Goal: Task Accomplishment & Management: Manage account settings

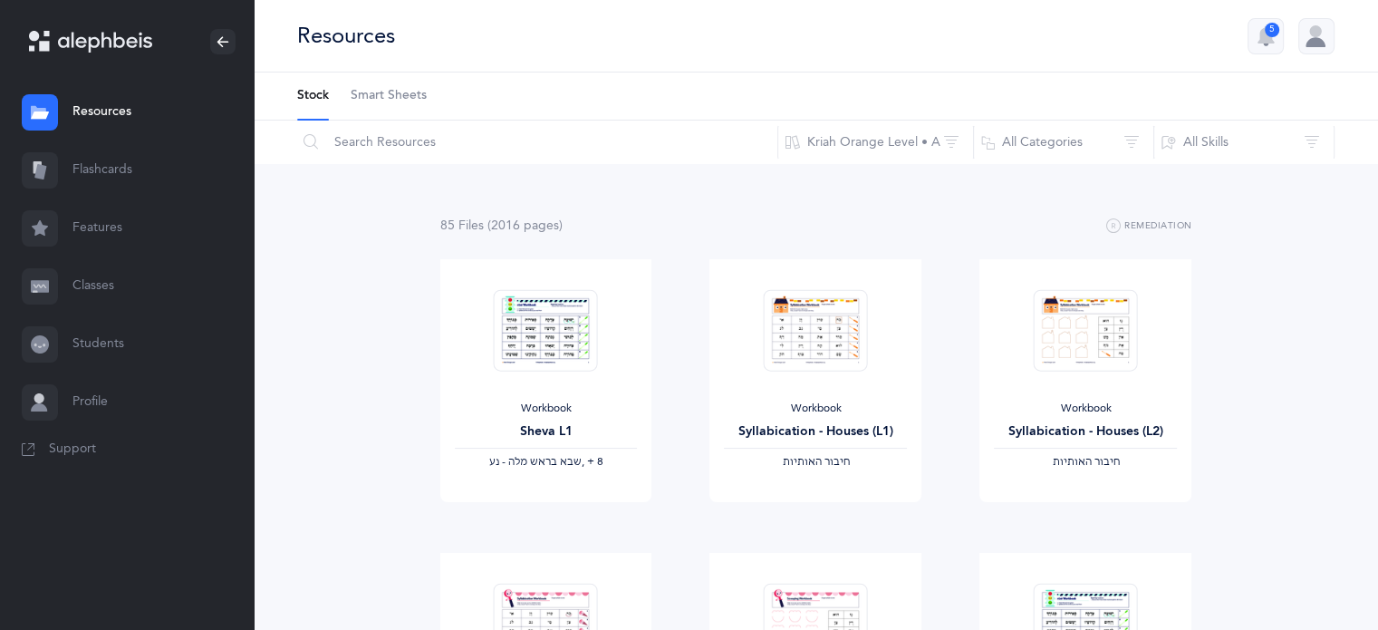
click at [111, 165] on link "Flashcards" at bounding box center [127, 170] width 254 height 58
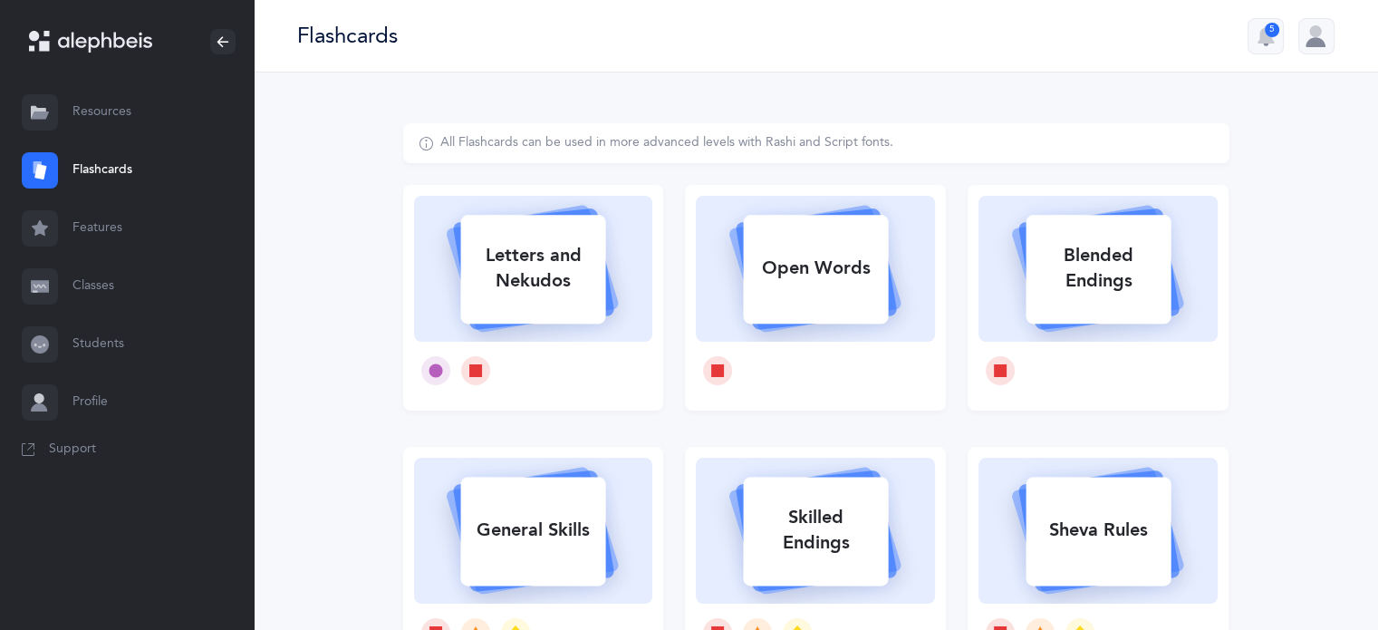
click at [540, 287] on div "Letters and Nekudos" at bounding box center [532, 268] width 145 height 72
select select
select select "single"
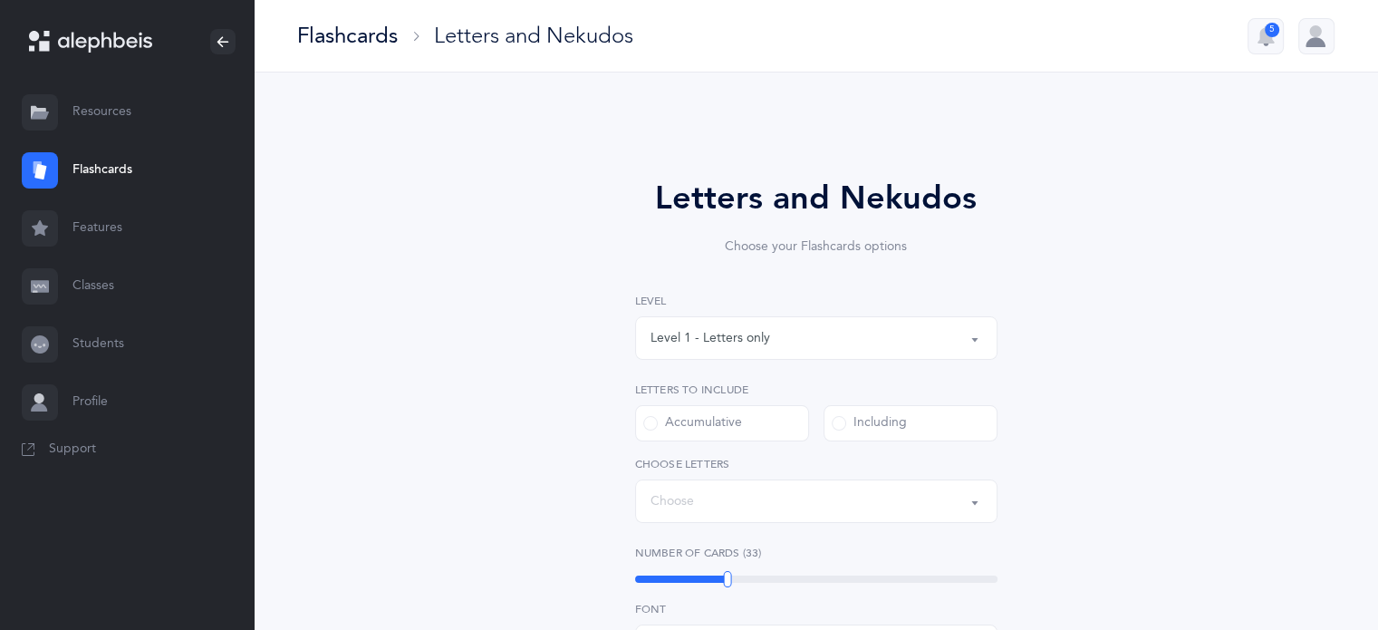
select select "27"
click at [101, 230] on link "Features" at bounding box center [127, 228] width 254 height 58
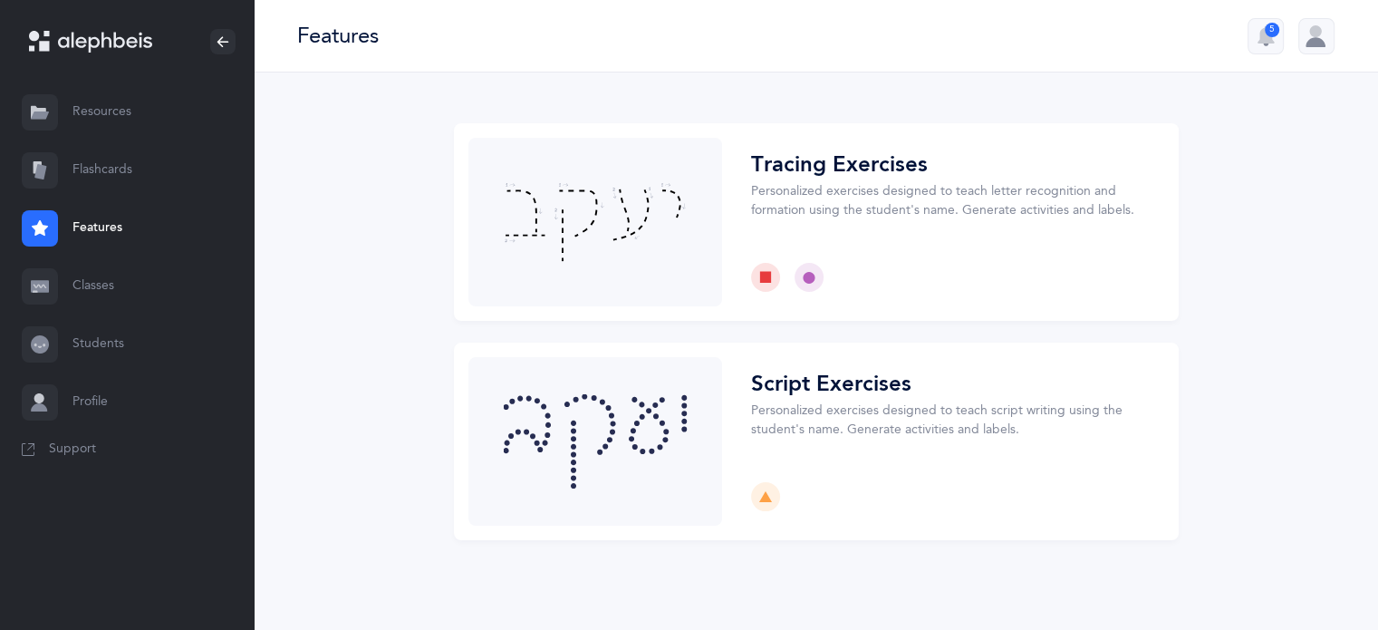
click at [90, 285] on link "Classes" at bounding box center [127, 286] width 254 height 58
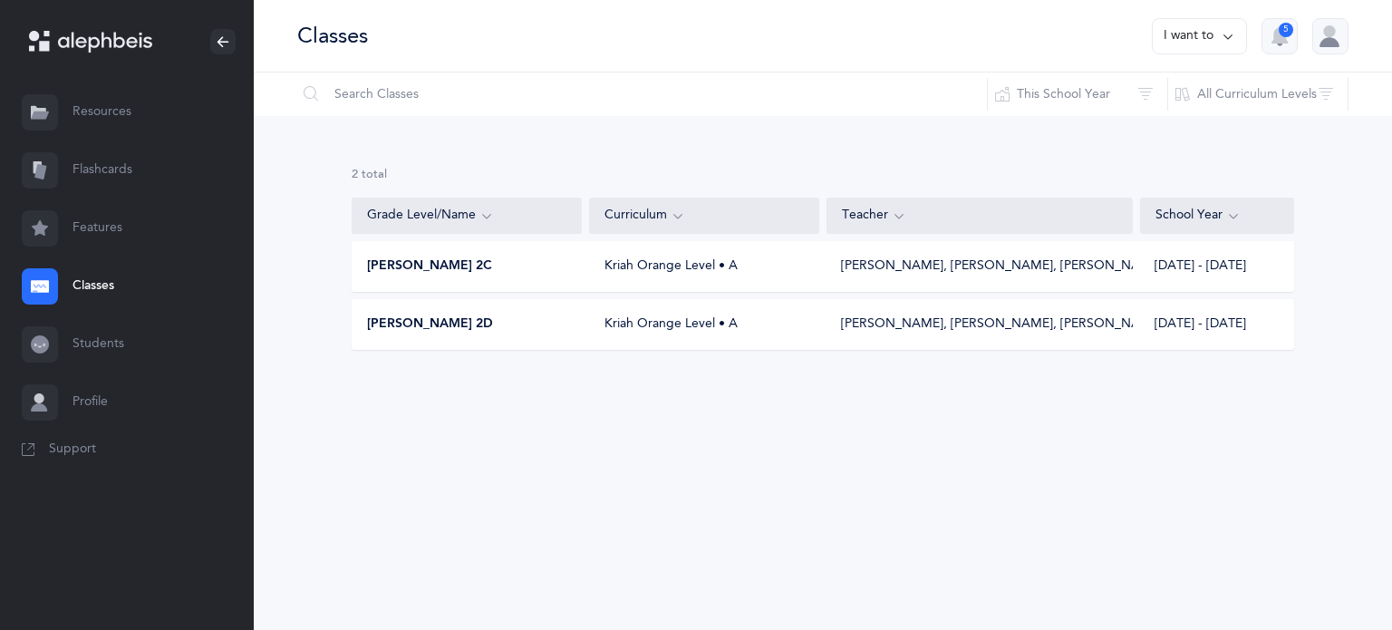
click at [453, 274] on div "[PERSON_NAME] 2C" at bounding box center [467, 266] width 230 height 18
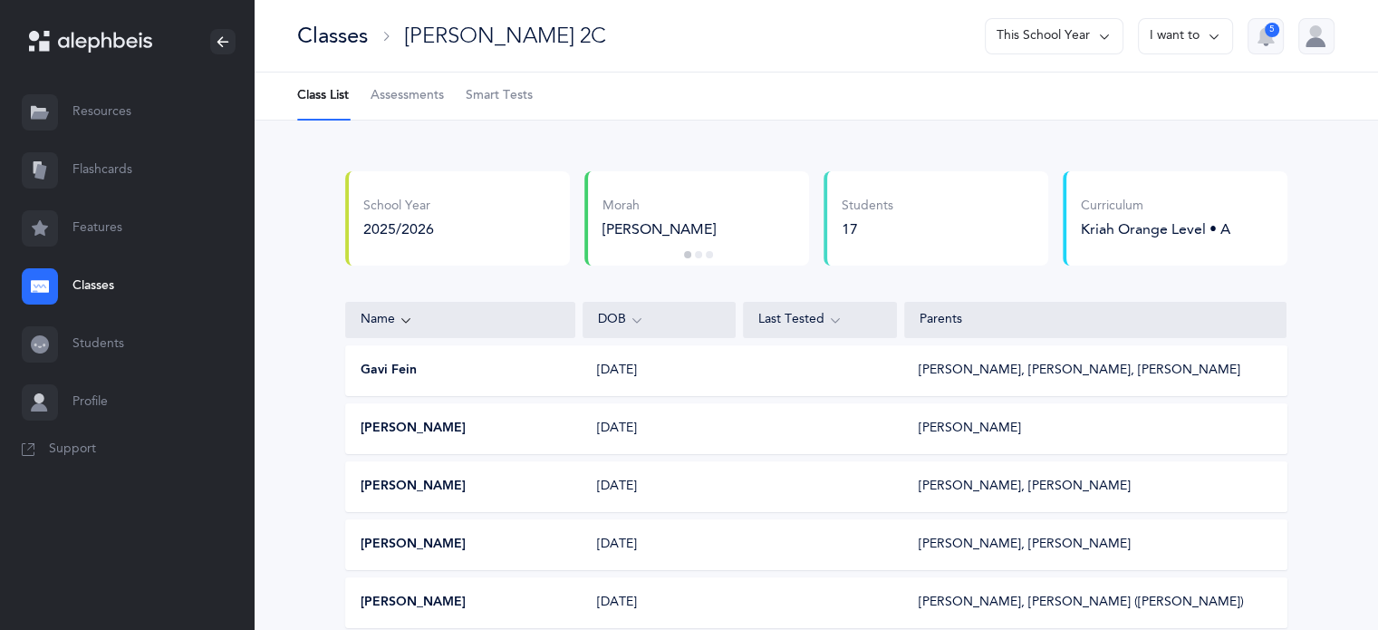
click at [384, 371] on button "Gavi Fein" at bounding box center [389, 371] width 56 height 18
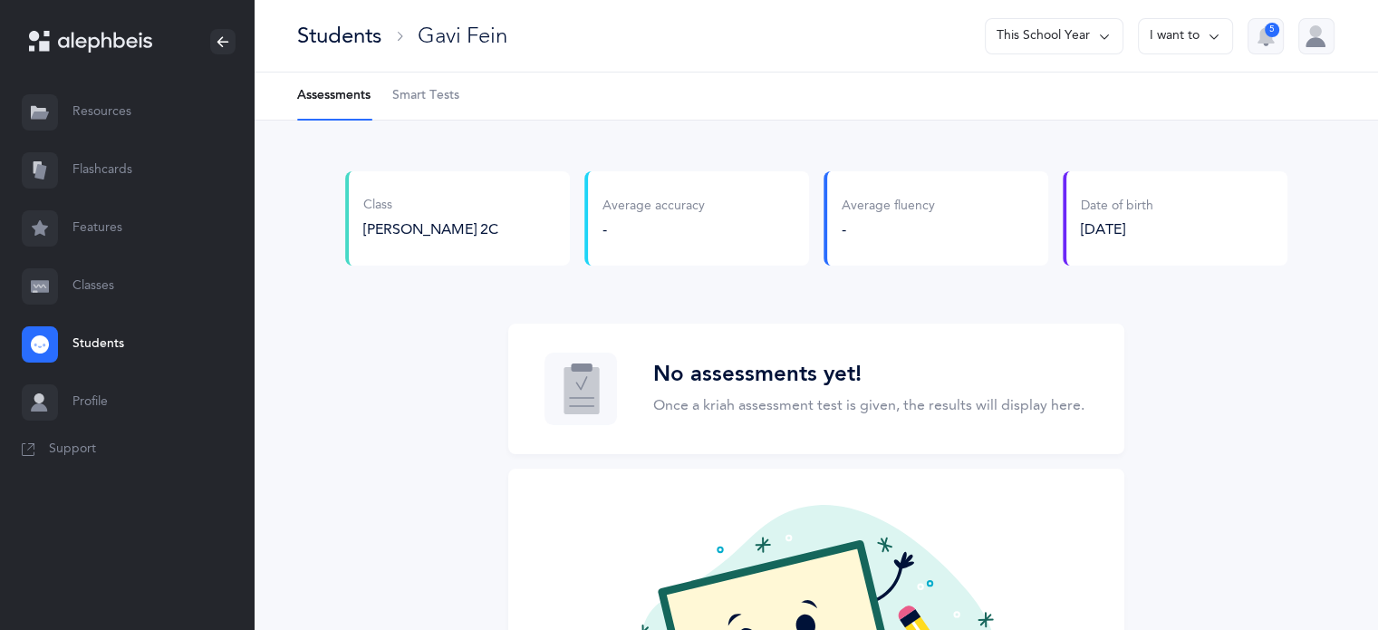
click at [426, 94] on span "Smart Tests" at bounding box center [425, 96] width 67 height 18
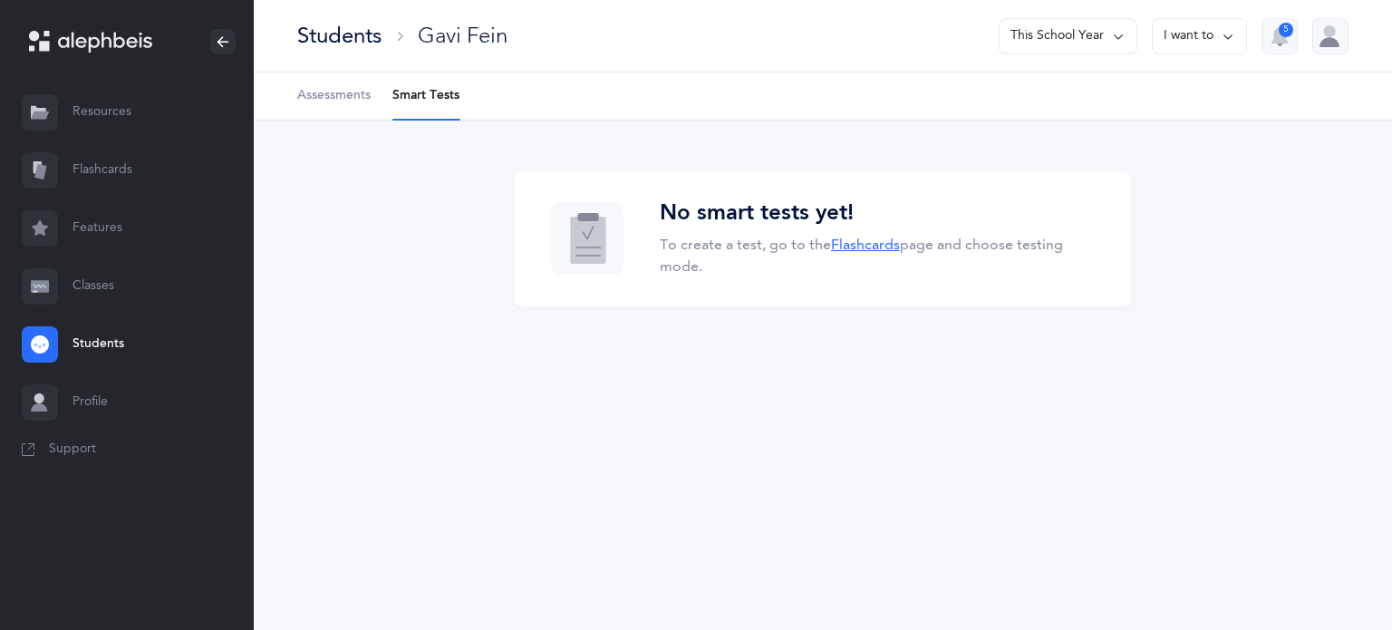
click at [857, 247] on link "Flashcards" at bounding box center [865, 244] width 69 height 16
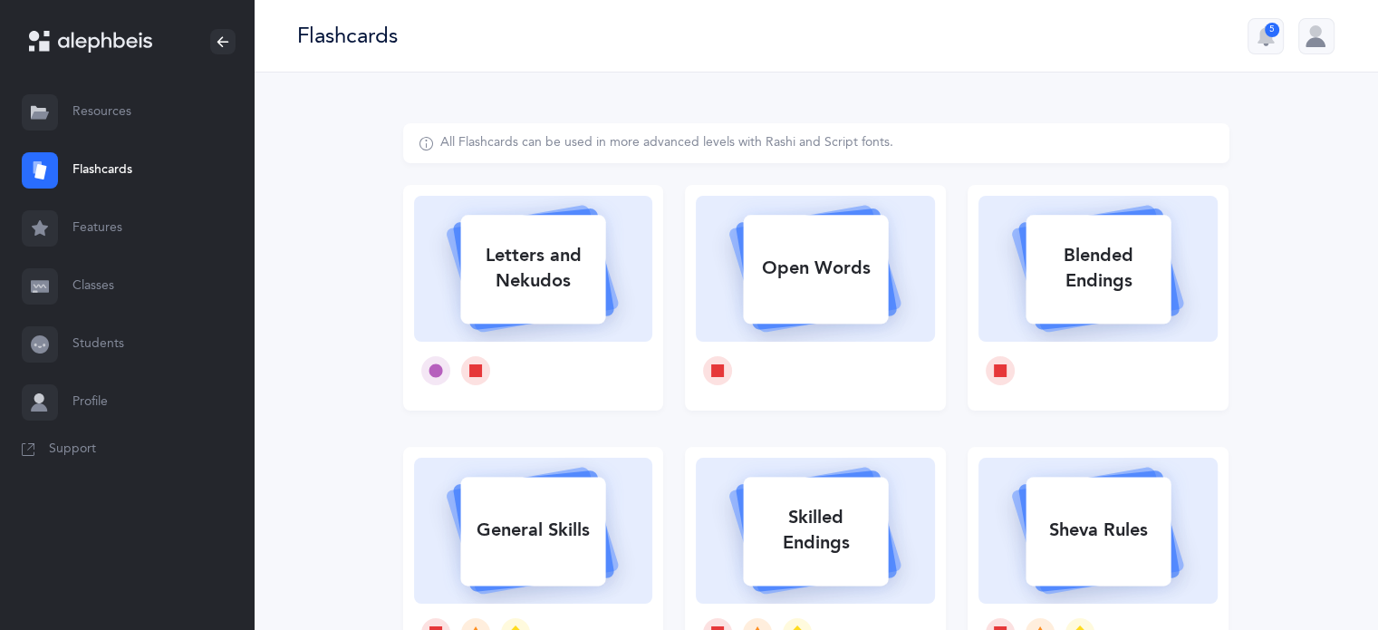
click at [544, 302] on div "Letters and Nekudos" at bounding box center [532, 268] width 145 height 72
select select
select select "single"
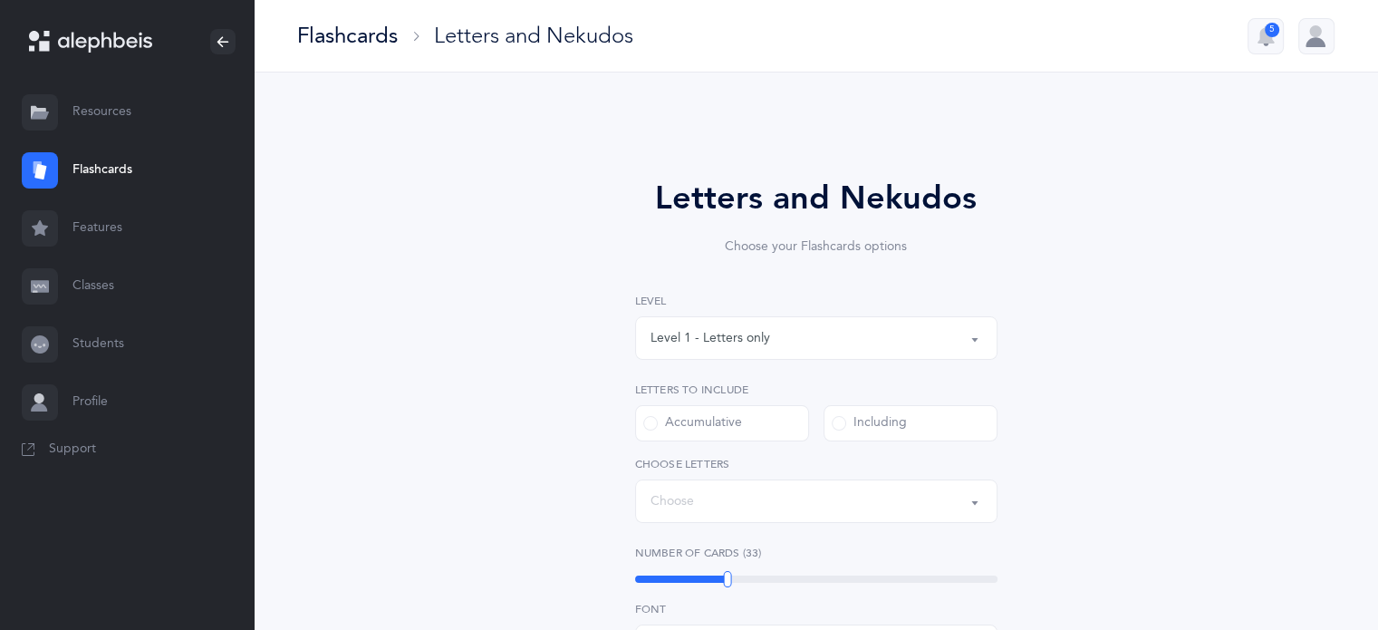
select select "27"
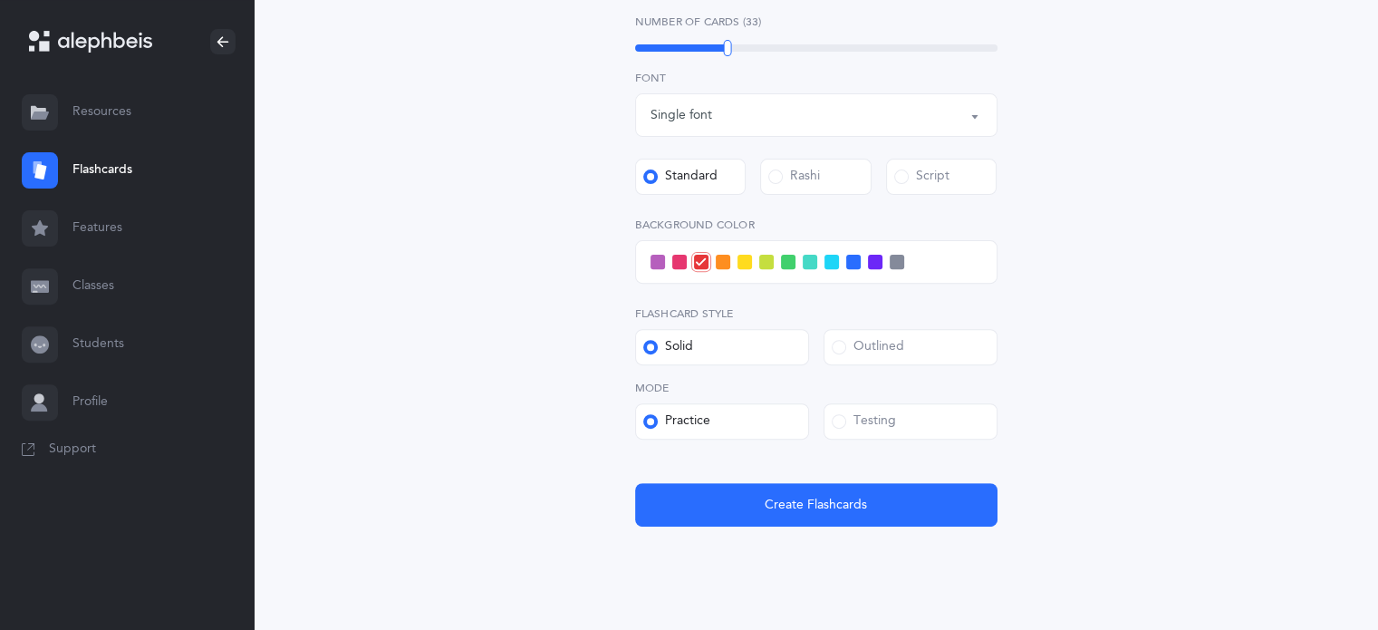
scroll to position [608, 0]
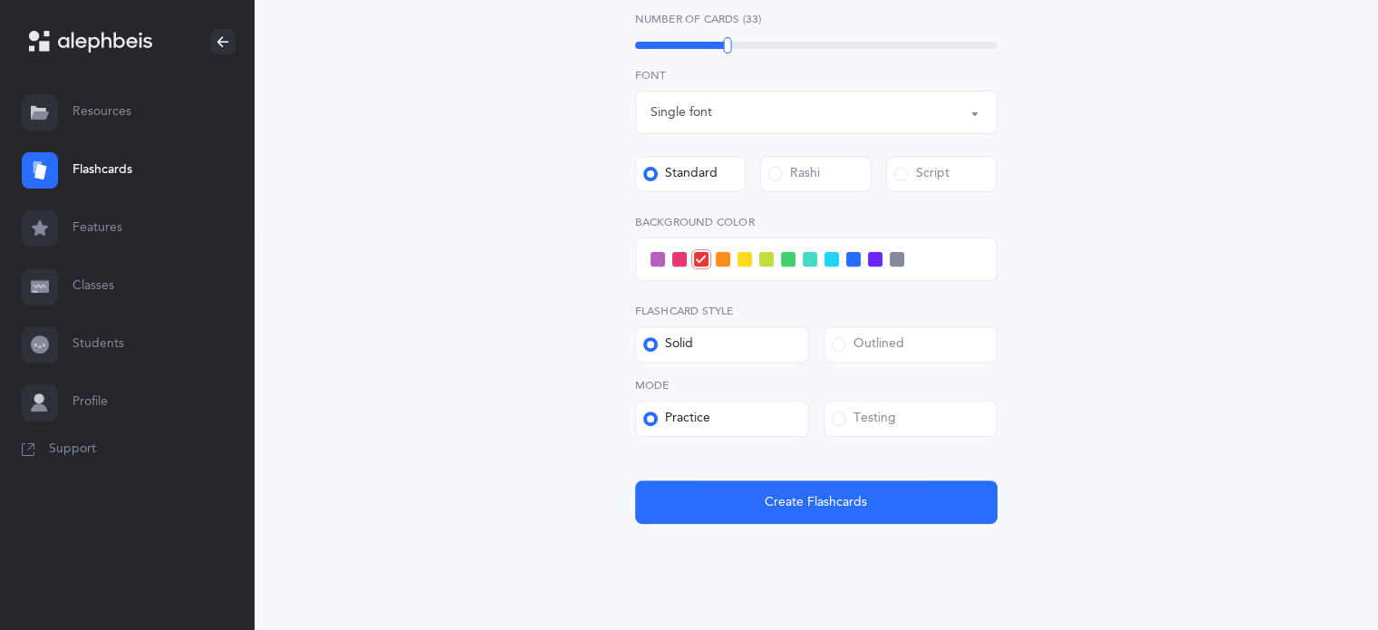
click at [843, 416] on span at bounding box center [839, 418] width 14 height 14
click at [0, 0] on input "Testing" at bounding box center [0, 0] width 0 height 0
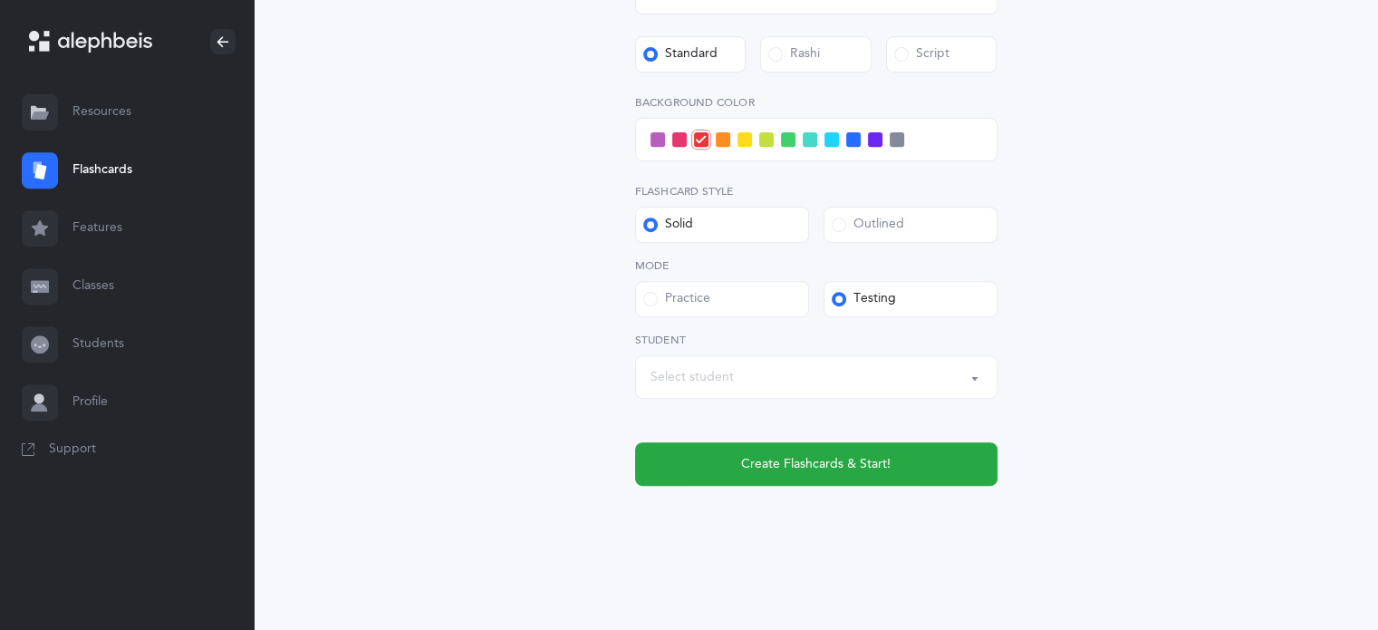
scroll to position [728, 0]
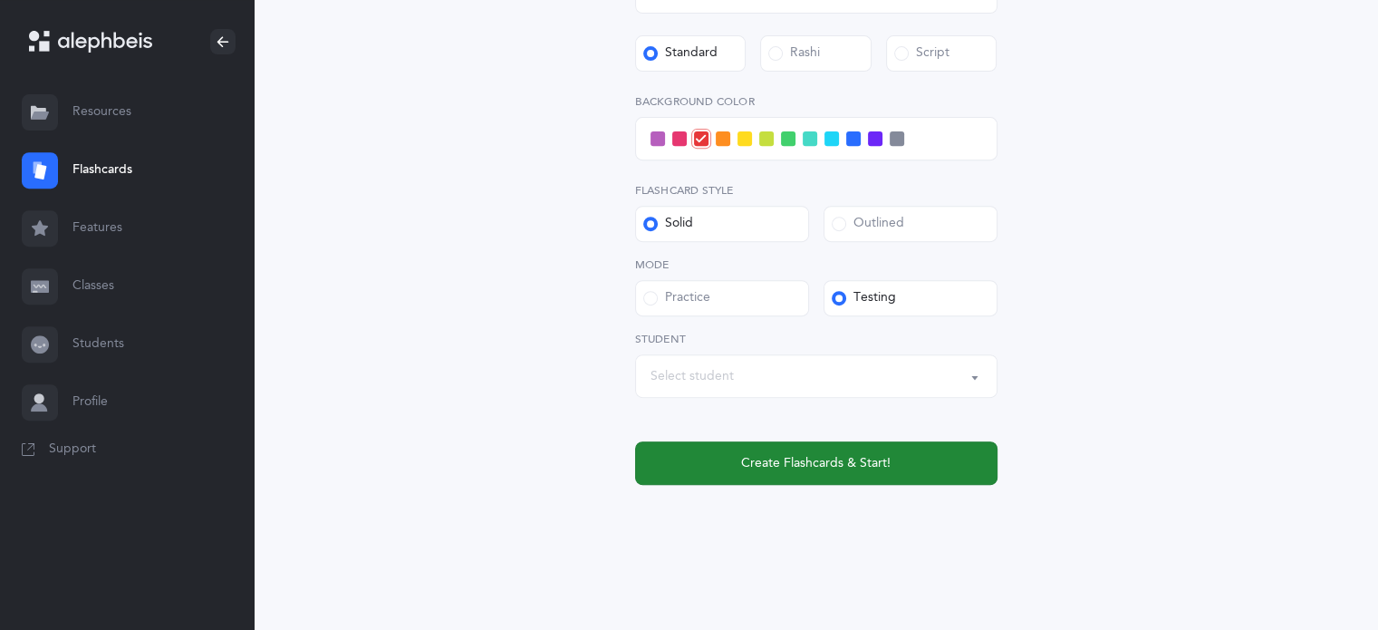
click at [875, 462] on span "Create Flashcards & Start!" at bounding box center [815, 463] width 149 height 19
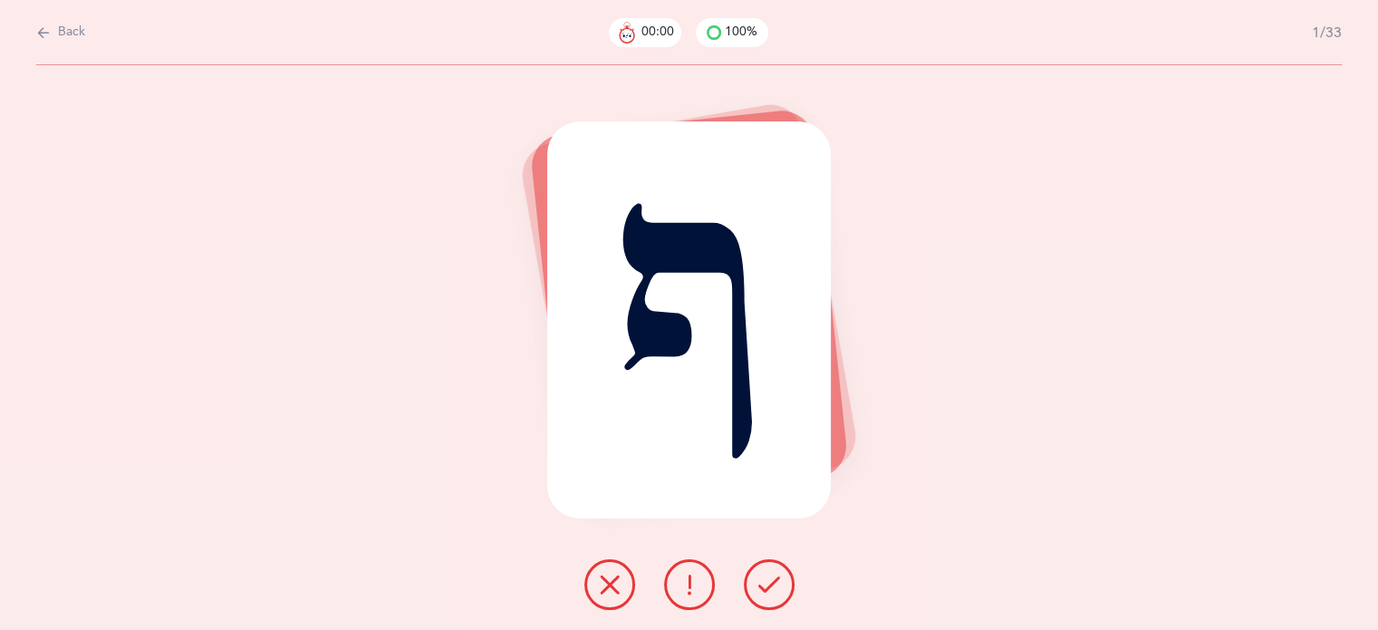
scroll to position [0, 0]
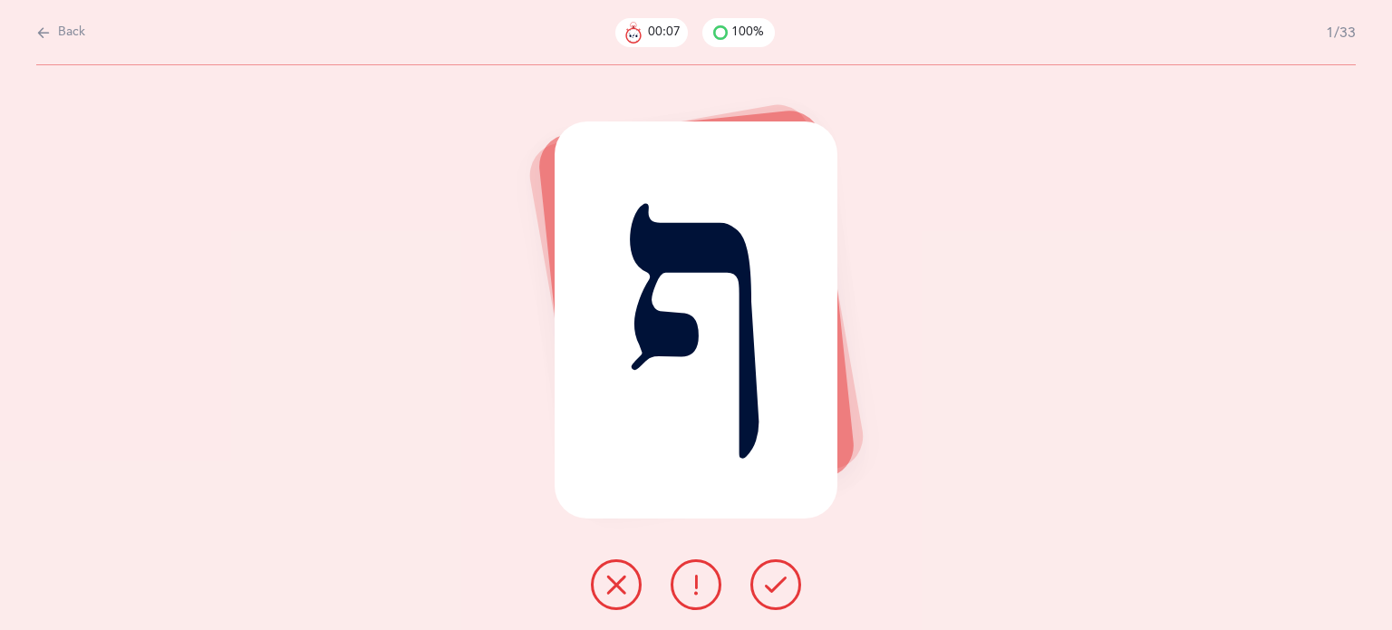
click at [60, 37] on span "Back" at bounding box center [71, 33] width 27 height 18
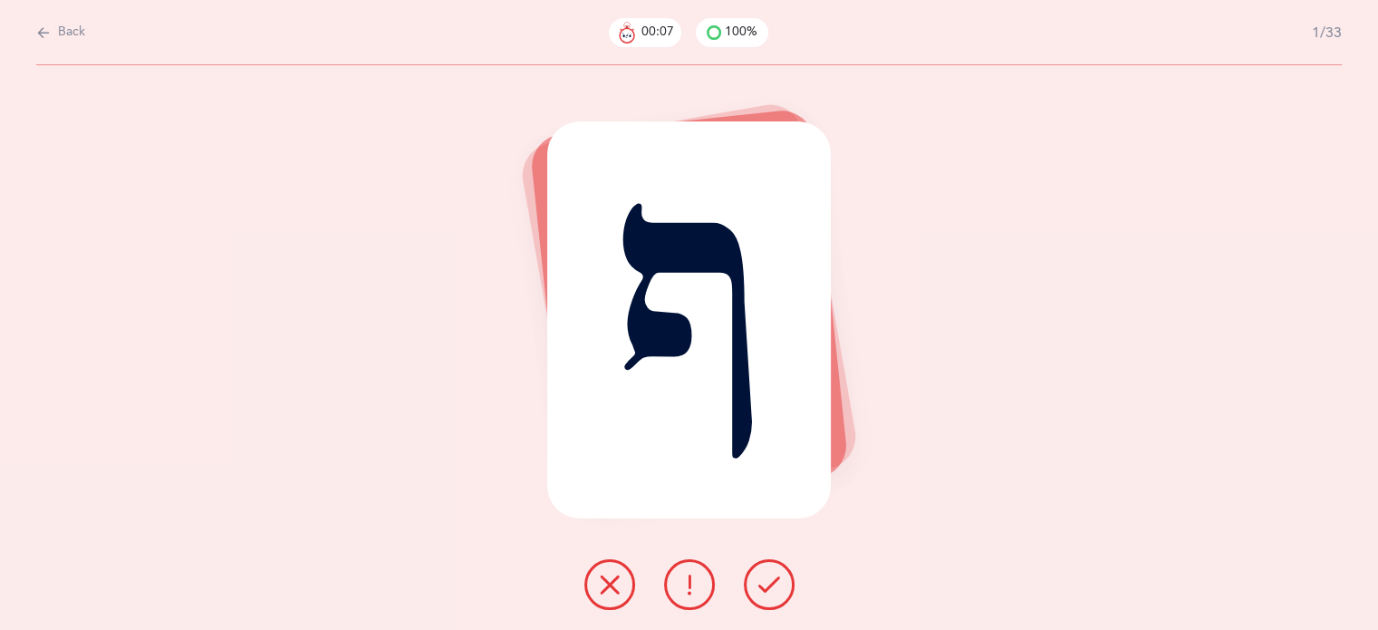
select select "27"
select select "single"
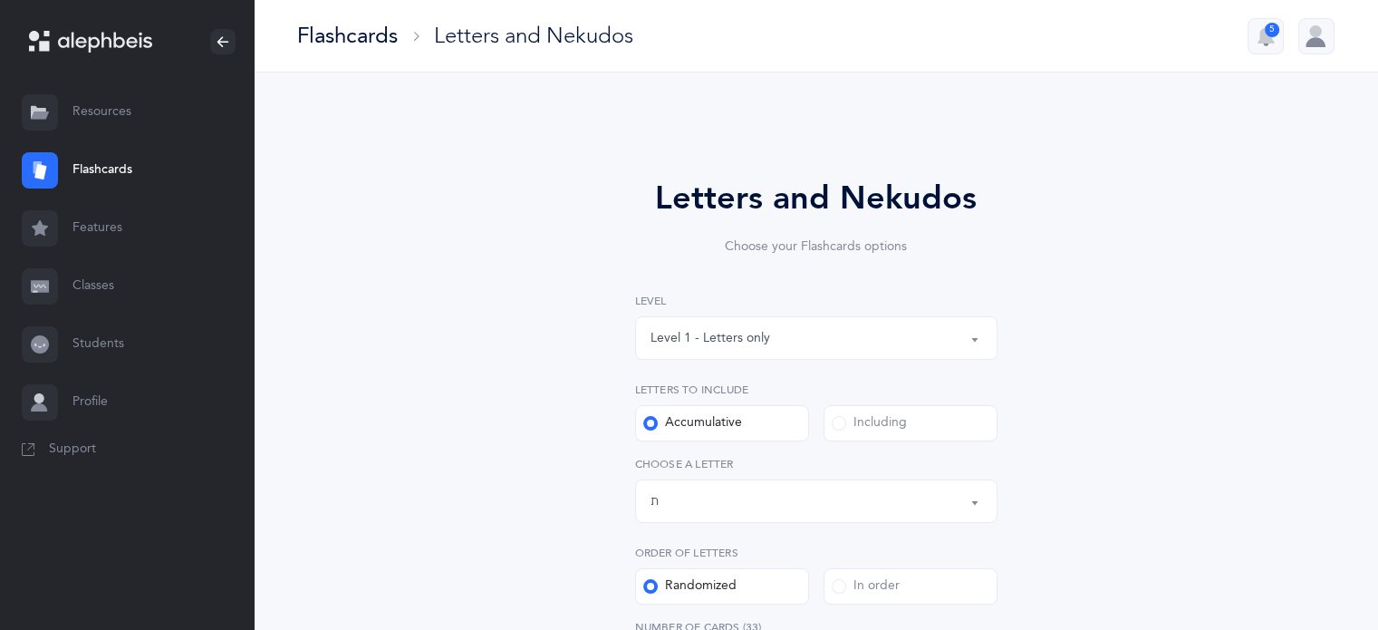
click at [83, 169] on link "Flashcards" at bounding box center [127, 170] width 254 height 58
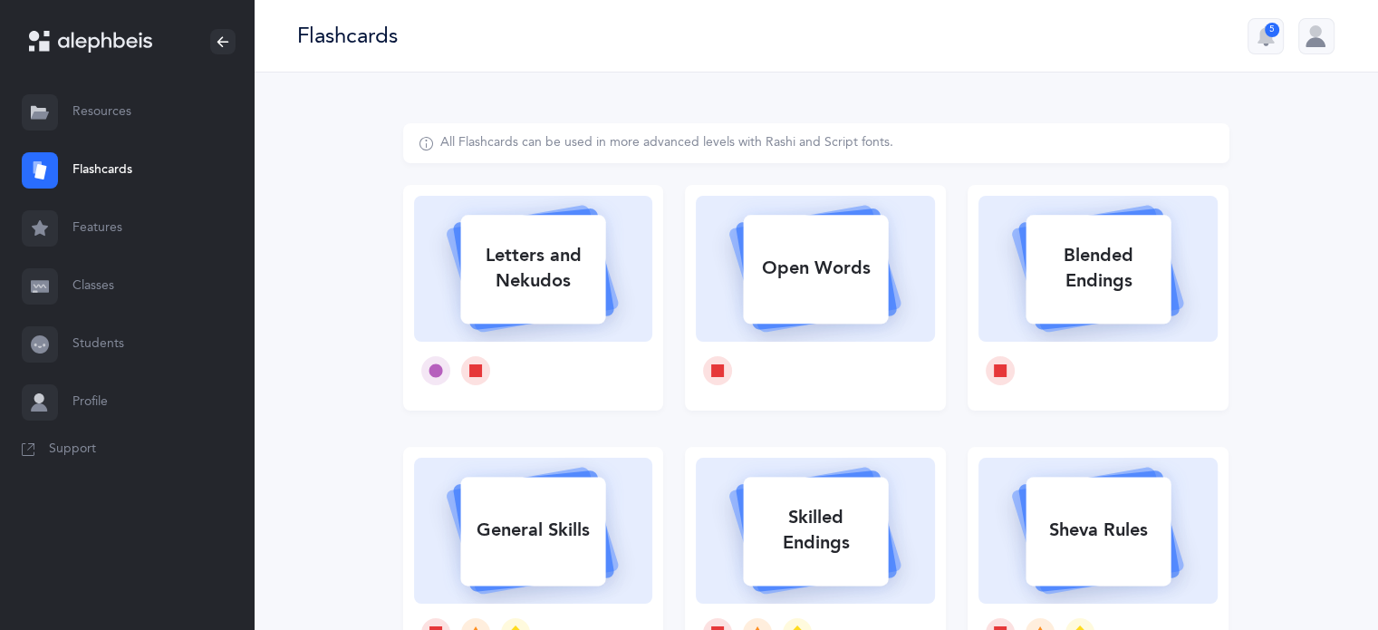
click at [100, 165] on link "Flashcards" at bounding box center [127, 170] width 254 height 58
click at [105, 114] on link "Resources" at bounding box center [127, 112] width 254 height 58
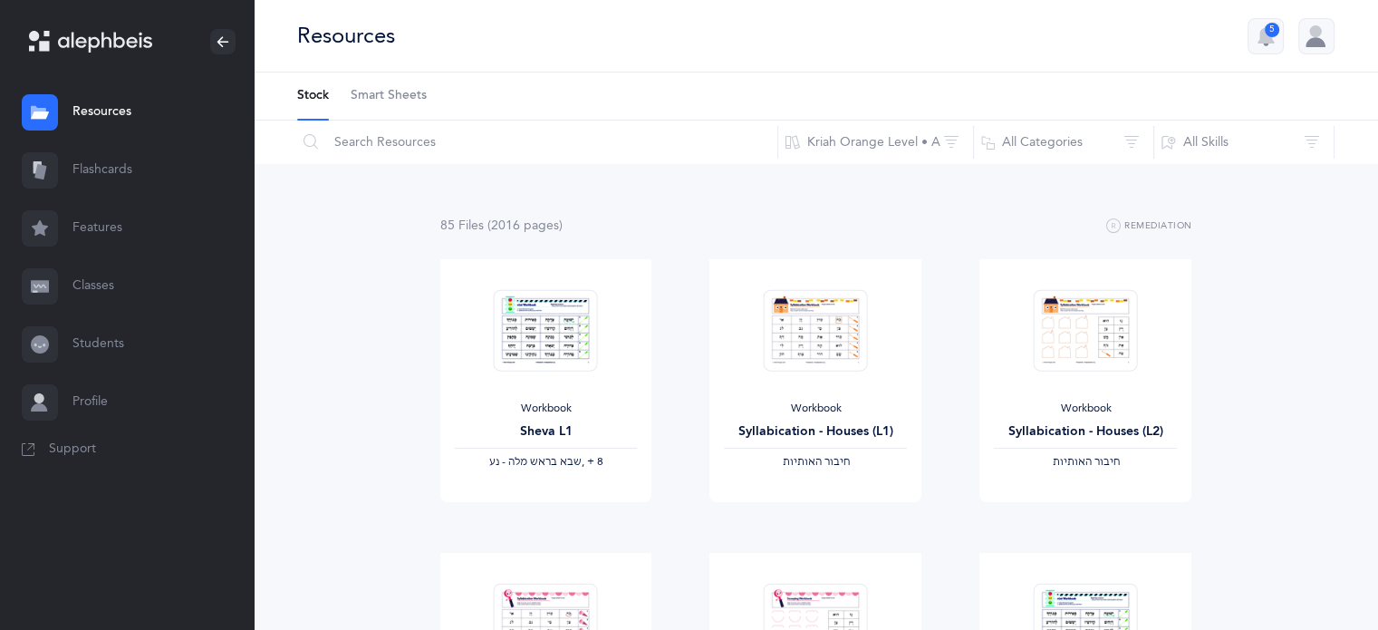
click at [91, 180] on link "Flashcards" at bounding box center [127, 170] width 254 height 58
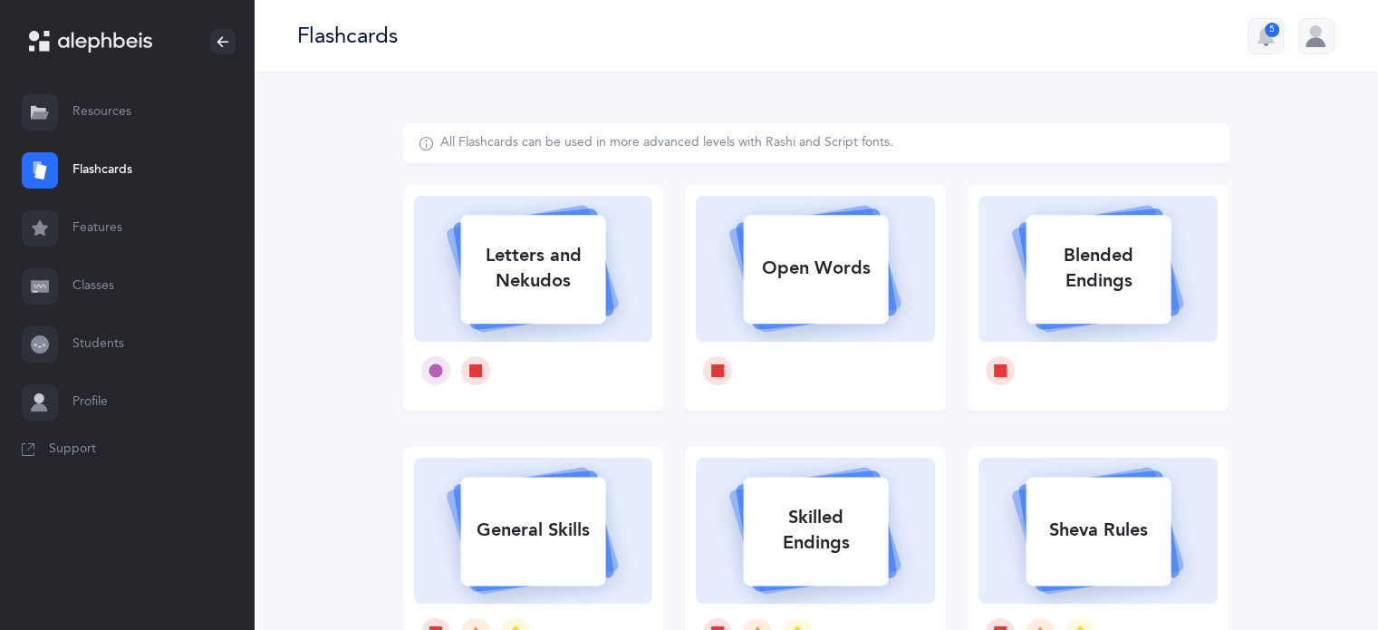
click at [532, 284] on div "Letters and Nekudos" at bounding box center [532, 268] width 145 height 72
select select "27"
select select "single"
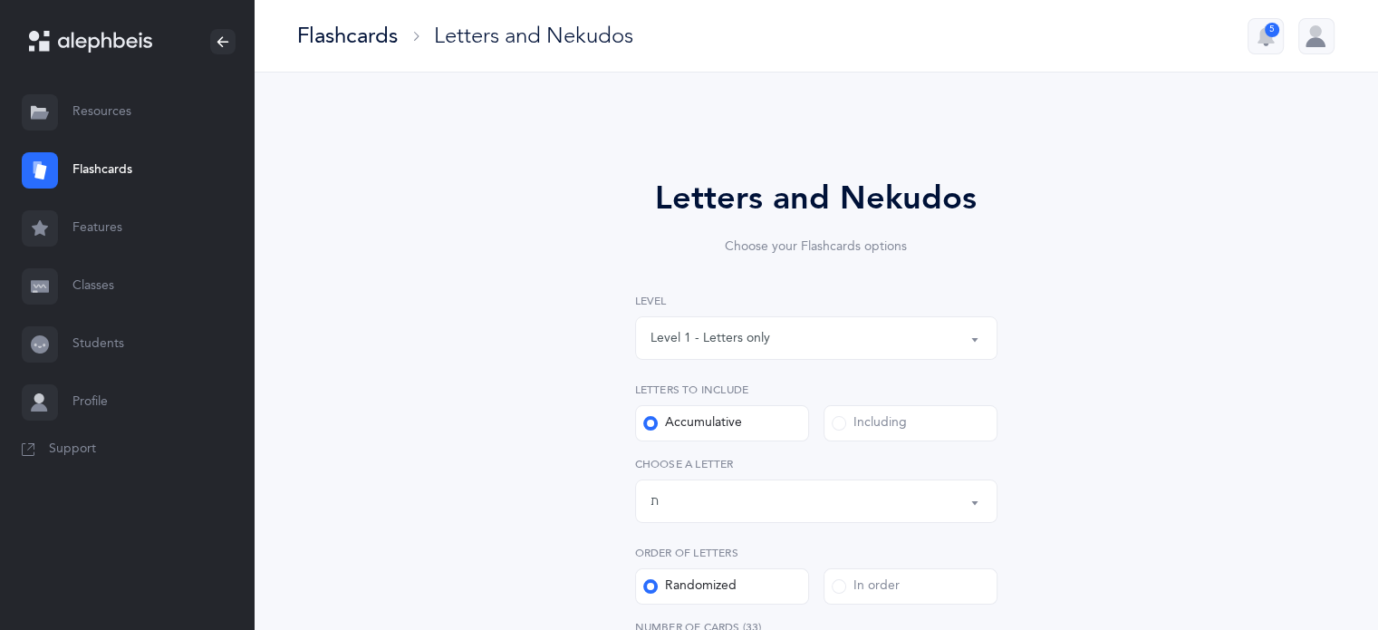
click at [973, 339] on button "Level 1 - Letters only" at bounding box center [816, 337] width 362 height 43
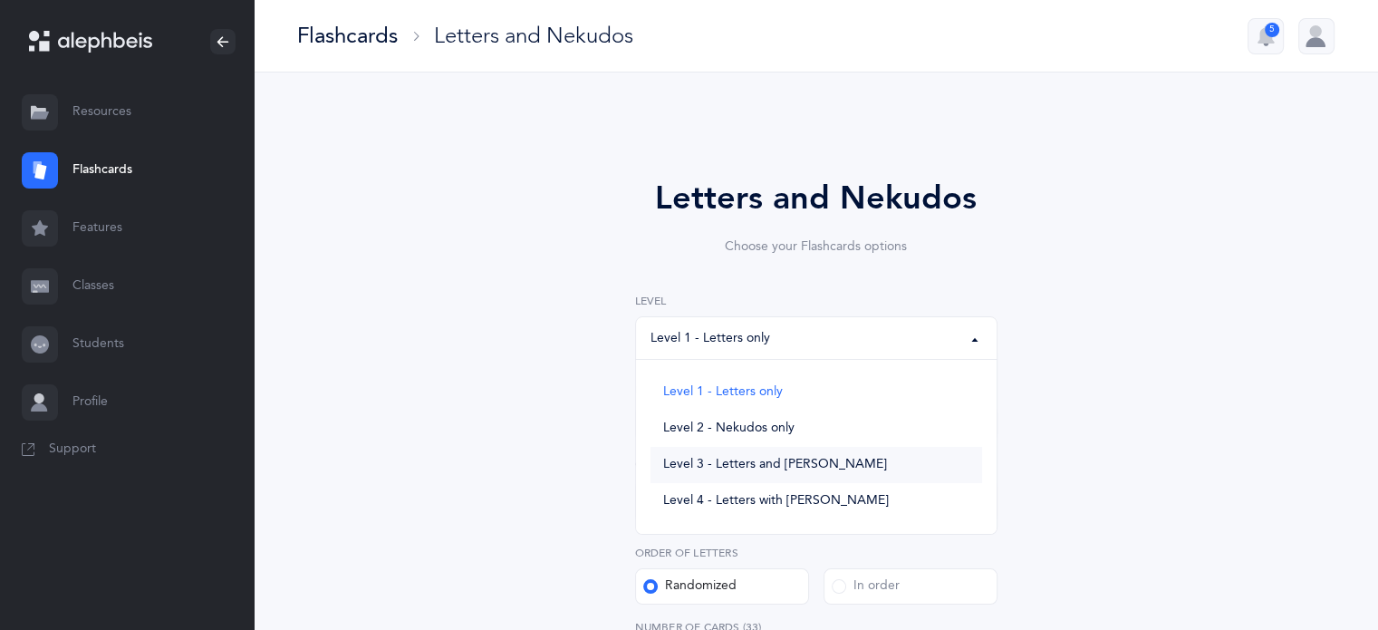
click at [900, 463] on link "Level 3 - Letters and [PERSON_NAME]" at bounding box center [817, 465] width 332 height 36
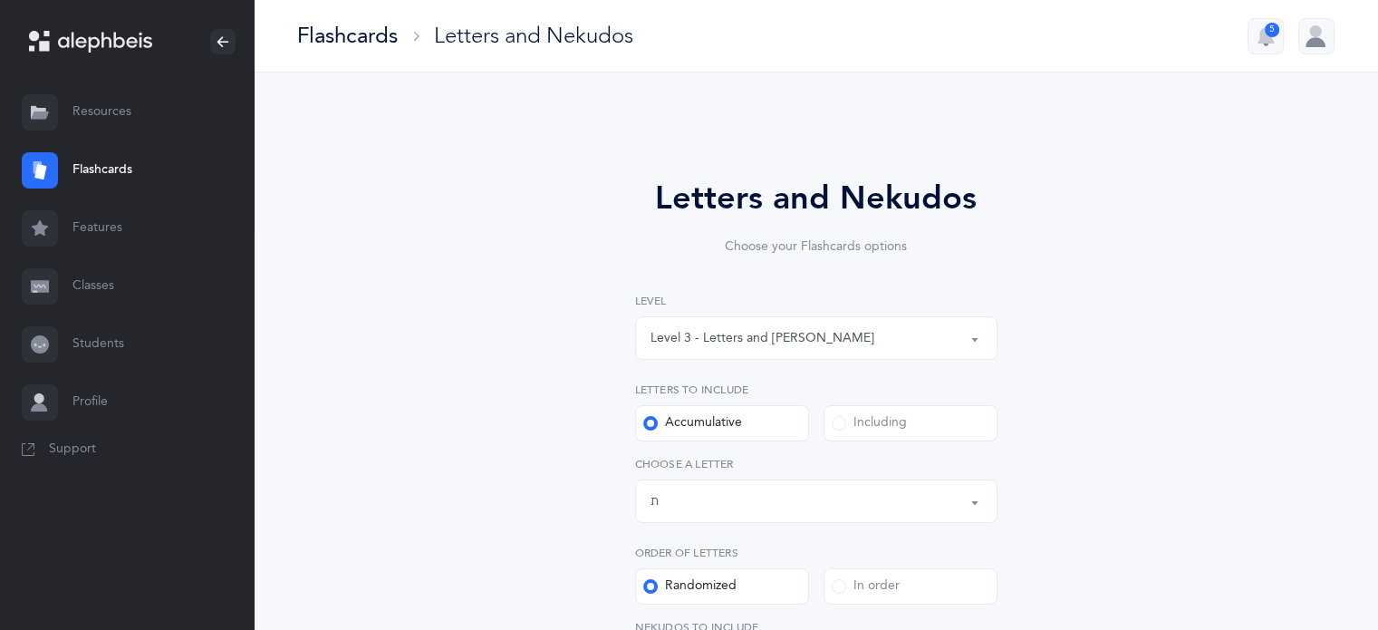
click at [975, 342] on button "Level 3 - Letters and Nekudos" at bounding box center [816, 337] width 362 height 43
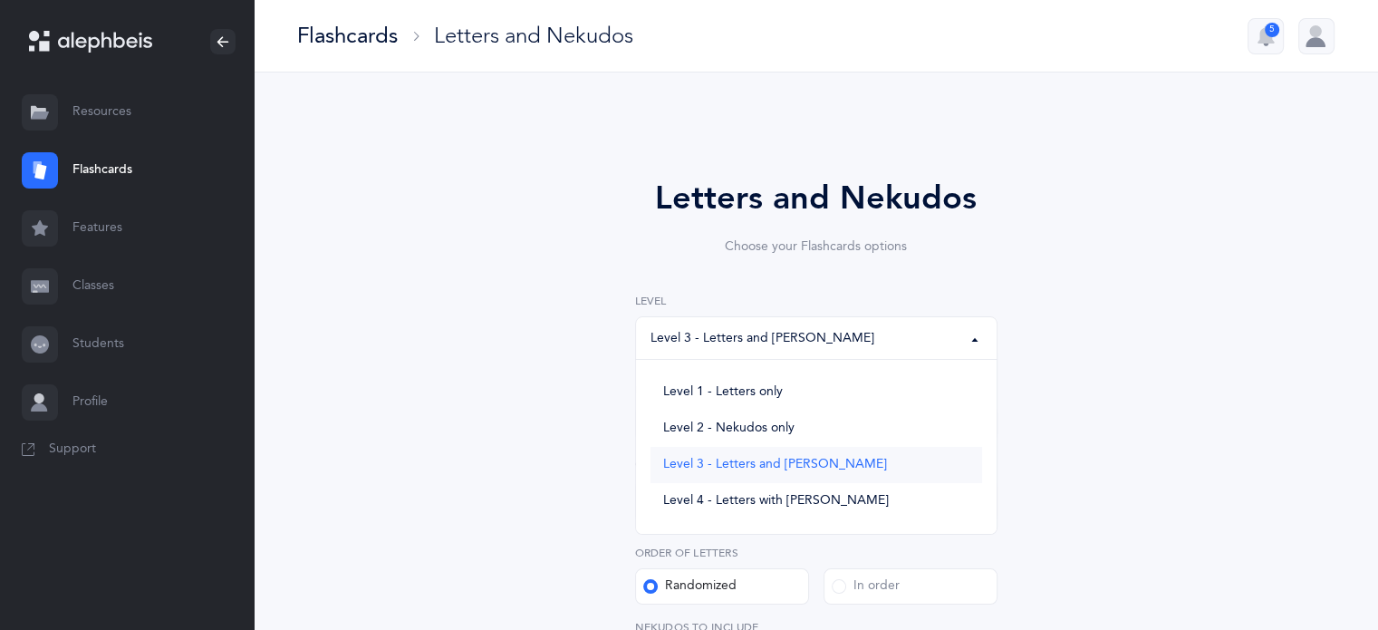
click at [866, 466] on link "Level 3 - Letters and [PERSON_NAME]" at bounding box center [817, 465] width 332 height 36
select select "3"
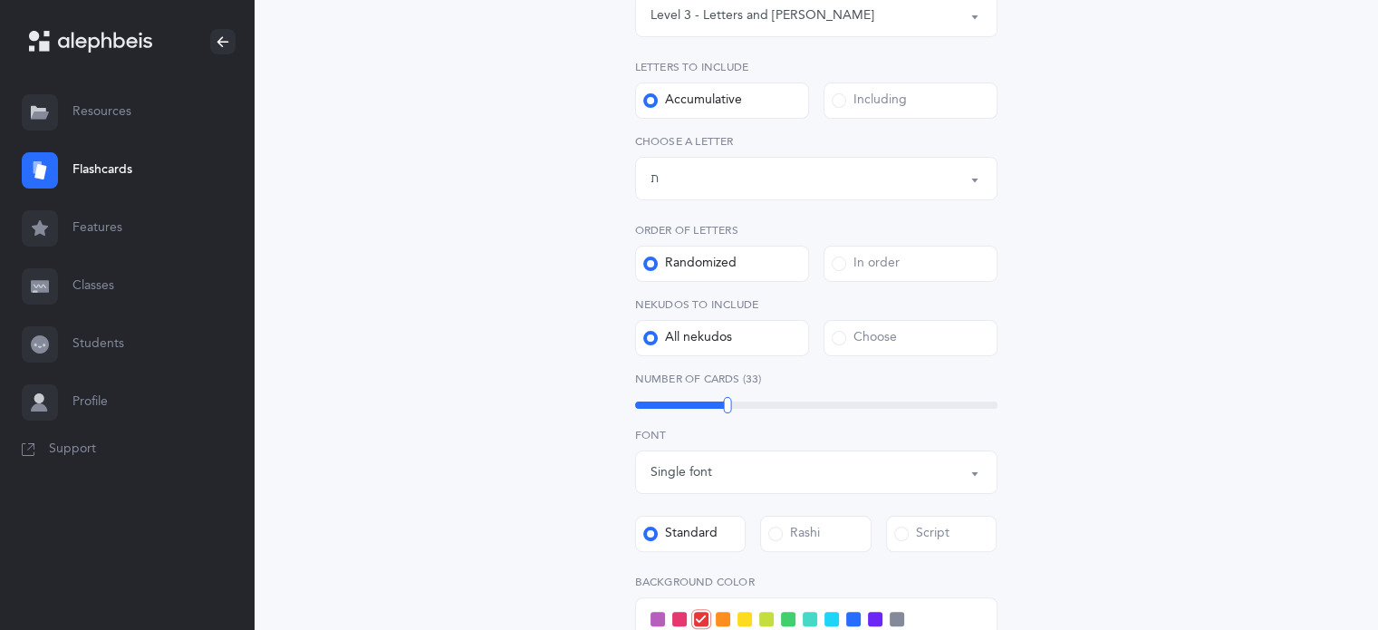
scroll to position [376, 0]
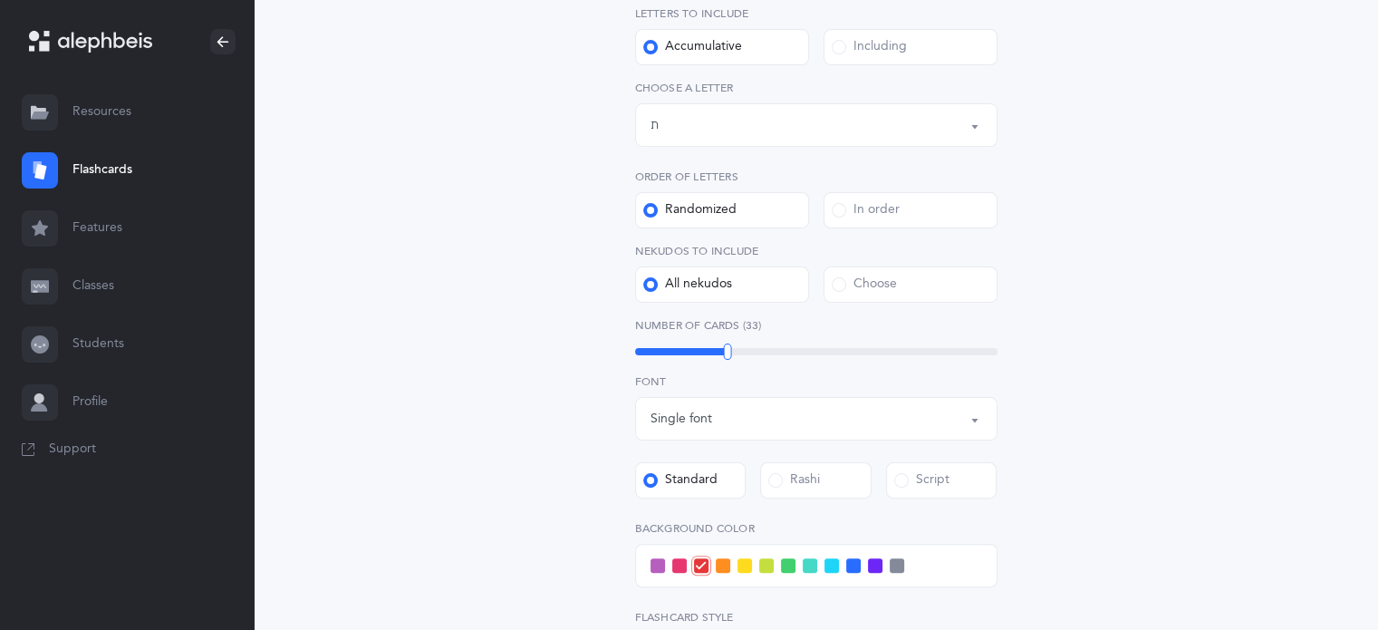
click at [808, 352] on div "33" at bounding box center [816, 351] width 362 height 7
click at [795, 354] on div "50" at bounding box center [816, 351] width 362 height 7
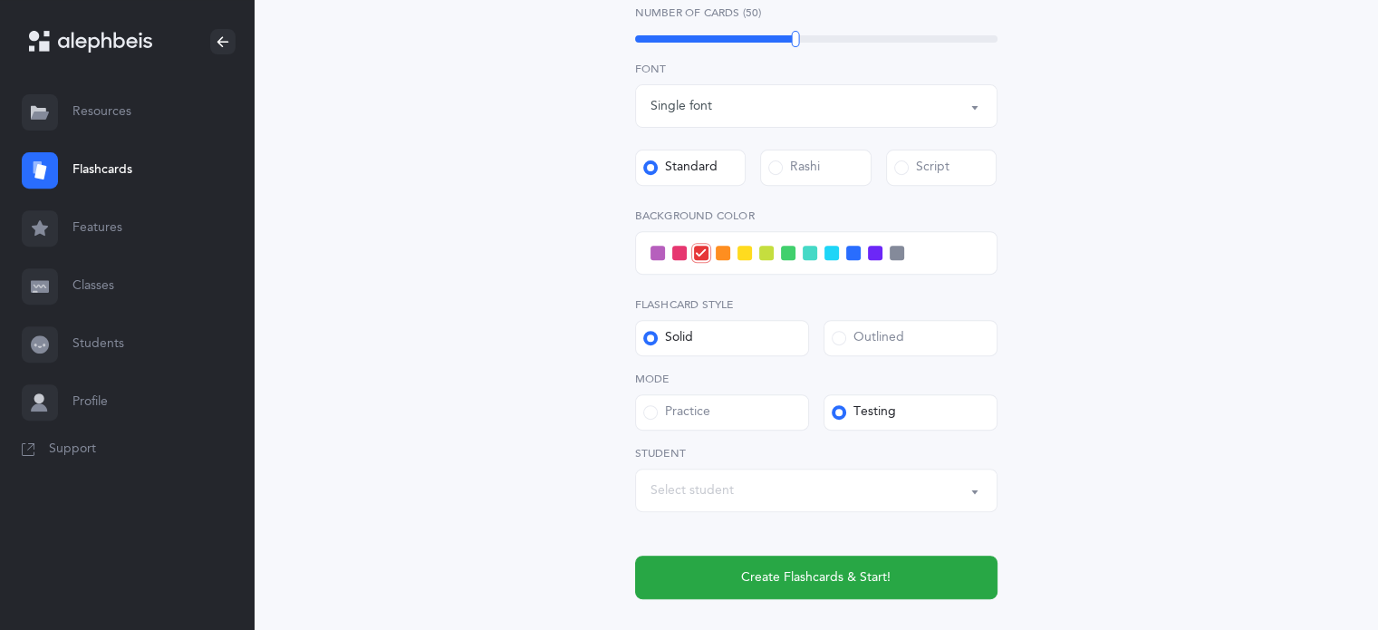
scroll to position [703, 0]
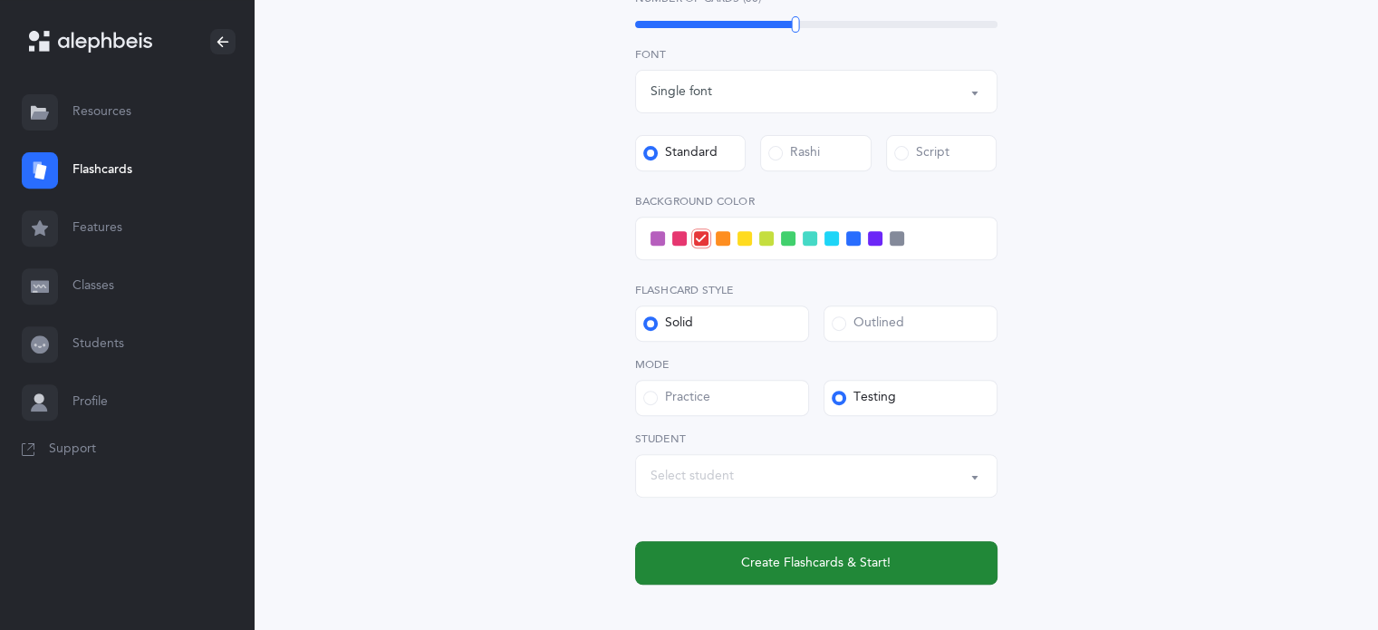
click at [841, 561] on span "Create Flashcards & Start!" at bounding box center [815, 563] width 149 height 19
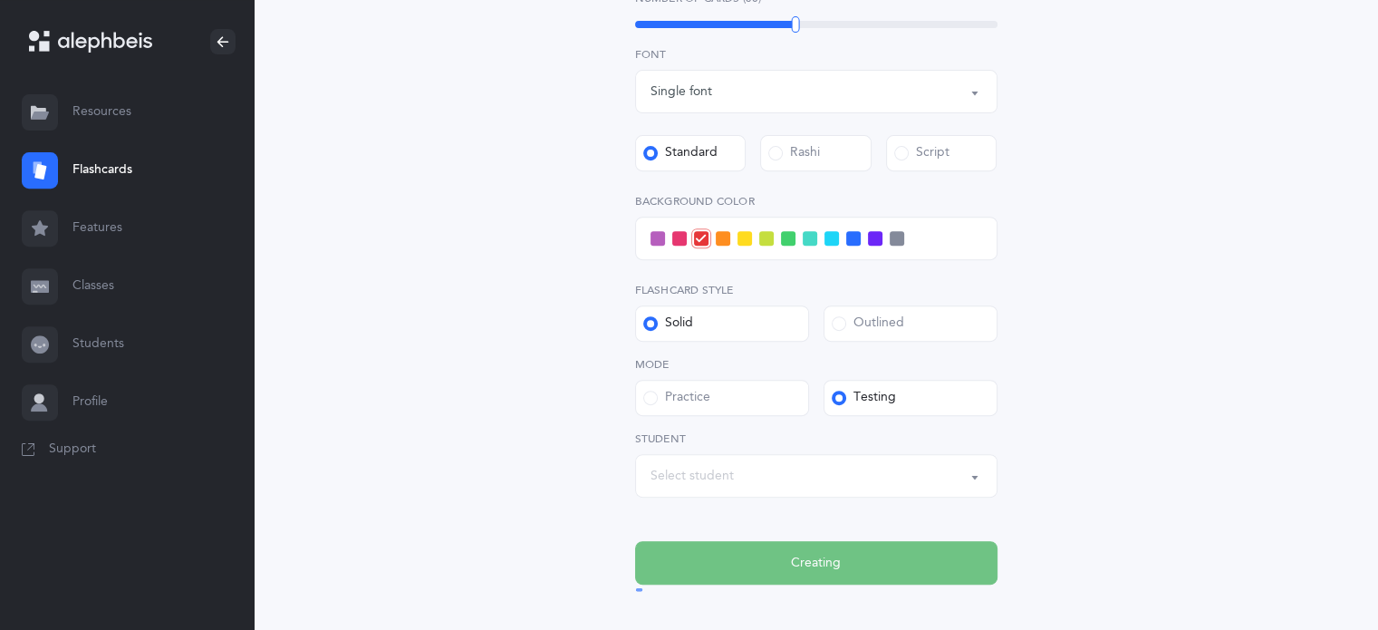
scroll to position [0, 0]
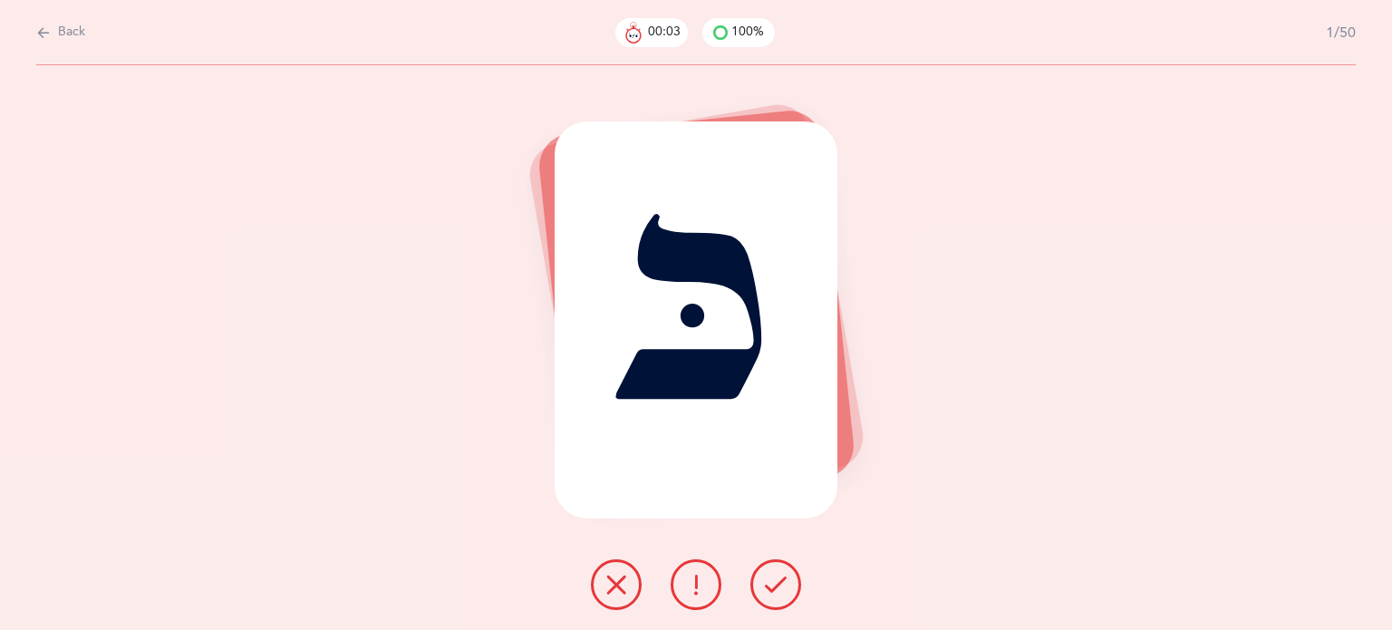
click at [766, 588] on icon at bounding box center [776, 585] width 22 height 22
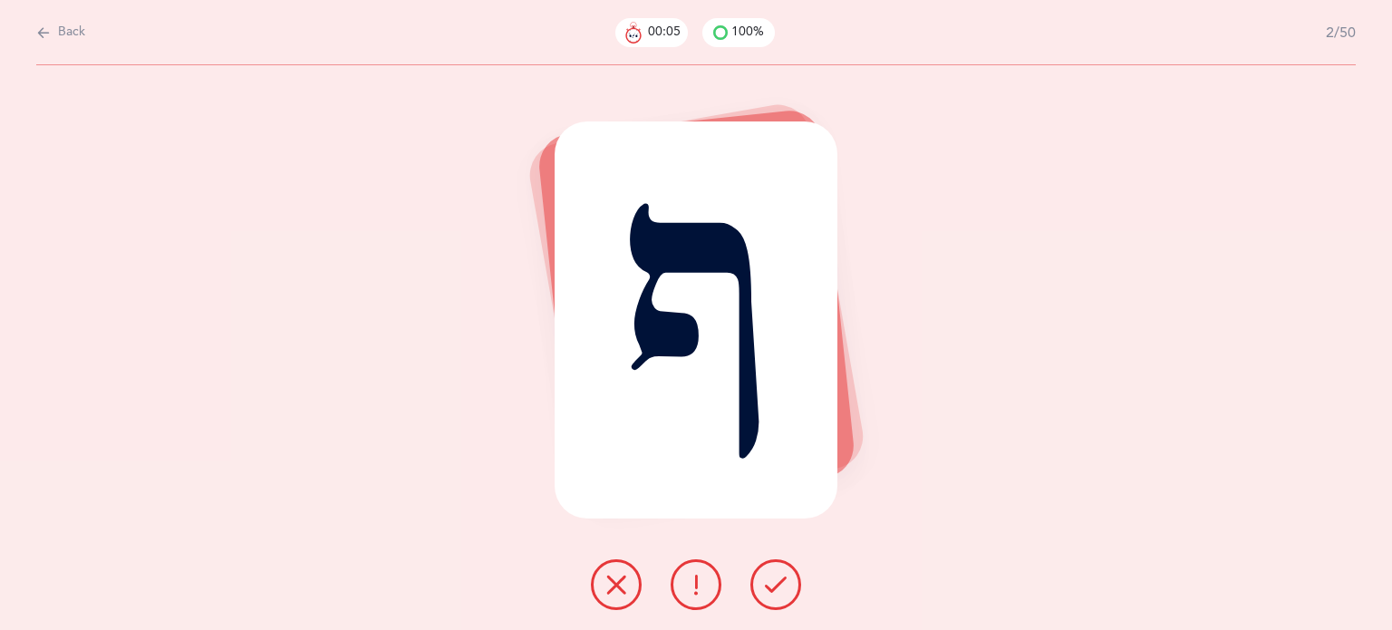
click at [766, 588] on icon at bounding box center [776, 585] width 22 height 22
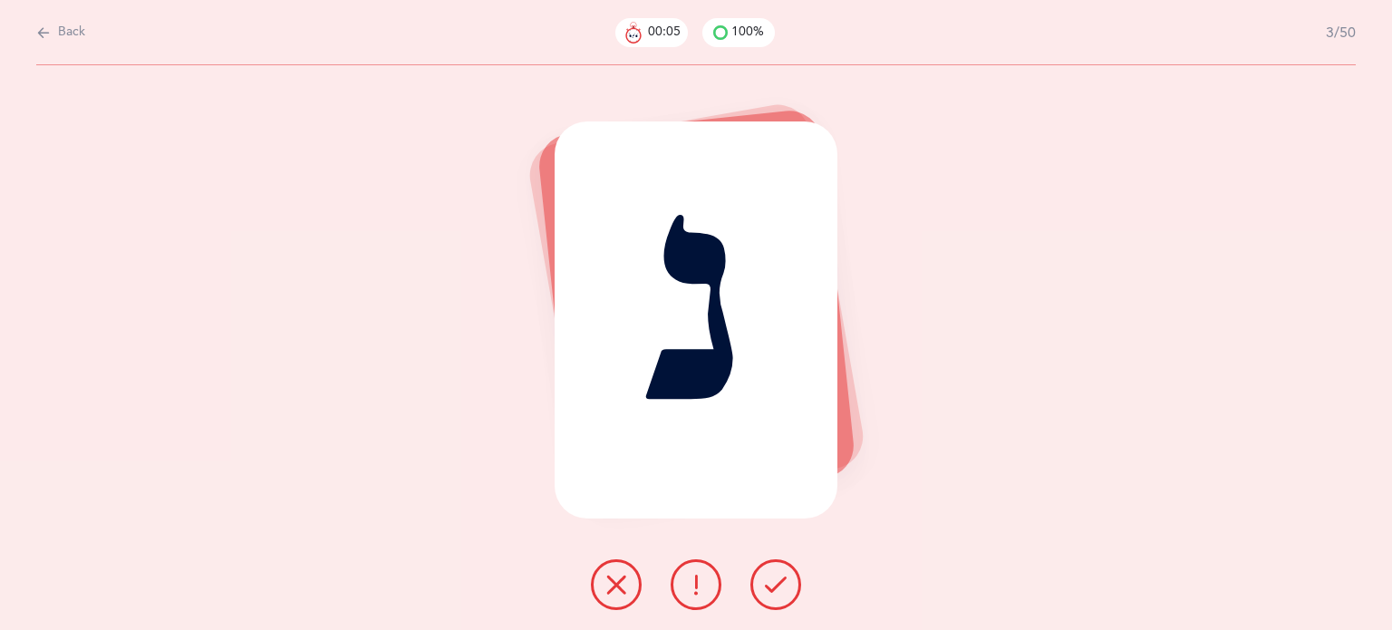
click at [766, 588] on icon at bounding box center [776, 585] width 22 height 22
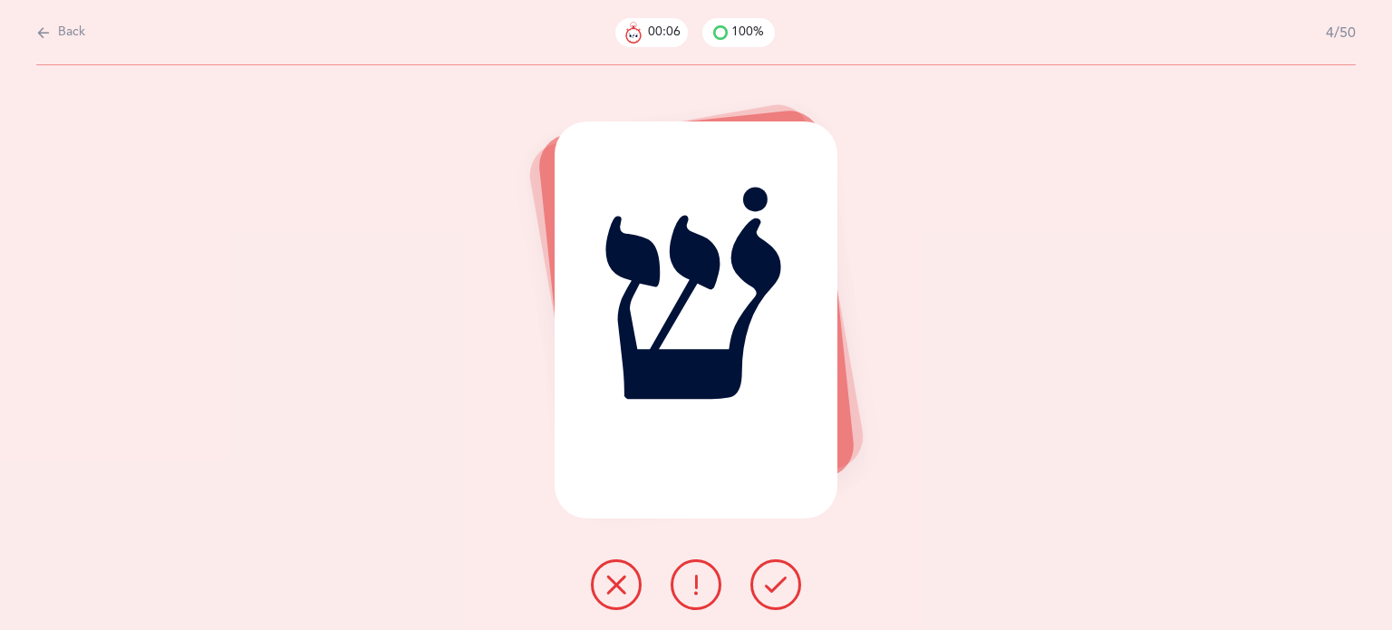
click at [766, 588] on icon at bounding box center [776, 585] width 22 height 22
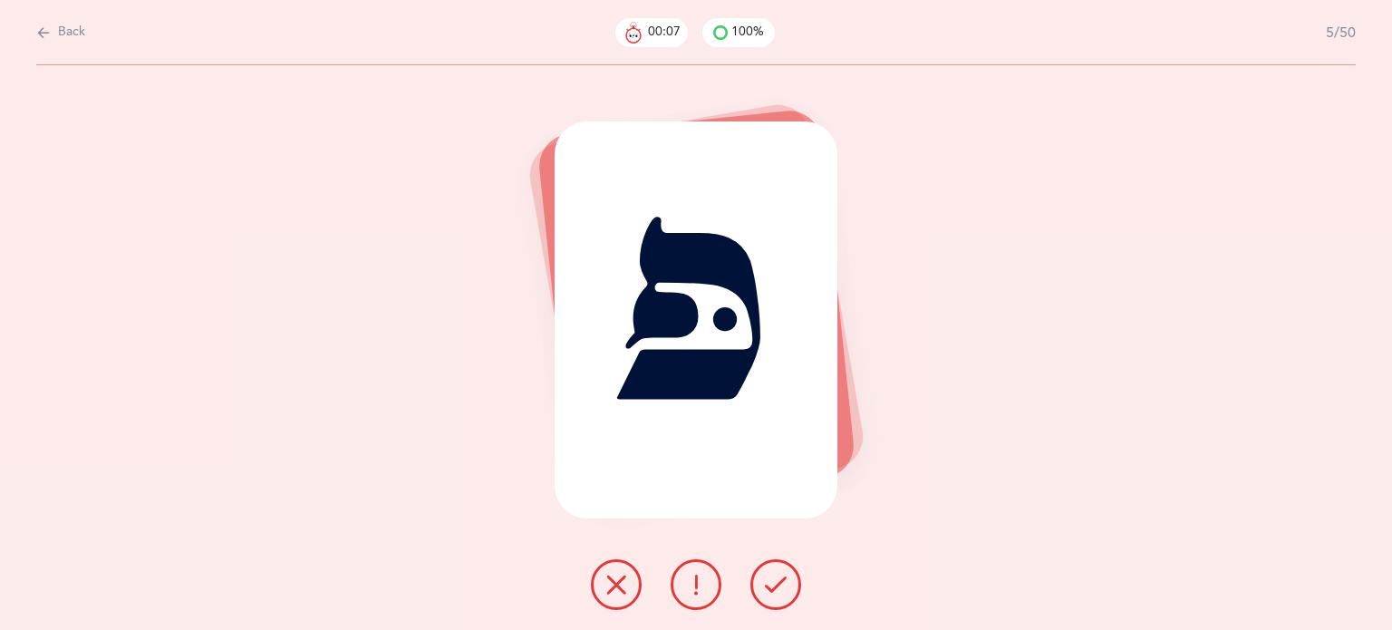
click at [766, 588] on icon at bounding box center [776, 585] width 22 height 22
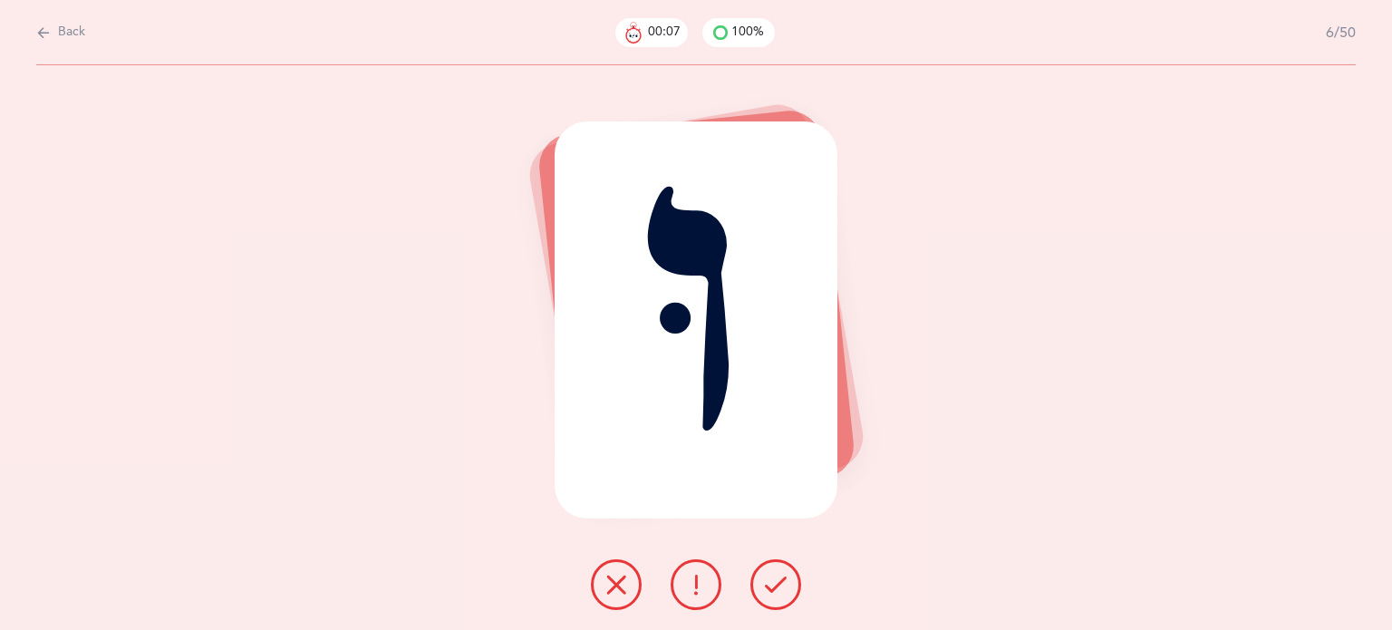
click at [766, 588] on icon at bounding box center [776, 585] width 22 height 22
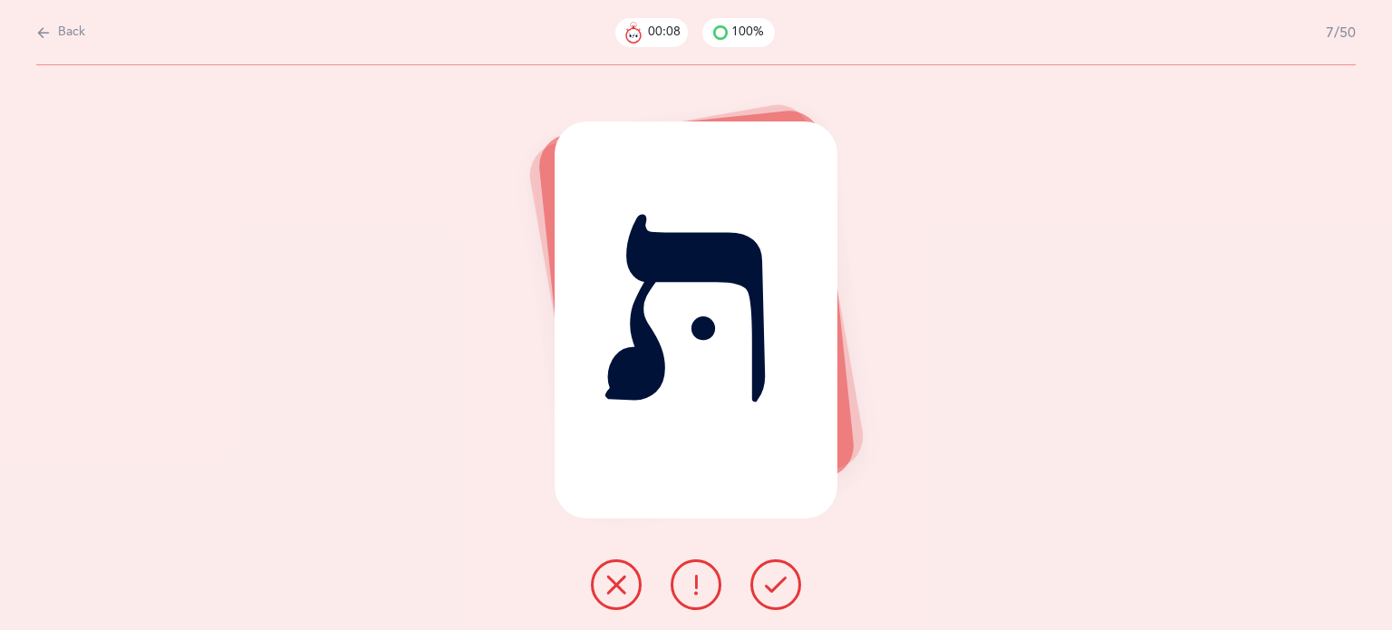
click at [766, 588] on icon at bounding box center [776, 585] width 22 height 22
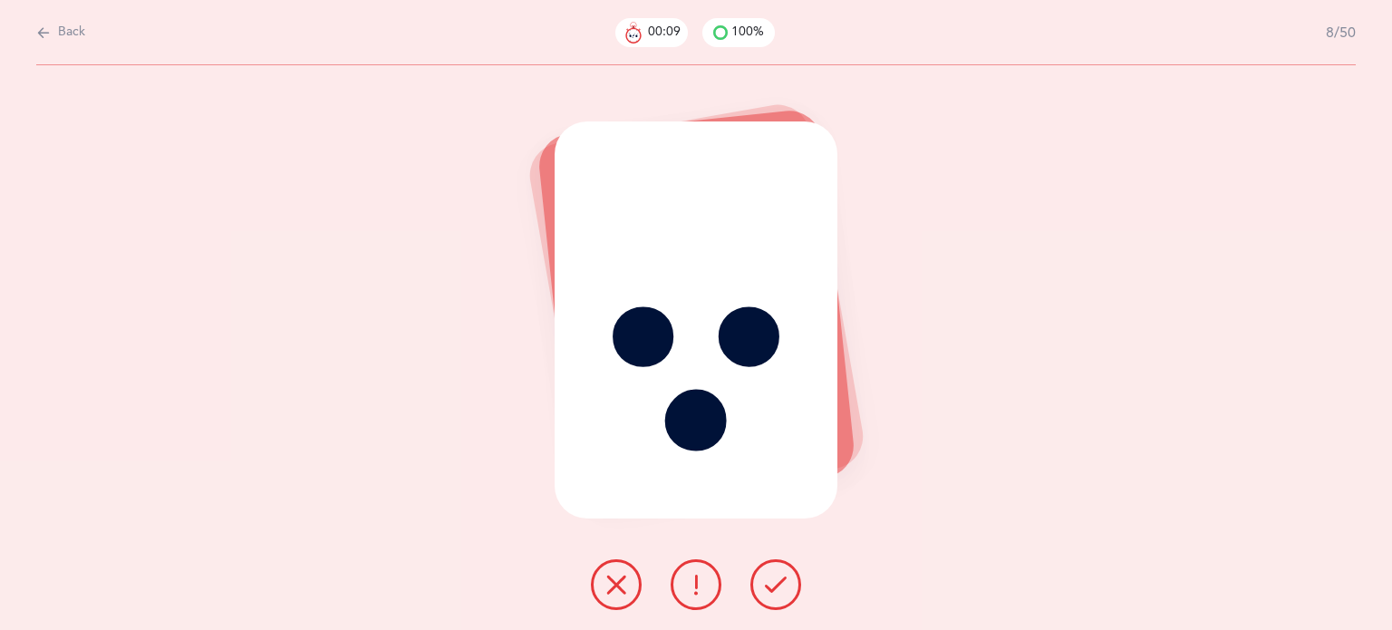
click at [766, 588] on icon at bounding box center [776, 585] width 22 height 22
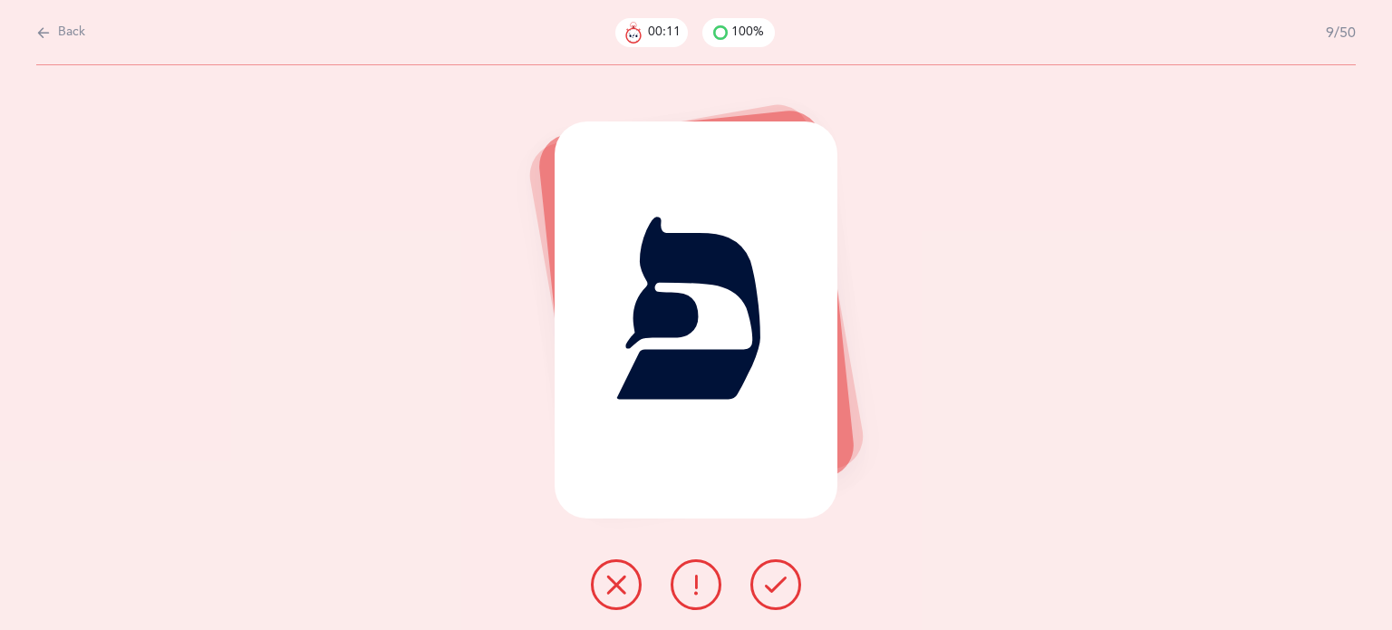
click at [766, 588] on icon at bounding box center [776, 585] width 22 height 22
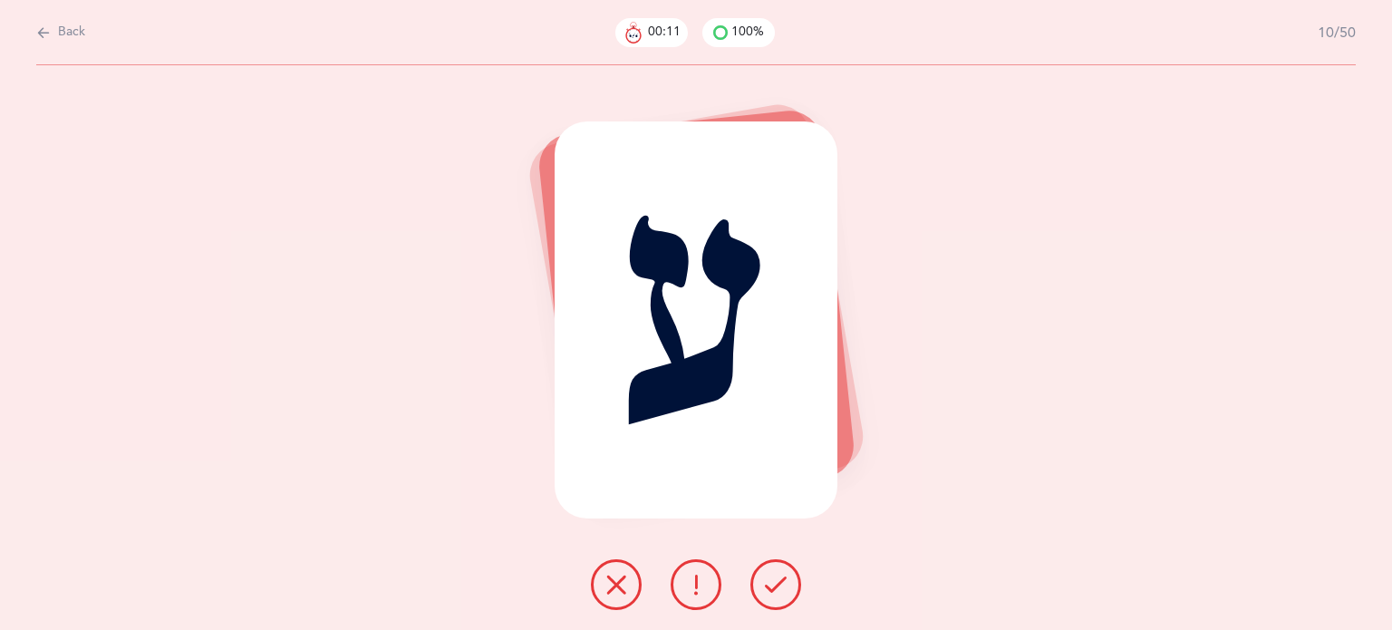
click at [766, 588] on icon at bounding box center [776, 585] width 22 height 22
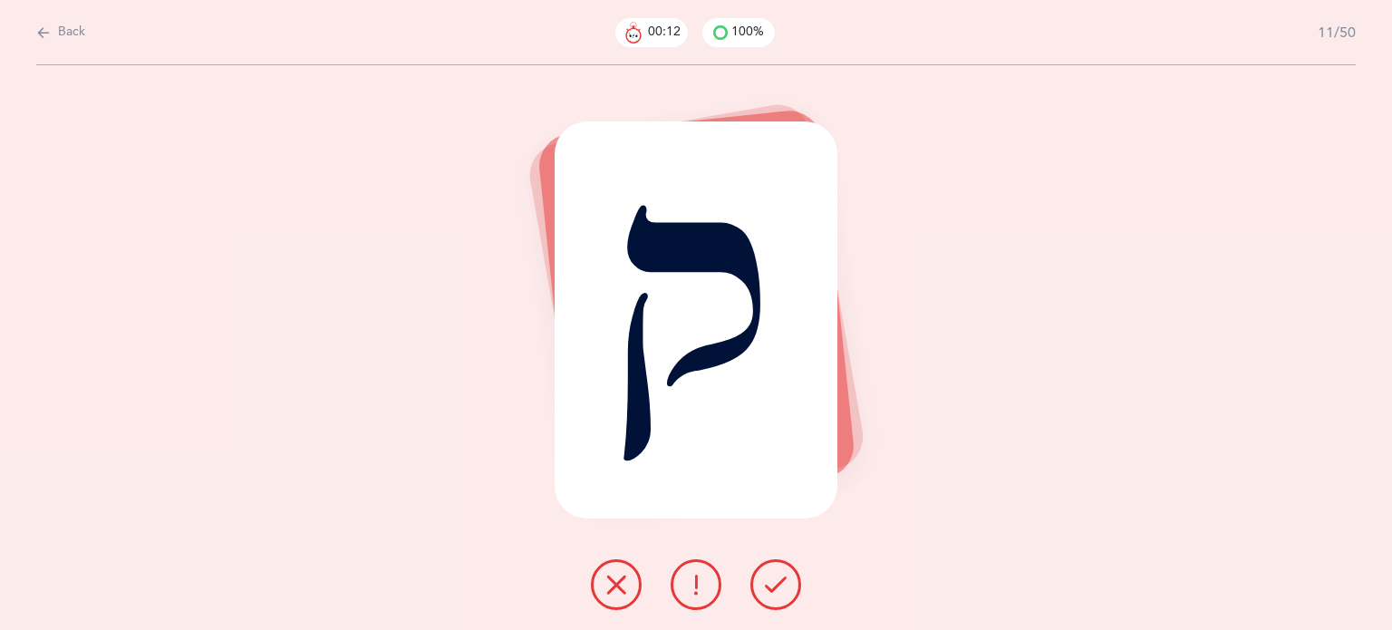
click at [766, 588] on icon at bounding box center [776, 585] width 22 height 22
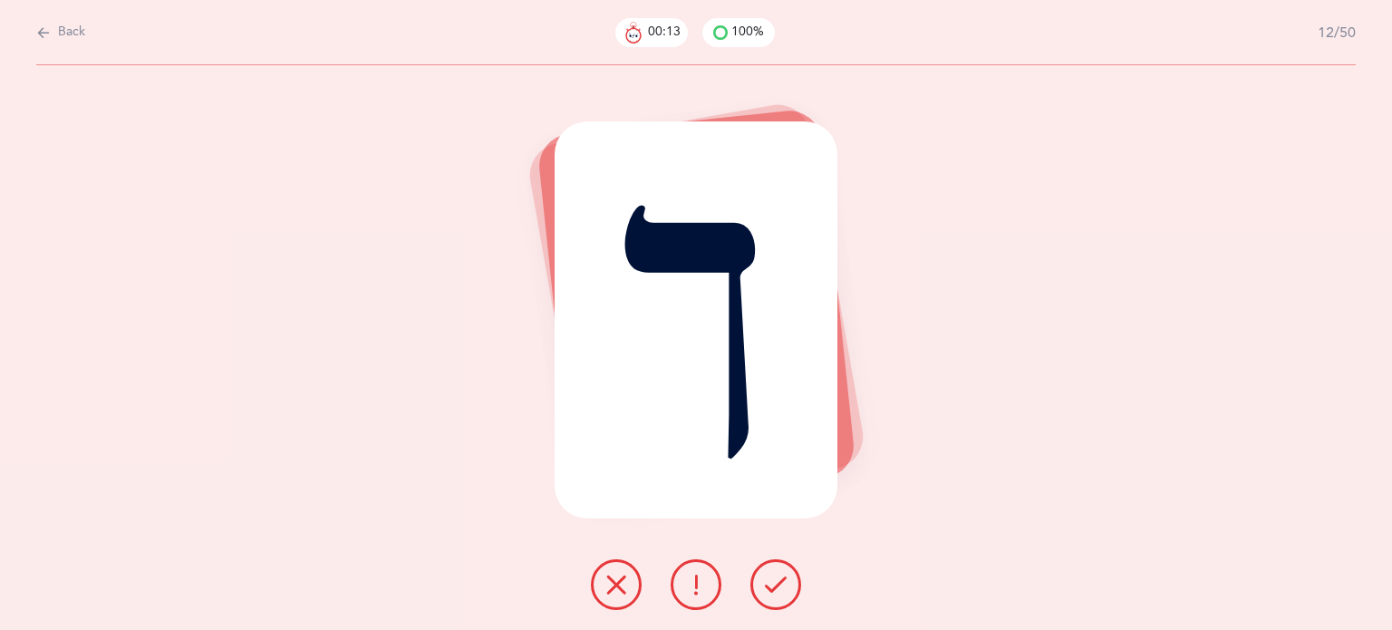
click at [766, 588] on icon at bounding box center [776, 585] width 22 height 22
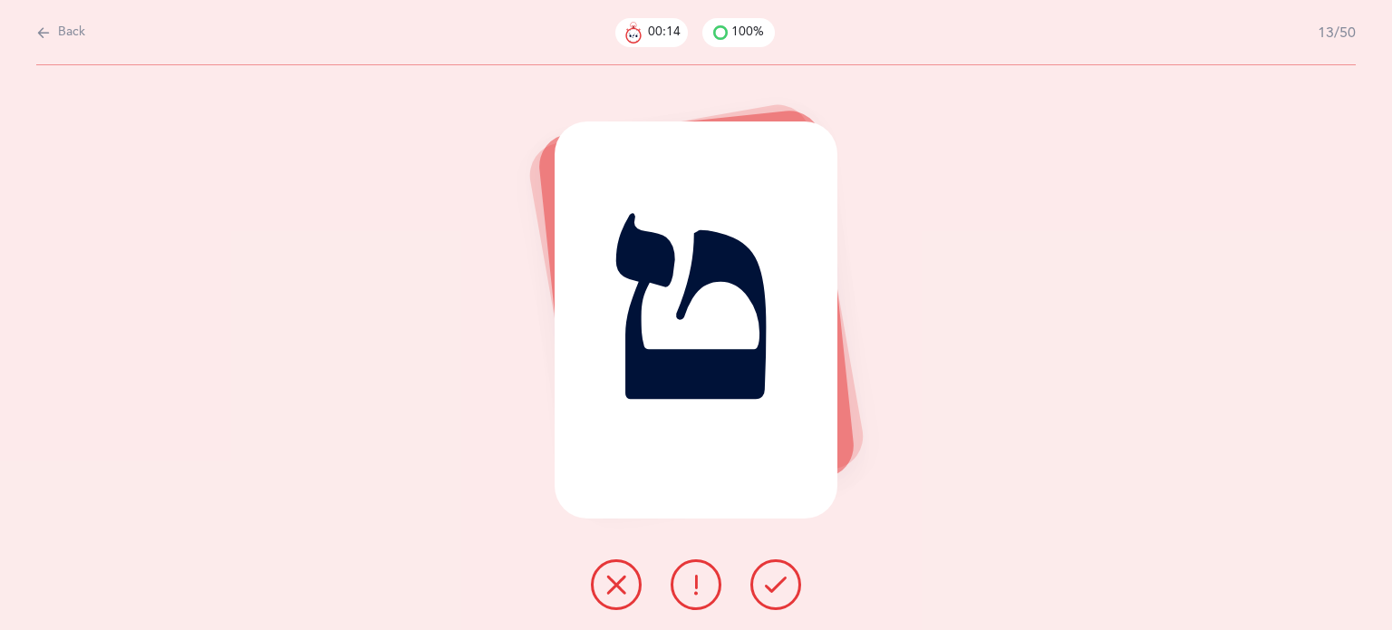
click at [759, 593] on button at bounding box center [775, 584] width 51 height 51
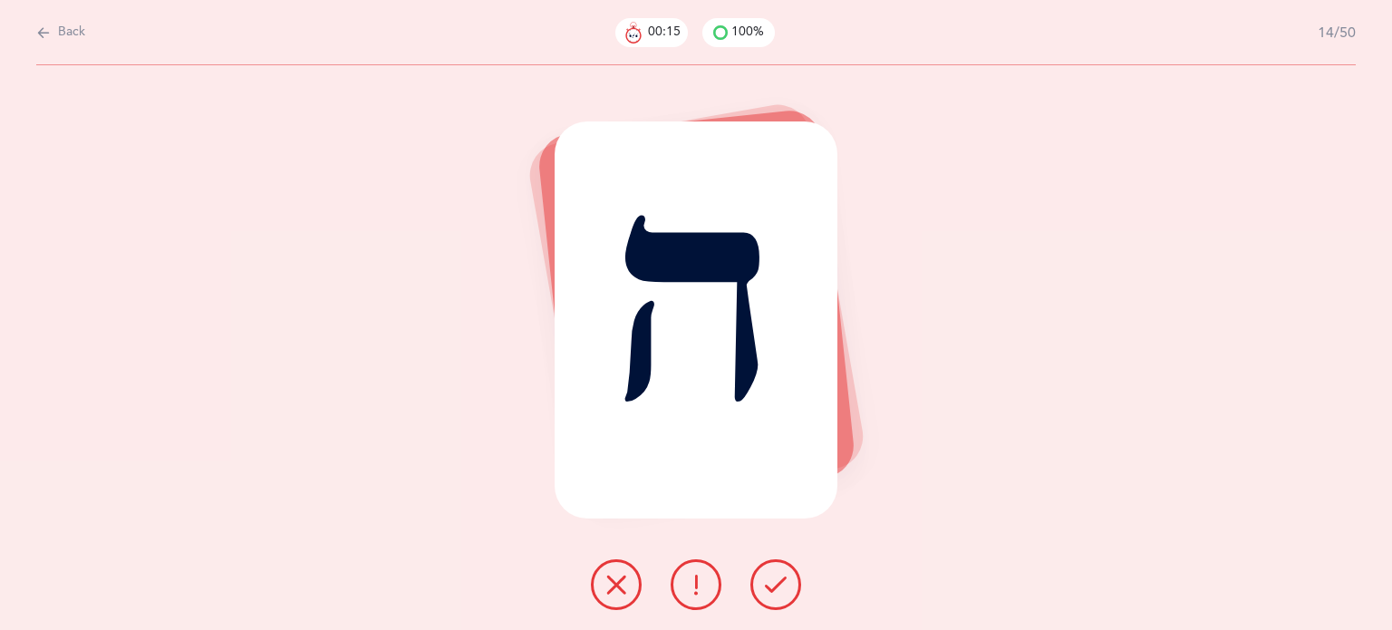
click at [759, 593] on button at bounding box center [775, 584] width 51 height 51
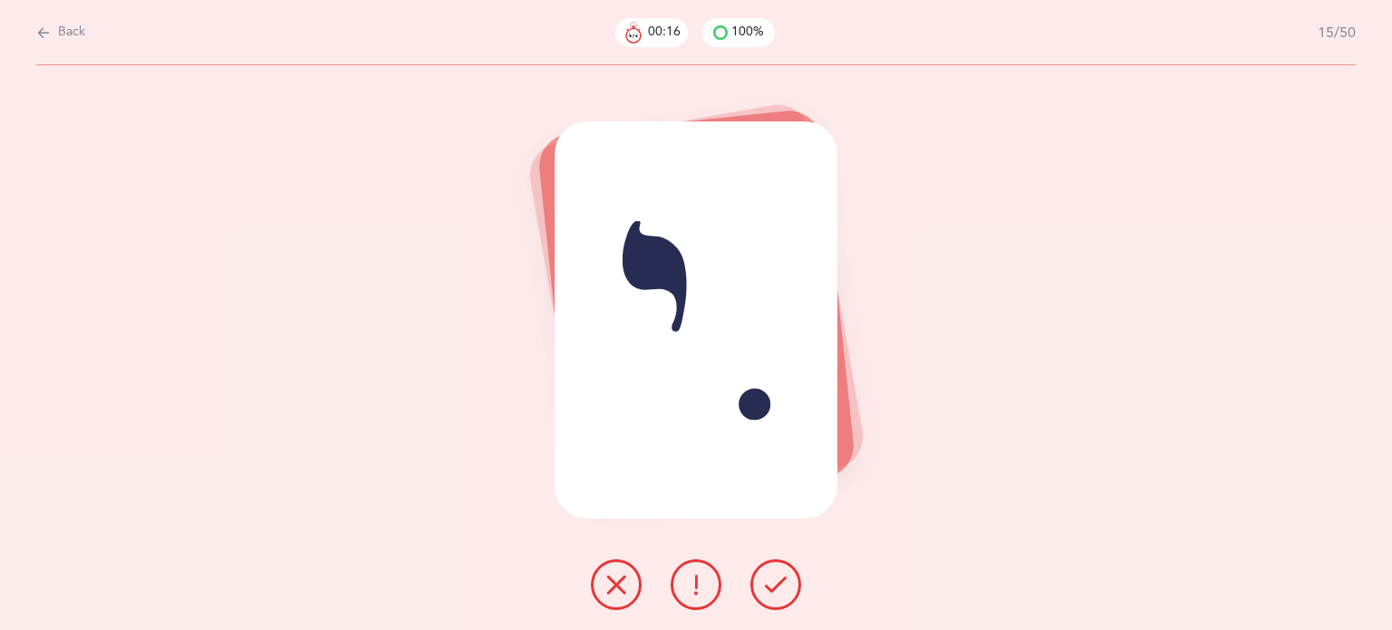
click at [701, 593] on icon at bounding box center [696, 585] width 22 height 22
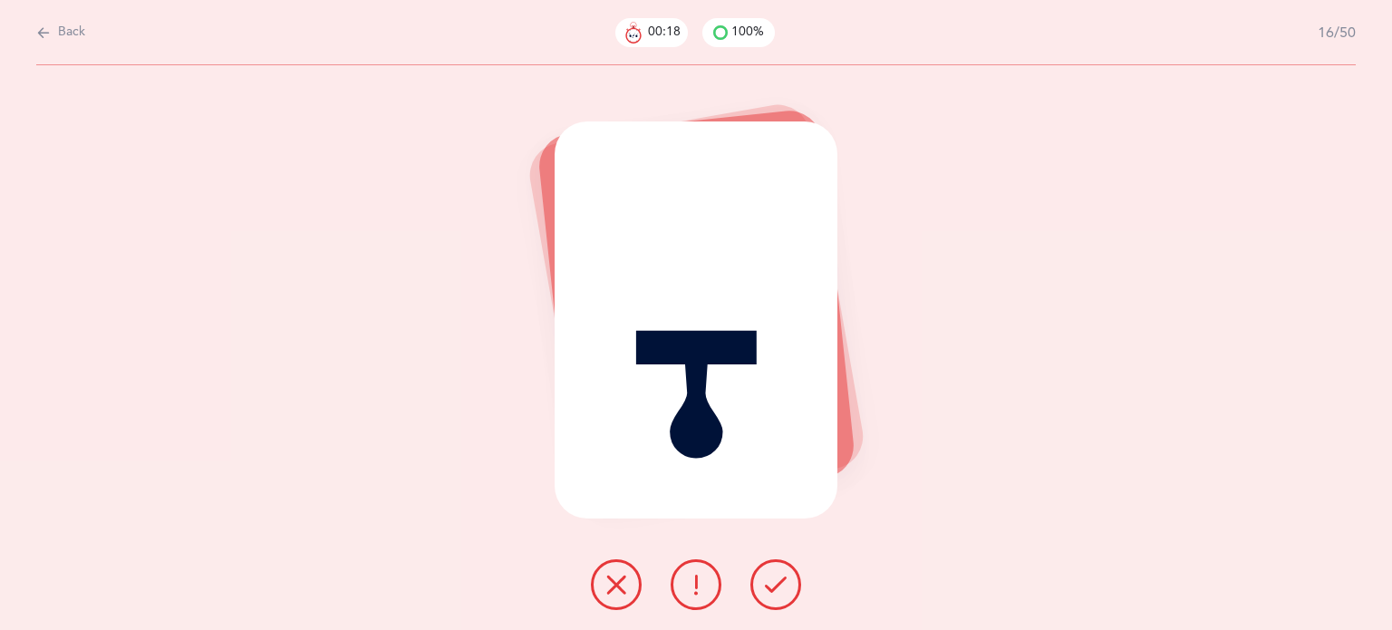
click at [793, 579] on button at bounding box center [775, 584] width 51 height 51
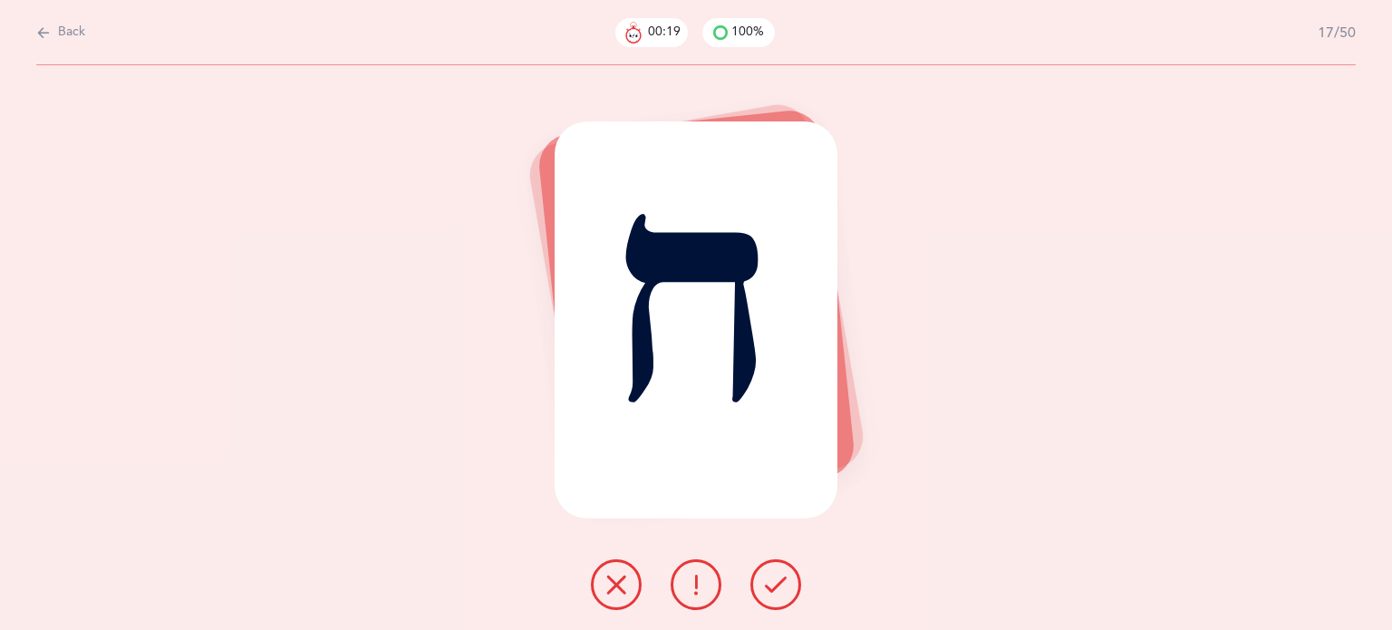
click at [793, 579] on button at bounding box center [775, 584] width 51 height 51
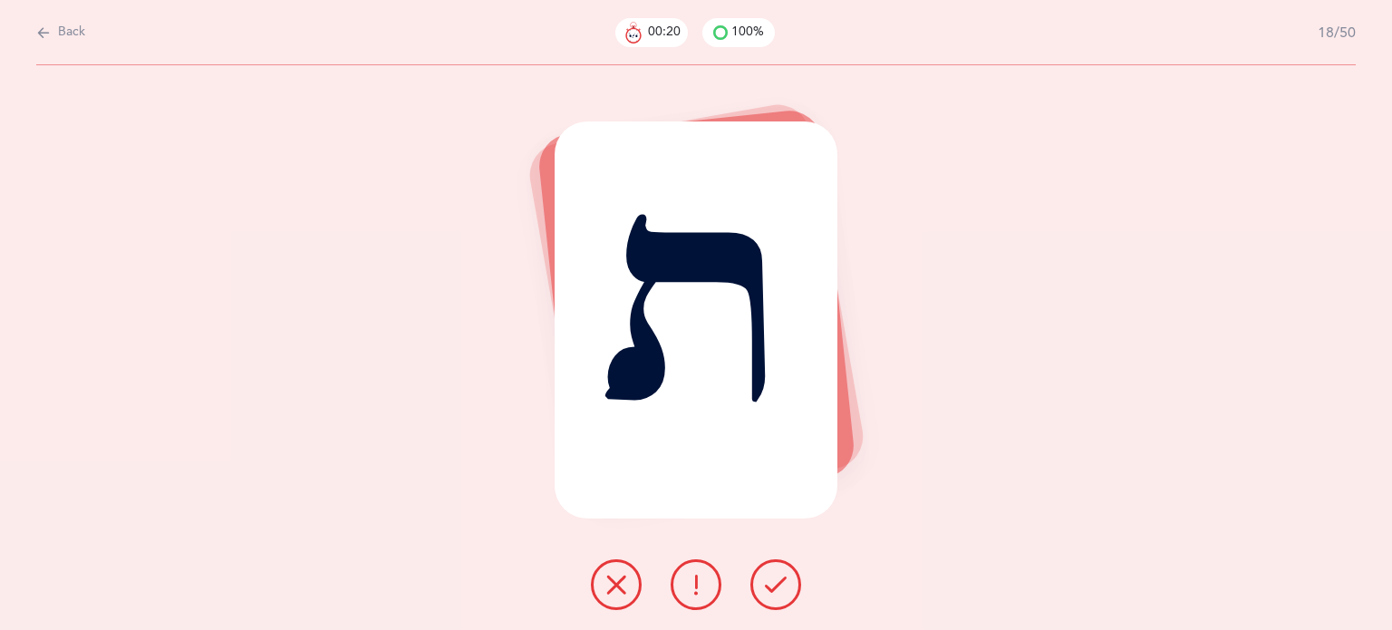
click at [793, 579] on button at bounding box center [775, 584] width 51 height 51
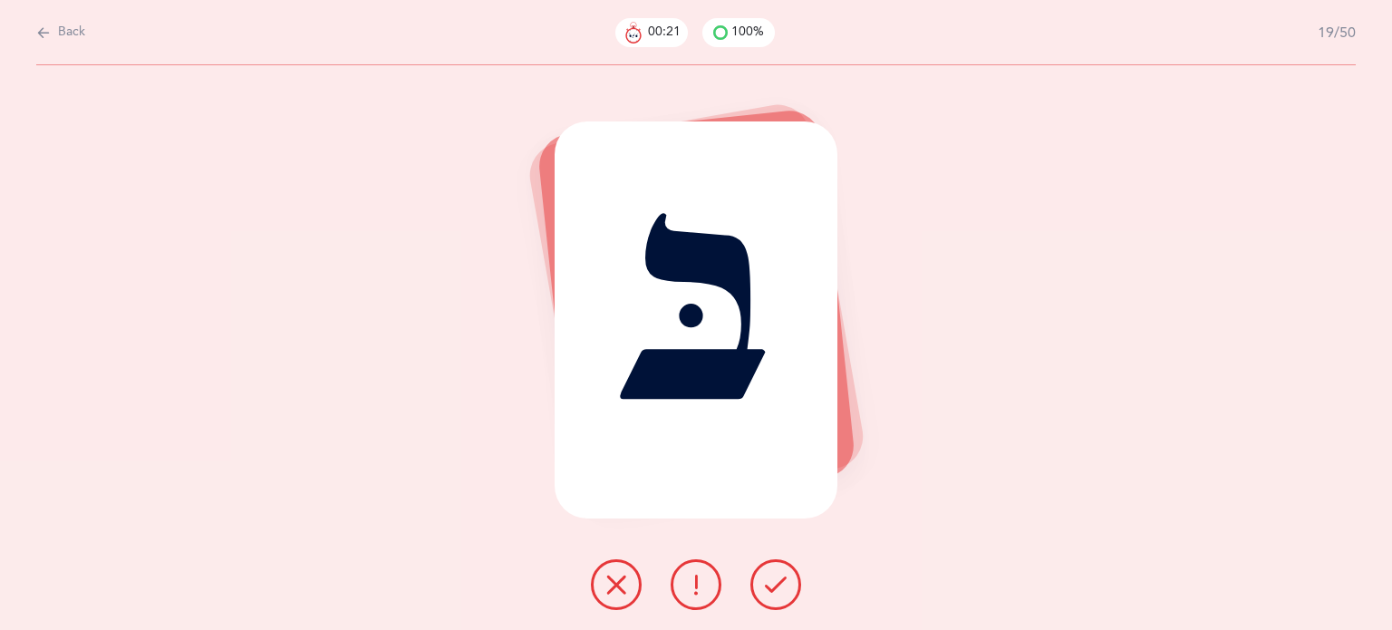
click at [793, 579] on button at bounding box center [775, 584] width 51 height 51
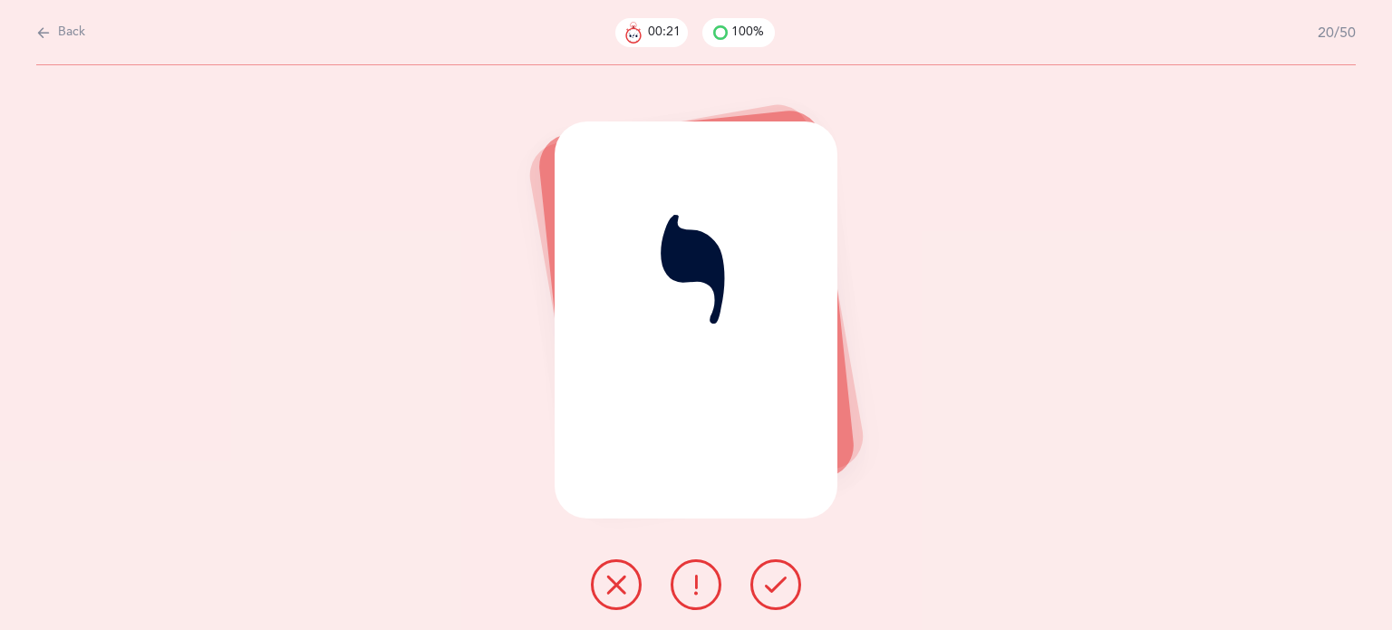
click at [793, 579] on button at bounding box center [775, 584] width 51 height 51
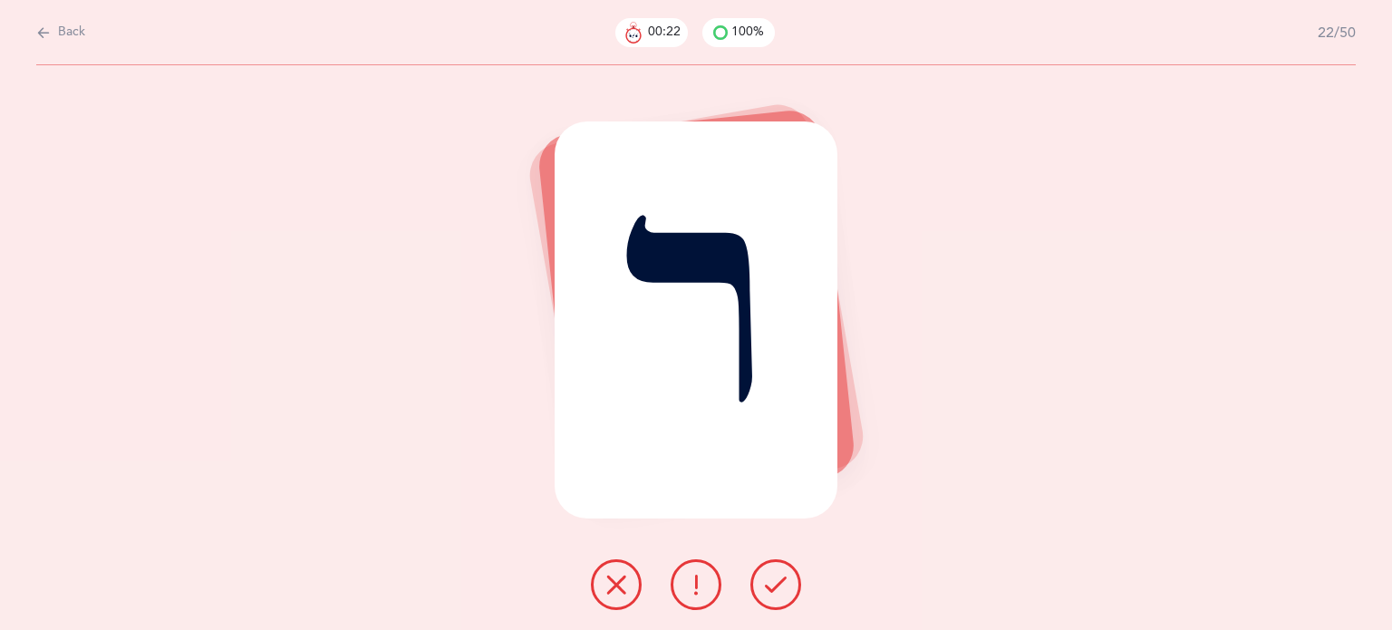
click at [793, 579] on button at bounding box center [775, 584] width 51 height 51
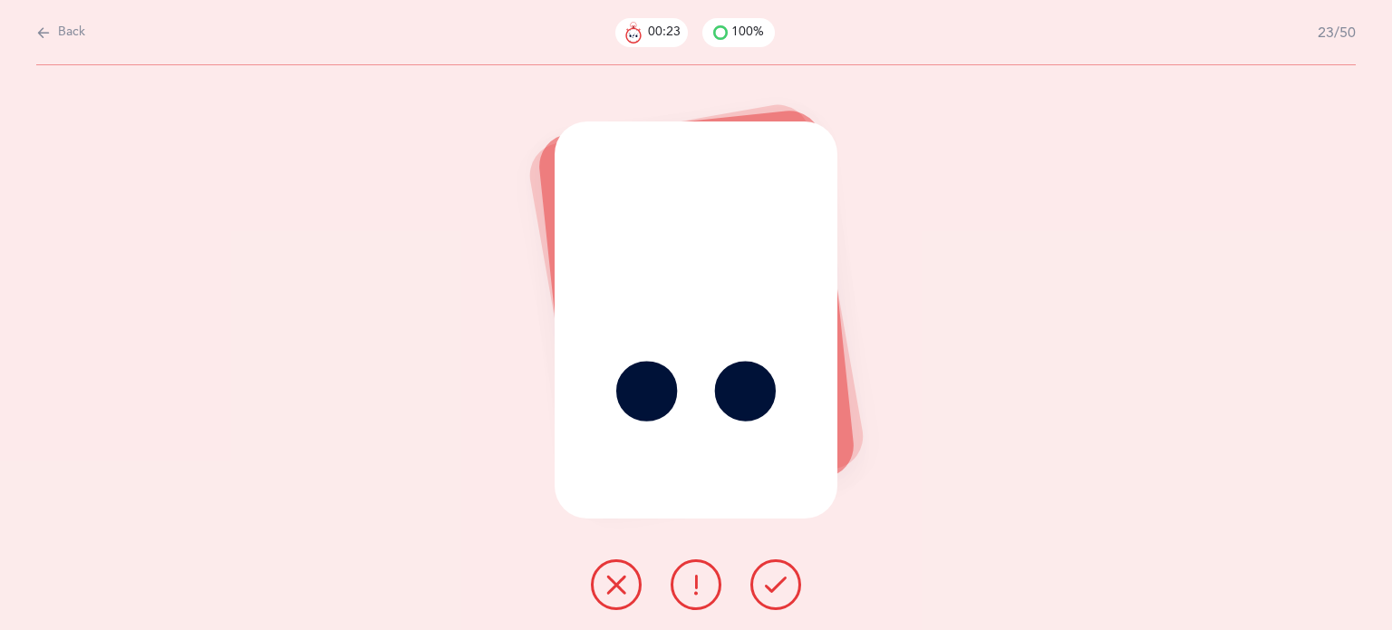
click at [793, 579] on button at bounding box center [775, 584] width 51 height 51
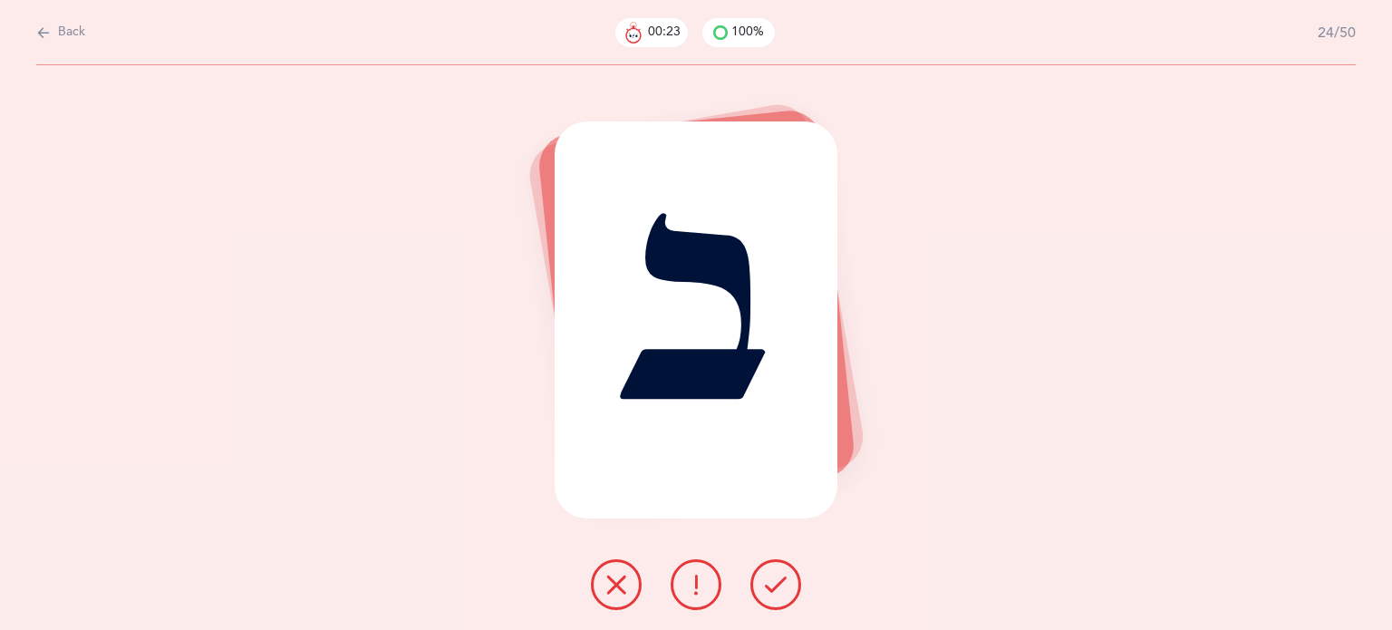
click at [793, 579] on button at bounding box center [775, 584] width 51 height 51
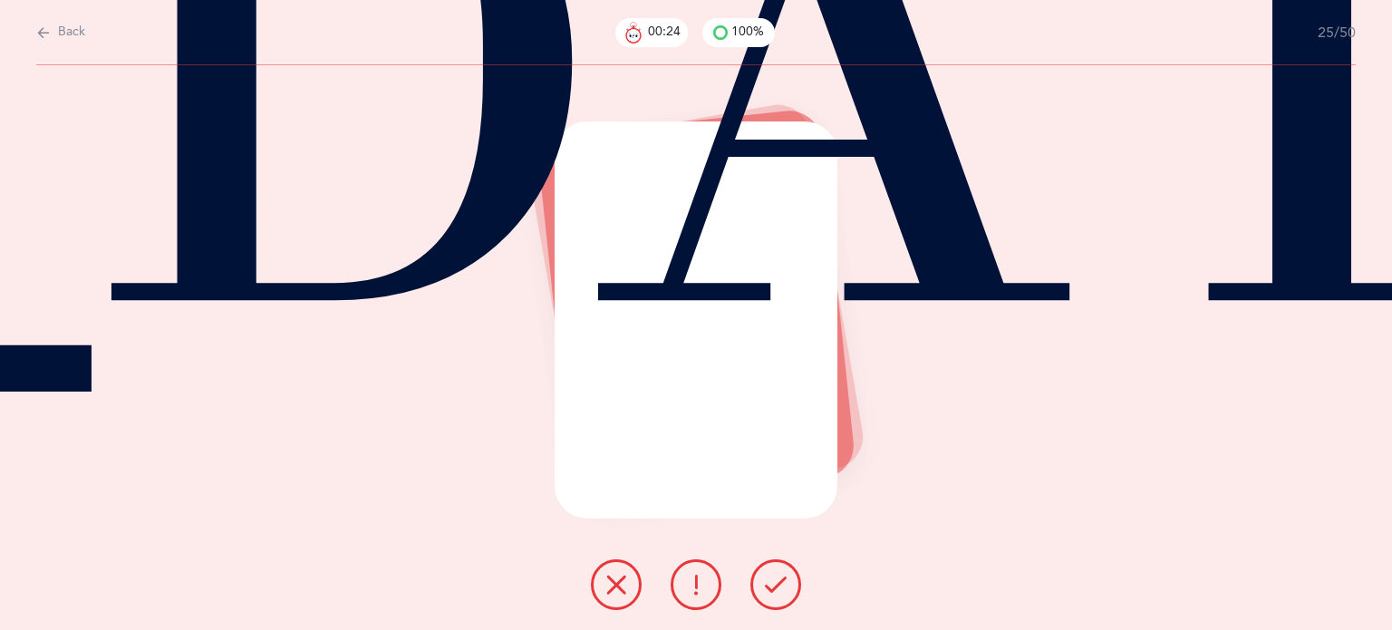
click at [793, 579] on button at bounding box center [775, 584] width 51 height 51
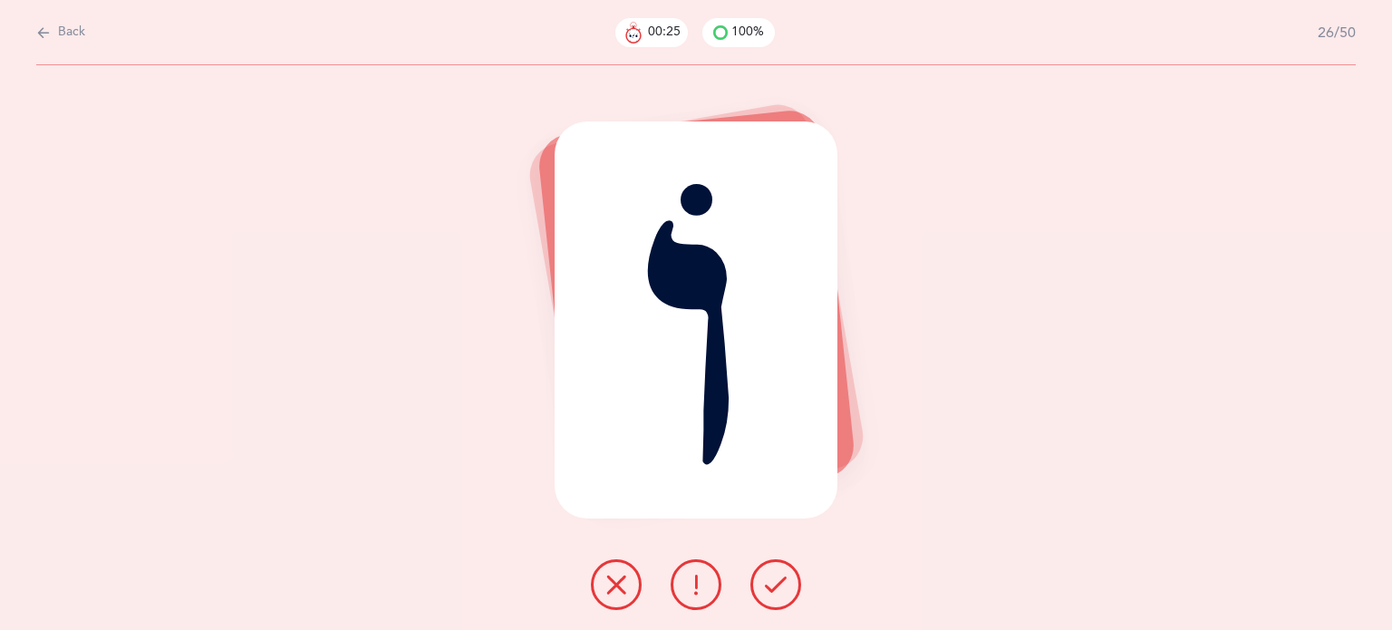
click at [793, 579] on button at bounding box center [775, 584] width 51 height 51
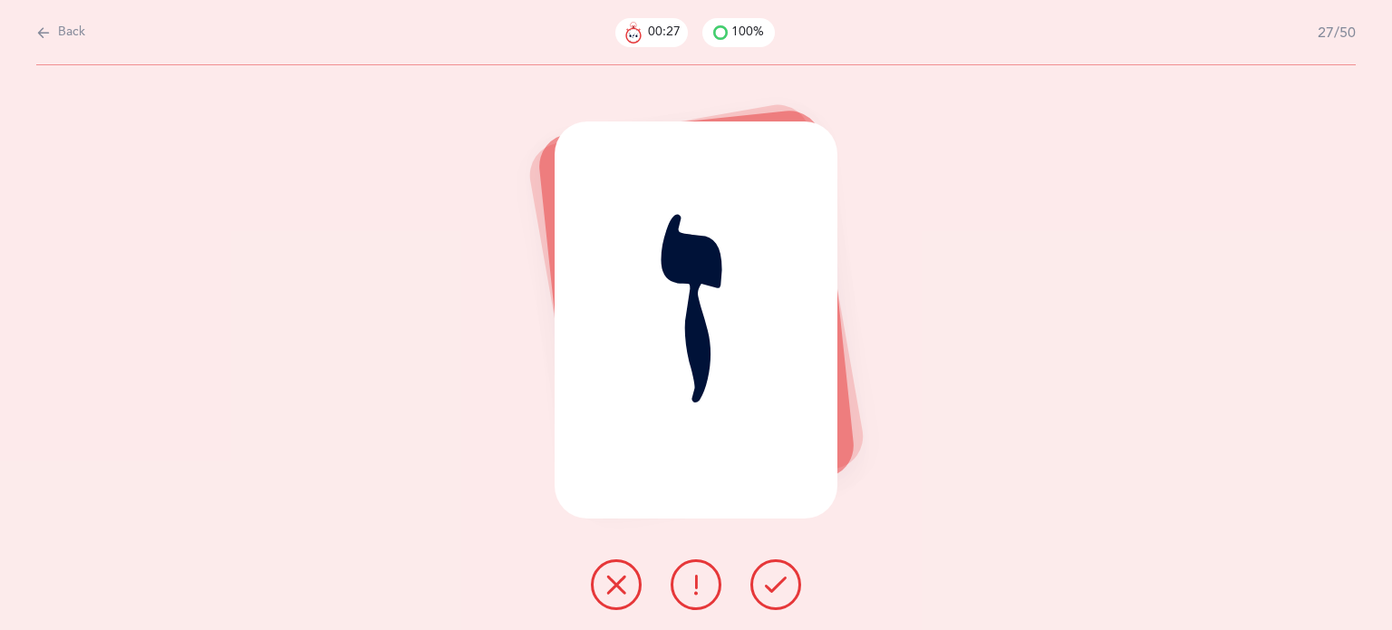
click at [62, 34] on span "Back" at bounding box center [71, 33] width 27 height 18
select select "3"
select select "27"
select select "single"
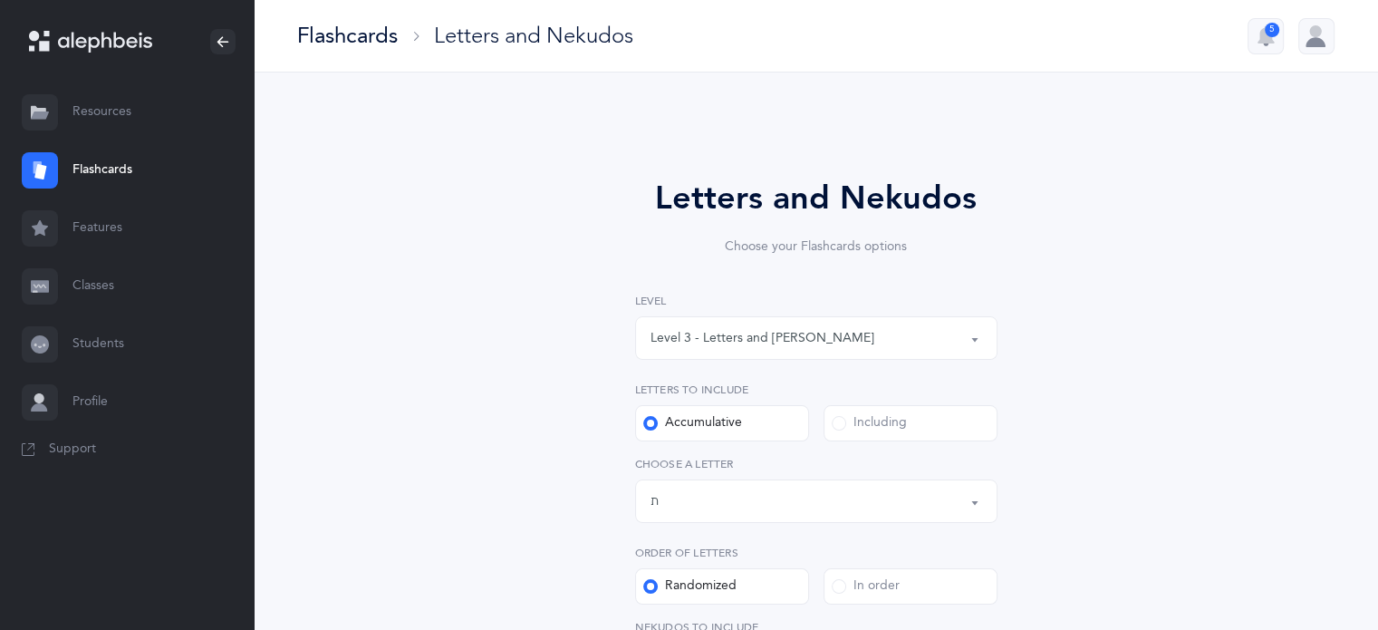
click at [101, 113] on link "Resources" at bounding box center [127, 112] width 254 height 58
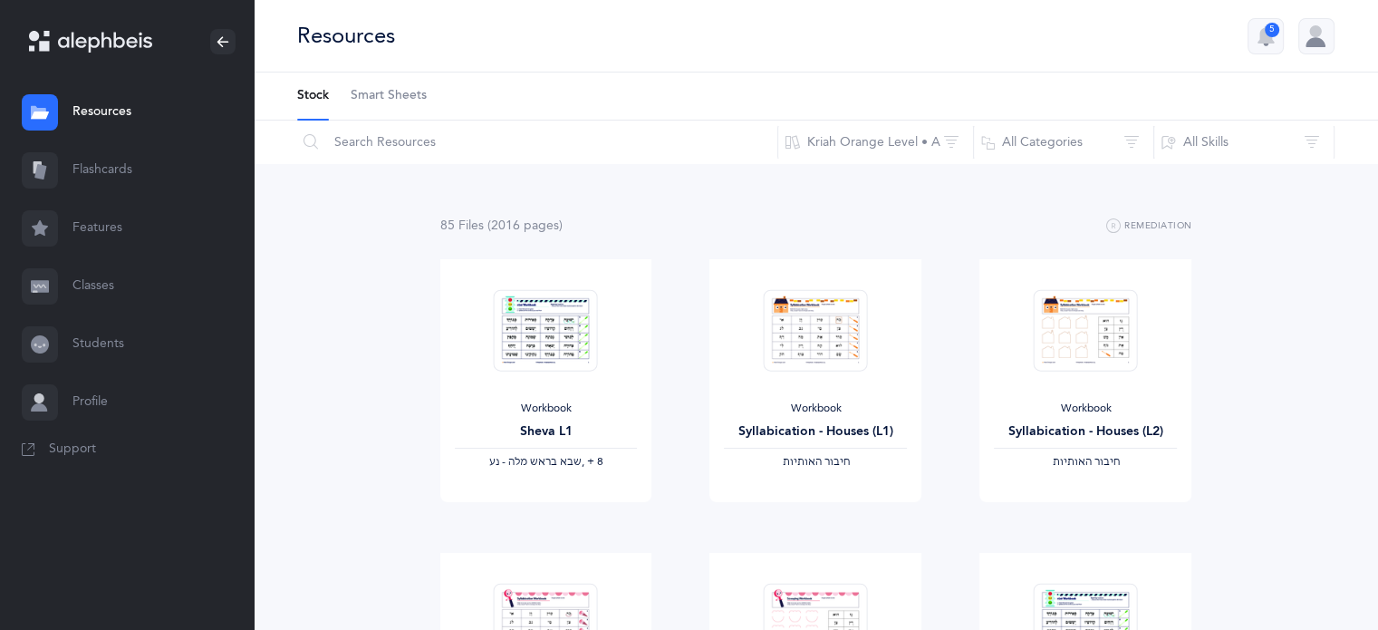
click at [396, 88] on span "Smart Sheets" at bounding box center [389, 96] width 76 height 18
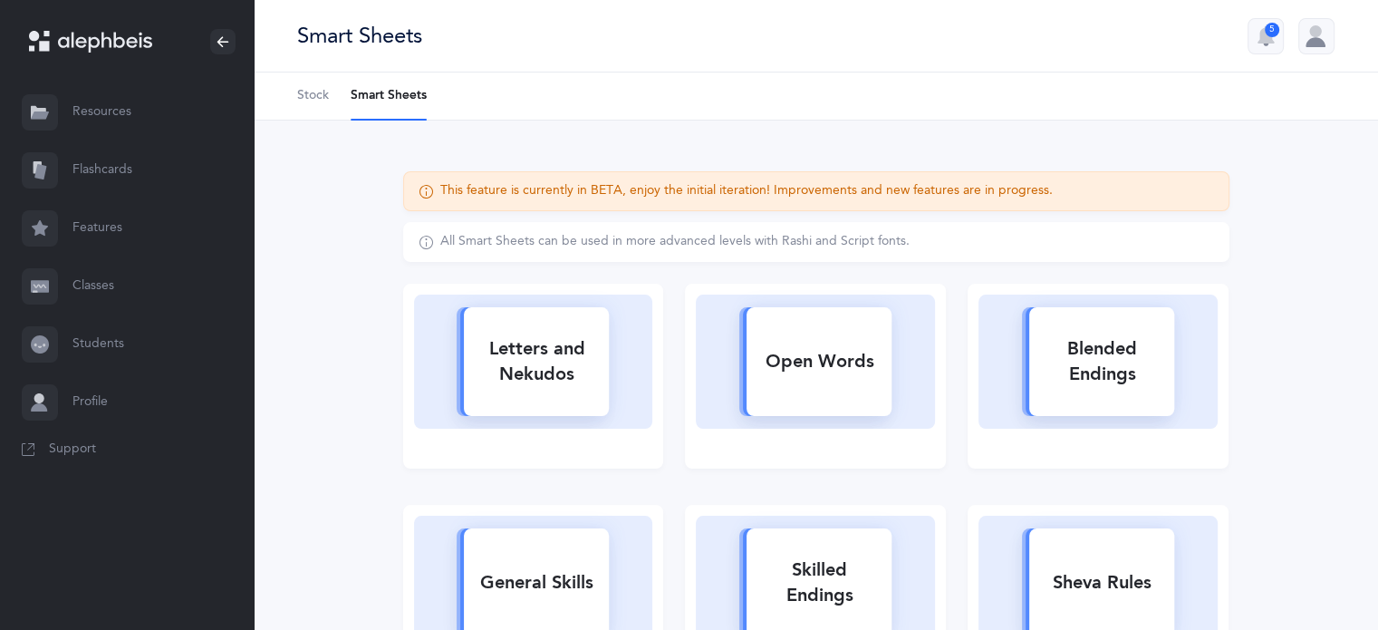
click at [612, 332] on icon at bounding box center [533, 359] width 188 height 140
select select
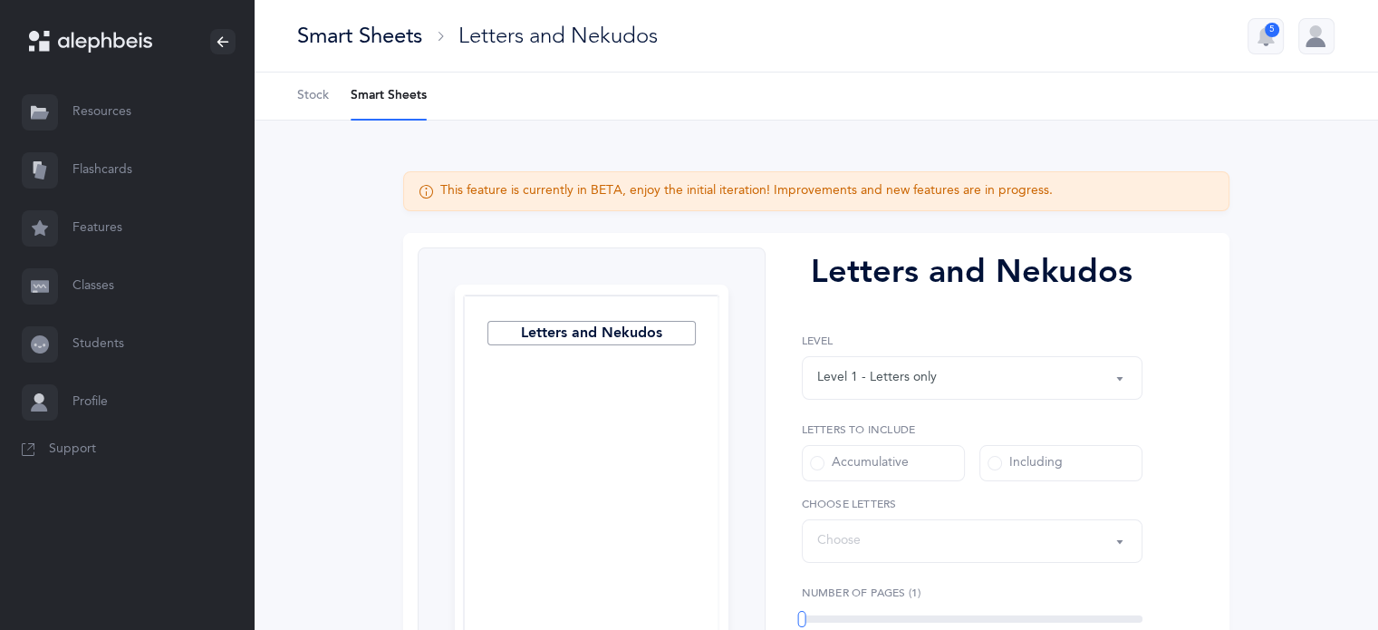
select select "27"
click at [96, 177] on link "Flashcards" at bounding box center [127, 170] width 254 height 58
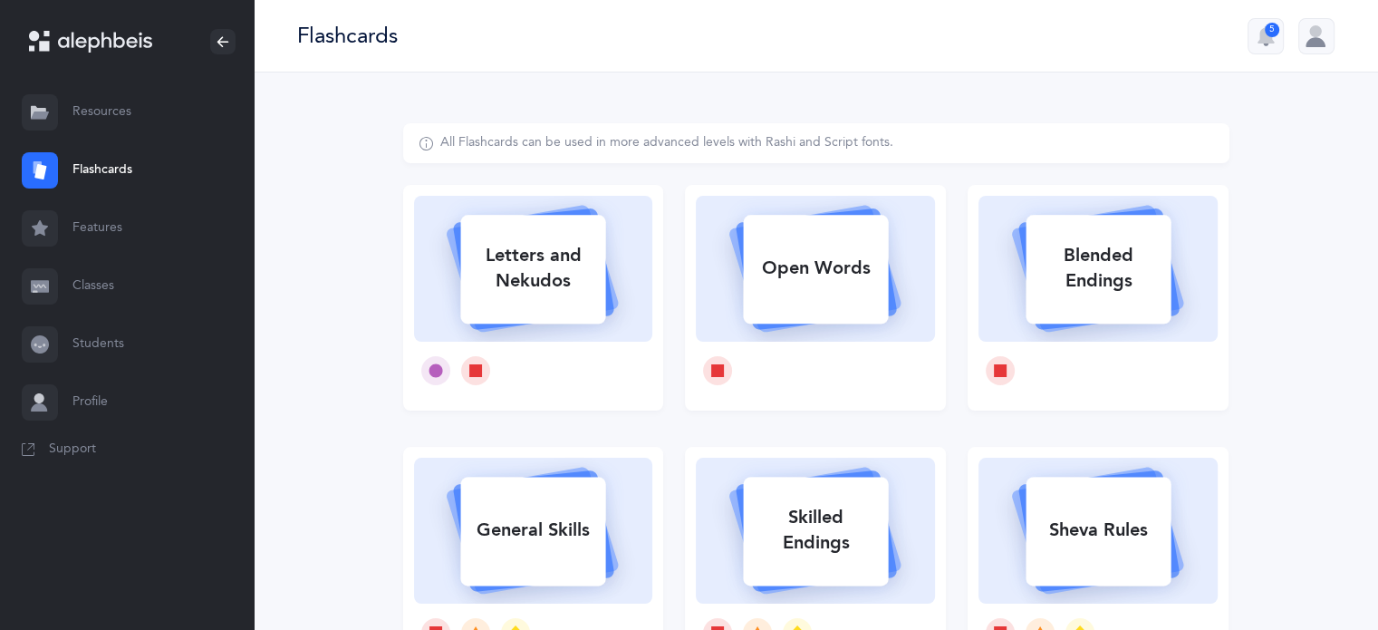
click at [97, 349] on link "Students" at bounding box center [127, 344] width 254 height 58
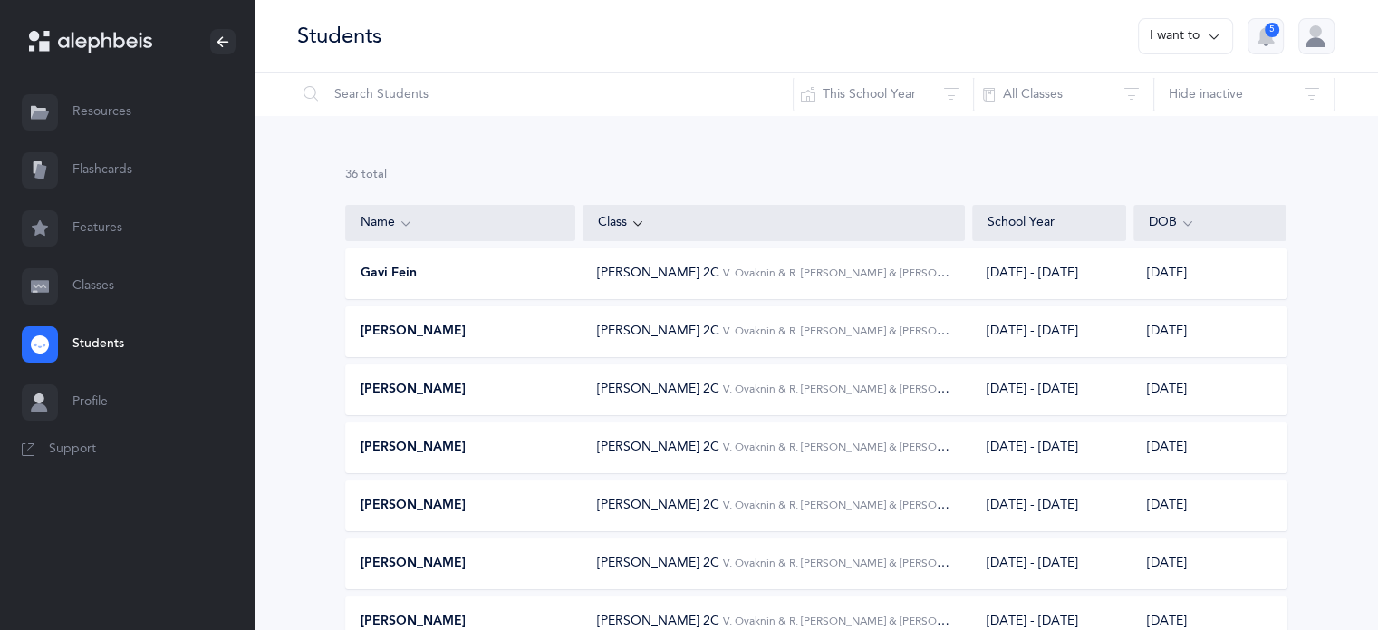
click at [87, 290] on link "Classes" at bounding box center [127, 286] width 254 height 58
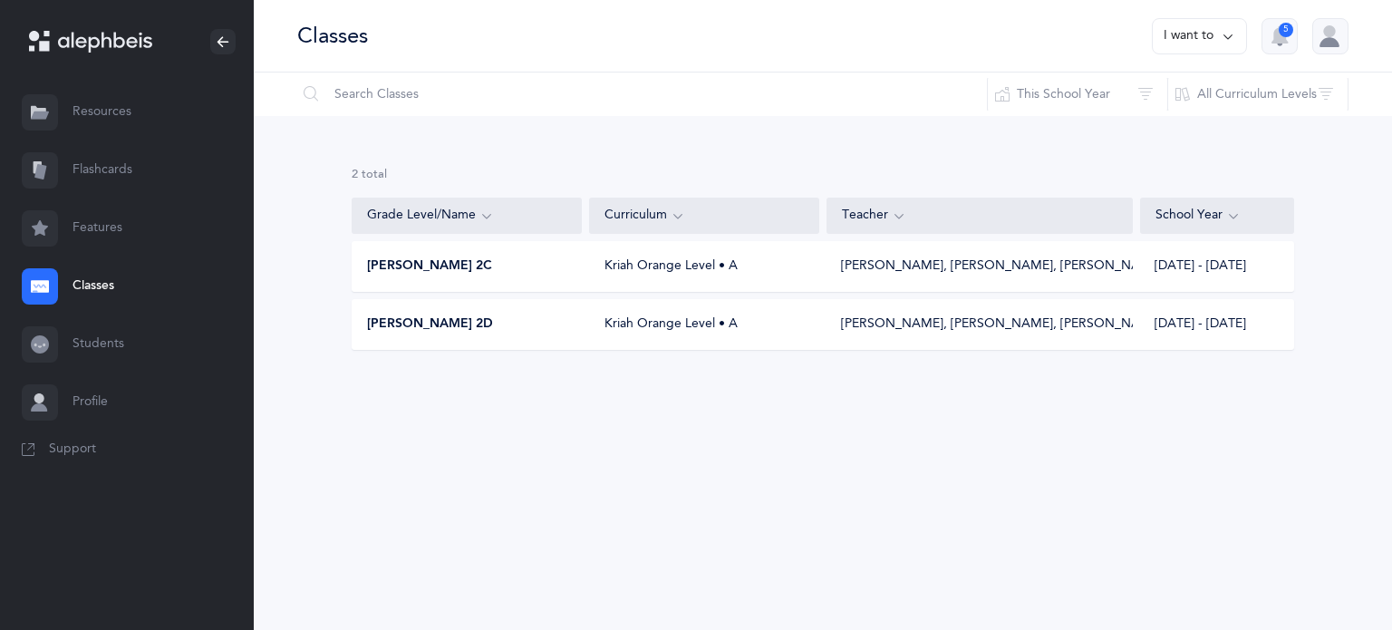
click at [430, 267] on span "[PERSON_NAME] 2C" at bounding box center [429, 266] width 125 height 18
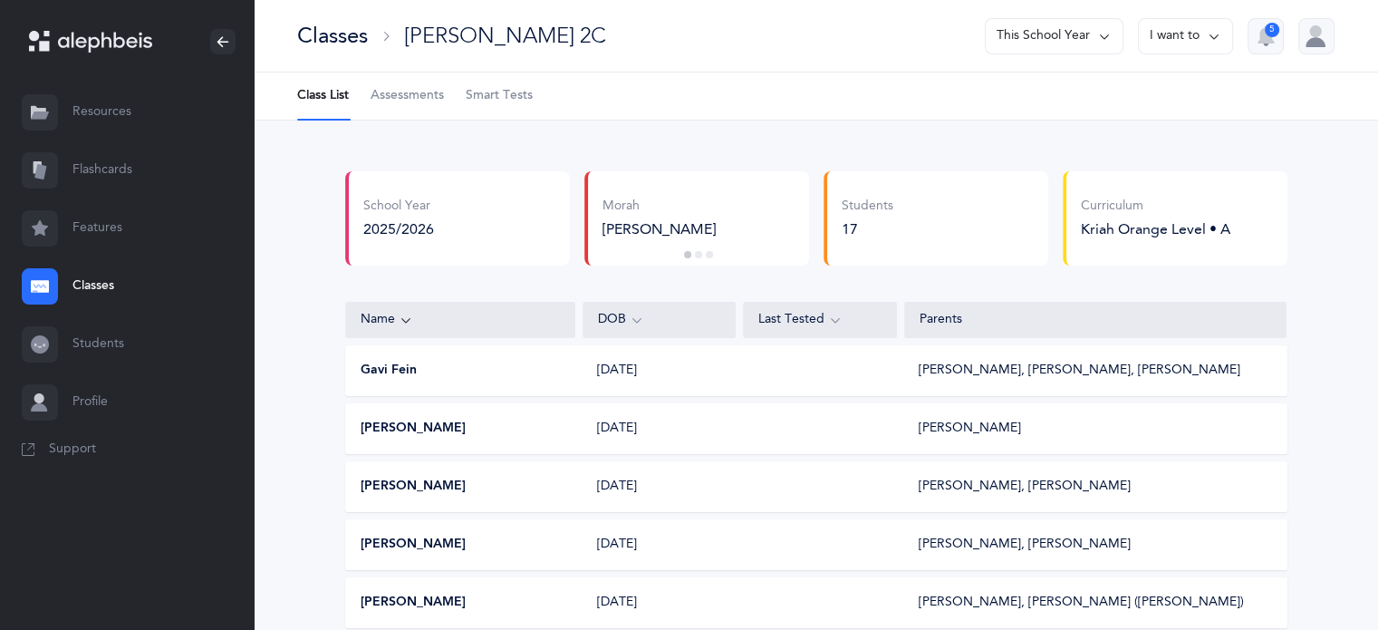
click at [495, 96] on span "Smart Tests" at bounding box center [499, 96] width 67 height 18
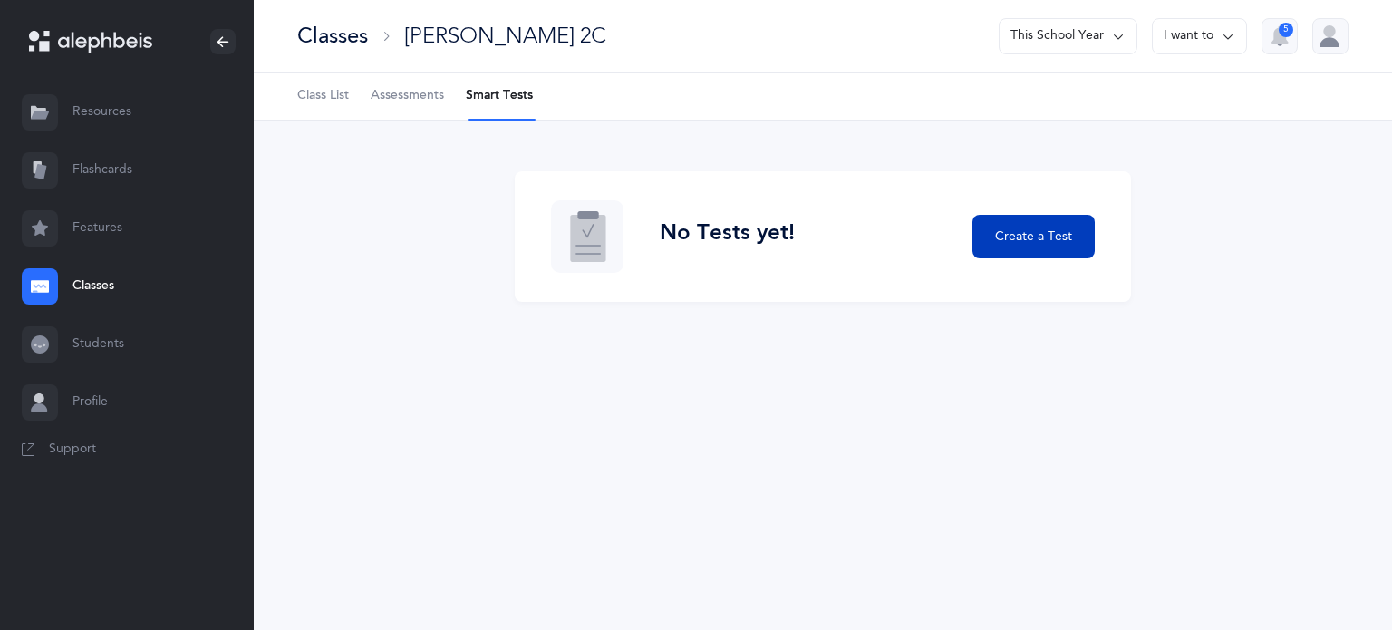
click at [1054, 240] on span "Create a Test" at bounding box center [1033, 236] width 77 height 19
select select "letters-nekudos"
select select "27"
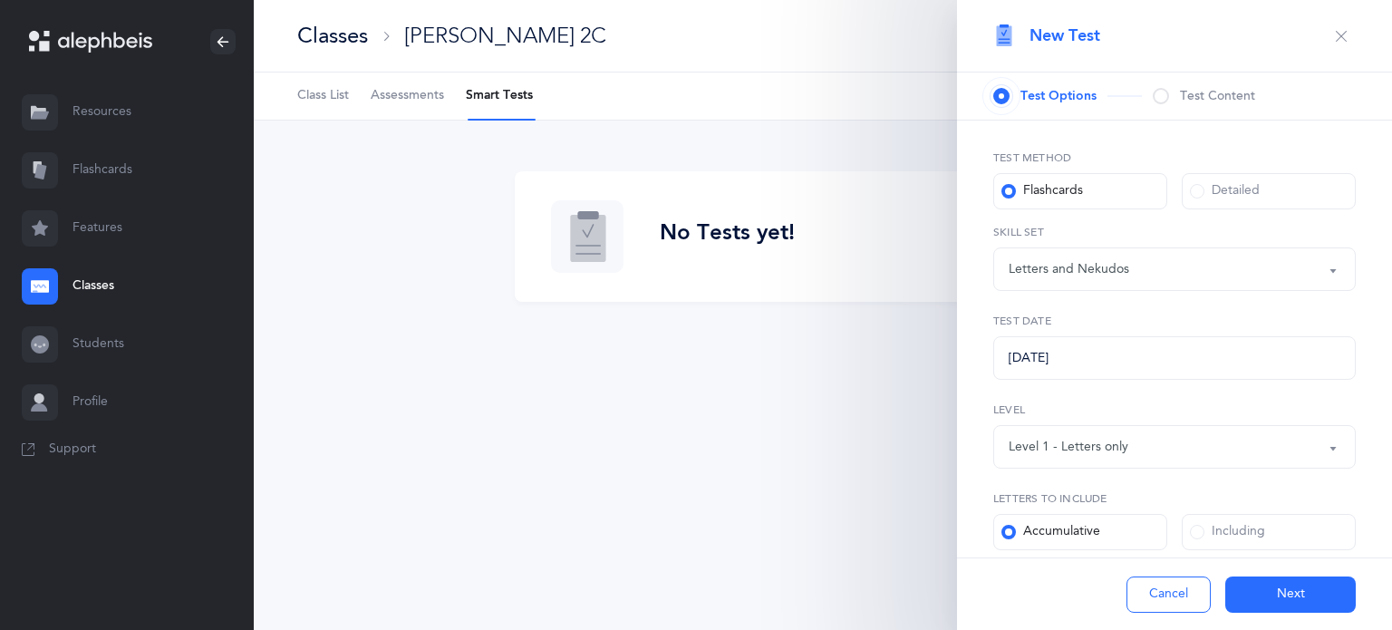
click at [1054, 273] on div "Letters and Nekudos" at bounding box center [1068, 269] width 121 height 19
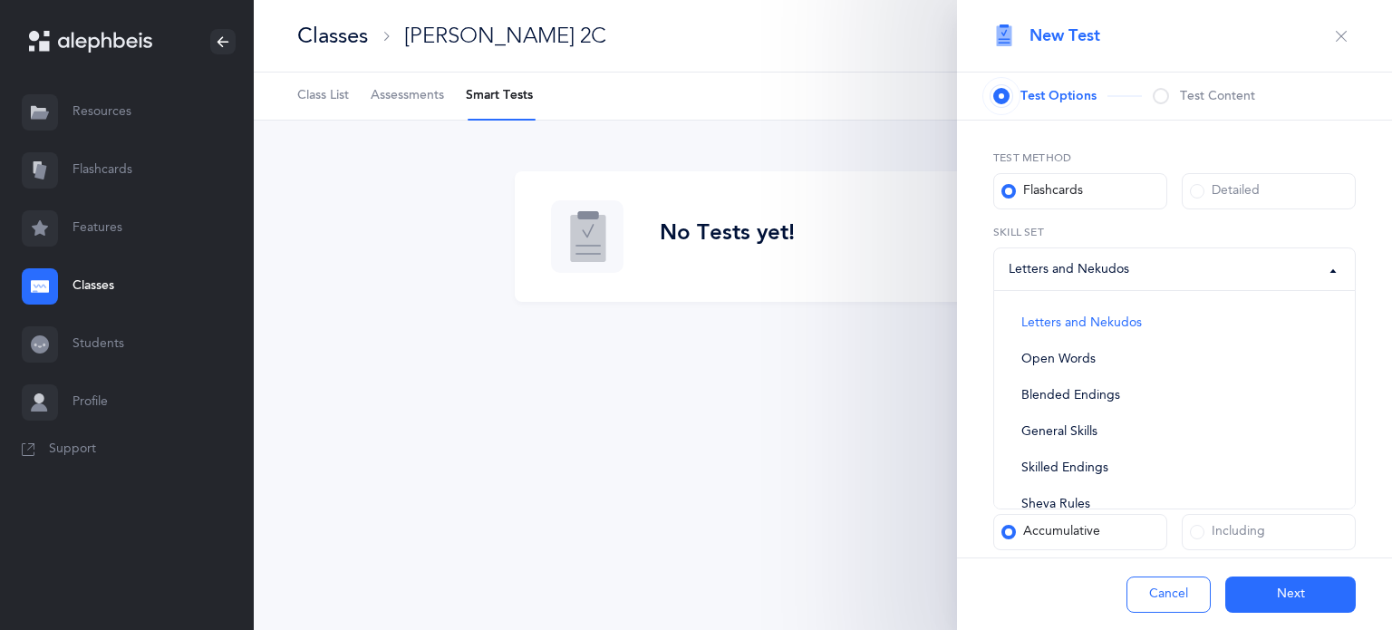
click at [967, 274] on div "Test Method Flashcards Detailed Letters and Nekudos Open Words Blended Endings …" at bounding box center [1174, 503] width 435 height 765
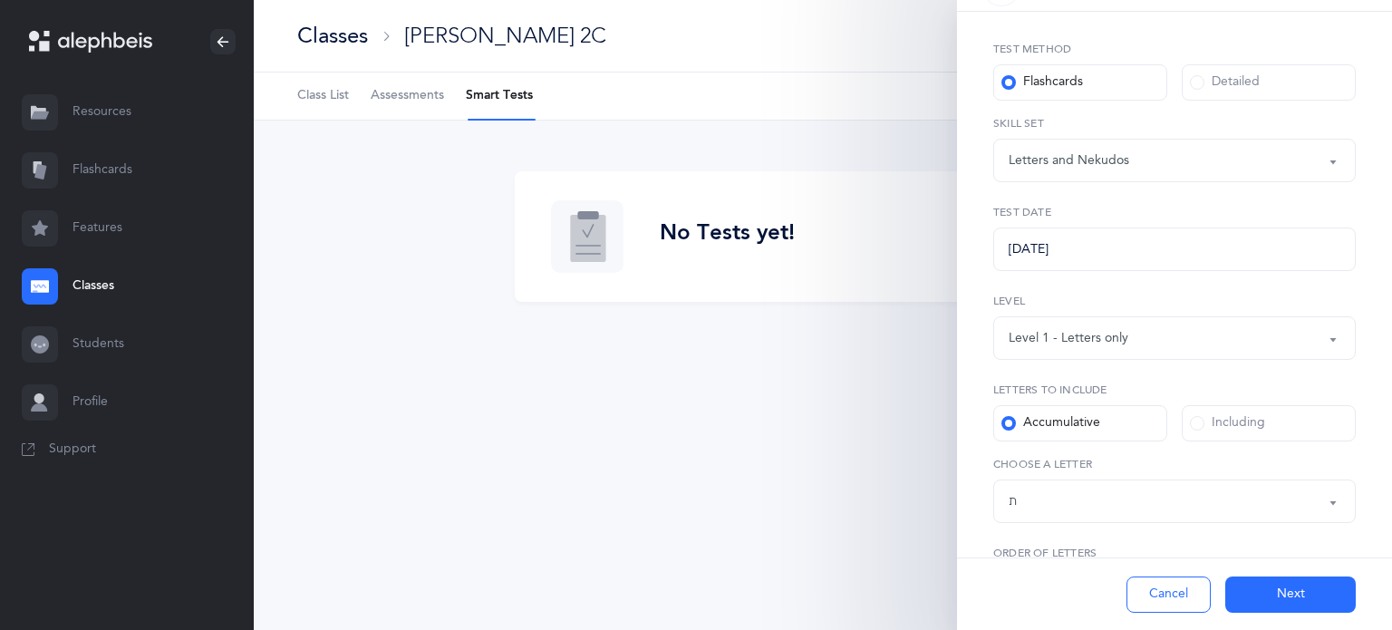
scroll to position [112, 0]
click at [1191, 421] on span at bounding box center [1197, 419] width 14 height 14
click at [0, 0] on input "Including" at bounding box center [0, 0] width 0 height 0
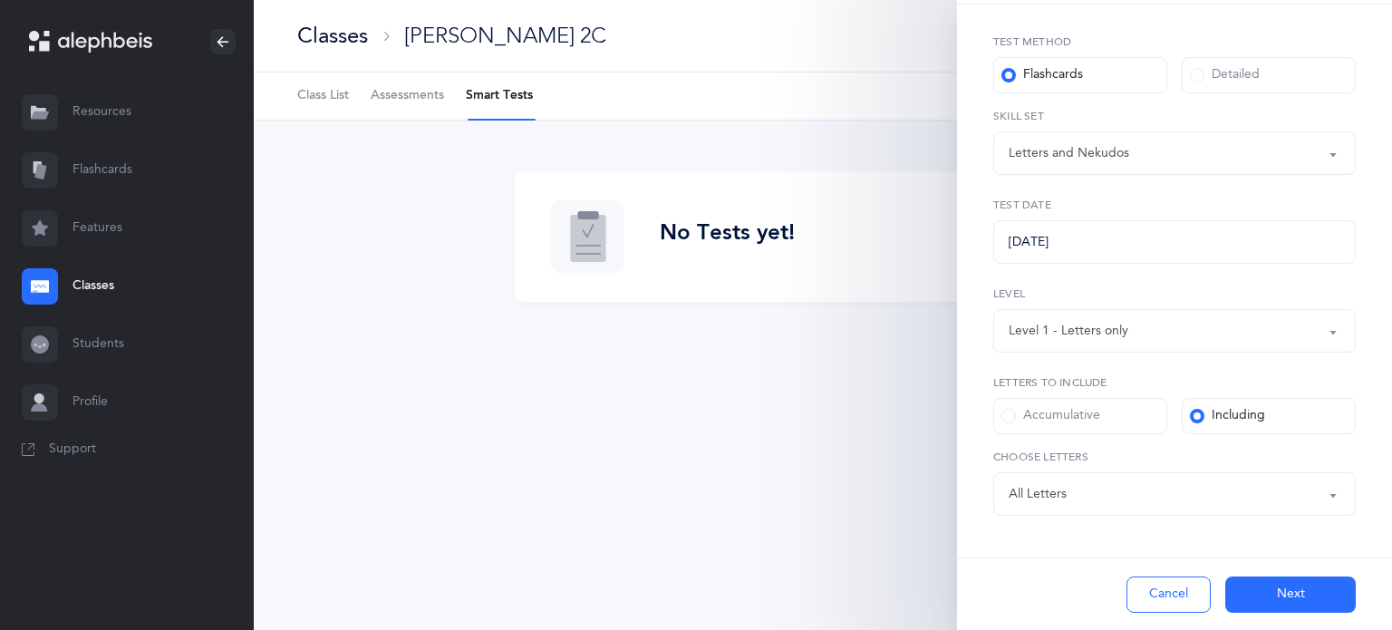
click at [1004, 415] on span at bounding box center [1008, 416] width 14 height 14
click at [0, 0] on input "Accumulative" at bounding box center [0, 0] width 0 height 0
select select "27"
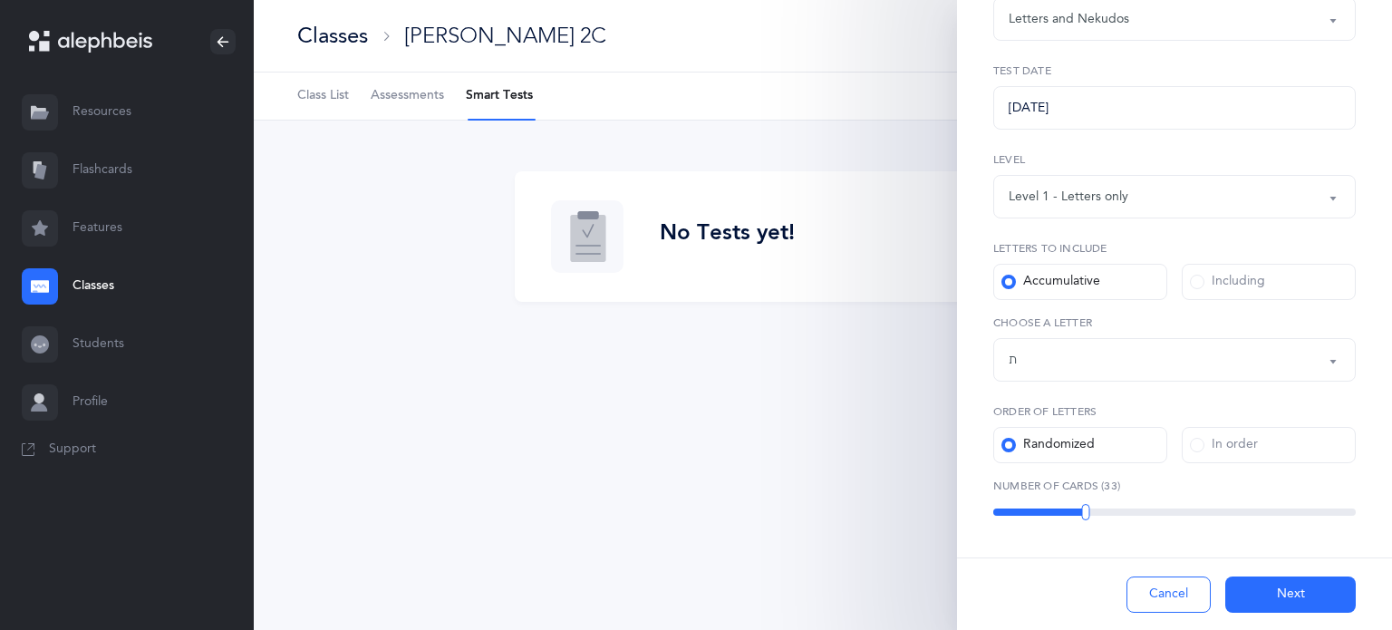
scroll to position [255, 0]
click at [1090, 506] on div "35" at bounding box center [1174, 507] width 362 height 7
click at [1313, 594] on button "Next" at bounding box center [1290, 594] width 130 height 36
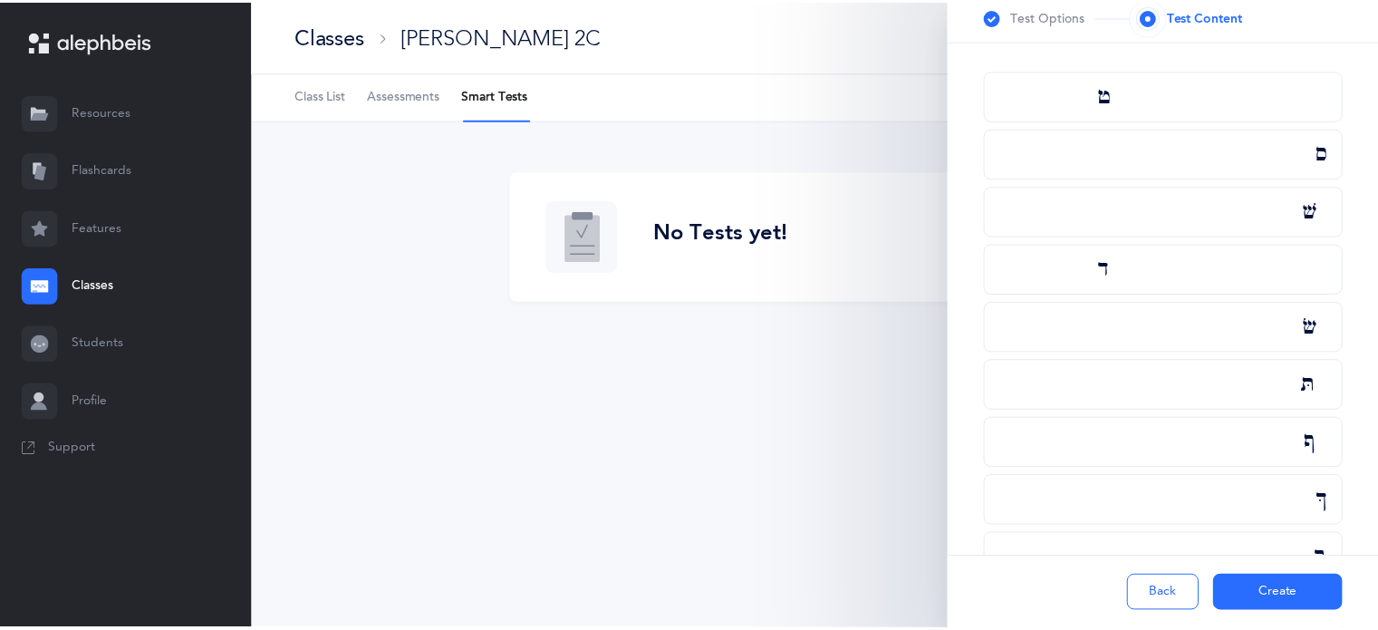
scroll to position [104, 0]
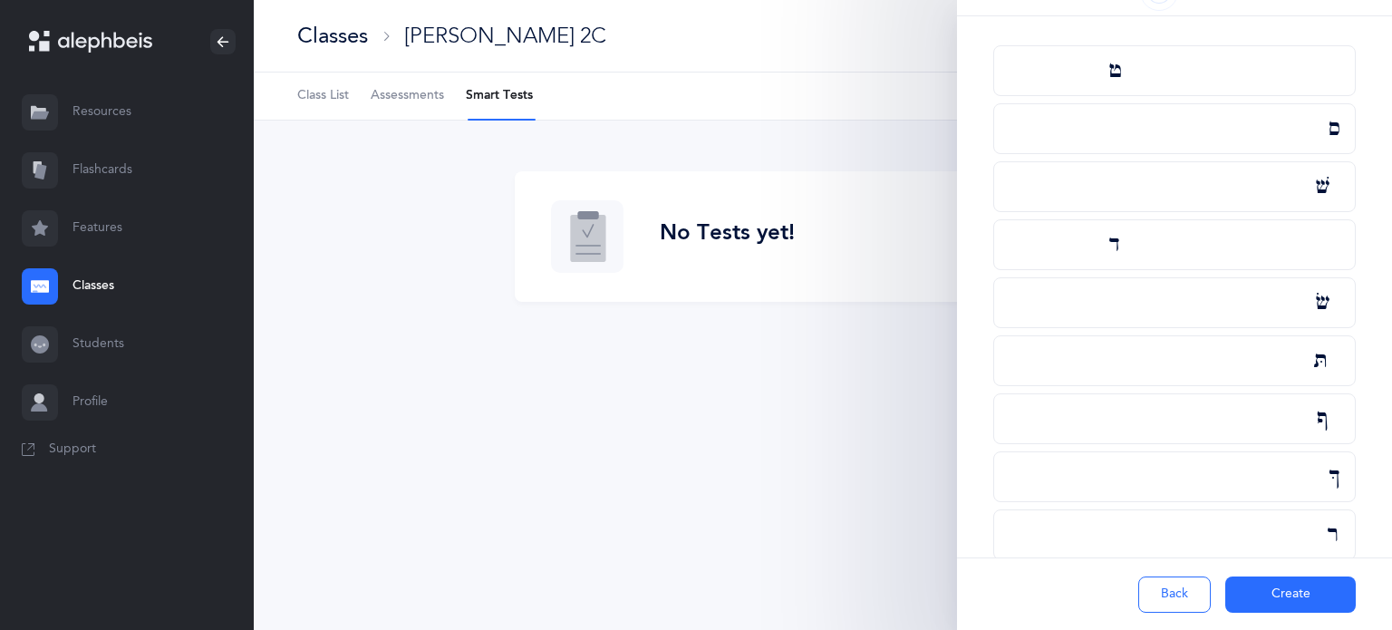
click at [1305, 587] on button "Create" at bounding box center [1290, 594] width 130 height 36
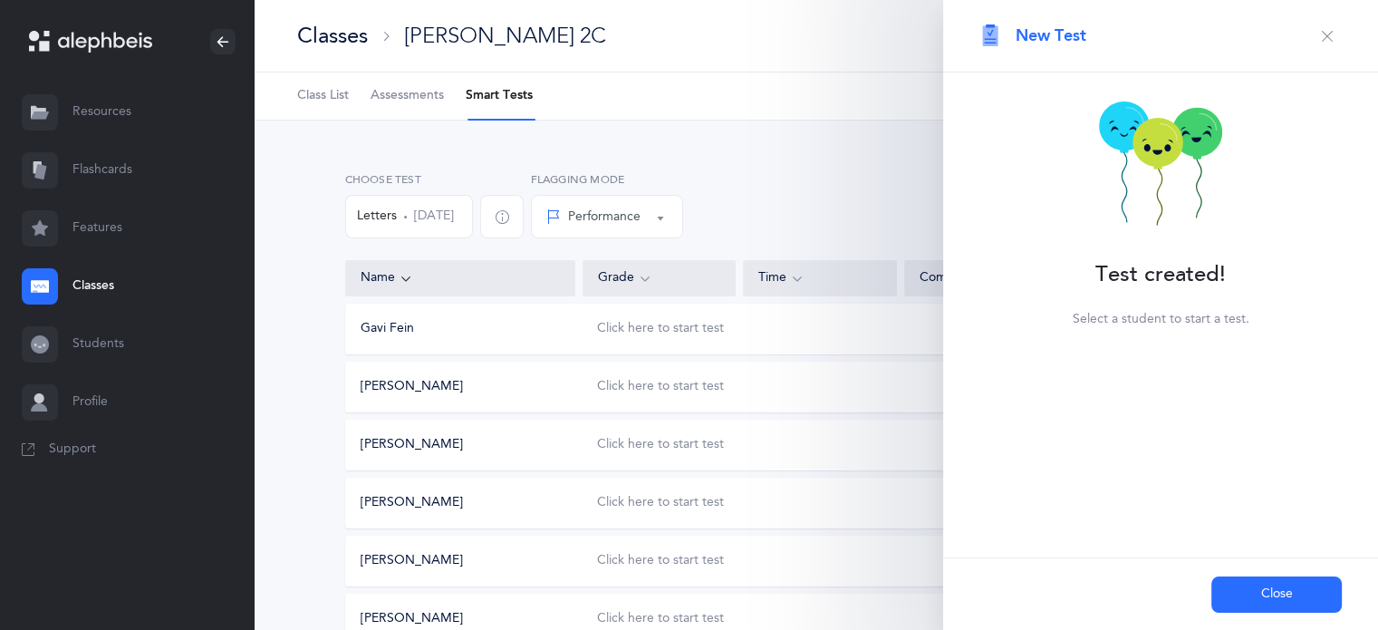
scroll to position [0, 0]
click at [1305, 587] on button "Close" at bounding box center [1276, 594] width 130 height 36
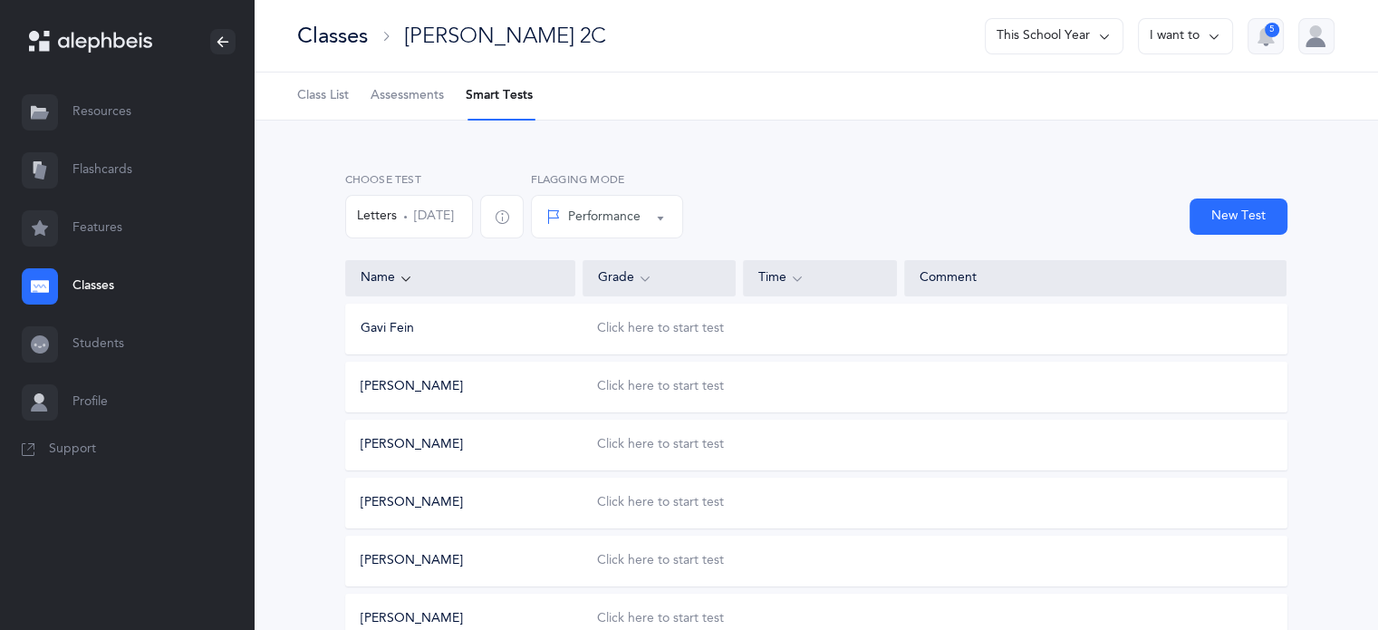
click at [1221, 217] on button "New Test" at bounding box center [1239, 216] width 98 height 36
select select "letters-nekudos"
select select "27"
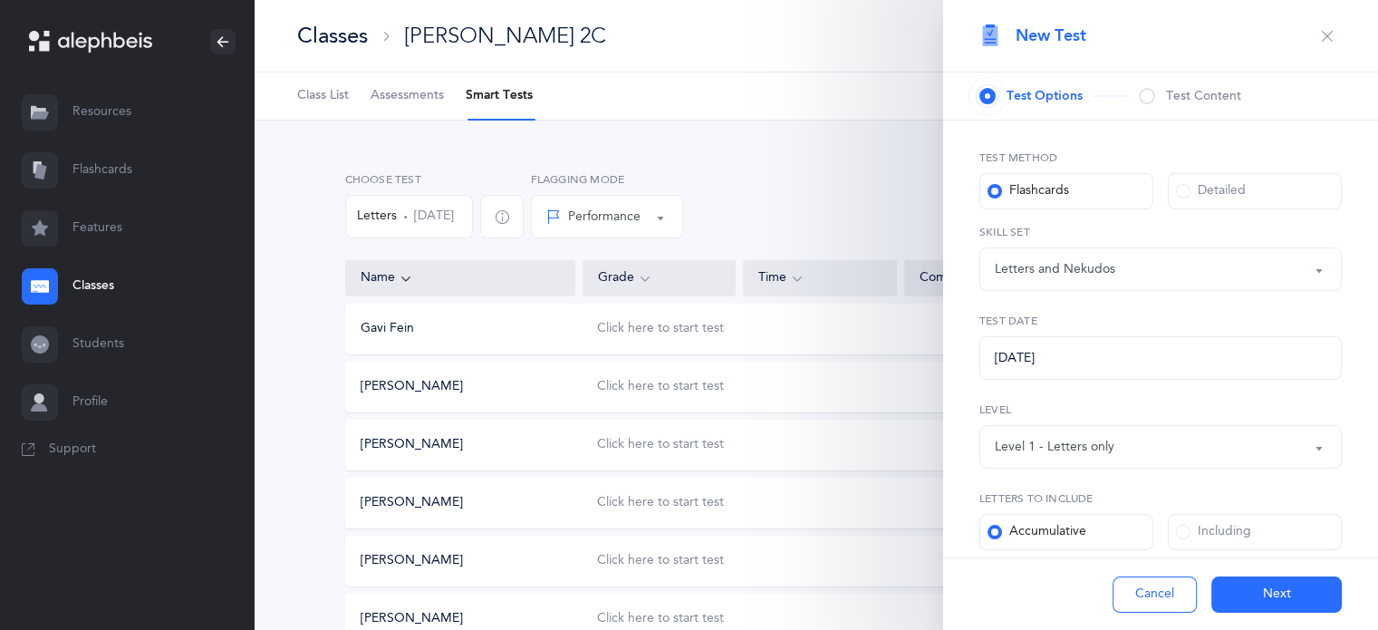
click at [1311, 273] on button "Letters and Nekudos" at bounding box center [1160, 268] width 362 height 43
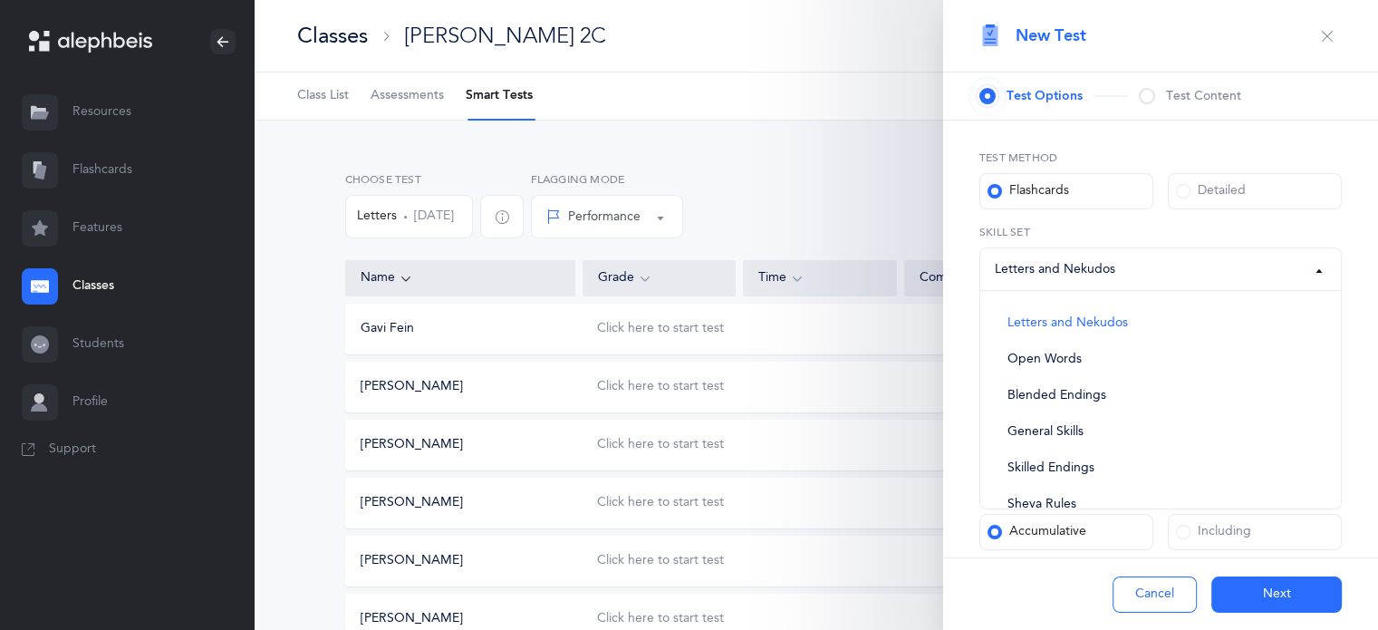
click at [1349, 381] on div "Test Method Flashcards Detailed Letters and Nekudos Open Words Blended Endings …" at bounding box center [1160, 503] width 435 height 765
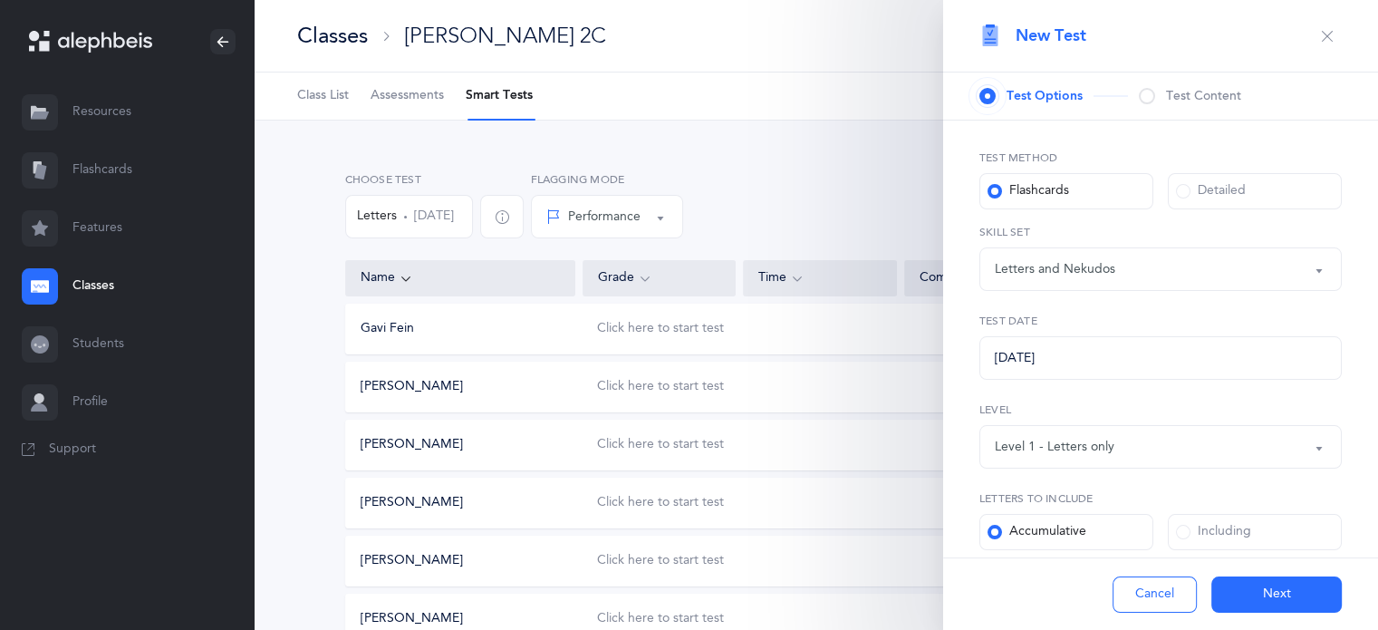
click at [1312, 447] on button "Level 1 - Letters only" at bounding box center [1160, 446] width 362 height 43
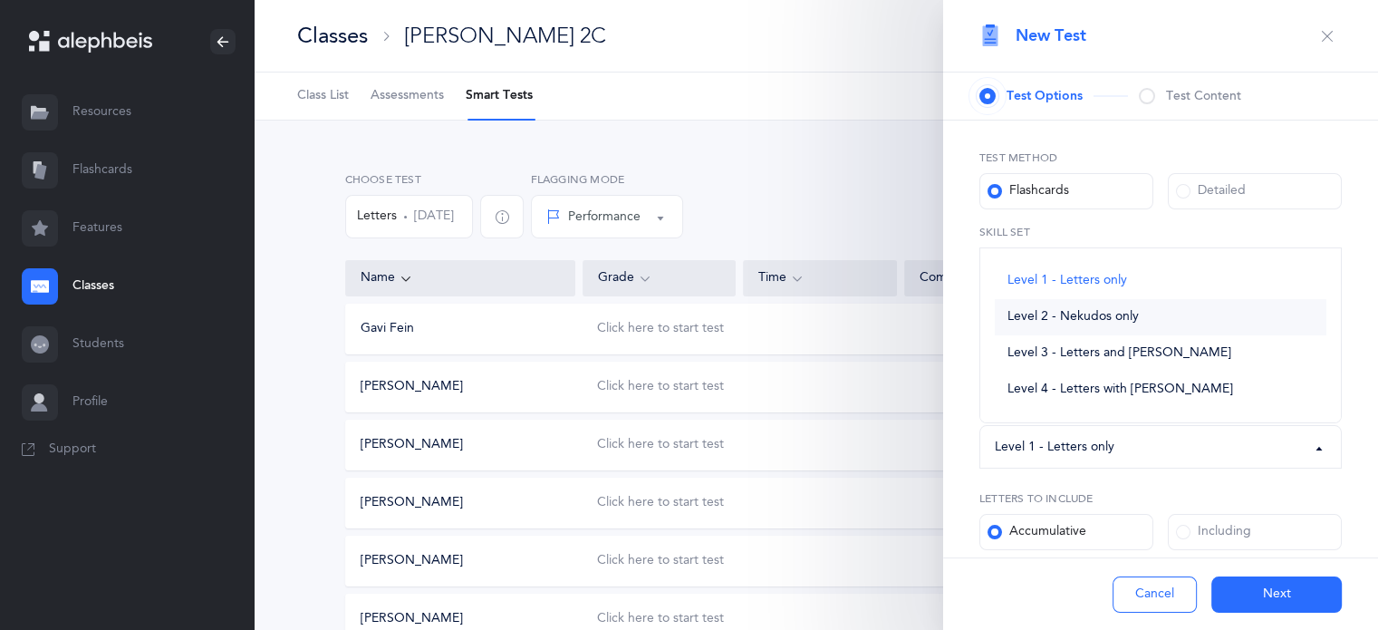
click at [1105, 324] on link "Level 2 - Nekudos only" at bounding box center [1161, 317] width 332 height 36
select select "2"
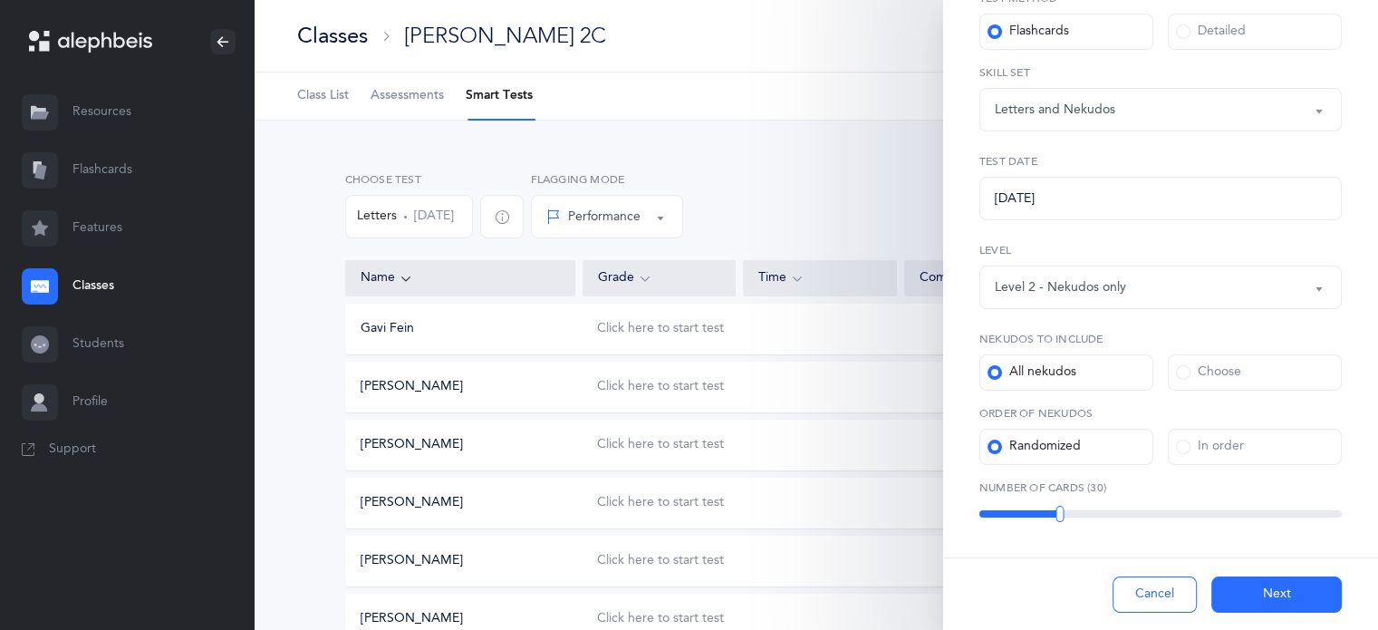
scroll to position [167, 0]
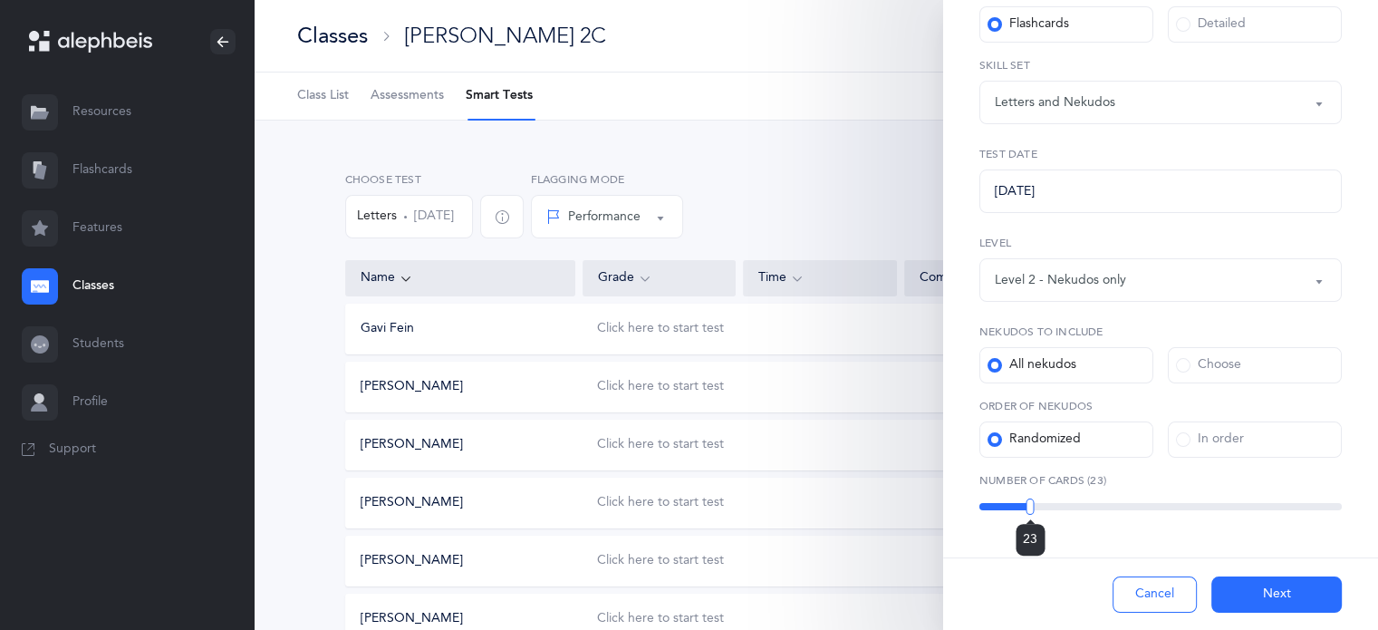
click at [1028, 506] on div "23" at bounding box center [1160, 506] width 362 height 7
click at [1008, 505] on div "17" at bounding box center [1160, 506] width 362 height 7
click at [1003, 505] on div at bounding box center [1004, 506] width 8 height 16
click at [1000, 505] on div at bounding box center [1002, 506] width 8 height 16
click at [1269, 591] on button "Next" at bounding box center [1276, 594] width 130 height 36
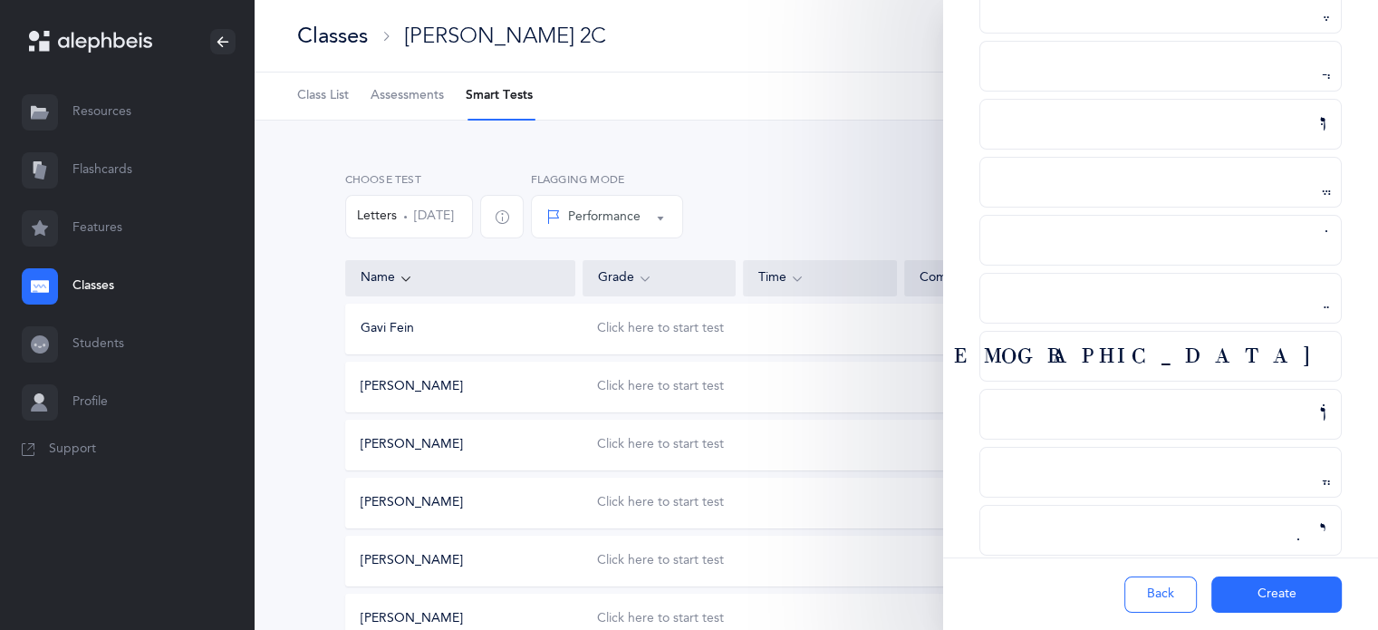
click at [1269, 591] on button "Create" at bounding box center [1276, 594] width 130 height 36
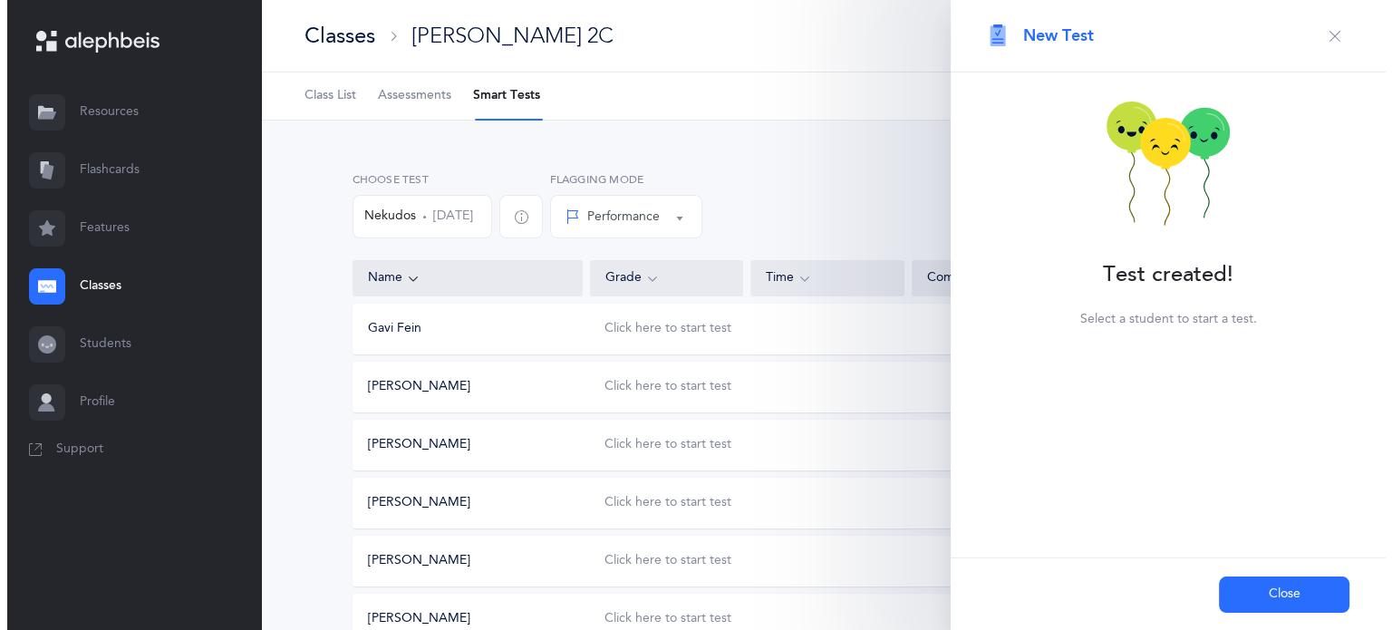
scroll to position [0, 0]
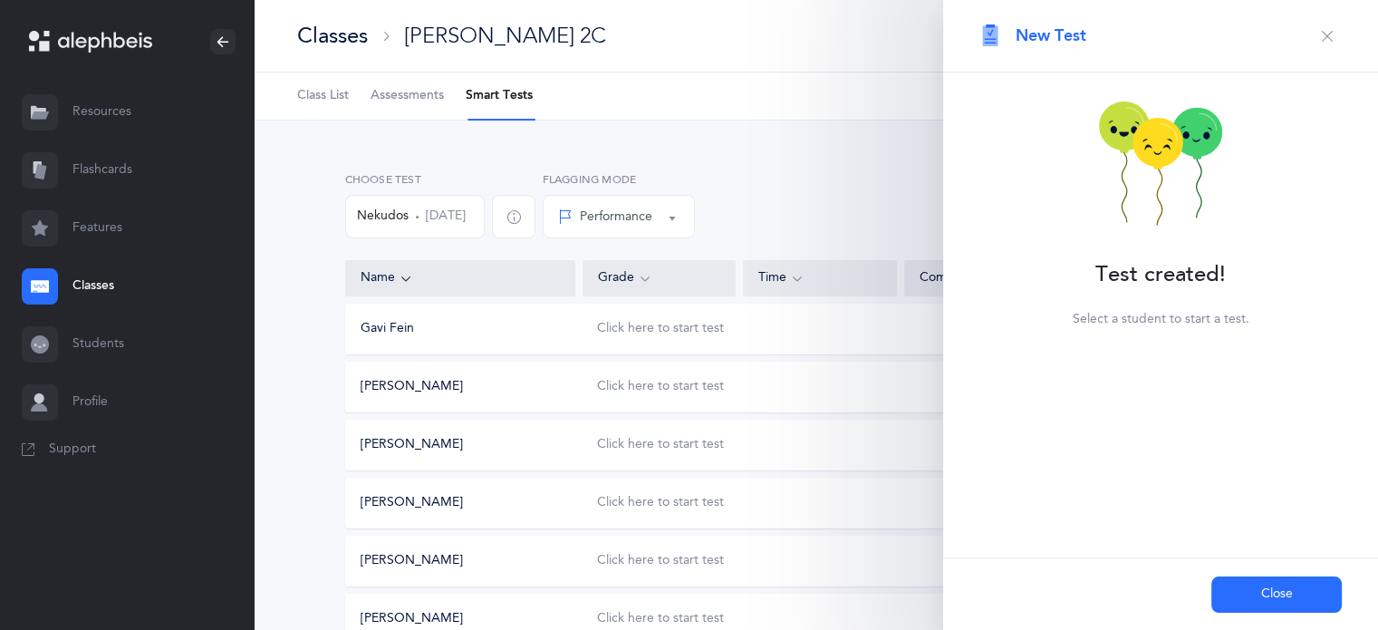
click at [1269, 591] on button "Close" at bounding box center [1276, 594] width 130 height 36
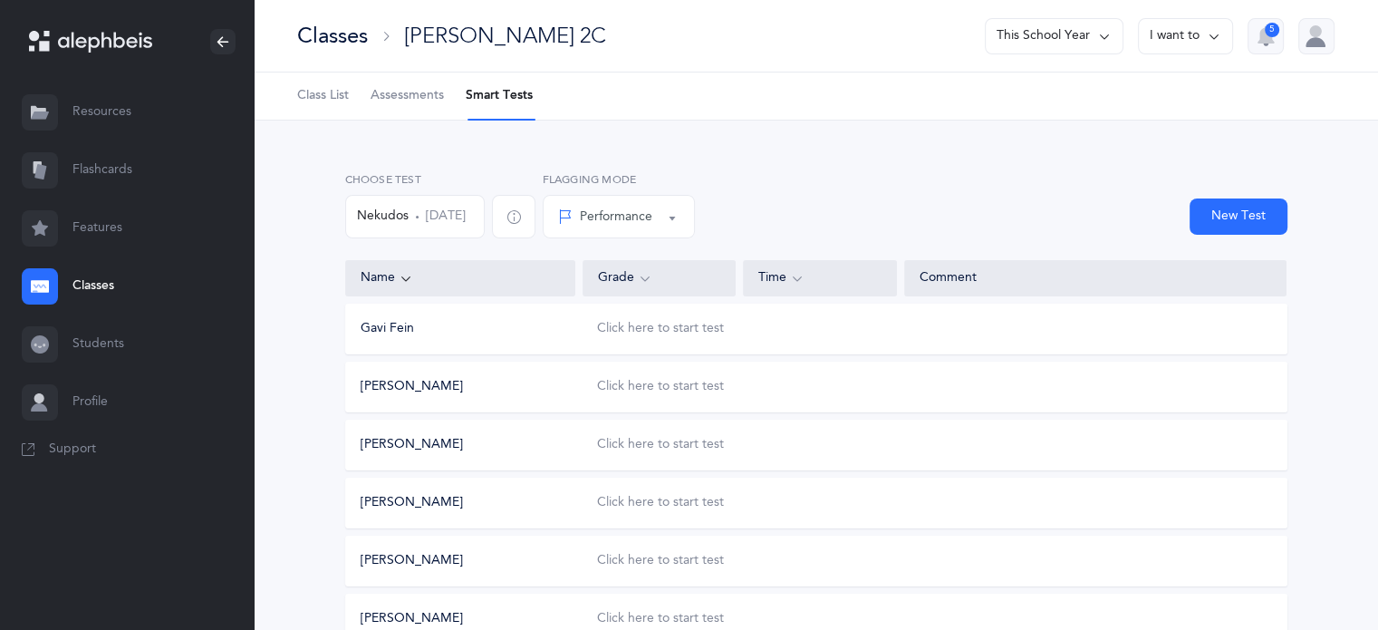
click at [485, 223] on button "Nekudos Sep 1, 2025" at bounding box center [415, 216] width 140 height 43
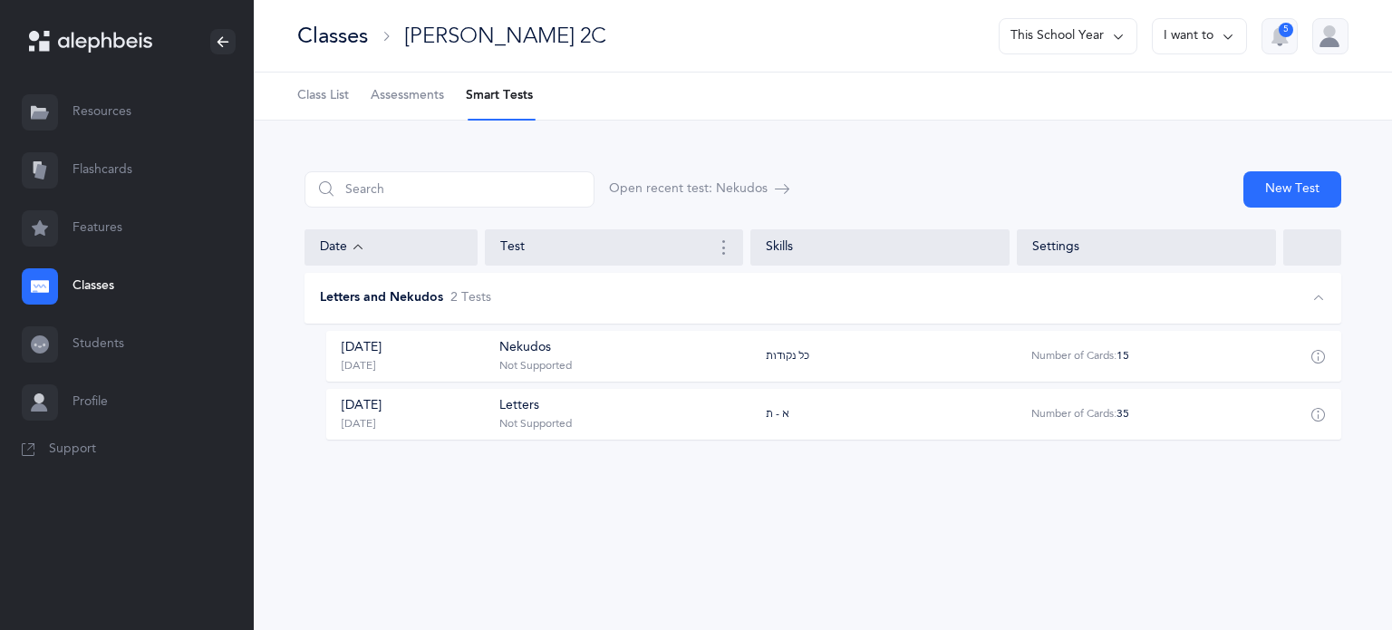
click at [265, 239] on div "Reset Filter Open recent test: Nekudos New Test Date Test Skills Settings Lette…" at bounding box center [823, 320] width 1138 height 399
click at [1282, 194] on button "New Test" at bounding box center [1292, 189] width 98 height 36
select select "letters-nekudos"
select select "2"
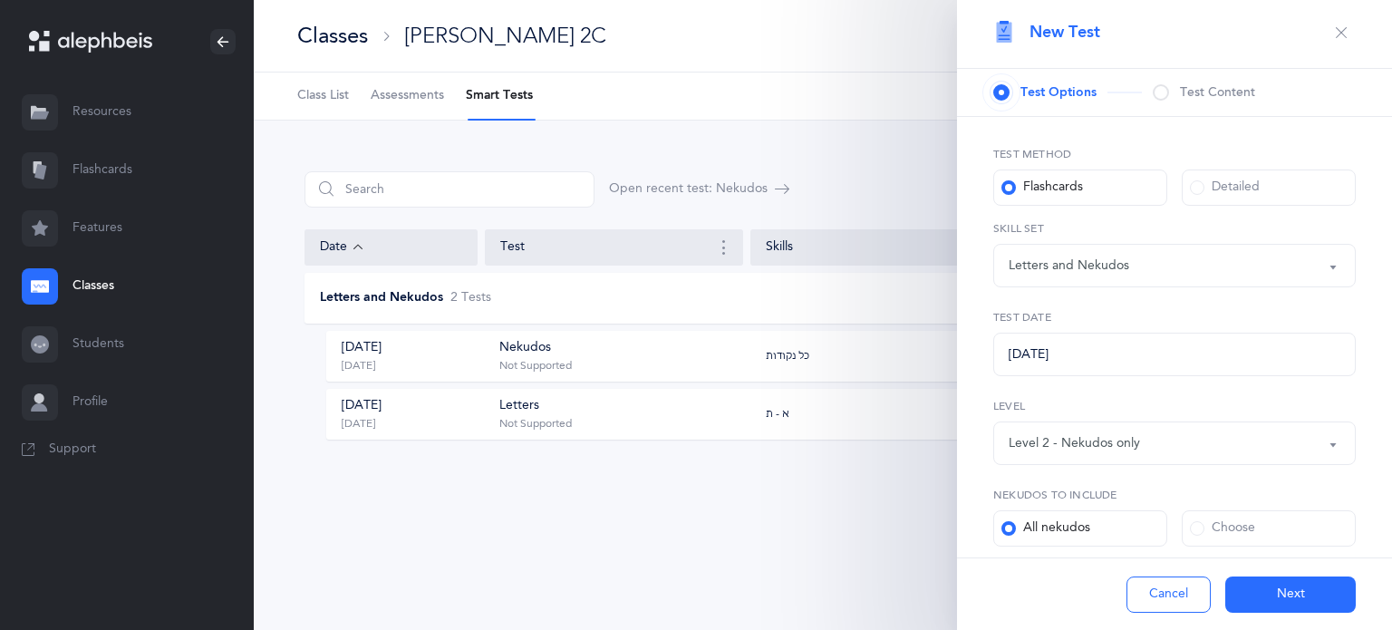
scroll to position [5, 0]
click at [1316, 266] on button "Letters and Nekudos" at bounding box center [1174, 263] width 362 height 43
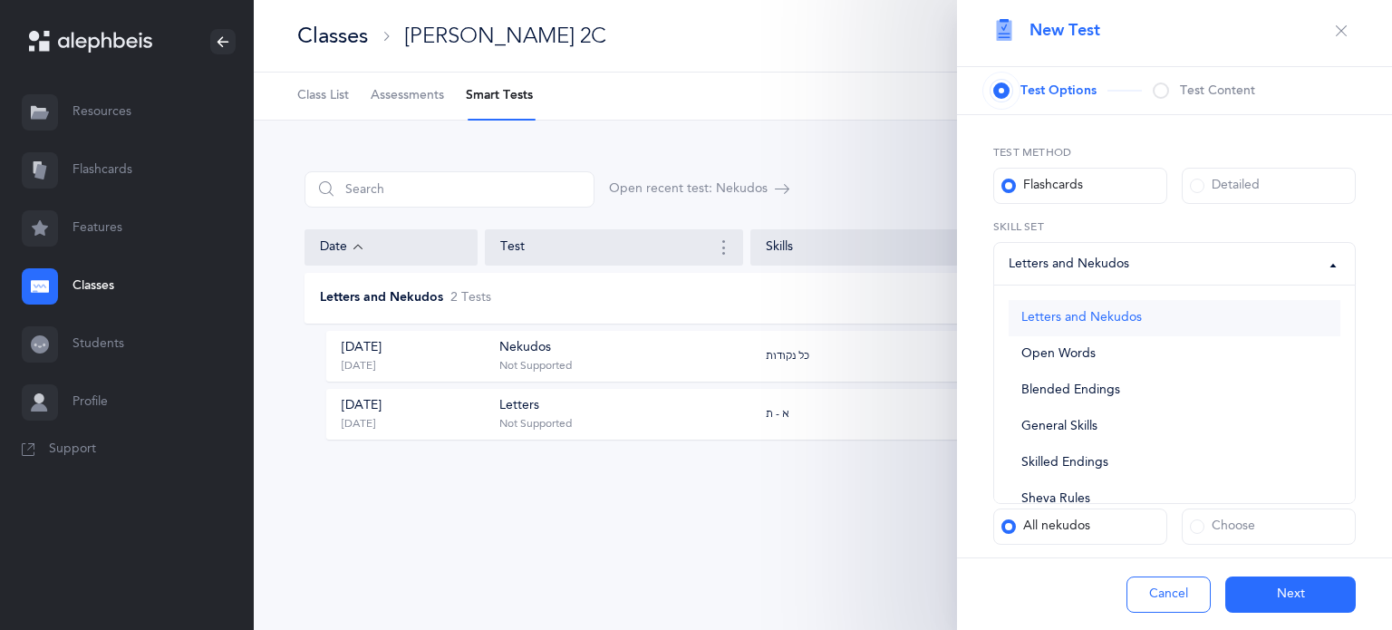
click at [1075, 317] on span "Letters and Nekudos" at bounding box center [1081, 318] width 121 height 16
select select "letters-nekudos"
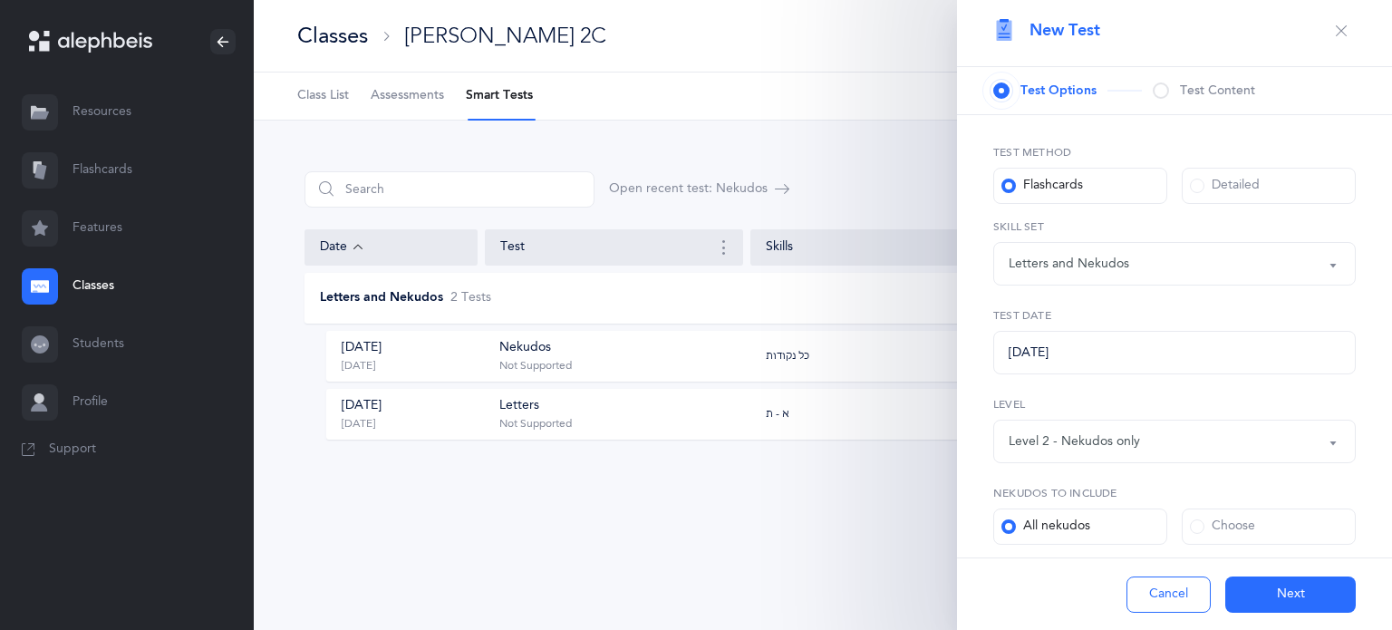
click at [1306, 451] on div "Level 2 - Nekudos only" at bounding box center [1174, 441] width 332 height 31
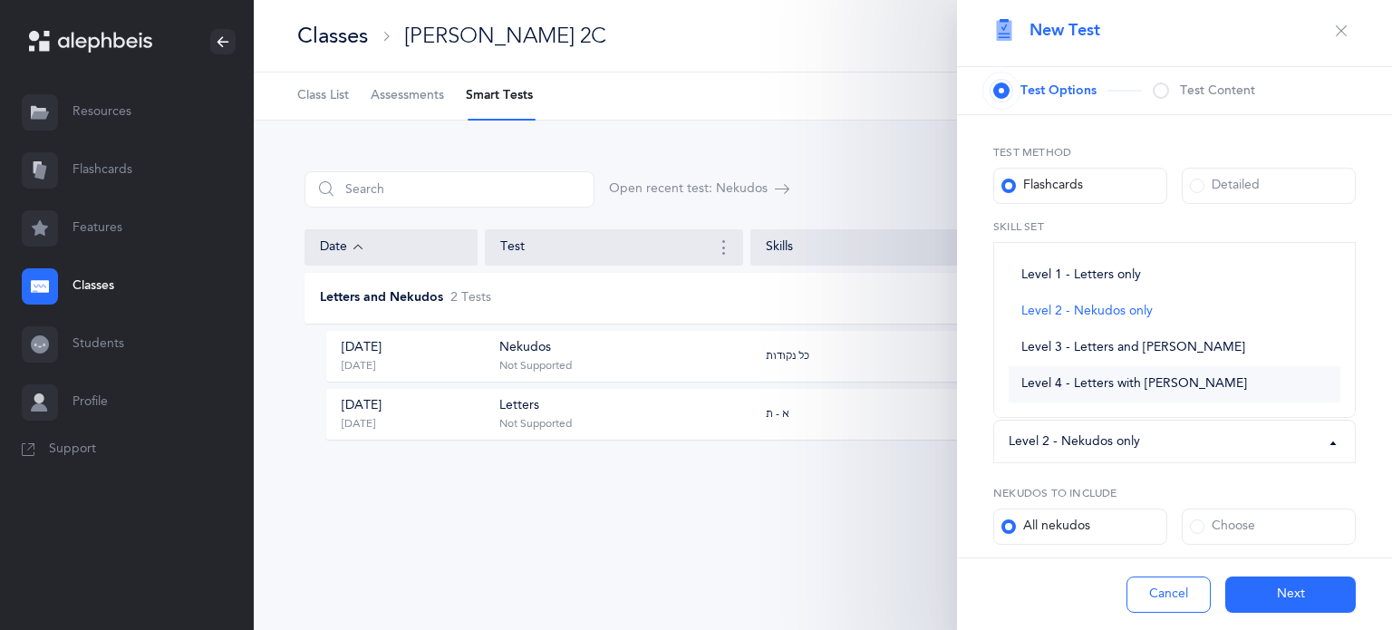
click at [1145, 381] on span "Level 4 - Letters with [PERSON_NAME]" at bounding box center [1134, 384] width 226 height 16
select select "4"
select select "27"
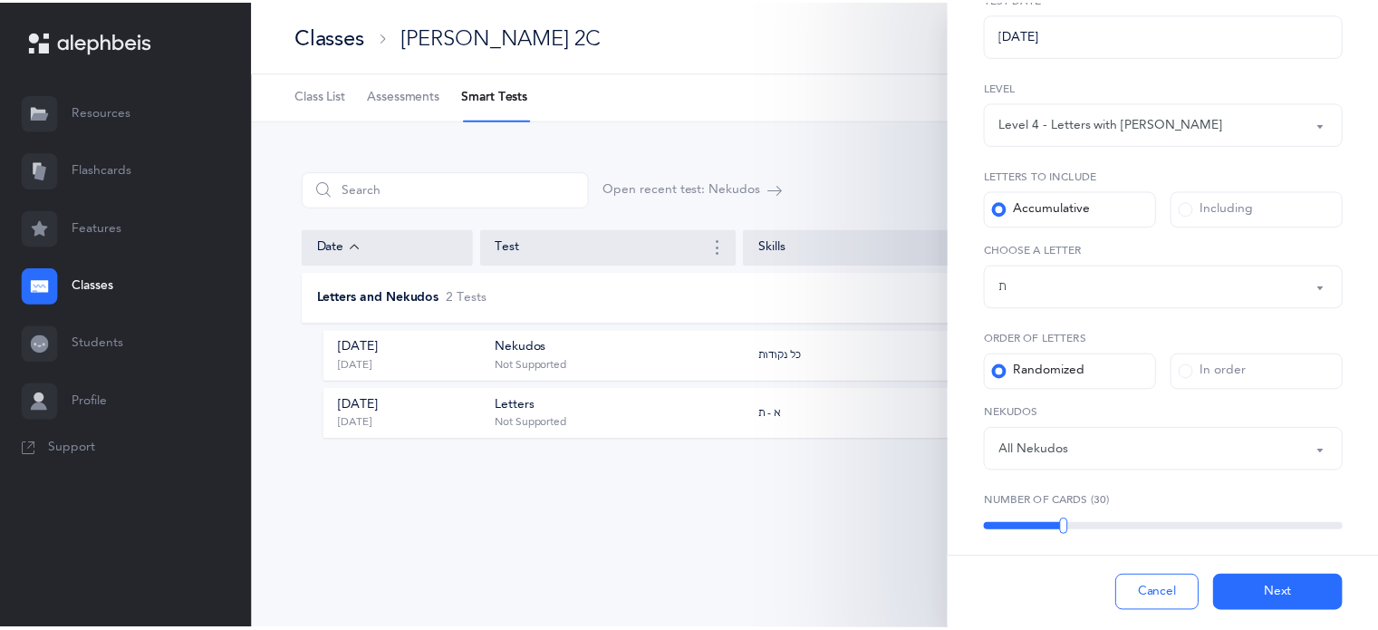
scroll to position [344, 0]
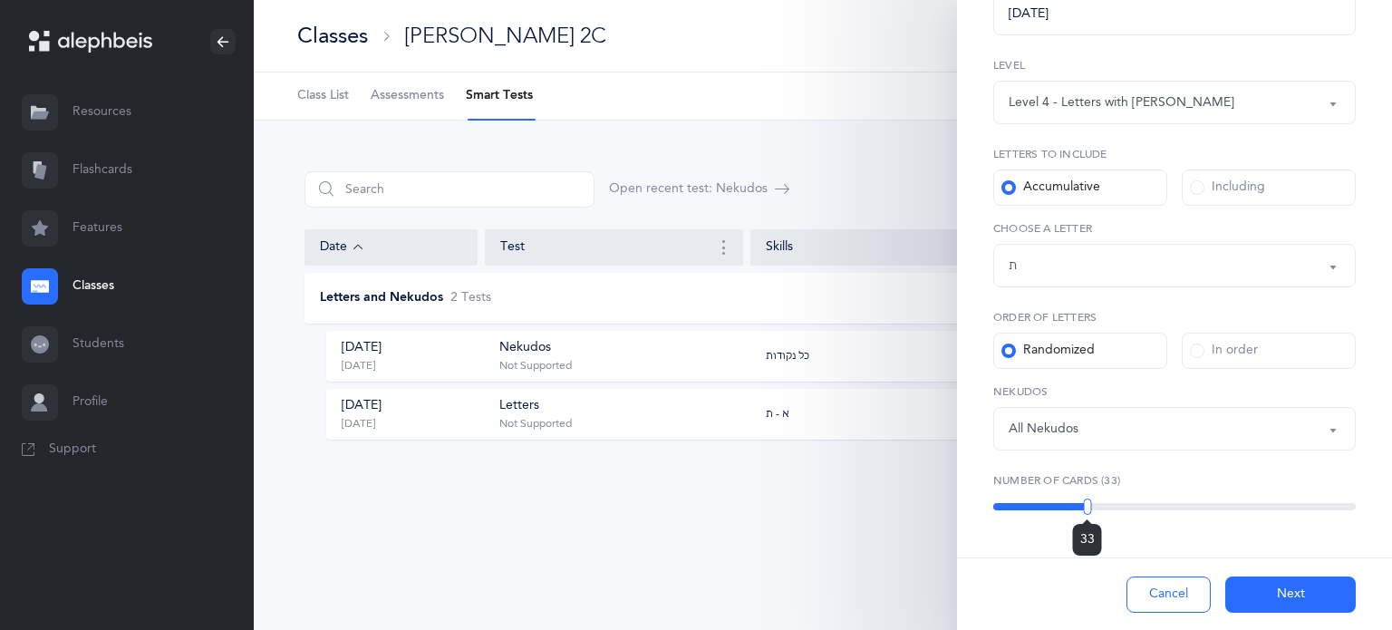
click at [1084, 505] on div "33" at bounding box center [1174, 506] width 362 height 7
click at [1092, 508] on div "33" at bounding box center [1174, 506] width 362 height 7
click at [1292, 596] on button "Next" at bounding box center [1290, 594] width 130 height 36
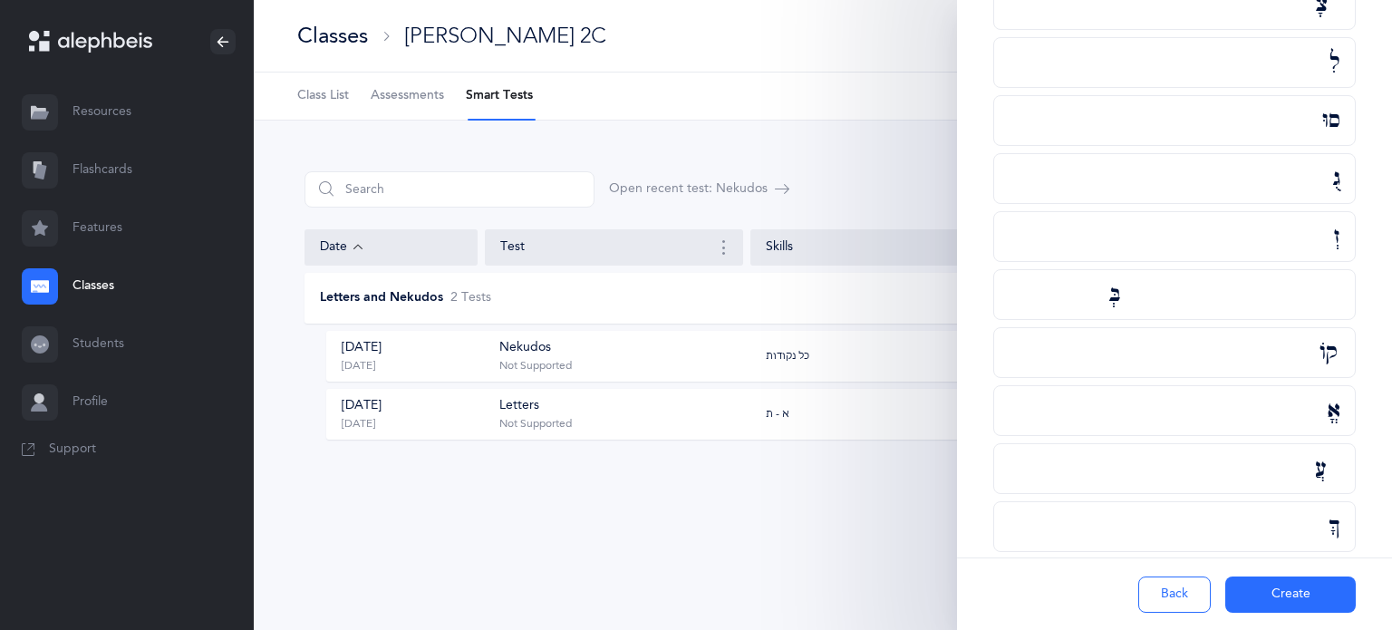
click at [1292, 596] on button "Create" at bounding box center [1290, 594] width 130 height 36
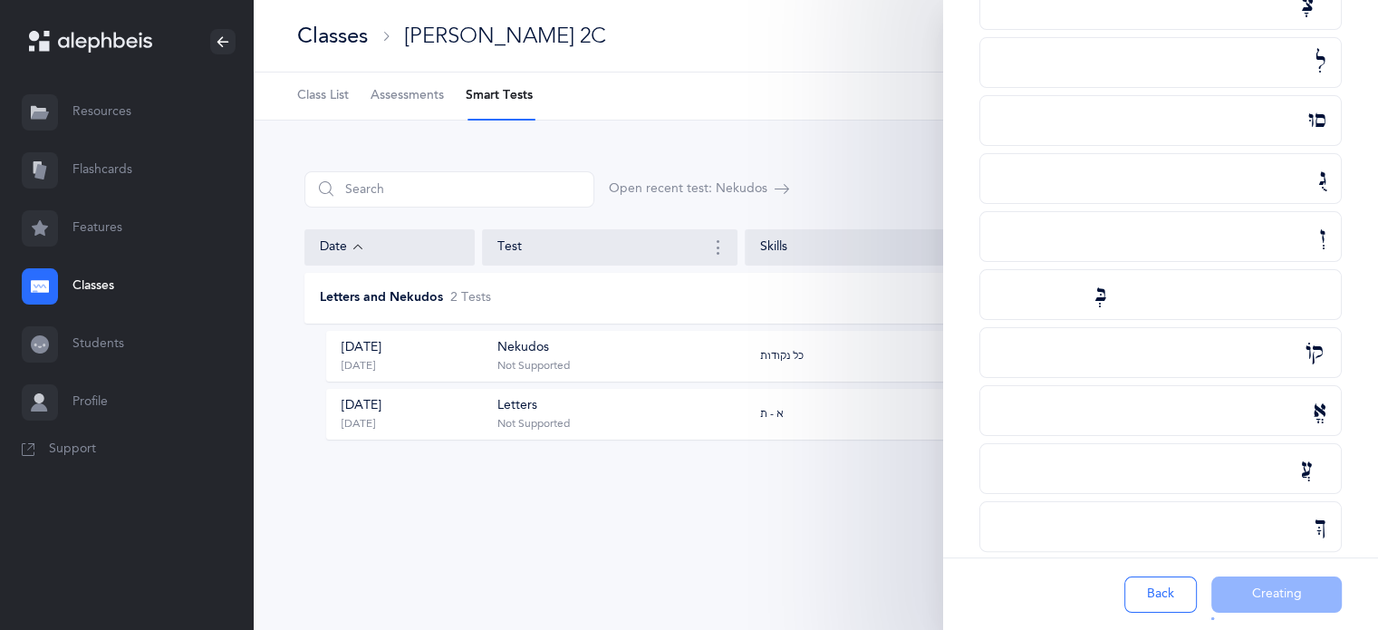
scroll to position [0, 0]
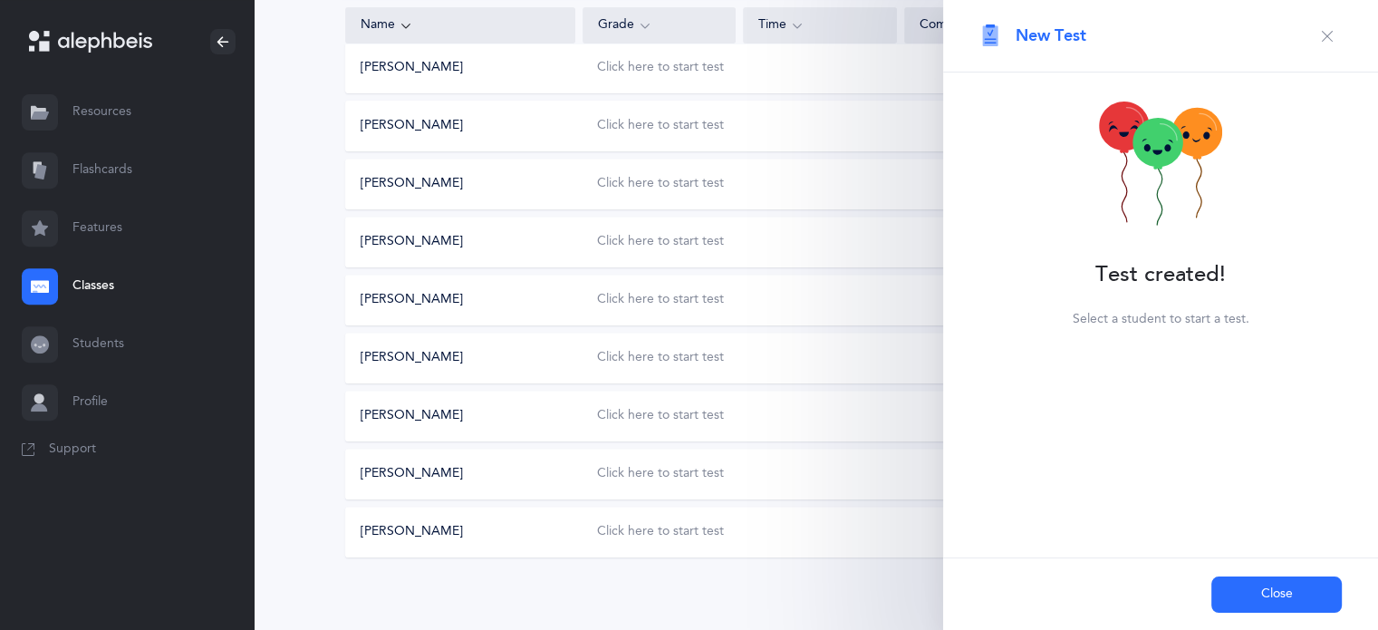
scroll to position [732, 0]
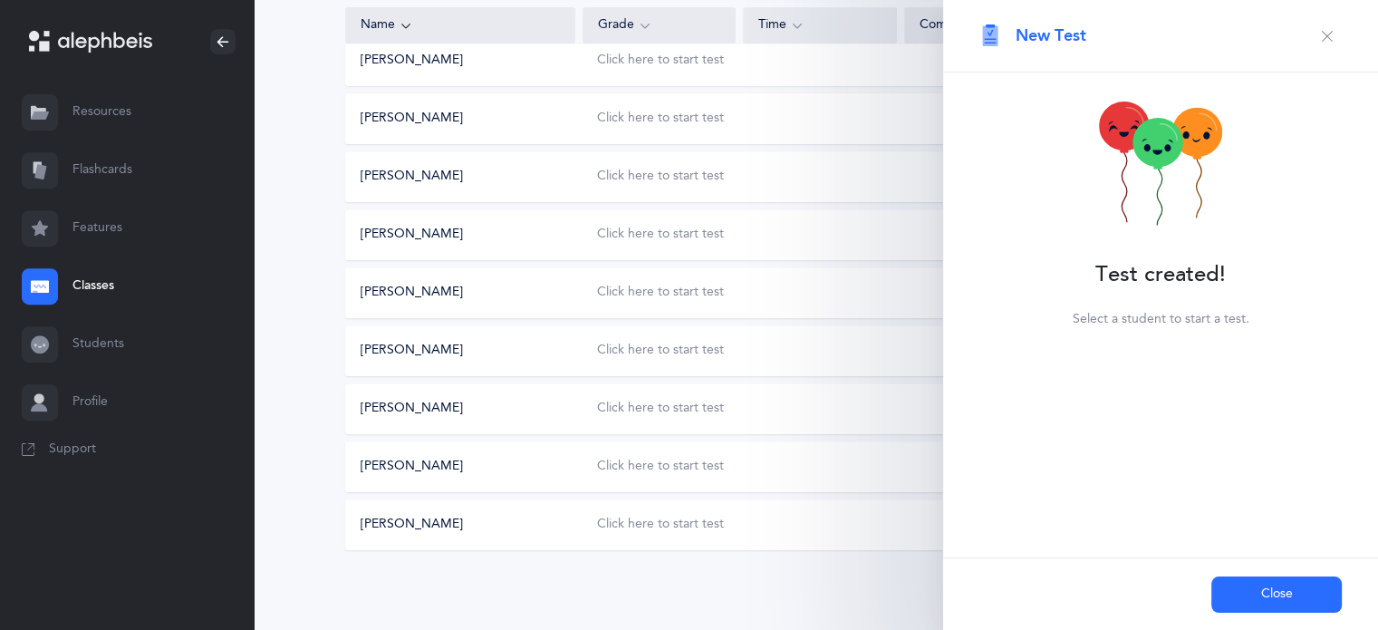
click at [1233, 588] on button "Close" at bounding box center [1276, 594] width 130 height 36
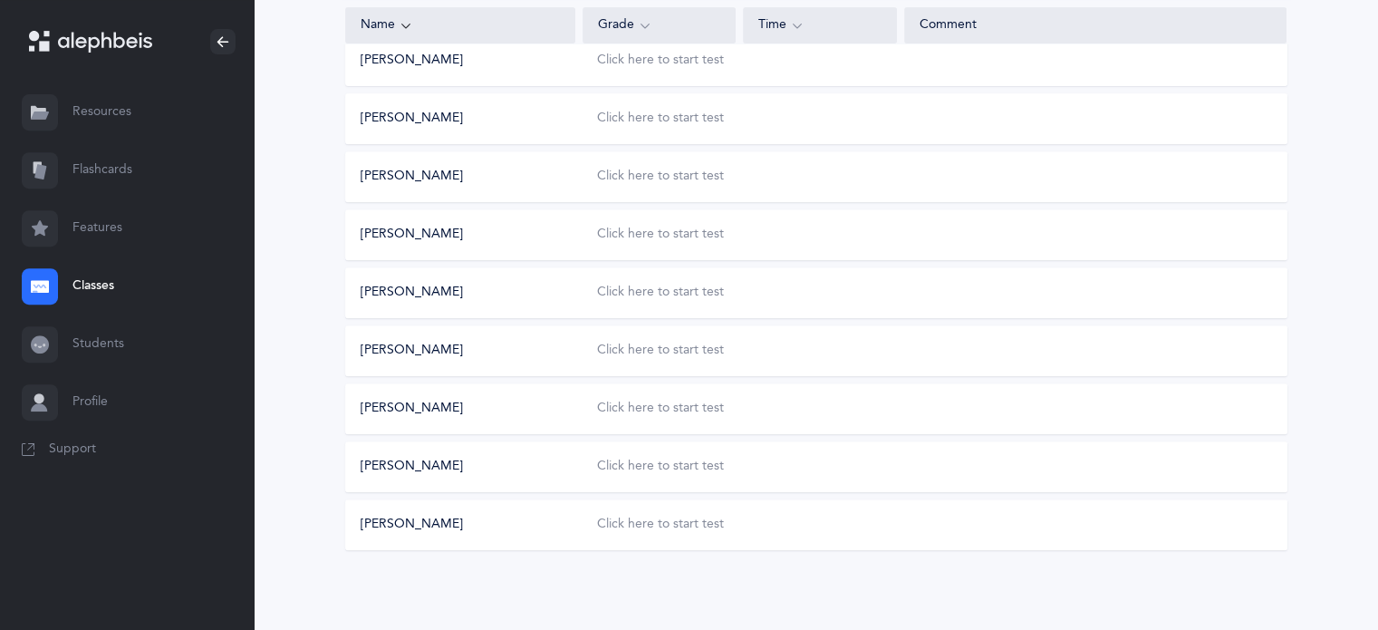
click at [91, 289] on link "Classes" at bounding box center [127, 286] width 254 height 58
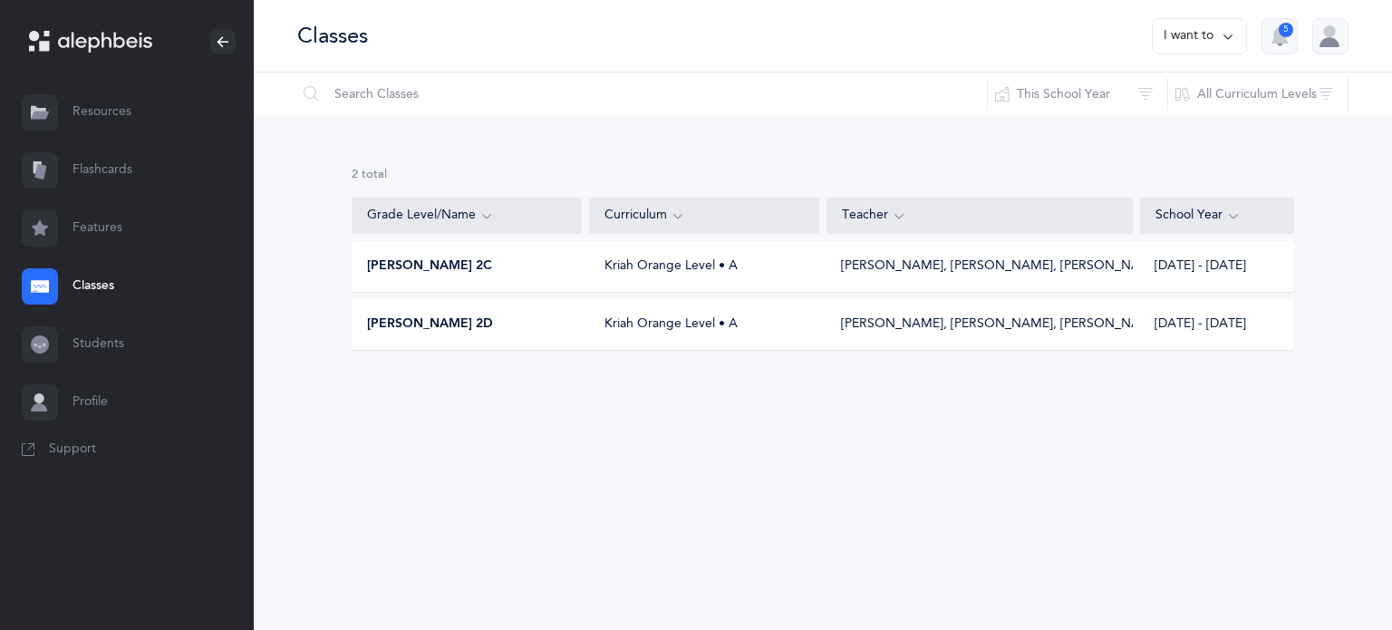
click at [434, 315] on span "[PERSON_NAME] 2D" at bounding box center [430, 324] width 126 height 18
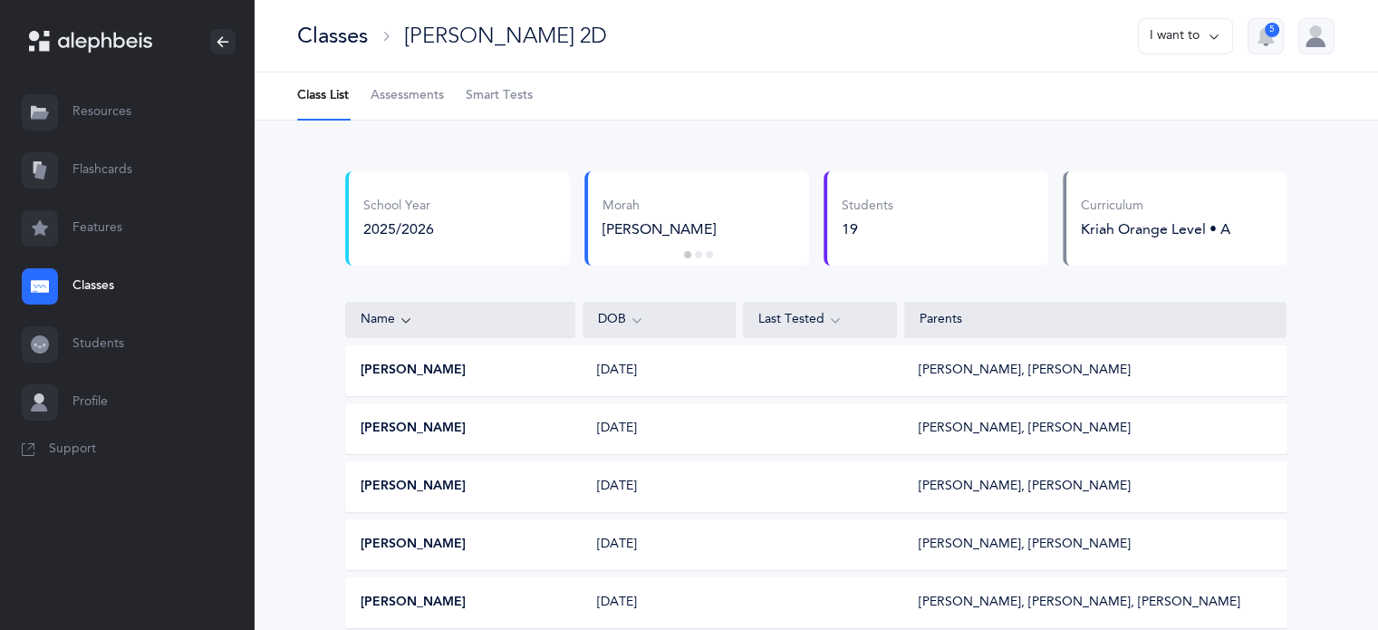
click at [373, 372] on button "[PERSON_NAME]" at bounding box center [413, 371] width 105 height 18
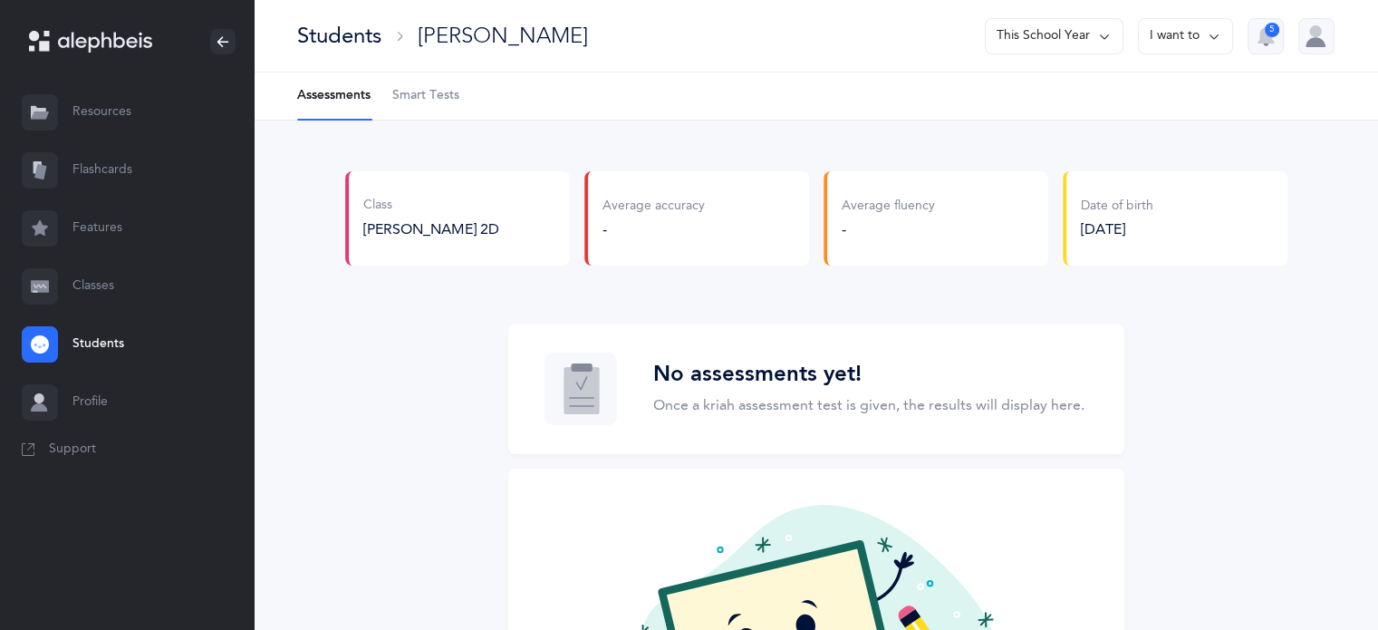
click at [422, 97] on span "Smart Tests" at bounding box center [425, 96] width 67 height 18
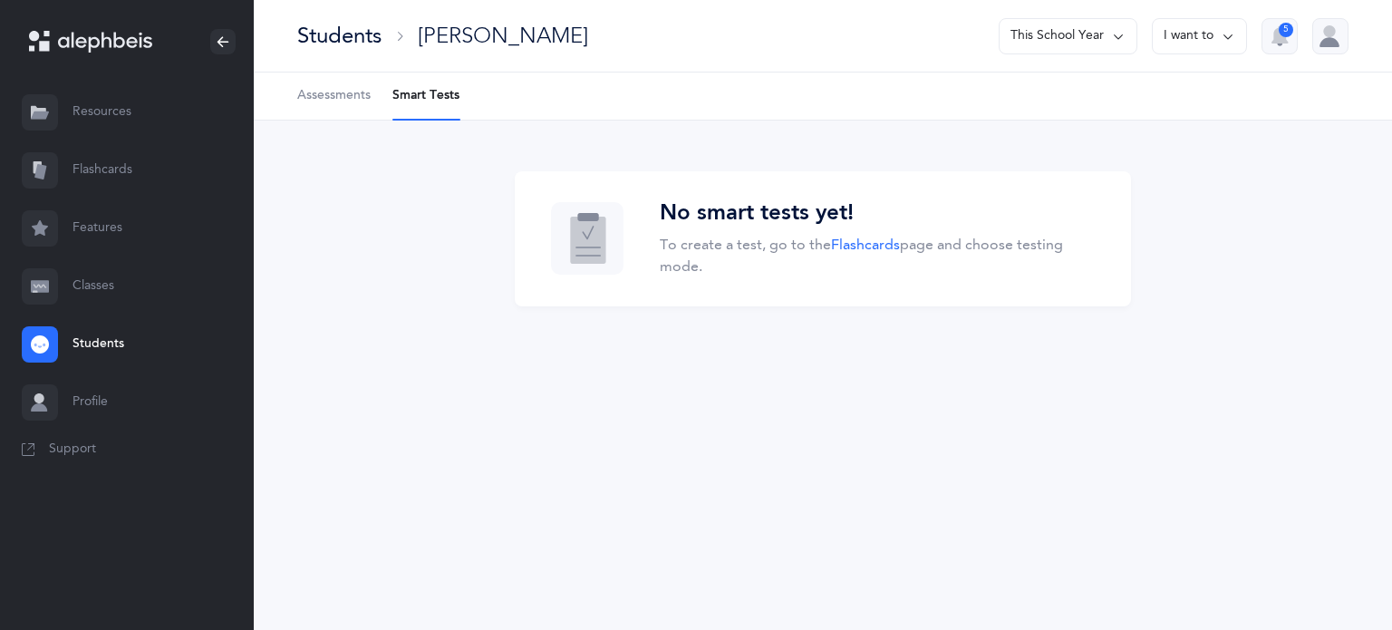
click at [84, 290] on link "Classes" at bounding box center [127, 286] width 254 height 58
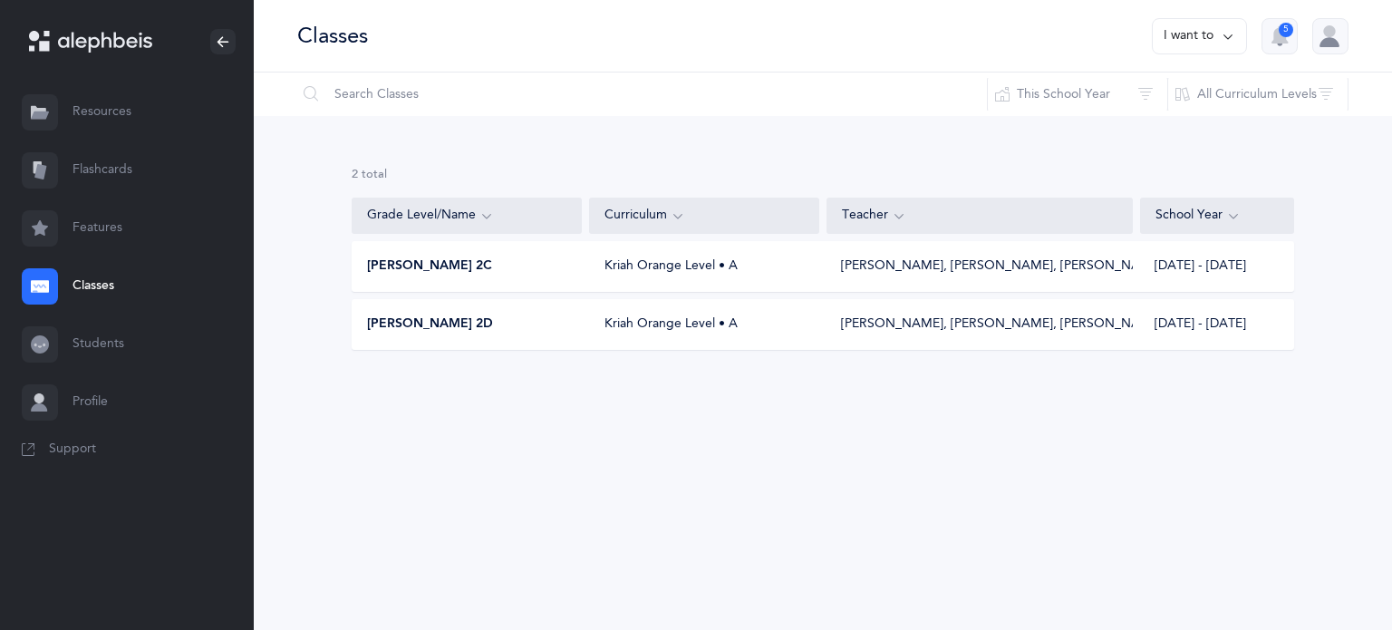
click at [397, 319] on span "[PERSON_NAME] 2D" at bounding box center [430, 324] width 126 height 18
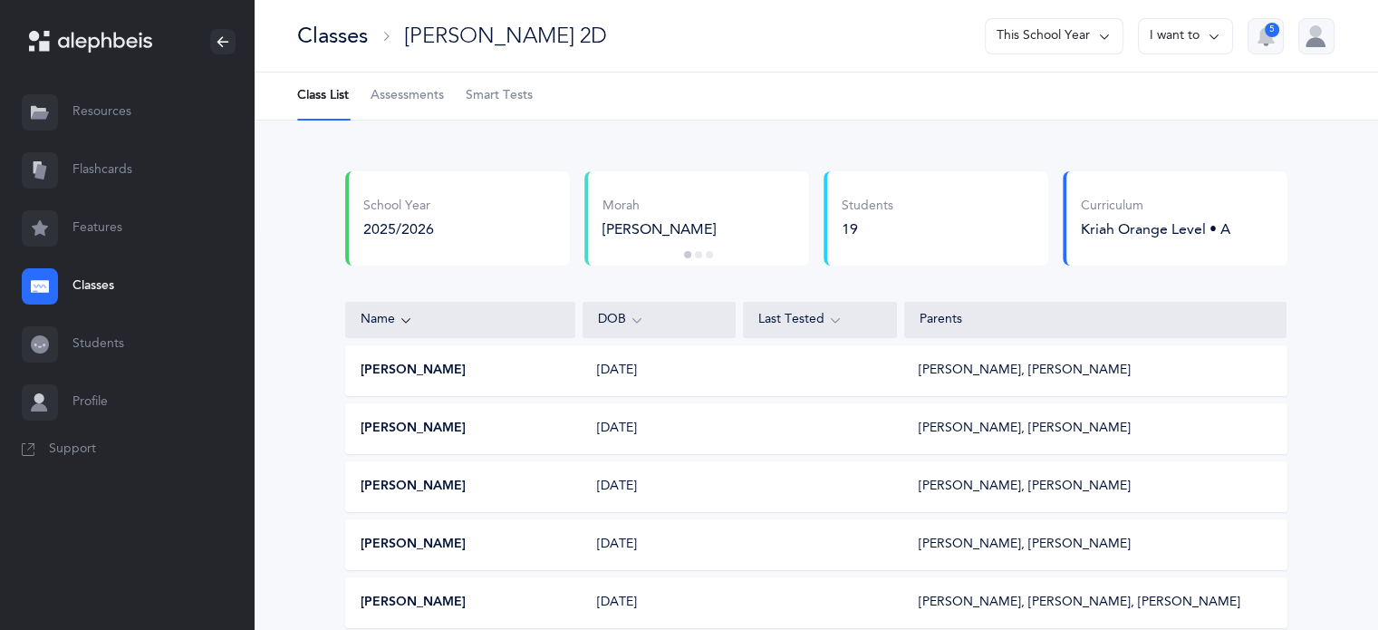
click at [504, 97] on span "Smart Tests" at bounding box center [499, 96] width 67 height 18
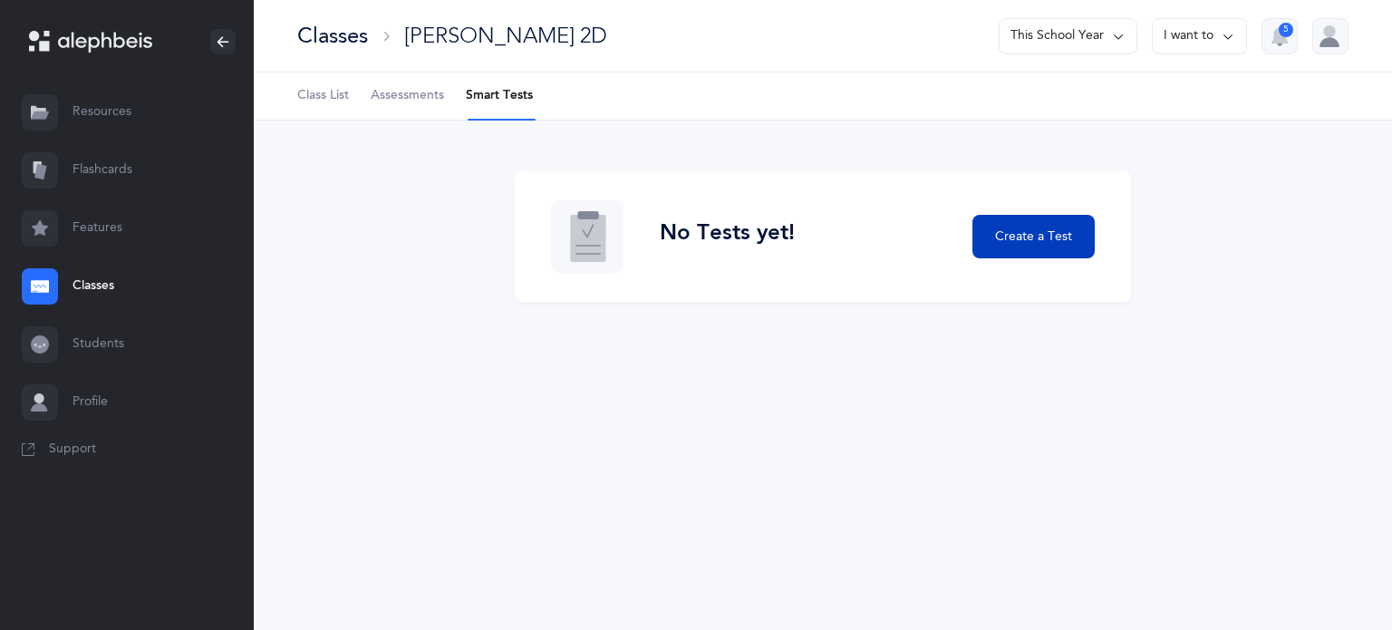
click at [1033, 241] on span "Create a Test" at bounding box center [1033, 236] width 77 height 19
select select "letters-nekudos"
select select
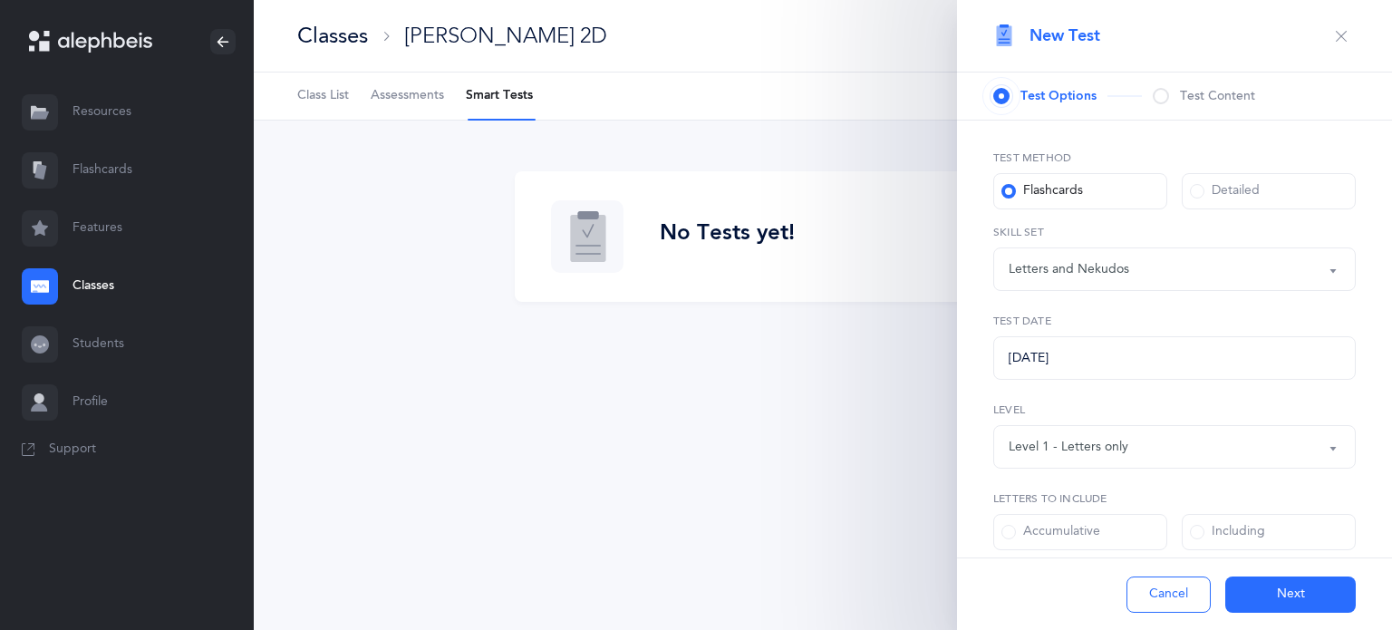
select select "27"
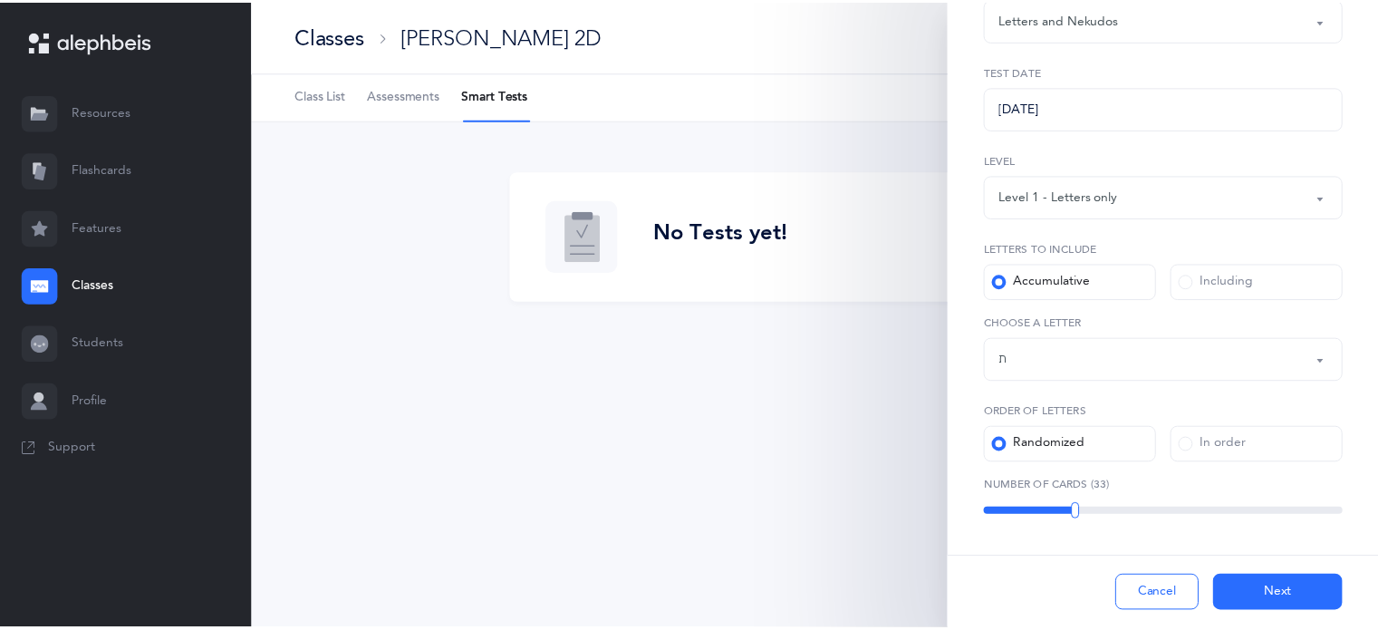
scroll to position [255, 0]
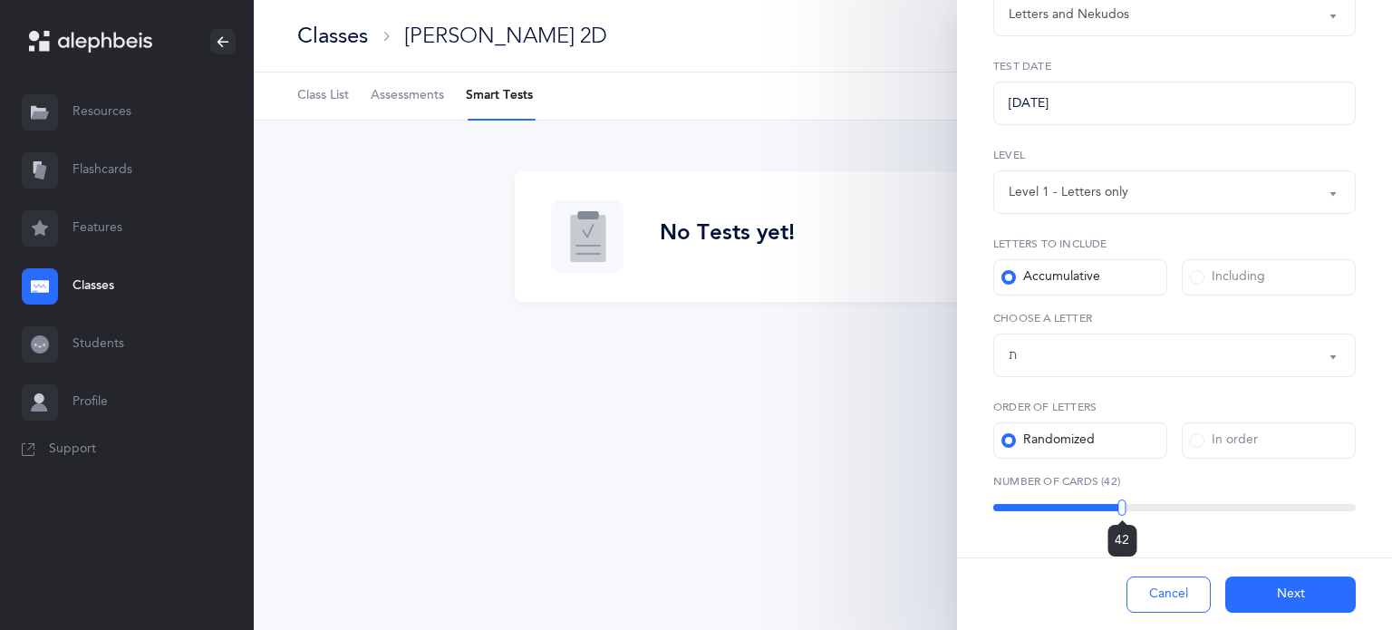
click at [1117, 505] on div "42" at bounding box center [1174, 507] width 362 height 7
click at [1102, 505] on div "42" at bounding box center [1174, 507] width 362 height 7
click at [1087, 506] on div "34" at bounding box center [1174, 507] width 362 height 7
click at [1093, 505] on div "36" at bounding box center [1174, 507] width 362 height 7
click at [1094, 505] on div at bounding box center [1098, 507] width 8 height 16
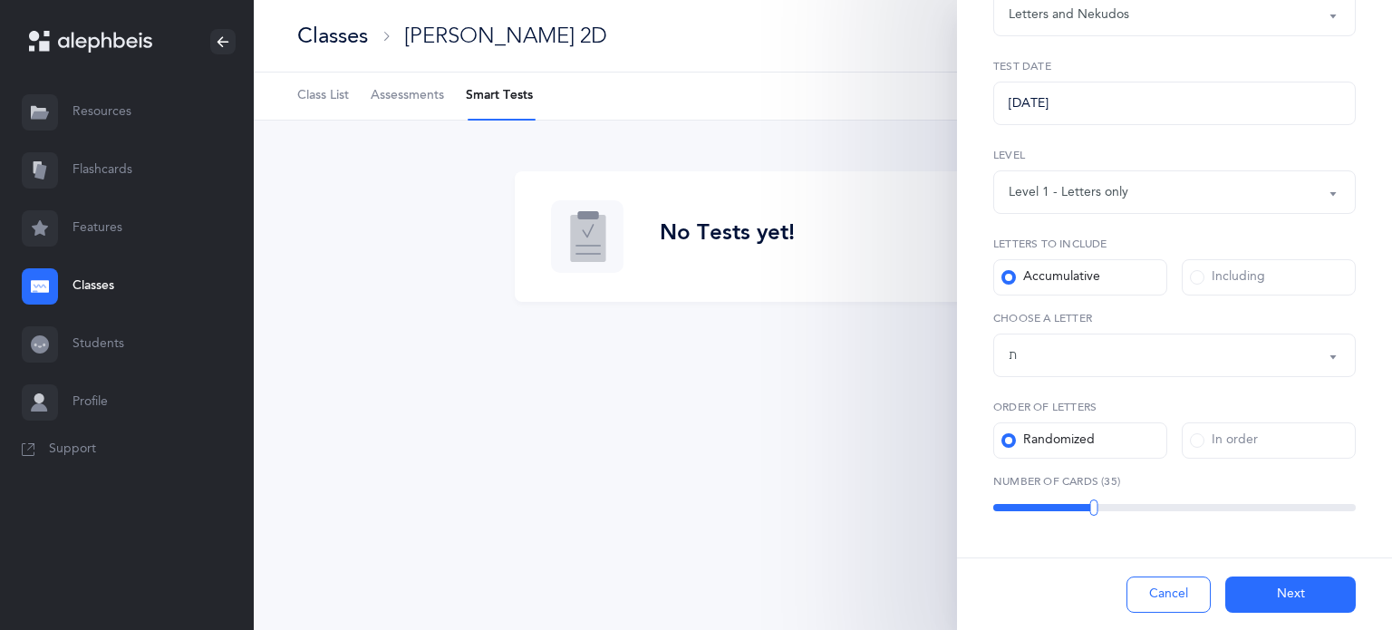
click at [1279, 600] on button "Next" at bounding box center [1290, 594] width 130 height 36
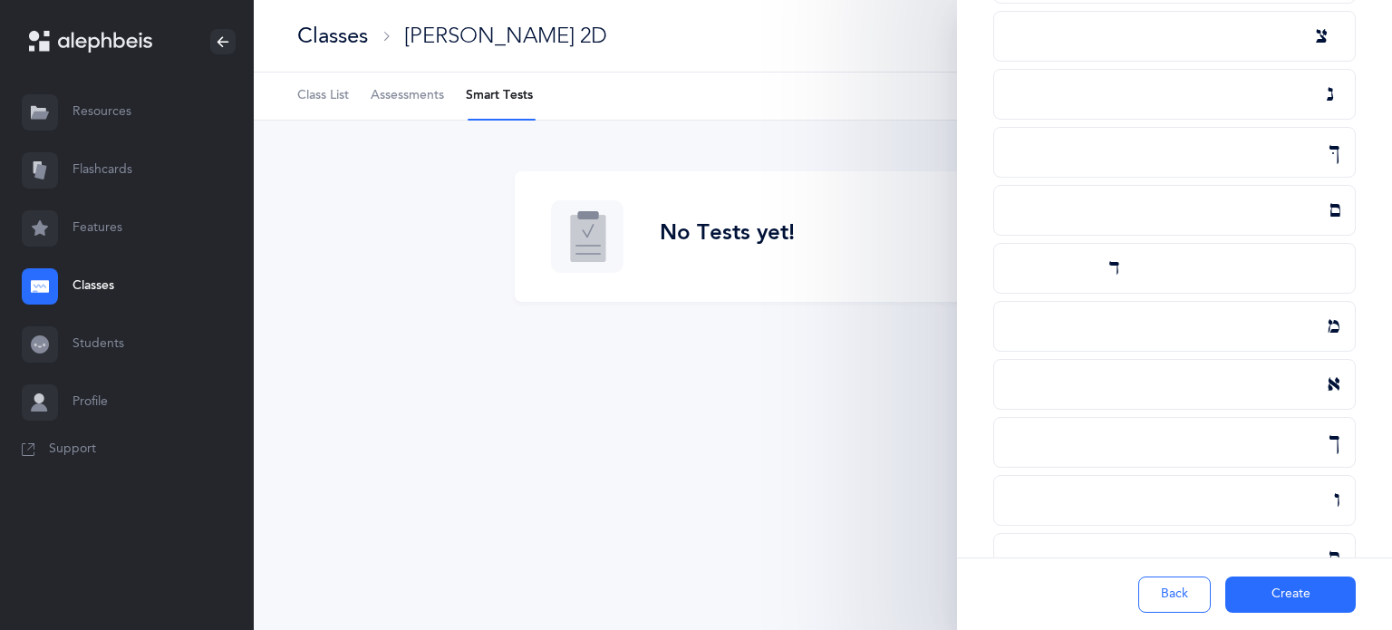
click at [1286, 588] on button "Create" at bounding box center [1290, 594] width 130 height 36
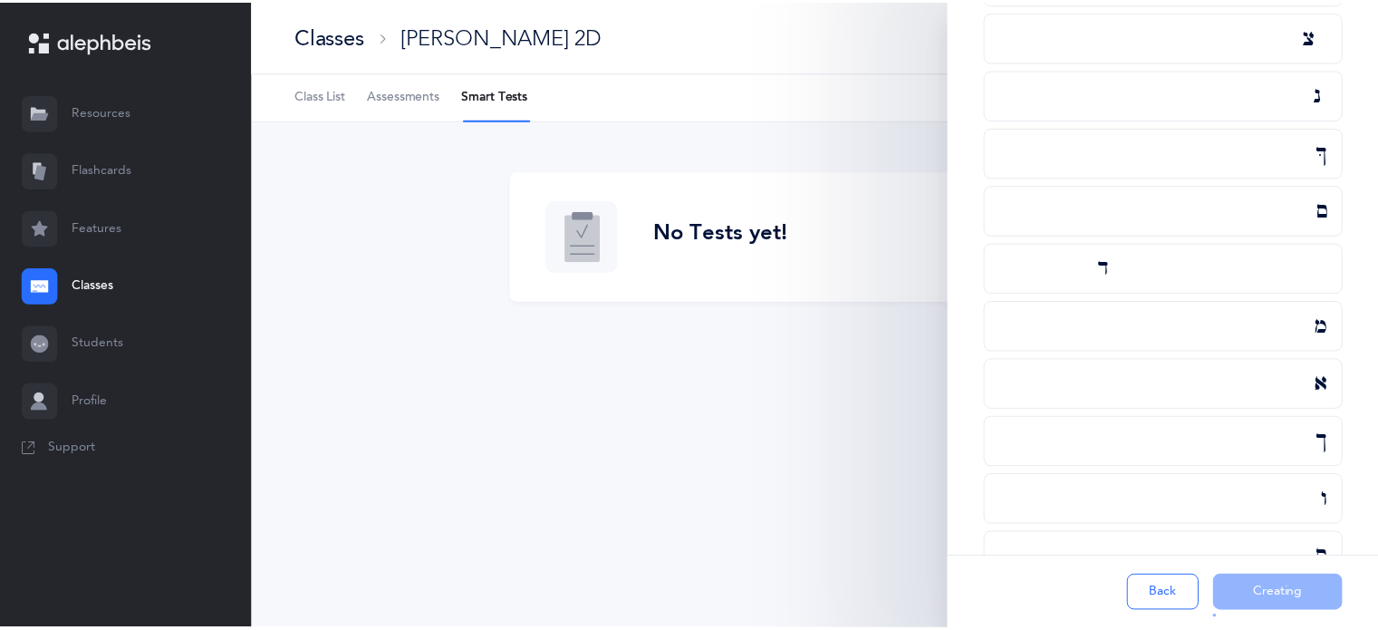
scroll to position [0, 0]
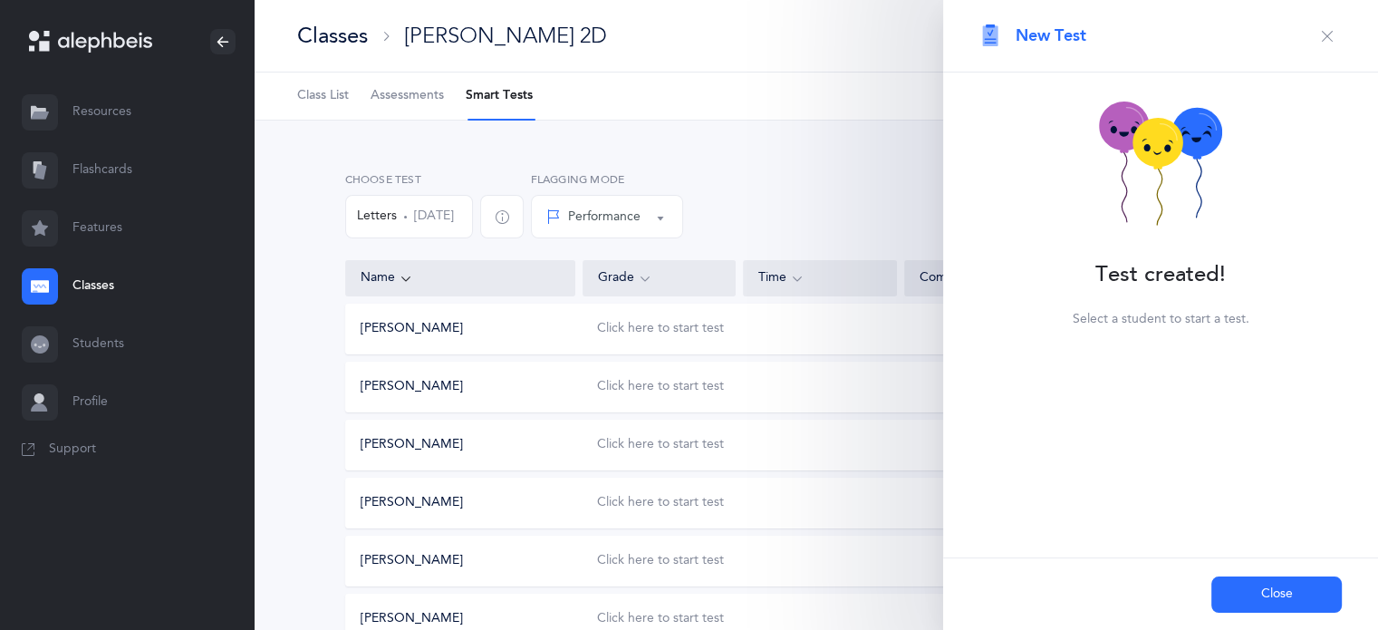
click at [1259, 591] on button "Close" at bounding box center [1276, 594] width 130 height 36
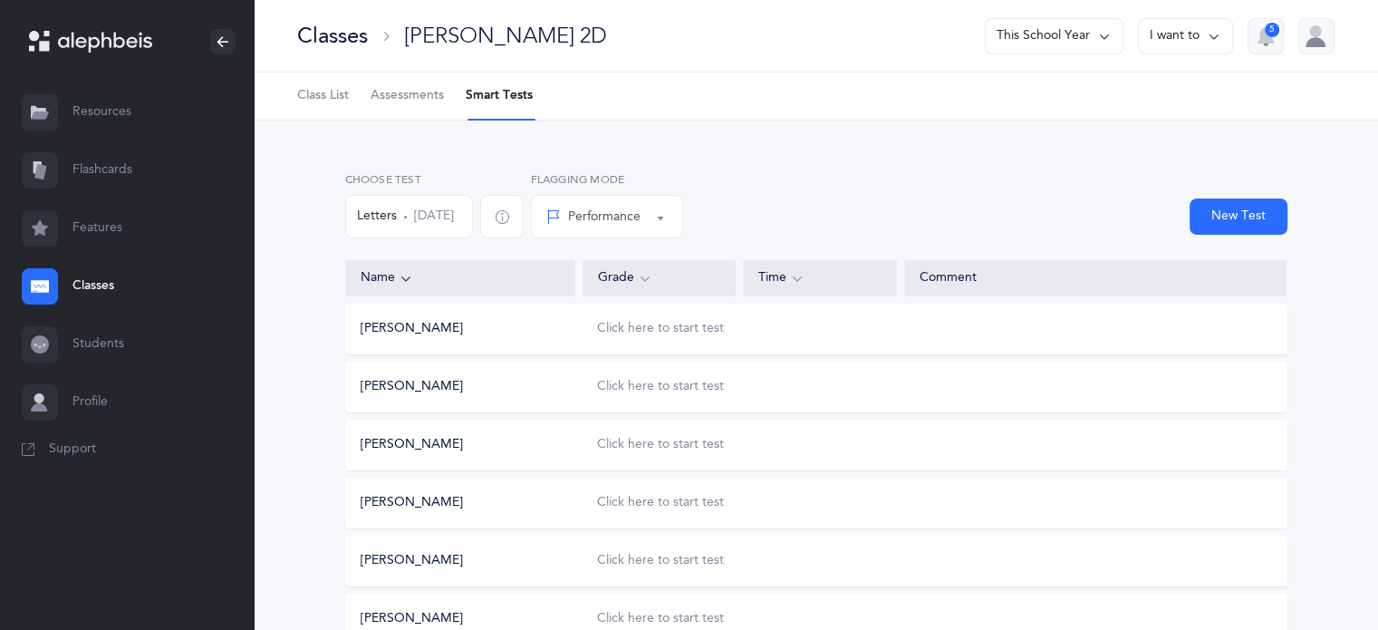
click at [1233, 222] on button "New Test" at bounding box center [1239, 216] width 98 height 36
select select "letters-nekudos"
select select "27"
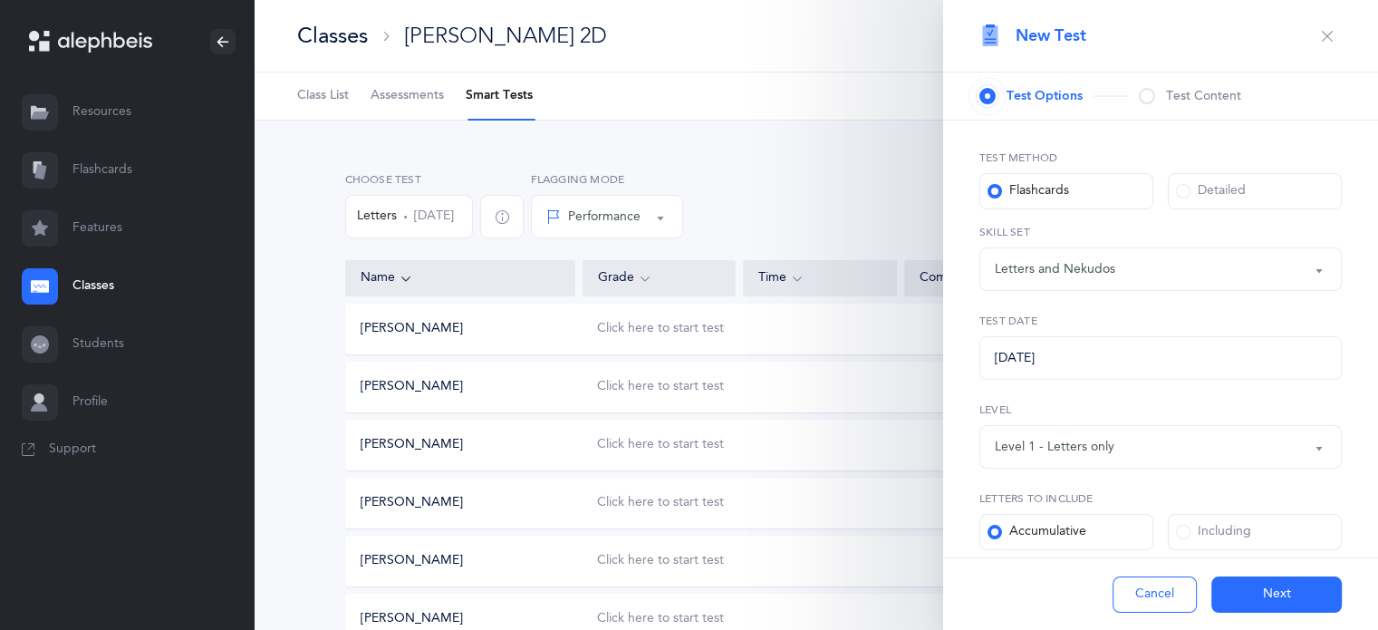
click at [1315, 451] on button "Level 1 - Letters only" at bounding box center [1160, 446] width 362 height 43
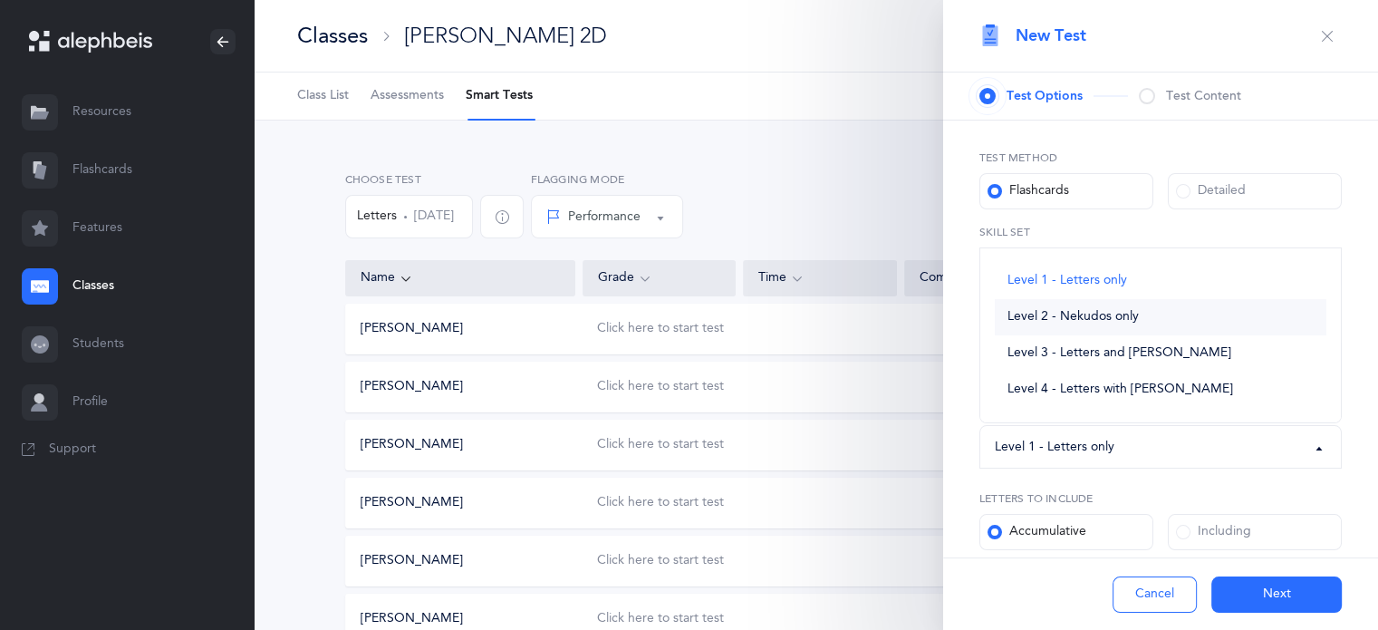
click at [1116, 318] on span "Level 2 - Nekudos only" at bounding box center [1073, 317] width 131 height 16
select select "2"
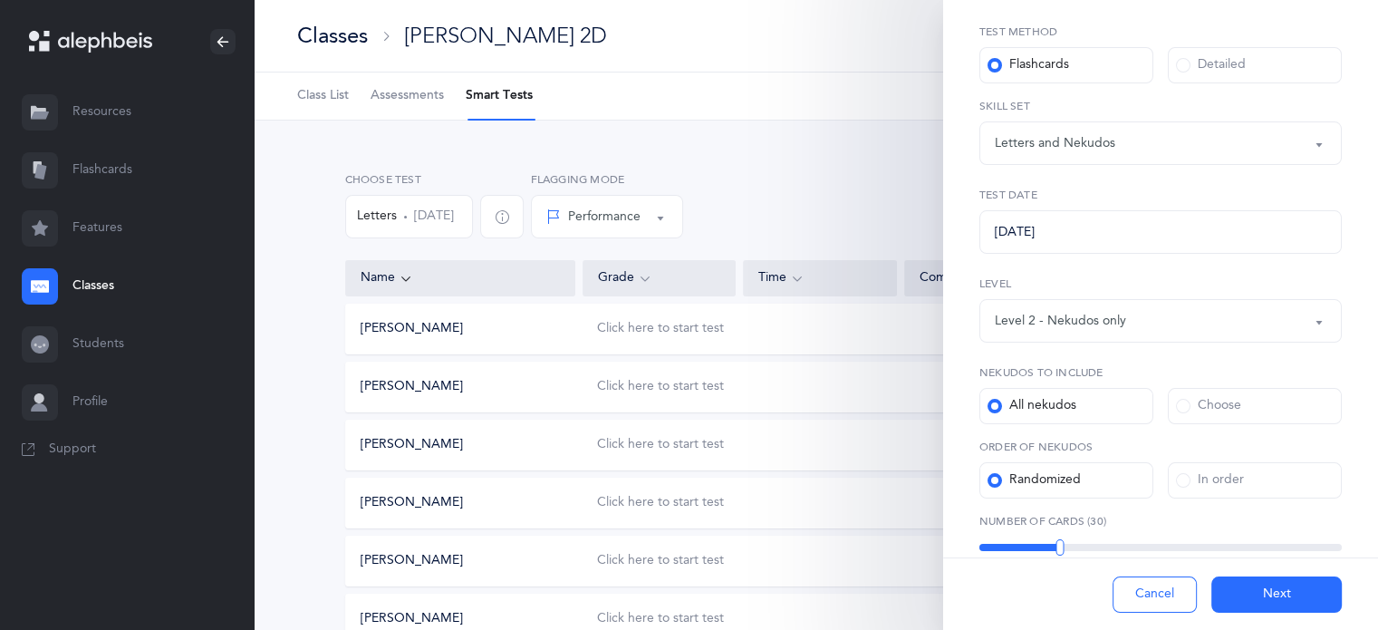
scroll to position [167, 0]
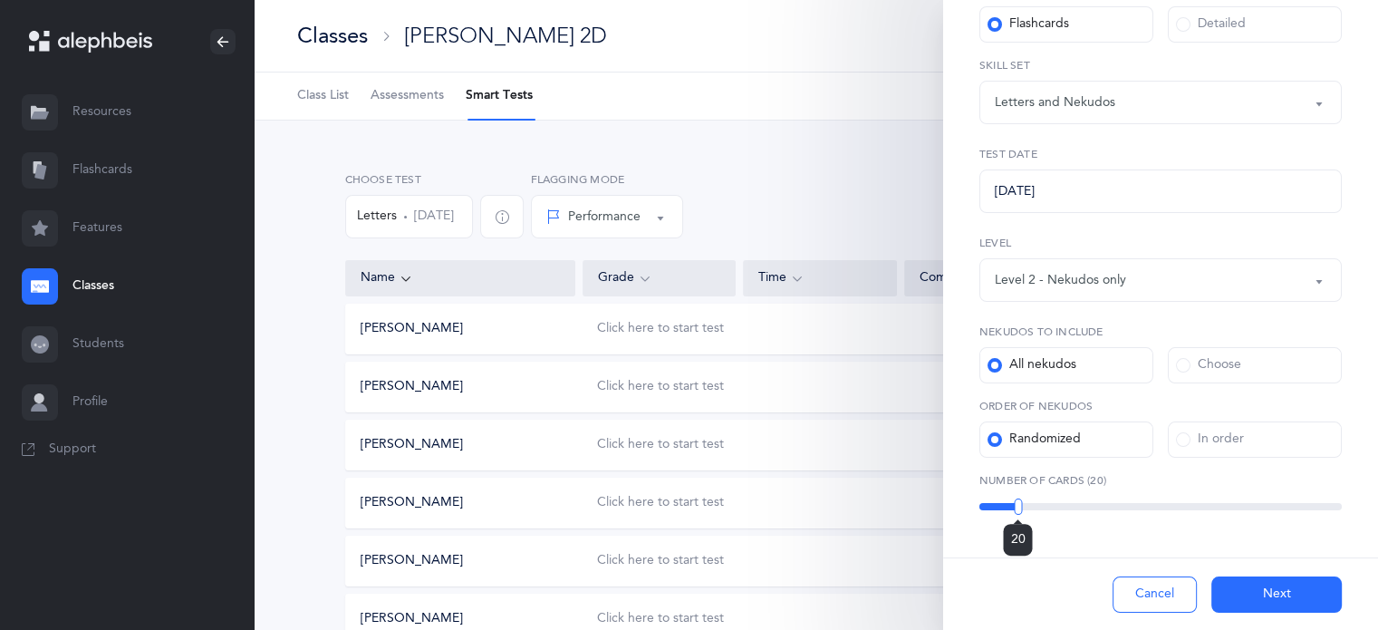
click at [1017, 506] on div "20" at bounding box center [1160, 506] width 362 height 7
click at [1001, 508] on div "16" at bounding box center [1160, 506] width 362 height 7
click at [998, 508] on div at bounding box center [998, 506] width 8 height 16
click at [1270, 590] on button "Next" at bounding box center [1276, 594] width 130 height 36
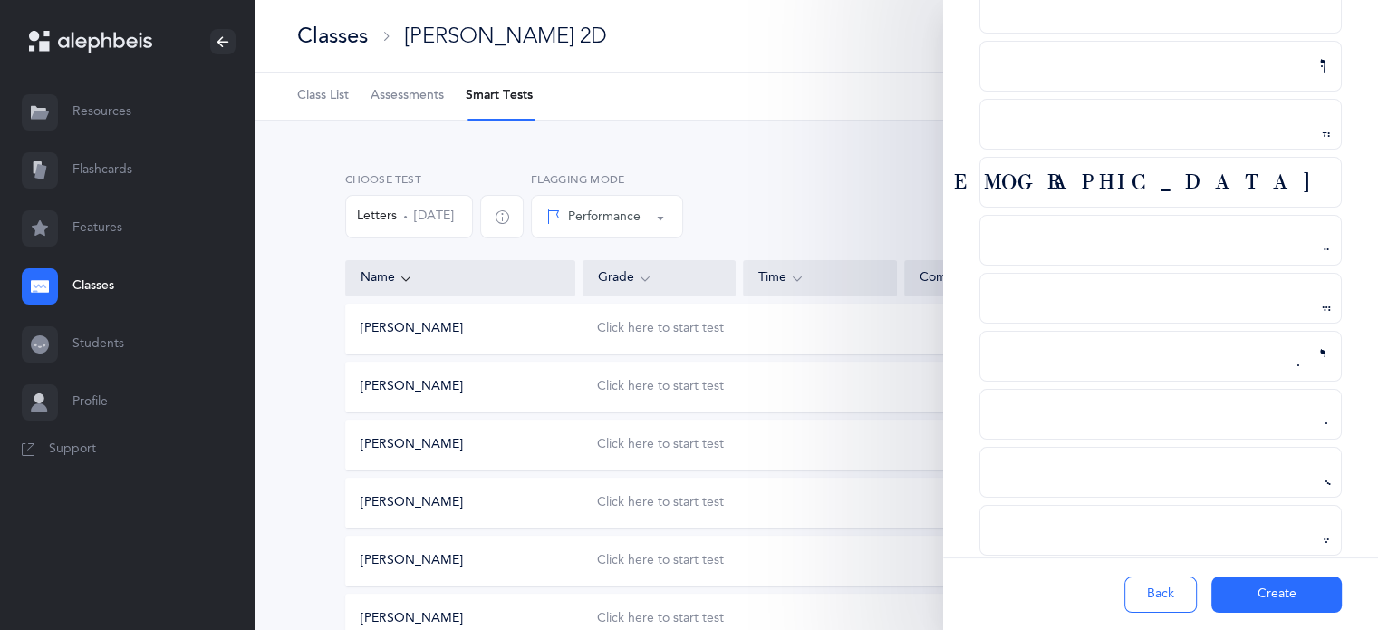
click at [1270, 590] on button "Create" at bounding box center [1276, 594] width 130 height 36
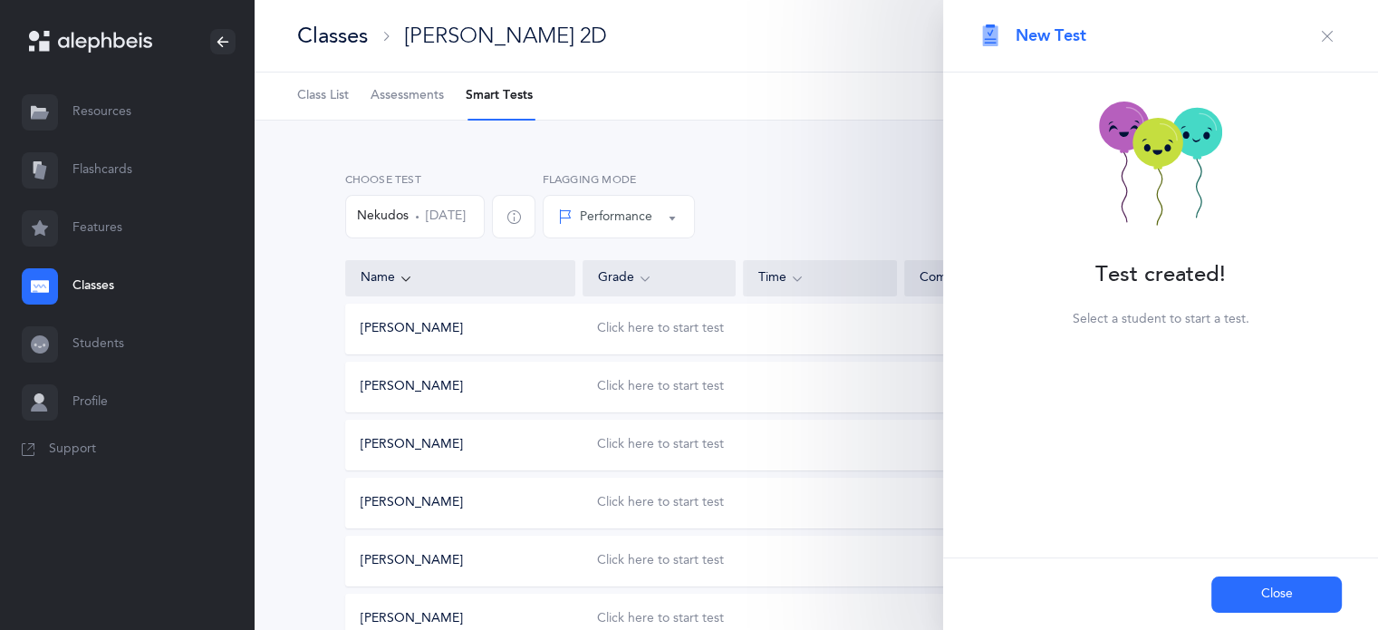
scroll to position [0, 0]
click at [1270, 590] on button "Close" at bounding box center [1276, 594] width 130 height 36
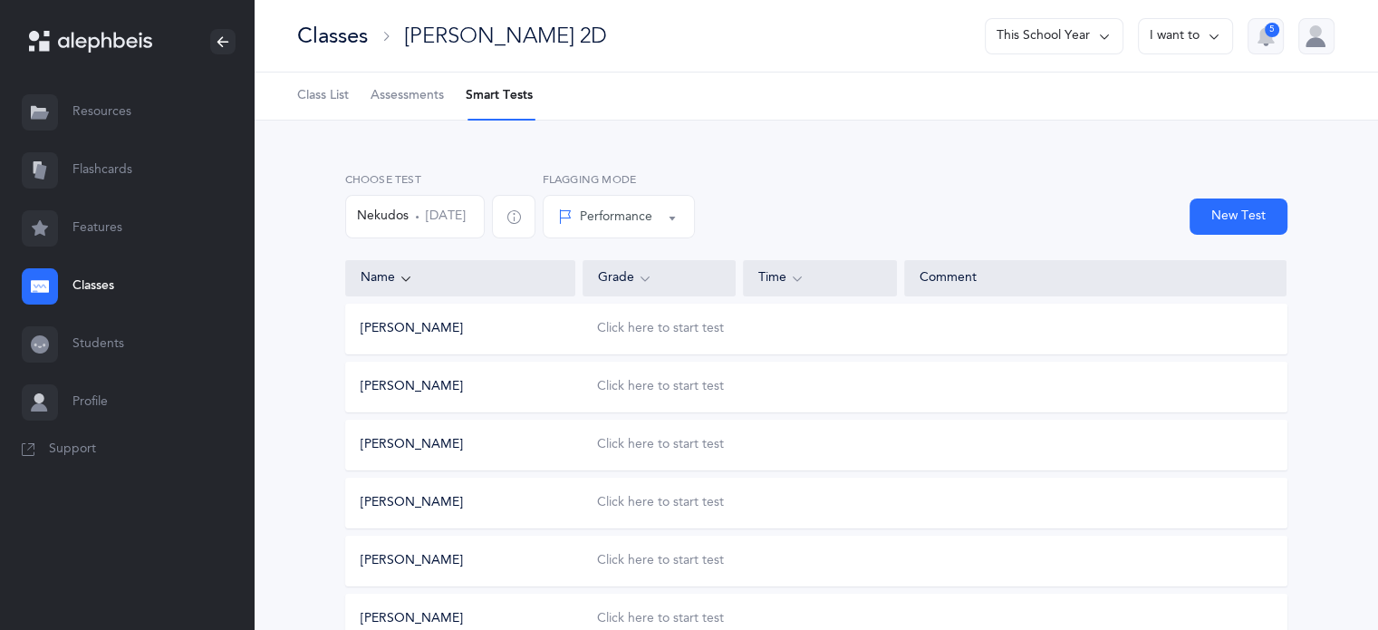
click at [1249, 207] on button "New Test" at bounding box center [1239, 216] width 98 height 36
select select "letters-nekudos"
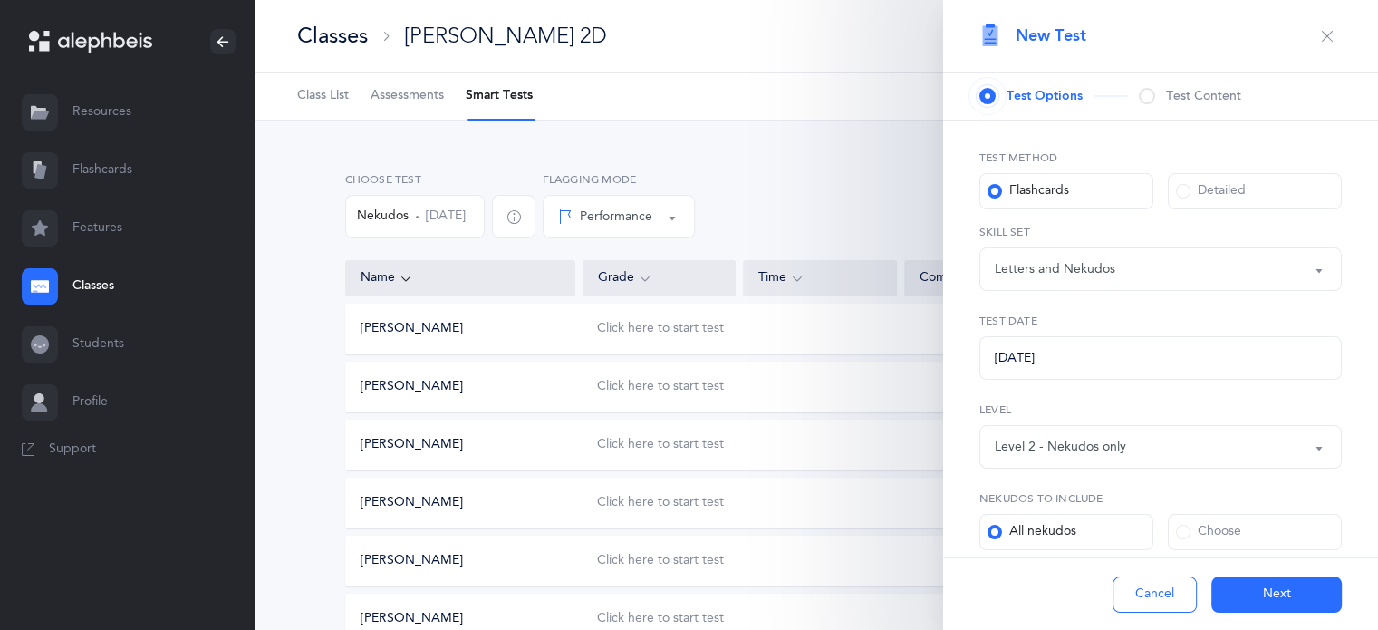
click at [1307, 454] on button "Level 2 - Nekudos only" at bounding box center [1160, 446] width 362 height 43
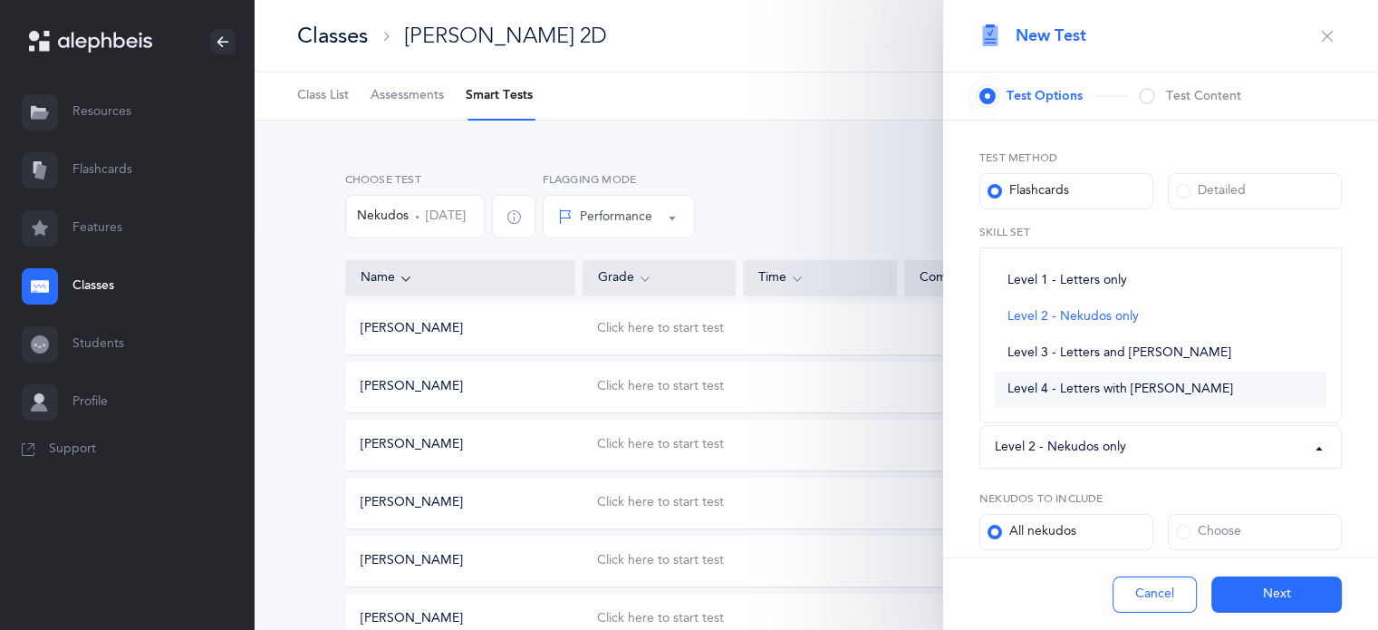
click at [1152, 392] on span "Level 4 - Letters with [PERSON_NAME]" at bounding box center [1121, 389] width 226 height 16
select select "4"
select select "27"
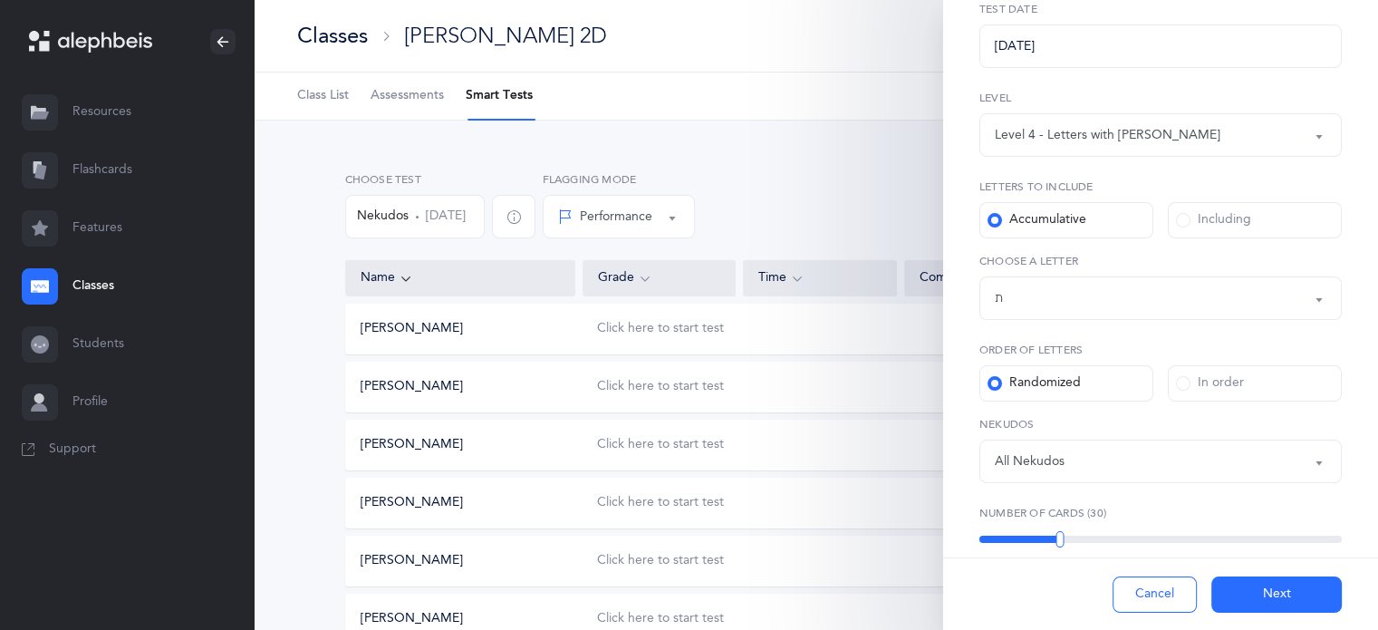
scroll to position [344, 0]
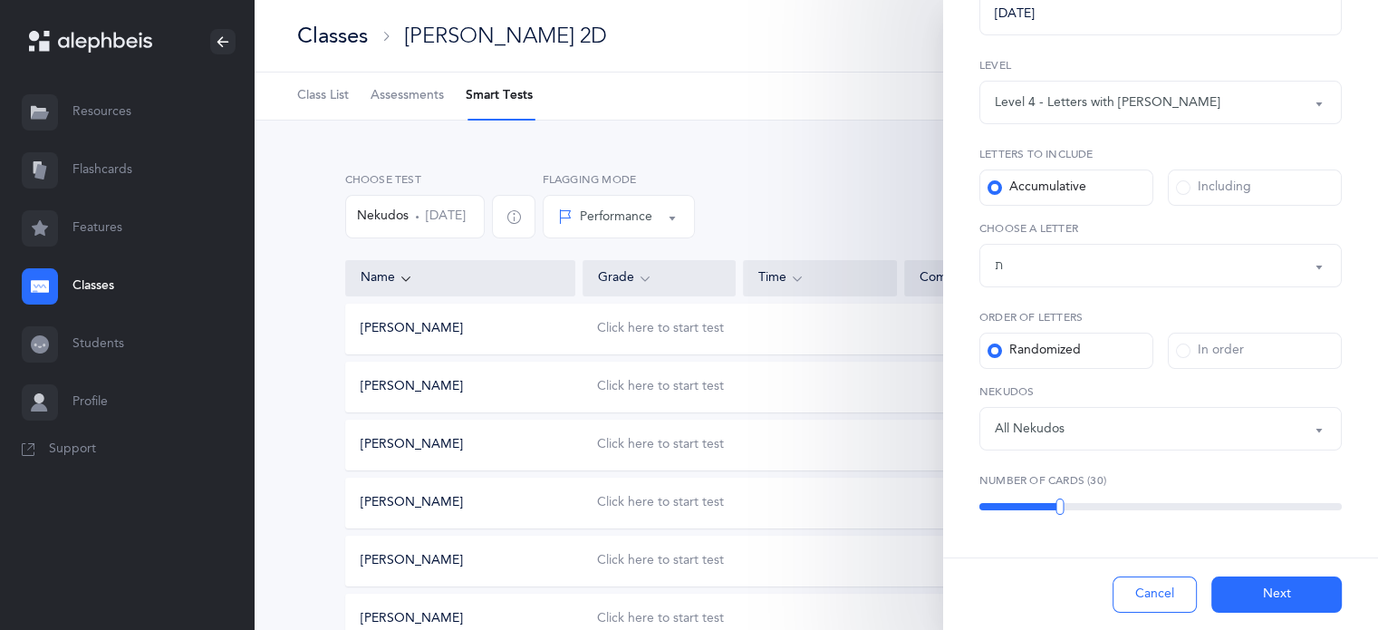
click at [1071, 504] on div "30" at bounding box center [1160, 506] width 362 height 7
click at [1075, 504] on div at bounding box center [1079, 506] width 8 height 16
click at [1266, 593] on button "Next" at bounding box center [1276, 594] width 130 height 36
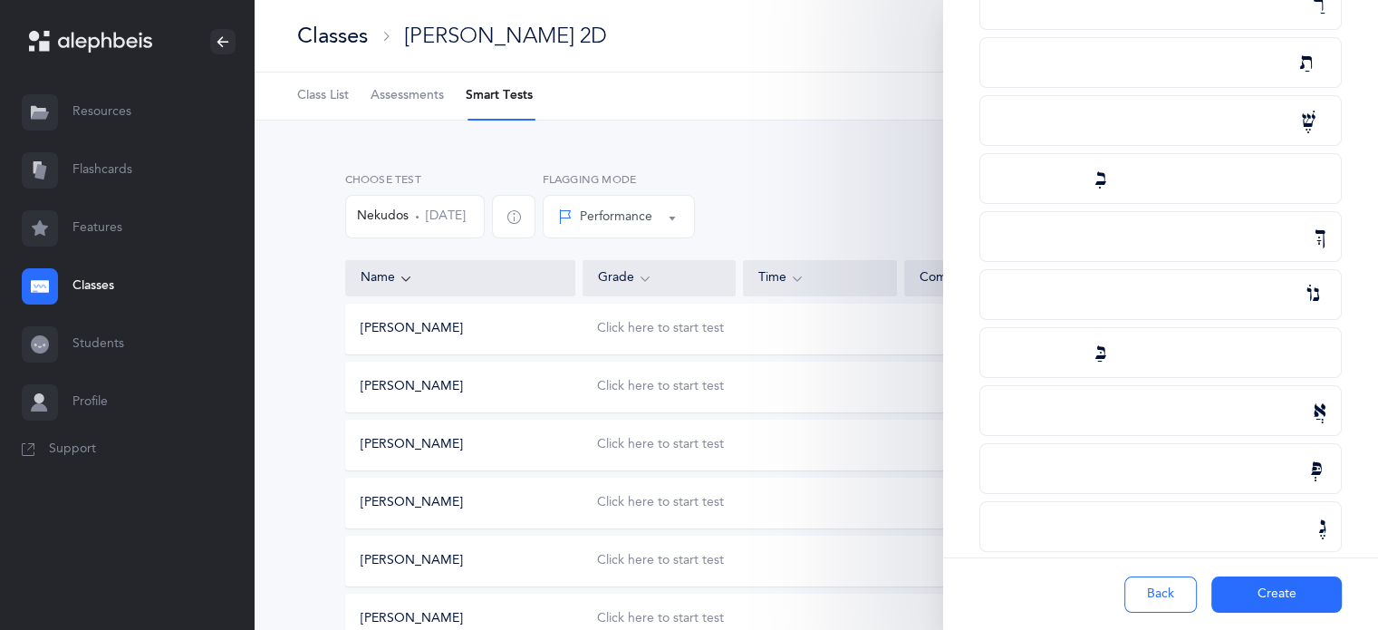
click at [1246, 590] on button "Create" at bounding box center [1276, 594] width 130 height 36
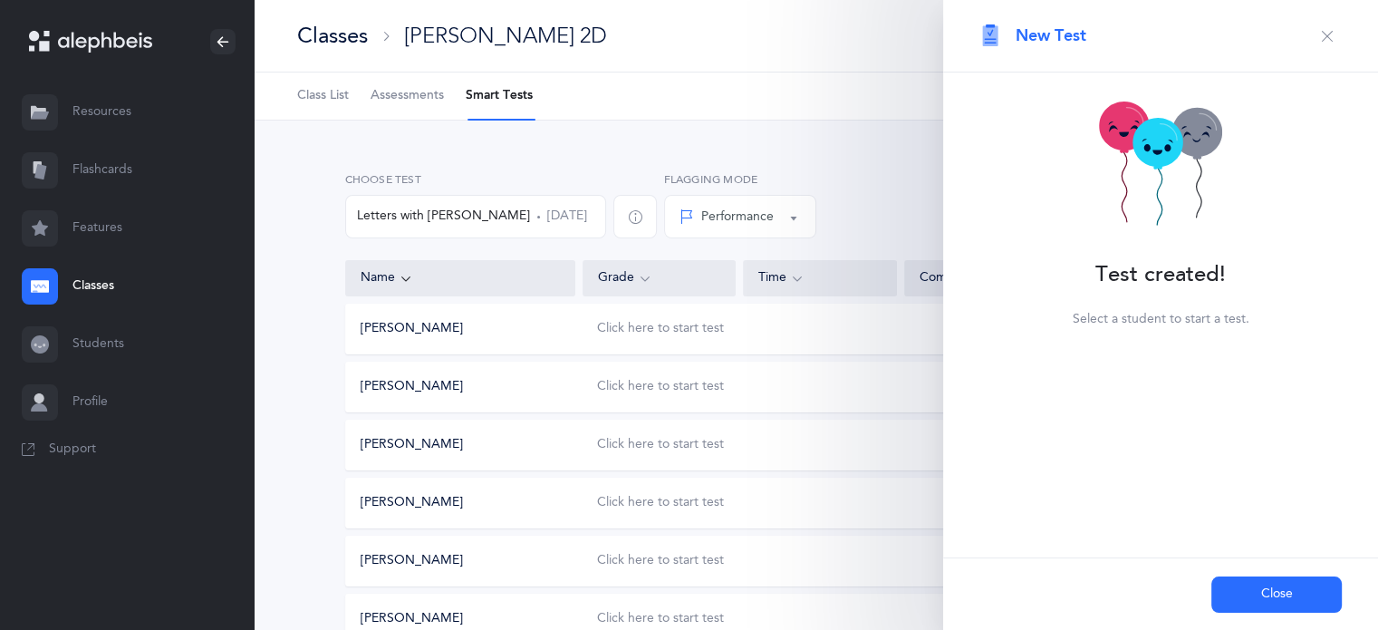
click at [1246, 590] on button "Close" at bounding box center [1276, 594] width 130 height 36
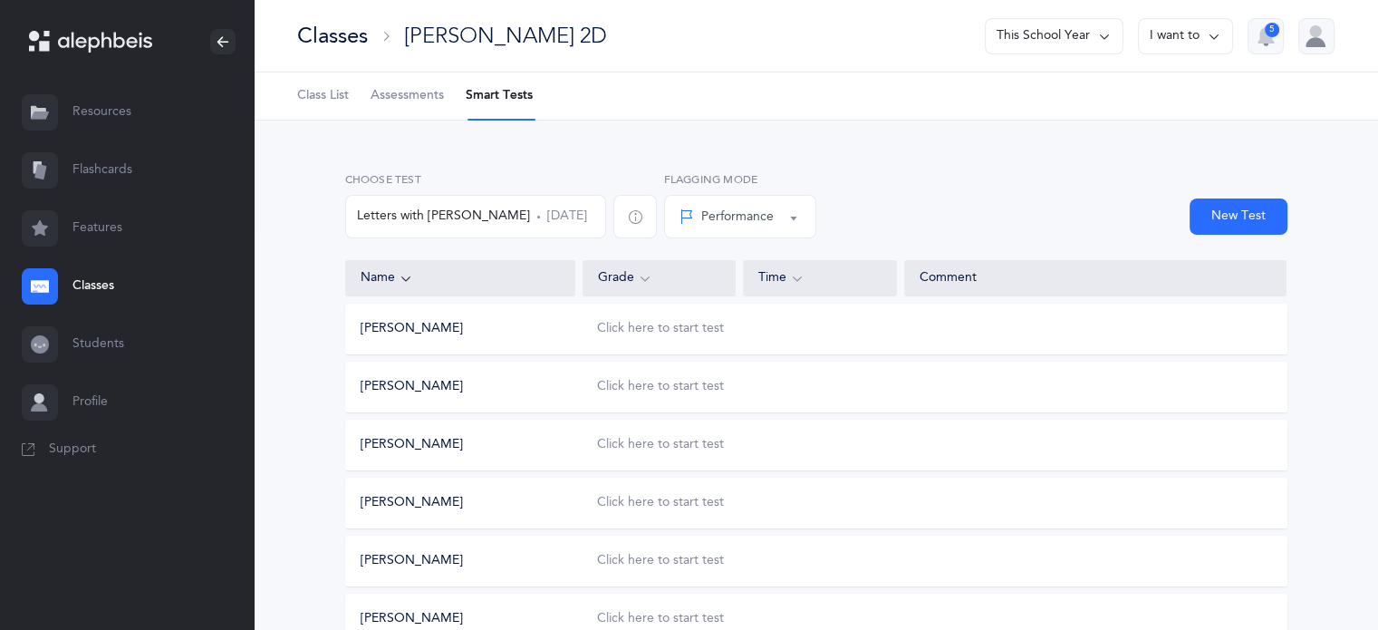
click at [391, 215] on span "Letters with Nekudos" at bounding box center [443, 216] width 173 height 18
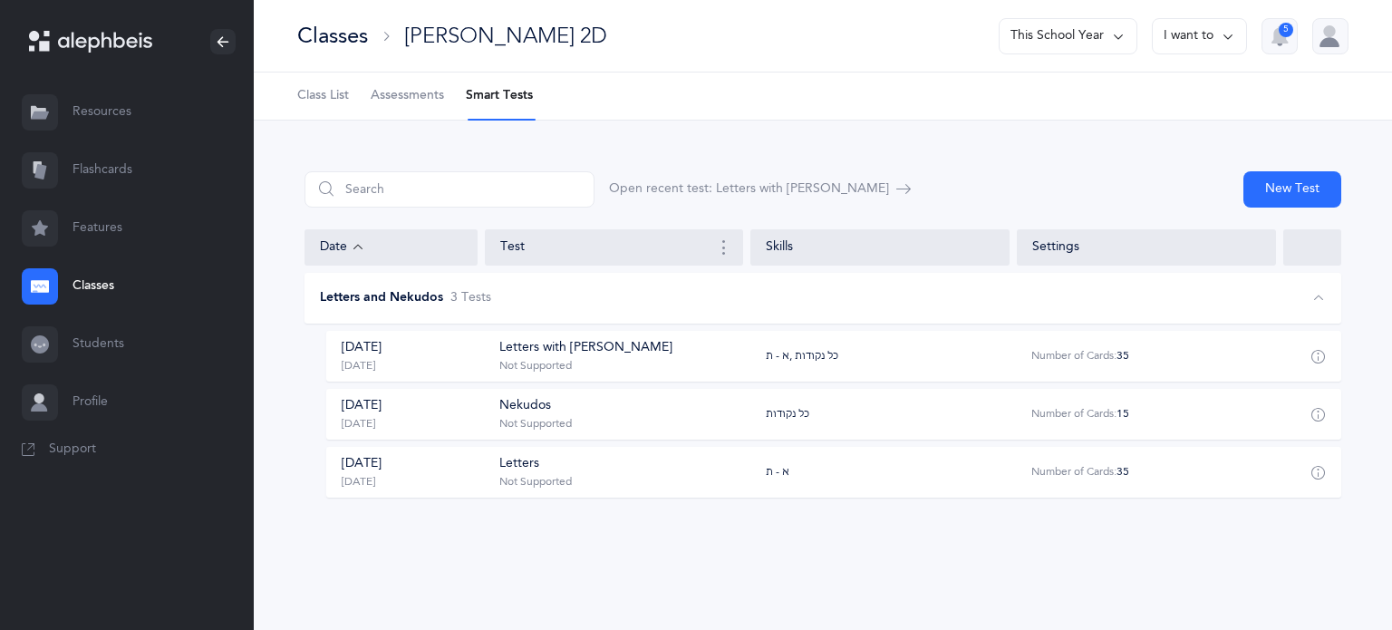
click at [908, 568] on div "Reset Filter Open recent test: Letters with Nekudos New Test Date Test Skills S…" at bounding box center [823, 349] width 1138 height 457
click at [89, 298] on link "Classes" at bounding box center [127, 286] width 254 height 58
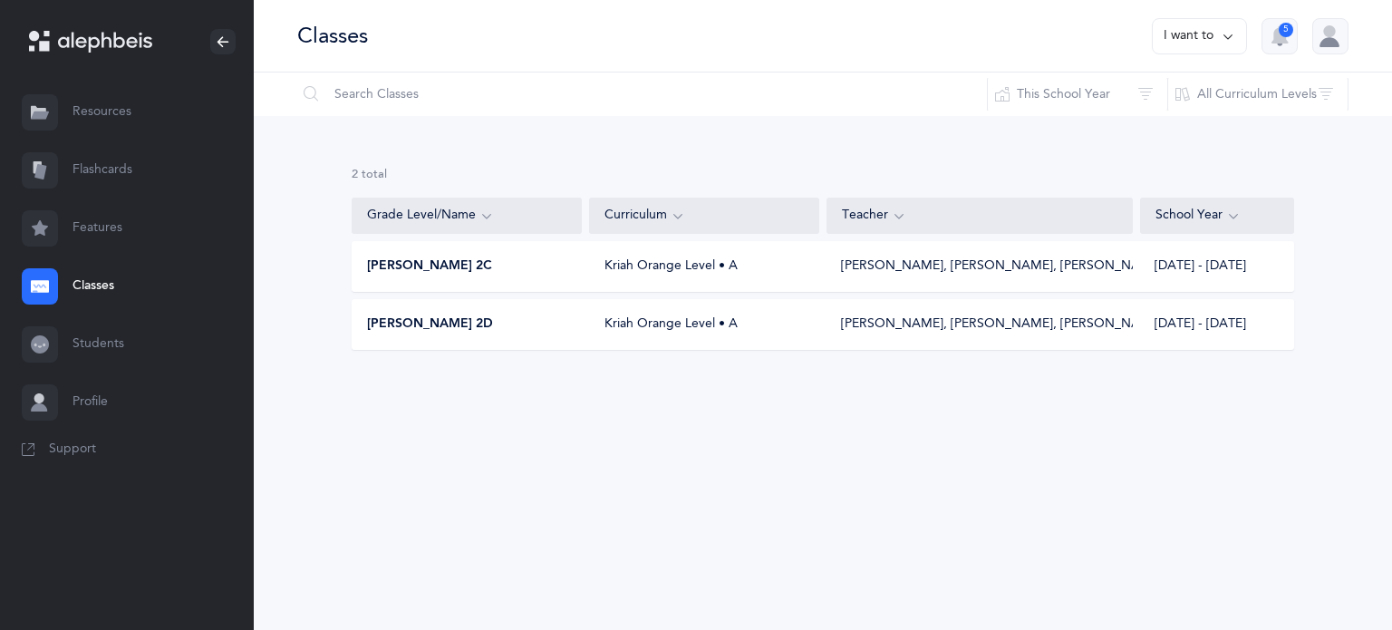
click at [429, 265] on span "Morah Viki 2C" at bounding box center [429, 266] width 125 height 18
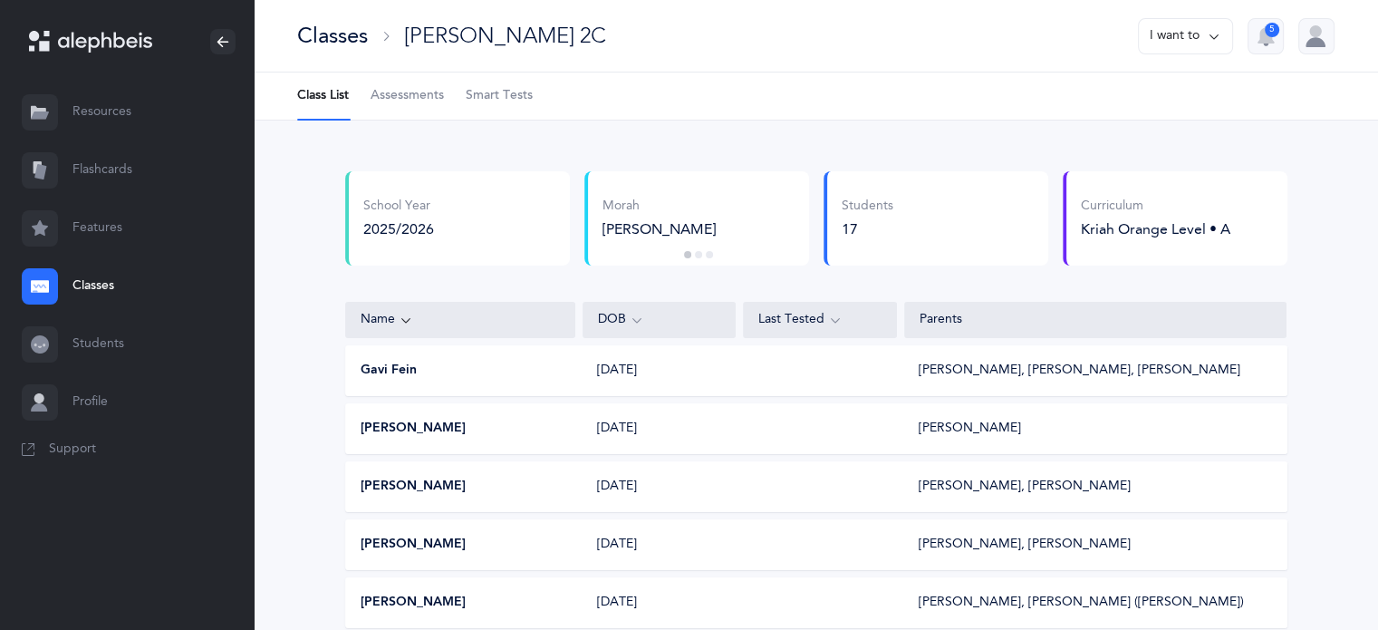
click at [398, 369] on button "Gavi Fein" at bounding box center [389, 371] width 56 height 18
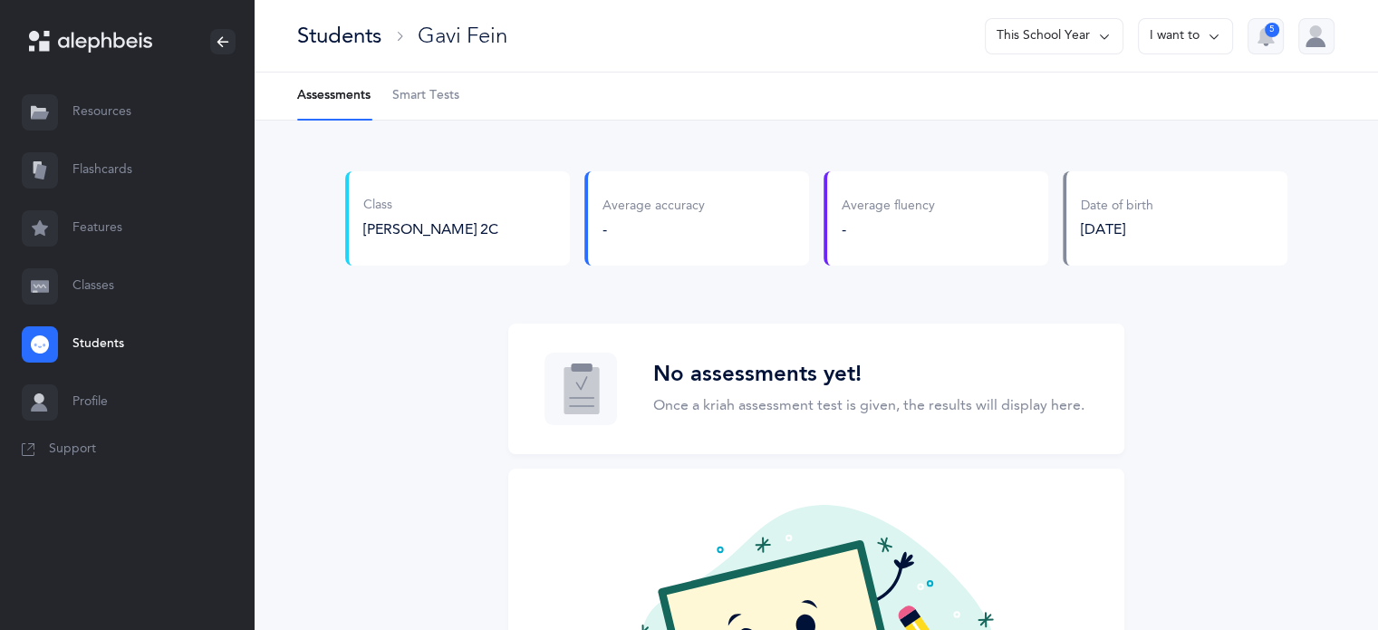
click at [440, 90] on span "Smart Tests" at bounding box center [425, 96] width 67 height 18
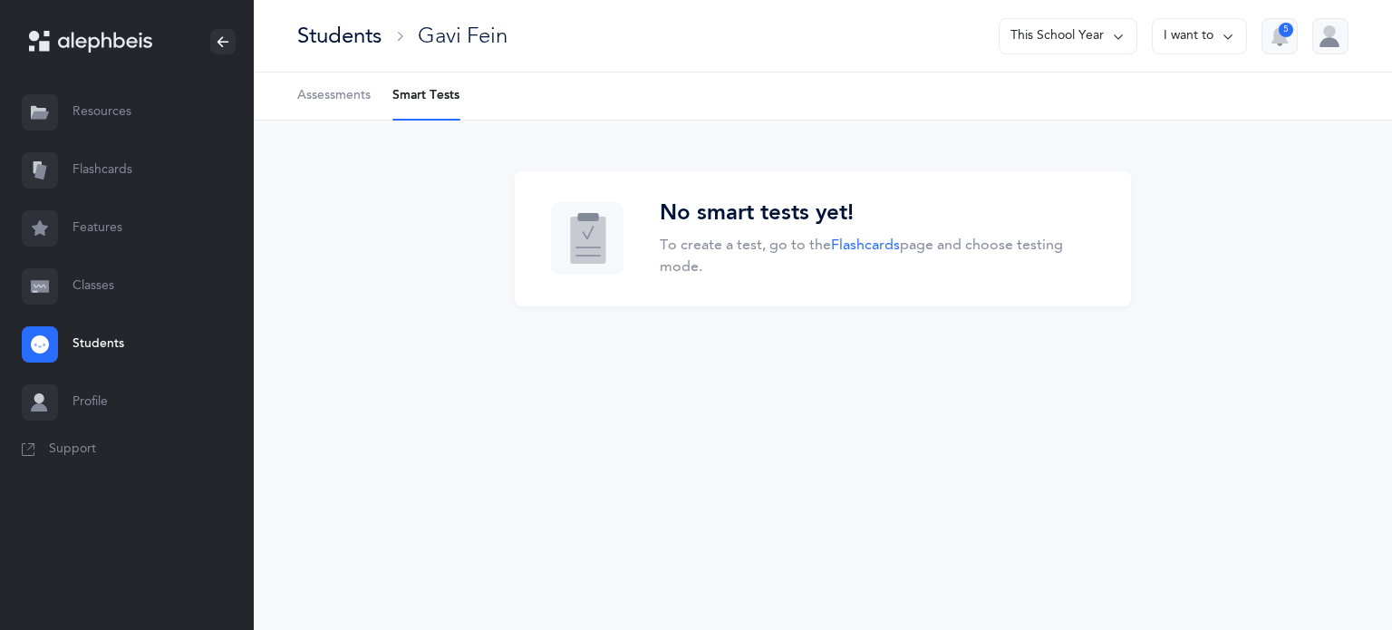
click at [323, 96] on span "Assessments" at bounding box center [333, 96] width 73 height 18
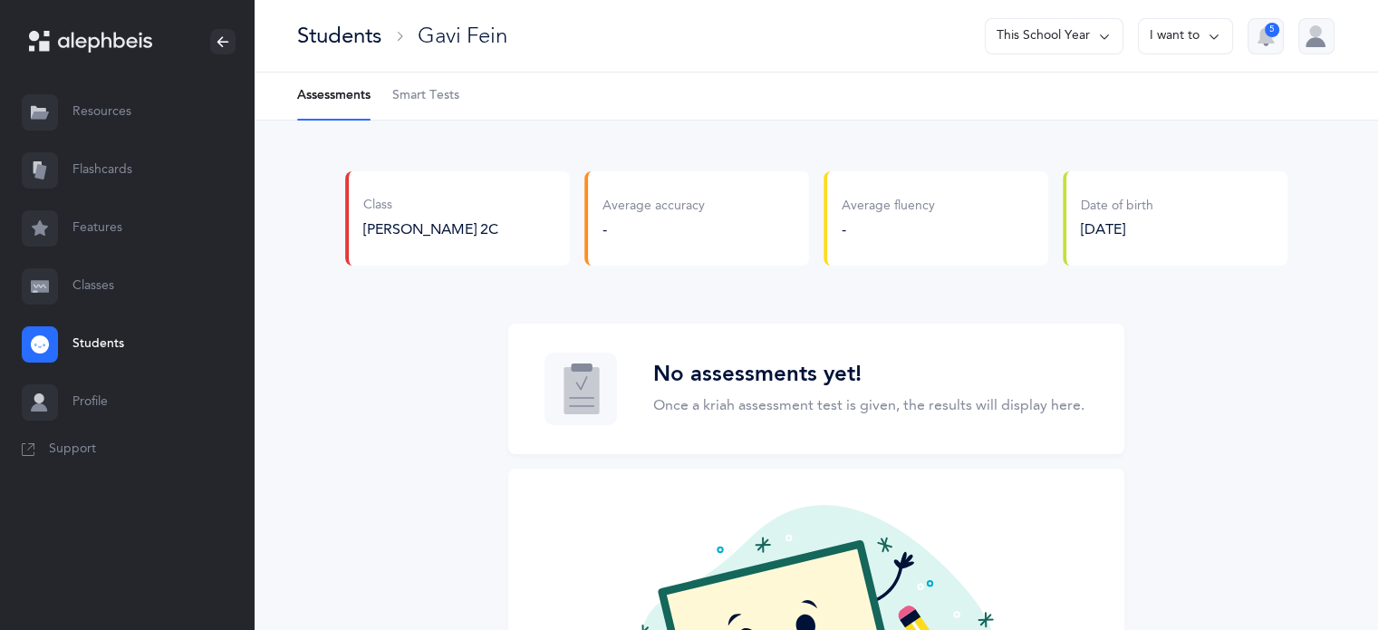
click at [90, 340] on link "Students" at bounding box center [127, 344] width 254 height 58
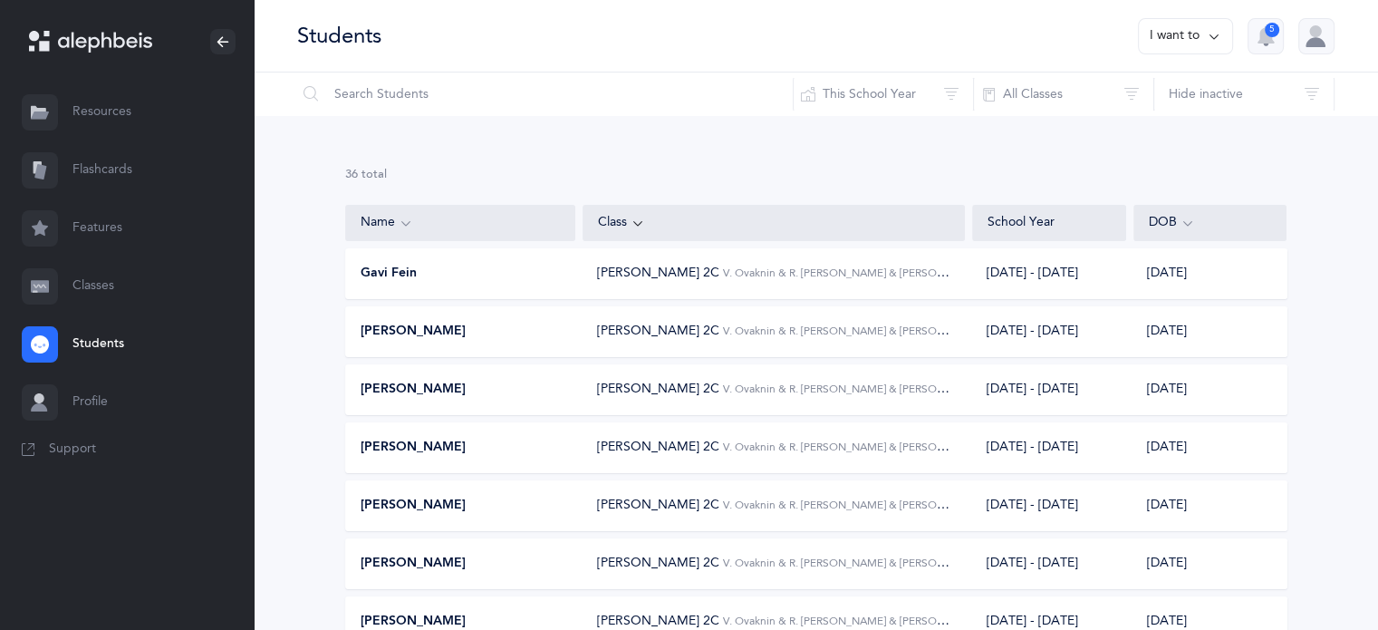
click at [384, 270] on span "Gavi Fein" at bounding box center [389, 274] width 56 height 18
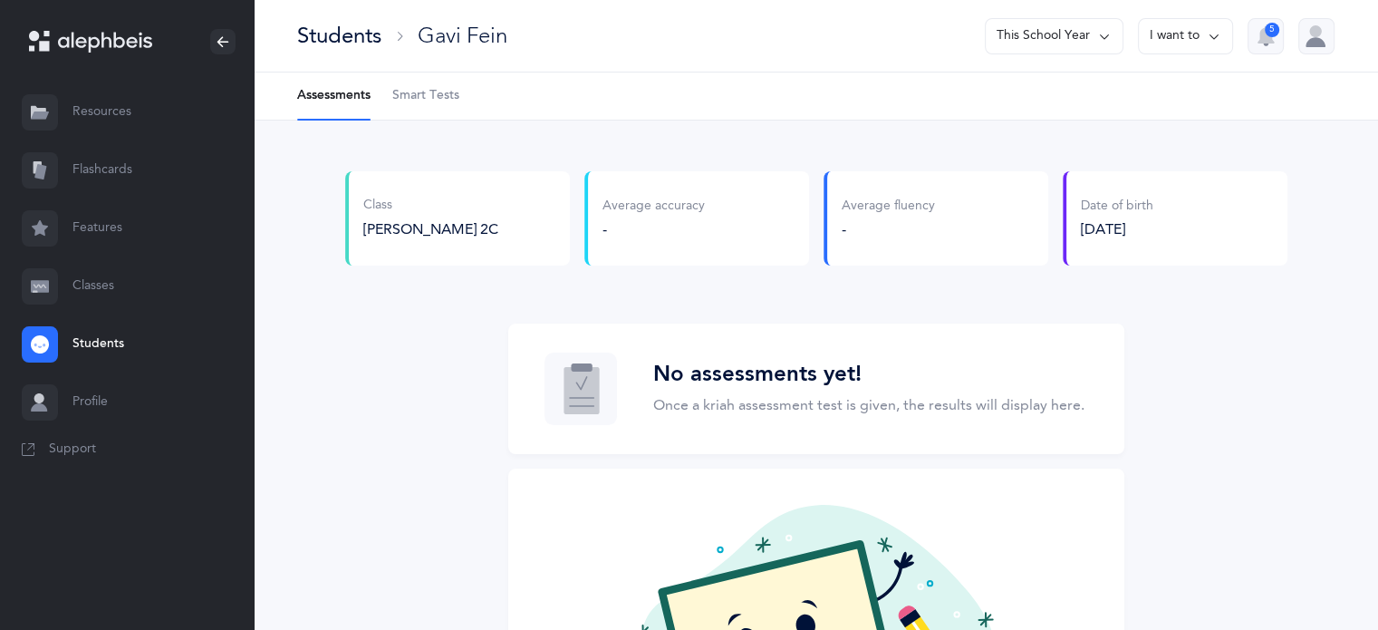
click at [439, 97] on span "Smart Tests" at bounding box center [425, 96] width 67 height 18
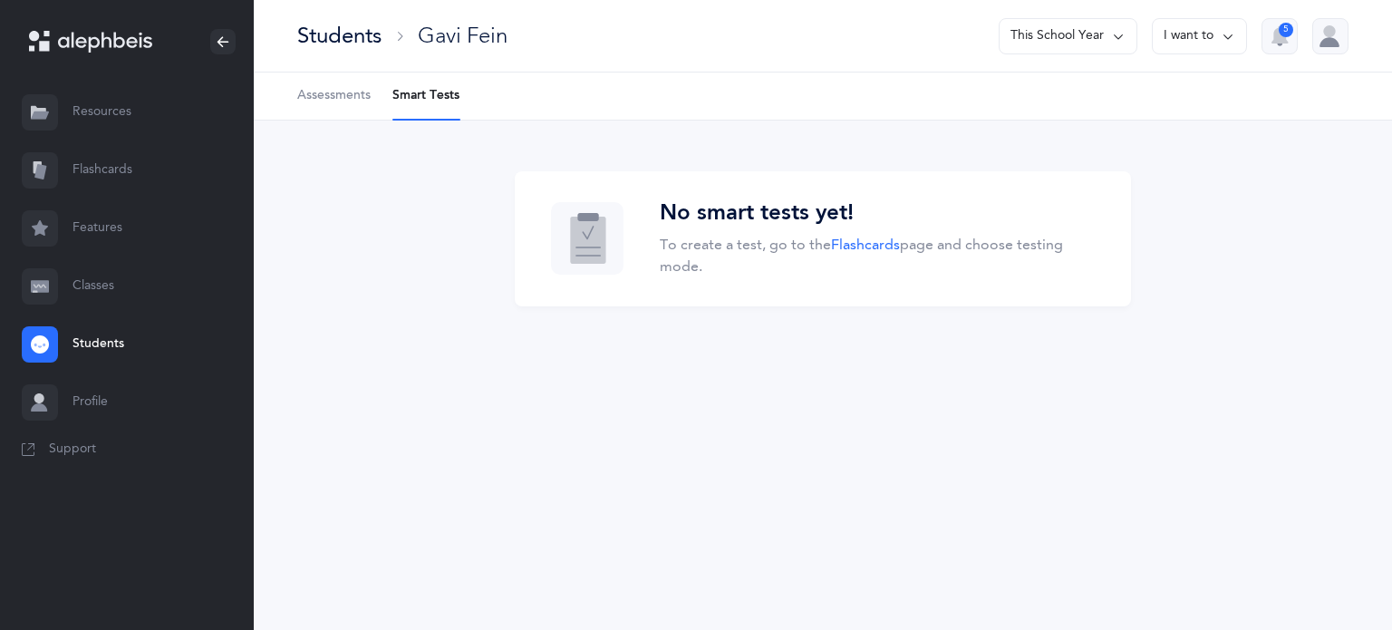
click at [337, 95] on span "Assessments" at bounding box center [333, 96] width 73 height 18
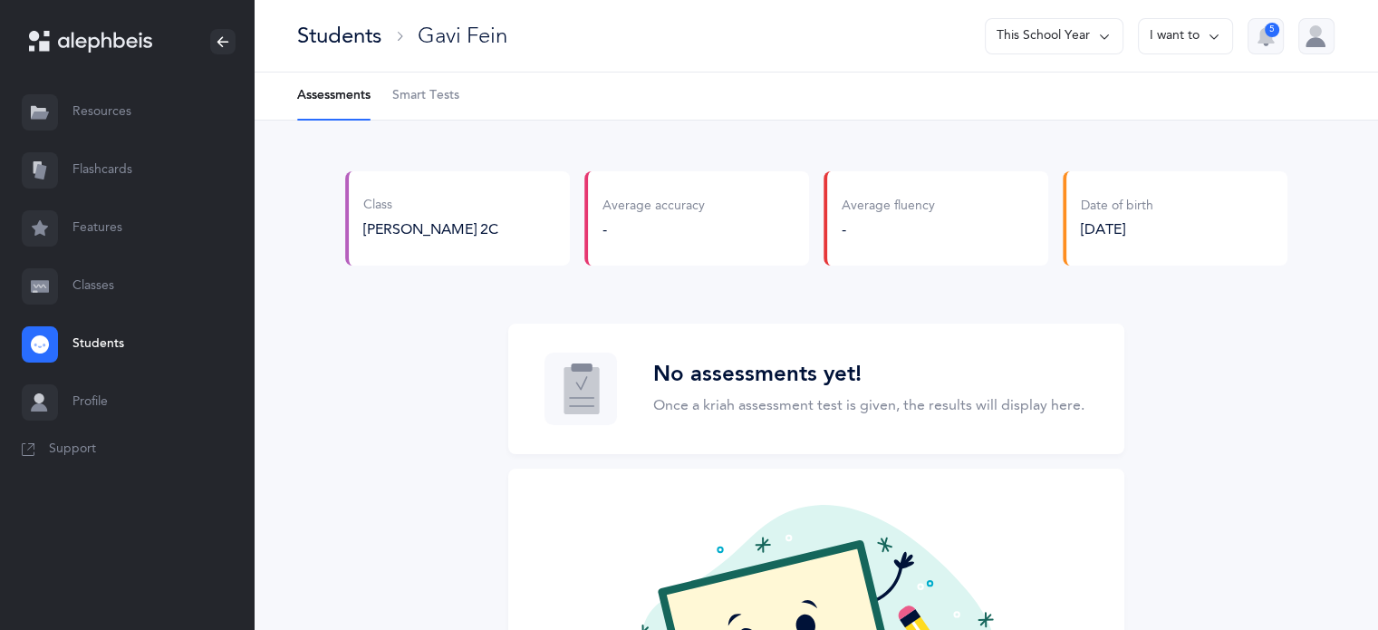
click at [102, 282] on link "Classes" at bounding box center [127, 286] width 254 height 58
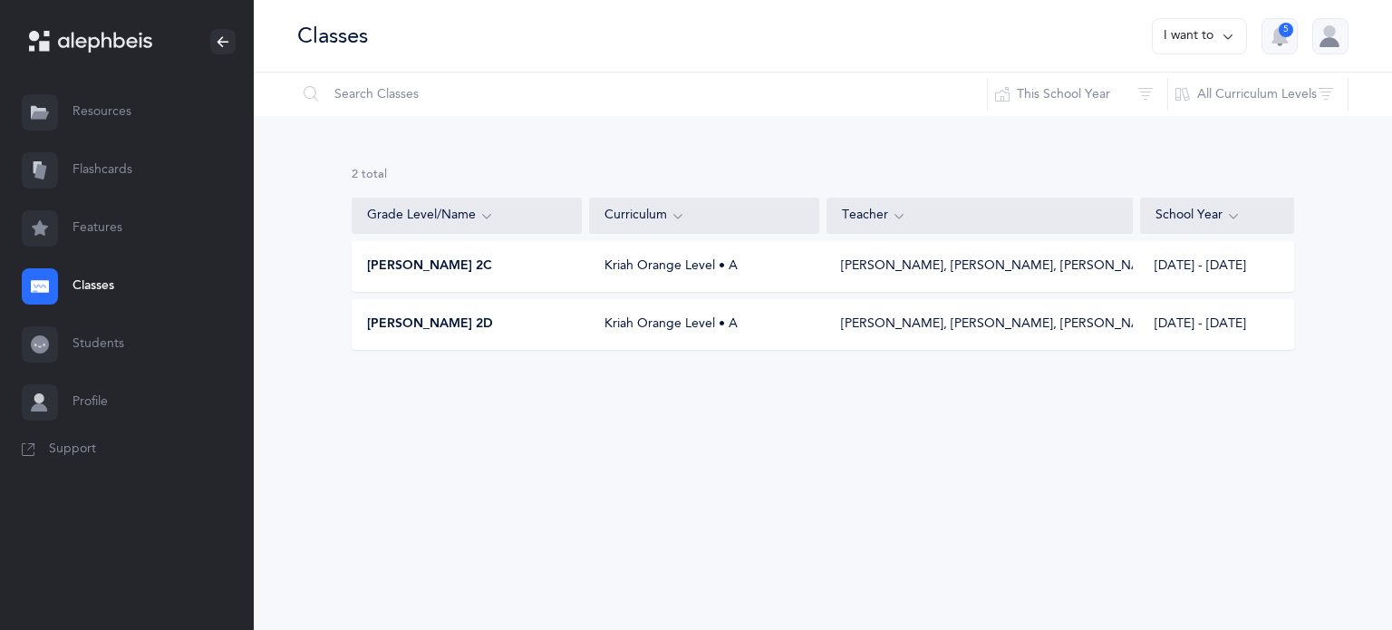
click at [439, 269] on span "[PERSON_NAME] 2C" at bounding box center [429, 266] width 125 height 18
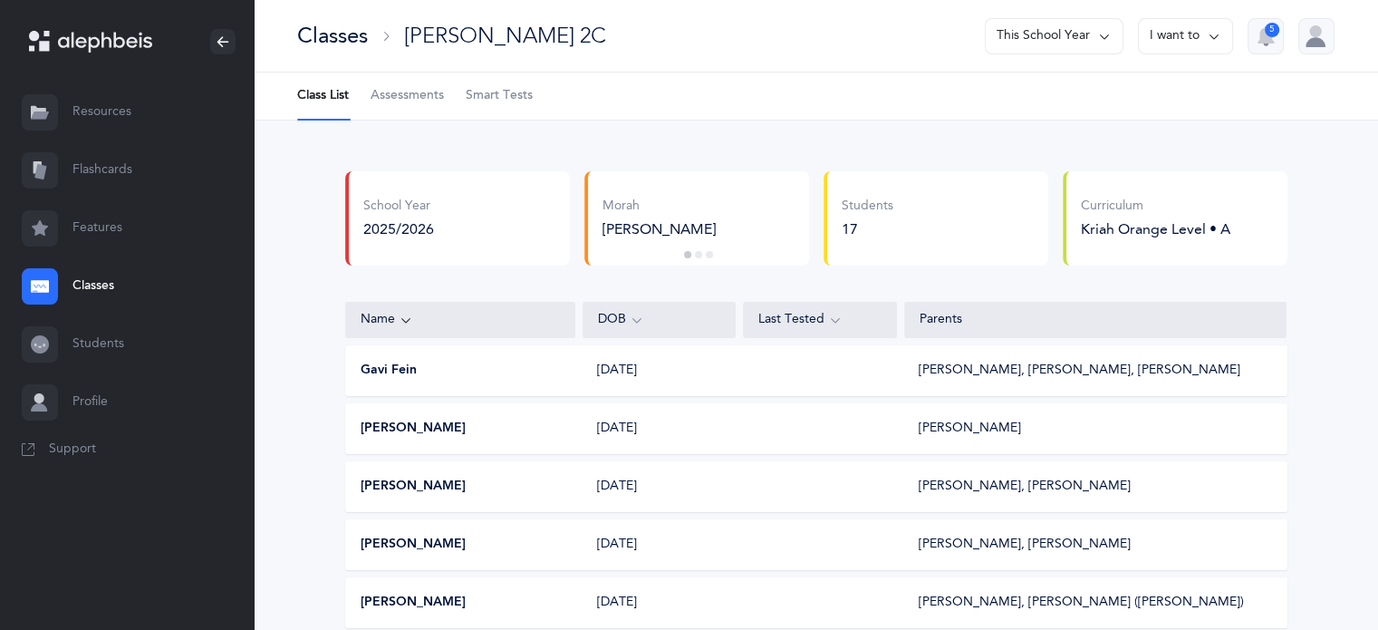
click at [384, 371] on button "Gavi Fein" at bounding box center [389, 371] width 56 height 18
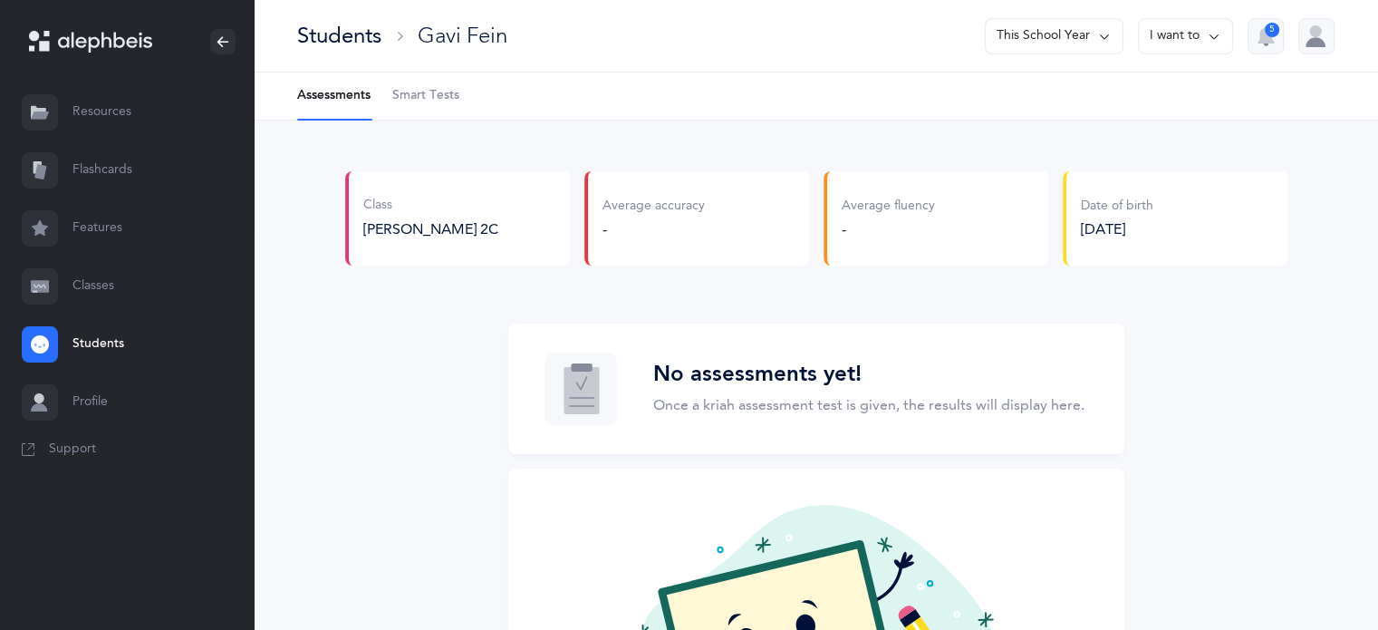
click at [351, 37] on div "Students" at bounding box center [339, 36] width 84 height 30
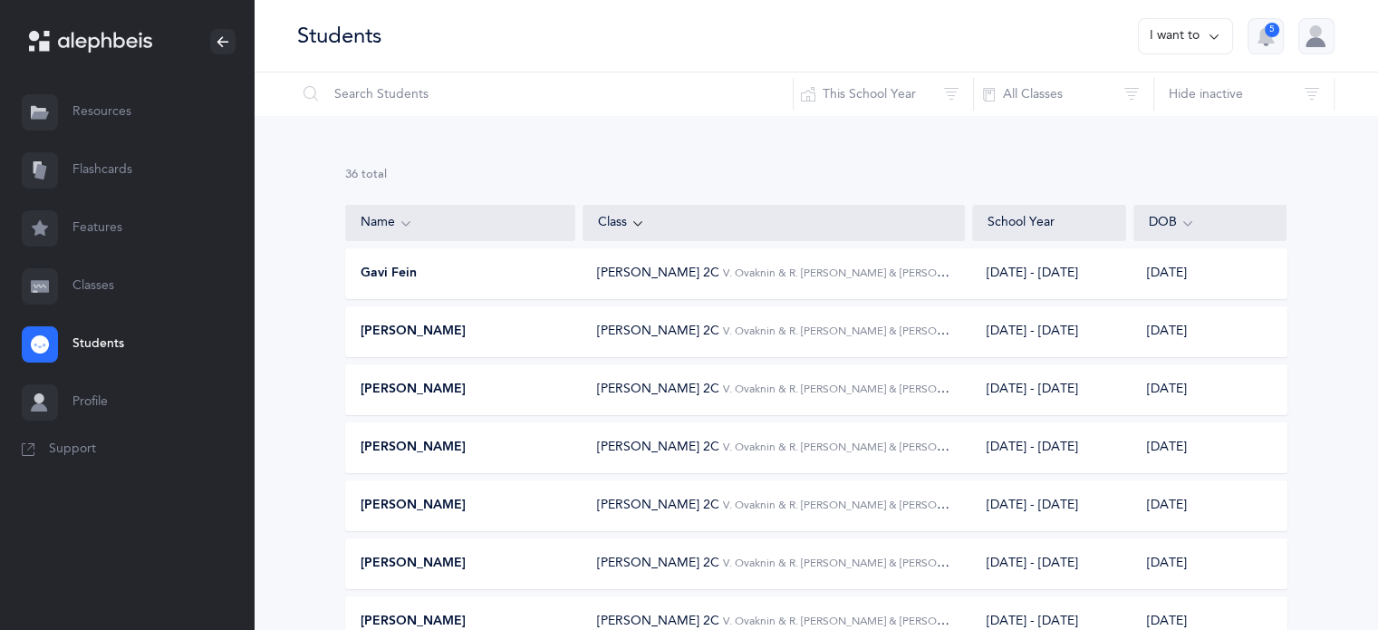
click at [388, 271] on span "Gavi Fein" at bounding box center [389, 274] width 56 height 18
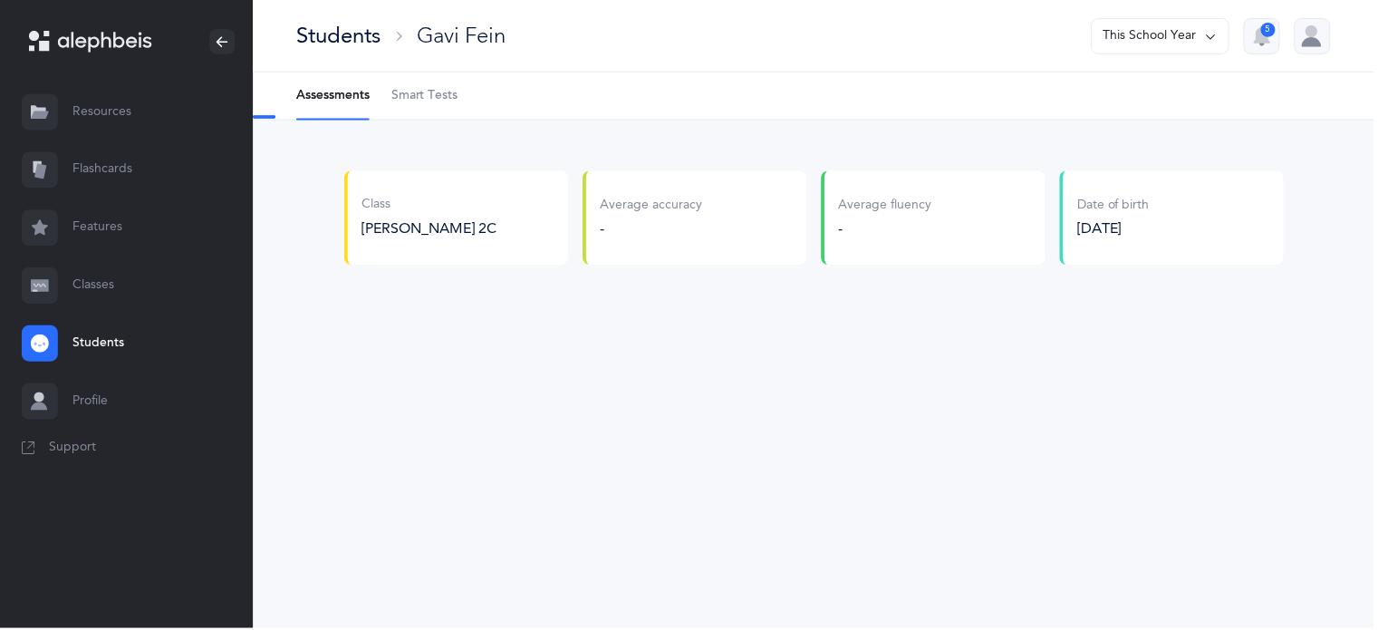
click at [429, 93] on span "Smart Tests" at bounding box center [425, 96] width 67 height 18
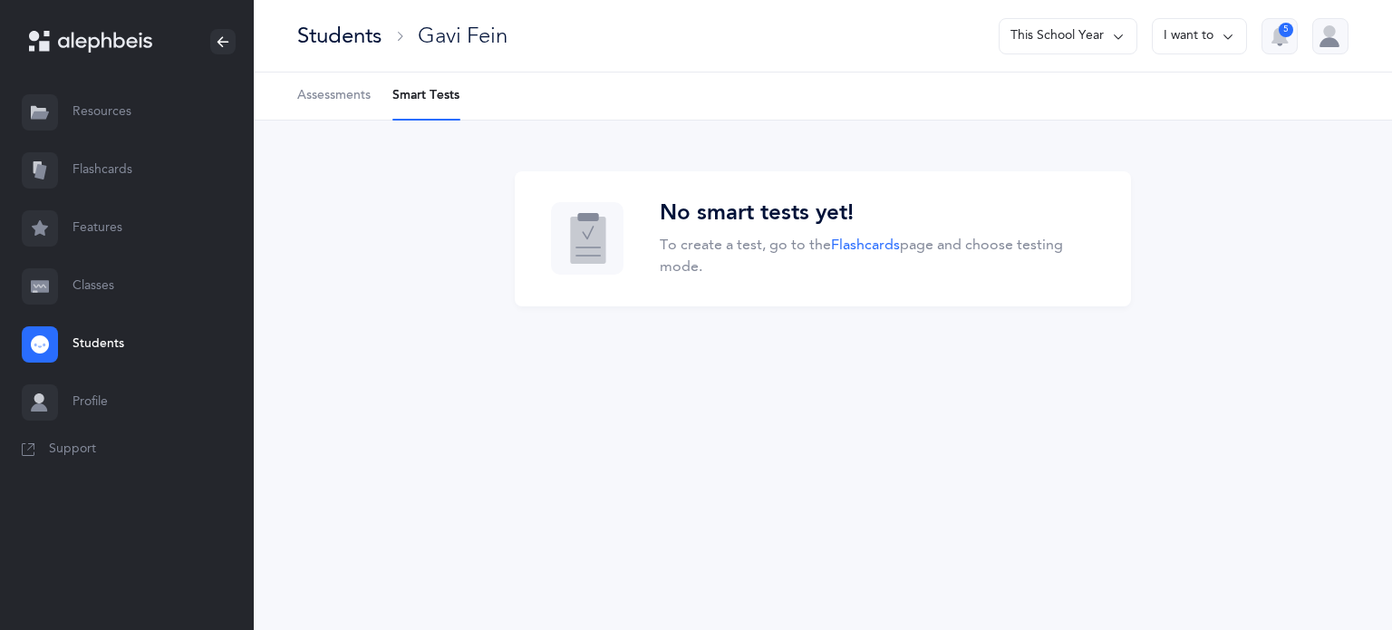
click at [80, 289] on link "Classes" at bounding box center [127, 286] width 254 height 58
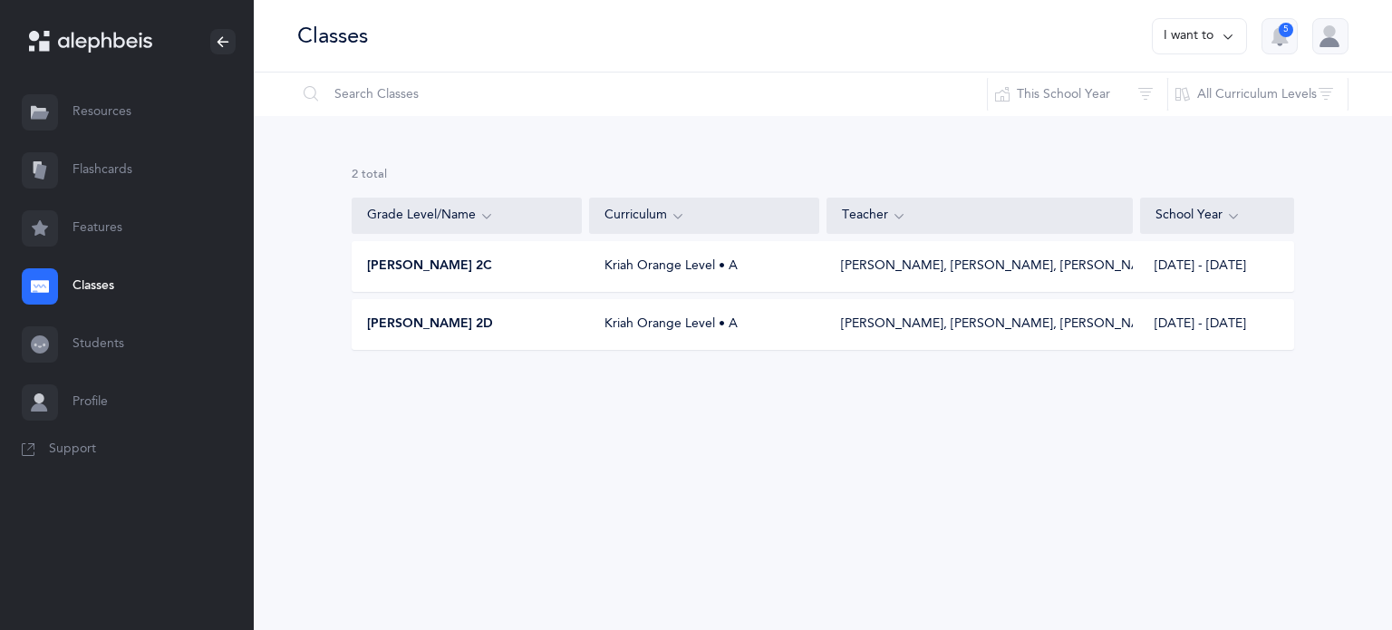
click at [654, 260] on div "Kriah Orange Level • A" at bounding box center [705, 266] width 230 height 18
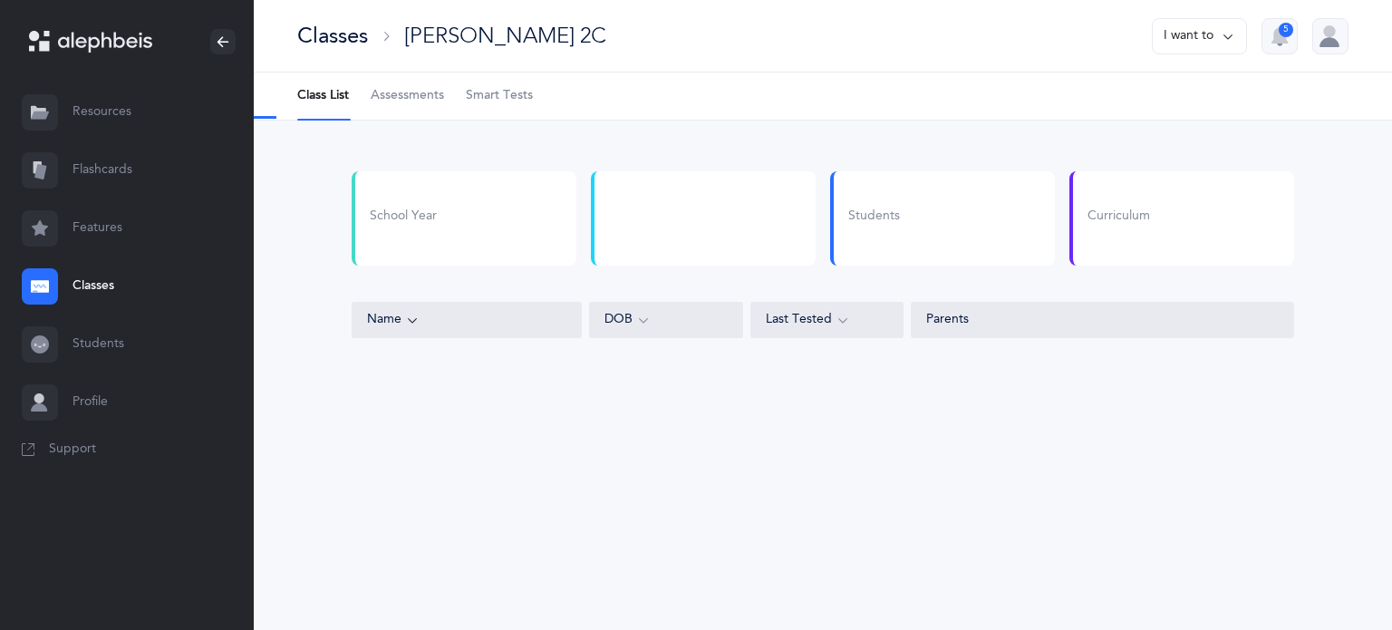
click at [415, 102] on span "Assessments" at bounding box center [407, 96] width 73 height 18
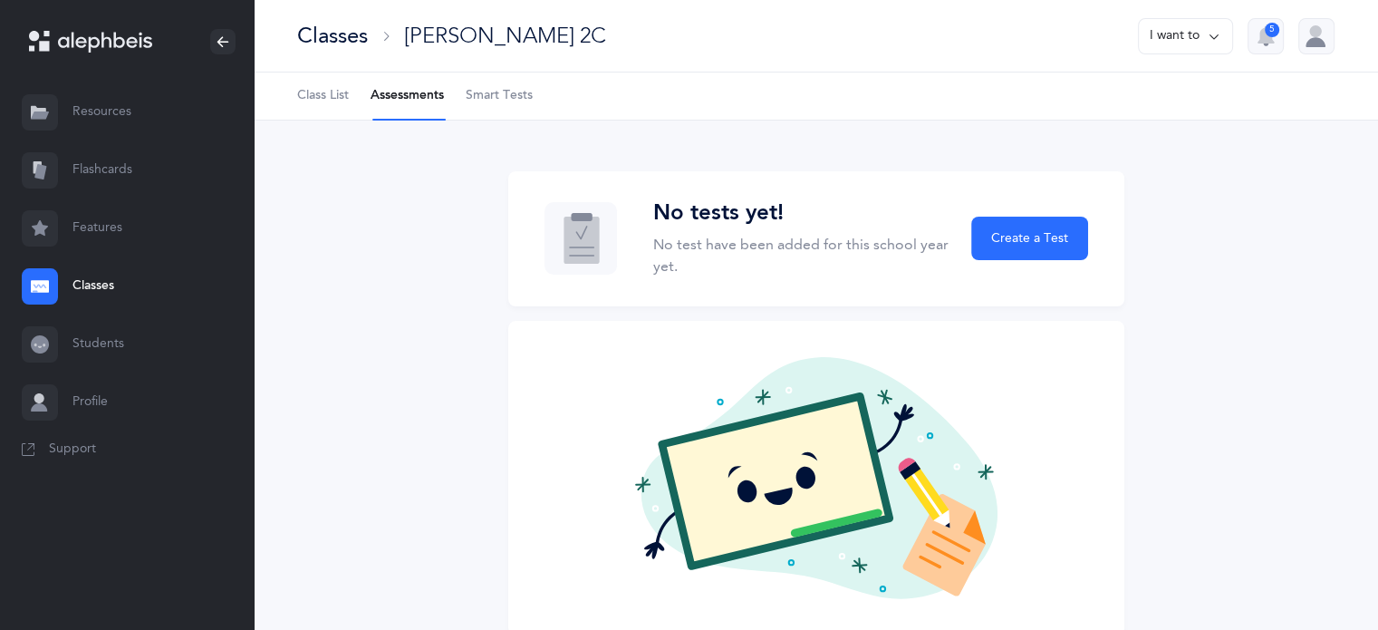
click at [506, 99] on span "Smart Tests" at bounding box center [499, 96] width 67 height 18
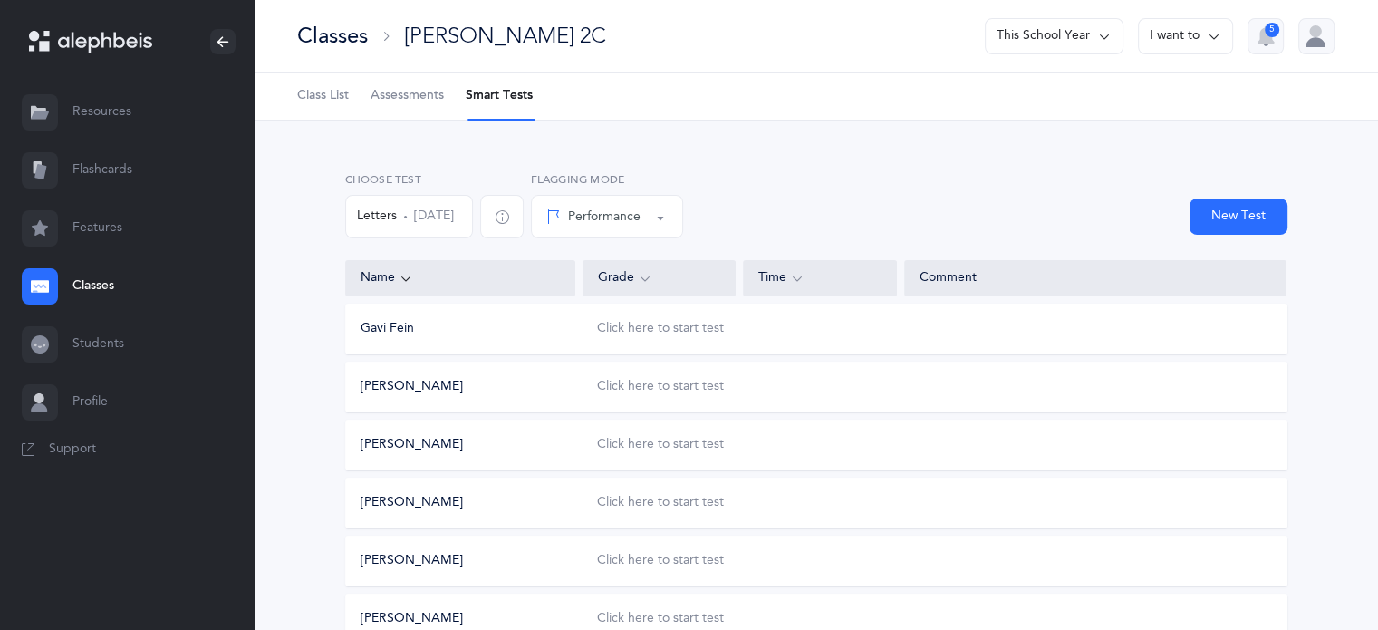
click at [399, 329] on button "Gavi Fein" at bounding box center [387, 329] width 53 height 18
click at [442, 225] on button "Letters [DATE]" at bounding box center [409, 216] width 128 height 43
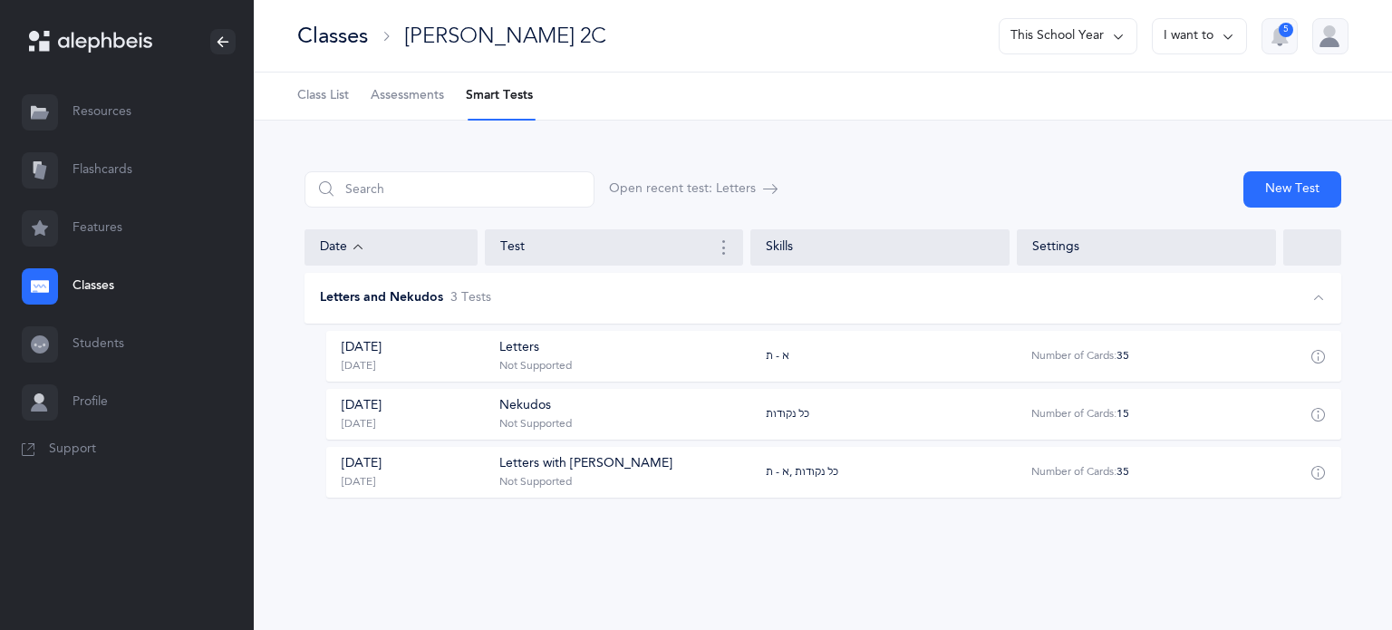
click at [526, 359] on div "Not Supported" at bounding box center [535, 366] width 72 height 14
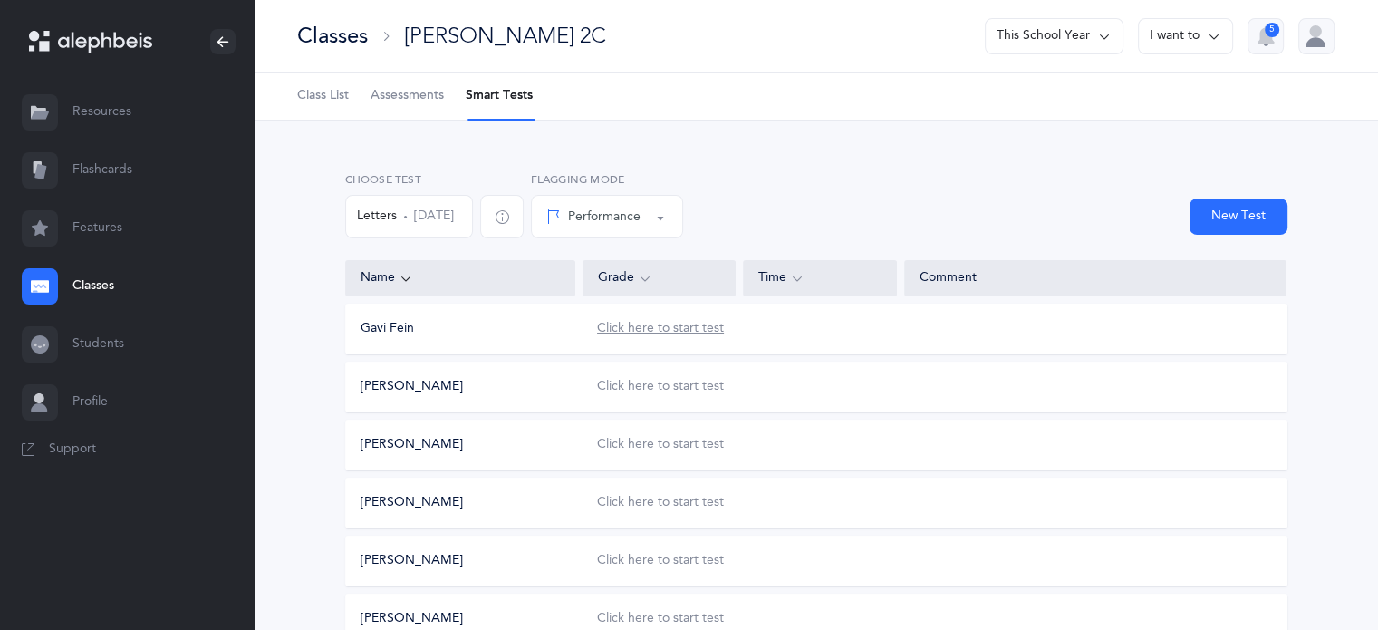
click at [664, 330] on div "Click here to start test" at bounding box center [660, 329] width 127 height 18
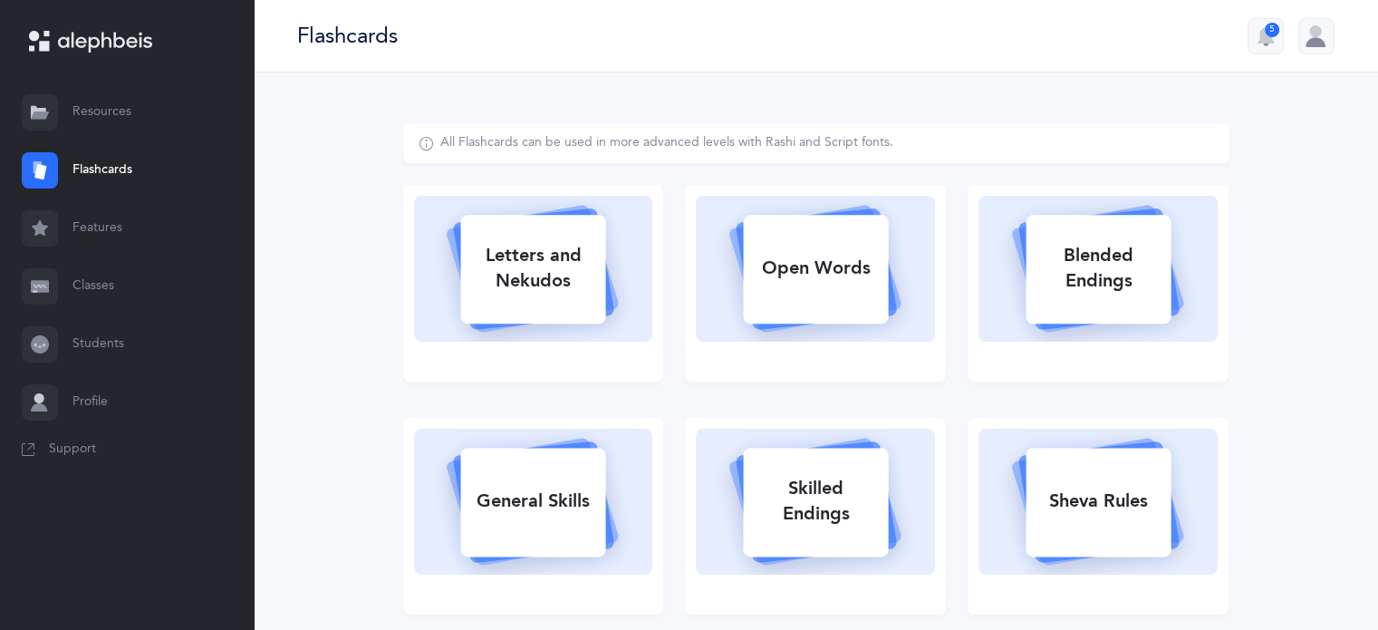
select select
select select "single"
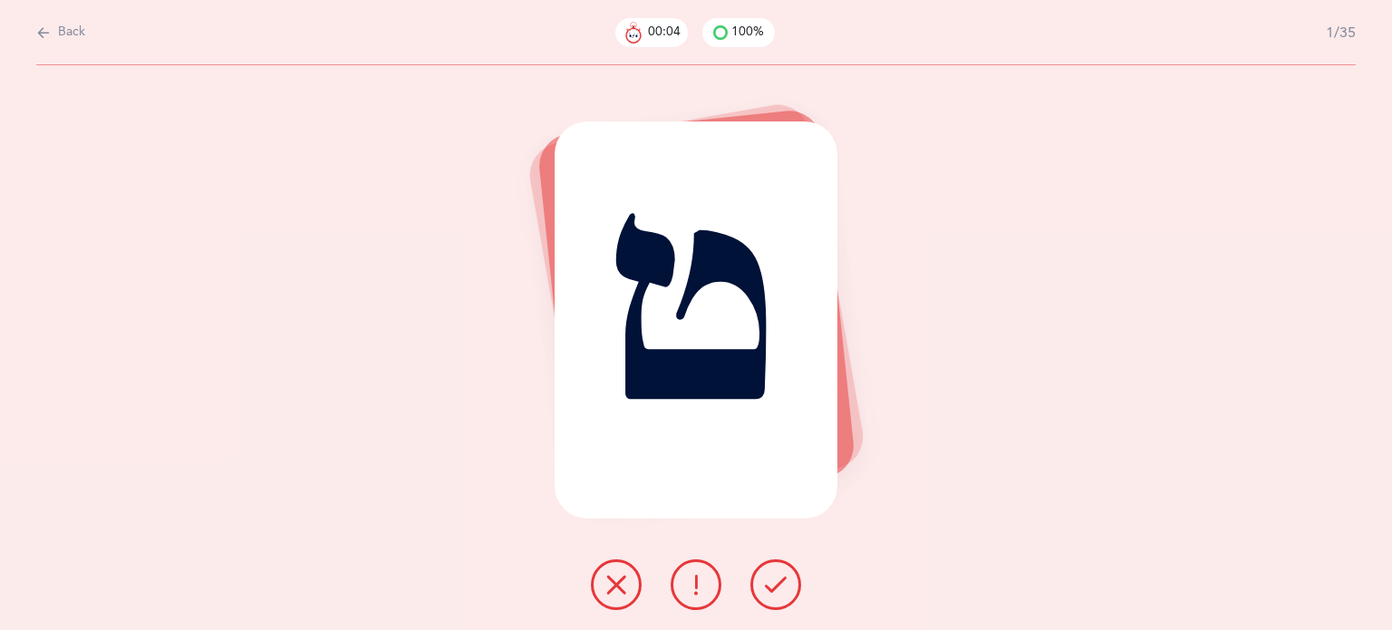
click at [777, 592] on icon at bounding box center [776, 585] width 22 height 22
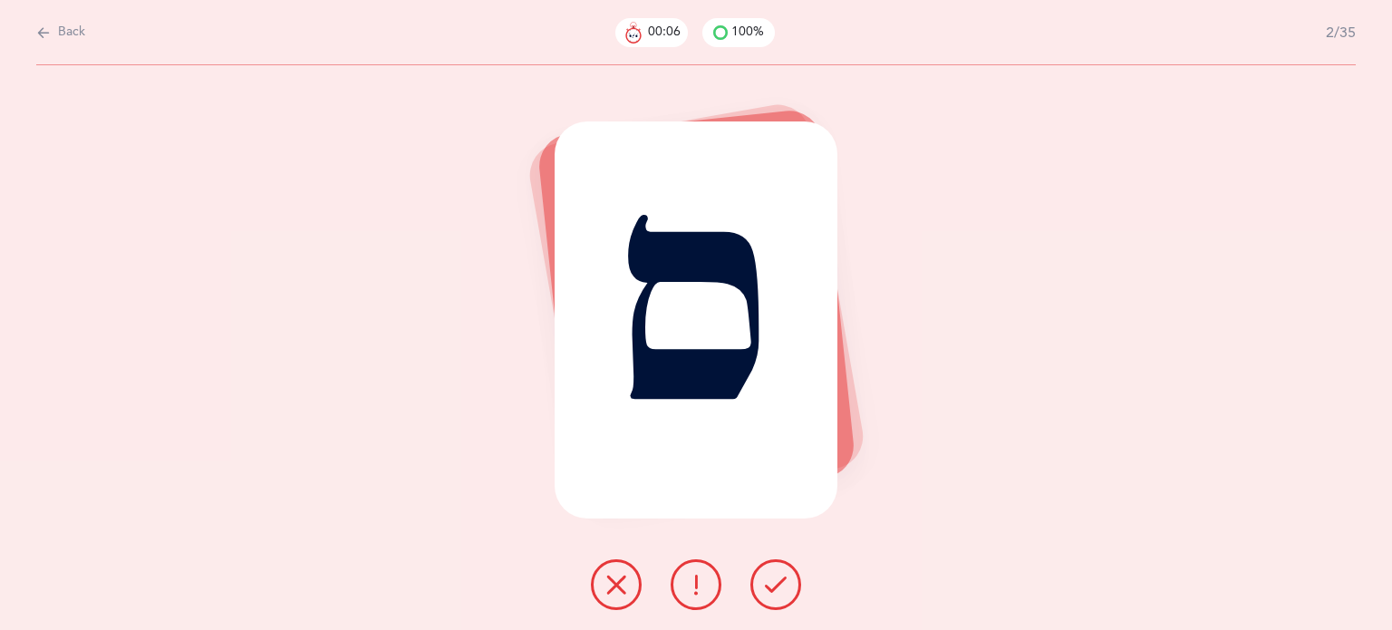
click at [777, 592] on icon at bounding box center [776, 585] width 22 height 22
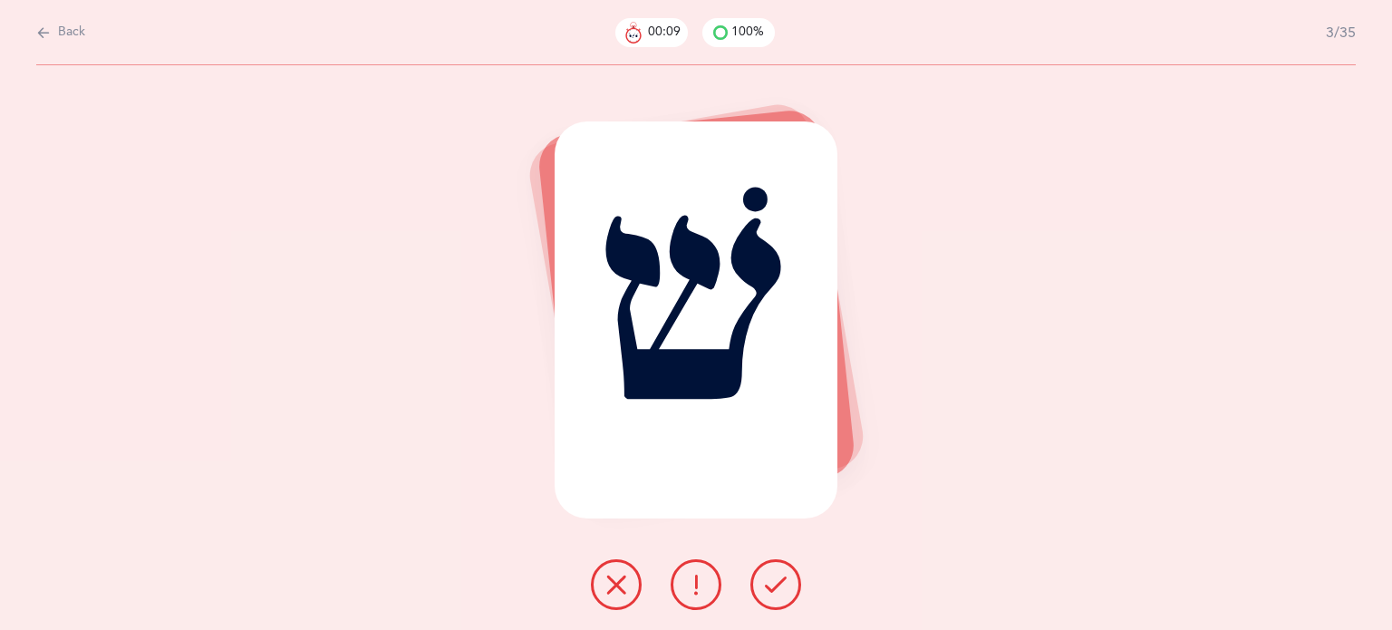
click at [776, 593] on icon at bounding box center [776, 585] width 22 height 22
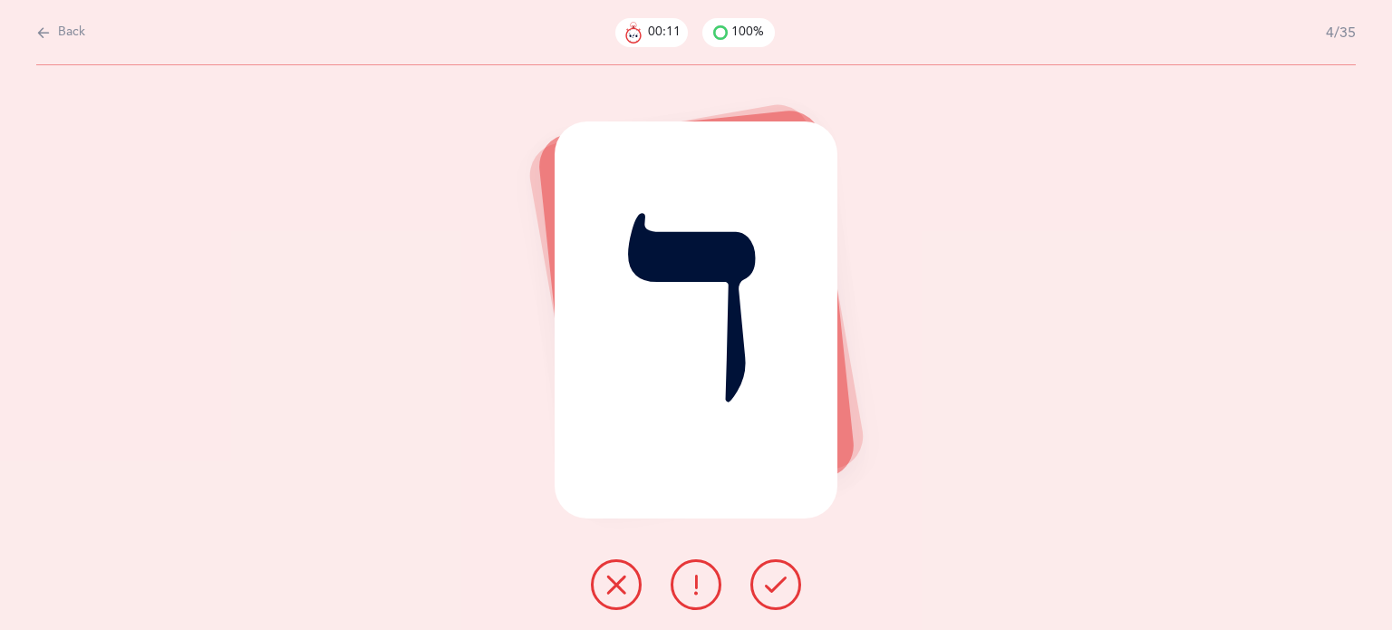
click at [776, 593] on icon at bounding box center [776, 585] width 22 height 22
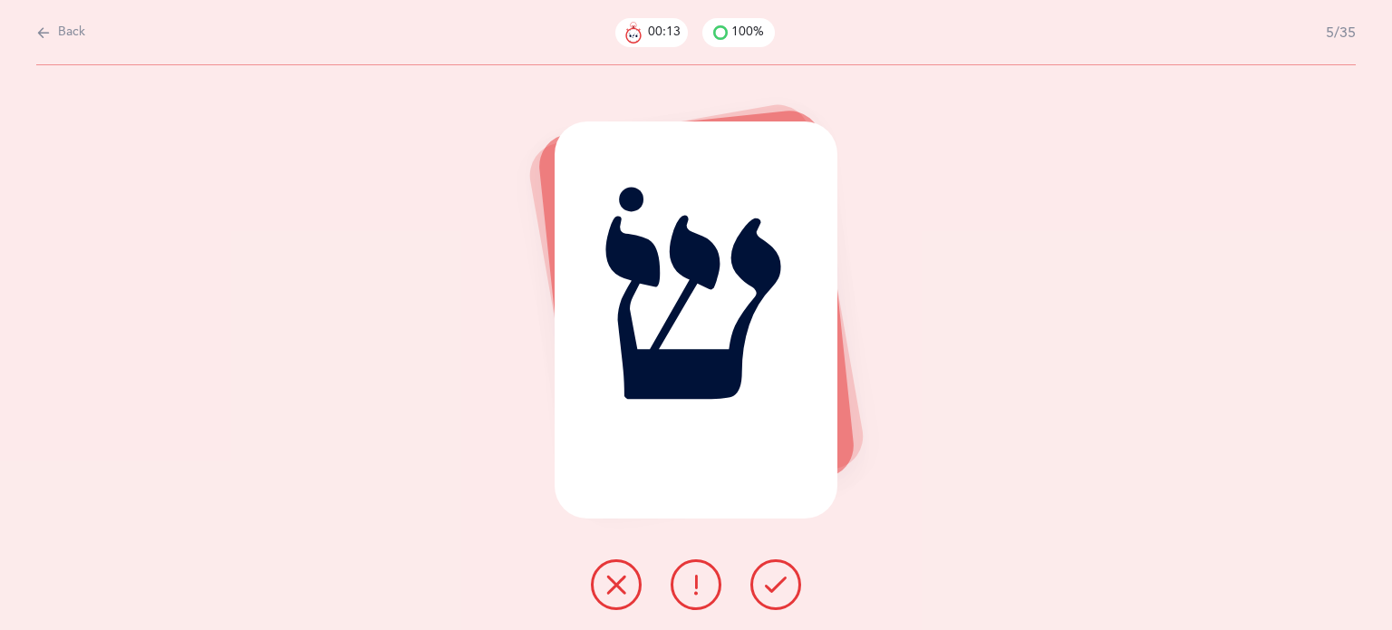
click at [776, 593] on icon at bounding box center [776, 585] width 22 height 22
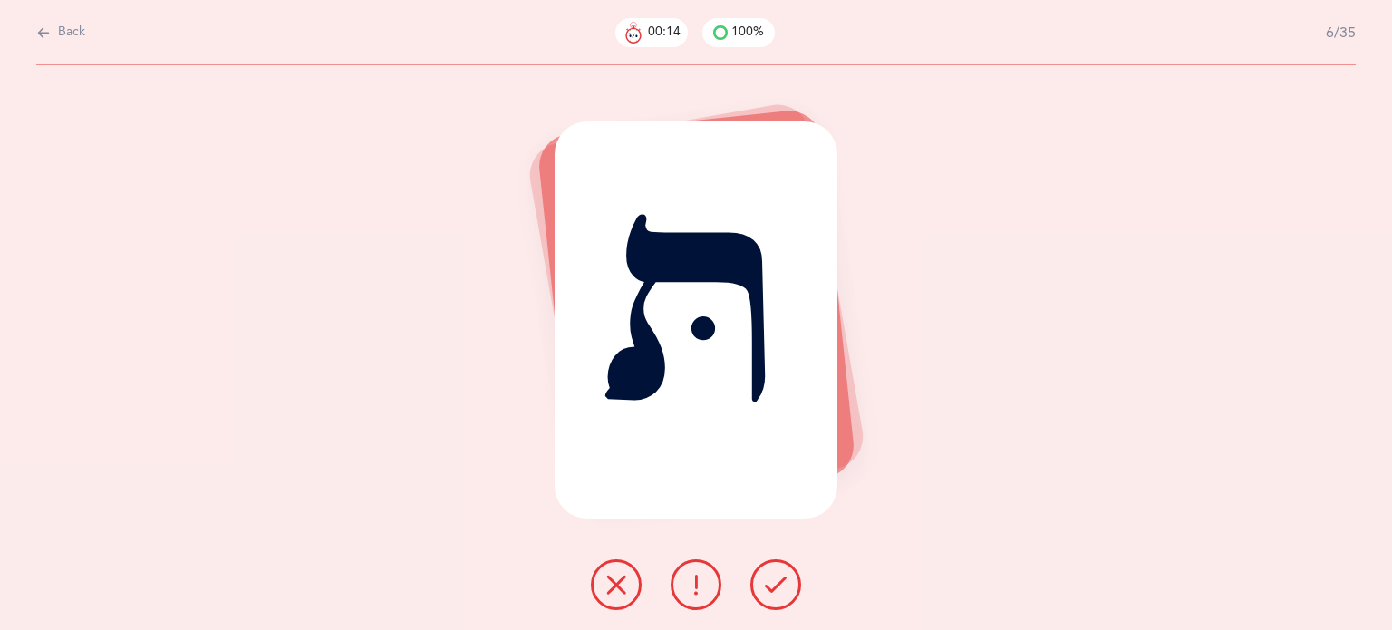
click at [776, 593] on icon at bounding box center [776, 585] width 22 height 22
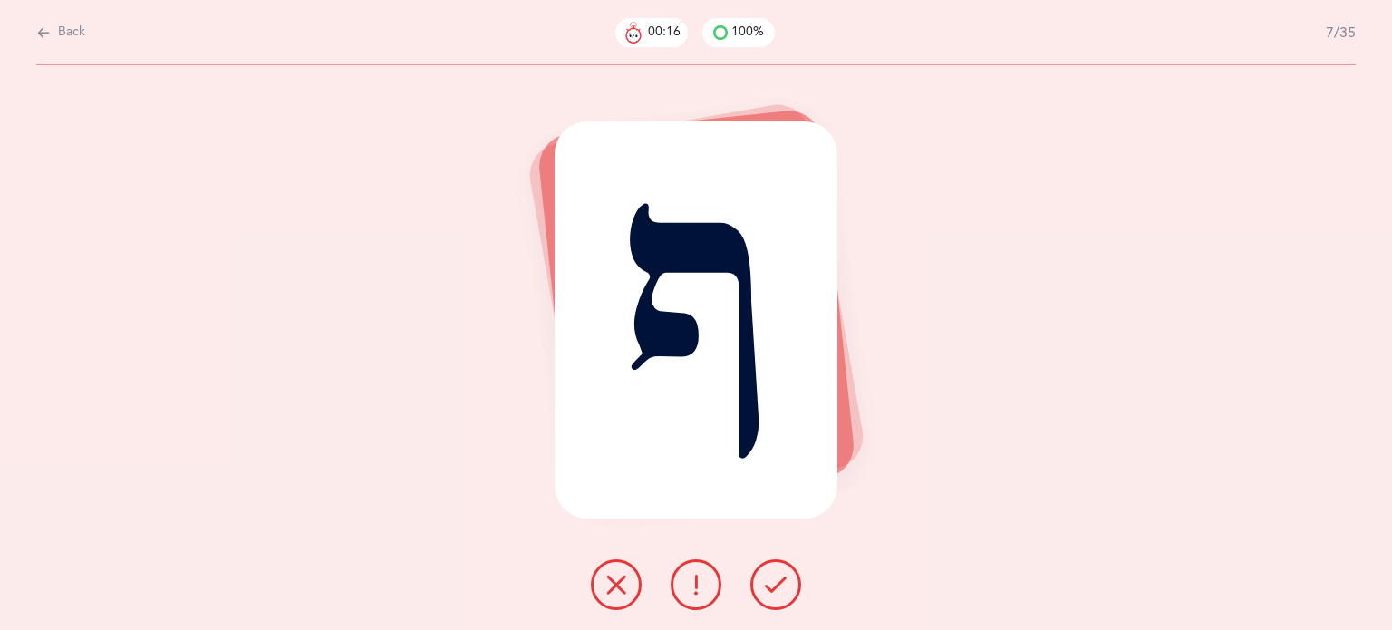
click at [776, 593] on icon at bounding box center [776, 585] width 22 height 22
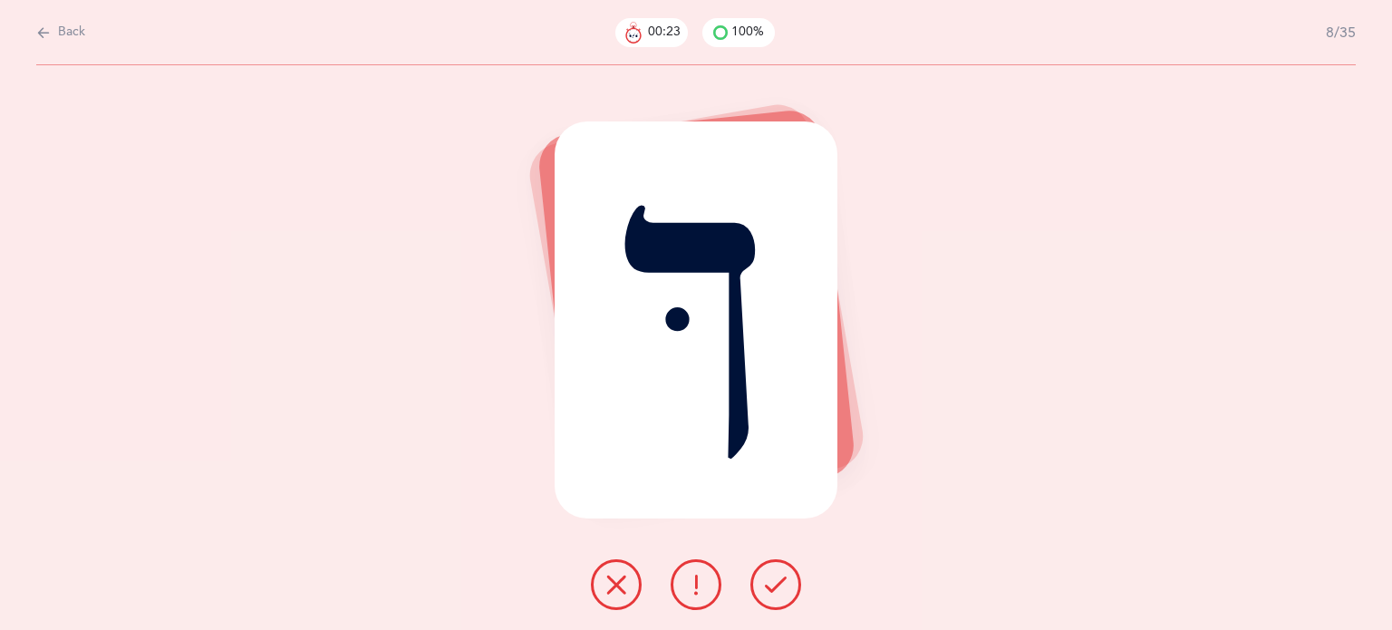
click at [772, 590] on icon at bounding box center [776, 585] width 22 height 22
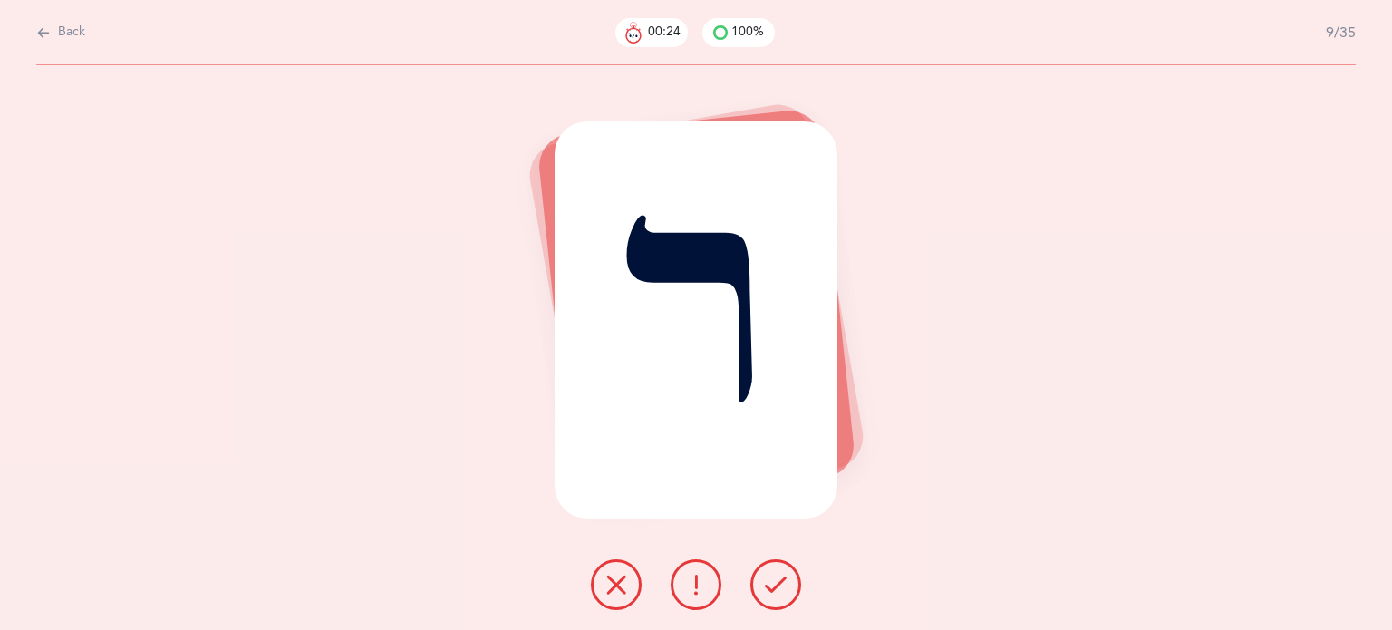
click at [772, 590] on icon at bounding box center [776, 585] width 22 height 22
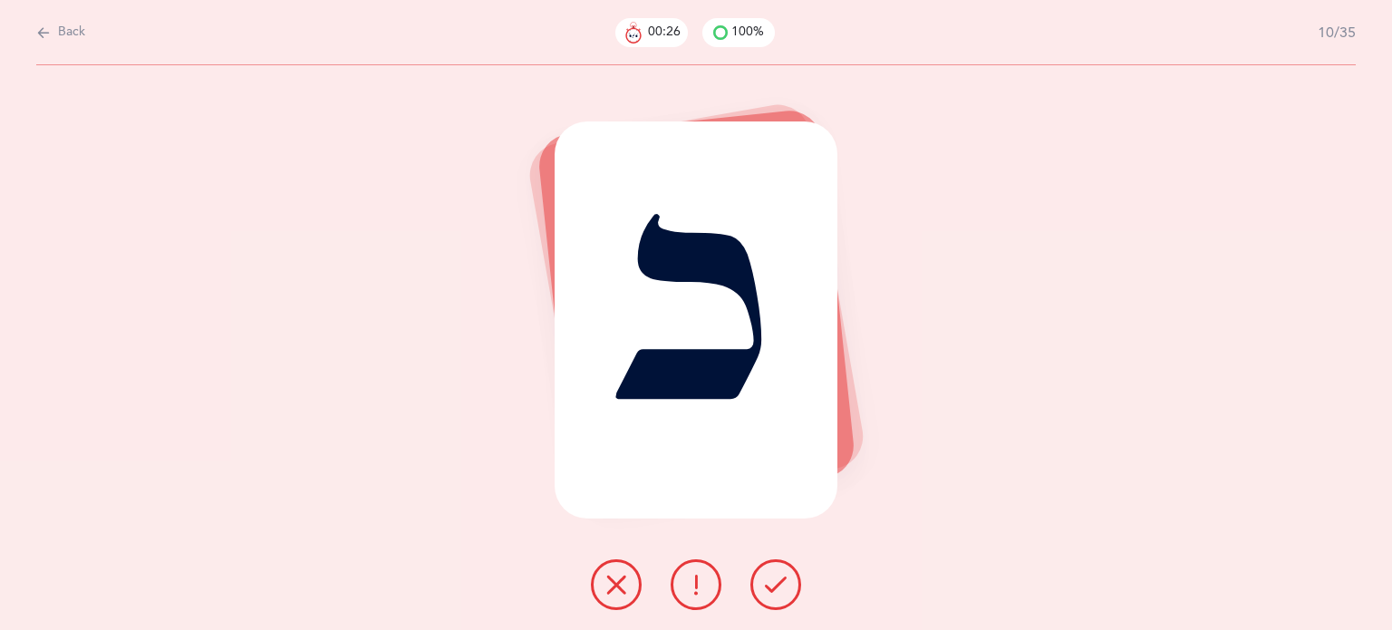
click at [772, 590] on icon at bounding box center [776, 585] width 22 height 22
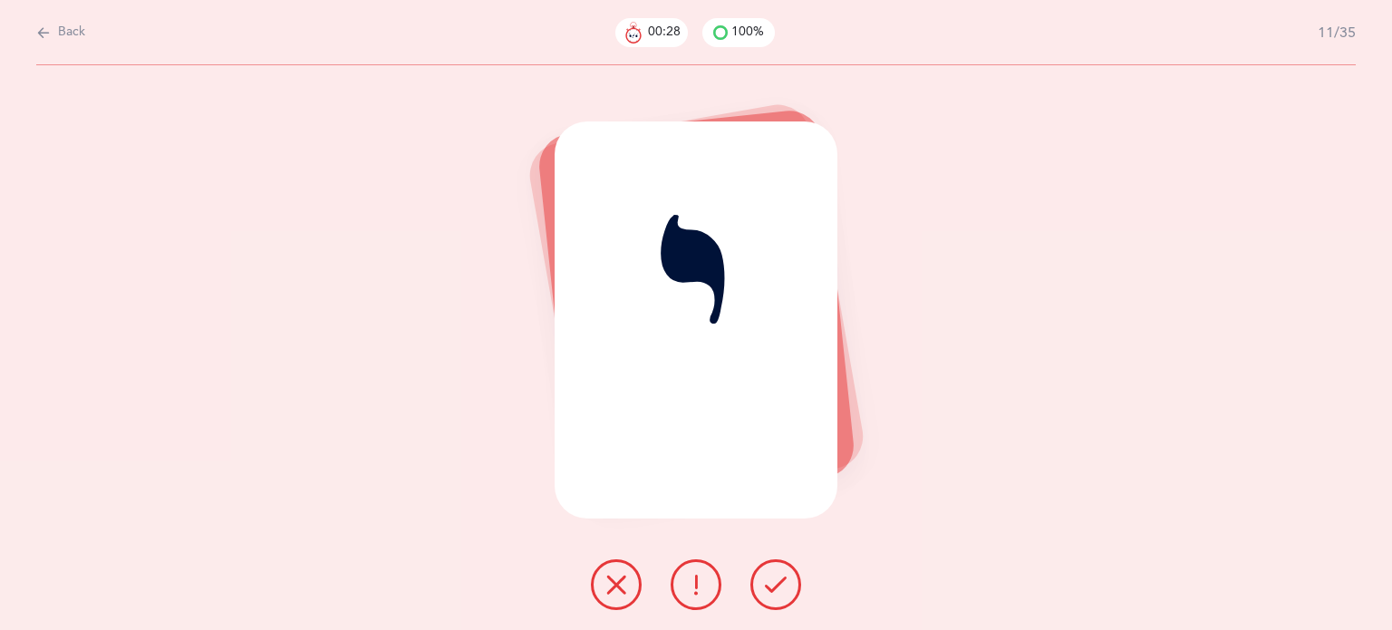
click at [772, 590] on icon at bounding box center [776, 585] width 22 height 22
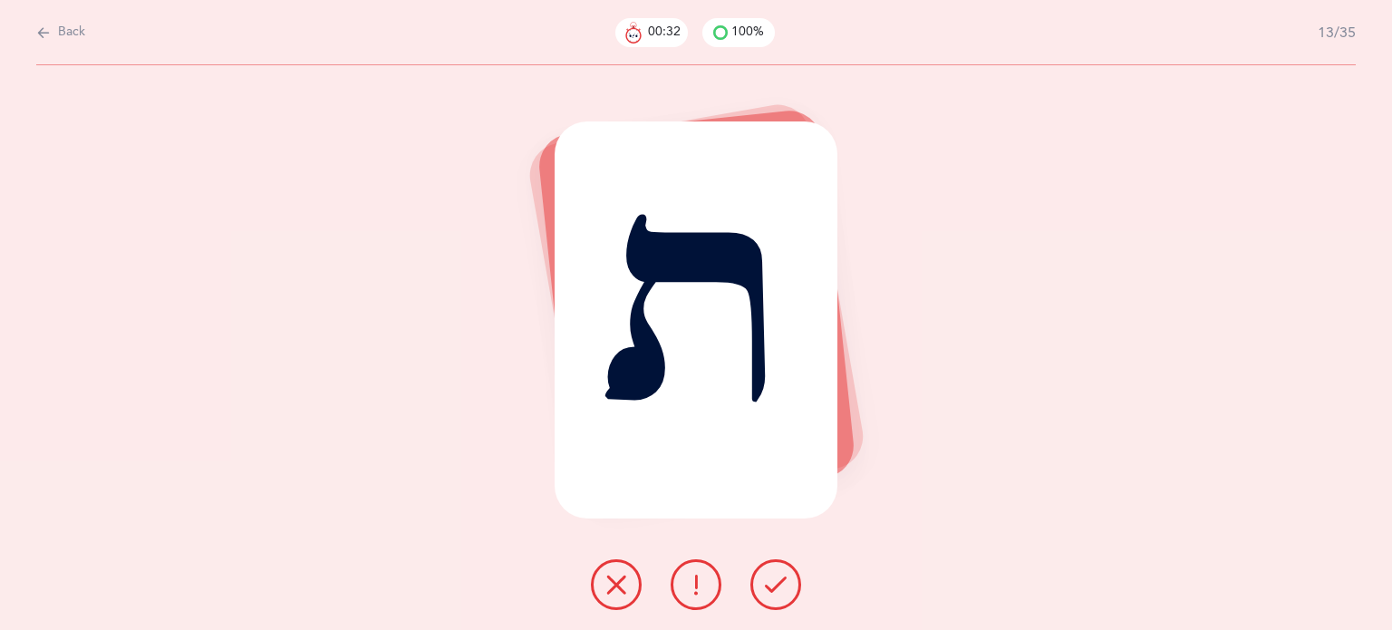
click at [607, 590] on icon at bounding box center [616, 585] width 22 height 22
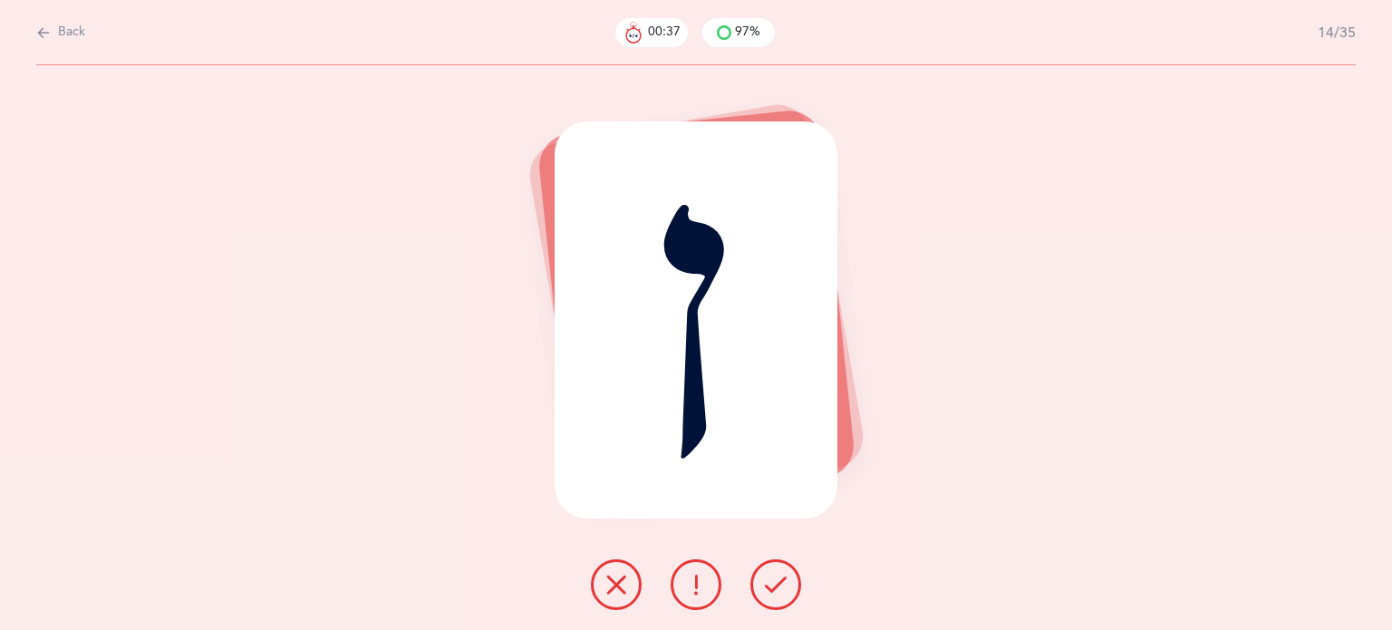
click at [768, 582] on icon at bounding box center [776, 585] width 22 height 22
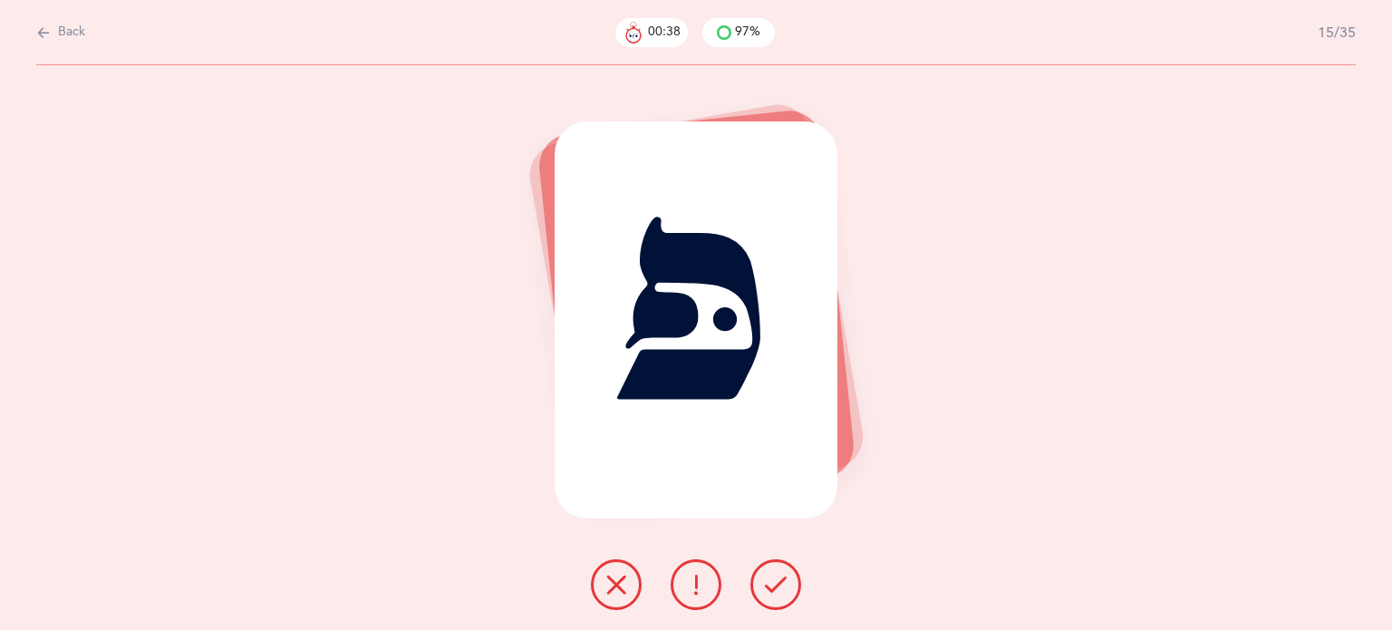
click at [768, 582] on icon at bounding box center [776, 585] width 22 height 22
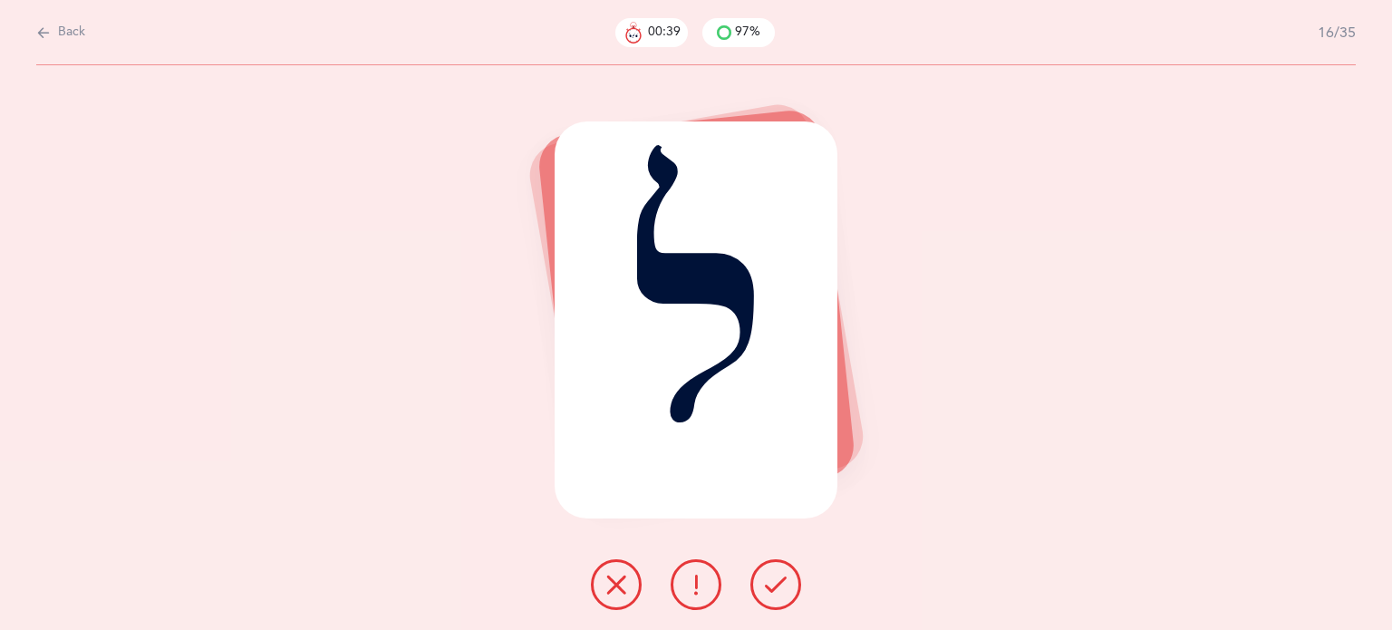
click at [768, 582] on icon at bounding box center [776, 585] width 22 height 22
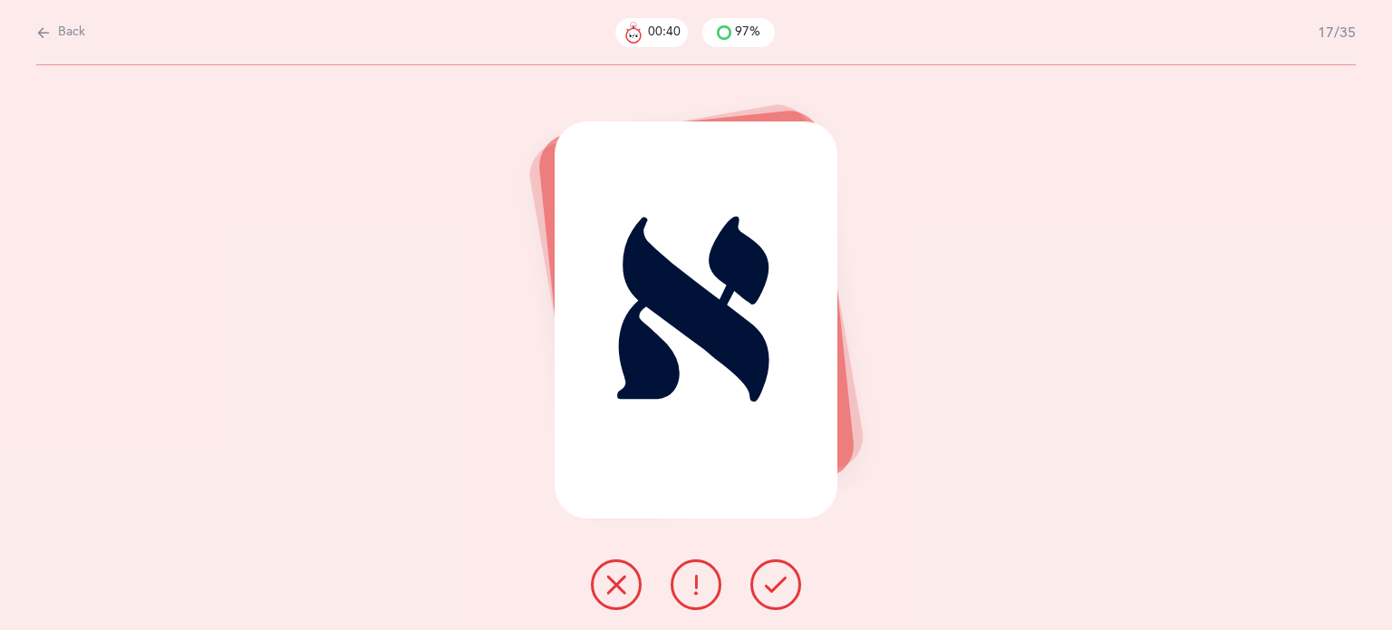
click at [768, 582] on icon at bounding box center [776, 585] width 22 height 22
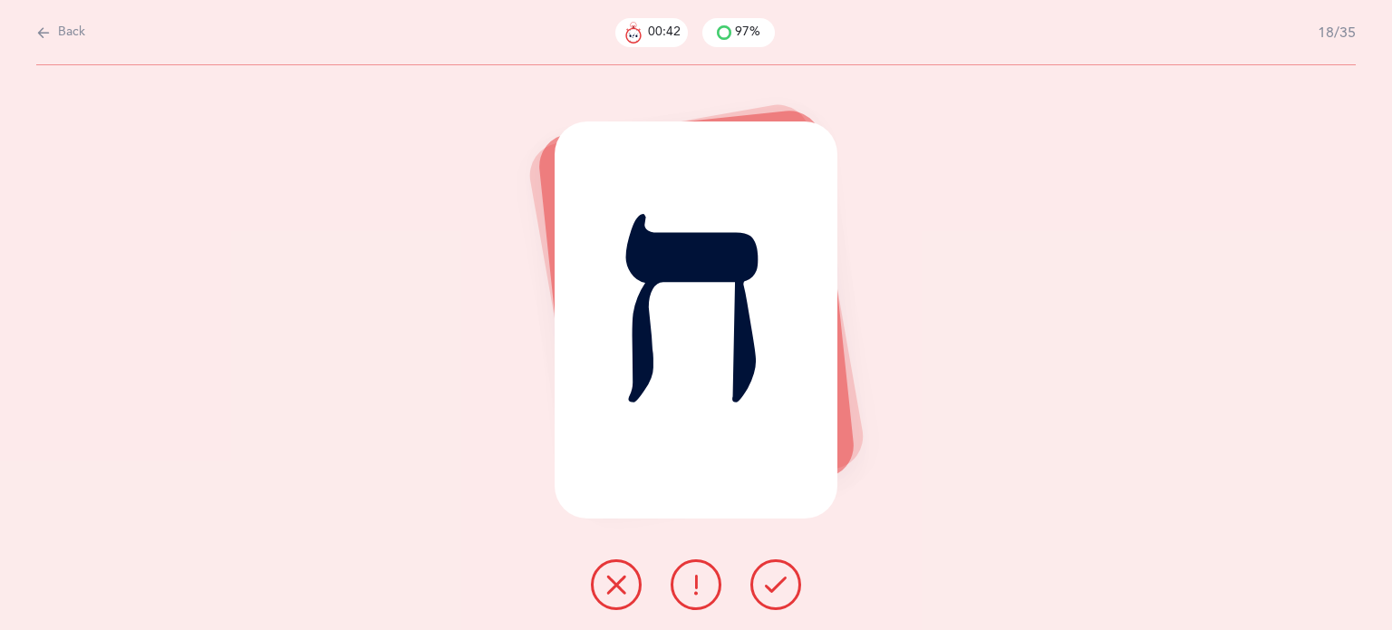
click at [768, 582] on icon at bounding box center [776, 585] width 22 height 22
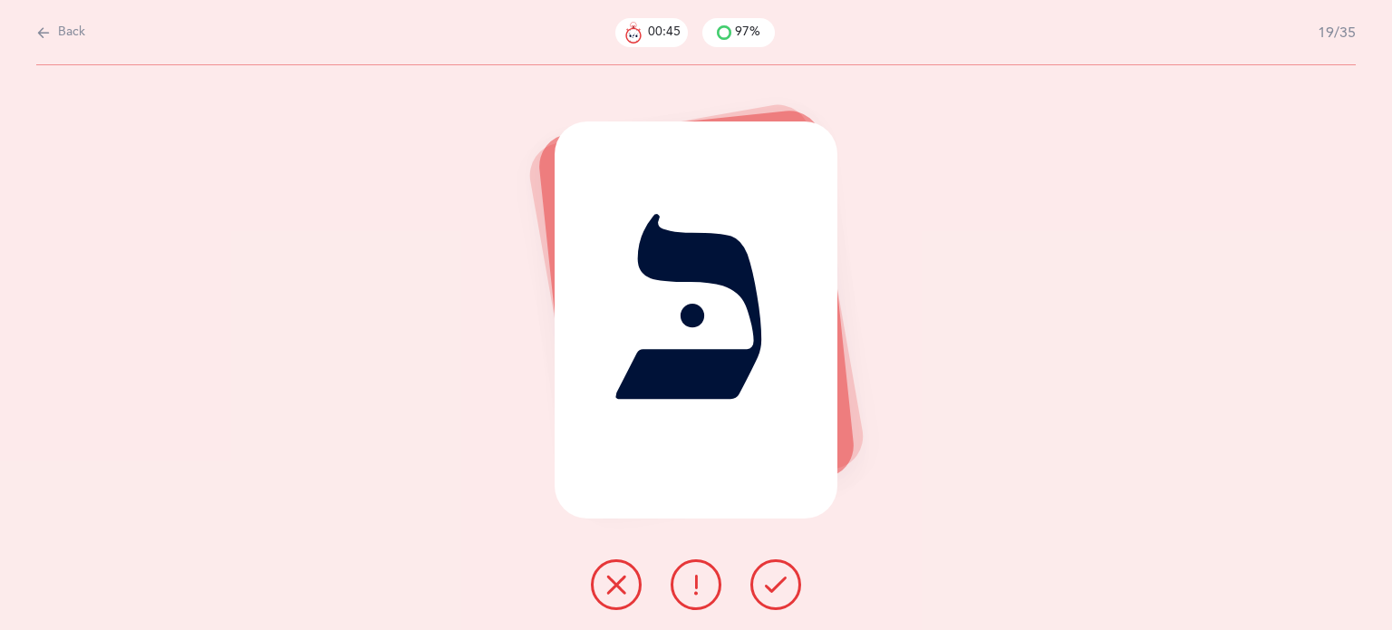
click at [768, 582] on icon at bounding box center [776, 585] width 22 height 22
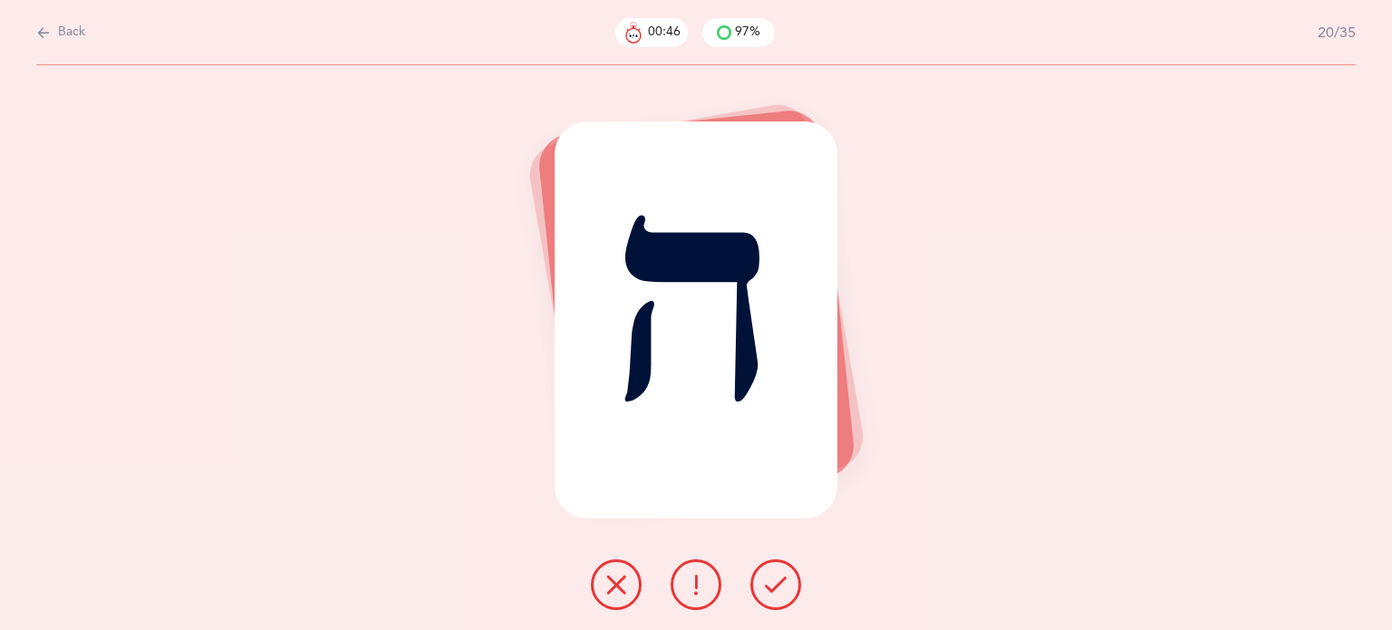
click at [768, 582] on icon at bounding box center [776, 585] width 22 height 22
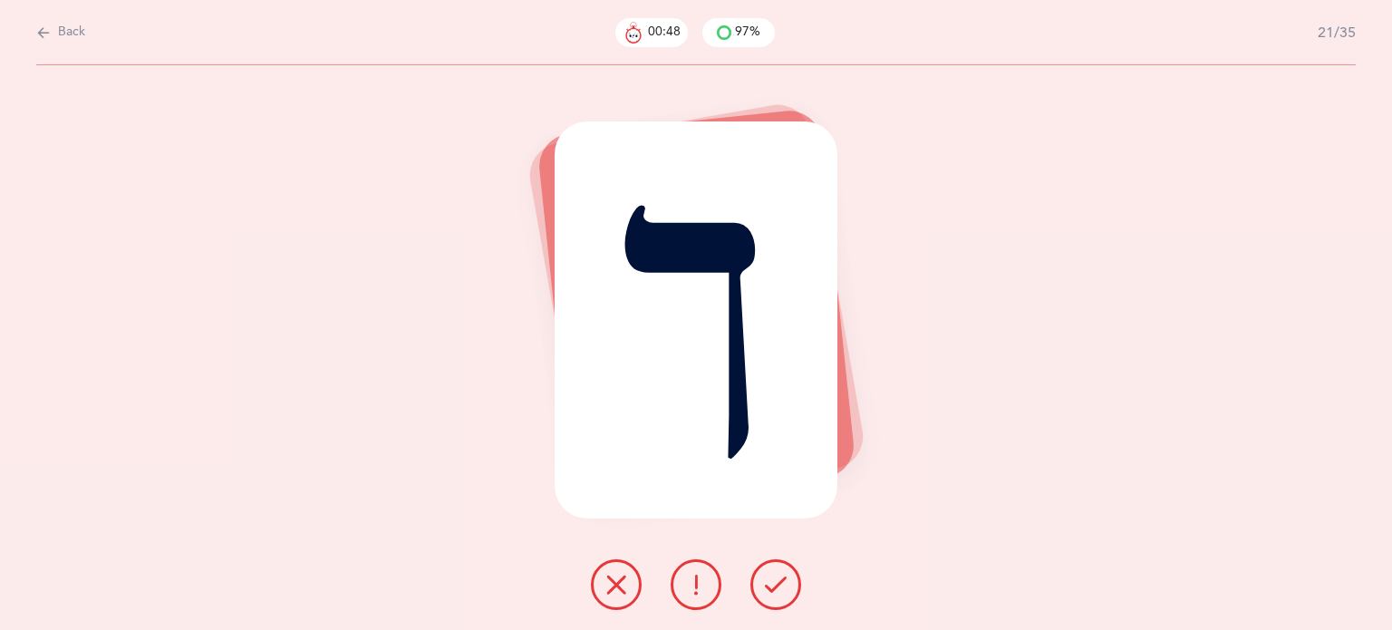
click at [768, 582] on icon at bounding box center [776, 585] width 22 height 22
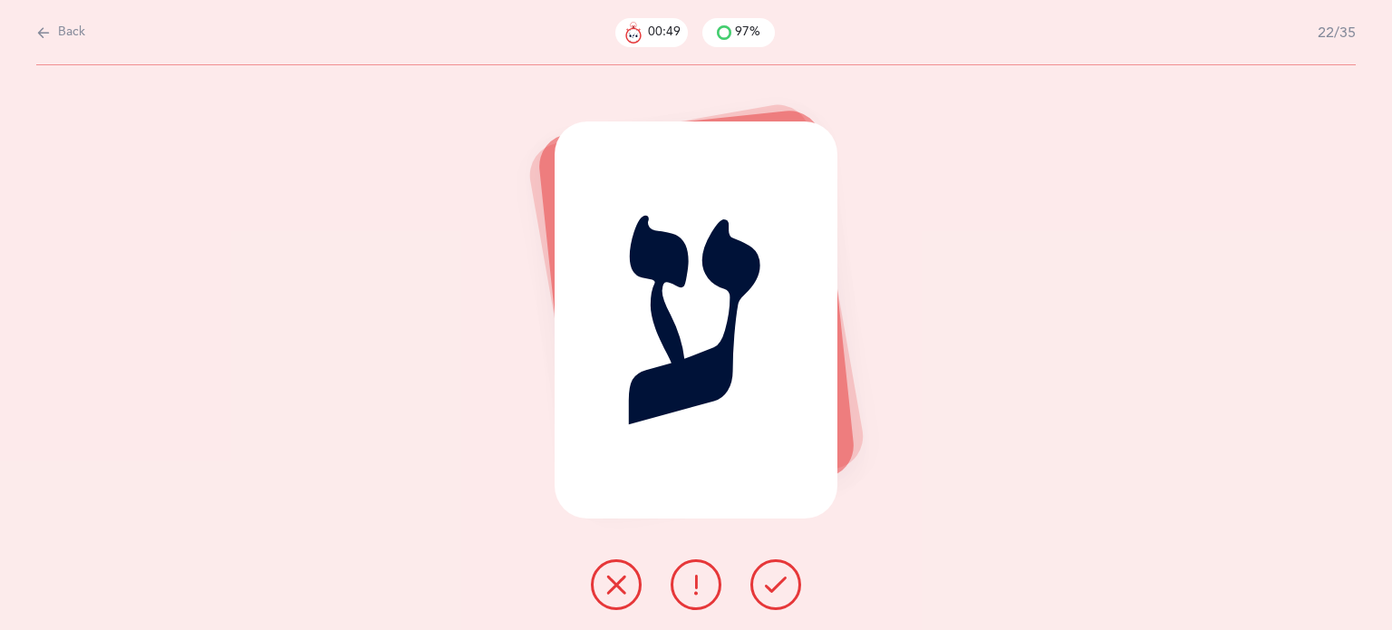
click at [768, 582] on icon at bounding box center [776, 585] width 22 height 22
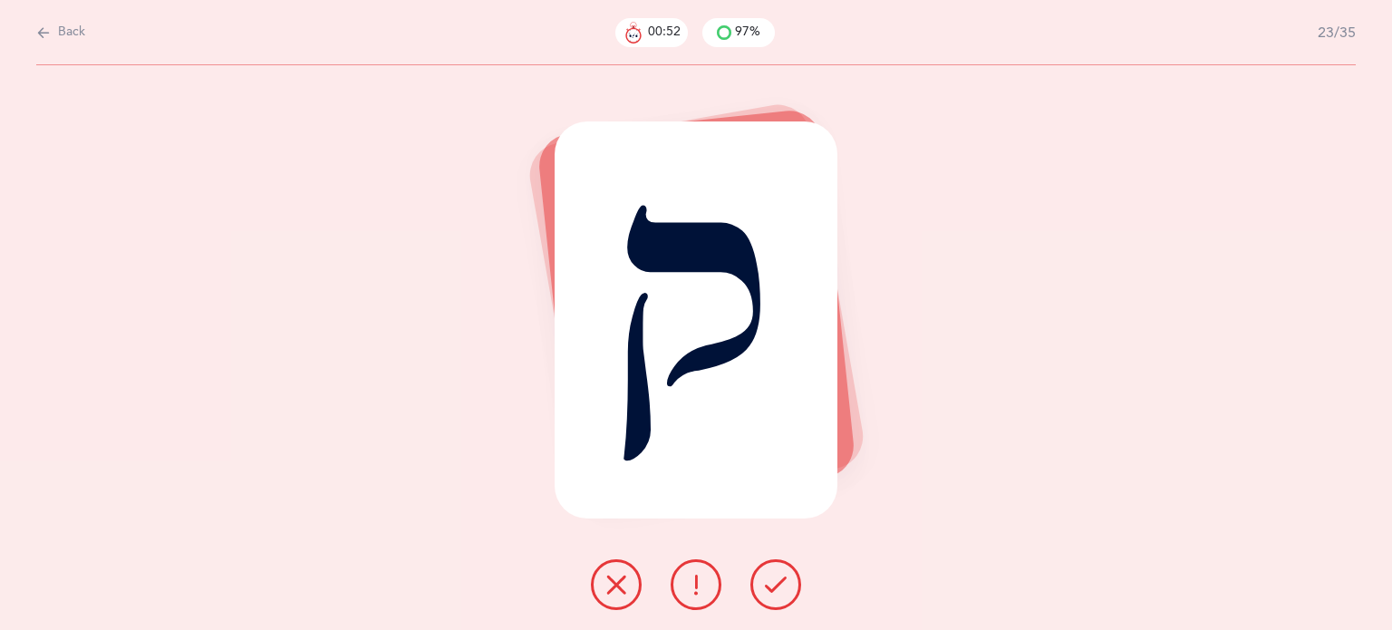
click at [768, 582] on icon at bounding box center [776, 585] width 22 height 22
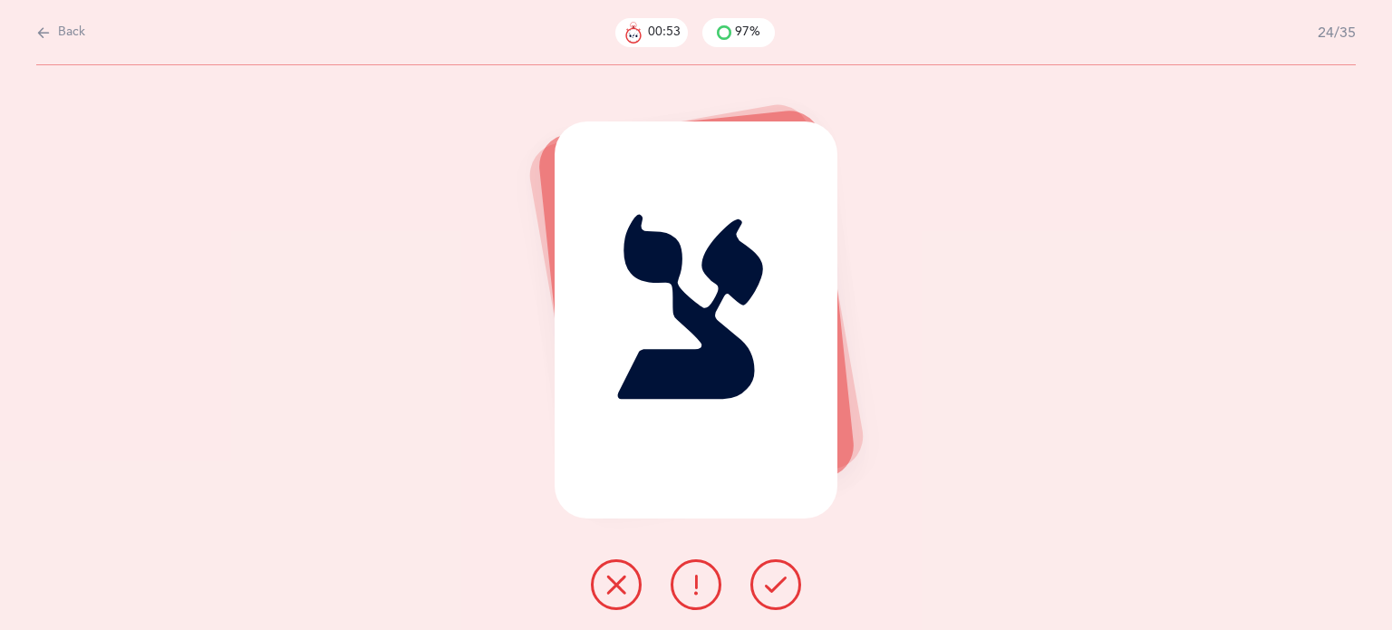
click at [768, 582] on icon at bounding box center [776, 585] width 22 height 22
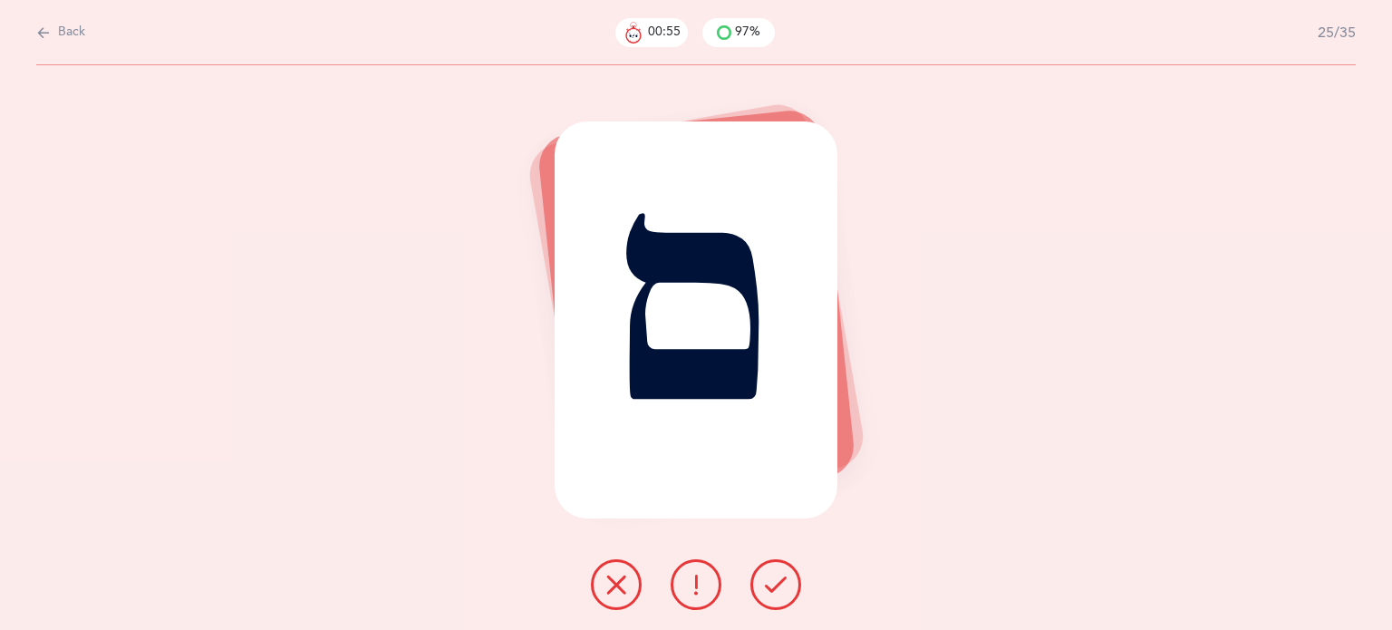
click at [768, 582] on icon at bounding box center [776, 585] width 22 height 22
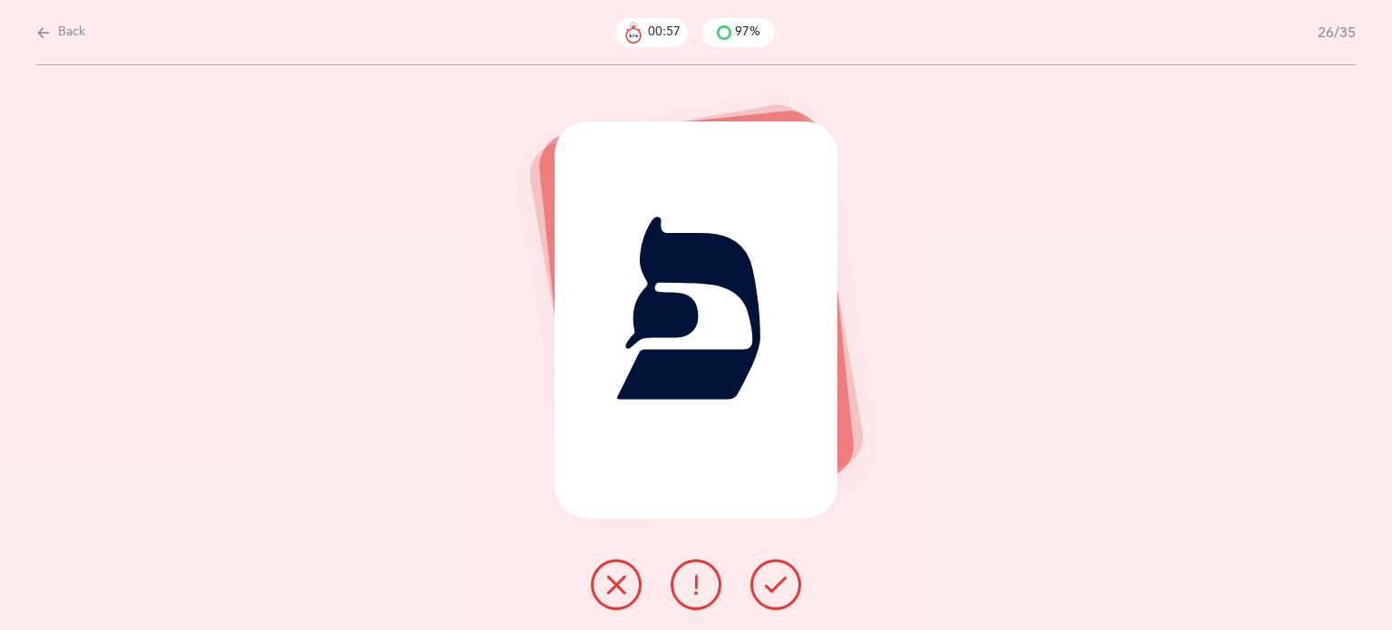
click at [768, 582] on icon at bounding box center [776, 585] width 22 height 22
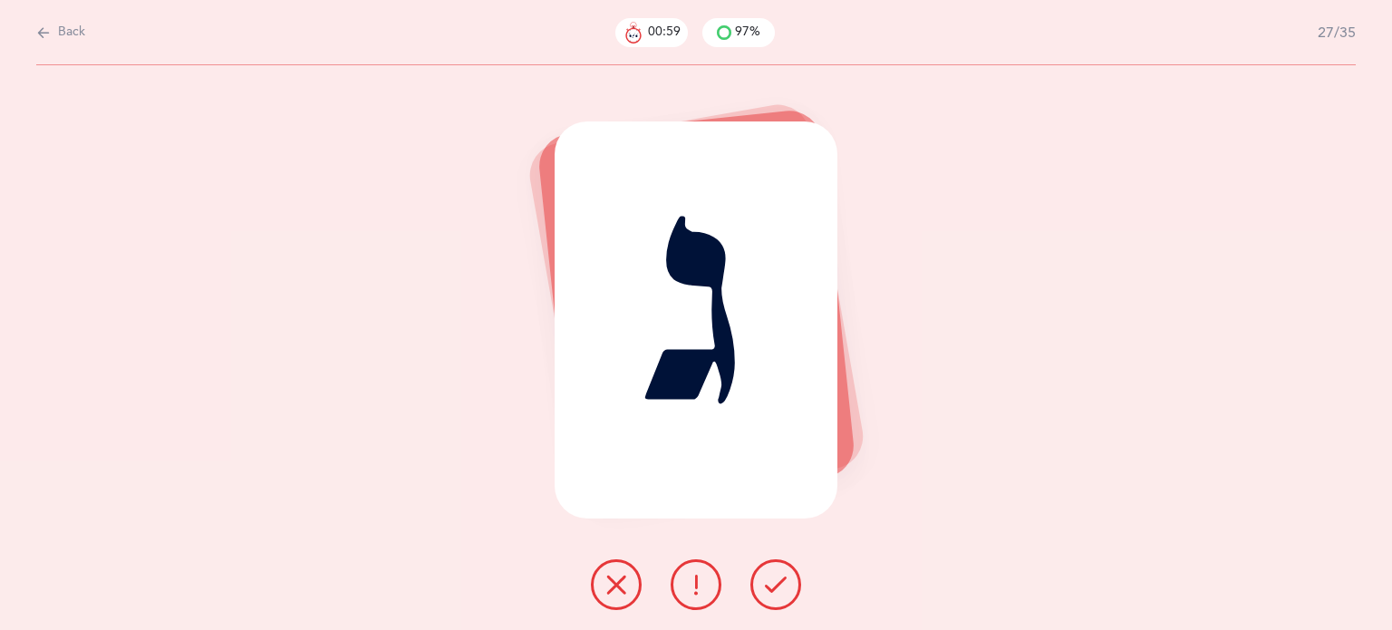
click at [768, 582] on icon at bounding box center [776, 585] width 22 height 22
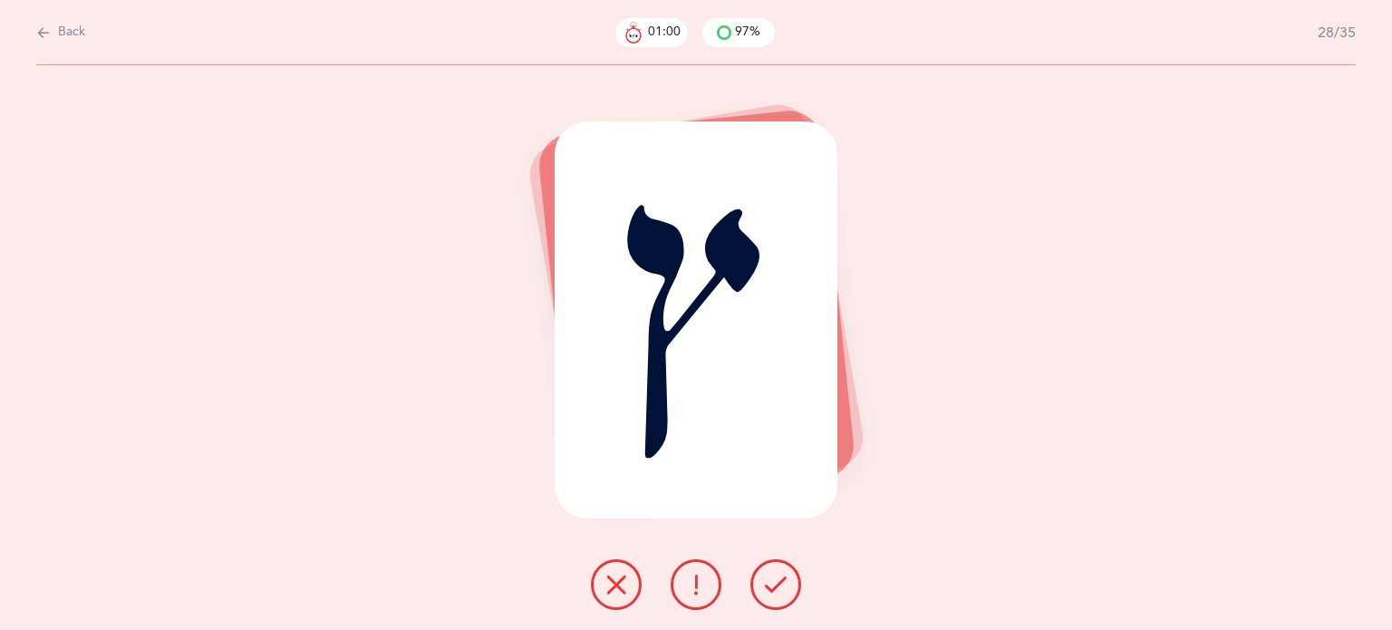
click at [768, 582] on icon at bounding box center [776, 585] width 22 height 22
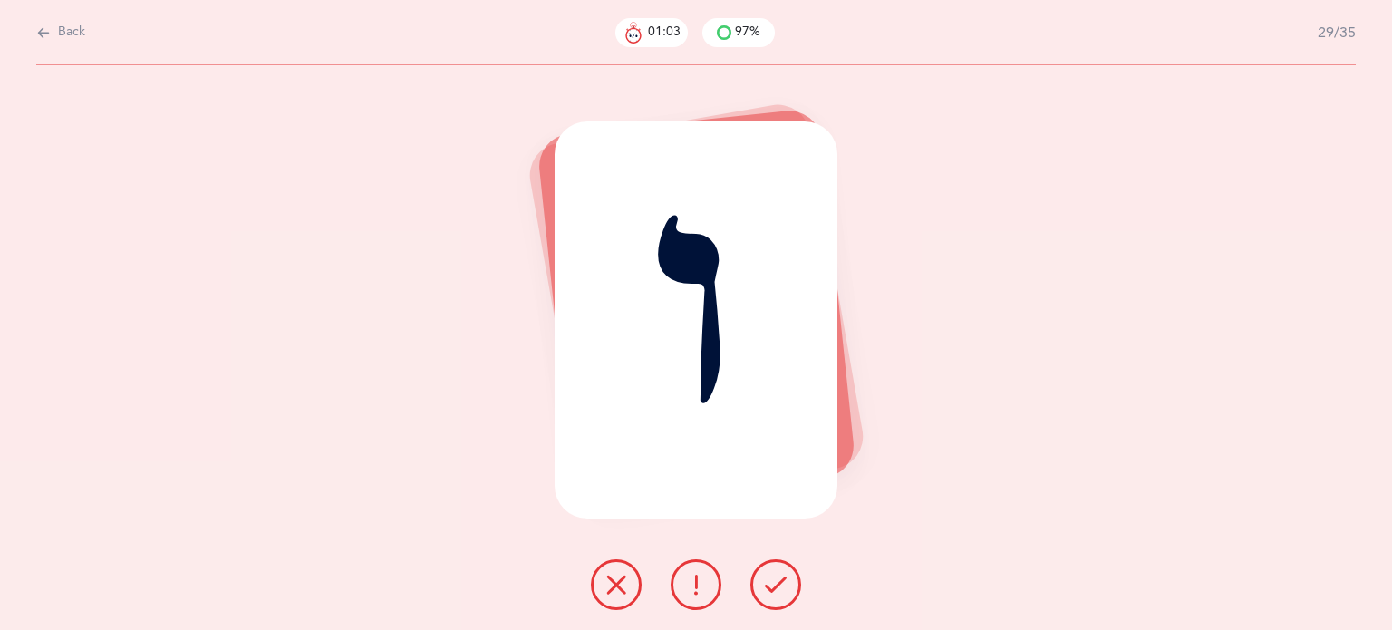
click at [780, 593] on icon at bounding box center [776, 585] width 22 height 22
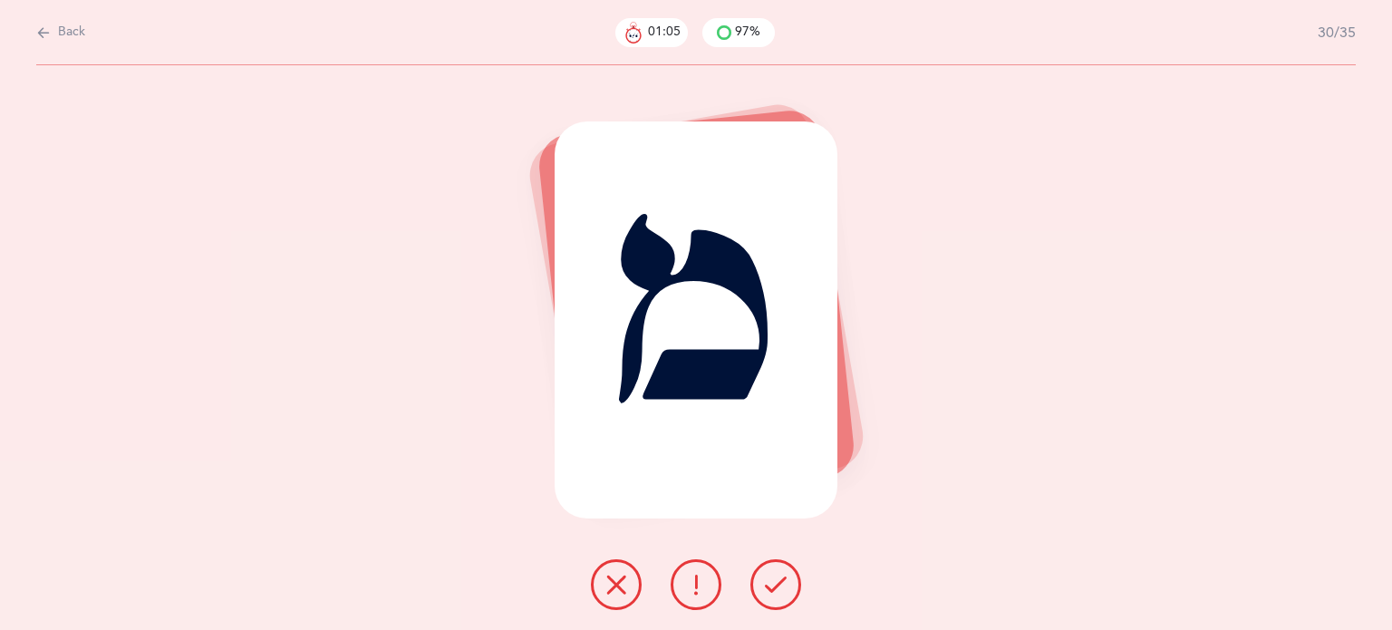
click at [780, 593] on icon at bounding box center [776, 585] width 22 height 22
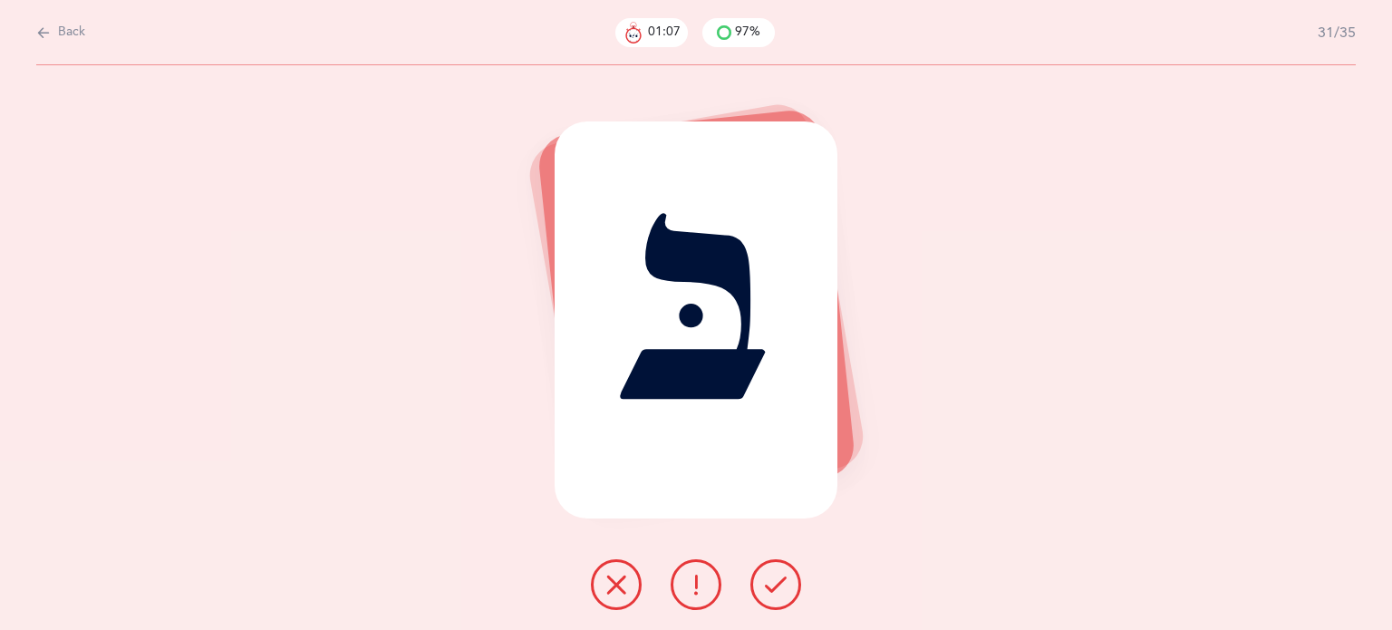
click at [780, 593] on icon at bounding box center [776, 585] width 22 height 22
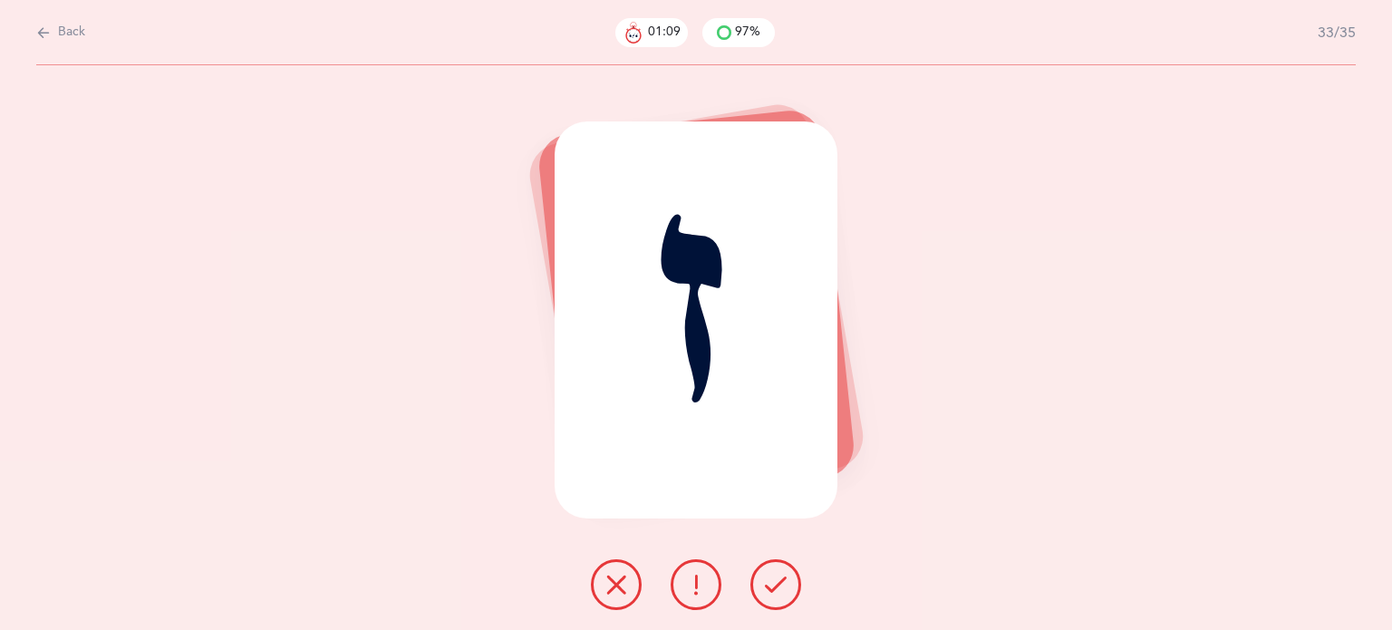
click at [780, 593] on icon at bounding box center [776, 585] width 22 height 22
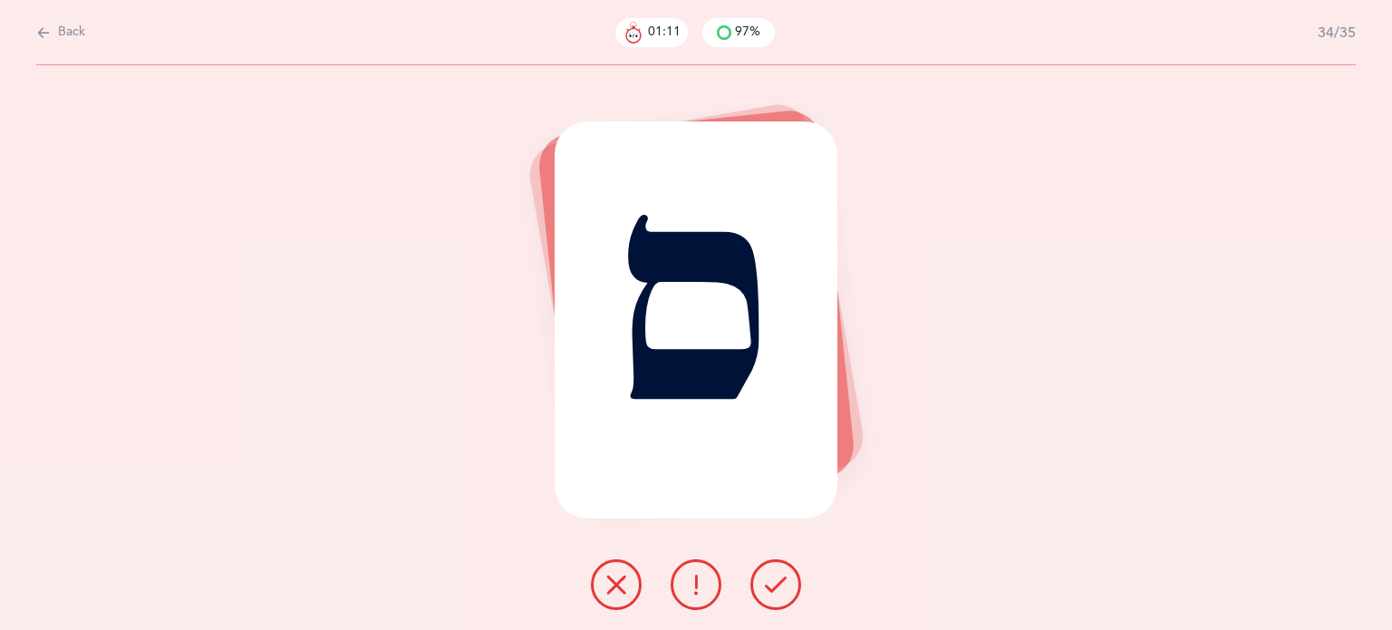
click at [780, 593] on icon at bounding box center [776, 585] width 22 height 22
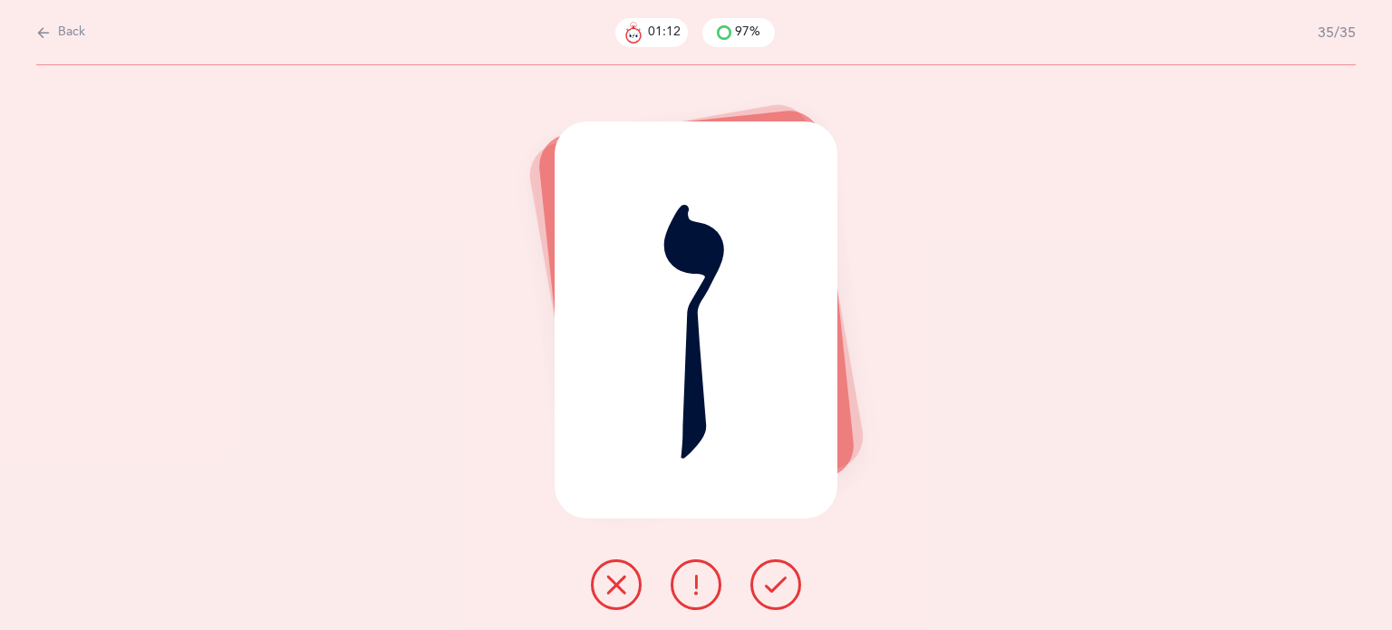
click at [780, 593] on icon at bounding box center [776, 585] width 22 height 22
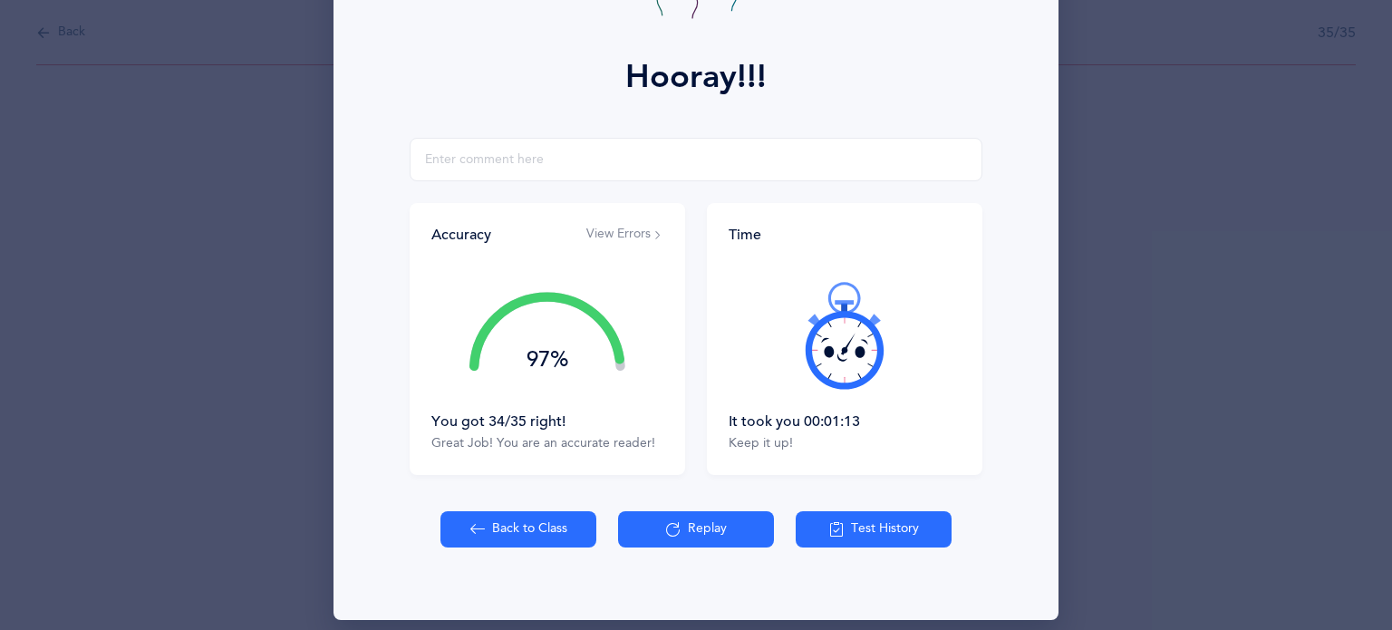
scroll to position [217, 0]
click at [547, 523] on button "Back to Class" at bounding box center [518, 529] width 156 height 36
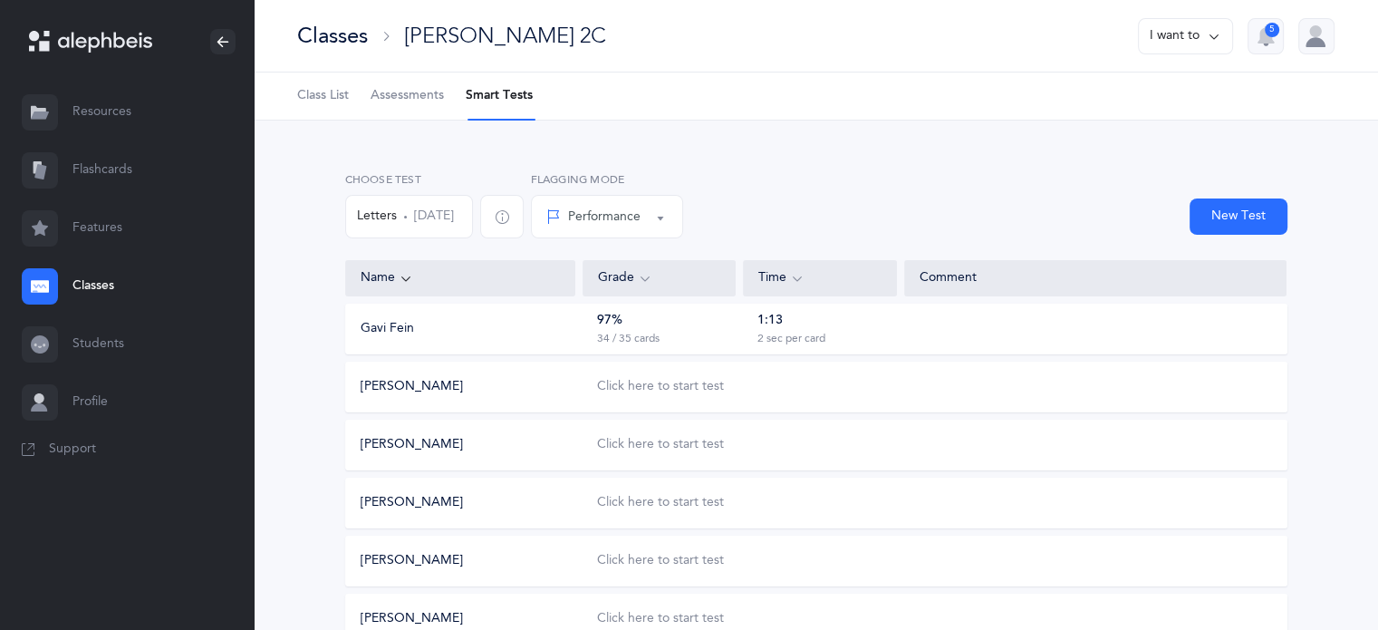
click at [458, 224] on button "Letters [DATE]" at bounding box center [409, 216] width 128 height 43
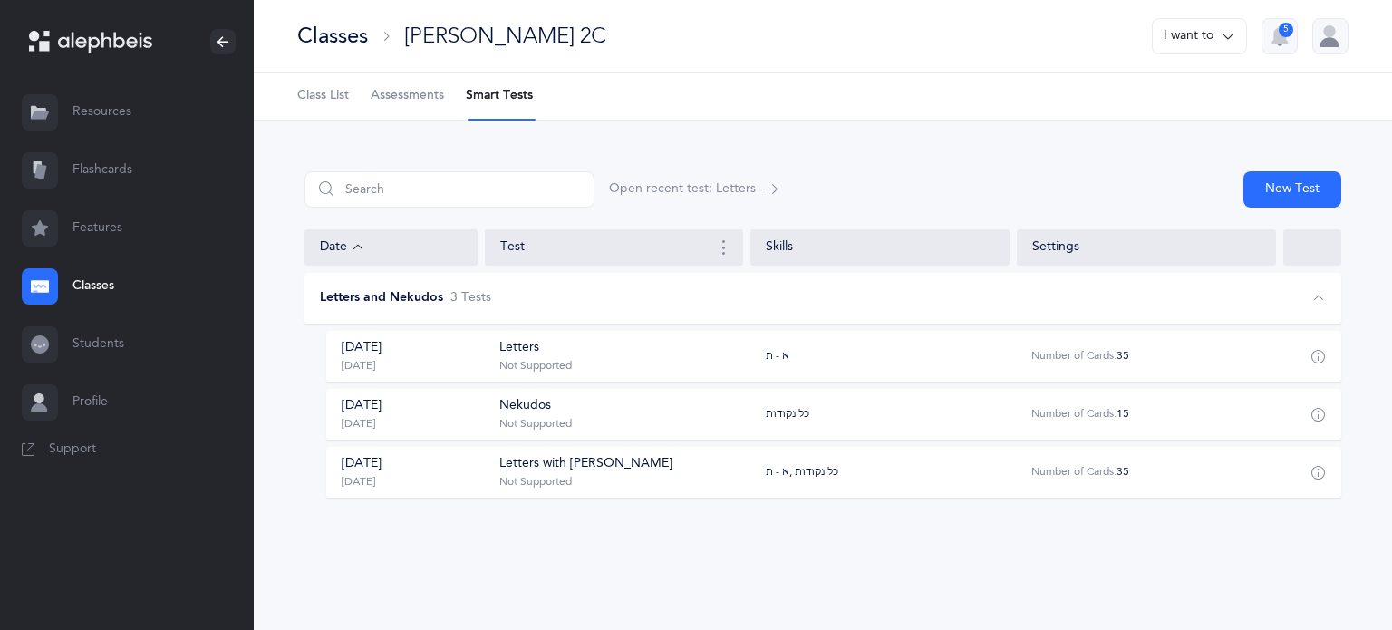
click at [381, 413] on div "[DATE]" at bounding box center [362, 406] width 40 height 18
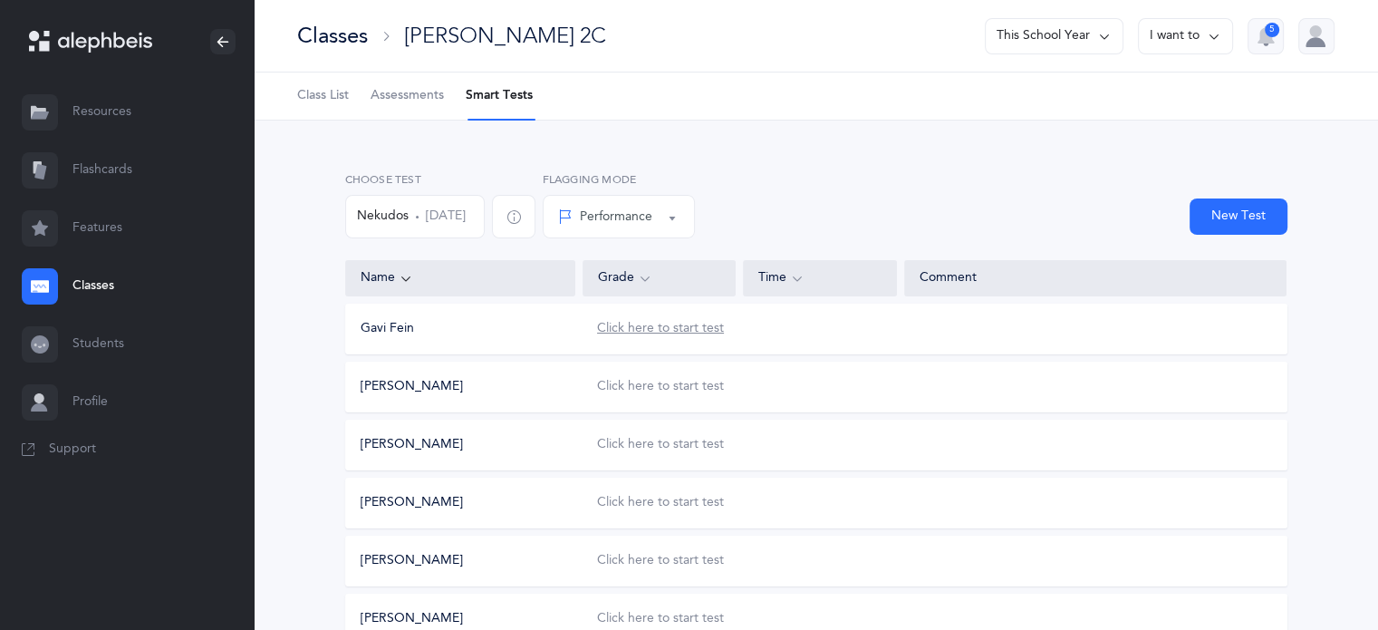
click at [645, 327] on div "Click here to start test" at bounding box center [660, 329] width 127 height 18
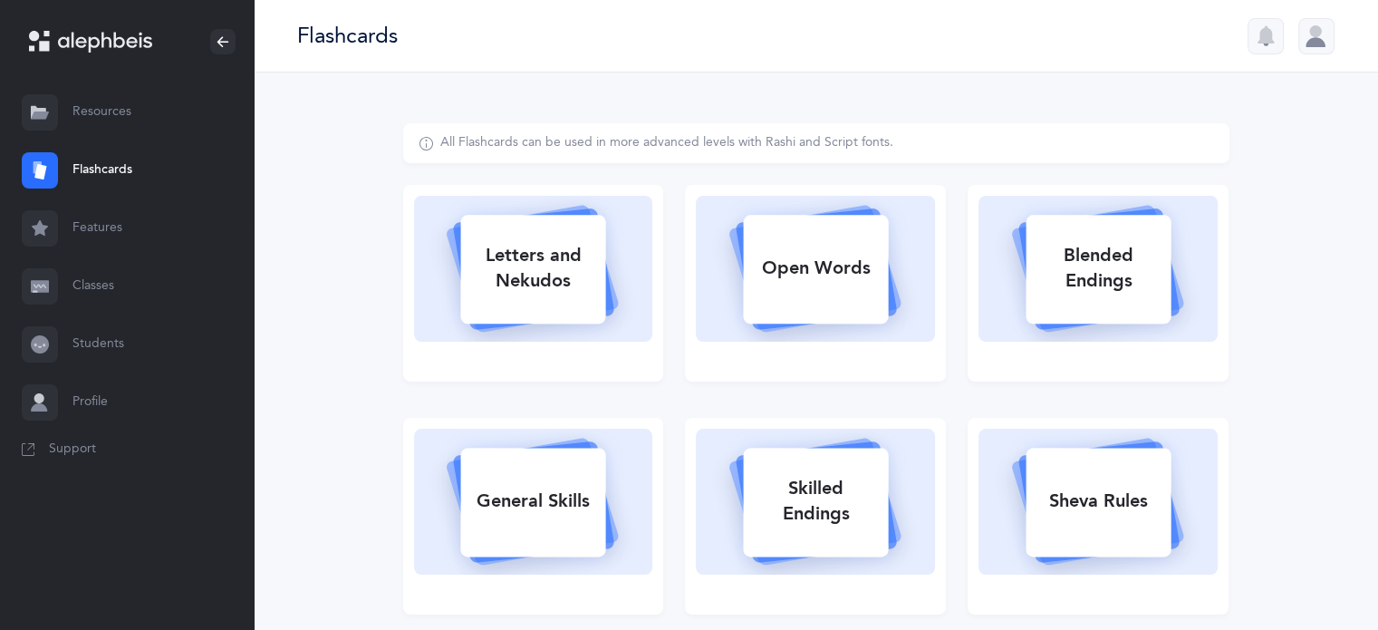
select select
select select "single"
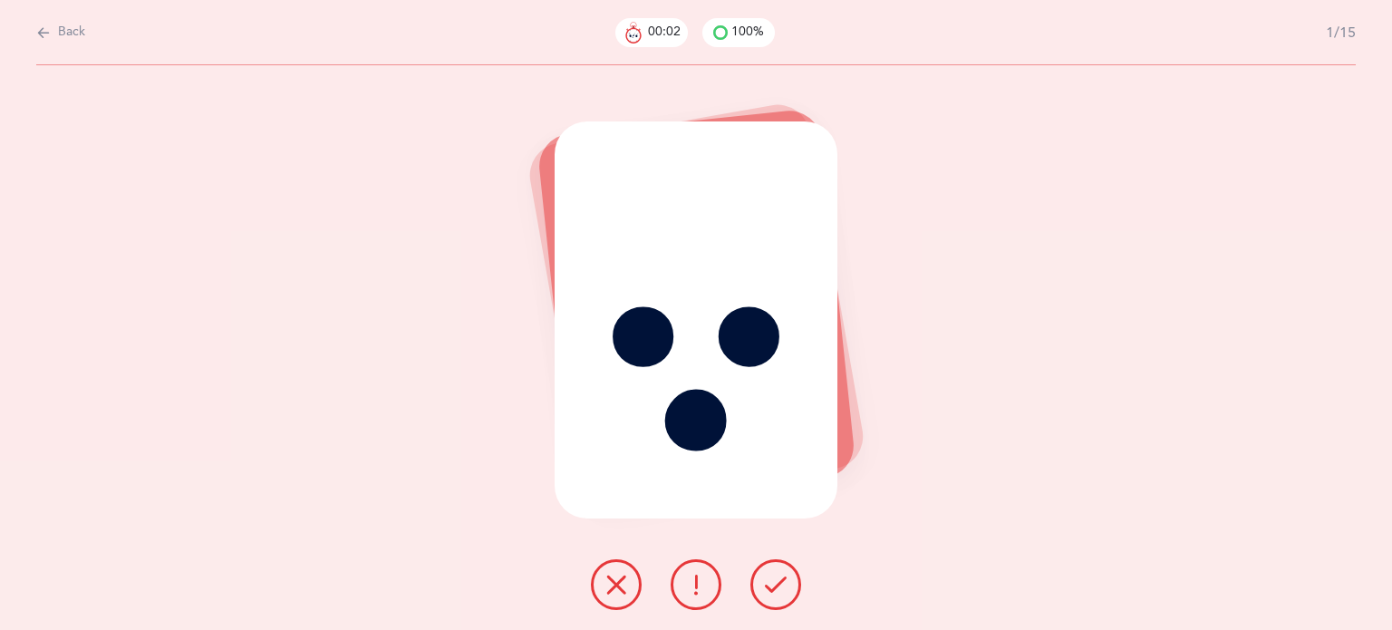
click at [789, 577] on button at bounding box center [775, 584] width 51 height 51
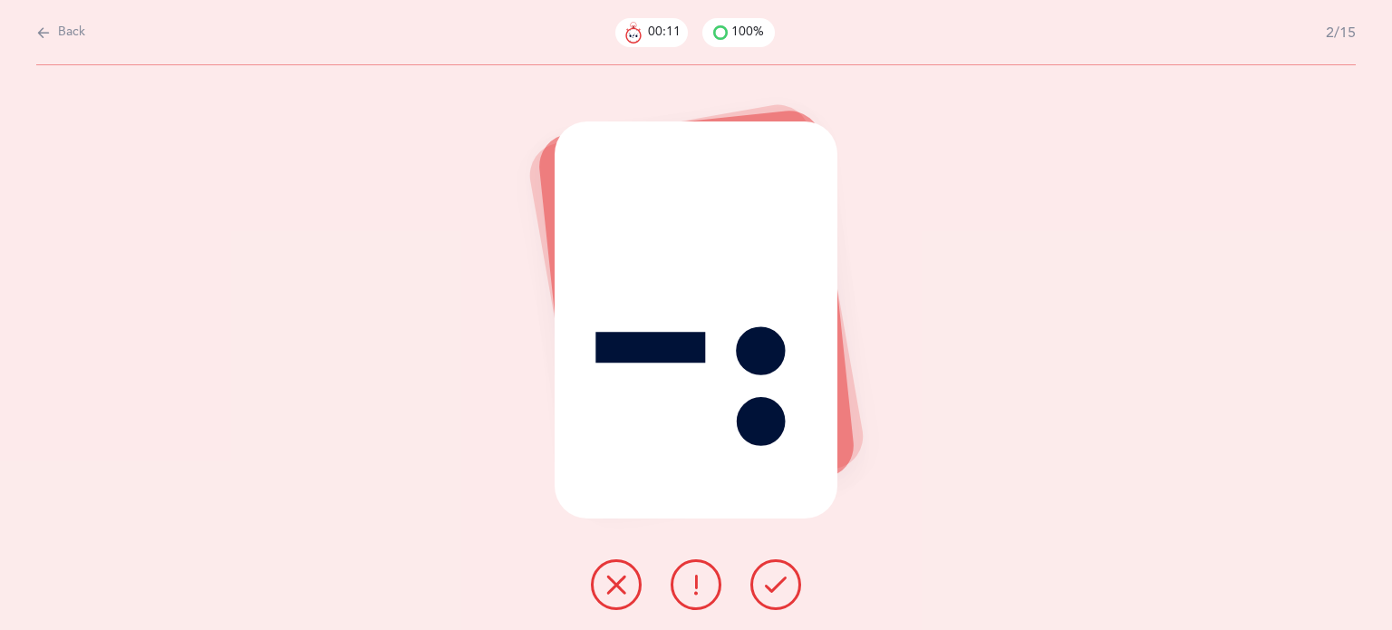
click at [614, 596] on button at bounding box center [616, 584] width 51 height 51
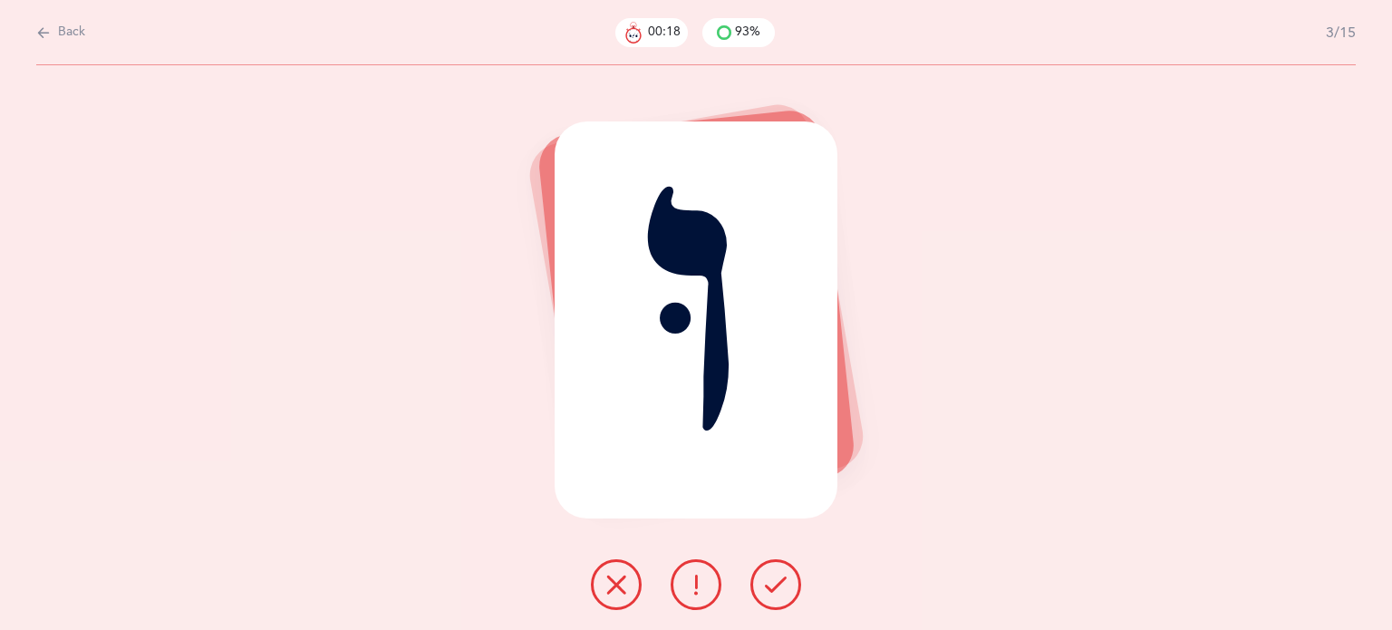
click at [760, 590] on button at bounding box center [775, 584] width 51 height 51
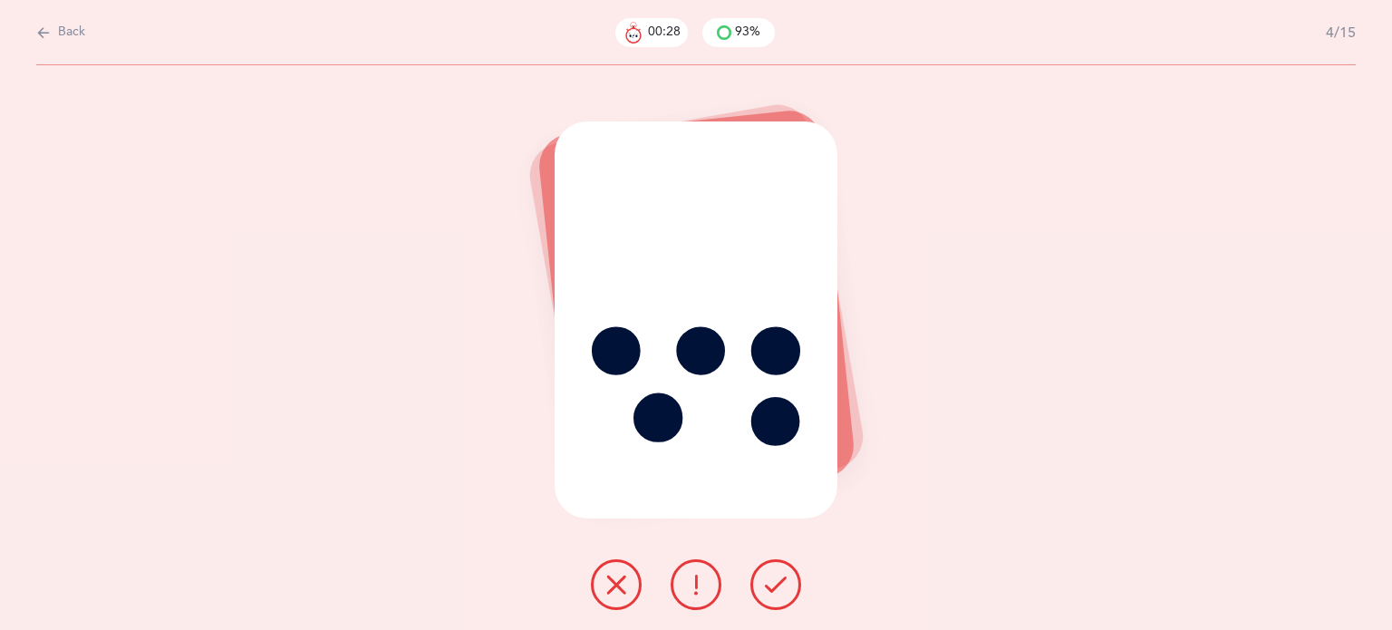
click at [622, 590] on icon at bounding box center [616, 585] width 22 height 22
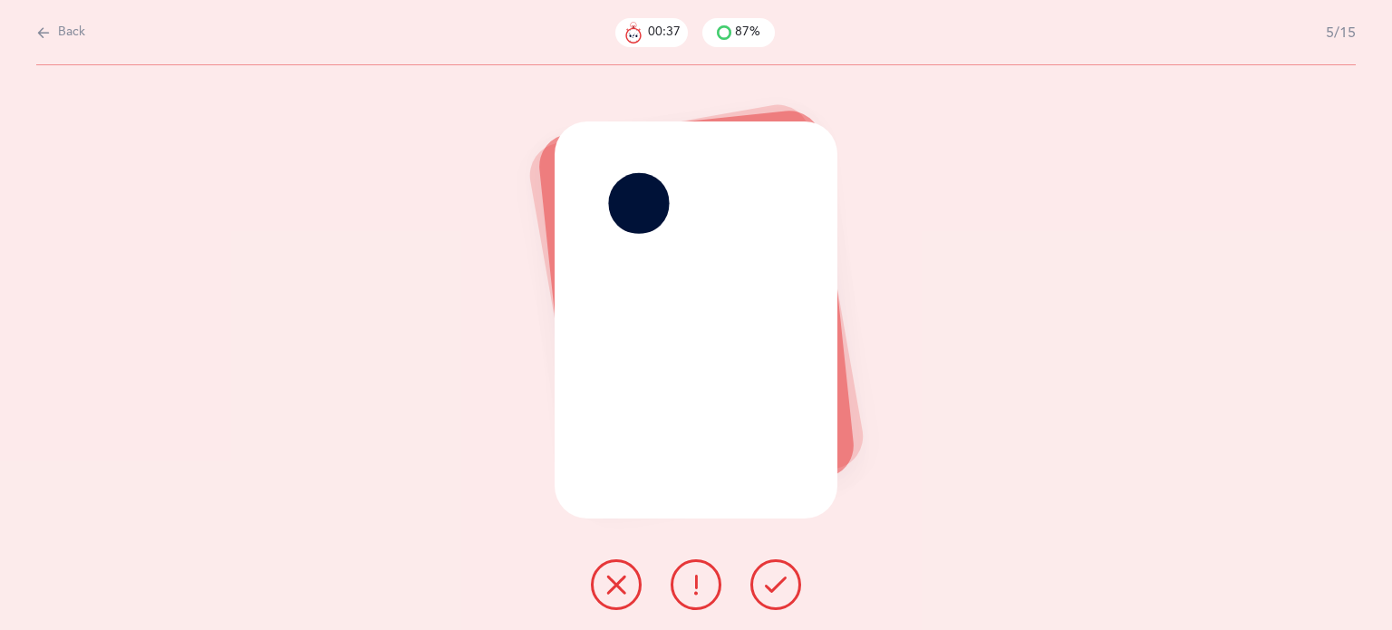
click at [622, 590] on icon at bounding box center [616, 585] width 22 height 22
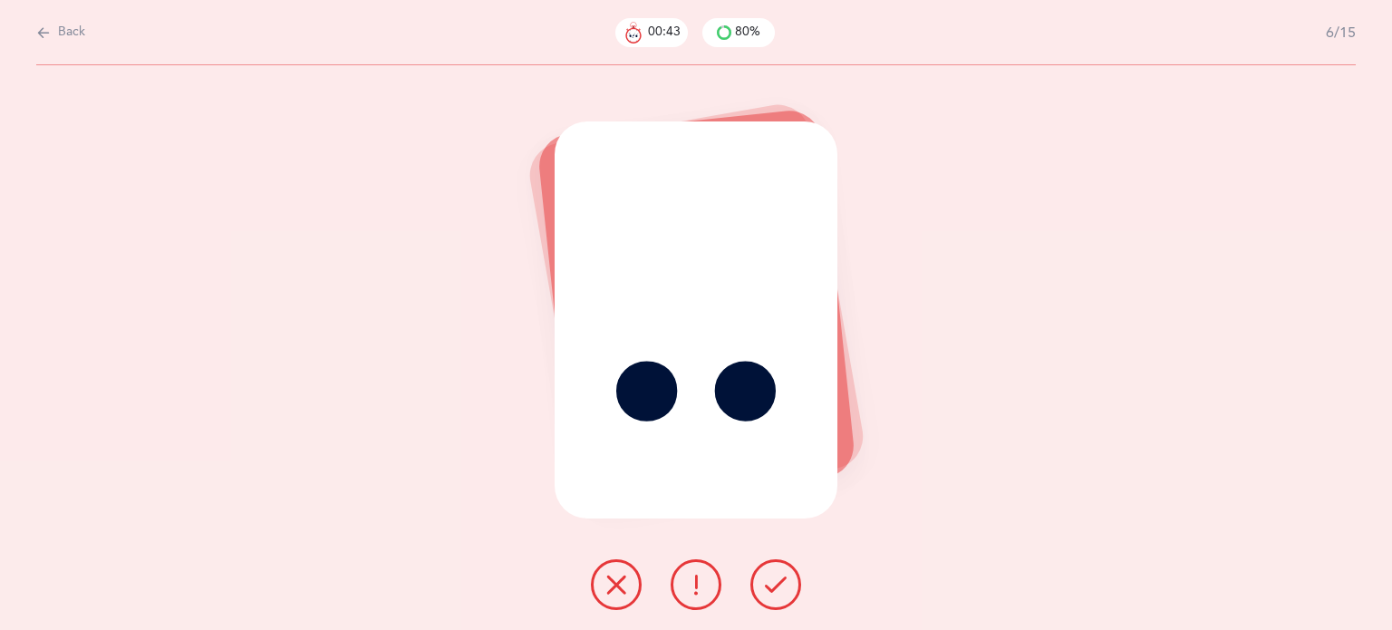
click at [616, 595] on button at bounding box center [616, 584] width 51 height 51
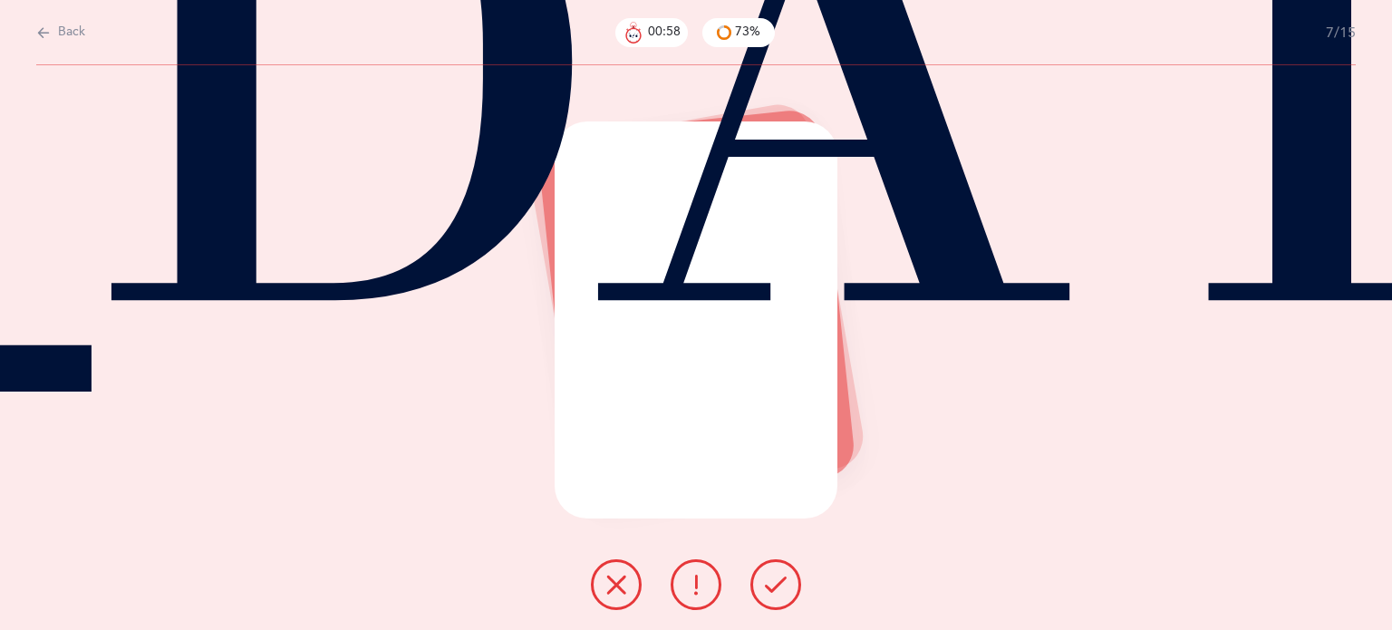
click at [772, 597] on button at bounding box center [775, 584] width 51 height 51
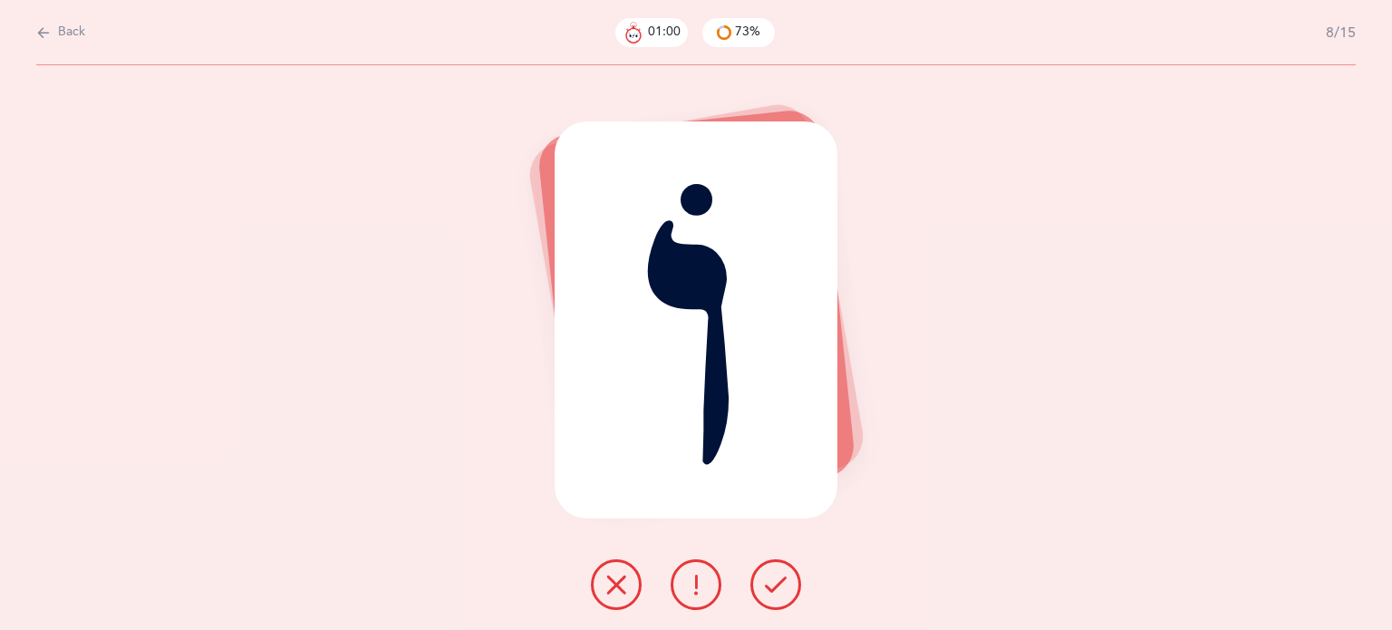
click at [772, 594] on icon at bounding box center [776, 585] width 22 height 22
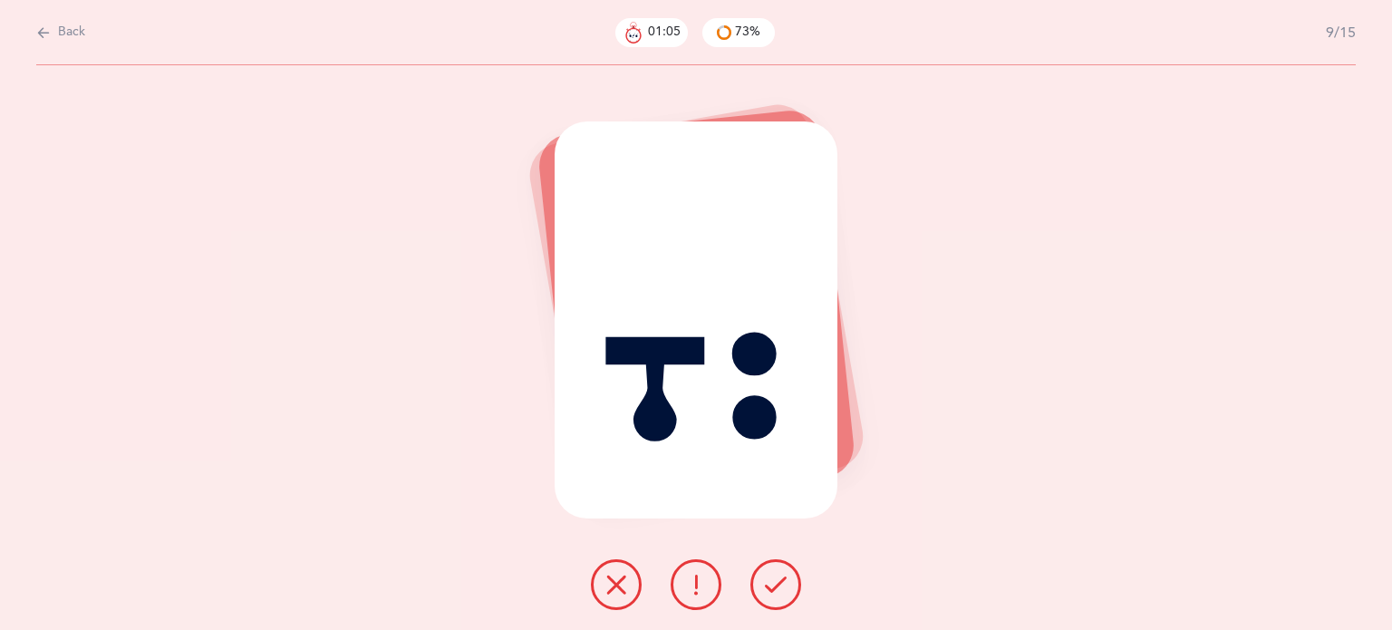
click at [612, 582] on icon at bounding box center [616, 585] width 22 height 22
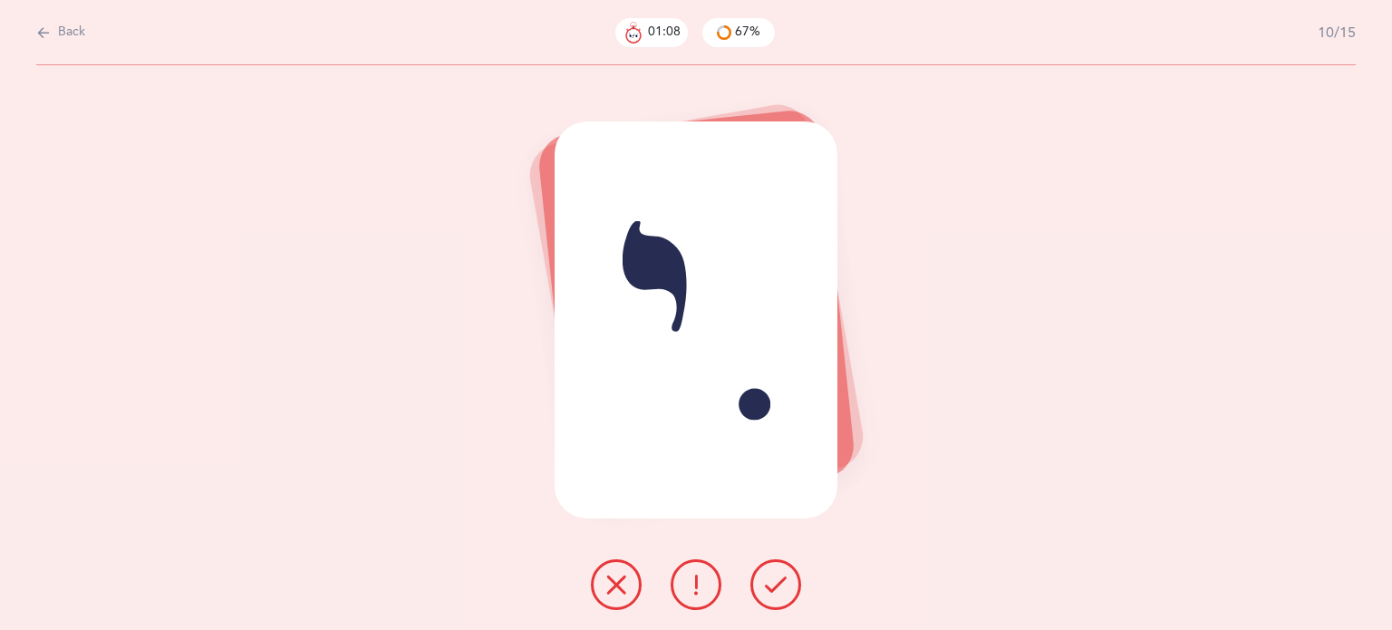
click at [776, 596] on button at bounding box center [775, 584] width 51 height 51
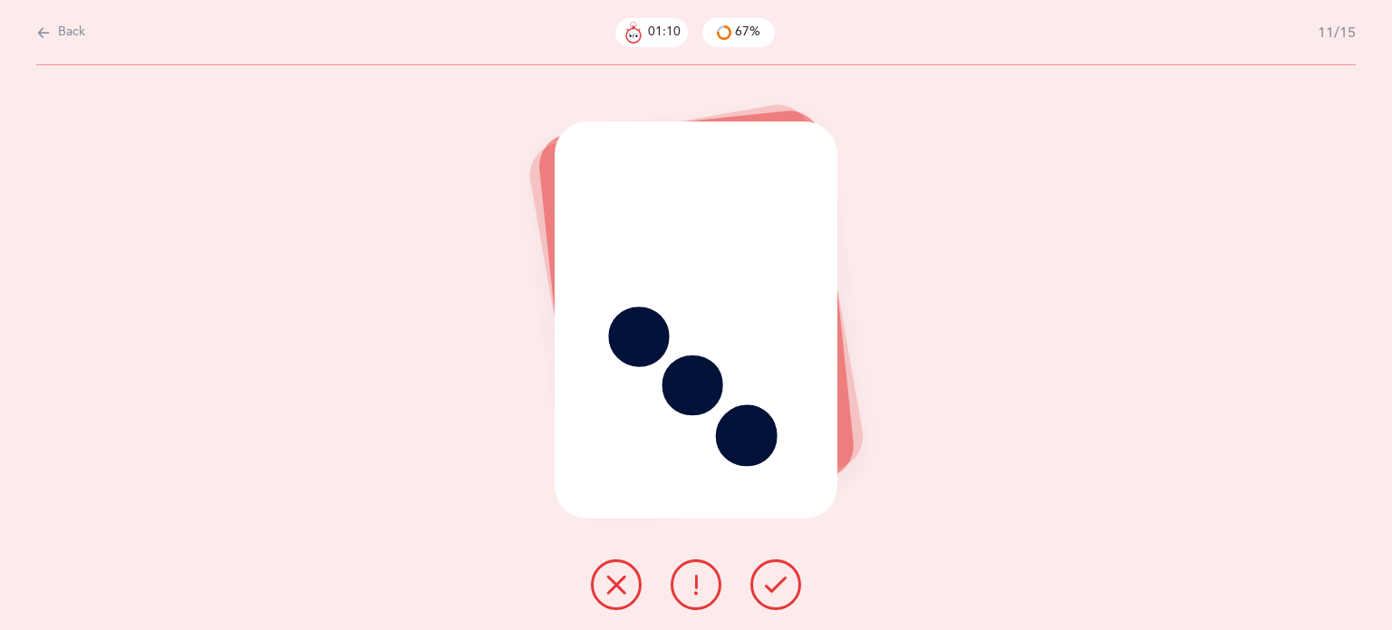
click at [776, 596] on button at bounding box center [775, 584] width 51 height 51
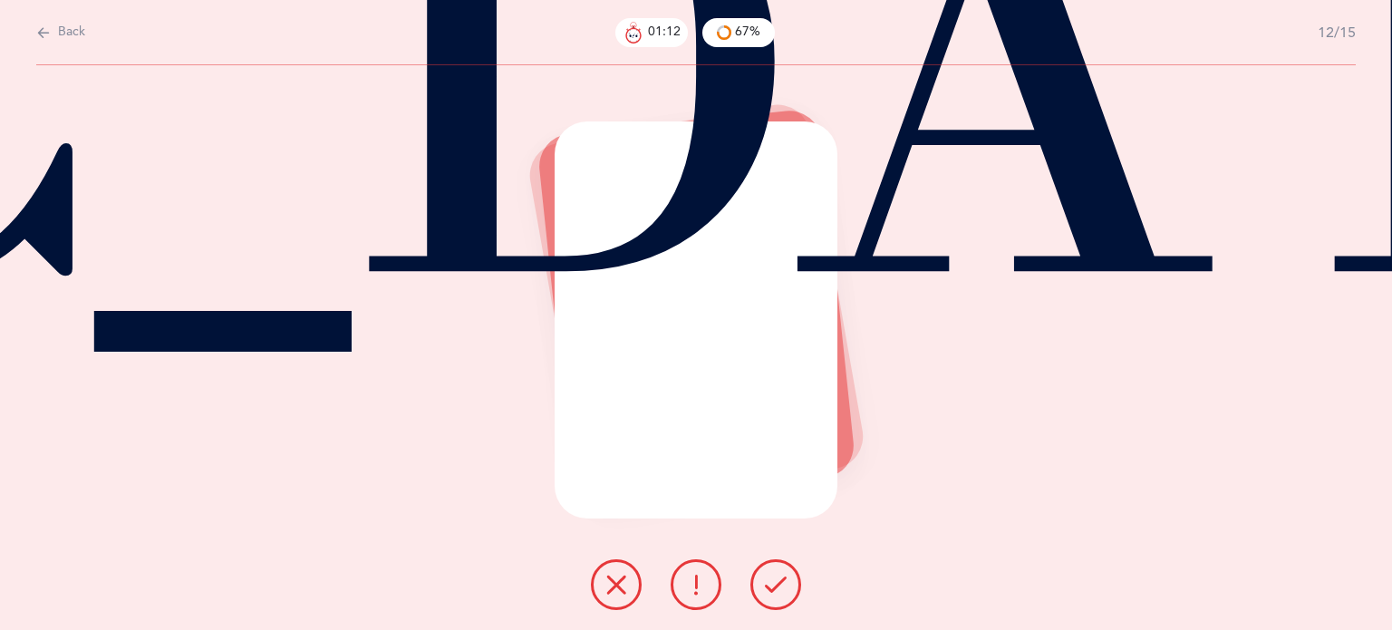
click at [776, 596] on button at bounding box center [775, 584] width 51 height 51
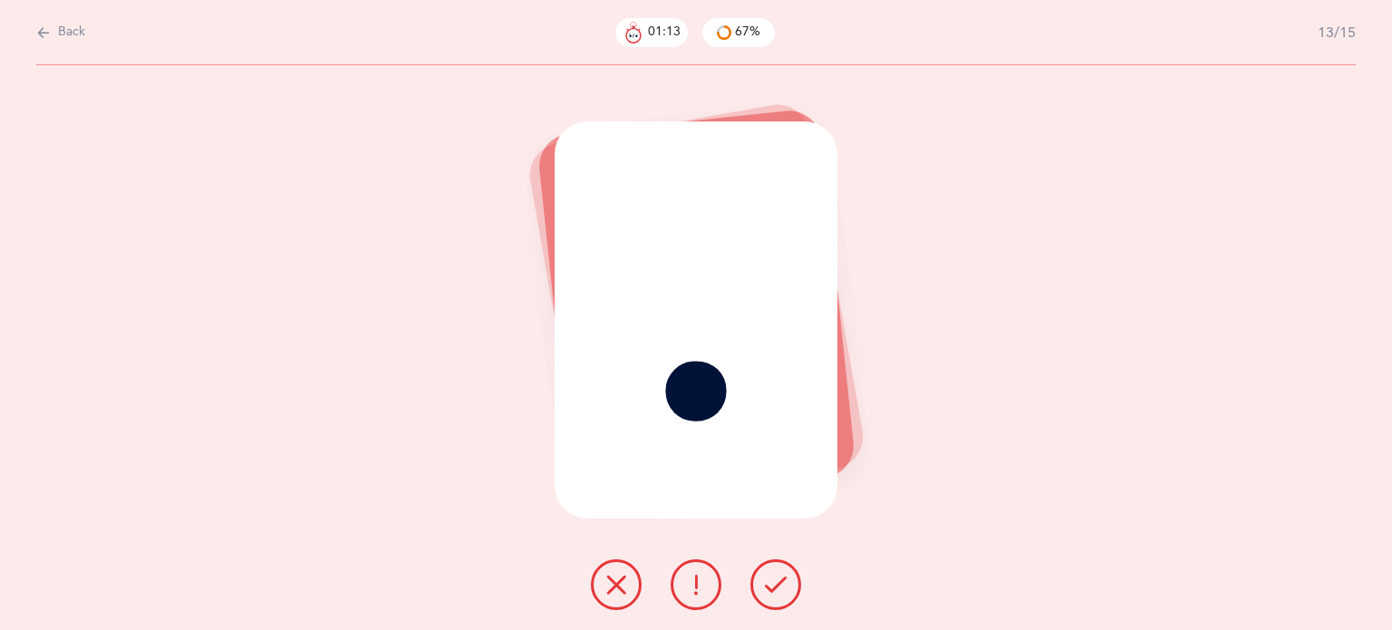
click at [776, 596] on button at bounding box center [775, 584] width 51 height 51
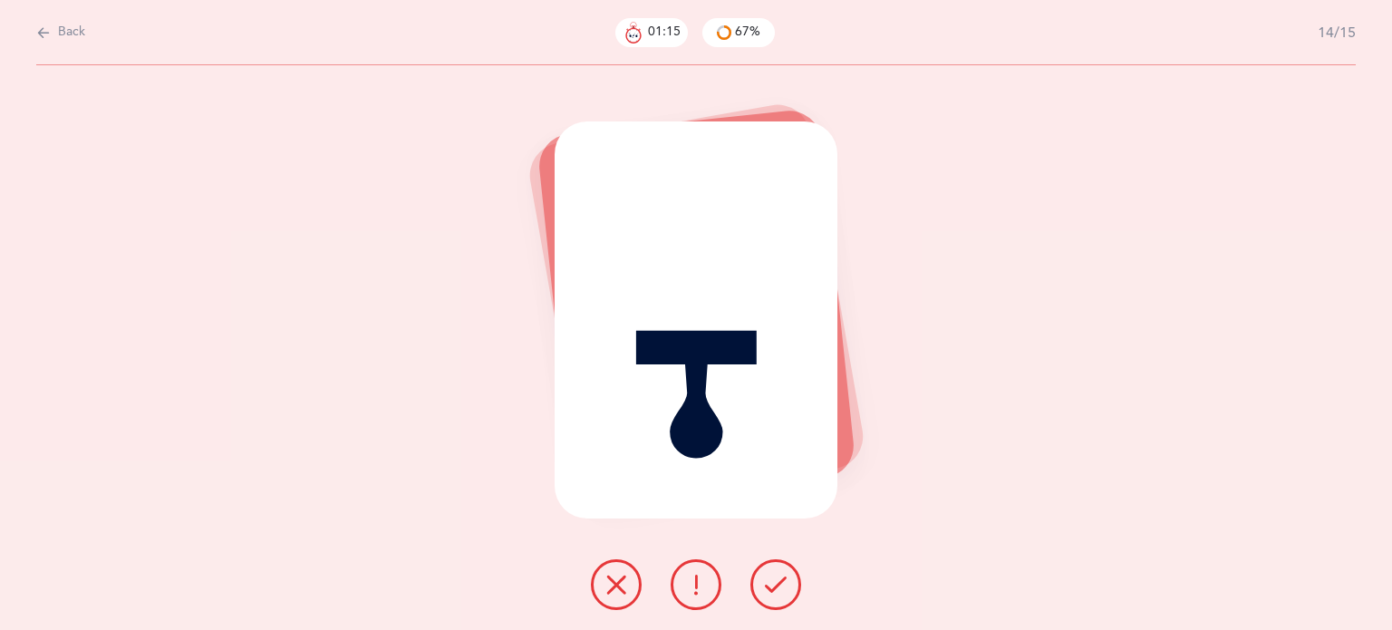
click at [776, 596] on button at bounding box center [775, 584] width 51 height 51
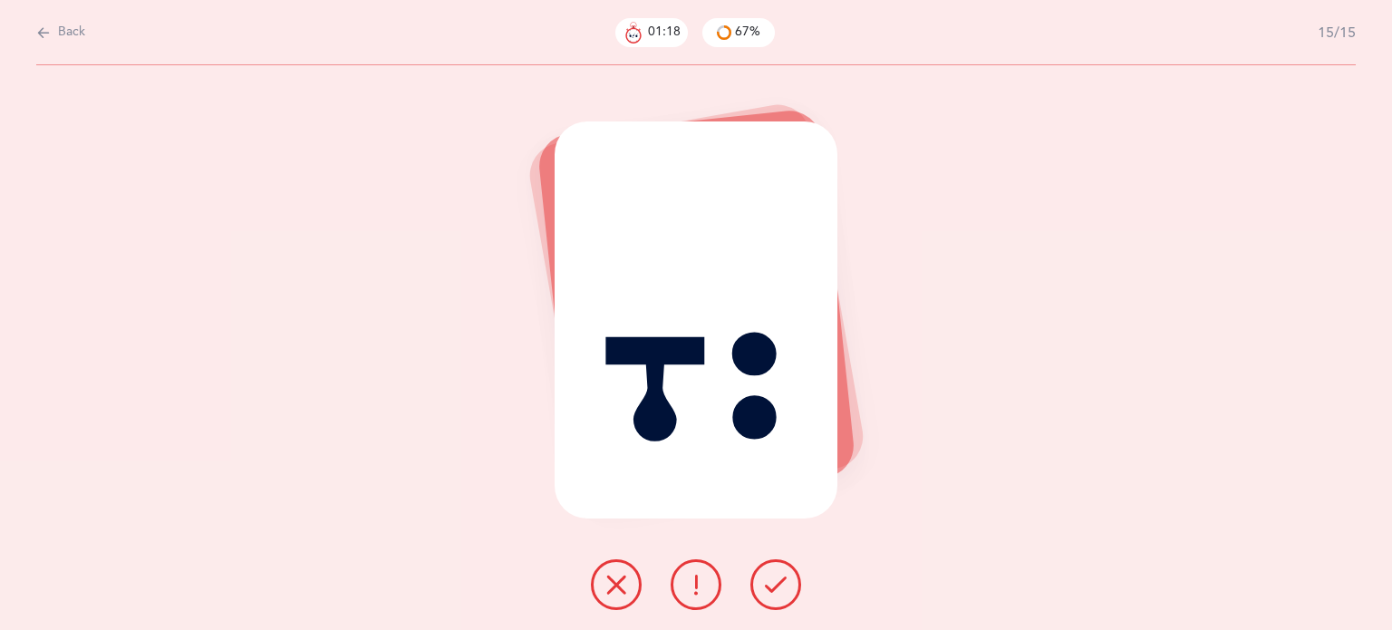
click at [777, 579] on icon at bounding box center [776, 585] width 22 height 22
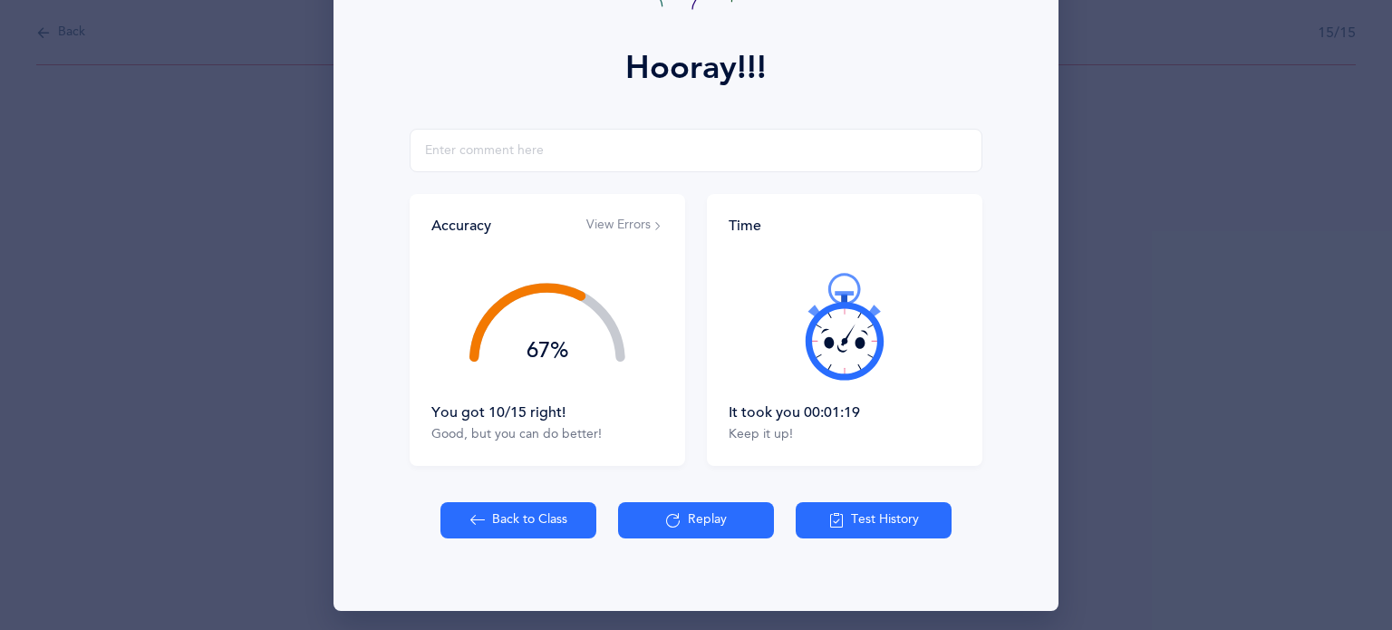
scroll to position [232, 0]
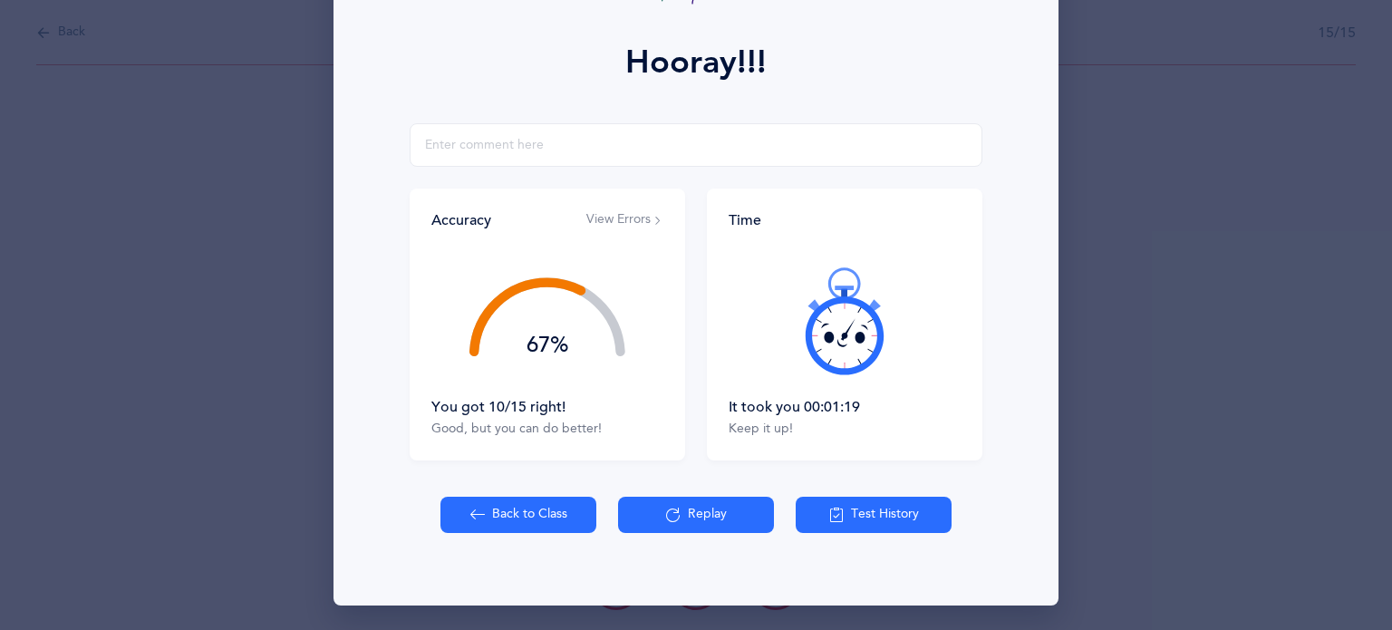
click at [535, 517] on button "Back to Class" at bounding box center [518, 515] width 156 height 36
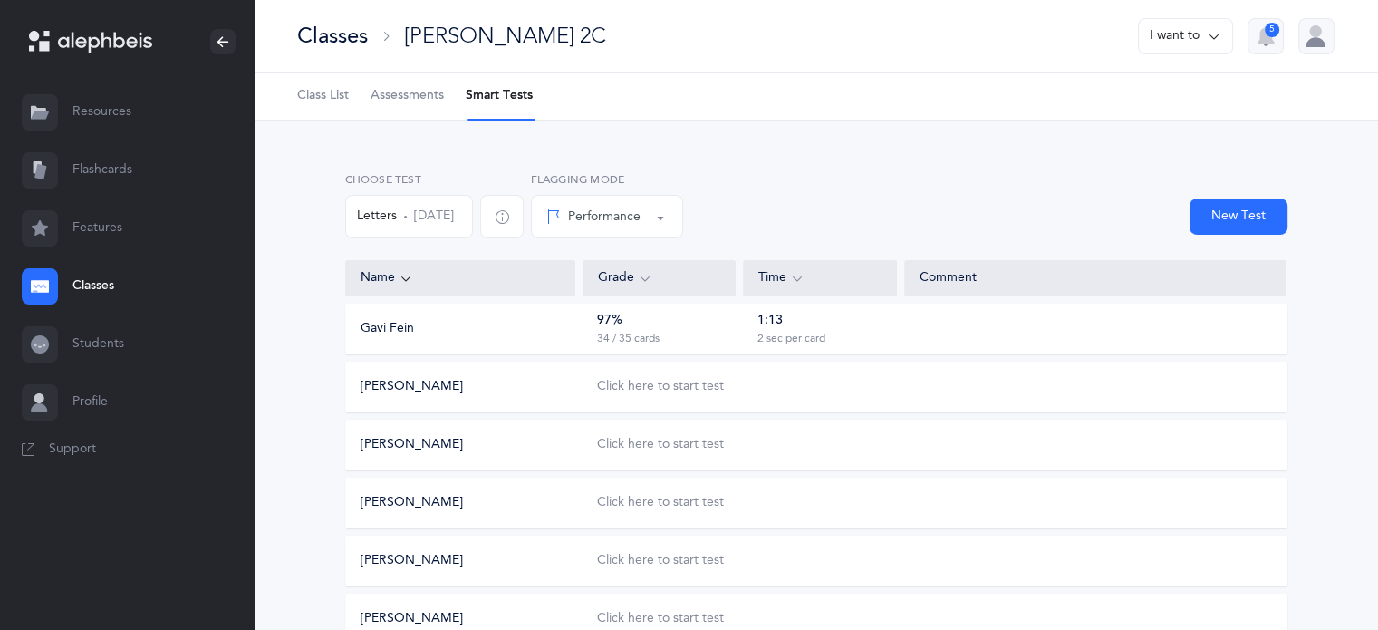
click at [442, 220] on button "Letters [DATE]" at bounding box center [409, 216] width 128 height 43
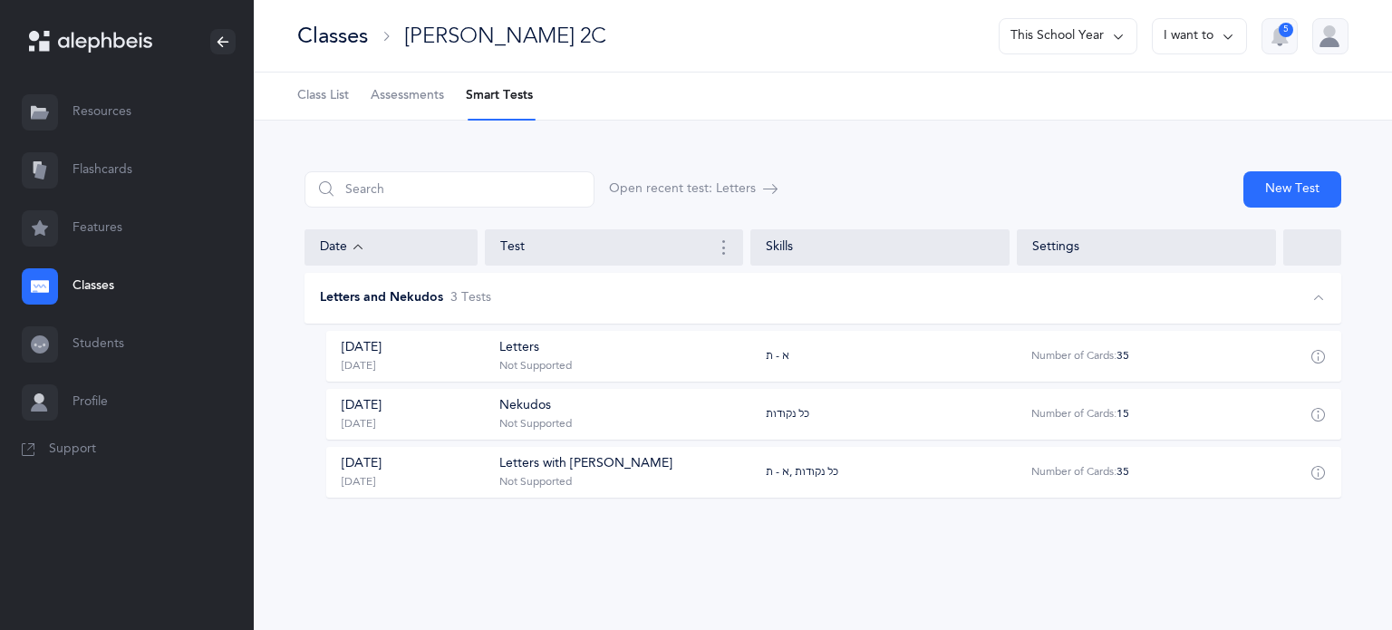
click at [500, 469] on div "Letters with [PERSON_NAME]" at bounding box center [585, 464] width 173 height 18
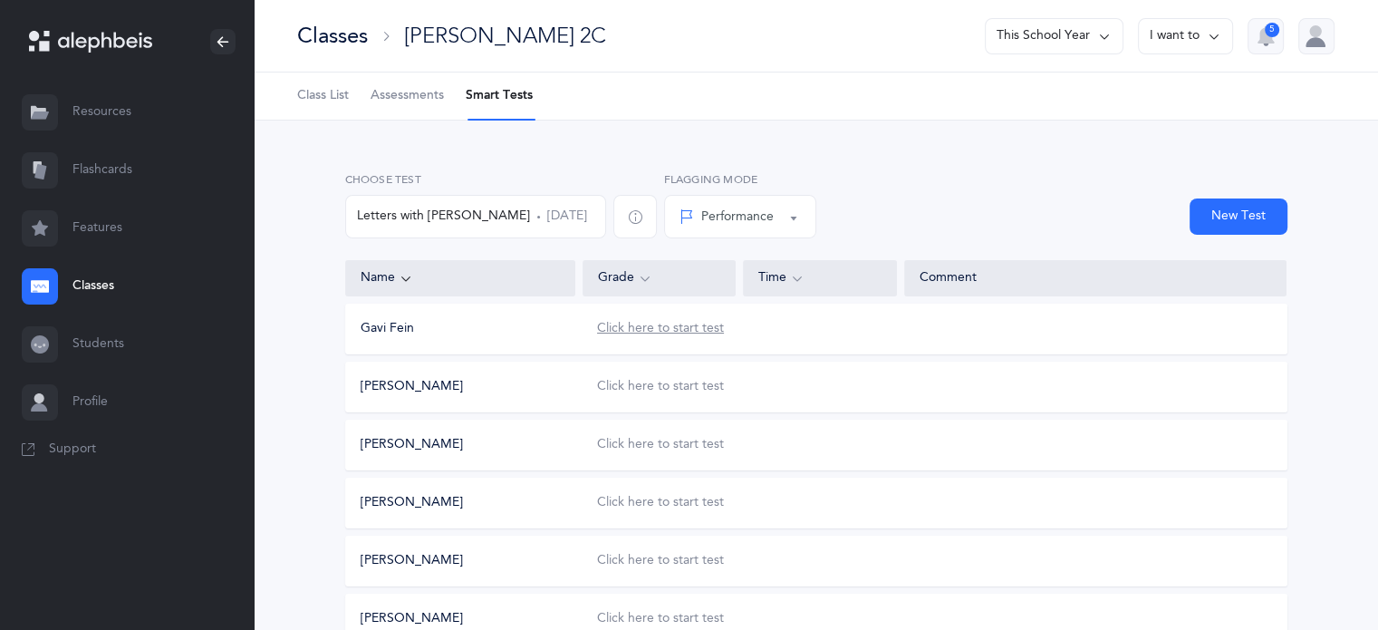
click at [659, 328] on div "Click here to start test" at bounding box center [660, 329] width 127 height 18
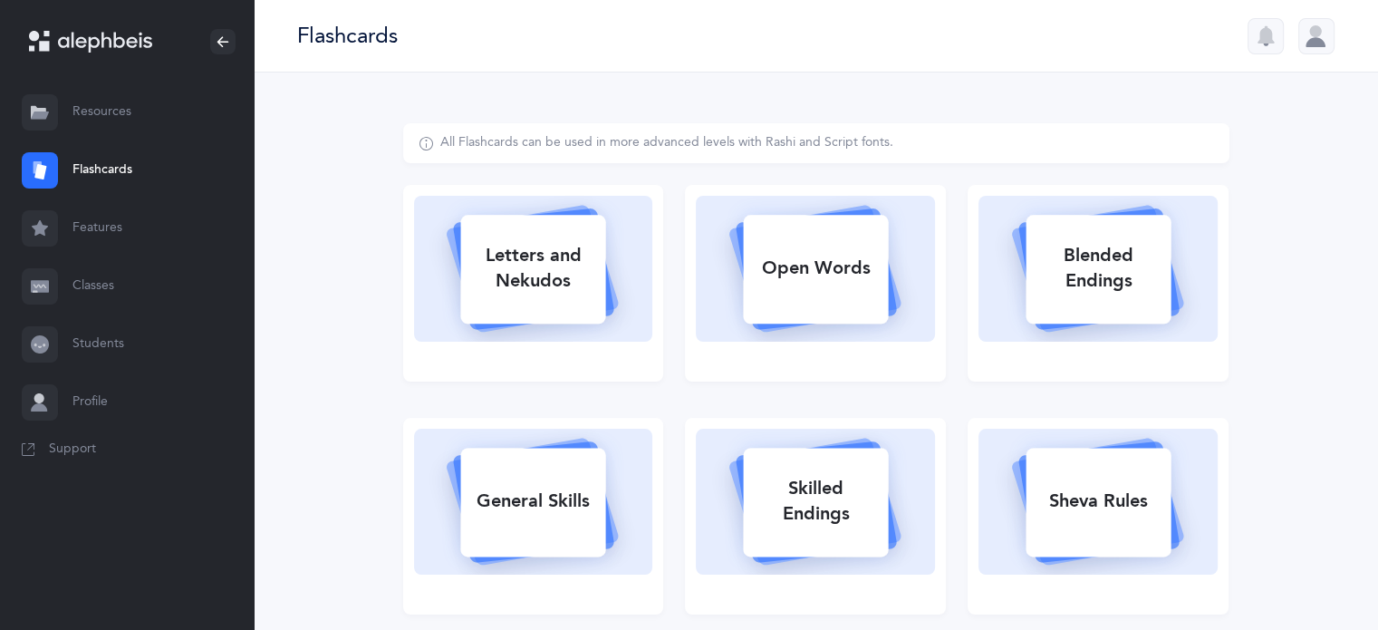
select select
select select "single"
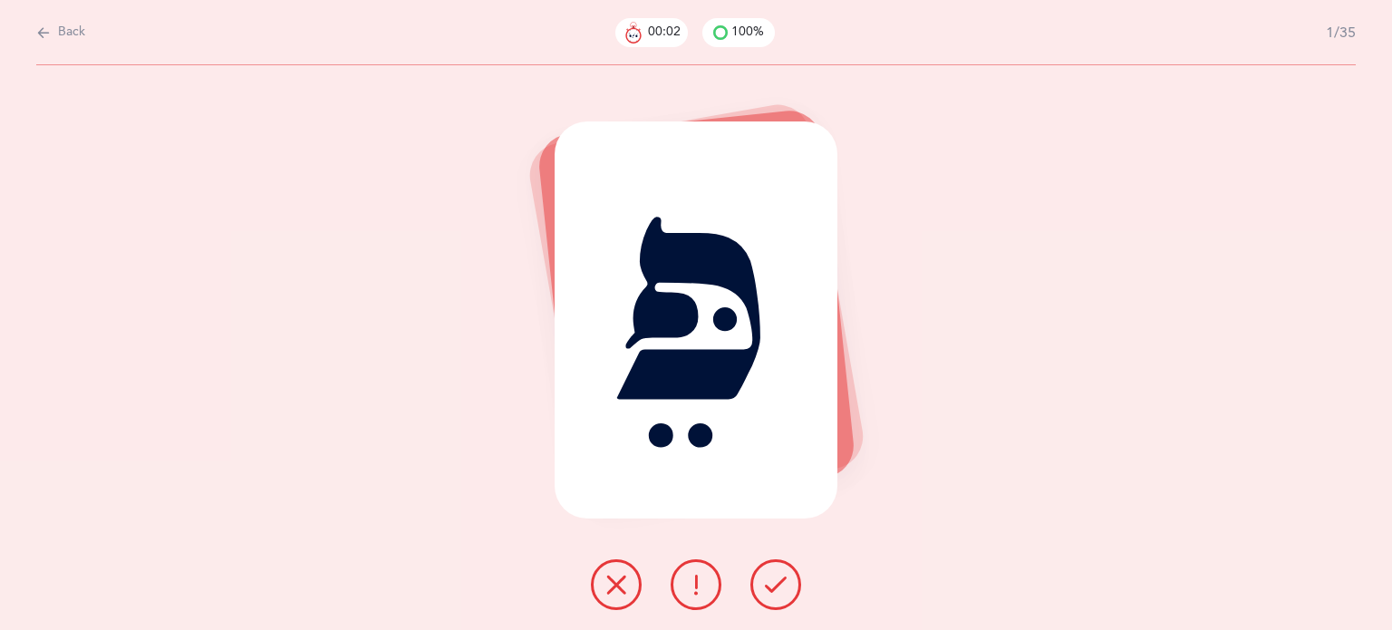
click at [776, 590] on icon at bounding box center [776, 585] width 22 height 22
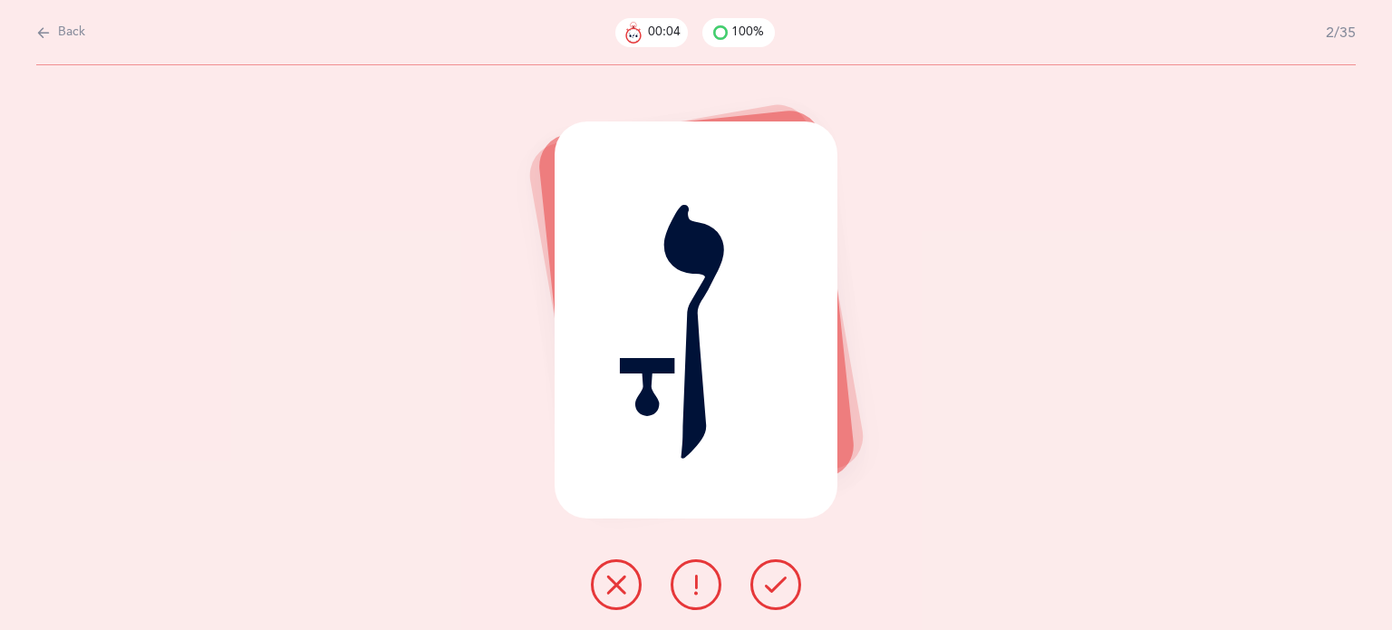
click at [776, 590] on icon at bounding box center [776, 585] width 22 height 22
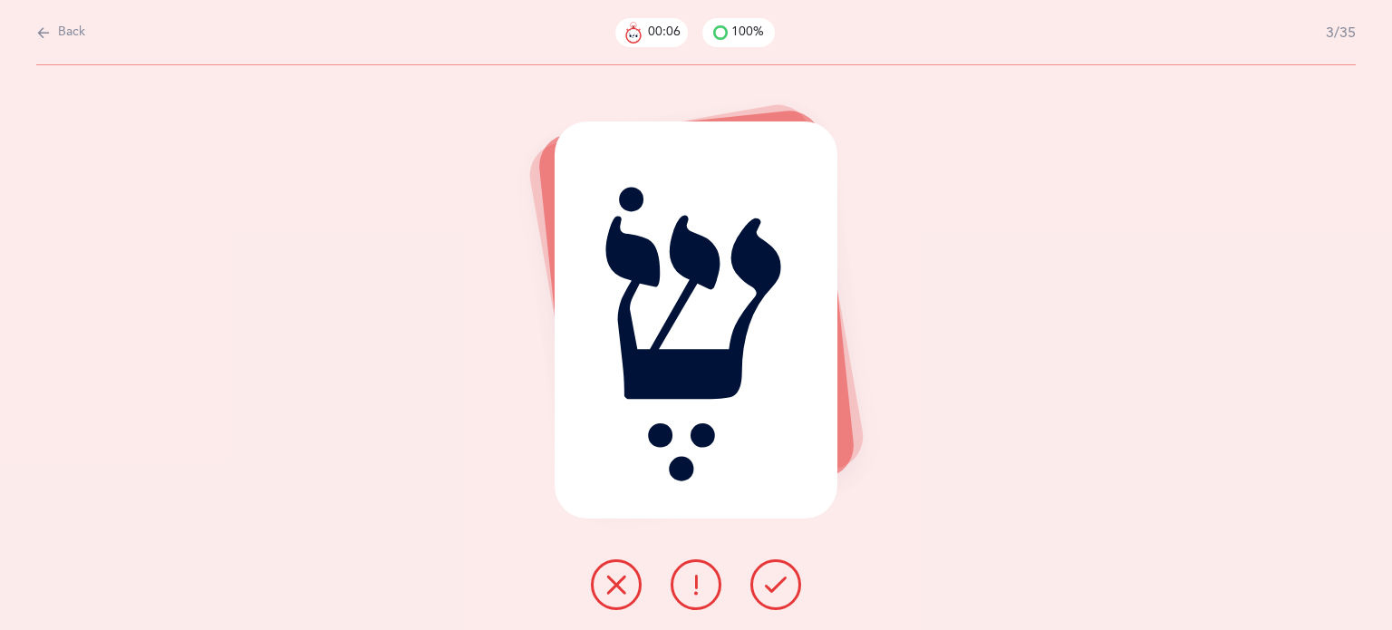
click at [776, 590] on icon at bounding box center [776, 585] width 22 height 22
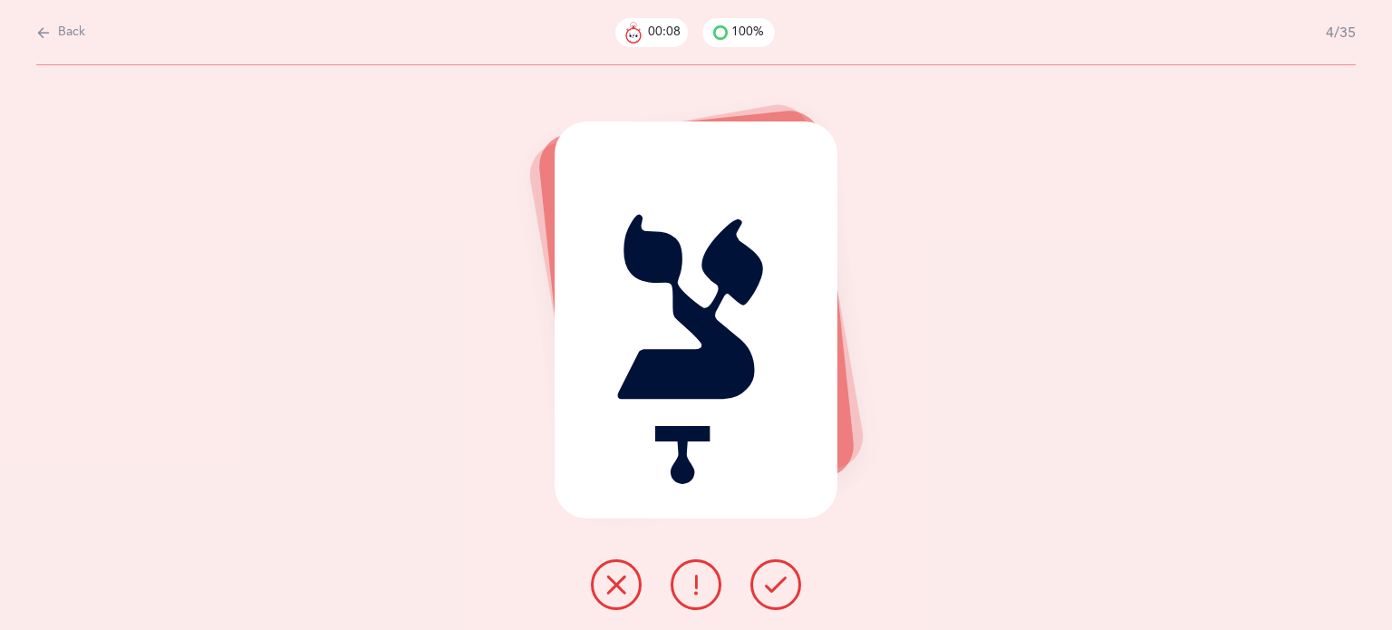
click at [776, 590] on icon at bounding box center [776, 585] width 22 height 22
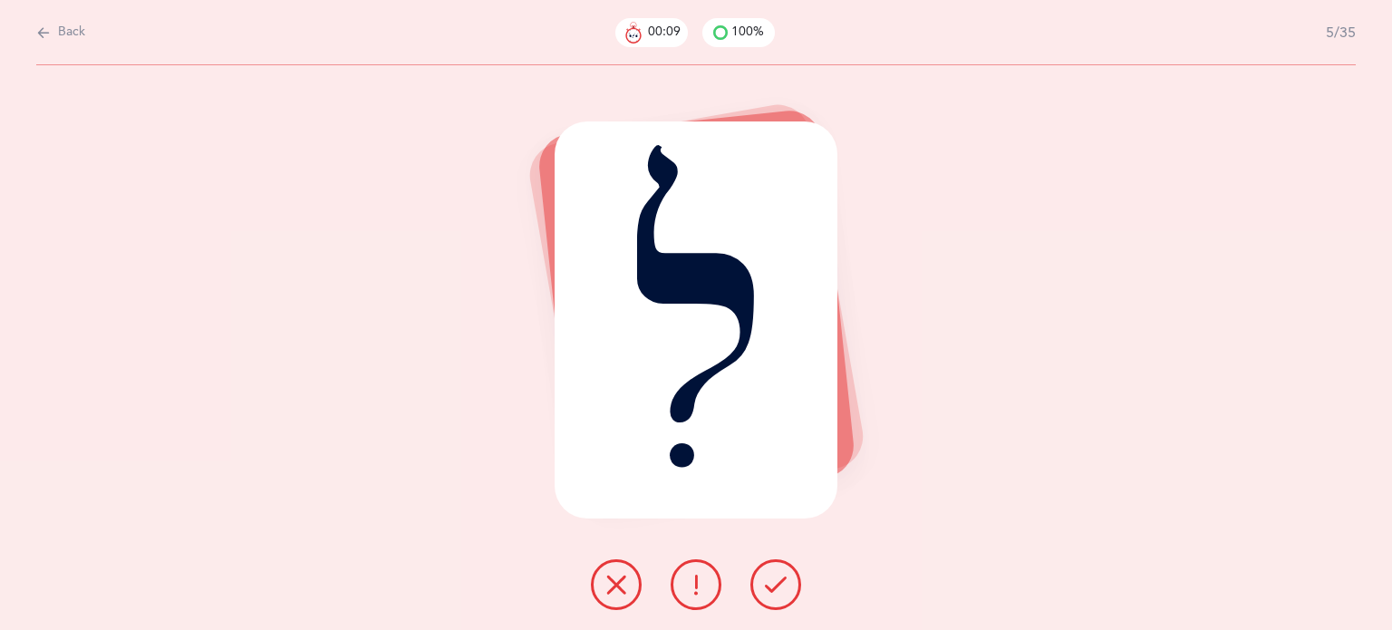
click at [776, 590] on icon at bounding box center [776, 585] width 22 height 22
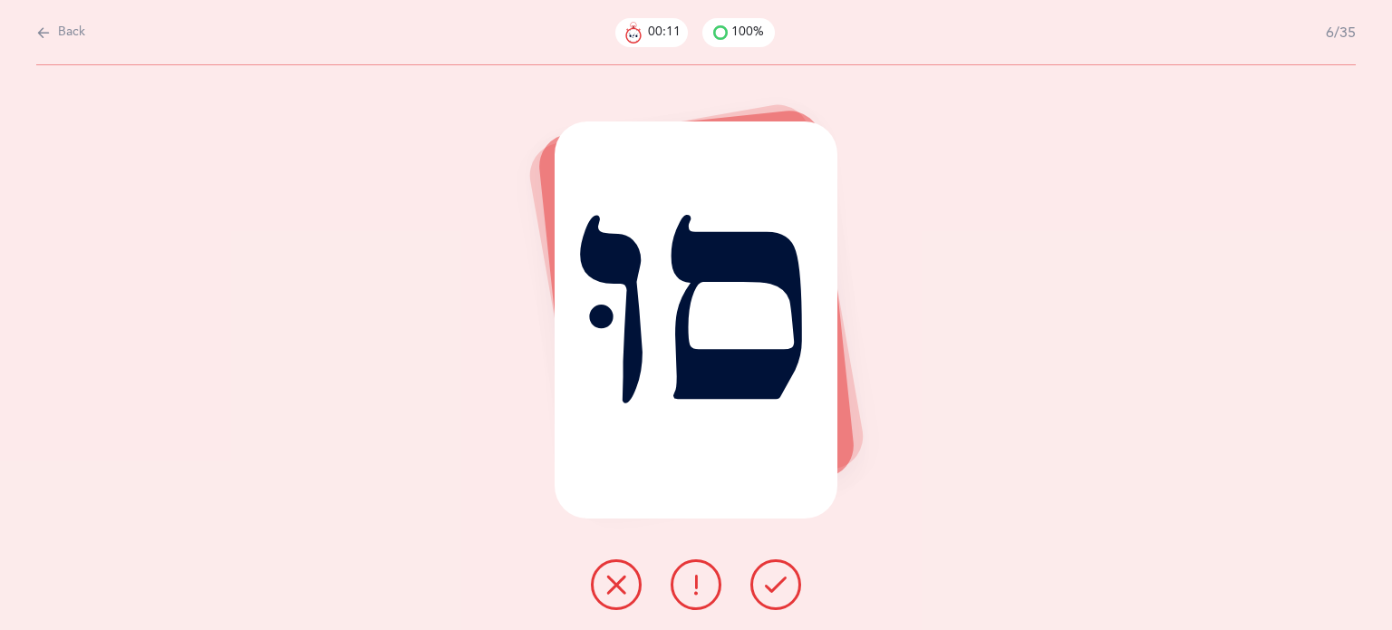
click at [776, 590] on icon at bounding box center [776, 585] width 22 height 22
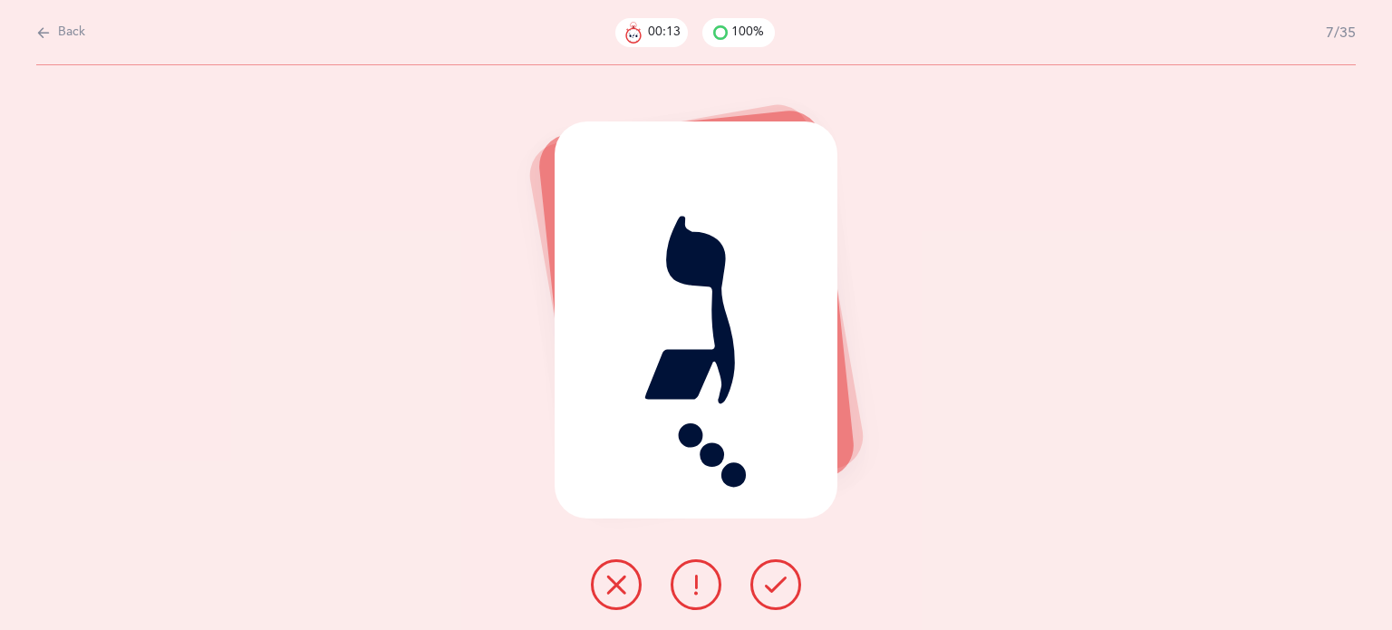
click at [776, 590] on icon at bounding box center [776, 585] width 22 height 22
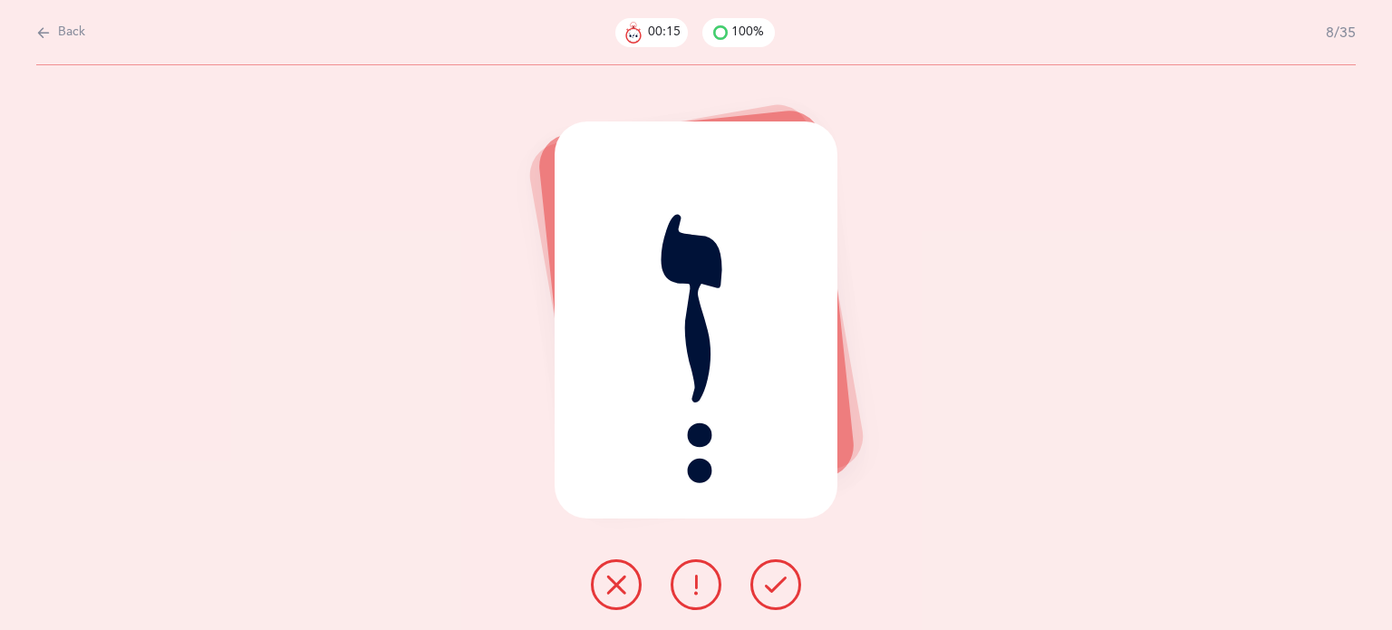
click at [776, 590] on icon at bounding box center [776, 585] width 22 height 22
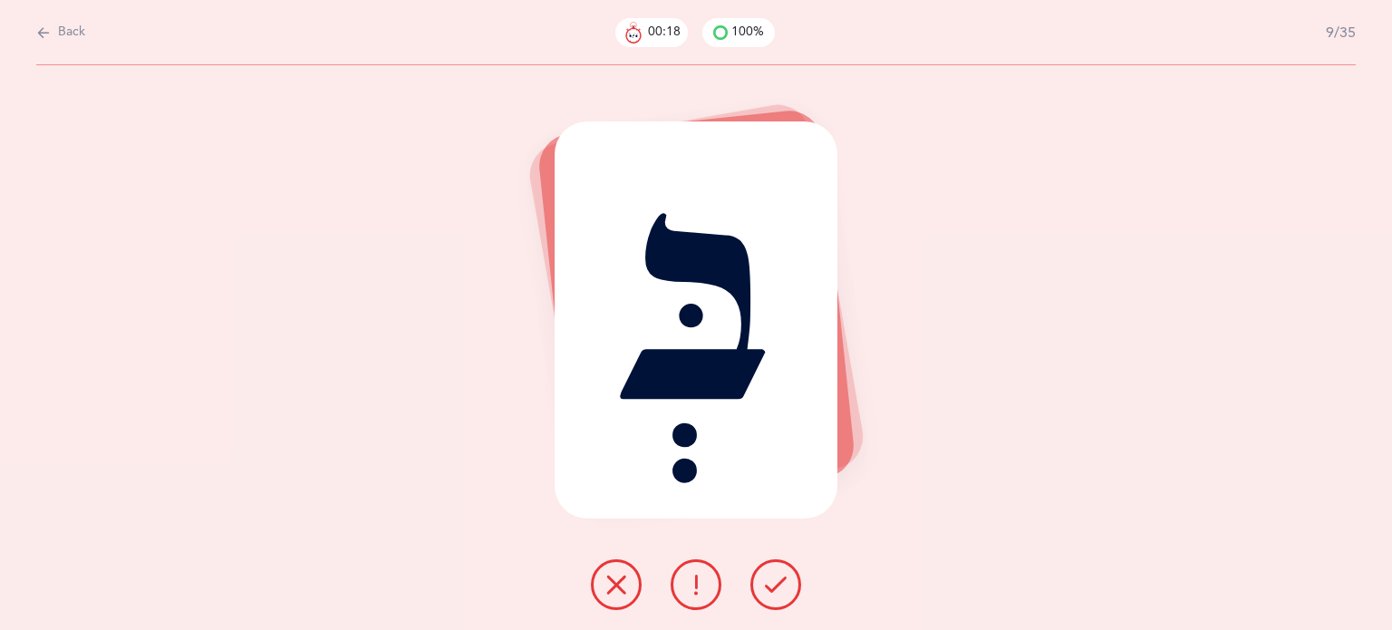
click at [776, 590] on icon at bounding box center [776, 585] width 22 height 22
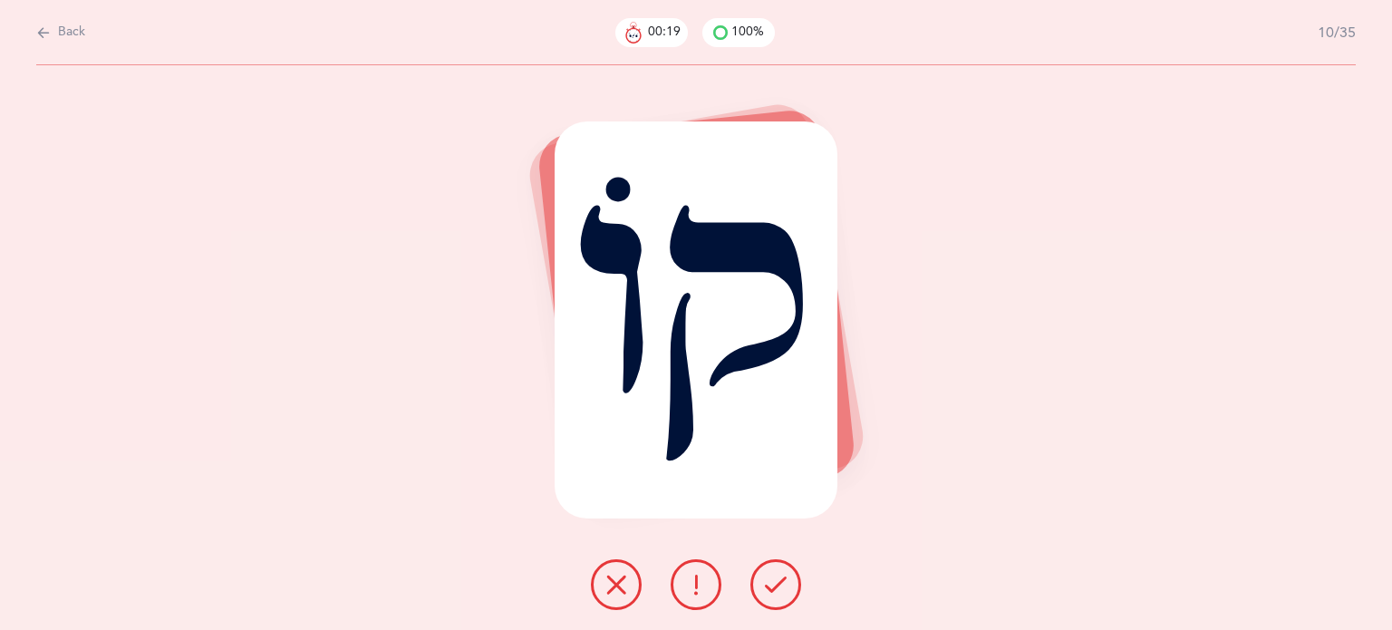
click at [776, 590] on icon at bounding box center [776, 585] width 22 height 22
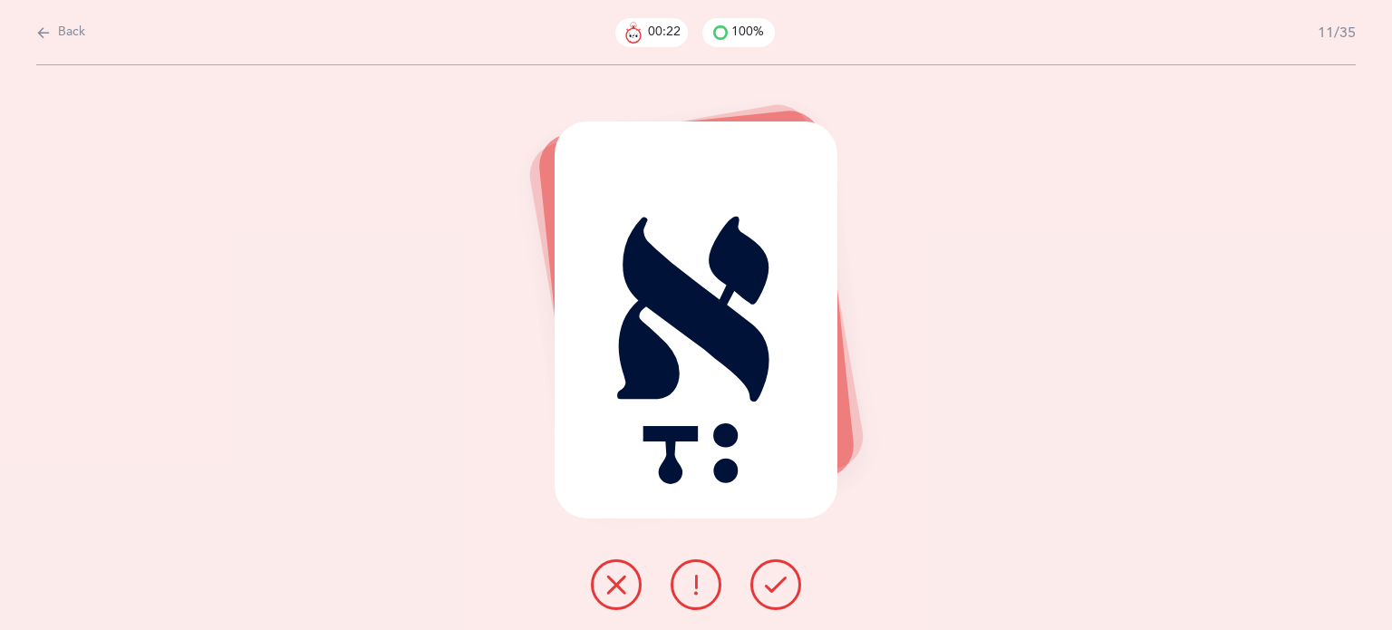
click at [773, 583] on icon at bounding box center [776, 585] width 22 height 22
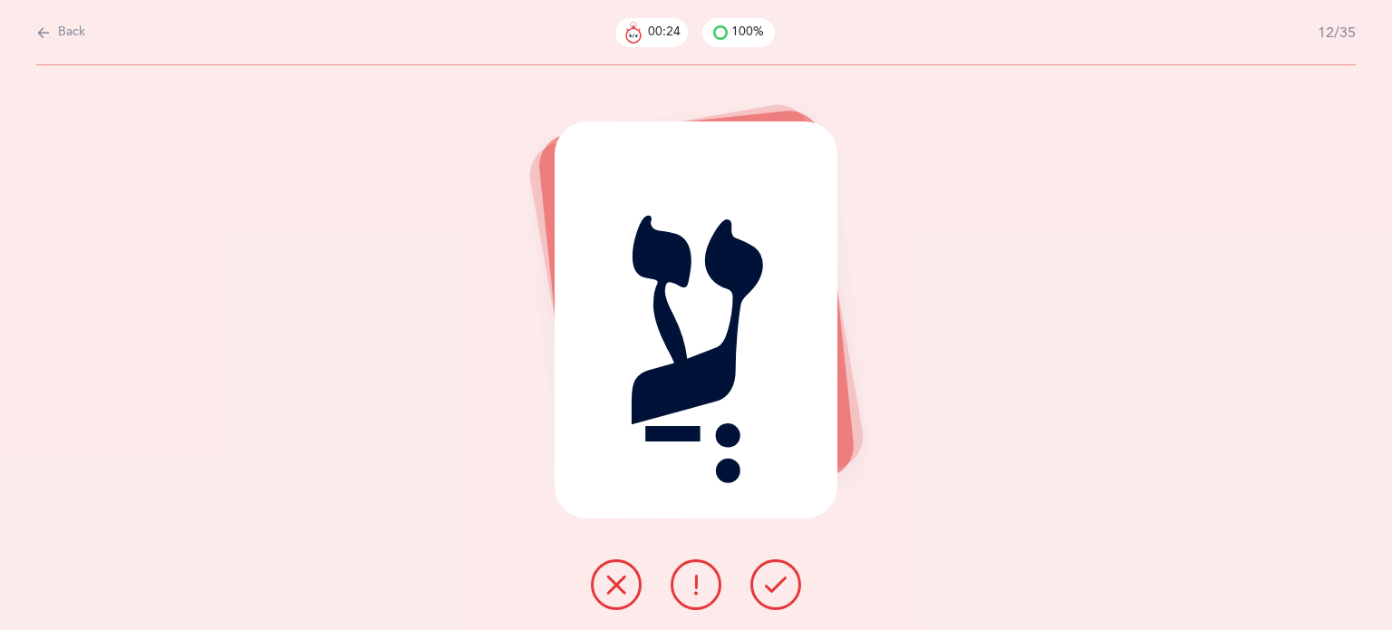
click at [770, 583] on icon at bounding box center [776, 585] width 22 height 22
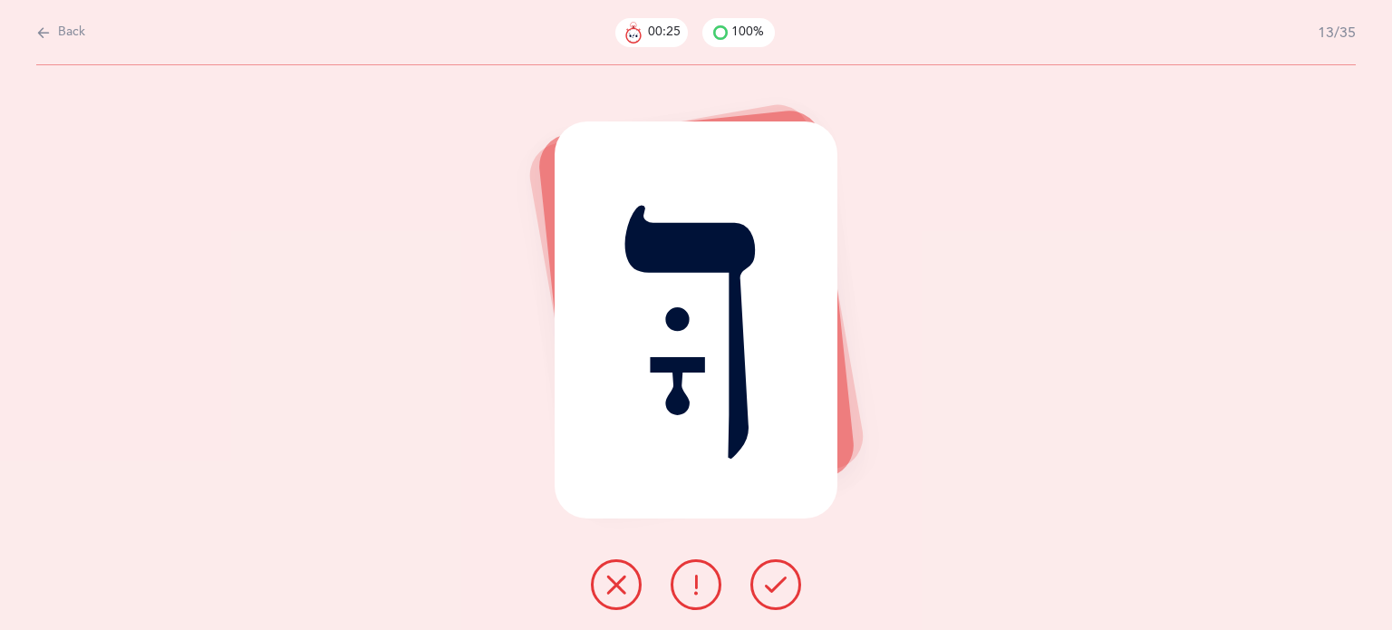
click at [770, 583] on icon at bounding box center [776, 585] width 22 height 22
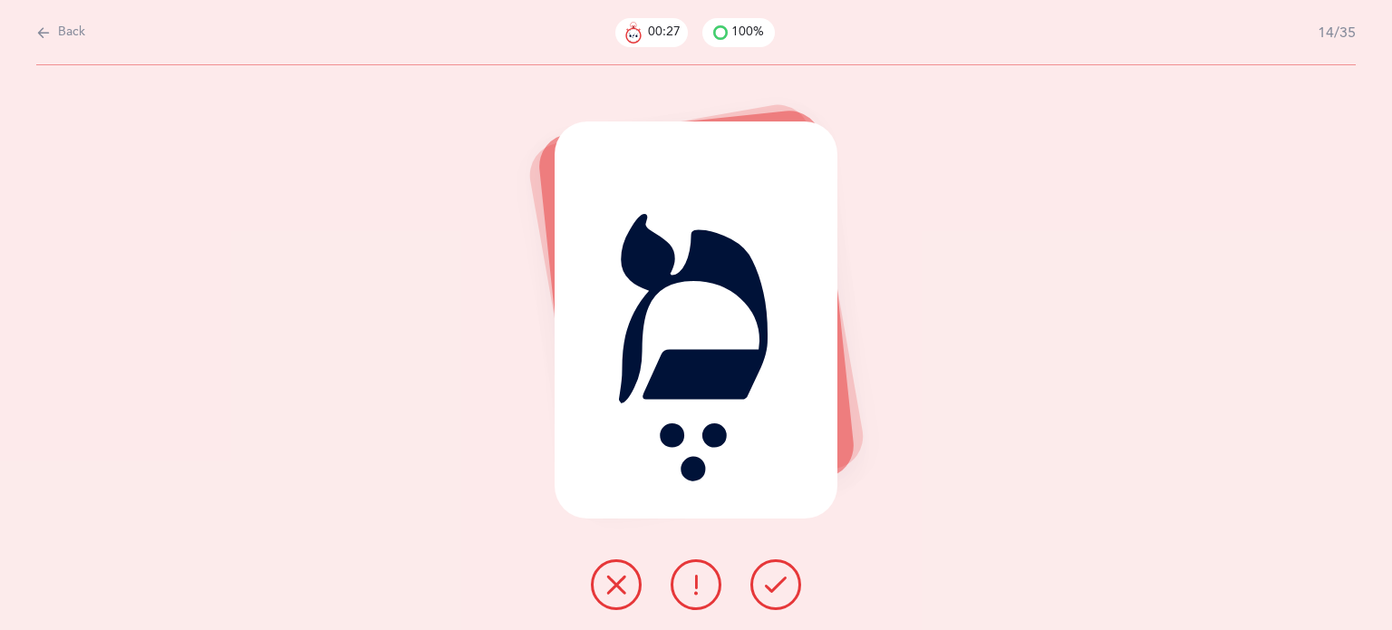
click at [770, 583] on icon at bounding box center [776, 585] width 22 height 22
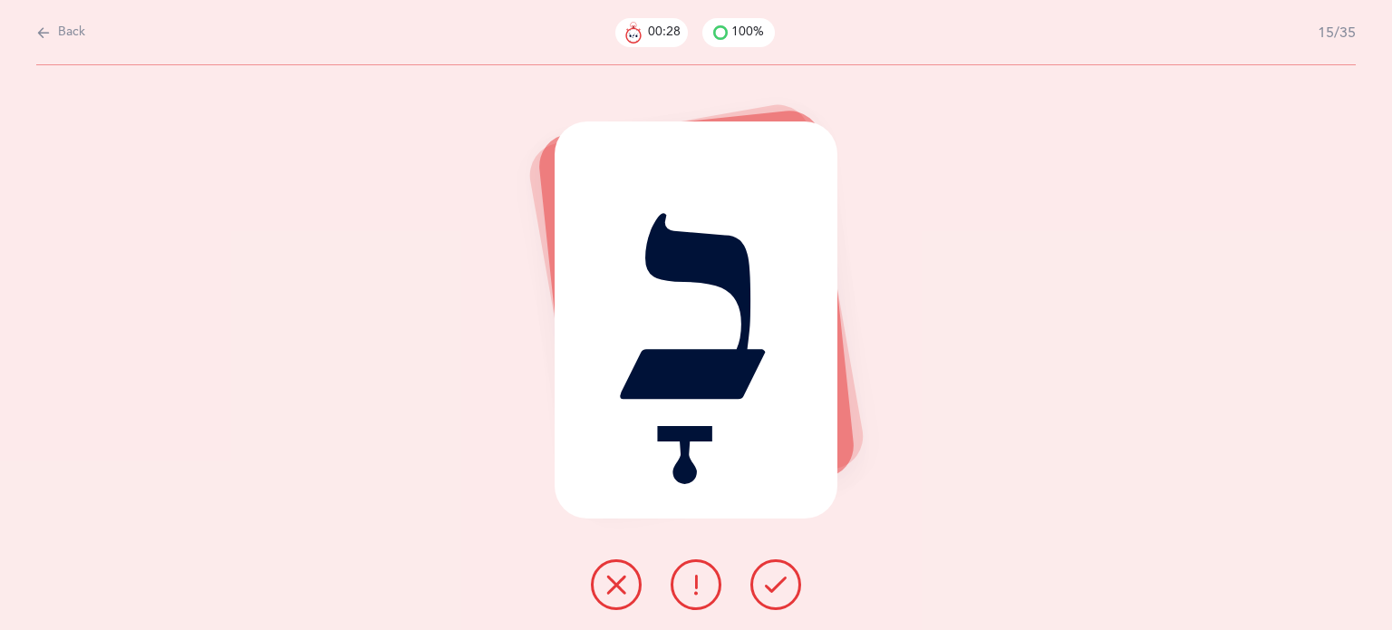
click at [770, 583] on icon at bounding box center [776, 585] width 22 height 22
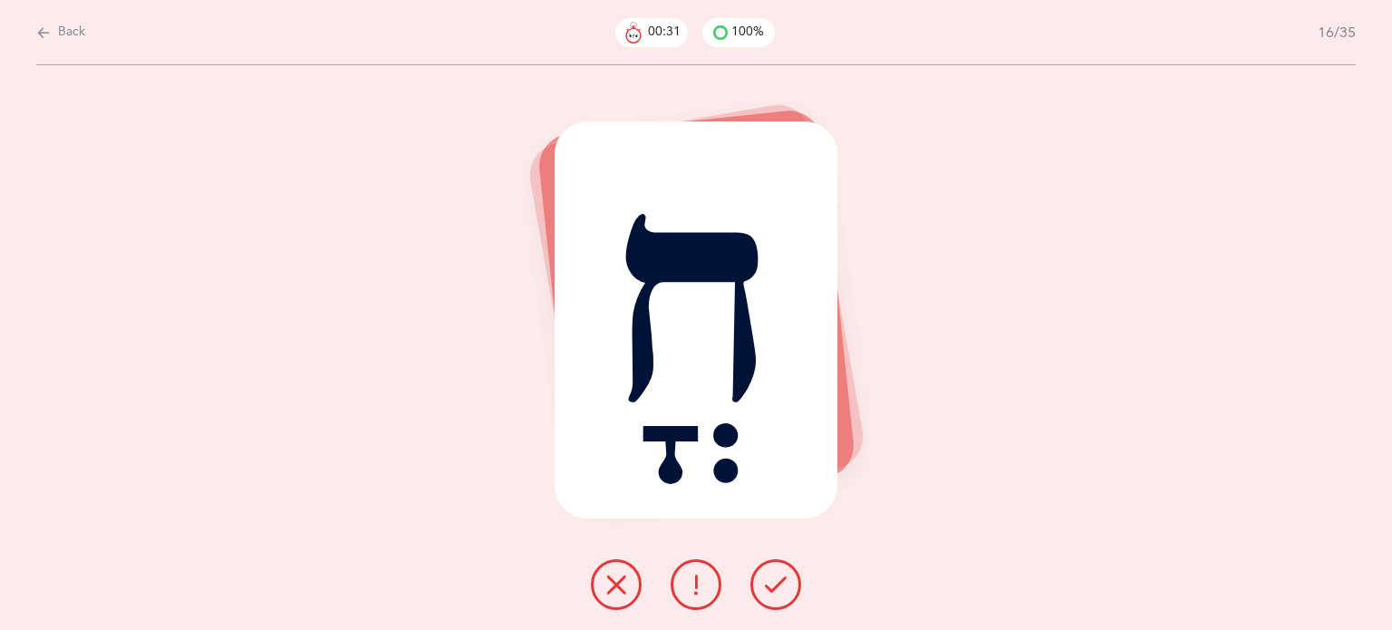
click at [770, 583] on icon at bounding box center [776, 585] width 22 height 22
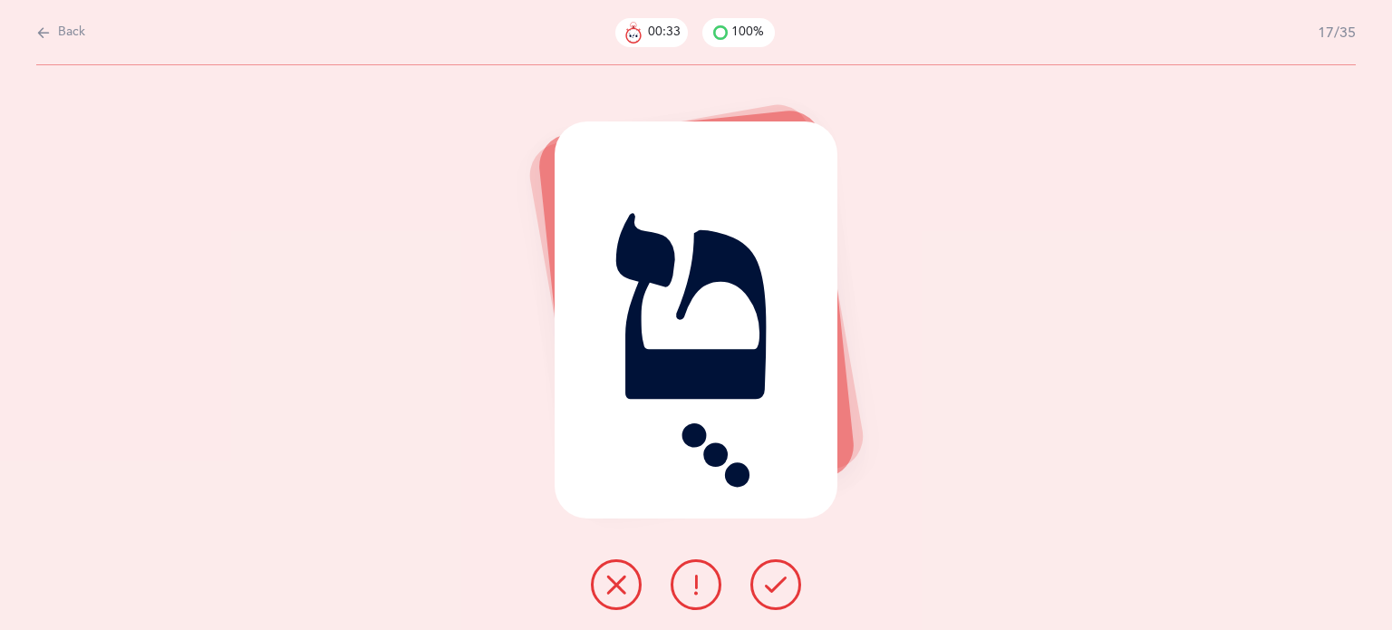
click at [770, 583] on icon at bounding box center [776, 585] width 22 height 22
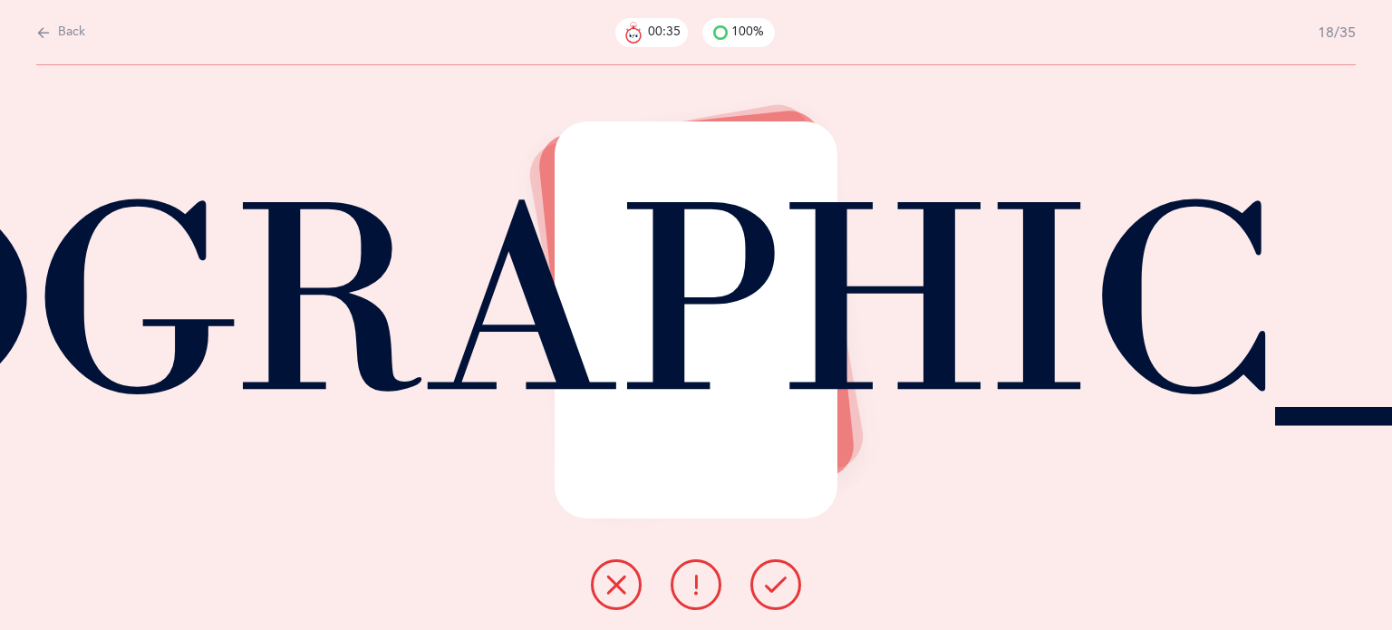
click at [770, 583] on icon at bounding box center [776, 585] width 22 height 22
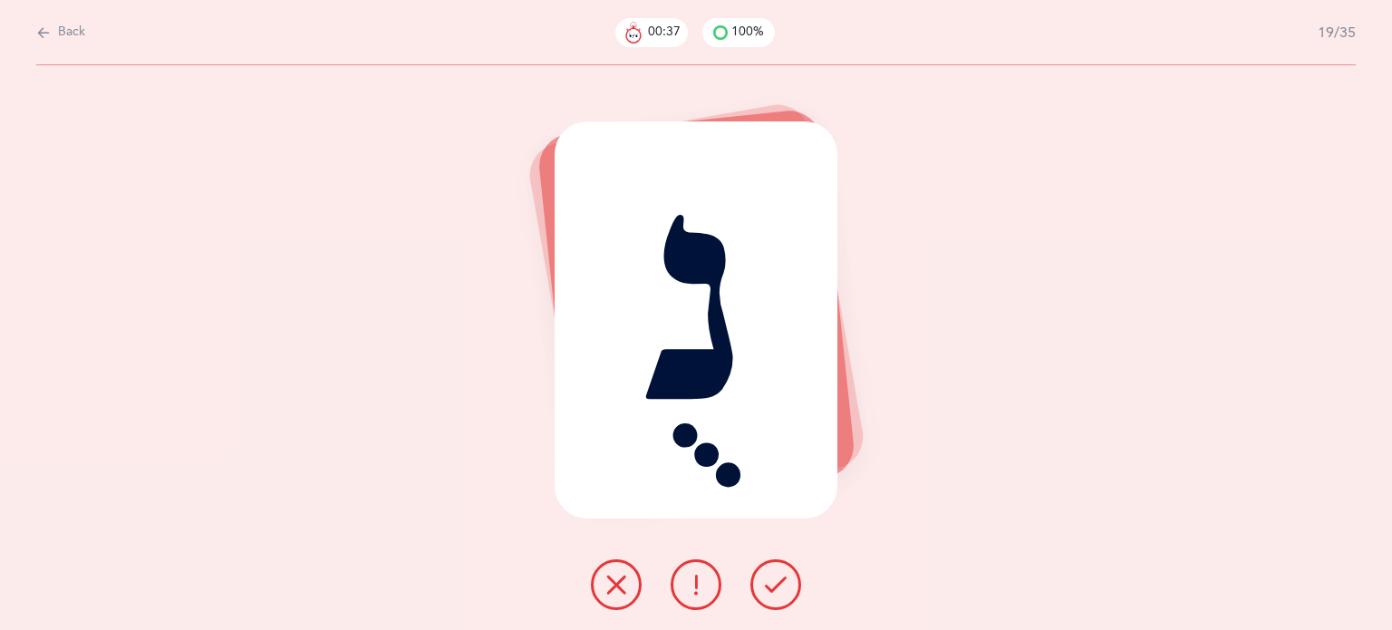
click at [770, 583] on icon at bounding box center [776, 585] width 22 height 22
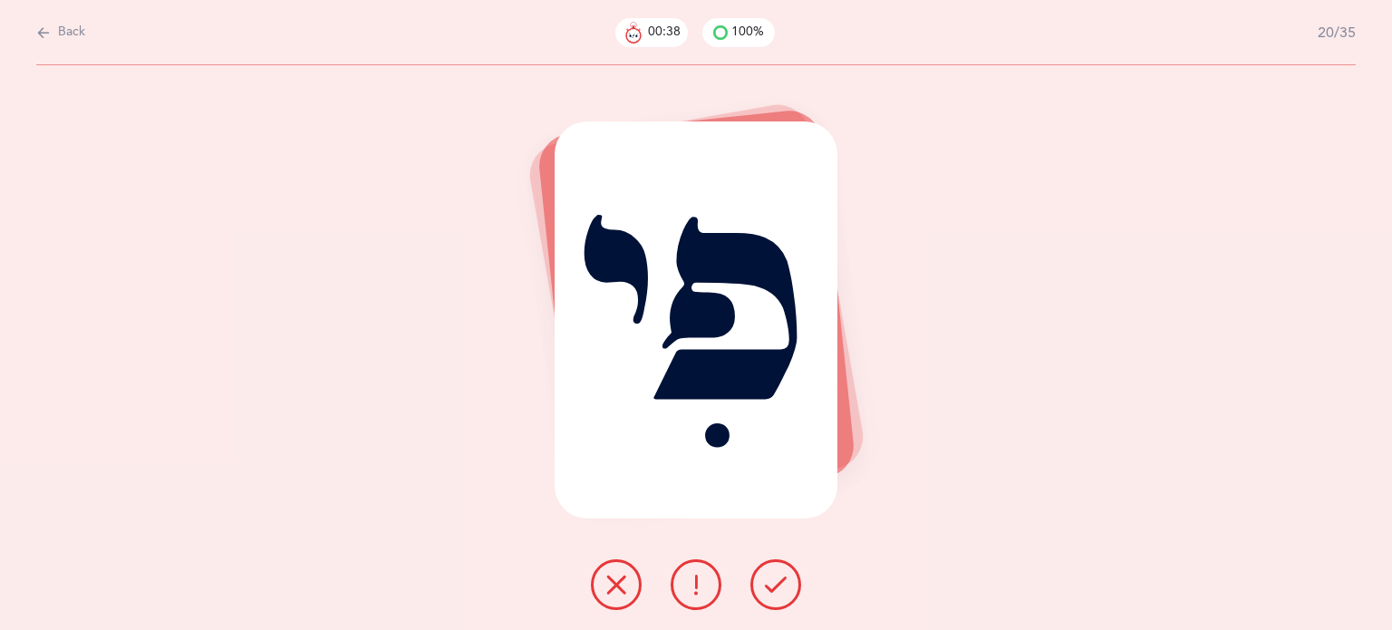
click at [770, 583] on icon at bounding box center [776, 585] width 22 height 22
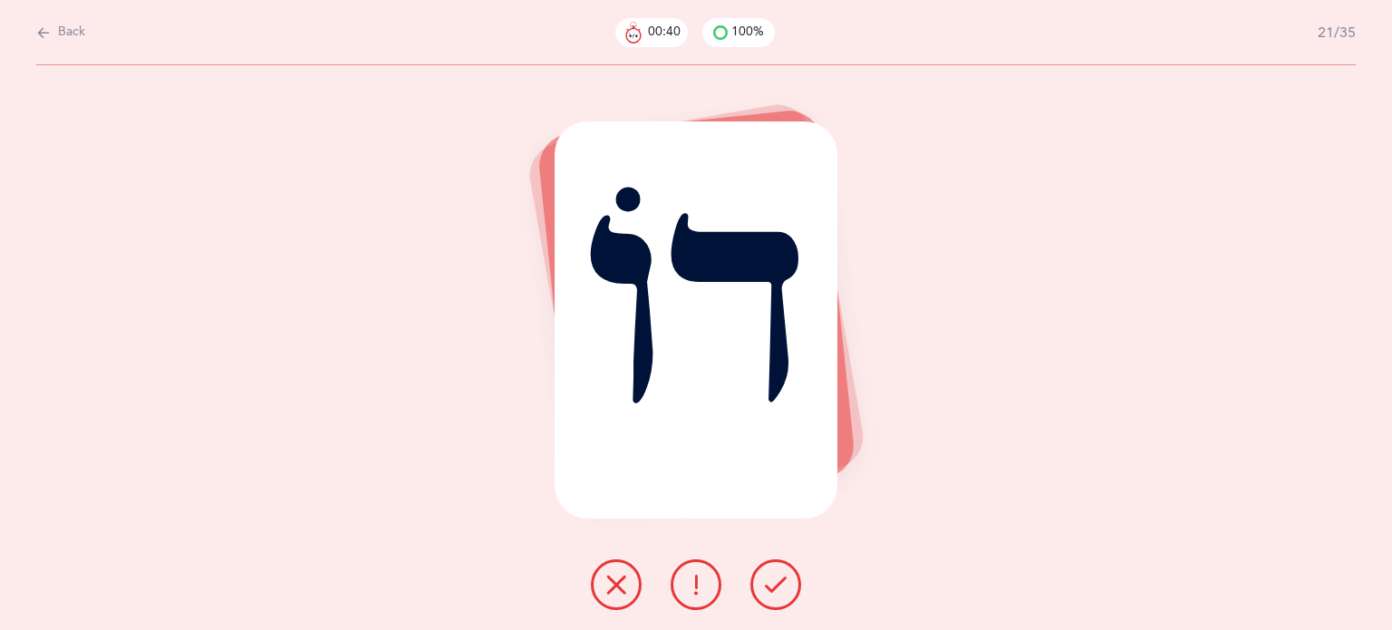
click at [770, 583] on icon at bounding box center [776, 585] width 22 height 22
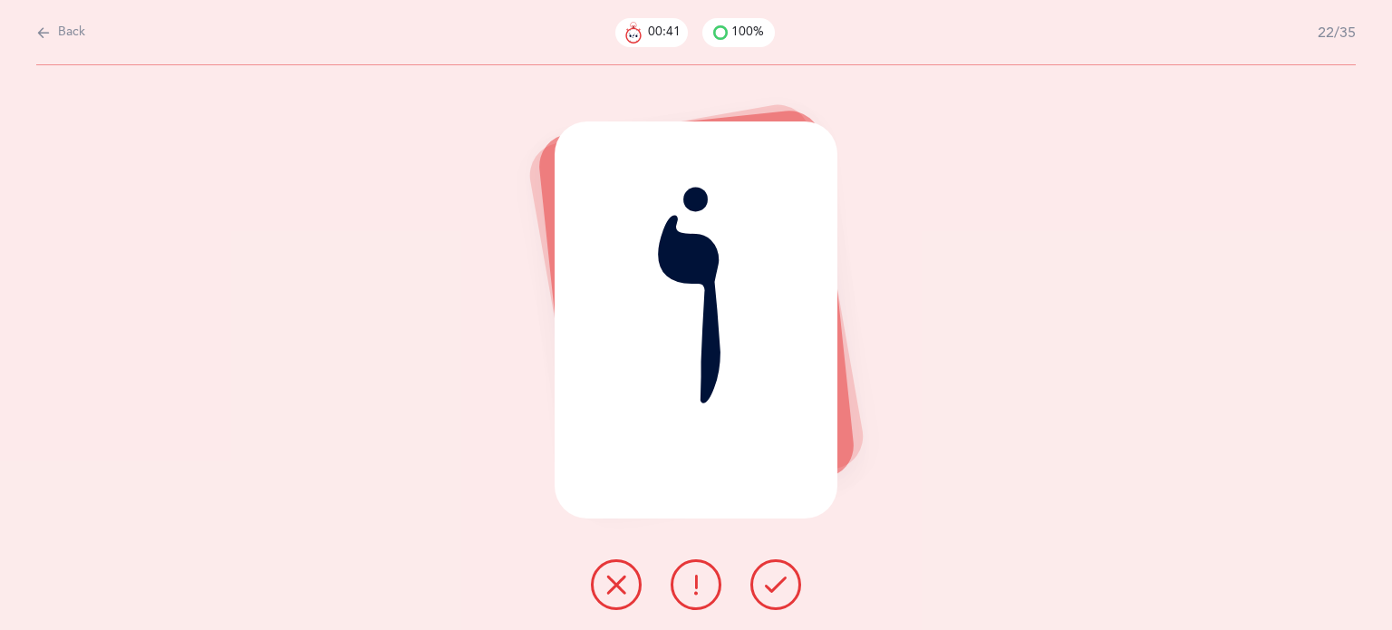
click at [770, 583] on icon at bounding box center [776, 585] width 22 height 22
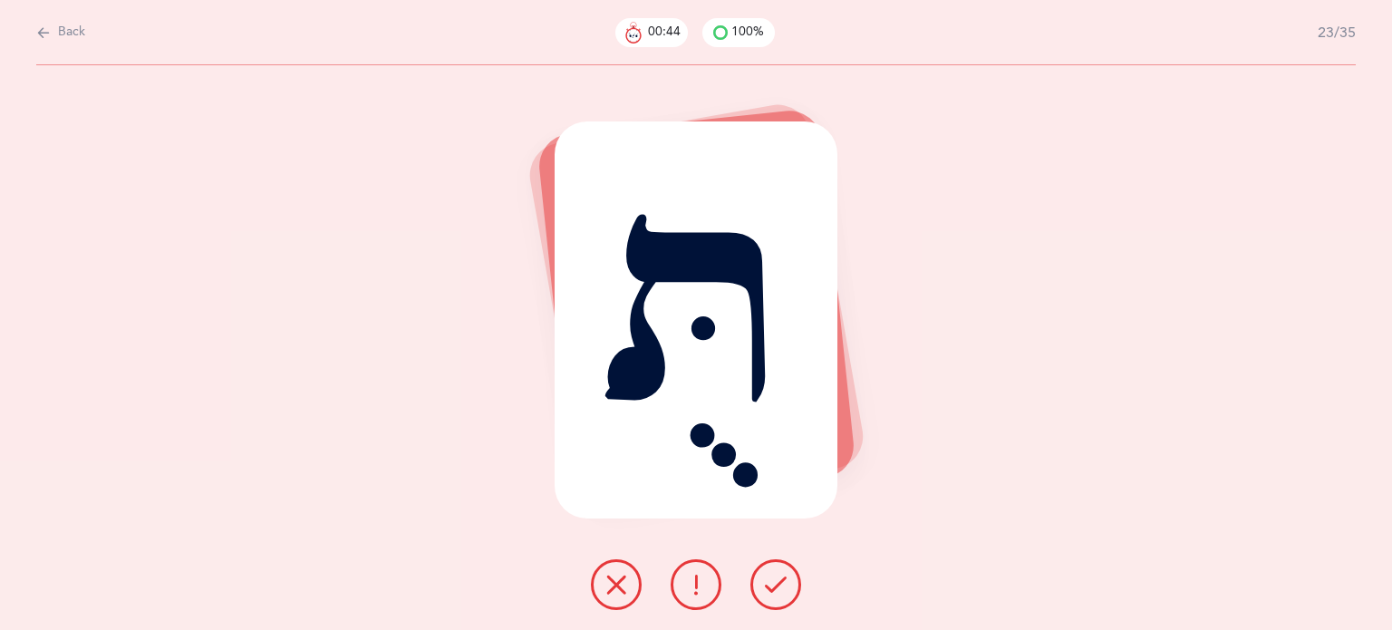
click at [770, 583] on icon at bounding box center [776, 585] width 22 height 22
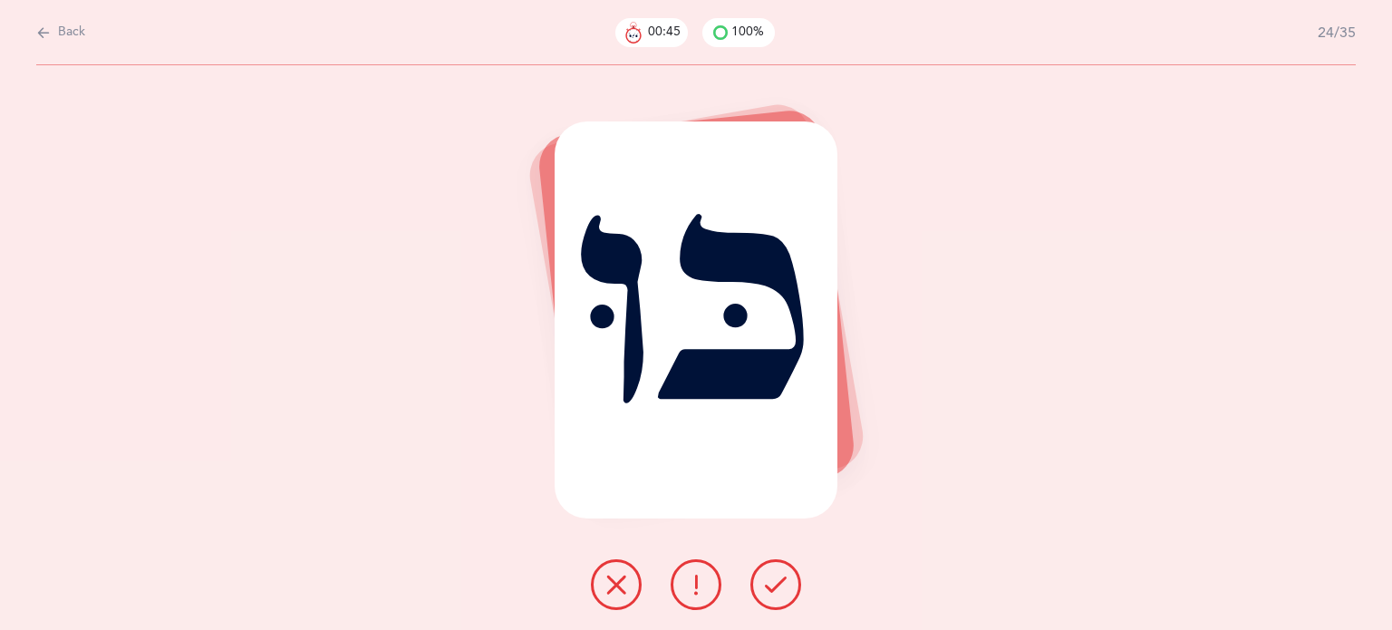
click at [770, 583] on icon at bounding box center [776, 585] width 22 height 22
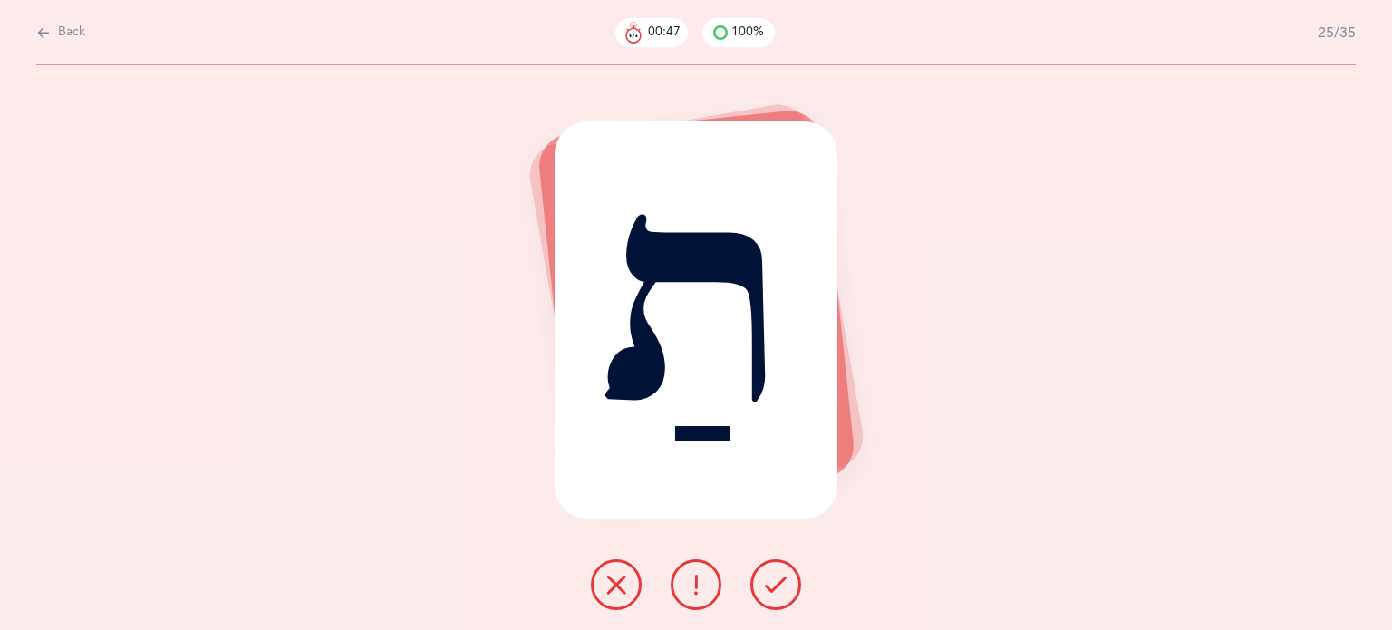
click at [770, 583] on icon at bounding box center [776, 585] width 22 height 22
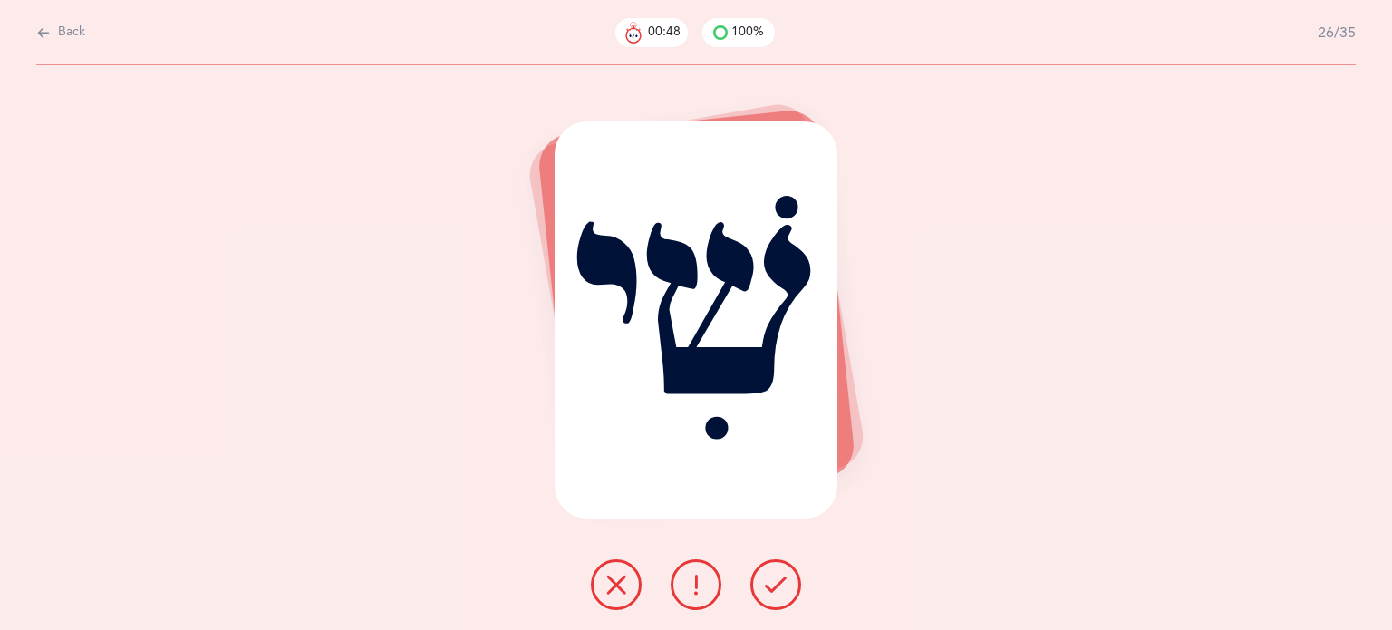
click at [770, 583] on icon at bounding box center [776, 585] width 22 height 22
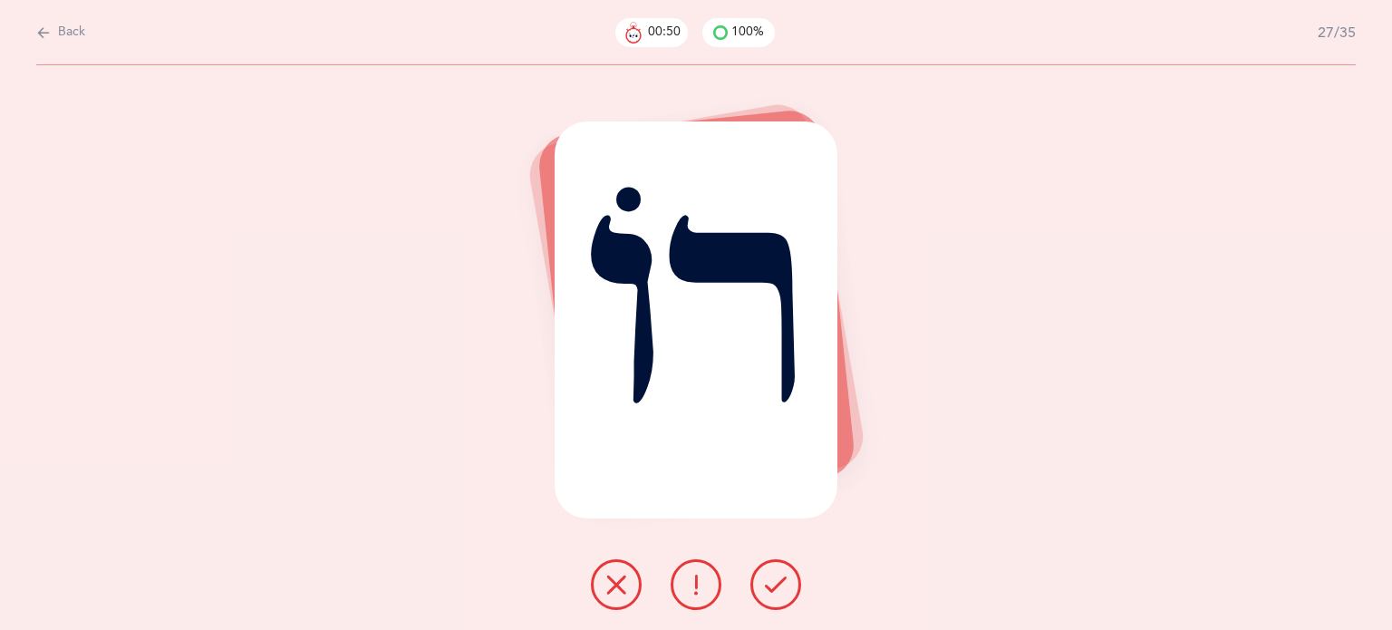
click at [770, 583] on icon at bounding box center [776, 585] width 22 height 22
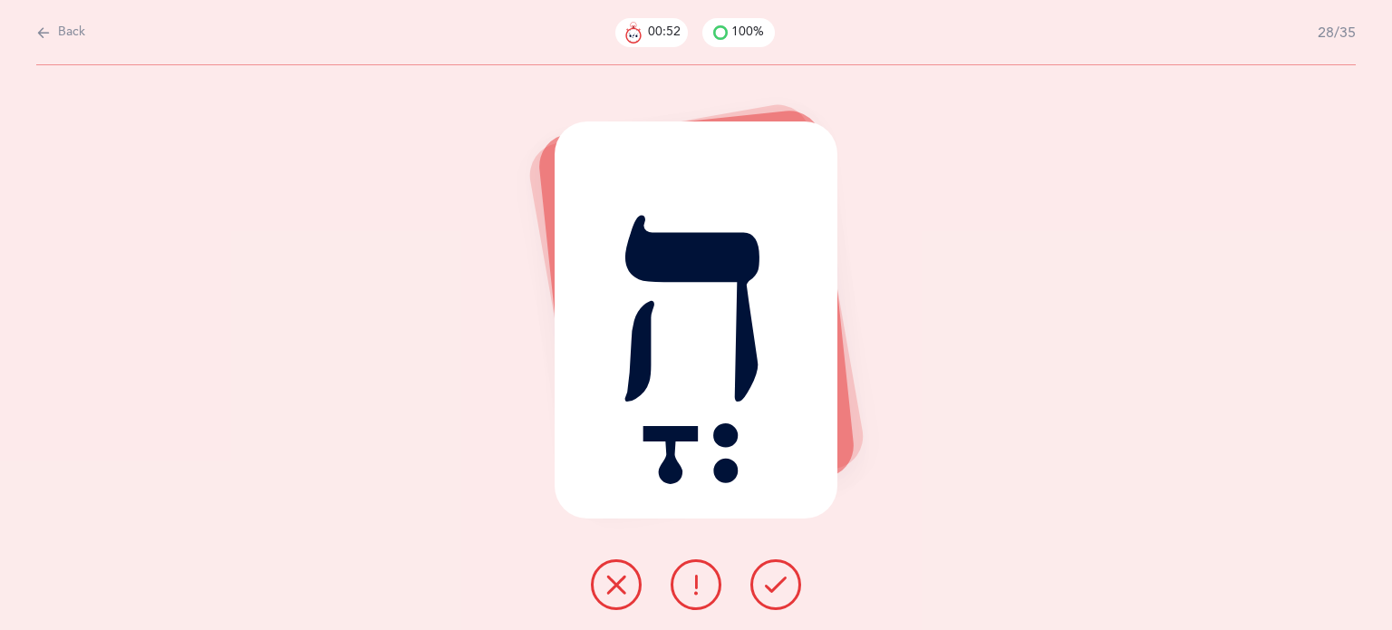
click at [770, 583] on icon at bounding box center [776, 585] width 22 height 22
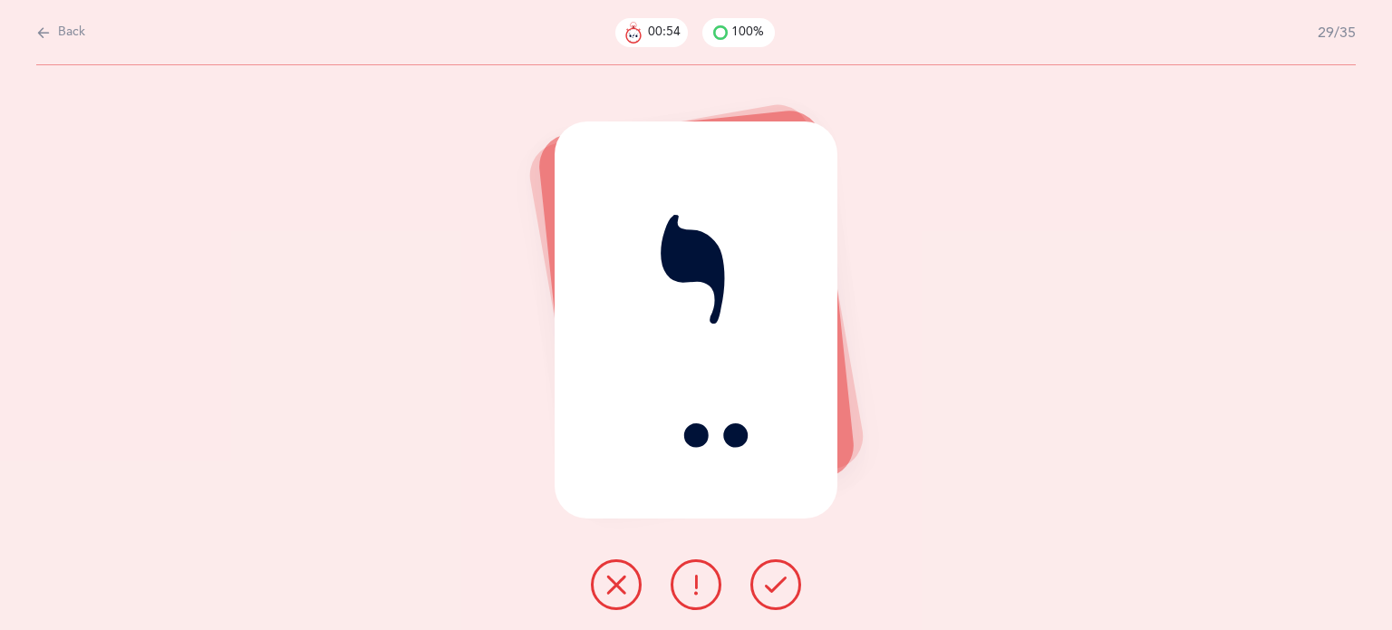
click at [770, 583] on icon at bounding box center [776, 585] width 22 height 22
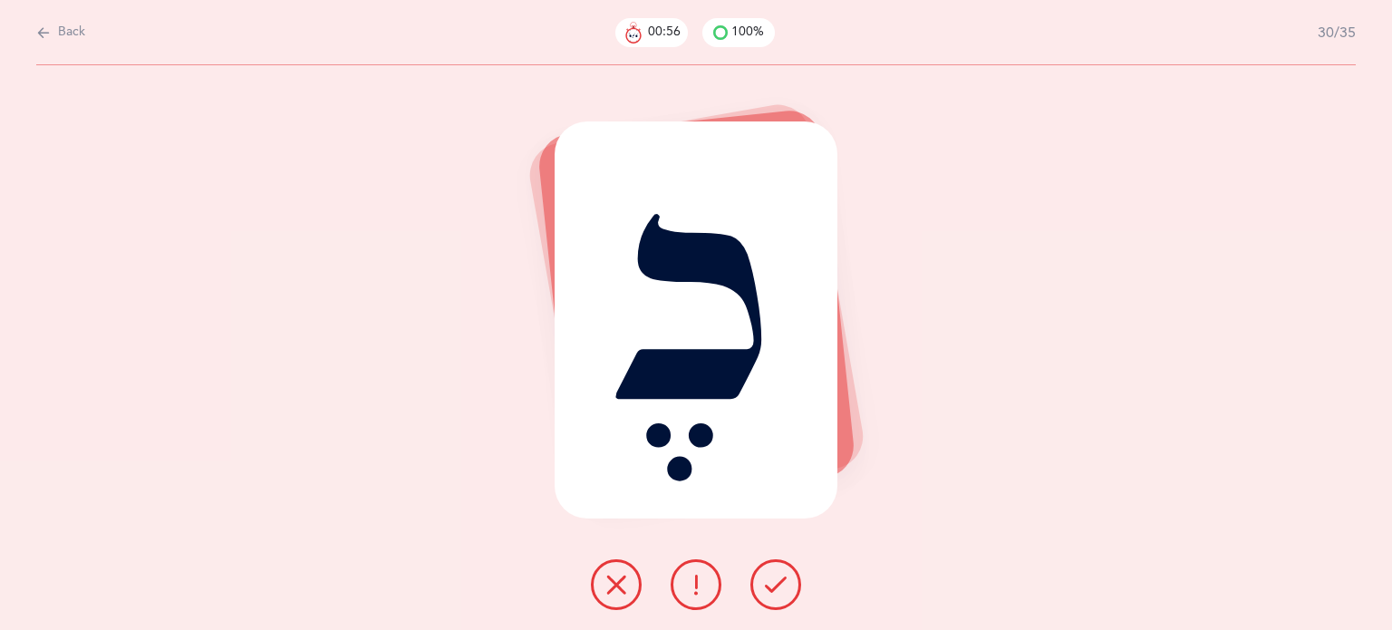
click at [770, 583] on icon at bounding box center [776, 585] width 22 height 22
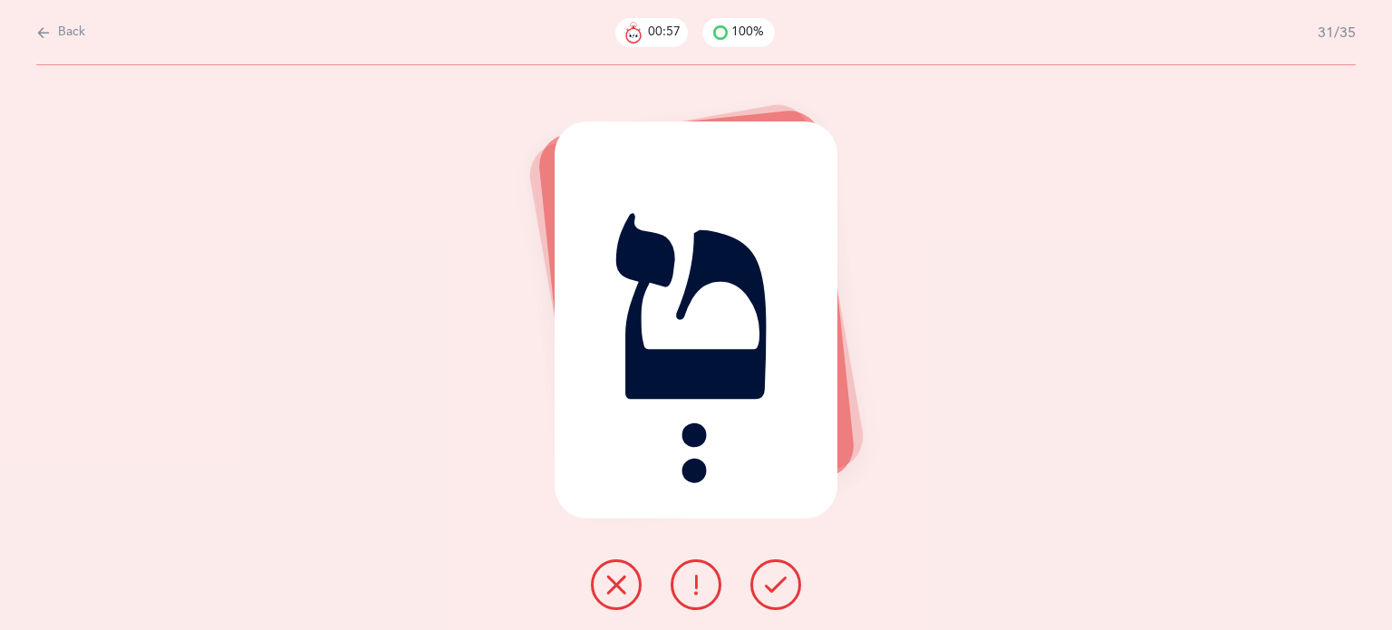
click at [770, 583] on icon at bounding box center [776, 585] width 22 height 22
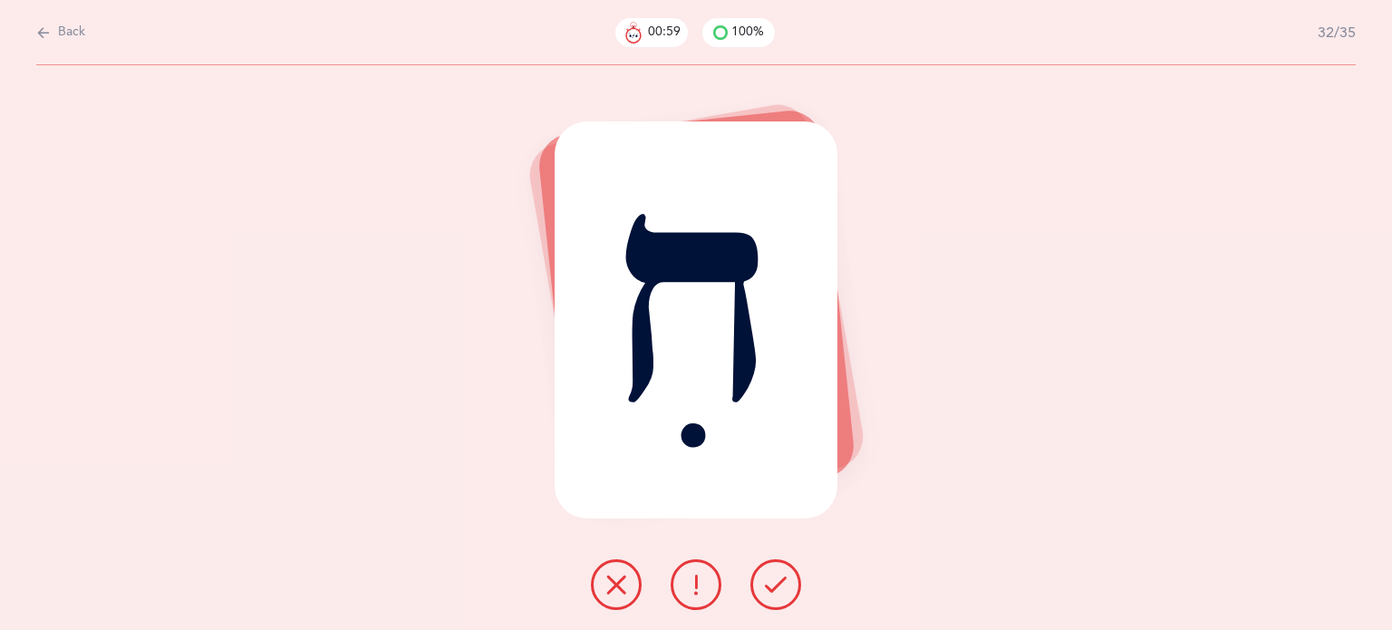
click at [770, 583] on icon at bounding box center [776, 585] width 22 height 22
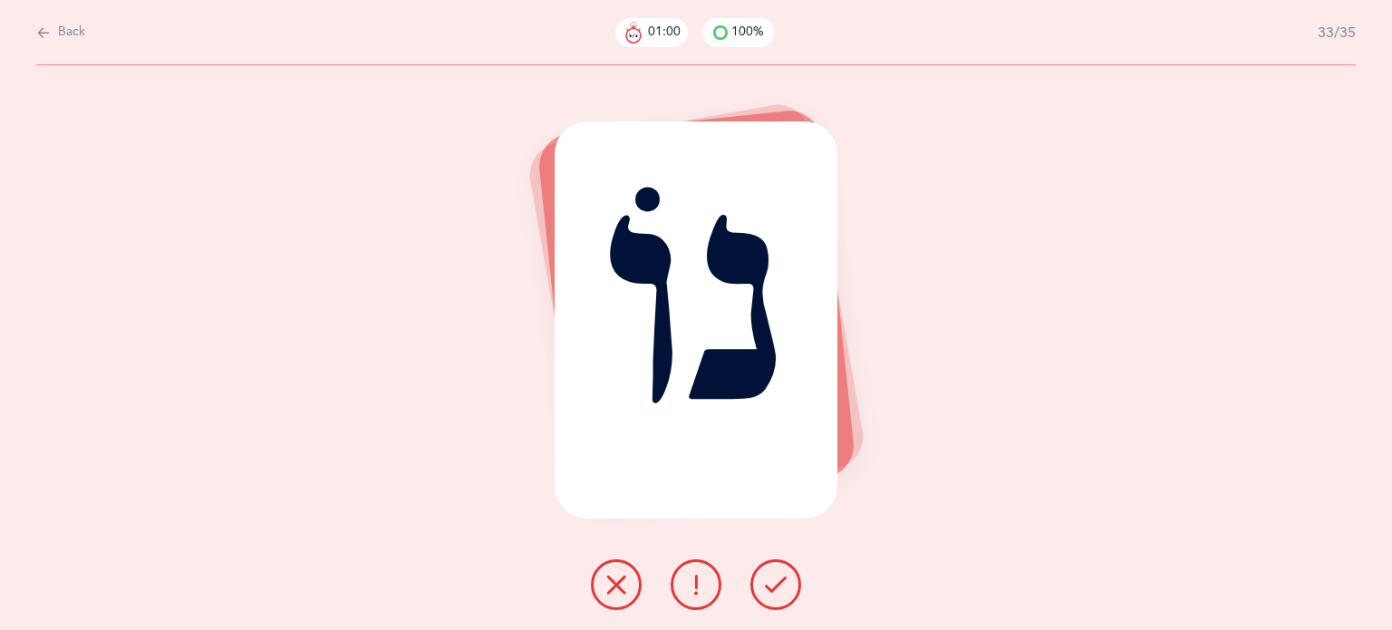
click at [770, 583] on icon at bounding box center [776, 585] width 22 height 22
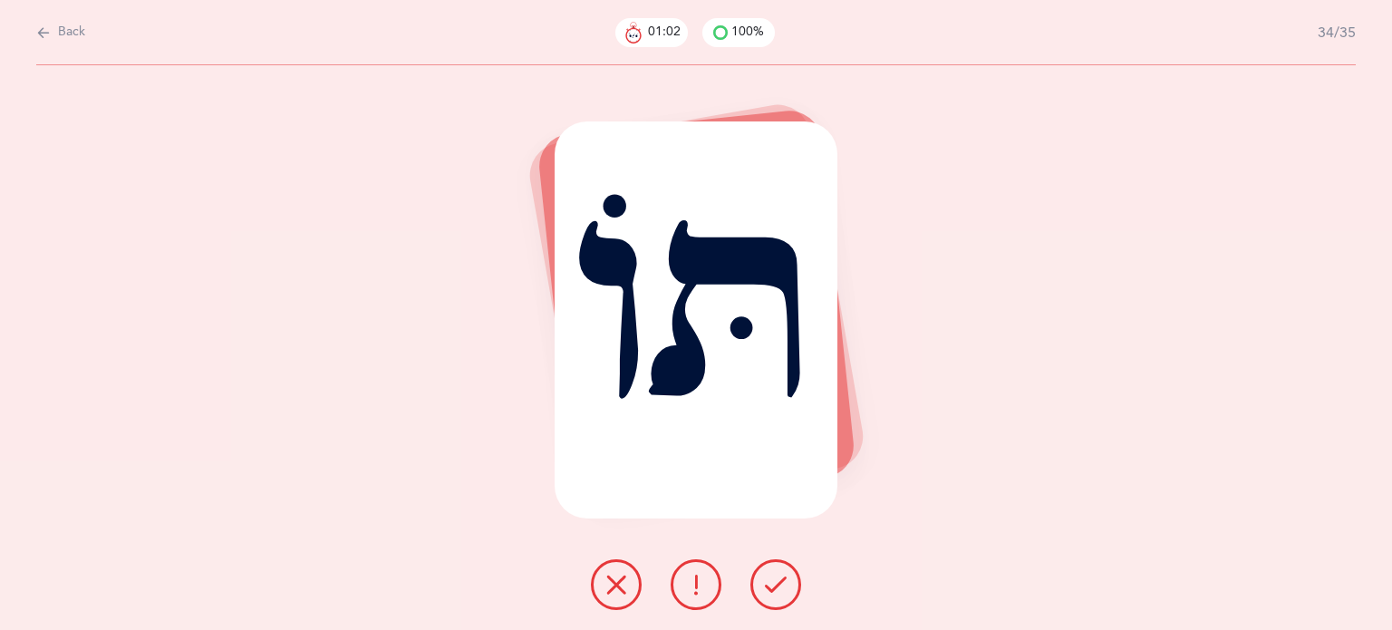
click at [770, 583] on icon at bounding box center [776, 585] width 22 height 22
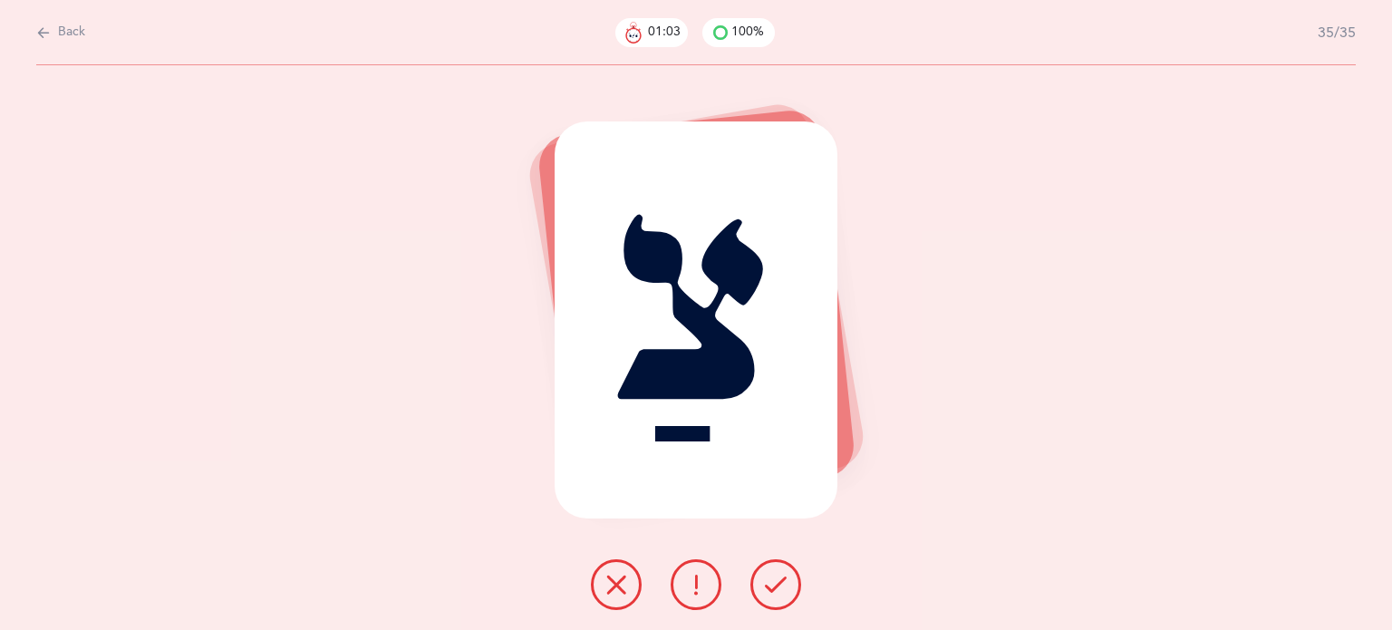
click at [770, 583] on icon at bounding box center [776, 585] width 22 height 22
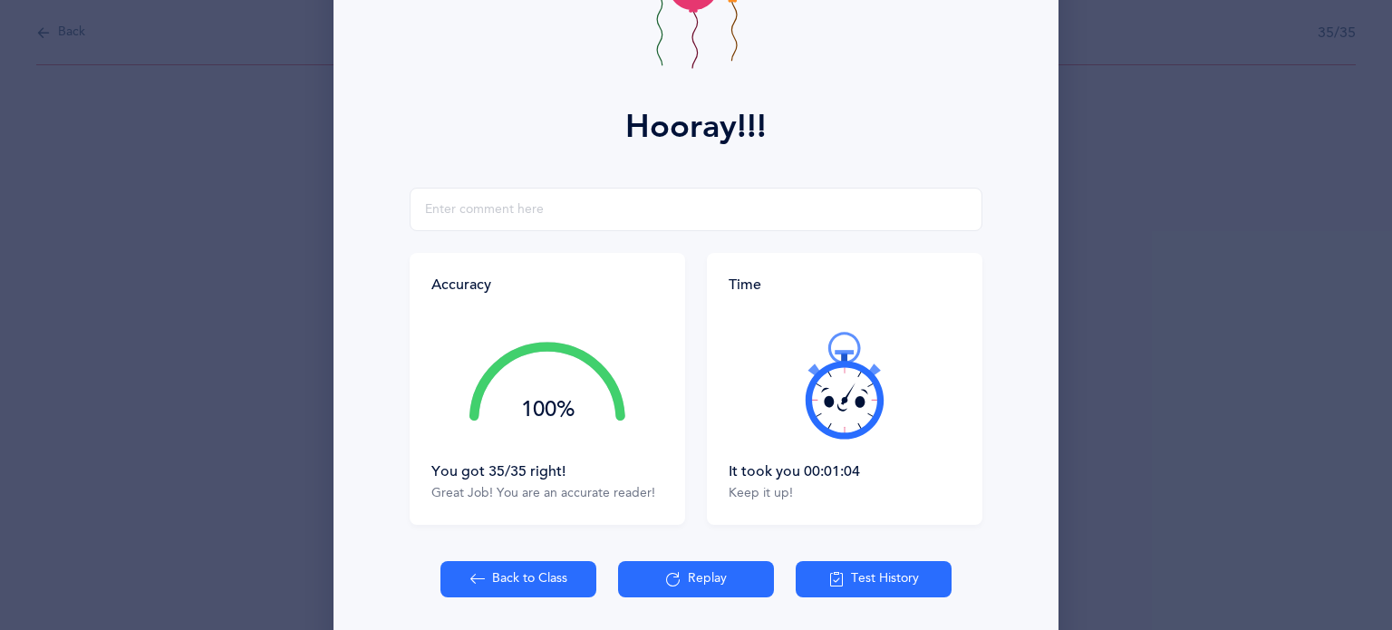
scroll to position [232, 0]
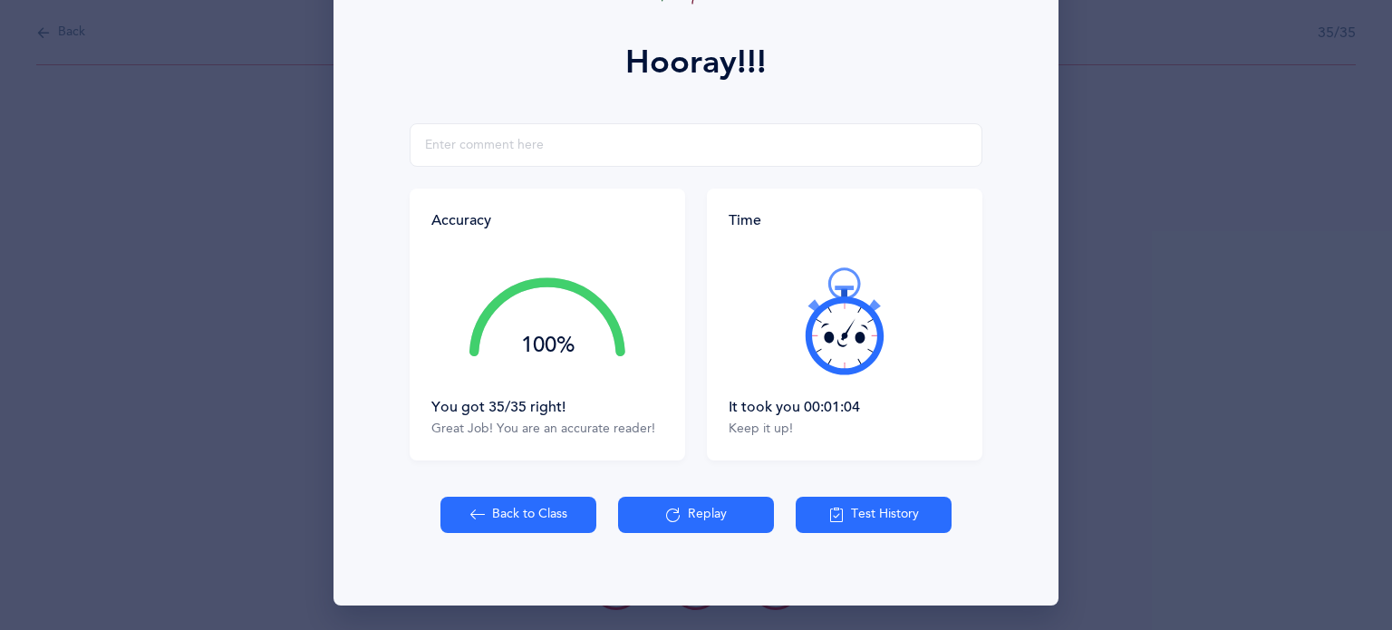
click at [487, 512] on button "Back to Class" at bounding box center [518, 515] width 156 height 36
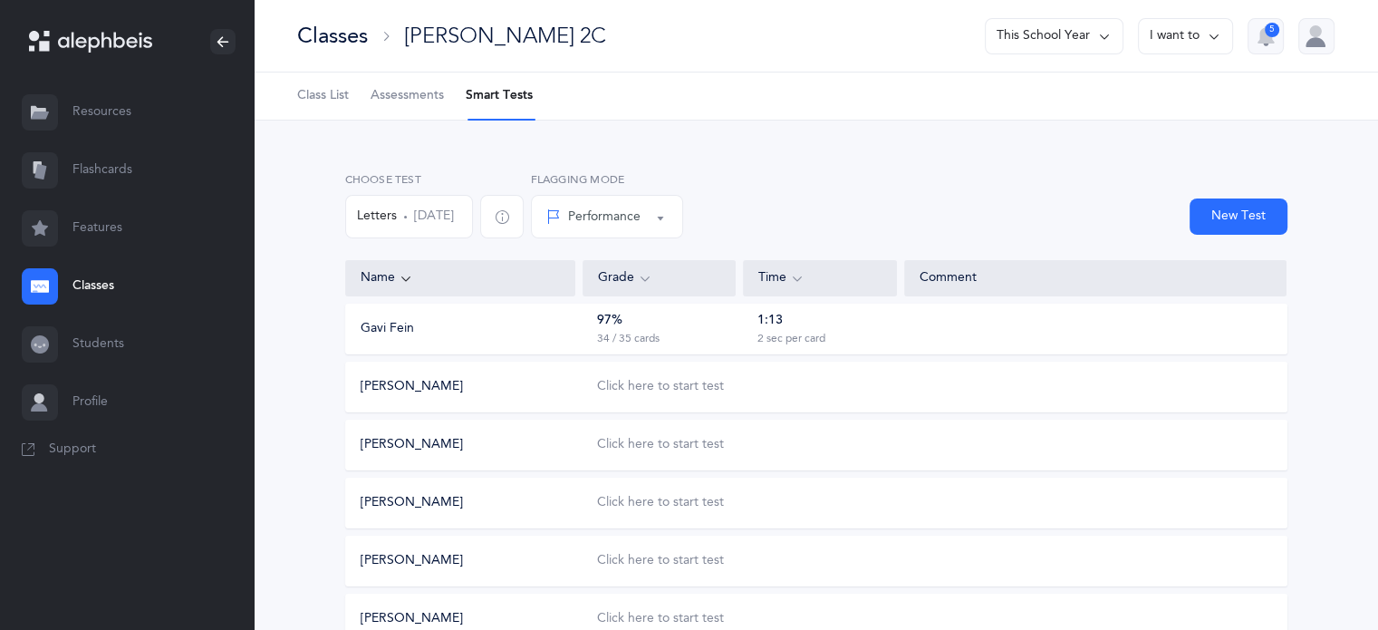
click at [410, 388] on button "[PERSON_NAME]" at bounding box center [412, 387] width 102 height 18
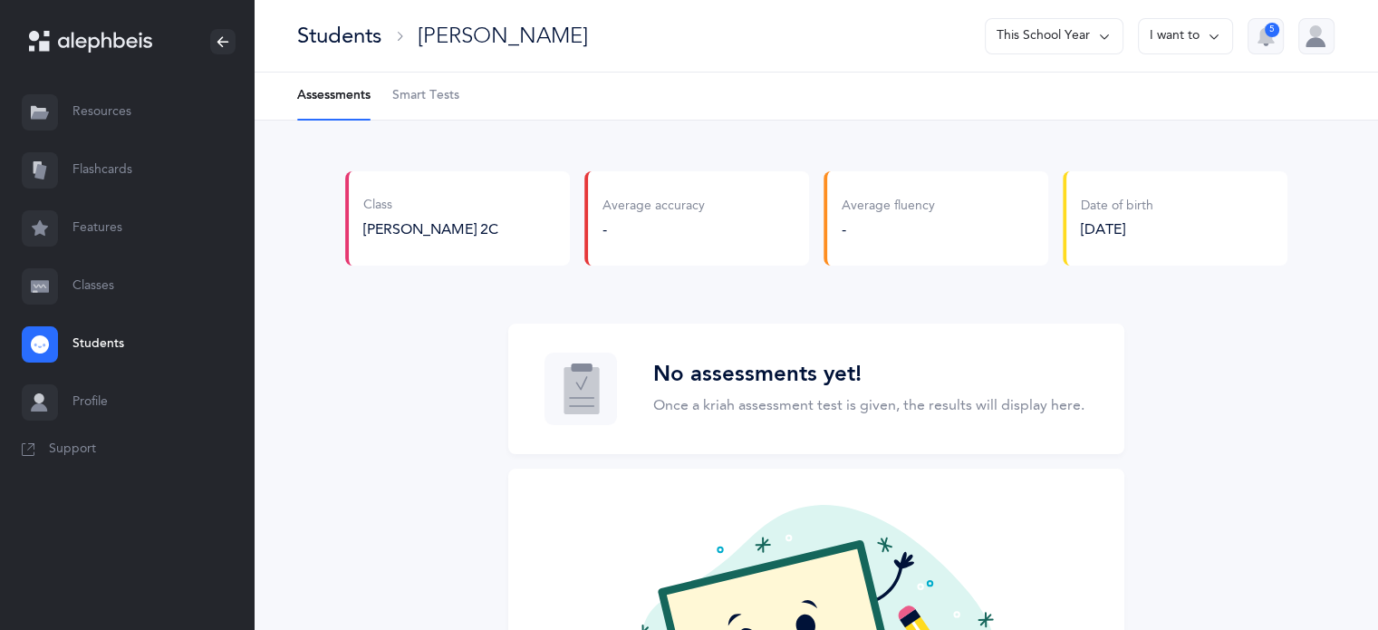
click at [109, 344] on link "Students" at bounding box center [127, 344] width 254 height 58
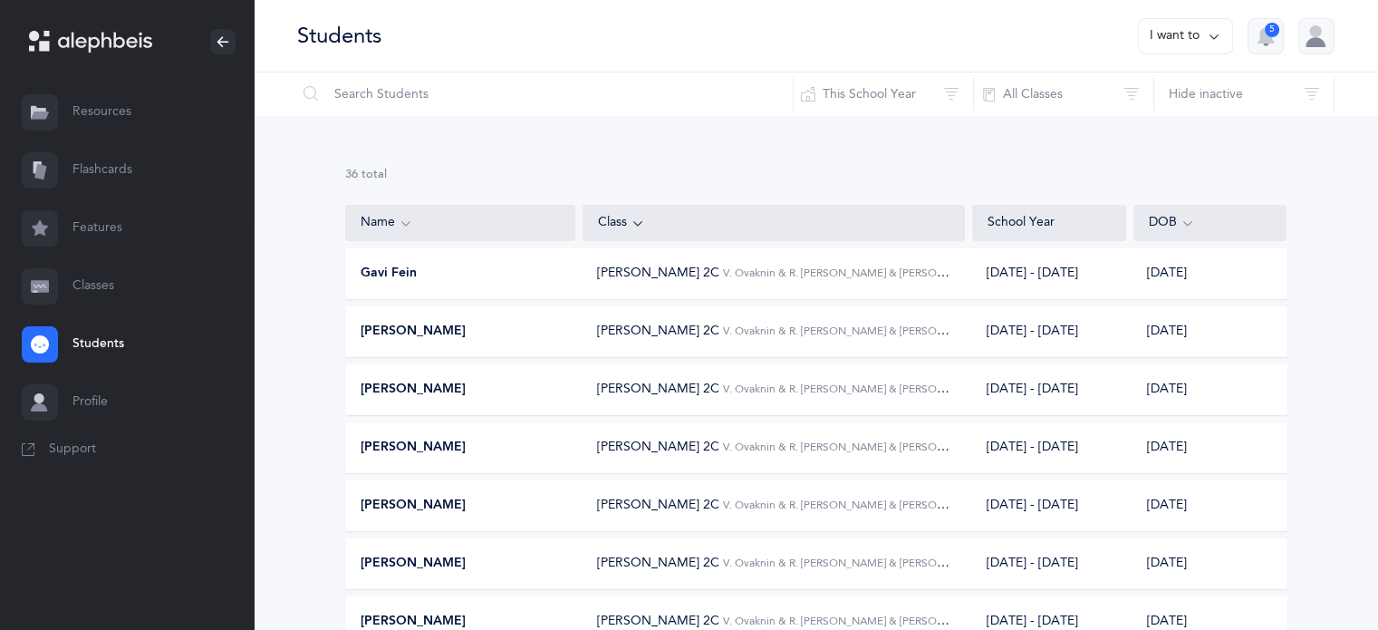
click at [97, 289] on link "Classes" at bounding box center [127, 286] width 254 height 58
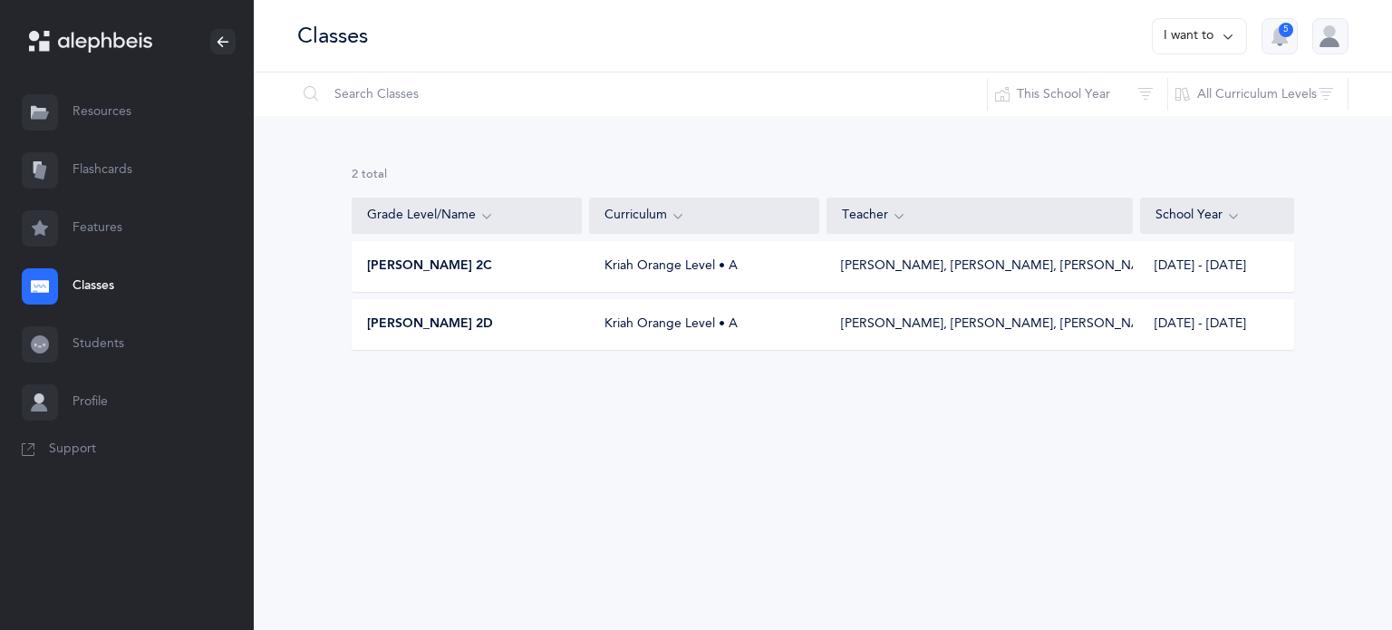
click at [428, 267] on span "[PERSON_NAME] 2C" at bounding box center [429, 266] width 125 height 18
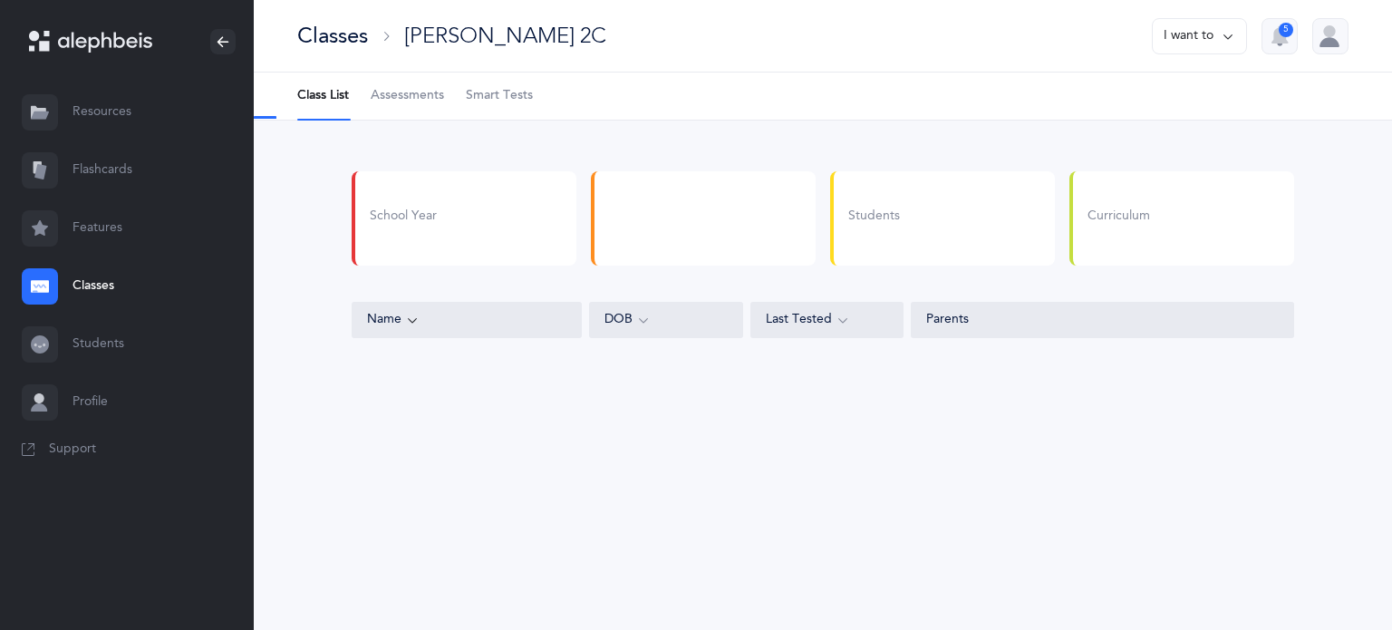
click at [395, 91] on span "Assessments" at bounding box center [407, 96] width 73 height 18
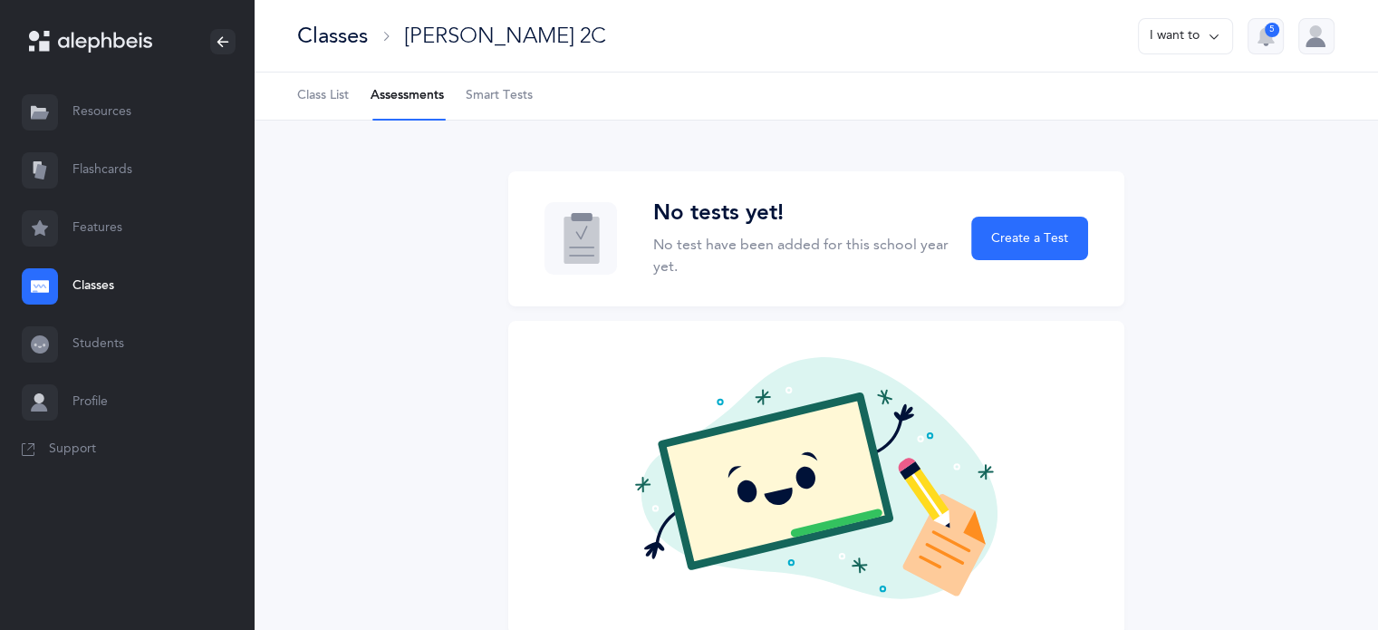
click at [486, 101] on span "Smart Tests" at bounding box center [499, 96] width 67 height 18
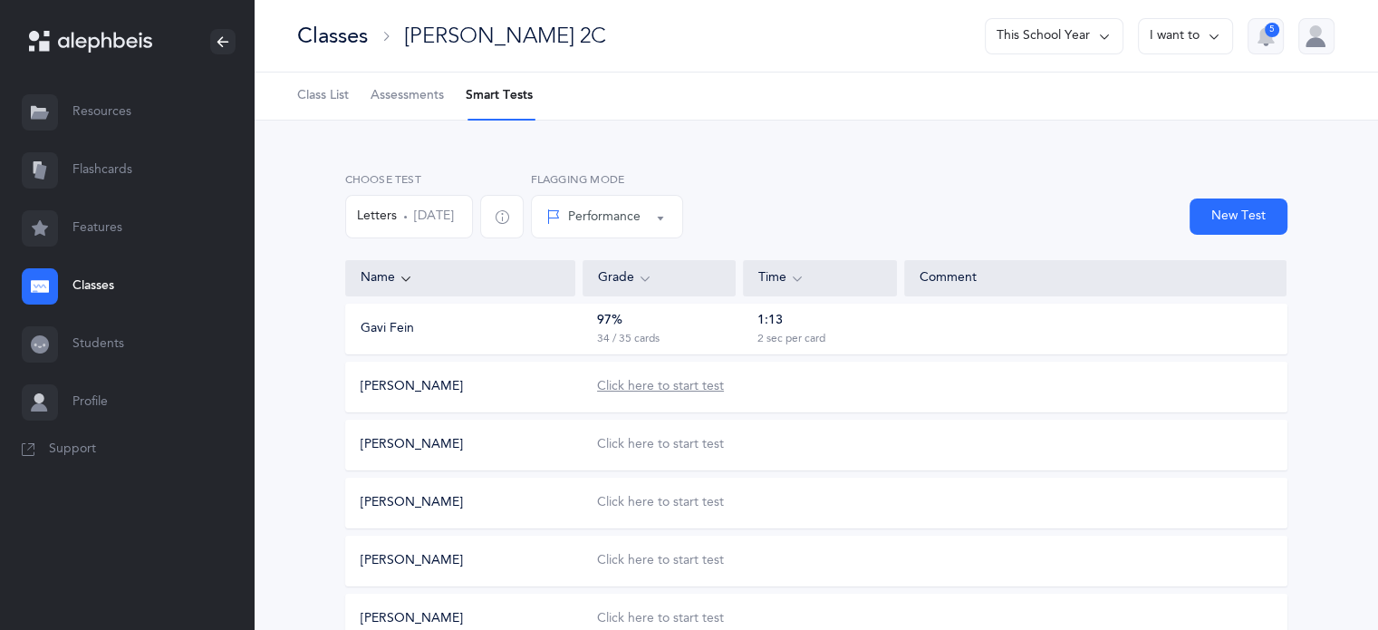
click at [644, 390] on div "Click here to start test" at bounding box center [660, 387] width 127 height 18
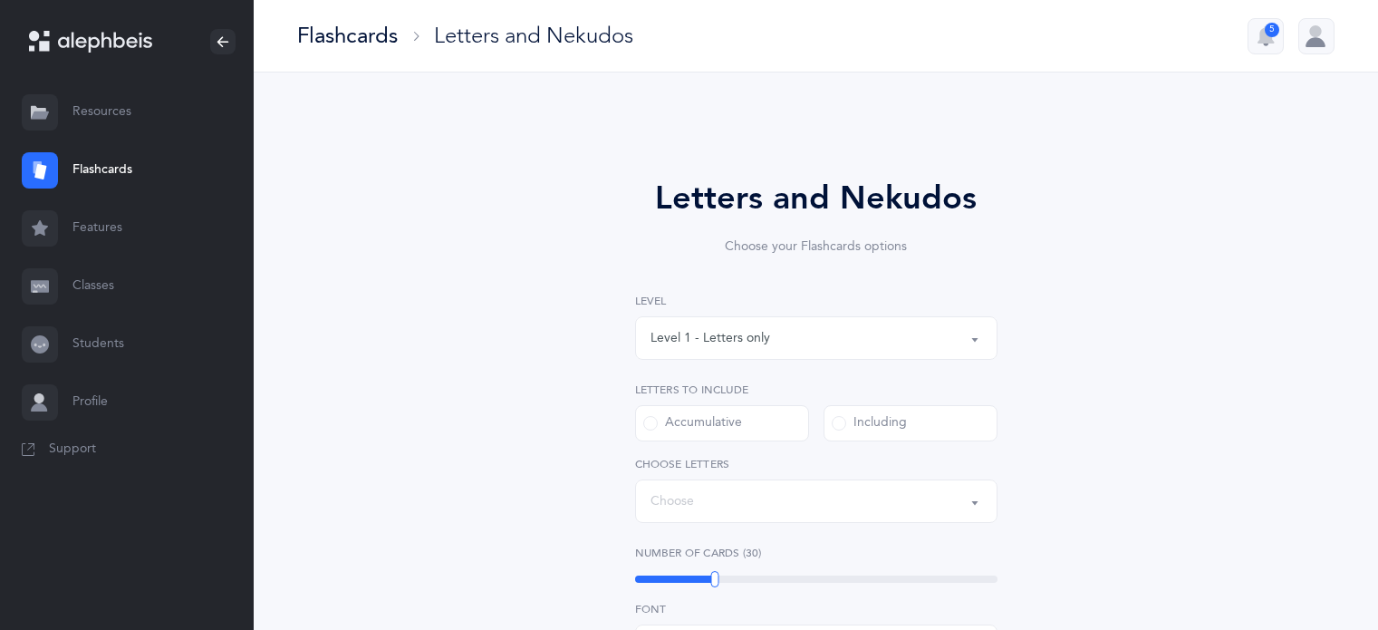
select select
select select "single"
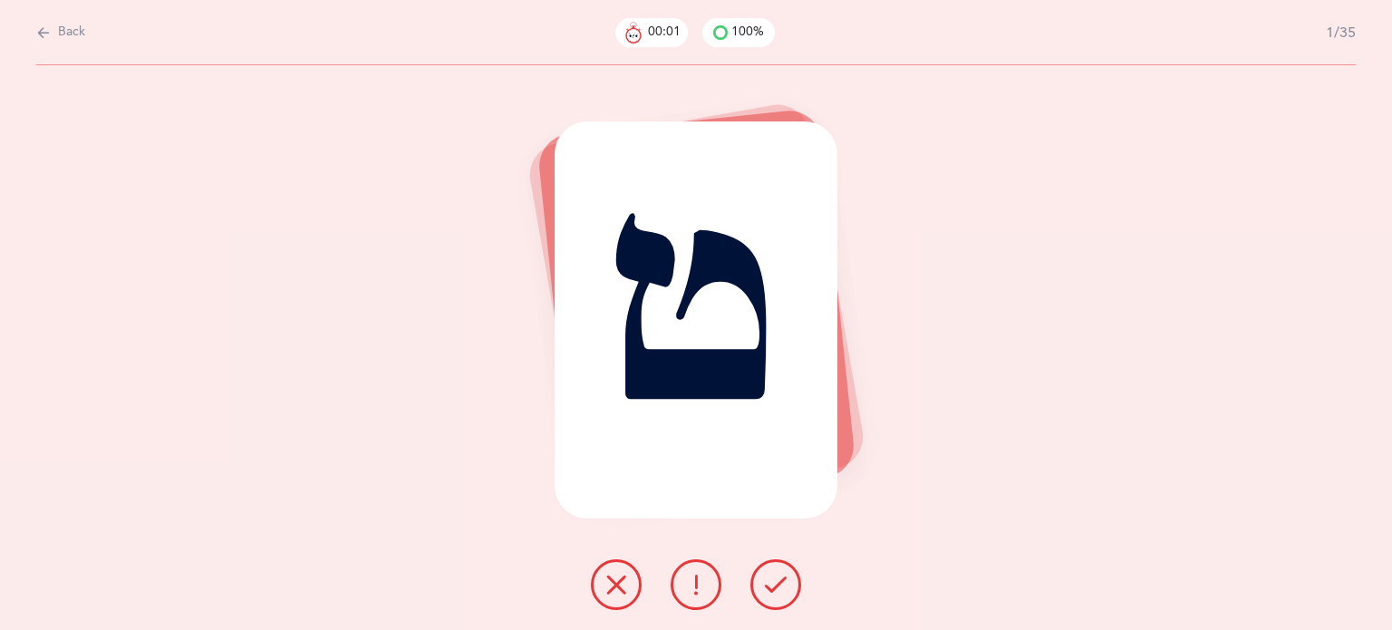
click at [774, 585] on icon at bounding box center [776, 585] width 22 height 22
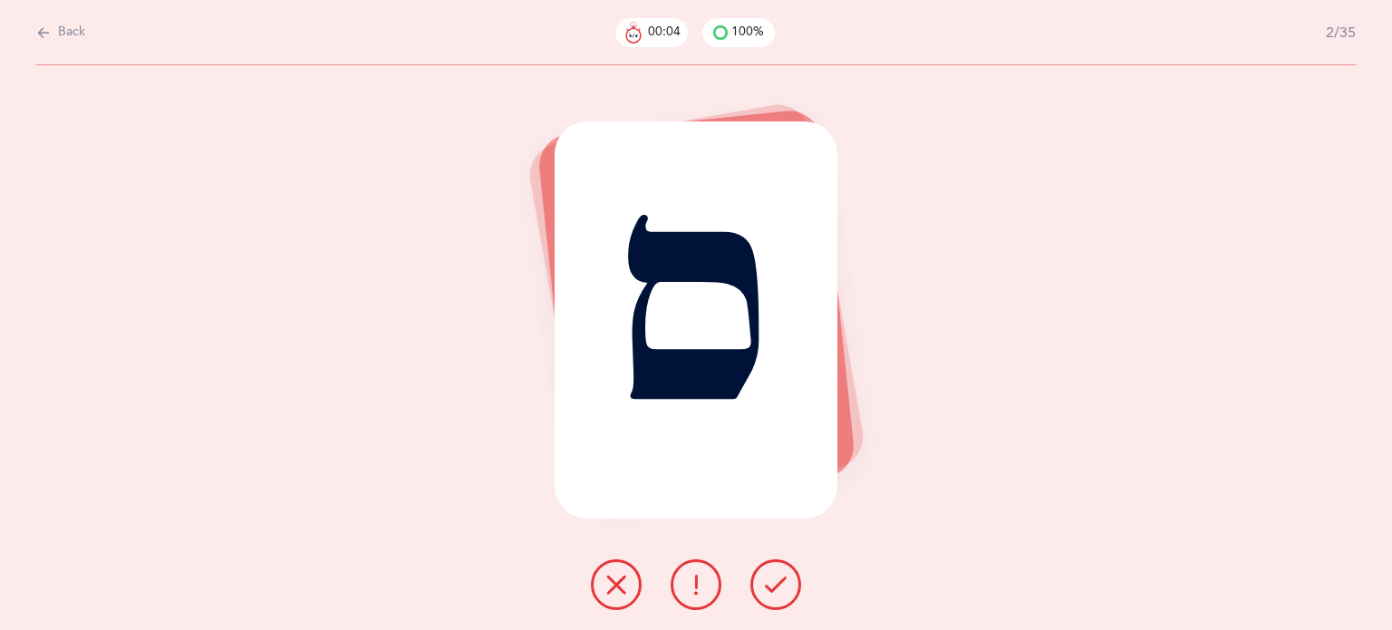
click at [773, 585] on icon at bounding box center [776, 585] width 22 height 22
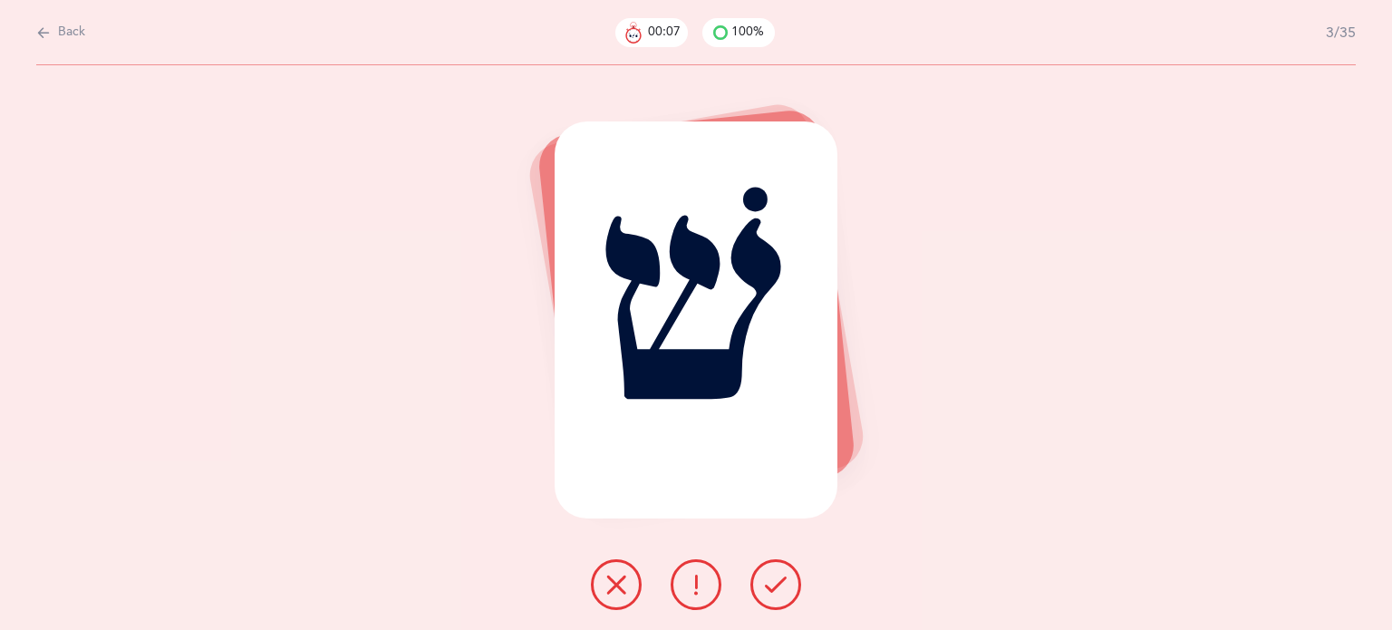
click at [773, 585] on icon at bounding box center [776, 585] width 22 height 22
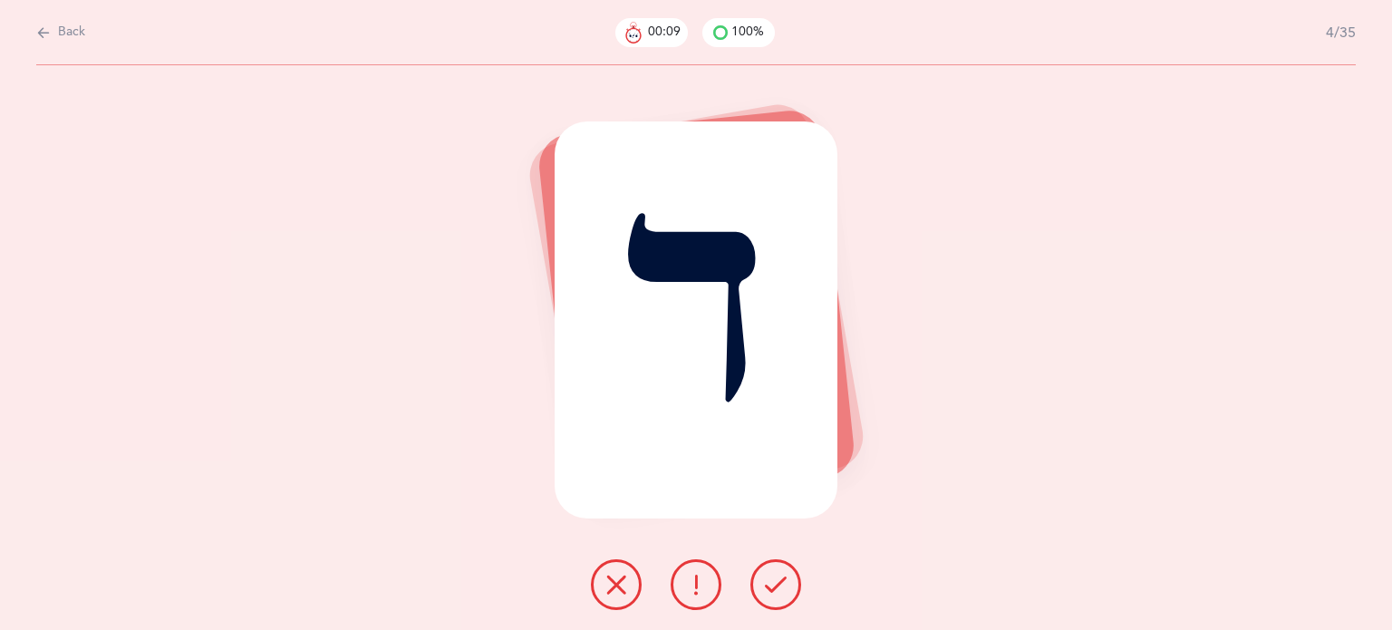
click at [773, 585] on icon at bounding box center [776, 585] width 22 height 22
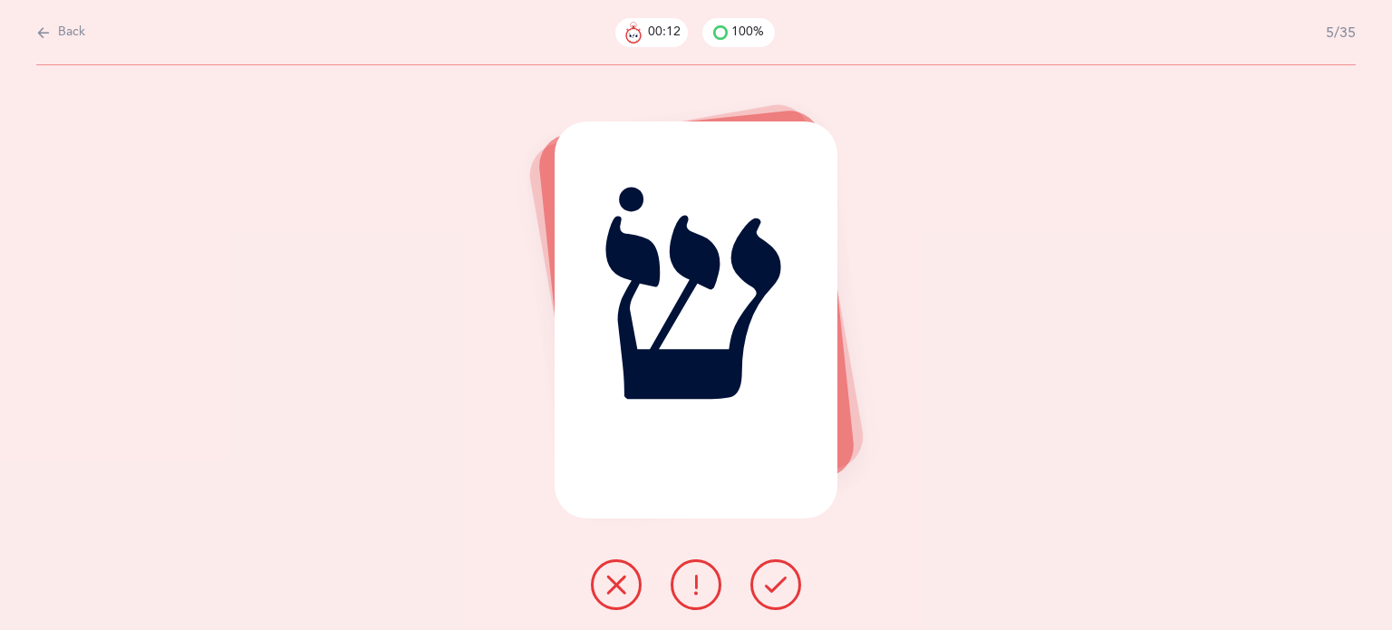
click at [773, 585] on icon at bounding box center [776, 585] width 22 height 22
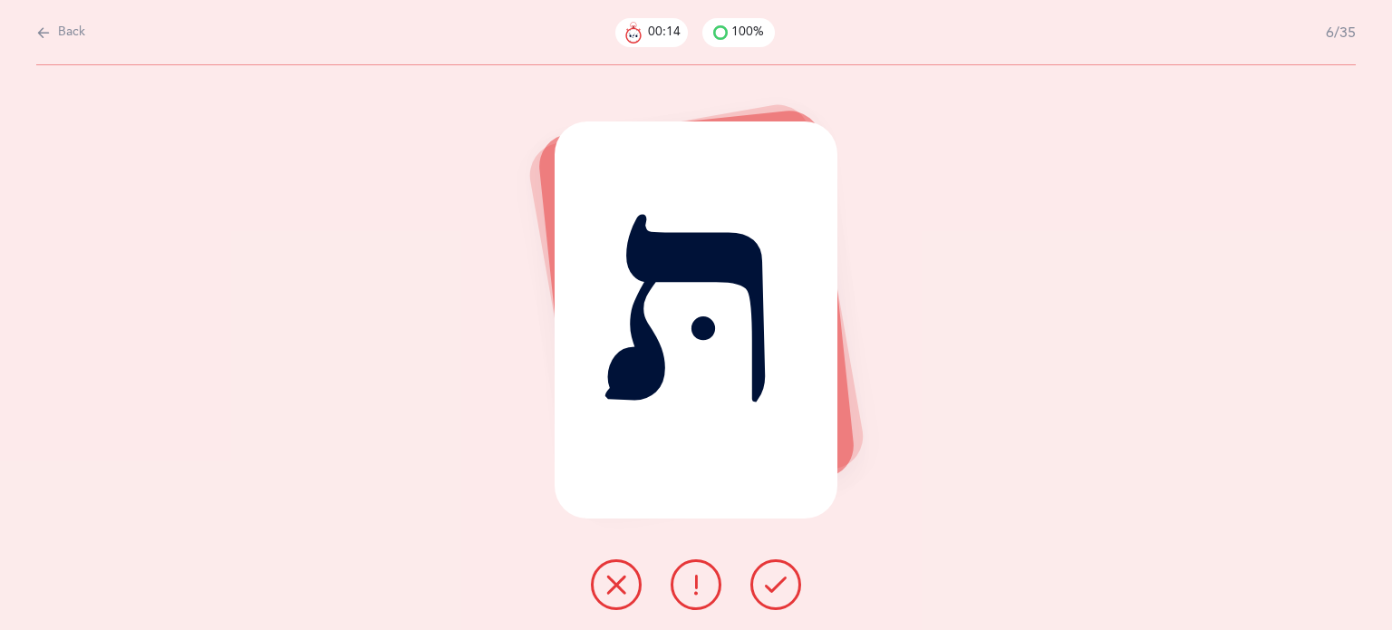
click at [773, 585] on icon at bounding box center [776, 585] width 22 height 22
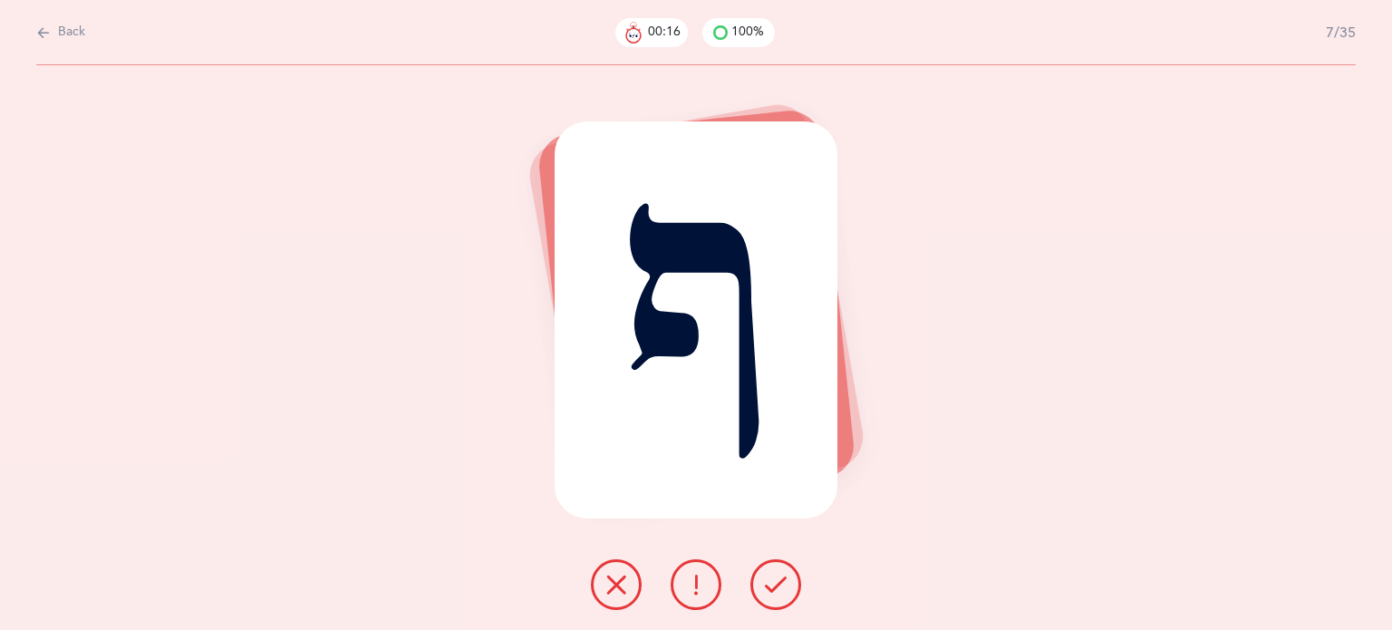
click at [773, 585] on icon at bounding box center [776, 585] width 22 height 22
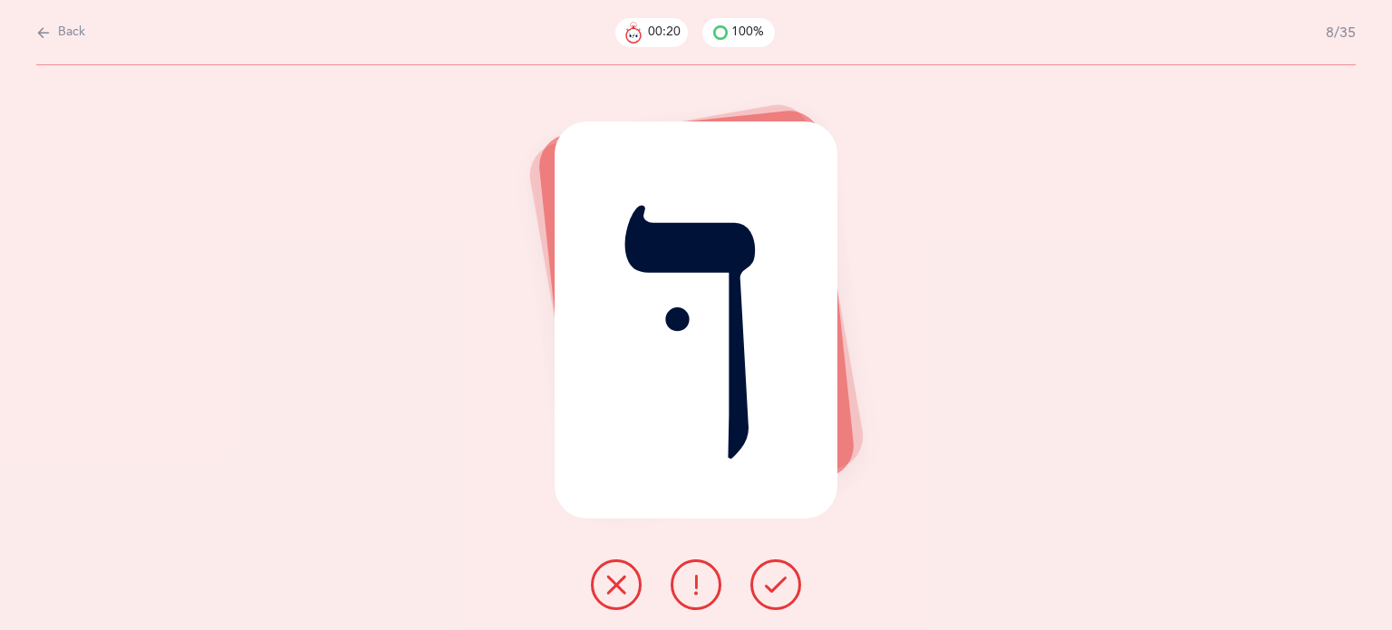
click at [773, 585] on icon at bounding box center [776, 585] width 22 height 22
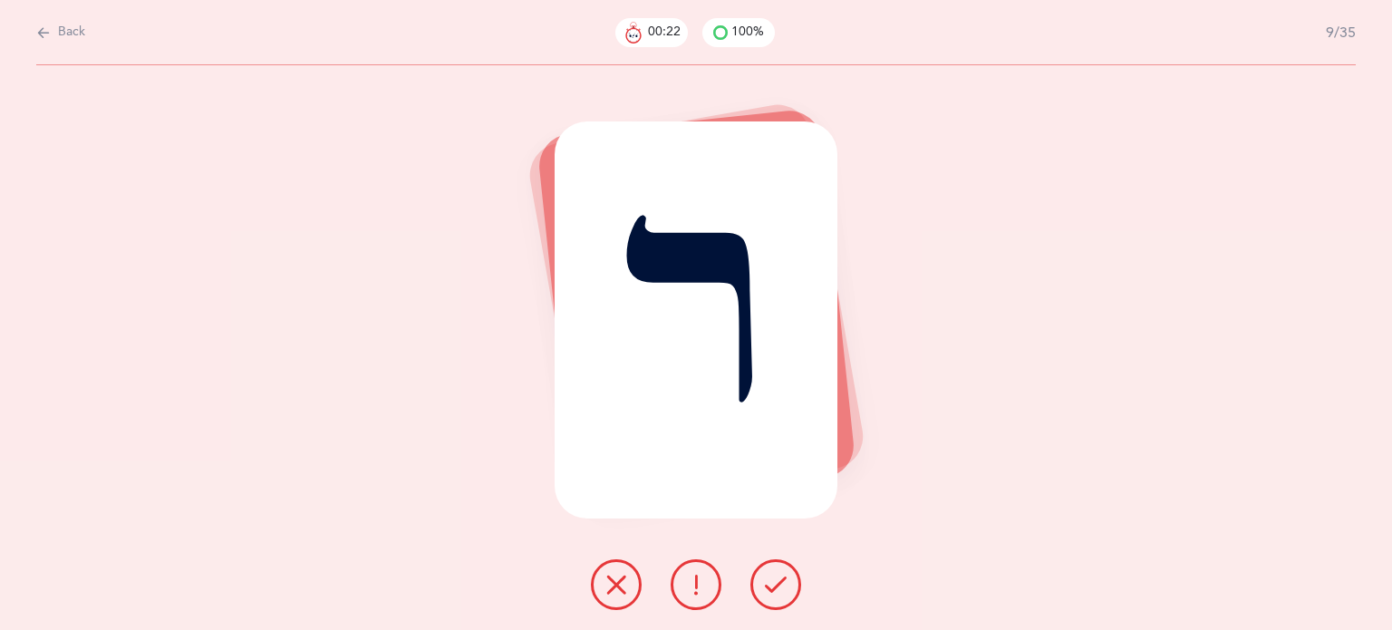
click at [773, 585] on icon at bounding box center [776, 585] width 22 height 22
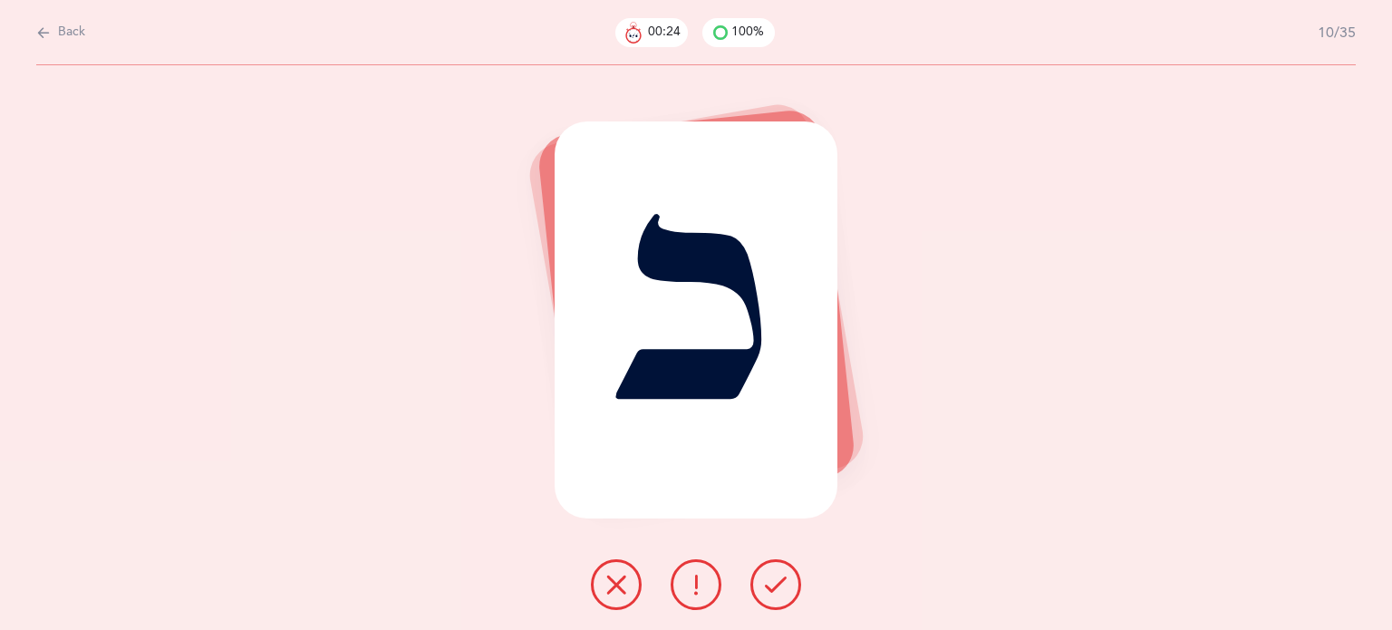
click at [773, 585] on icon at bounding box center [776, 585] width 22 height 22
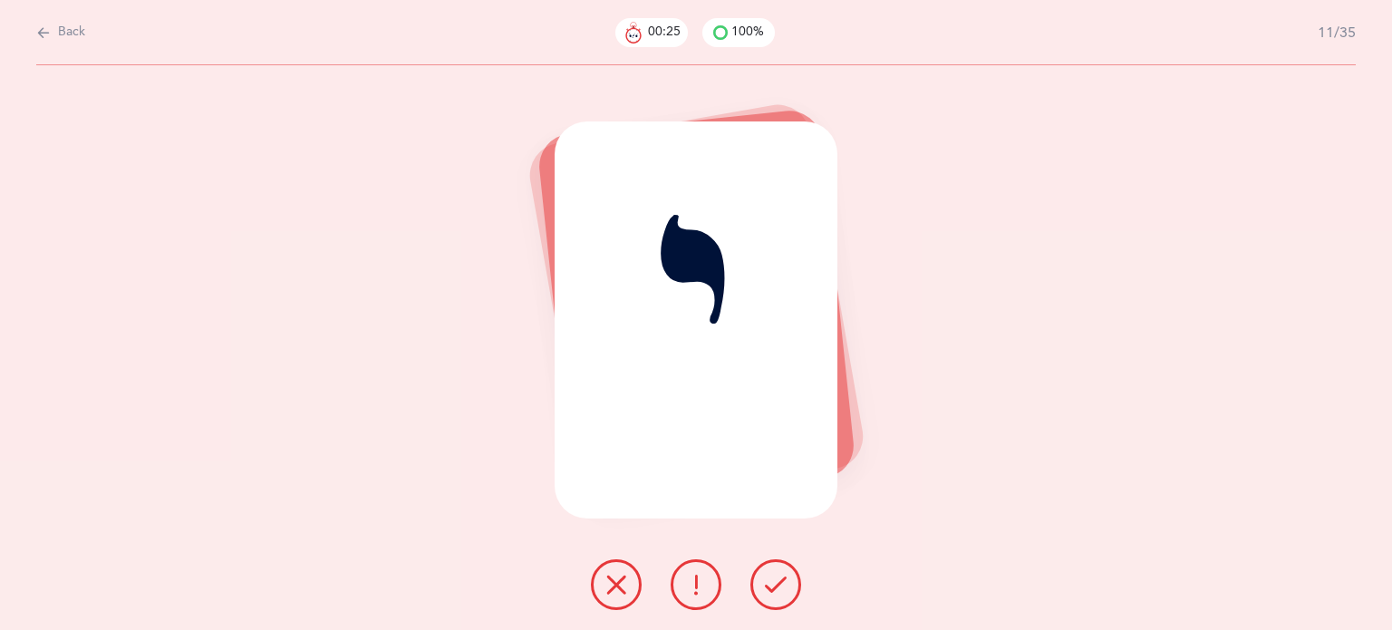
click at [773, 585] on icon at bounding box center [776, 585] width 22 height 22
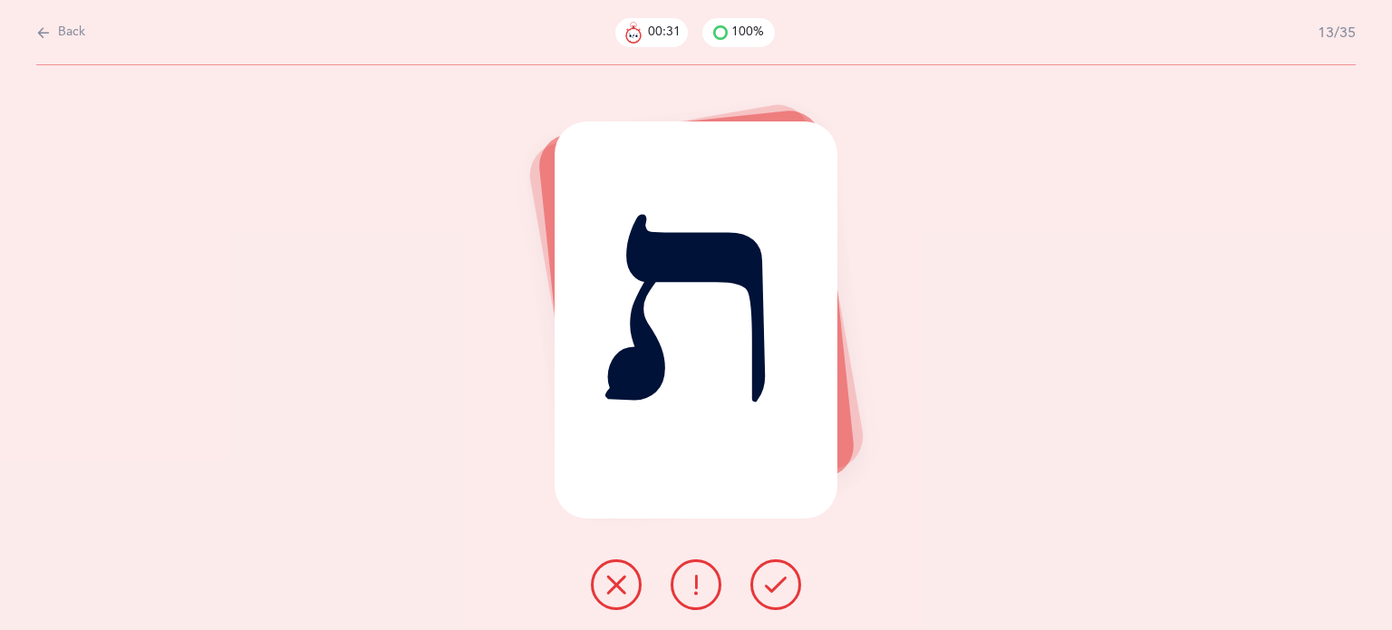
click at [773, 585] on icon at bounding box center [776, 585] width 22 height 22
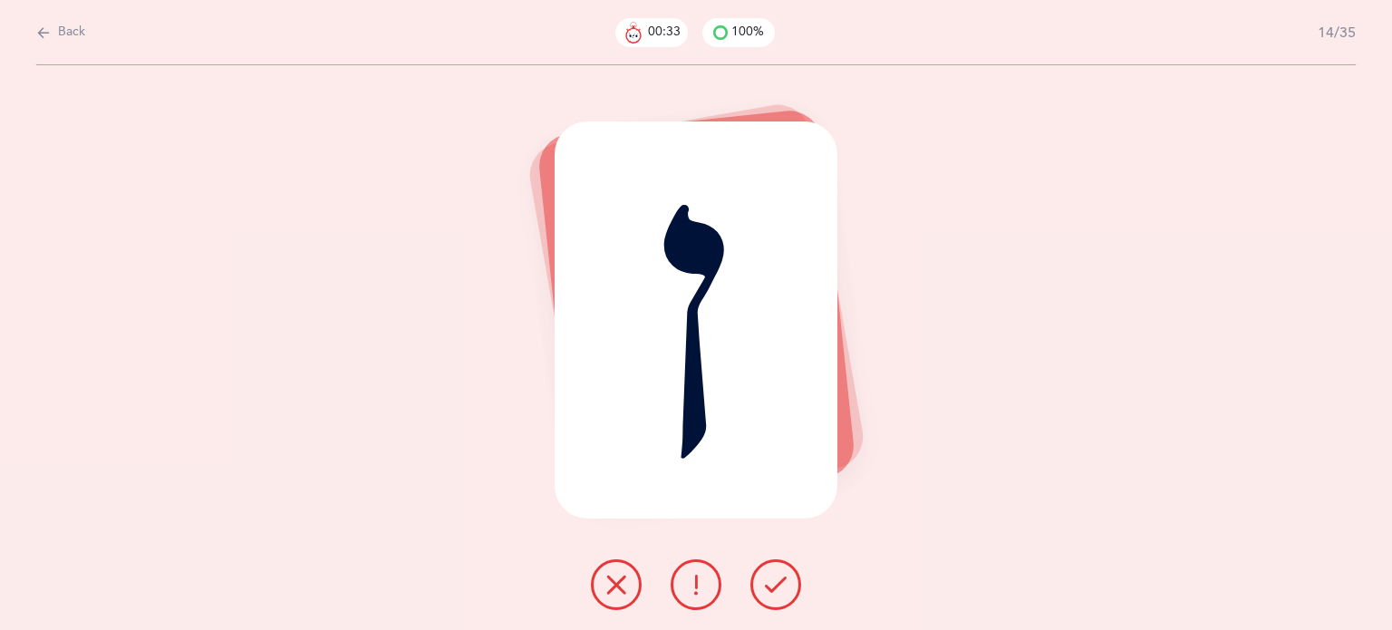
click at [772, 585] on icon at bounding box center [776, 585] width 22 height 22
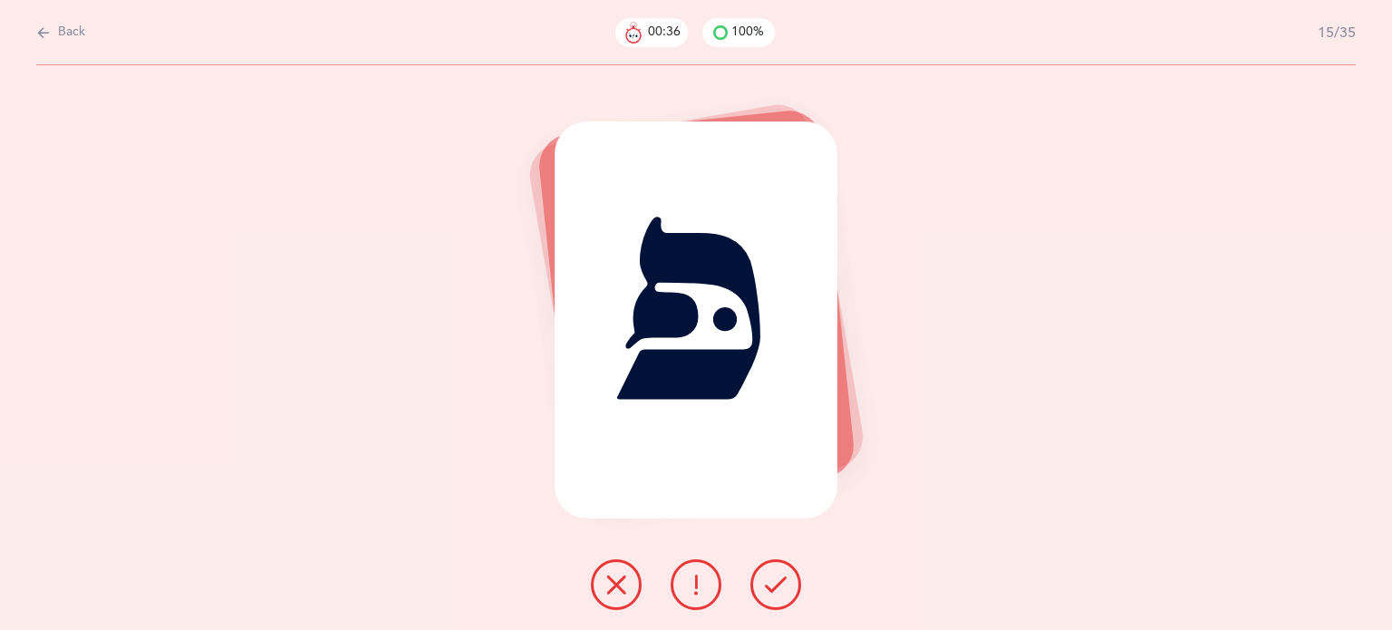
click at [772, 585] on icon at bounding box center [776, 585] width 22 height 22
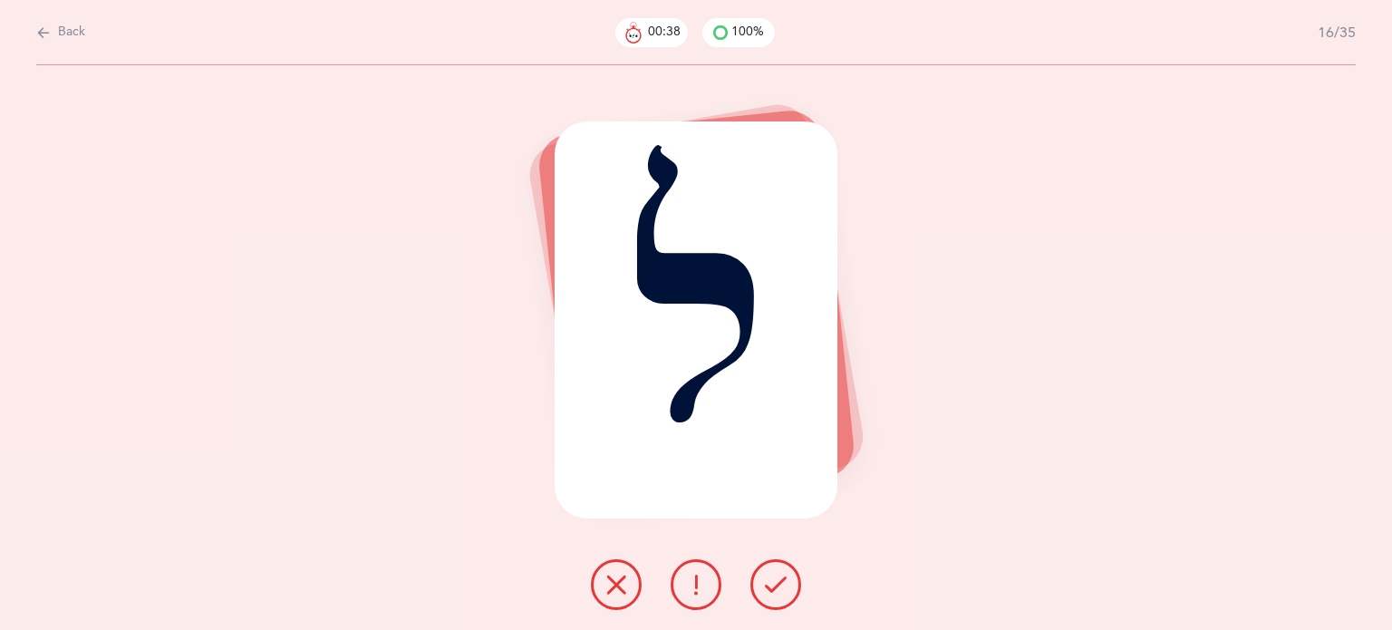
click at [772, 585] on icon at bounding box center [776, 585] width 22 height 22
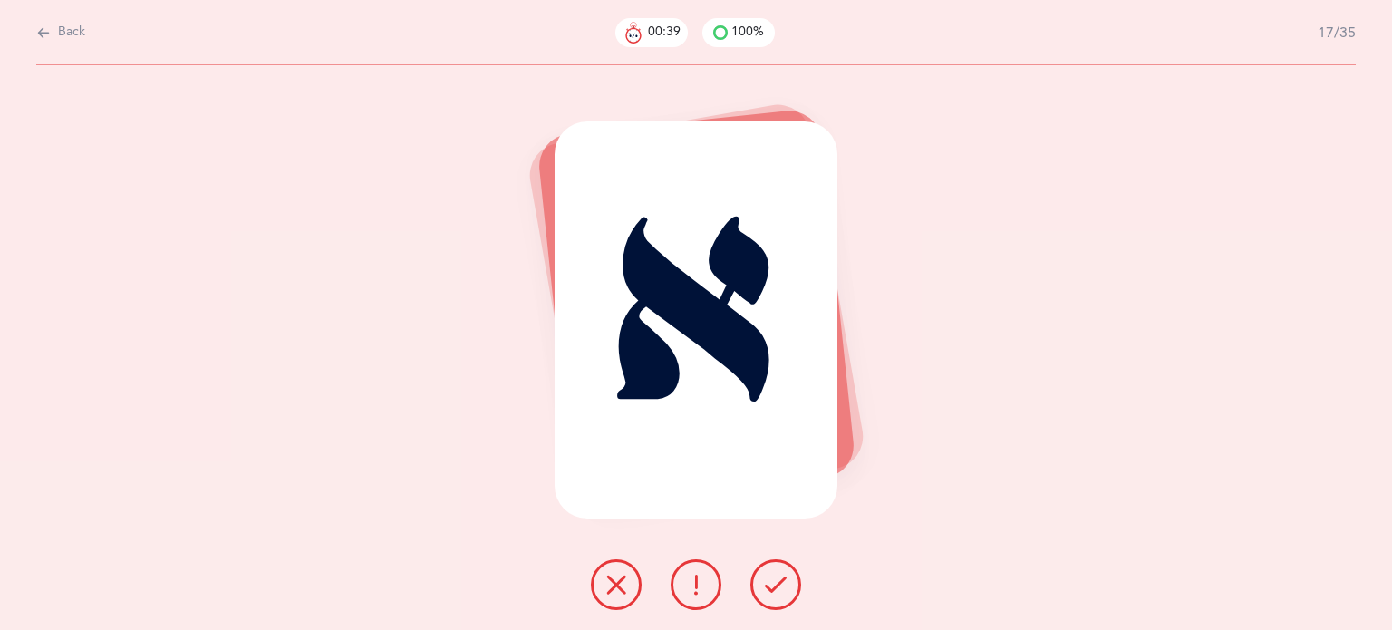
click at [772, 585] on icon at bounding box center [776, 585] width 22 height 22
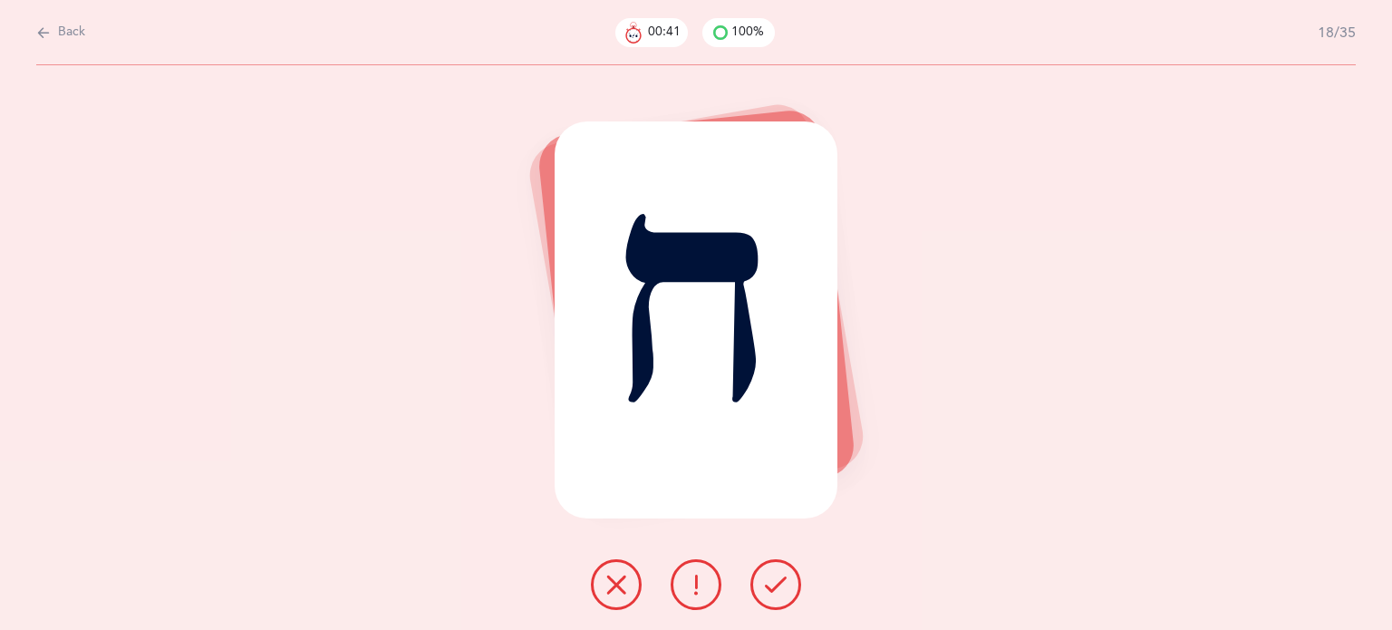
click at [772, 585] on icon at bounding box center [776, 585] width 22 height 22
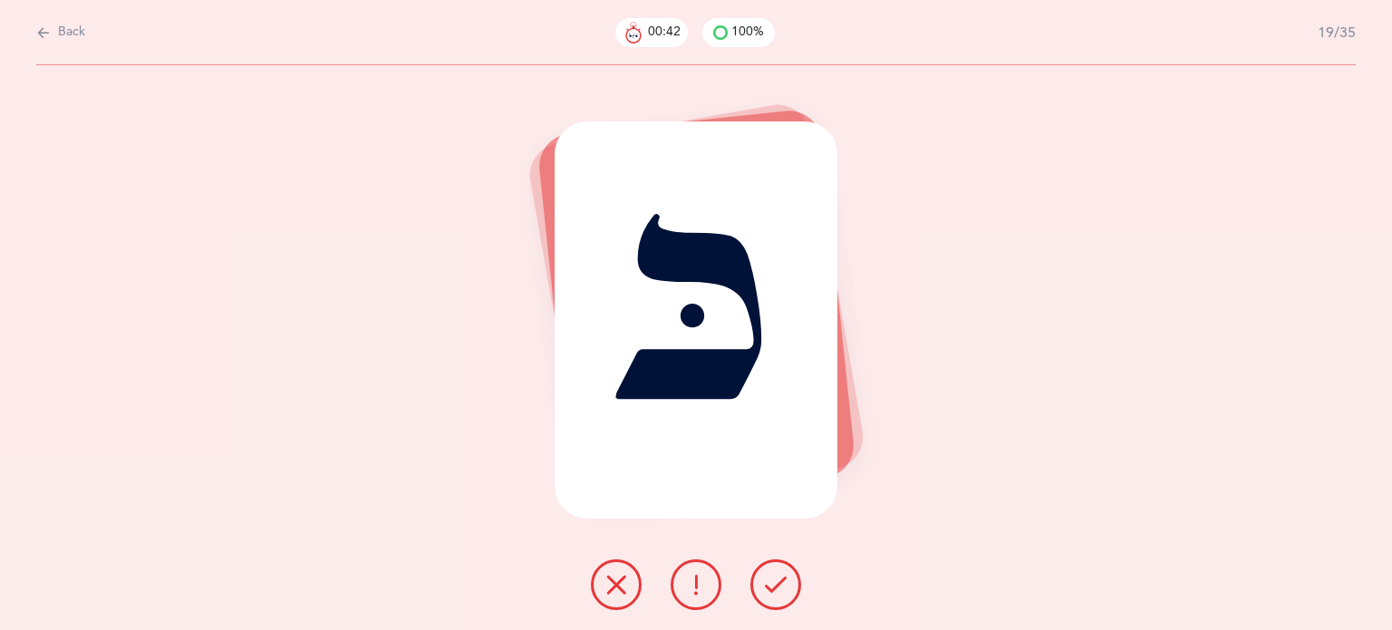
click at [772, 585] on icon at bounding box center [776, 585] width 22 height 22
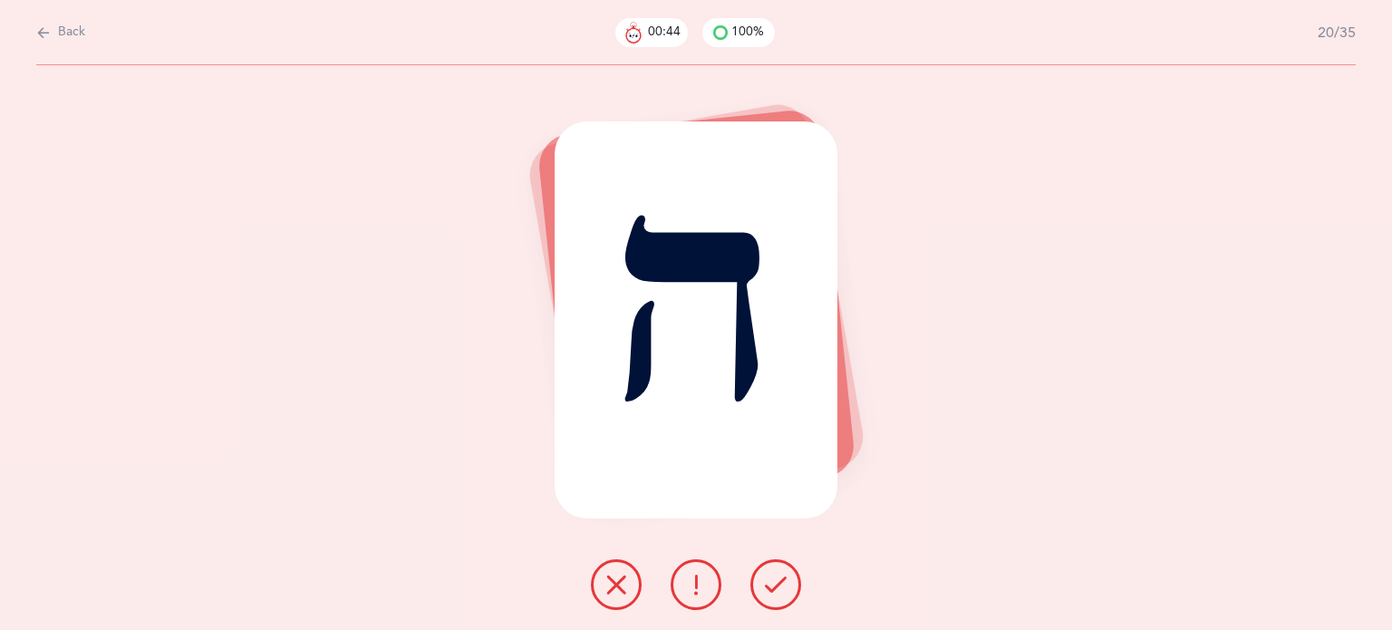
click at [772, 585] on icon at bounding box center [776, 585] width 22 height 22
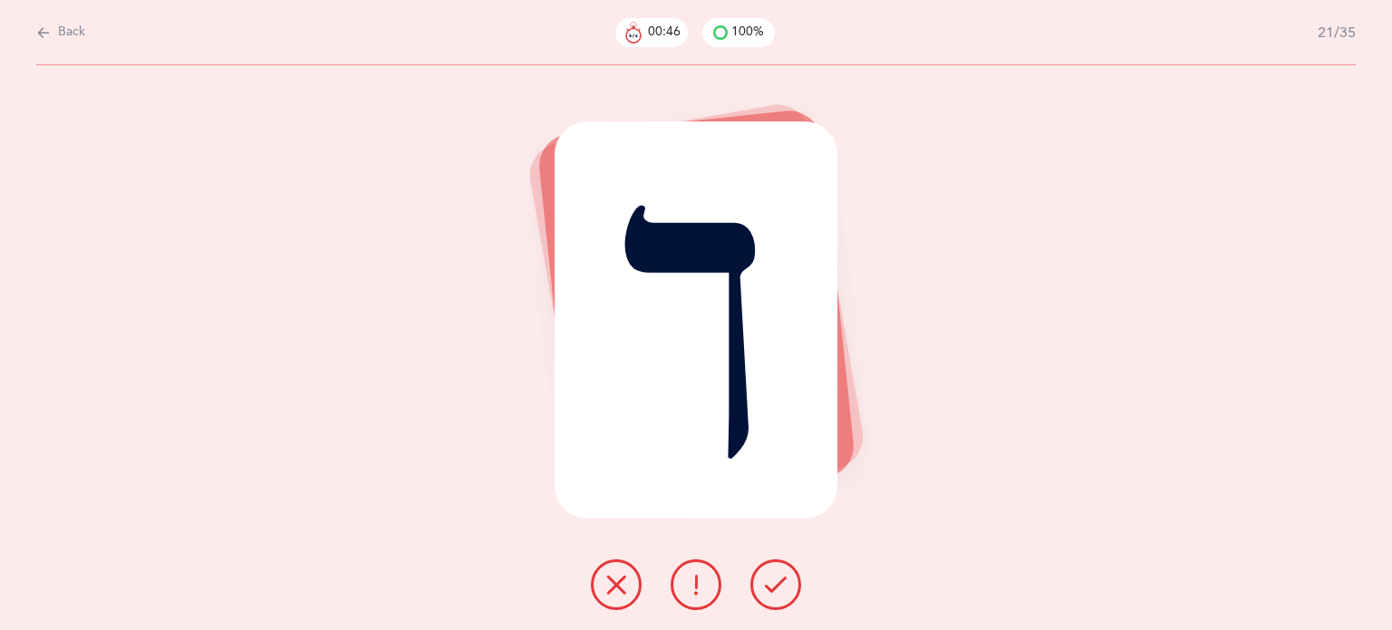
click at [772, 585] on icon at bounding box center [776, 585] width 22 height 22
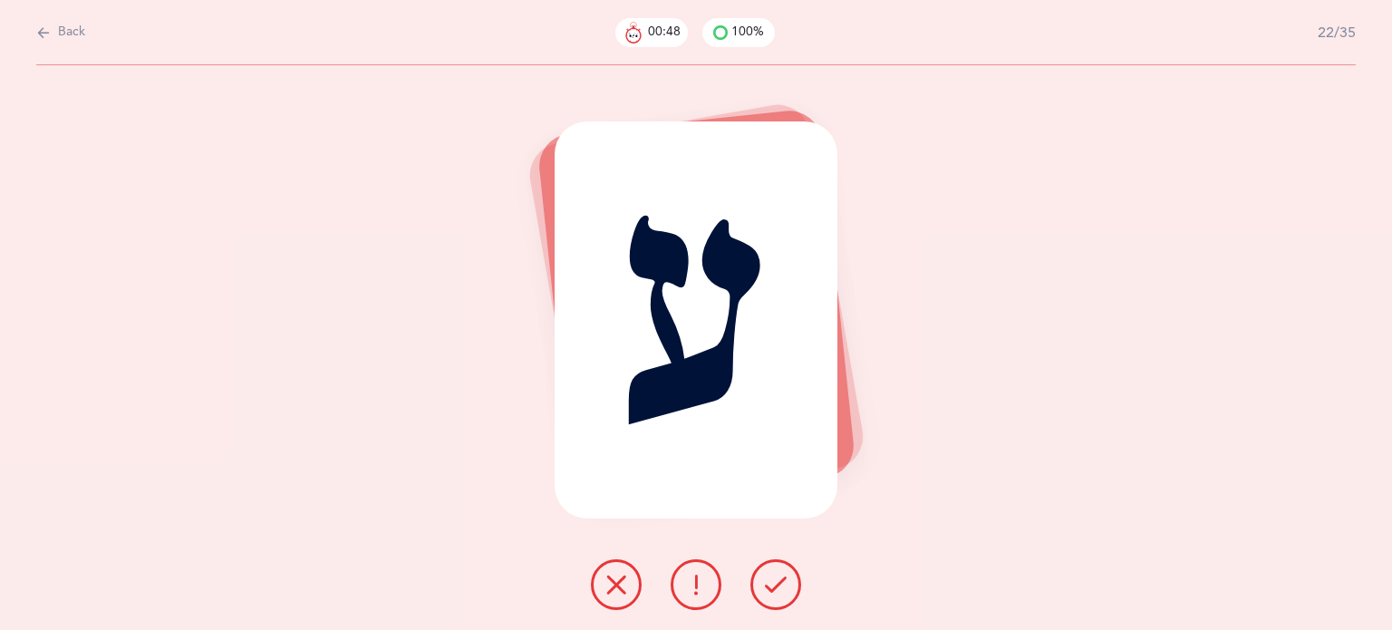
click at [772, 585] on icon at bounding box center [776, 585] width 22 height 22
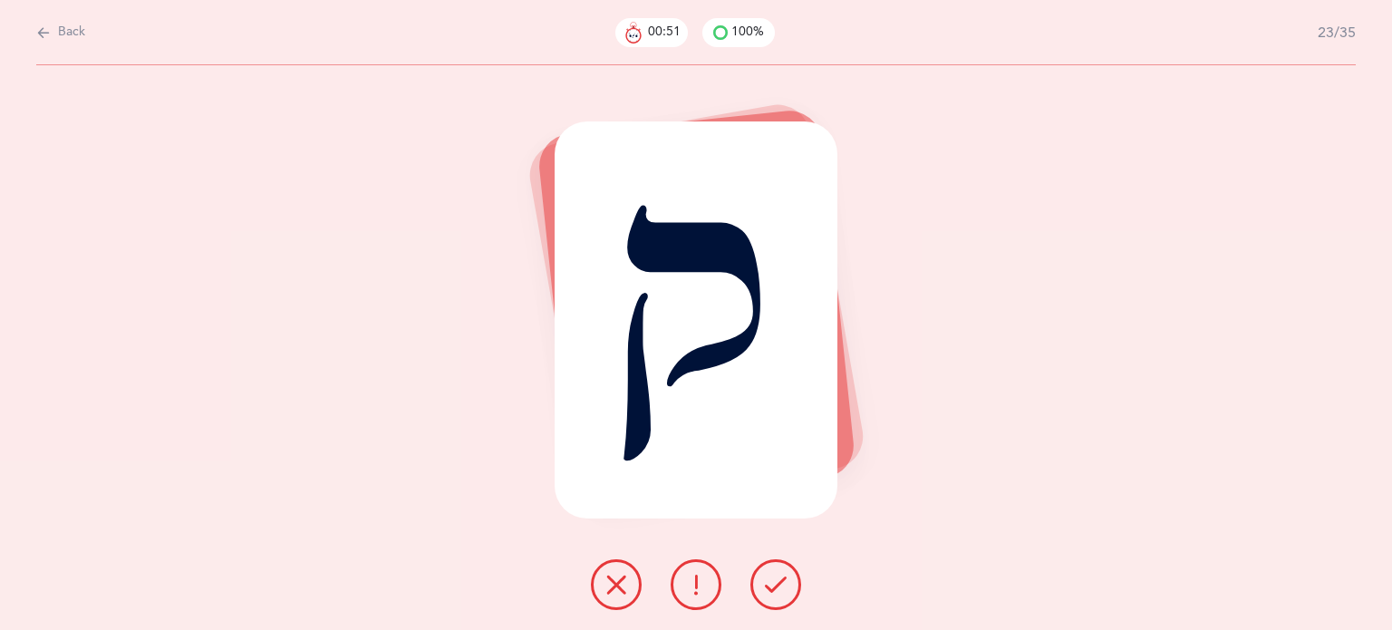
click at [772, 585] on icon at bounding box center [776, 585] width 22 height 22
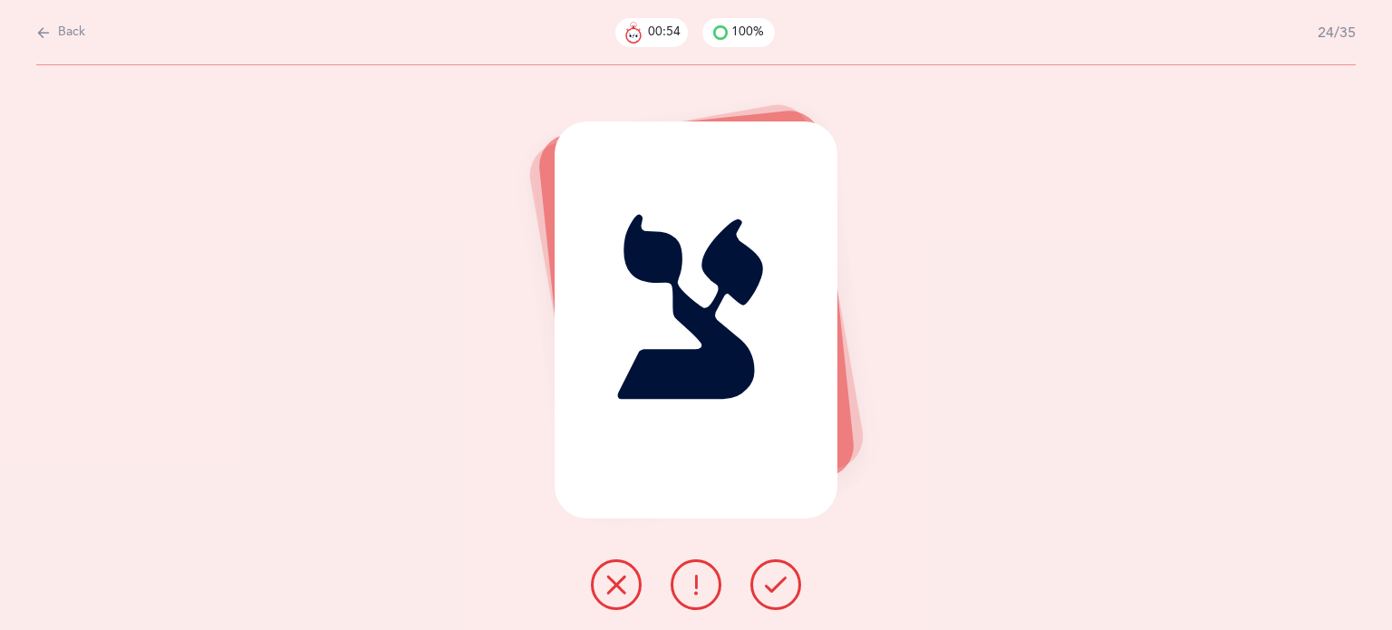
click at [772, 585] on icon at bounding box center [776, 585] width 22 height 22
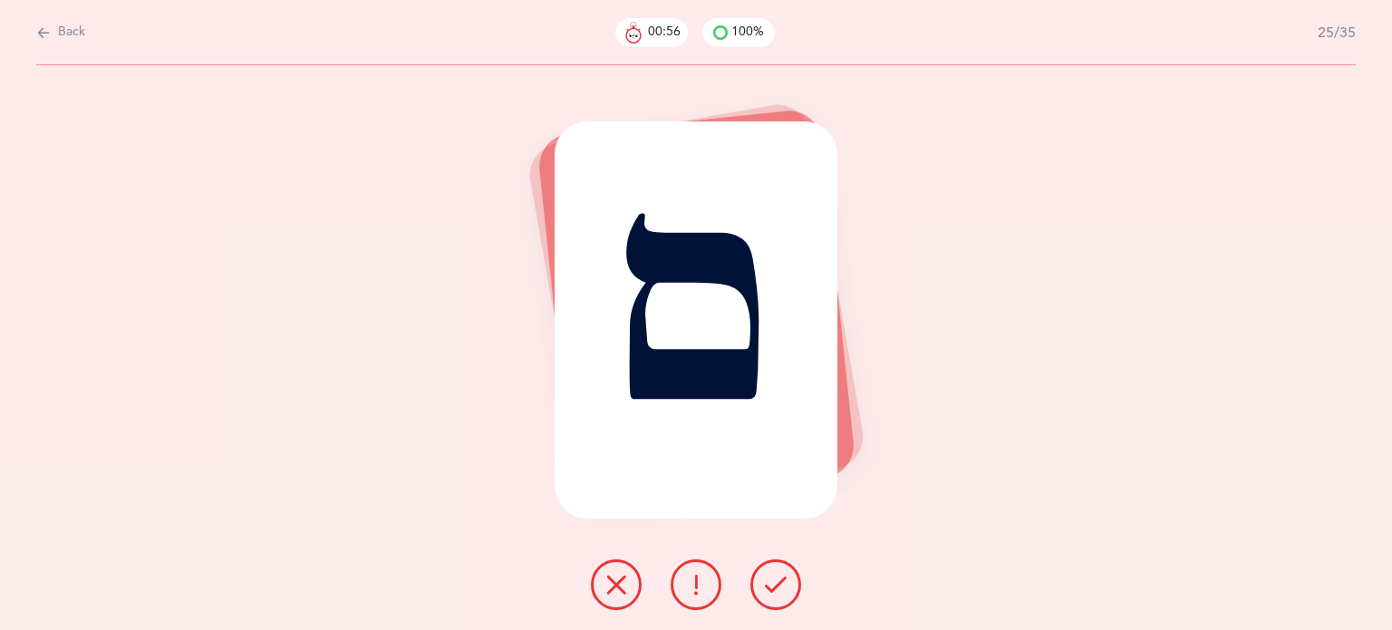
click at [772, 585] on icon at bounding box center [776, 585] width 22 height 22
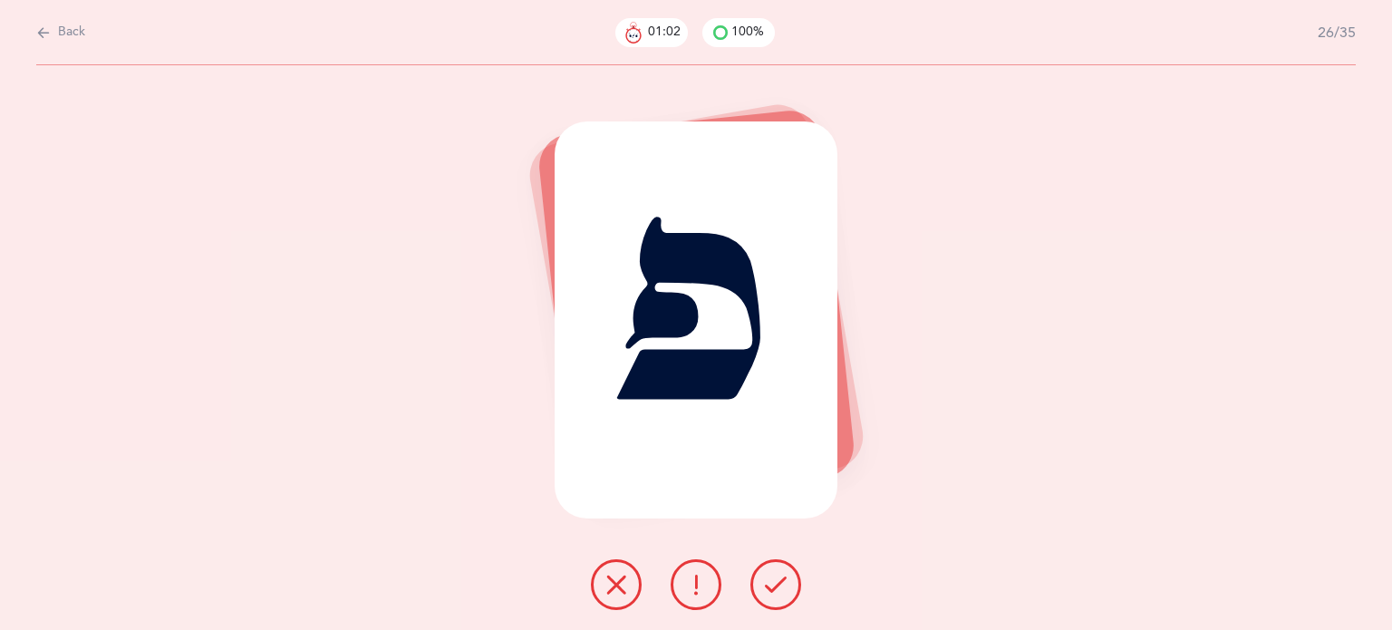
click at [772, 585] on icon at bounding box center [776, 585] width 22 height 22
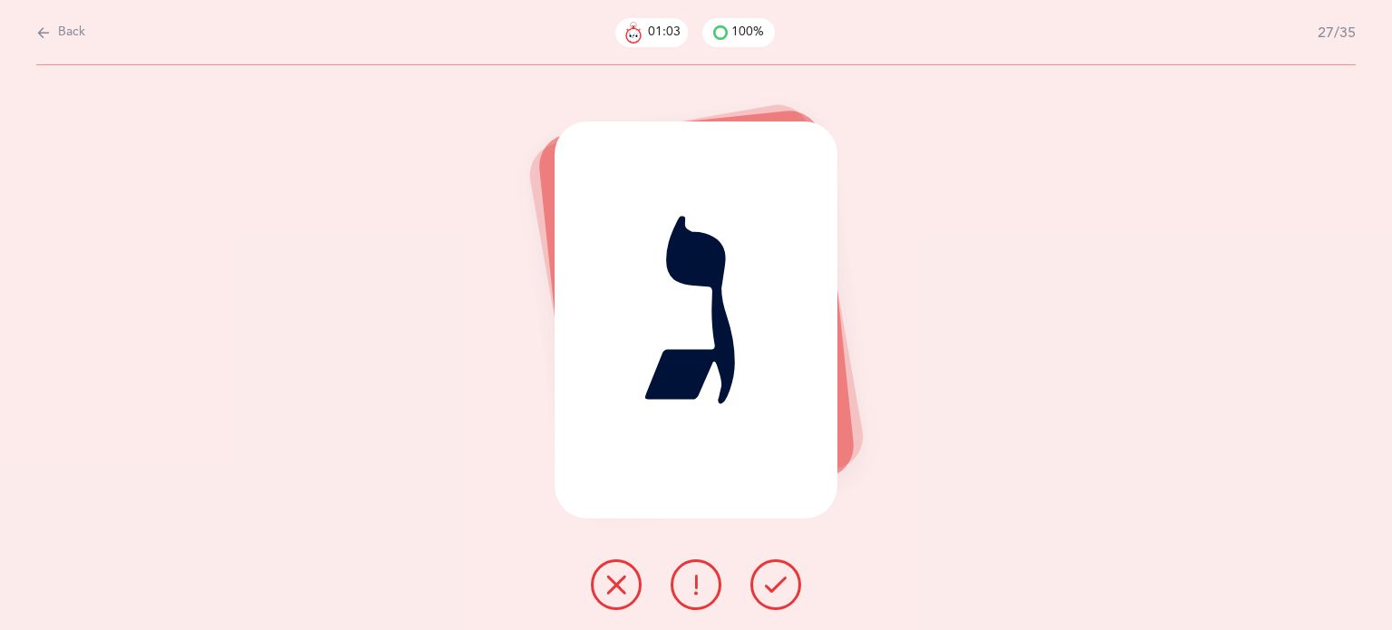
click at [772, 585] on icon at bounding box center [776, 585] width 22 height 22
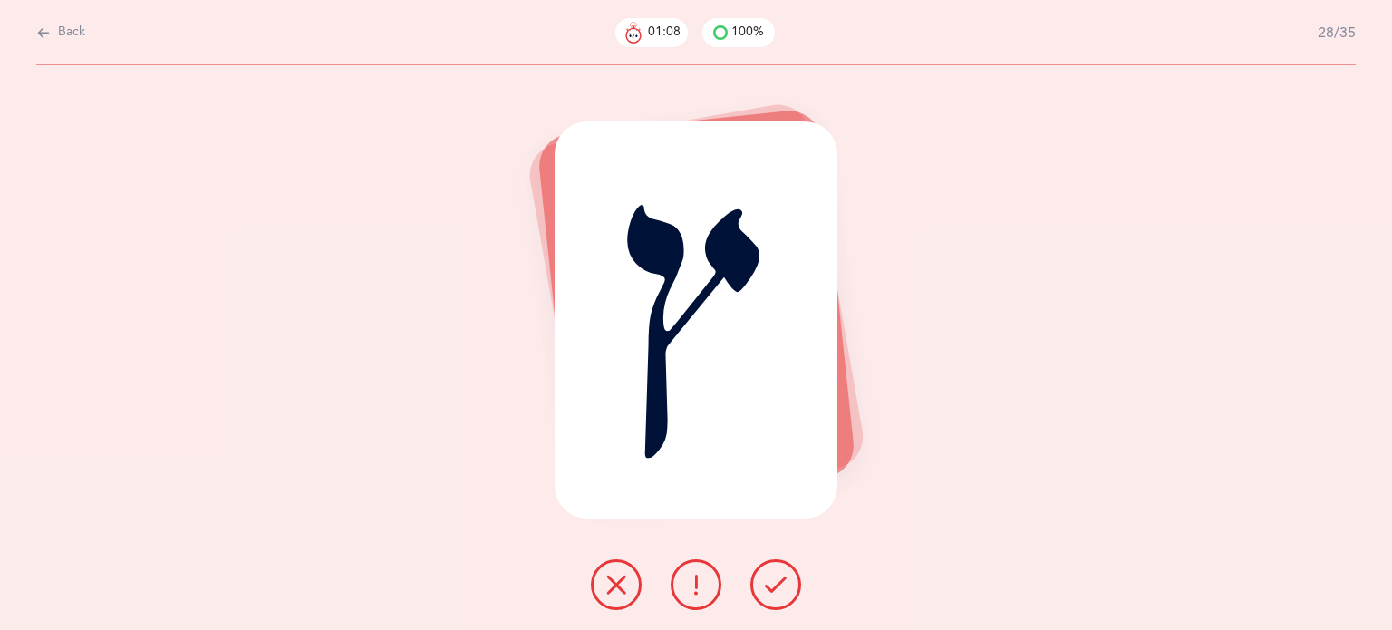
click at [629, 590] on button at bounding box center [616, 584] width 51 height 51
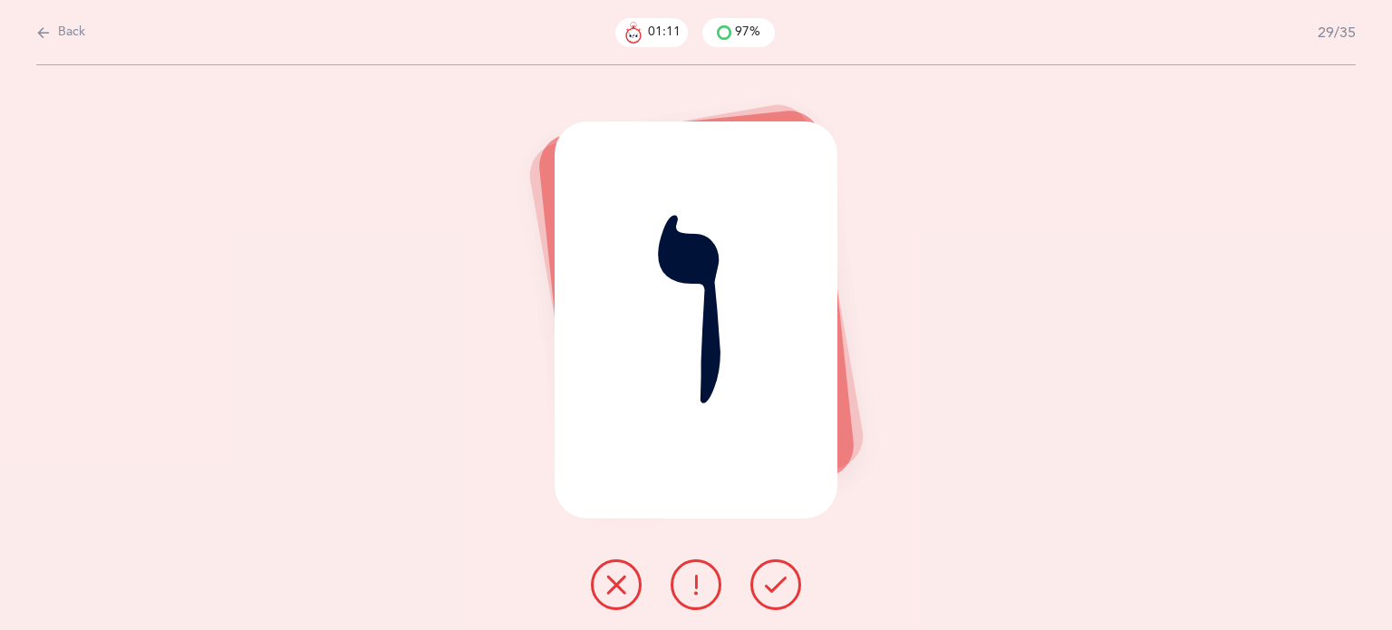
click at [781, 583] on icon at bounding box center [776, 585] width 22 height 22
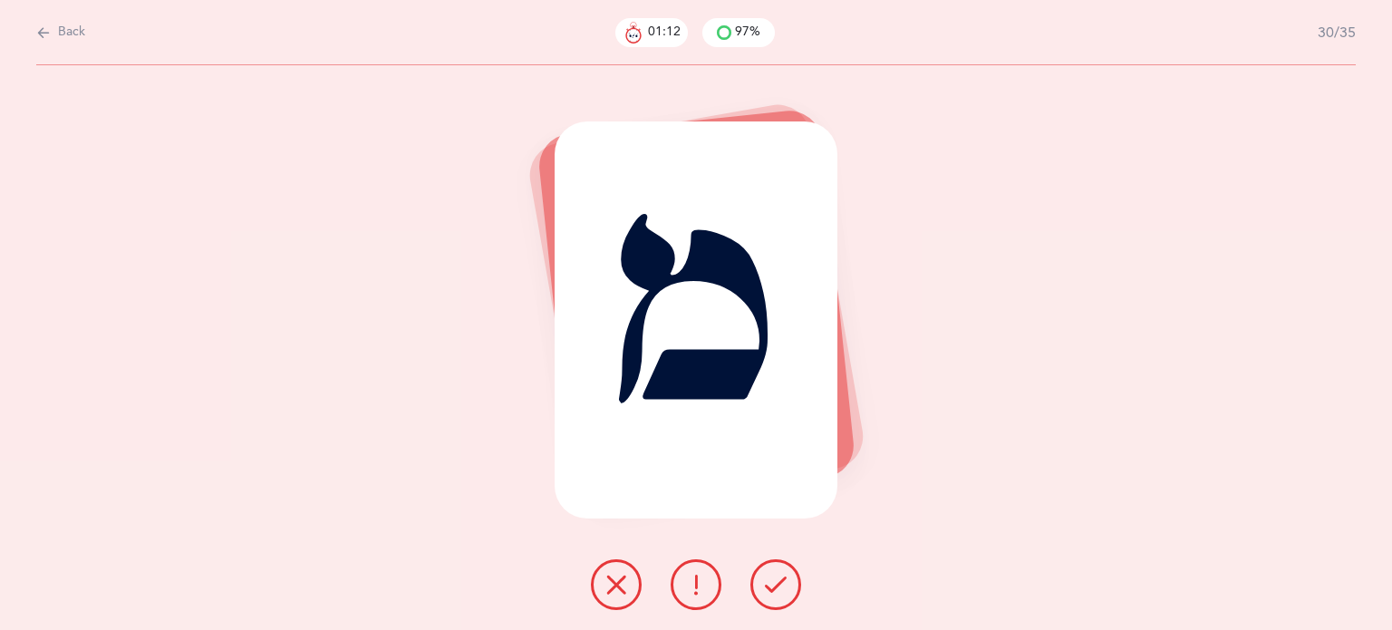
click at [781, 583] on icon at bounding box center [776, 585] width 22 height 22
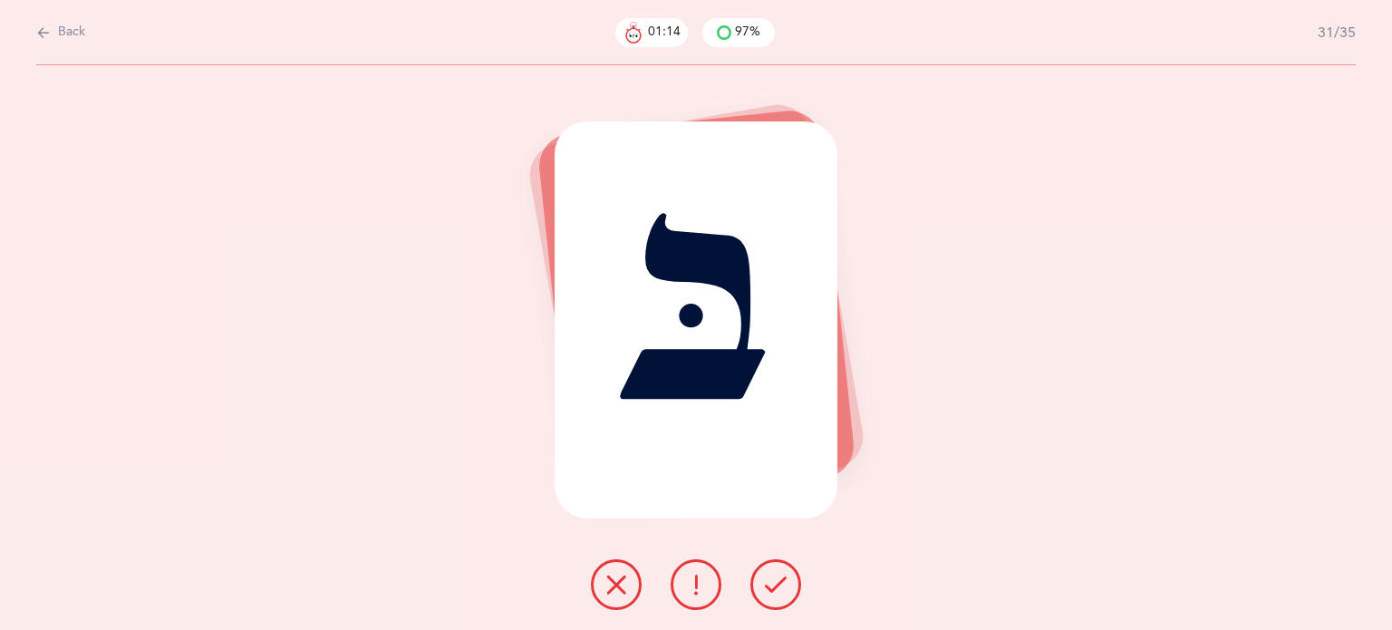
click at [781, 583] on icon at bounding box center [776, 585] width 22 height 22
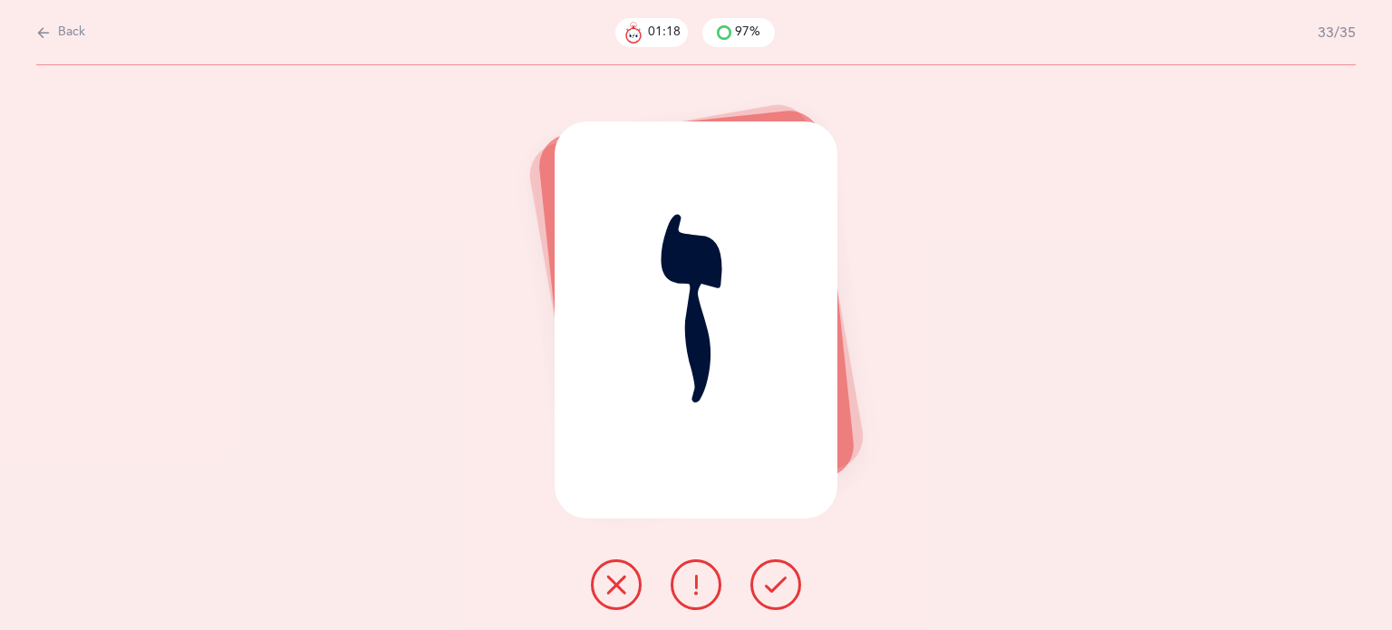
click at [781, 583] on icon at bounding box center [776, 585] width 22 height 22
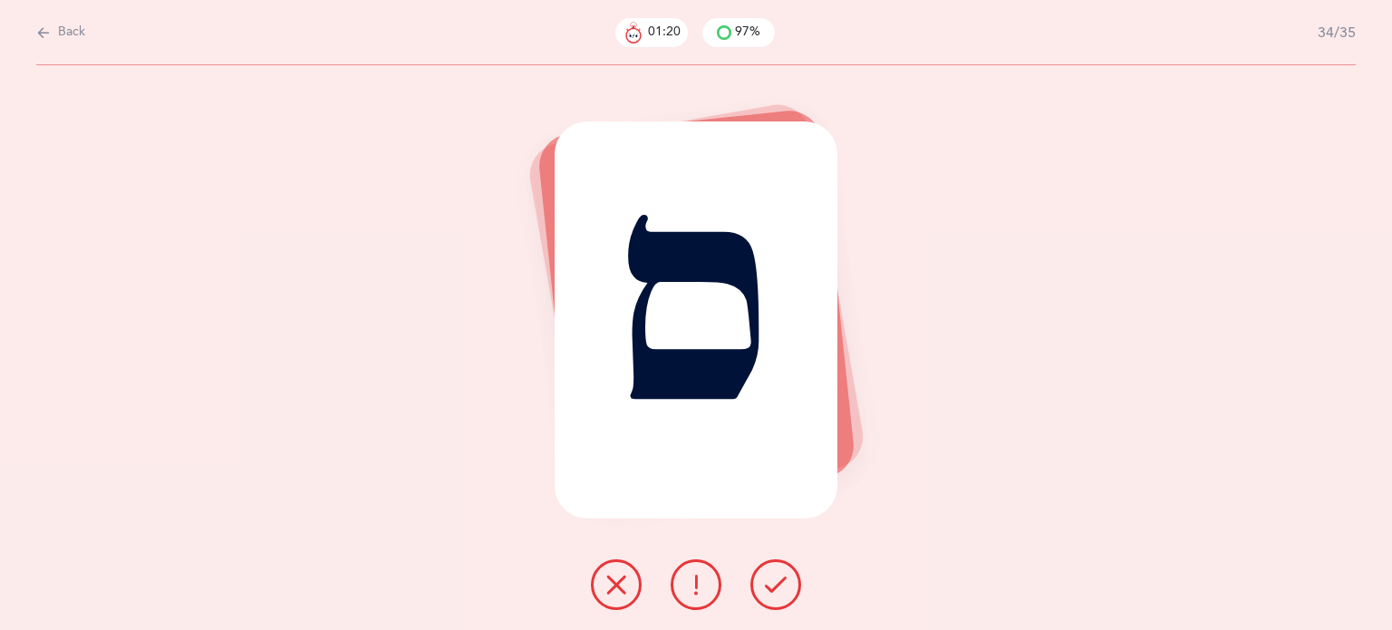
click at [781, 583] on icon at bounding box center [776, 585] width 22 height 22
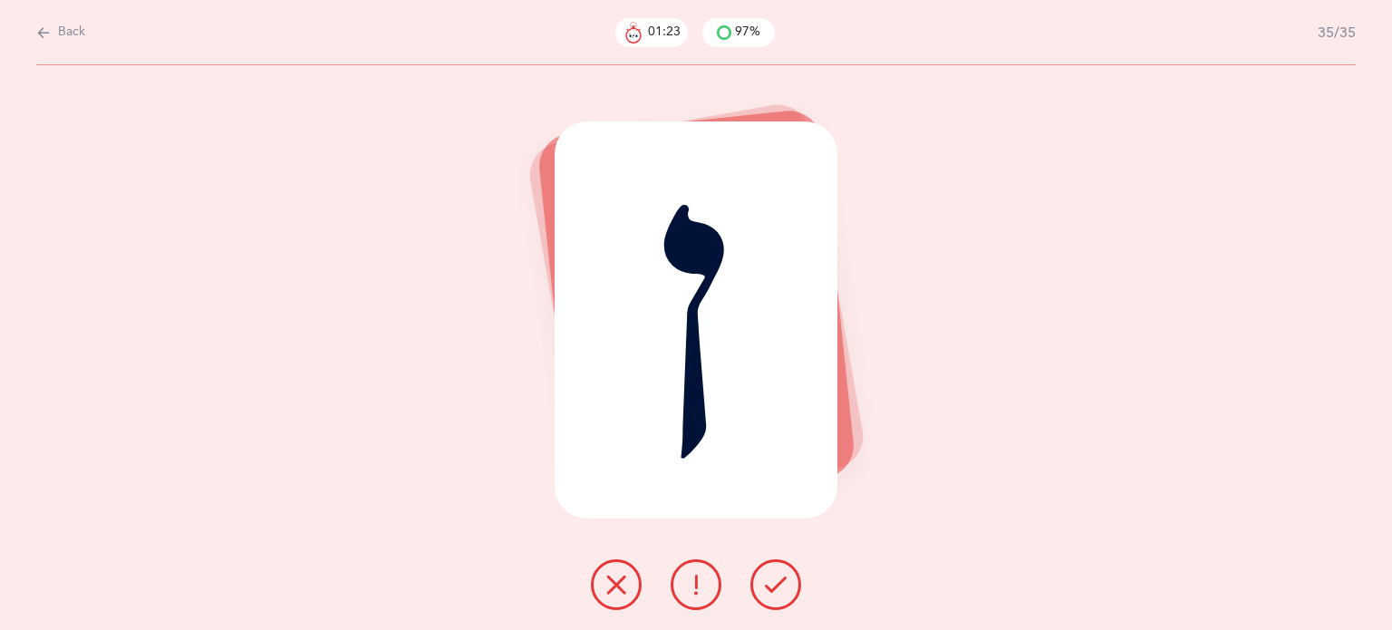
click at [781, 583] on icon at bounding box center [776, 585] width 22 height 22
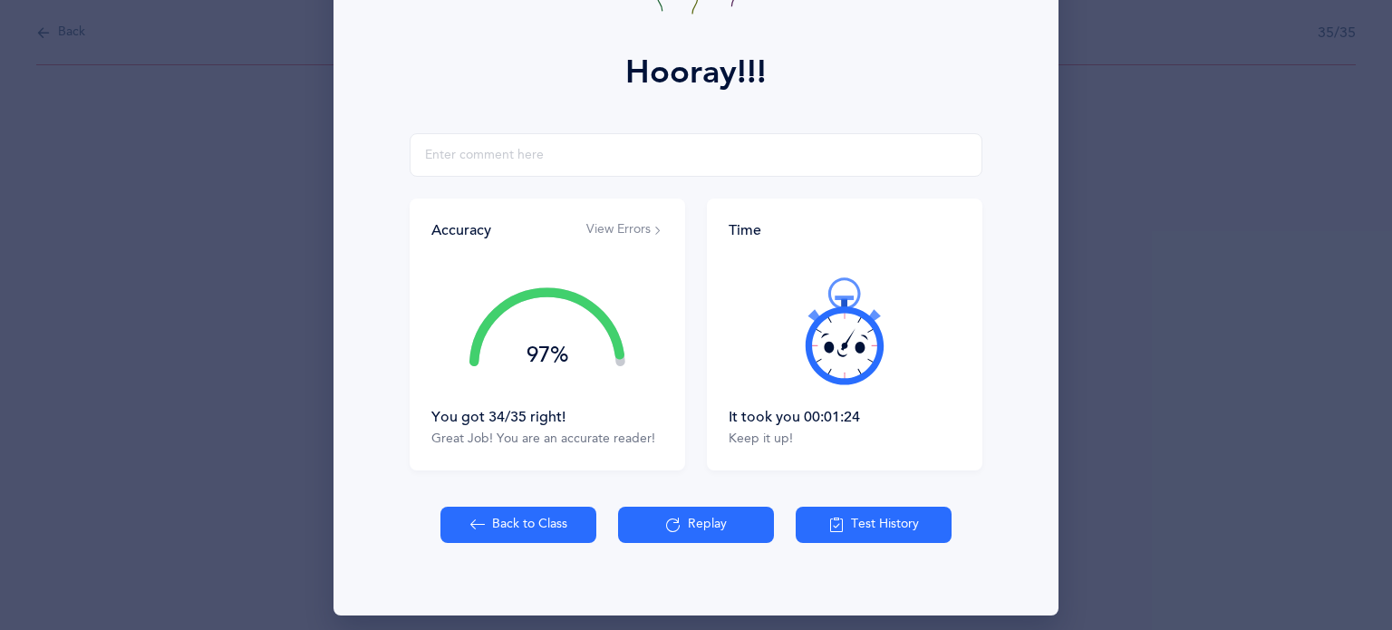
scroll to position [232, 0]
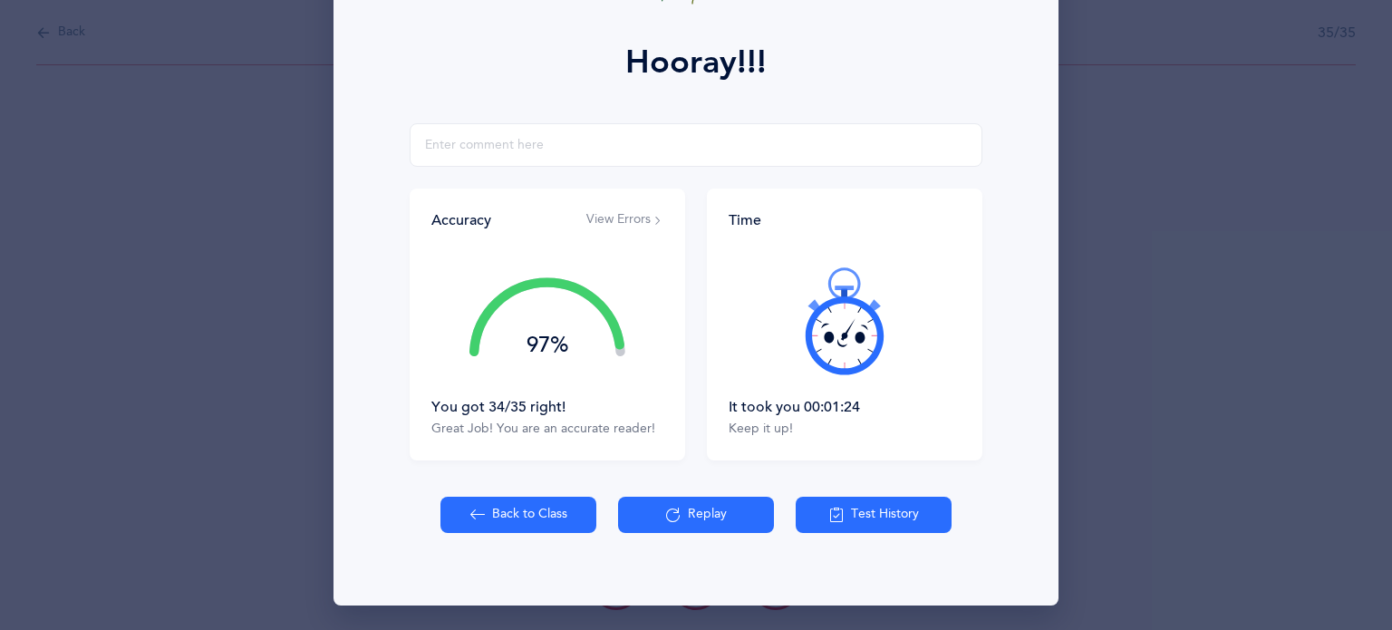
click at [495, 514] on button "Back to Class" at bounding box center [518, 515] width 156 height 36
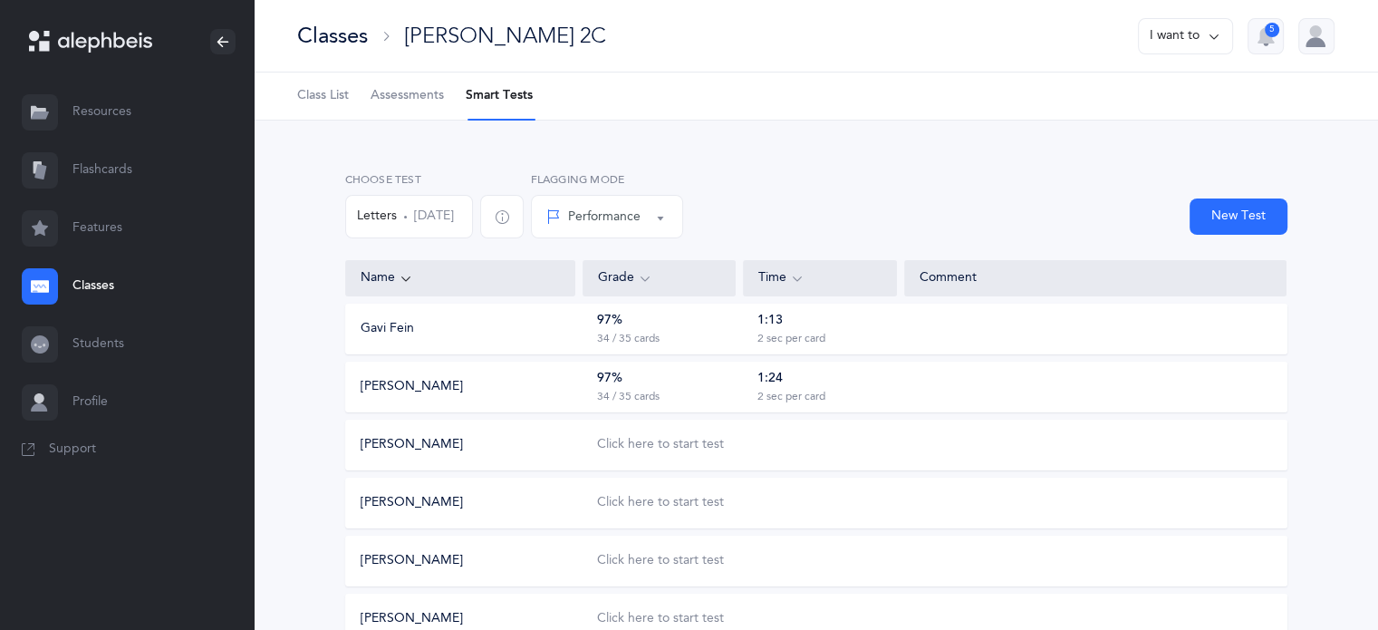
click at [428, 225] on button "Letters [DATE]" at bounding box center [409, 216] width 128 height 43
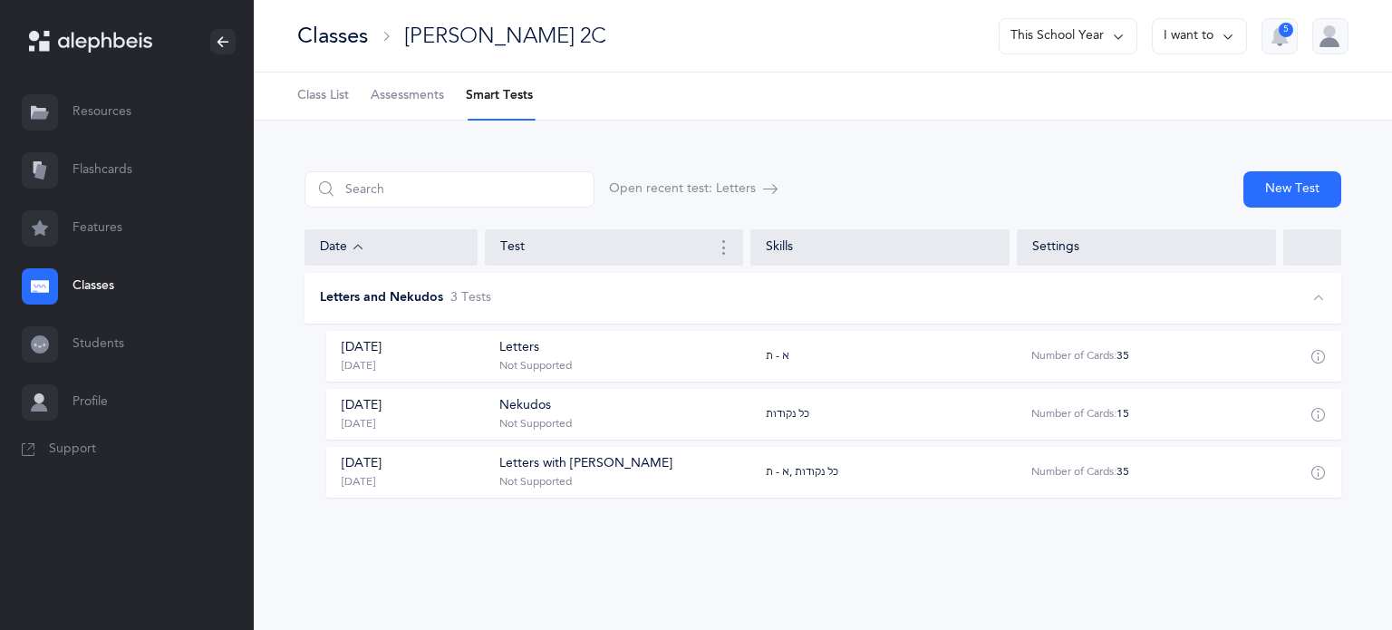
click at [493, 415] on div "[DATE] [DATE]" at bounding box center [411, 414] width 169 height 34
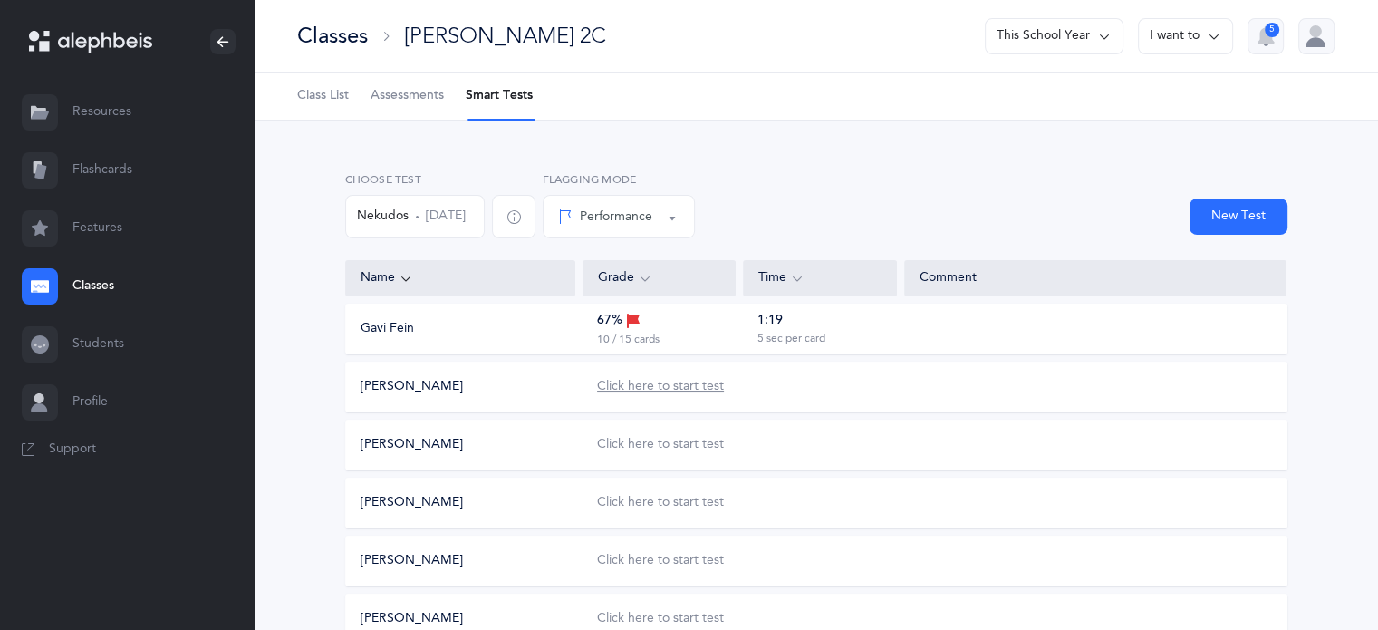
click at [668, 388] on div "Click here to start test" at bounding box center [660, 387] width 127 height 18
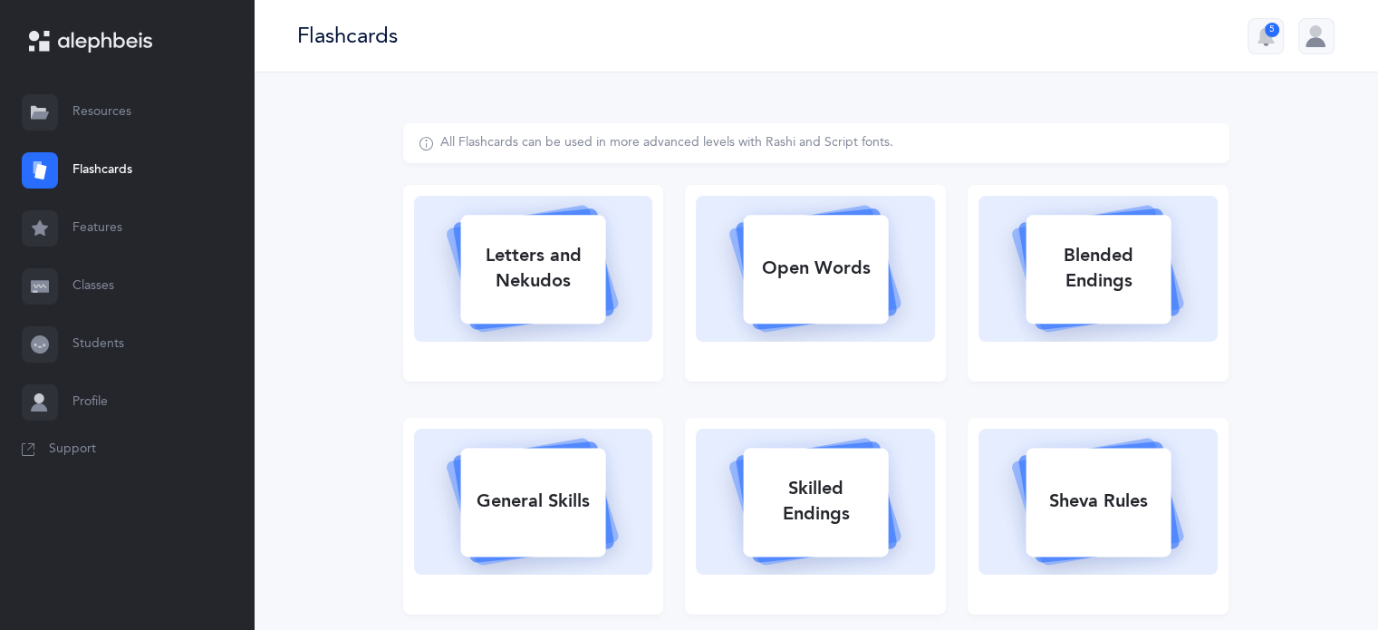
select select
select select "single"
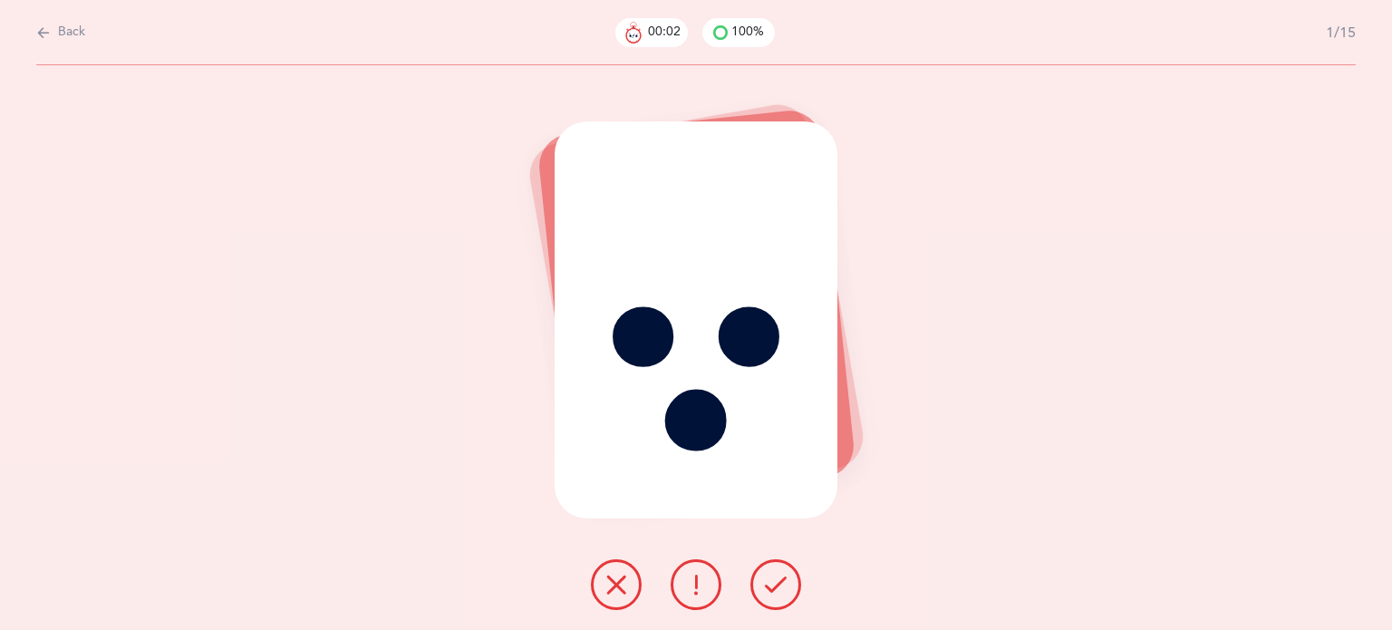
click at [788, 588] on button at bounding box center [775, 584] width 51 height 51
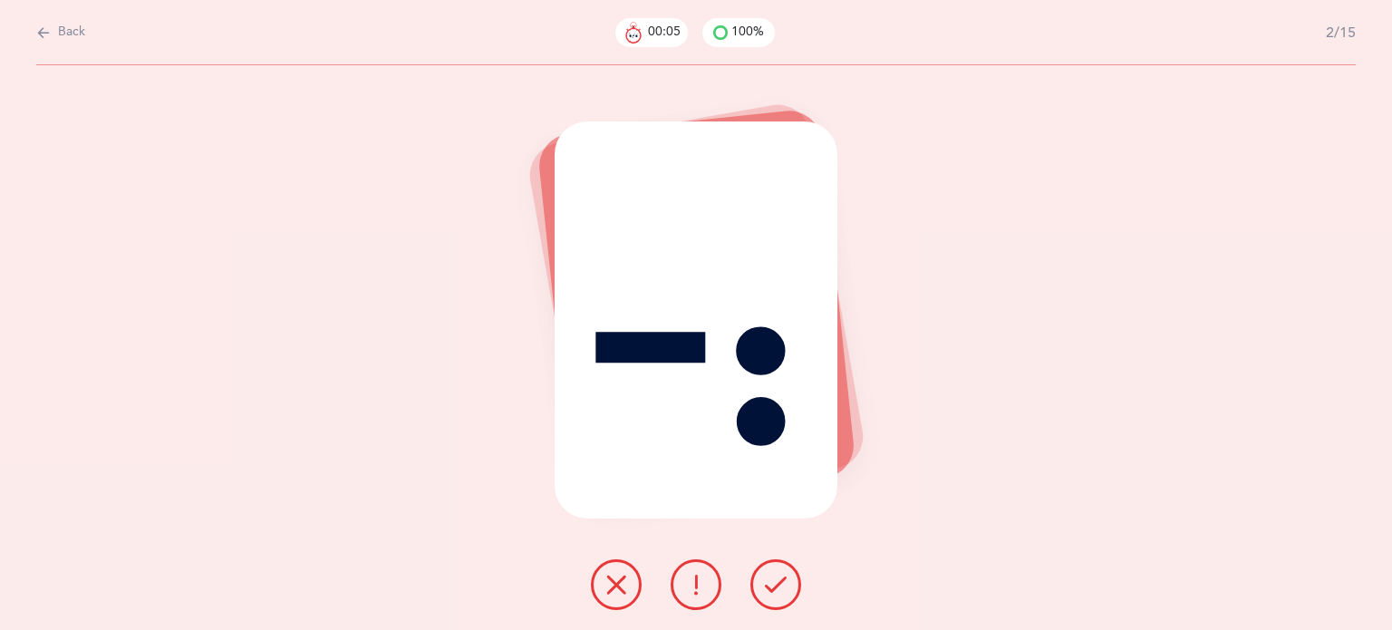
click at [788, 588] on button at bounding box center [775, 584] width 51 height 51
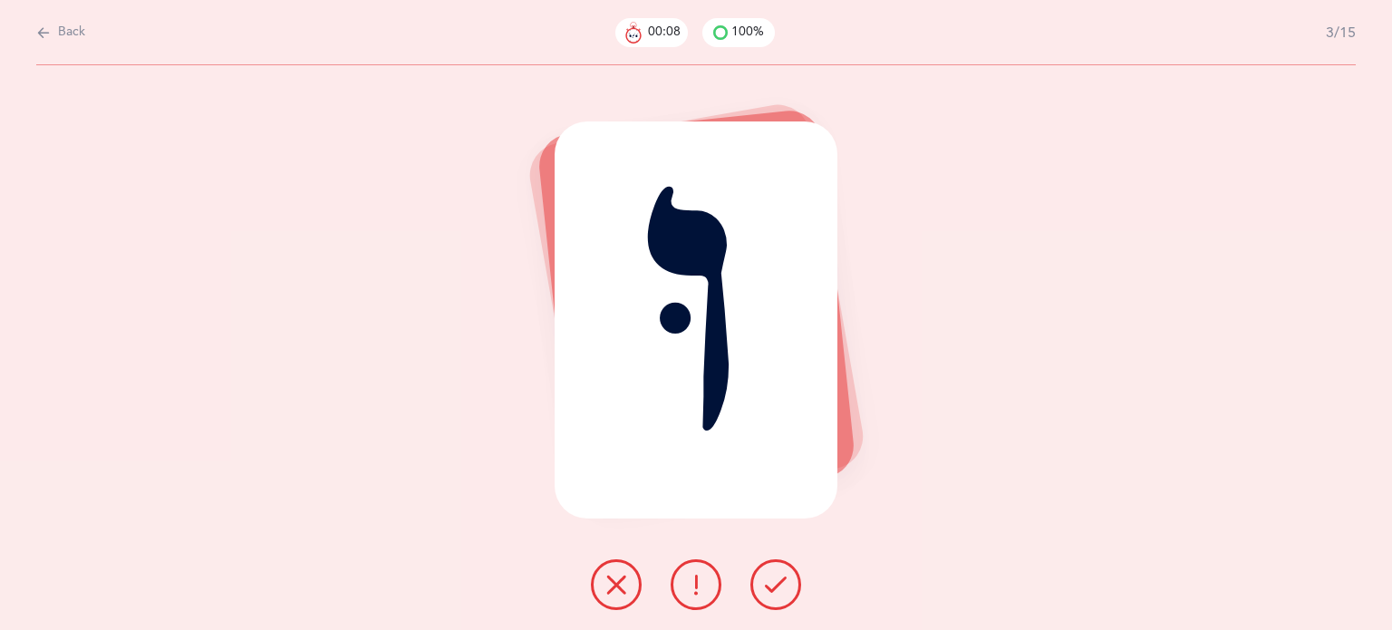
click at [788, 588] on button at bounding box center [775, 584] width 51 height 51
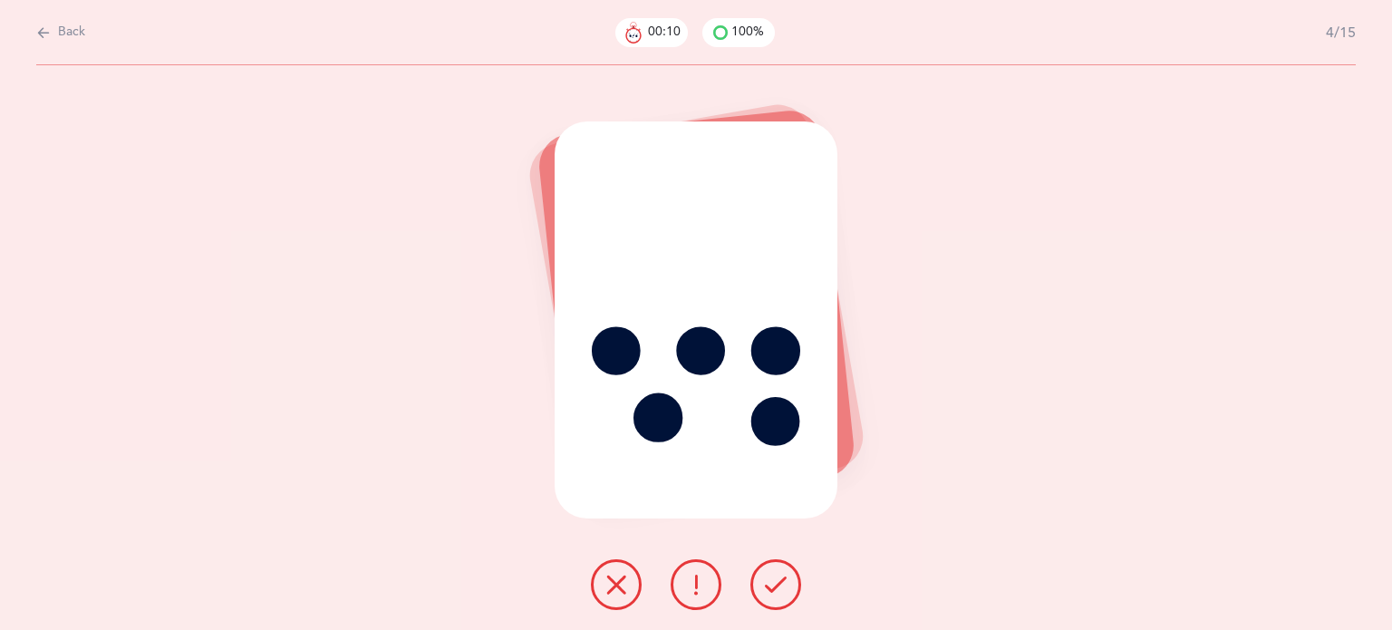
click at [788, 588] on button at bounding box center [775, 584] width 51 height 51
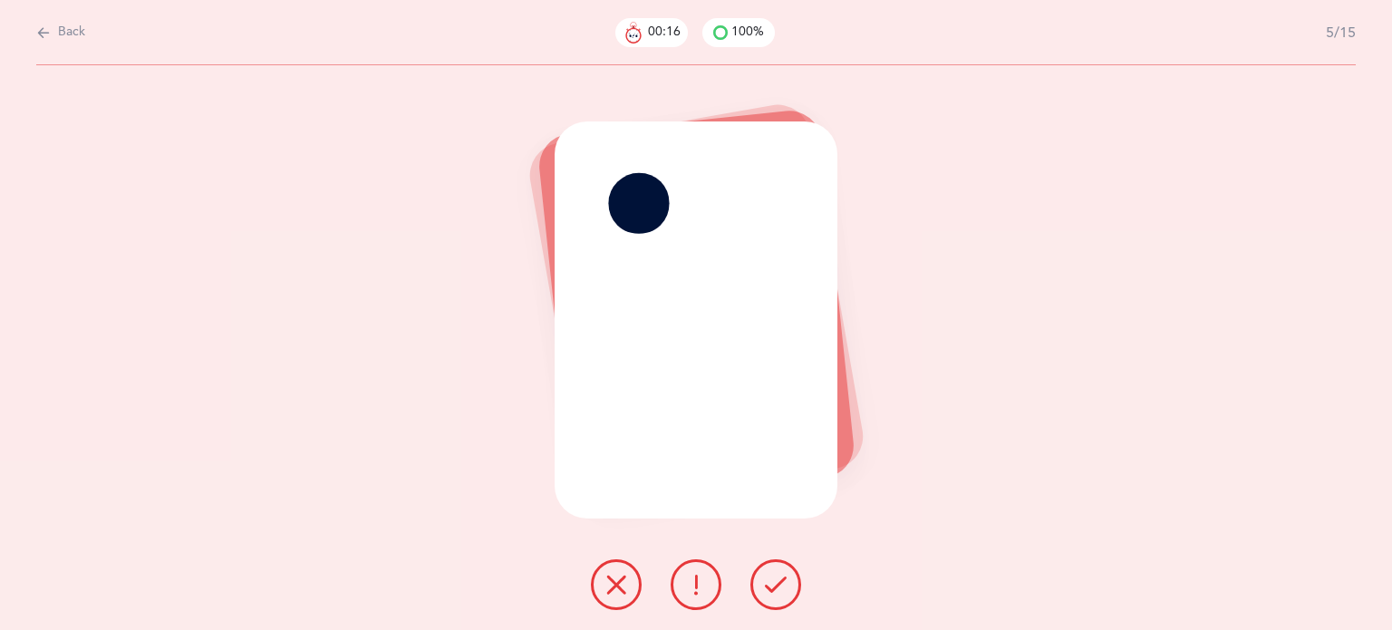
click at [789, 587] on button at bounding box center [775, 584] width 51 height 51
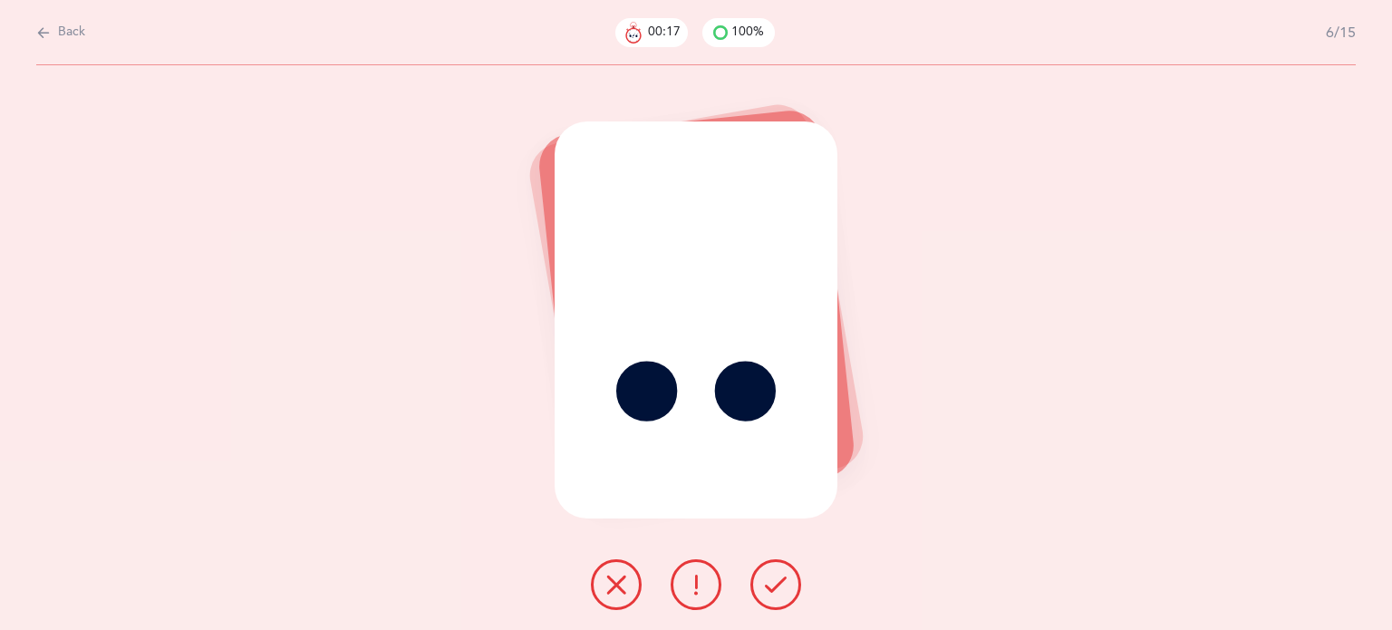
click at [789, 587] on button at bounding box center [775, 584] width 51 height 51
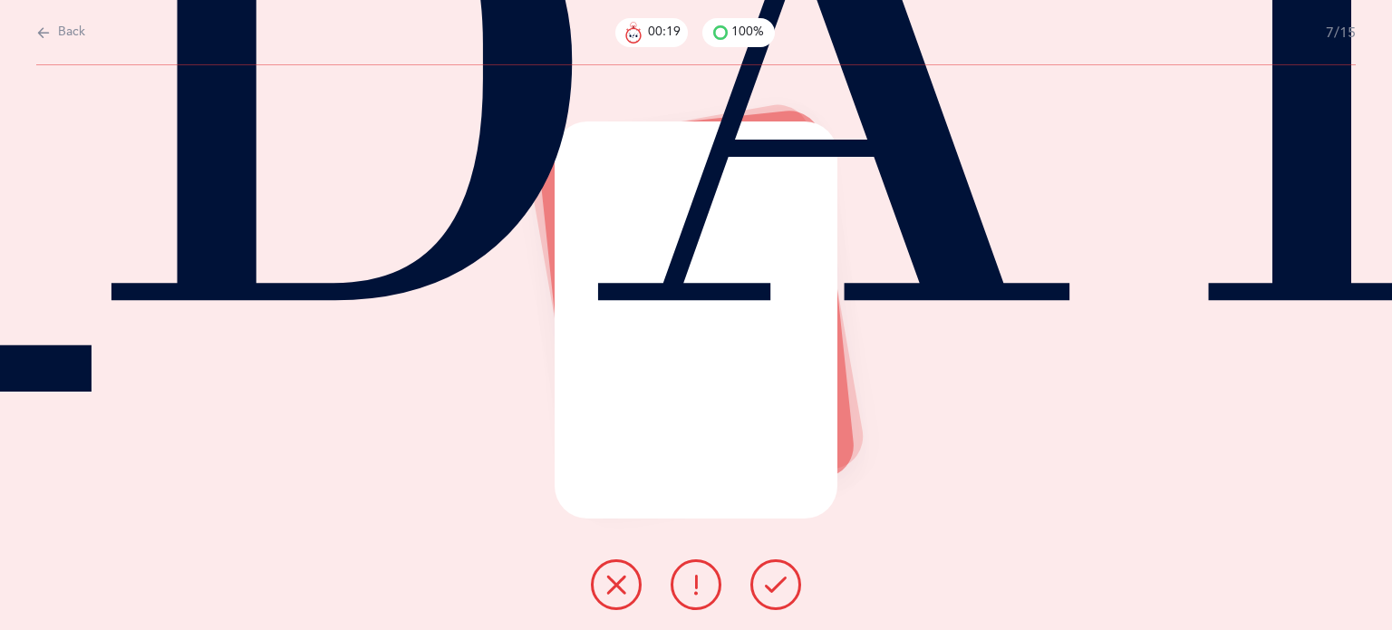
click at [789, 587] on button at bounding box center [775, 584] width 51 height 51
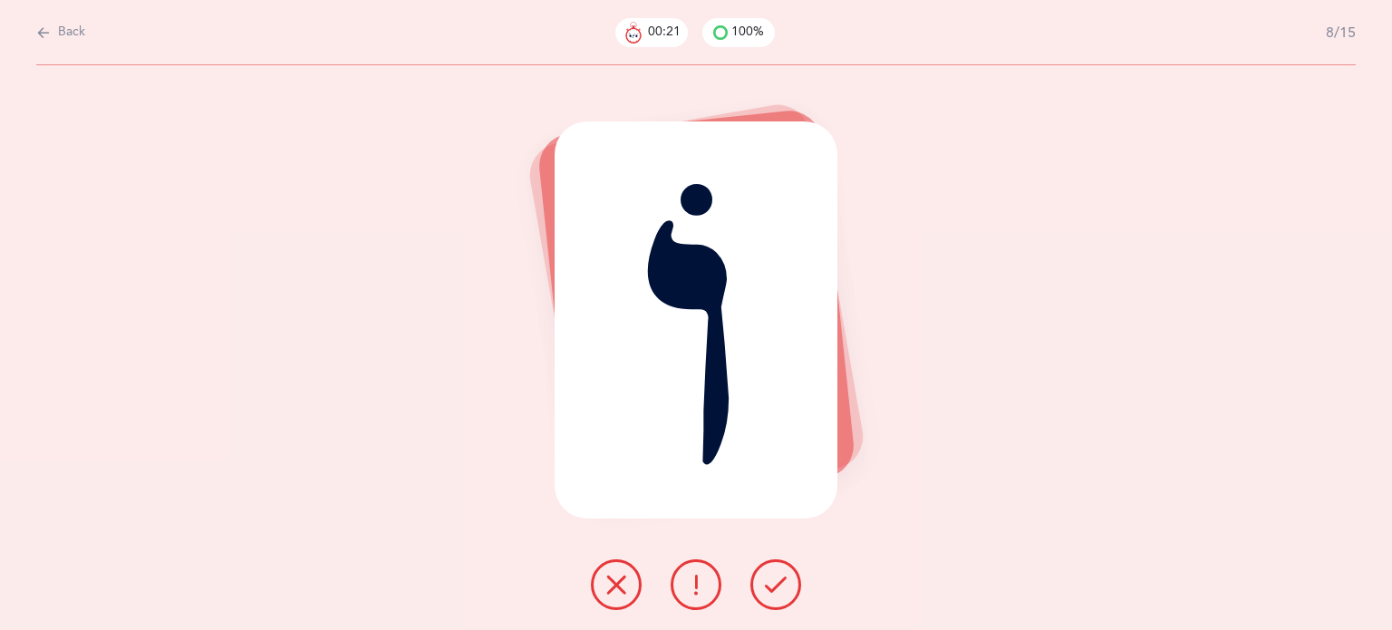
click at [789, 587] on button at bounding box center [775, 584] width 51 height 51
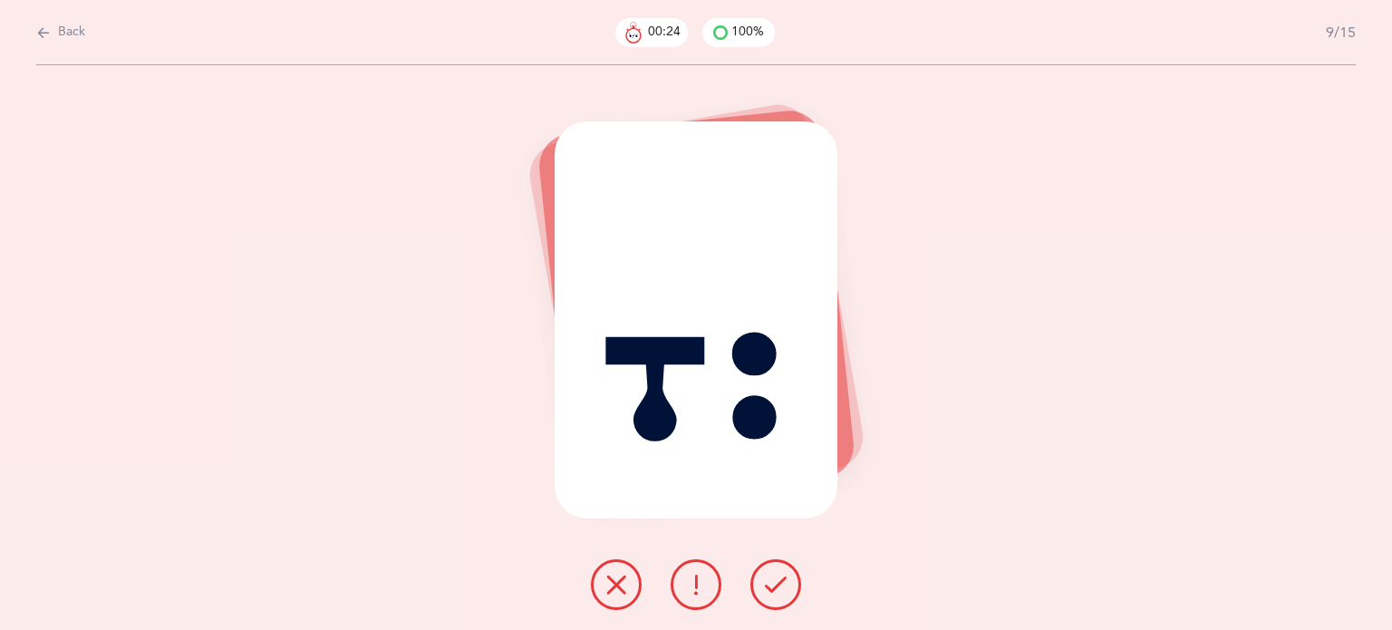
click at [623, 581] on icon at bounding box center [616, 585] width 22 height 22
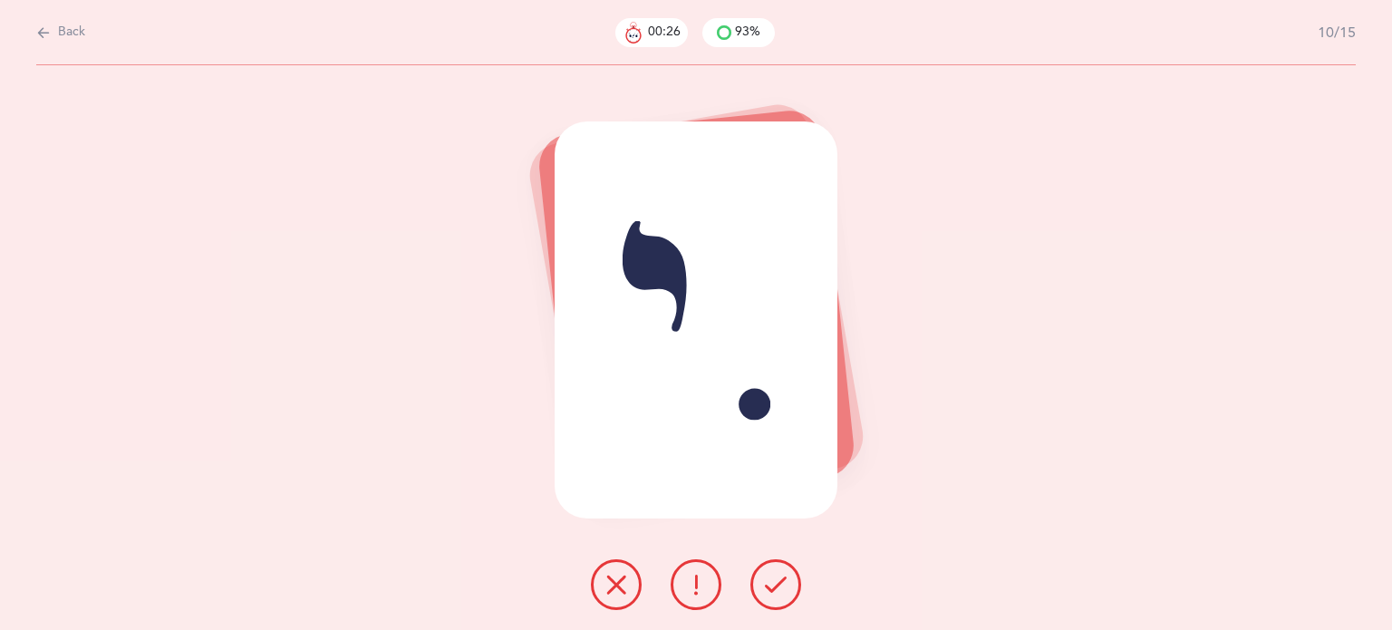
click at [771, 586] on icon at bounding box center [776, 585] width 22 height 22
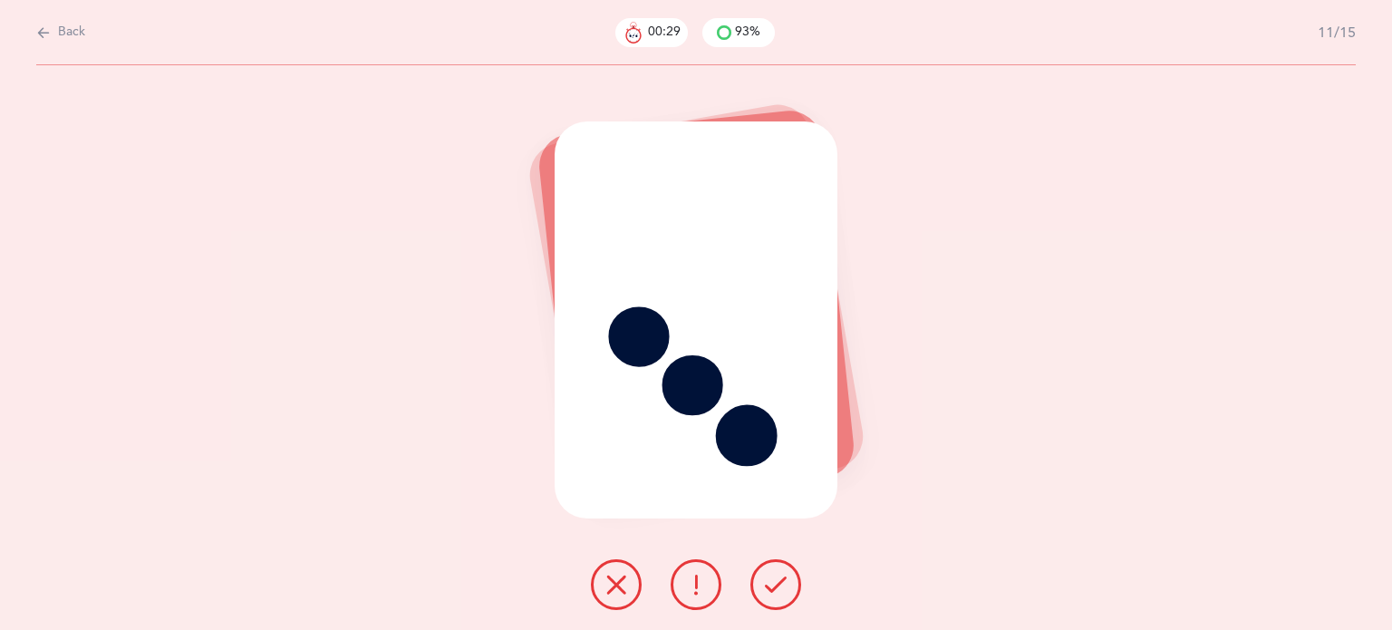
click at [610, 574] on icon at bounding box center [616, 585] width 22 height 22
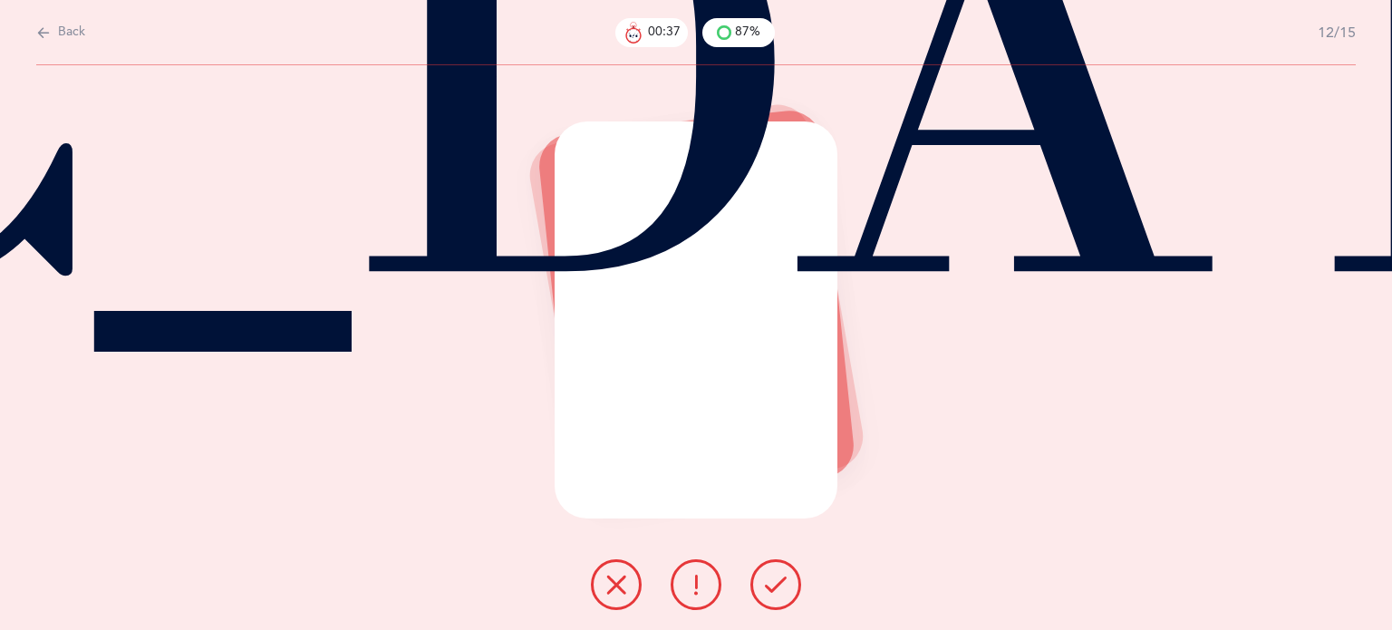
click at [619, 584] on icon at bounding box center [616, 585] width 22 height 22
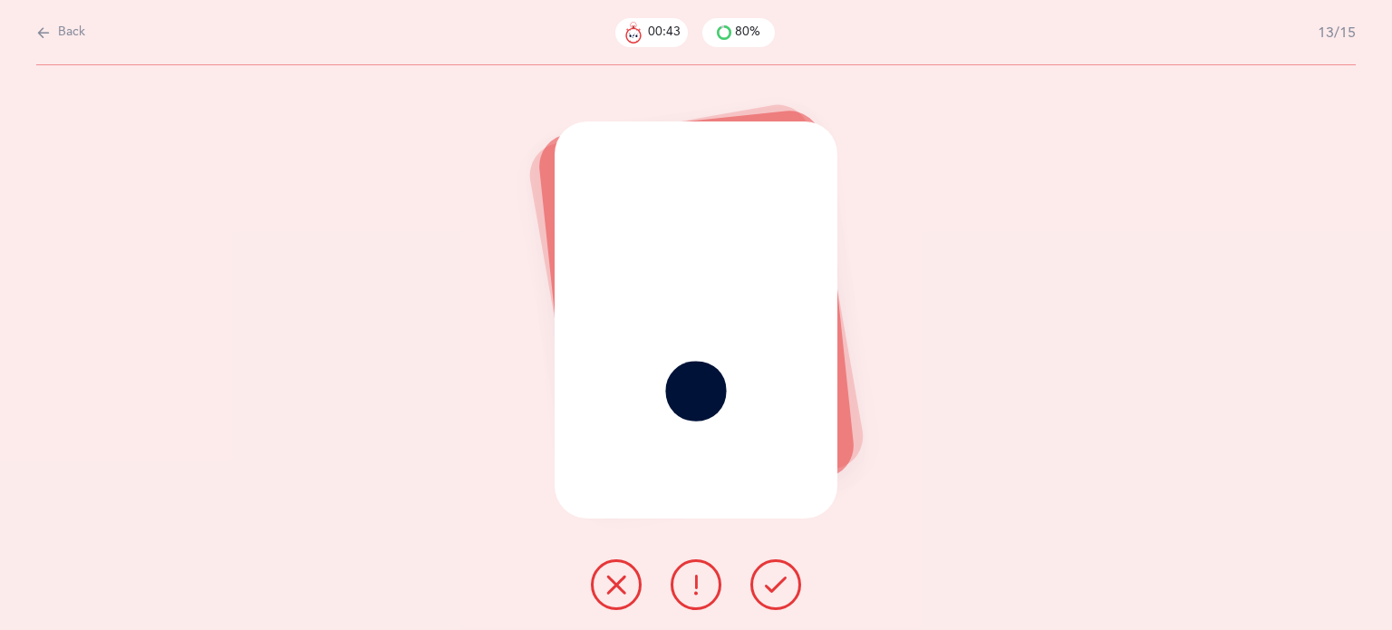
click at [767, 591] on icon at bounding box center [776, 585] width 22 height 22
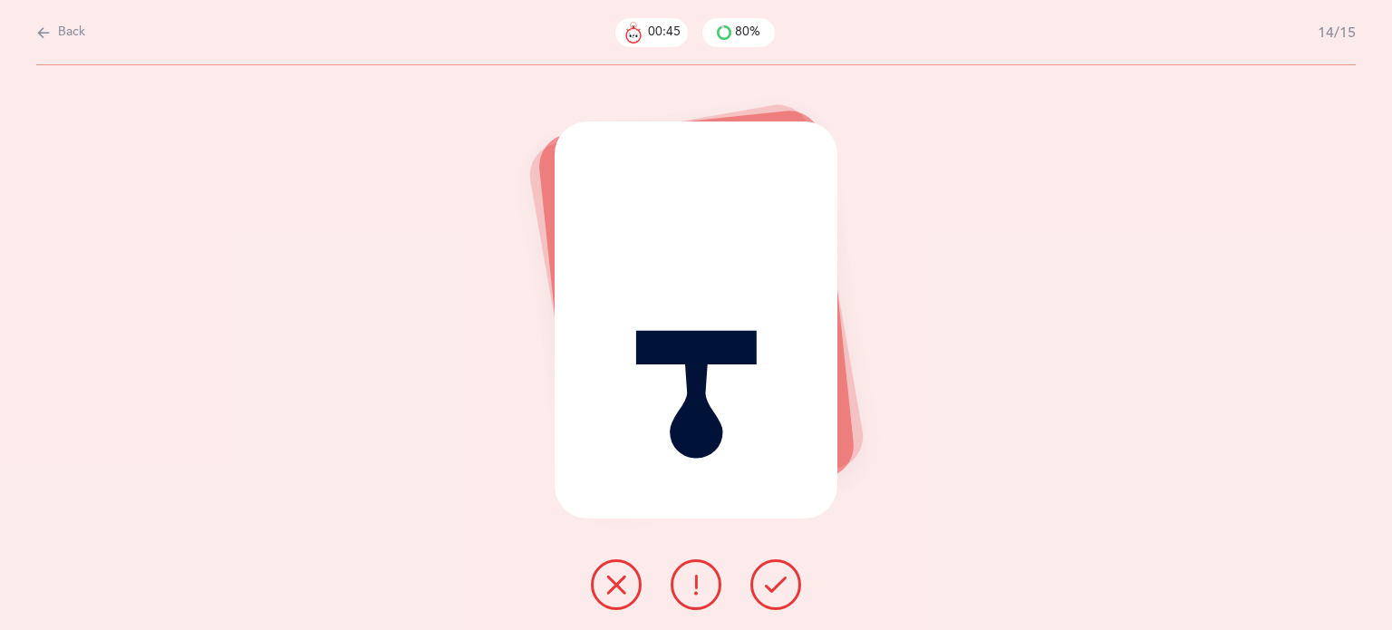
click at [767, 591] on icon at bounding box center [776, 585] width 22 height 22
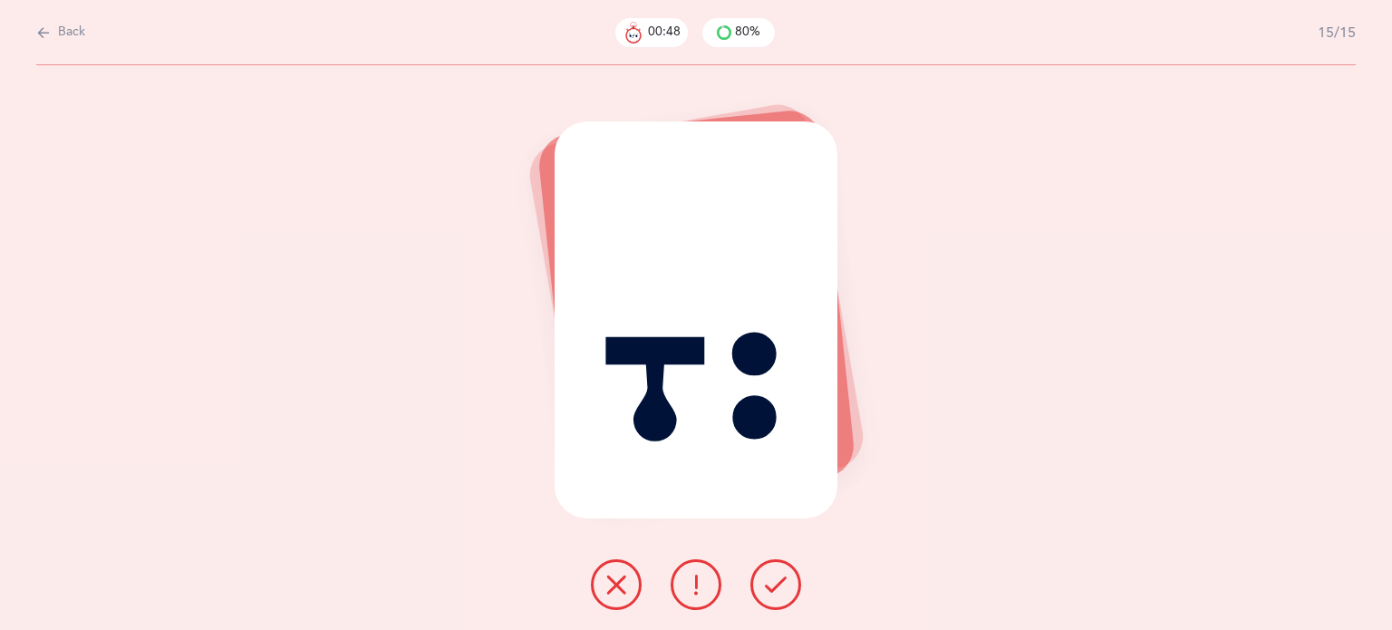
click at [623, 593] on icon at bounding box center [616, 585] width 22 height 22
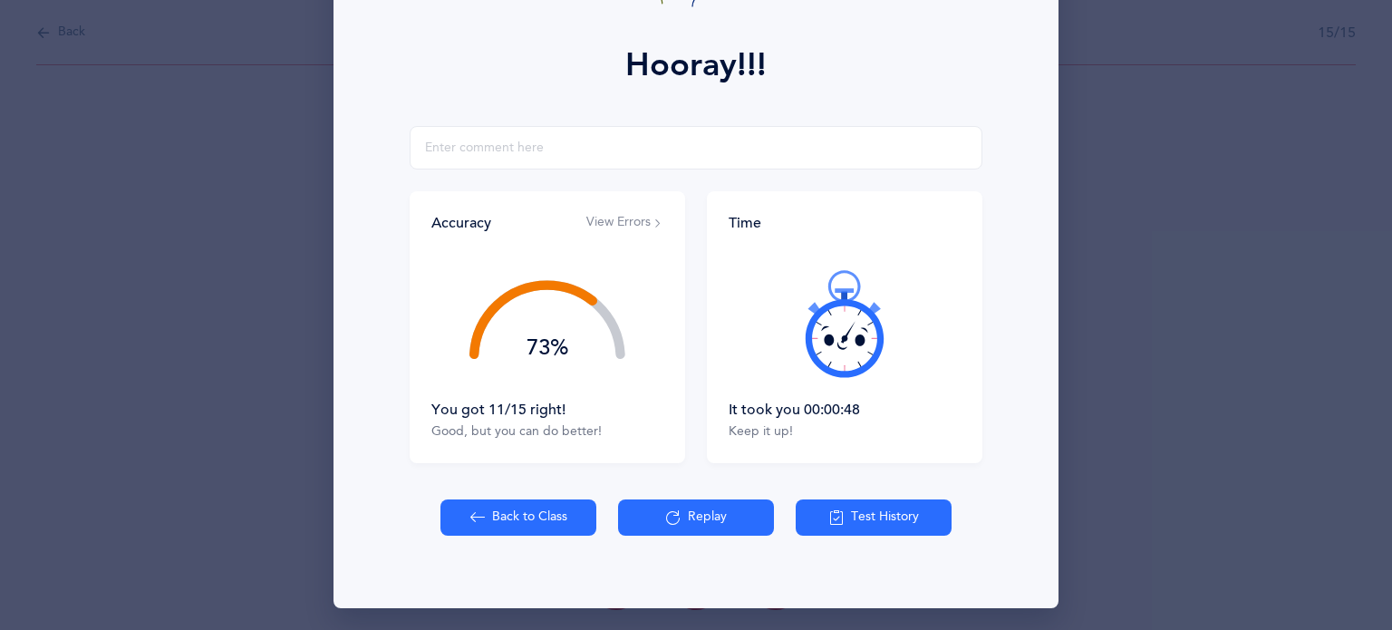
scroll to position [232, 0]
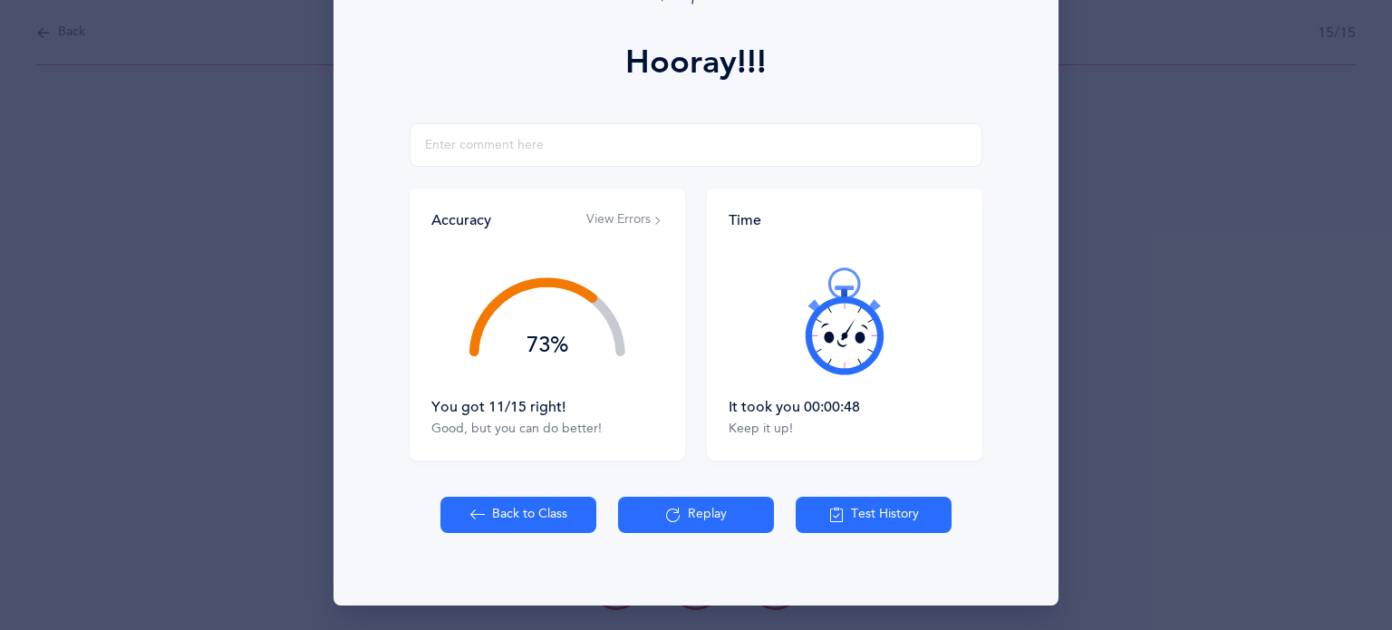
click at [550, 506] on button "Back to Class" at bounding box center [518, 515] width 156 height 36
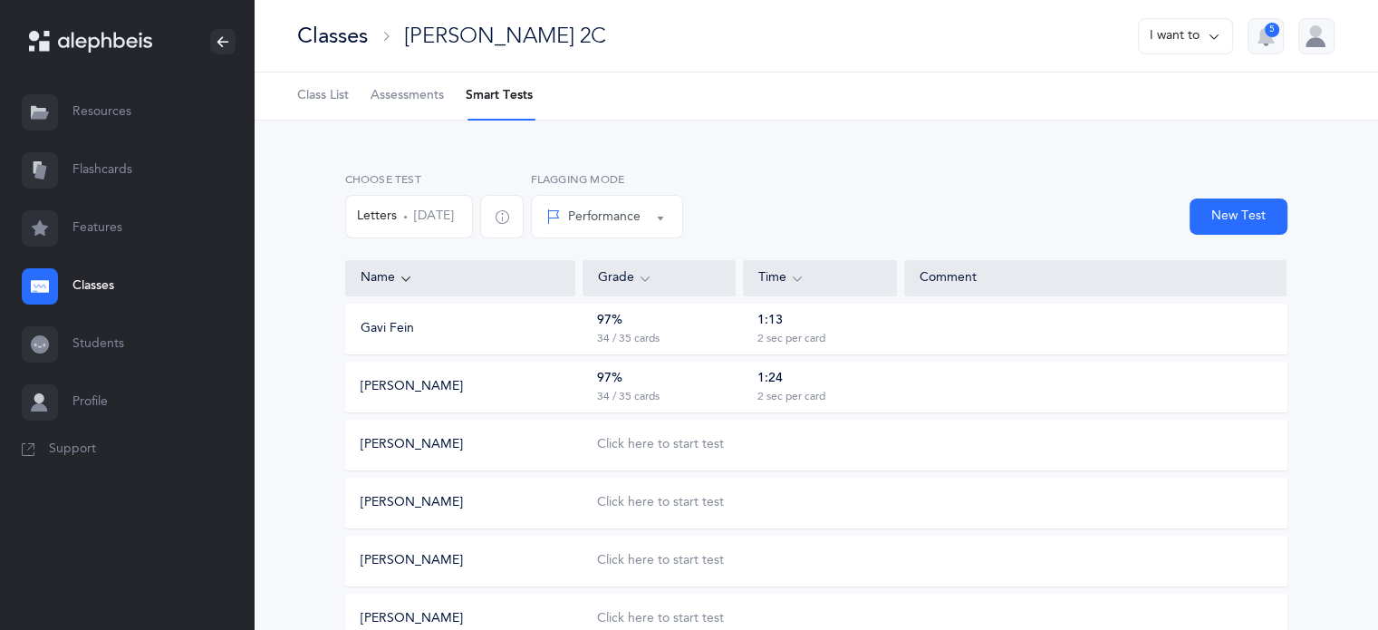
click at [438, 220] on button "Letters [DATE]" at bounding box center [409, 216] width 128 height 43
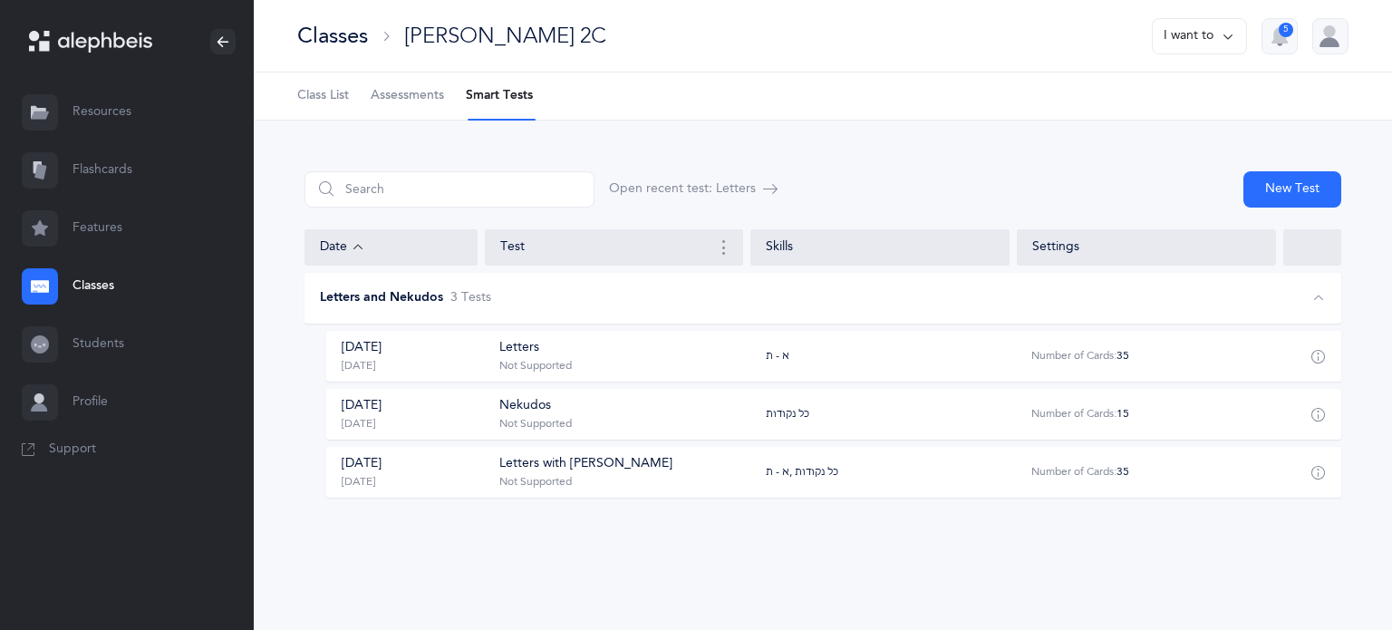
click at [423, 463] on div "[DATE] [DATE]" at bounding box center [411, 472] width 169 height 34
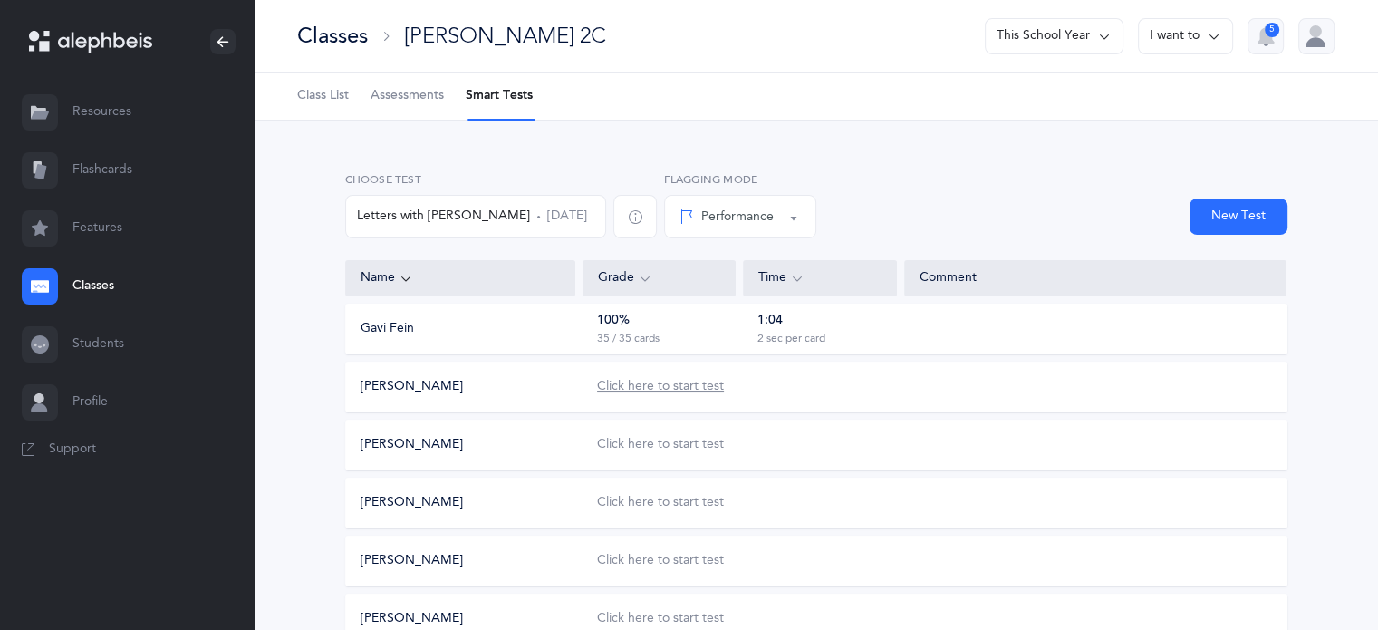
click at [659, 390] on div "Click here to start test" at bounding box center [660, 387] width 127 height 18
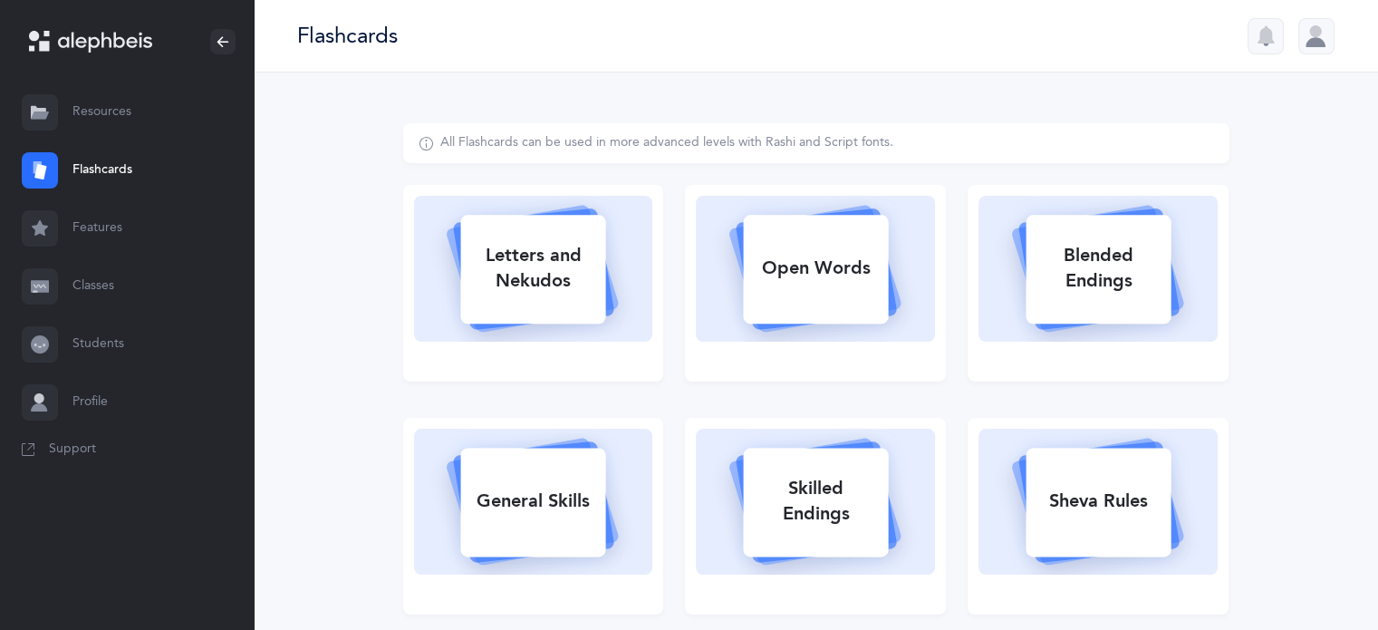
select select
select select "single"
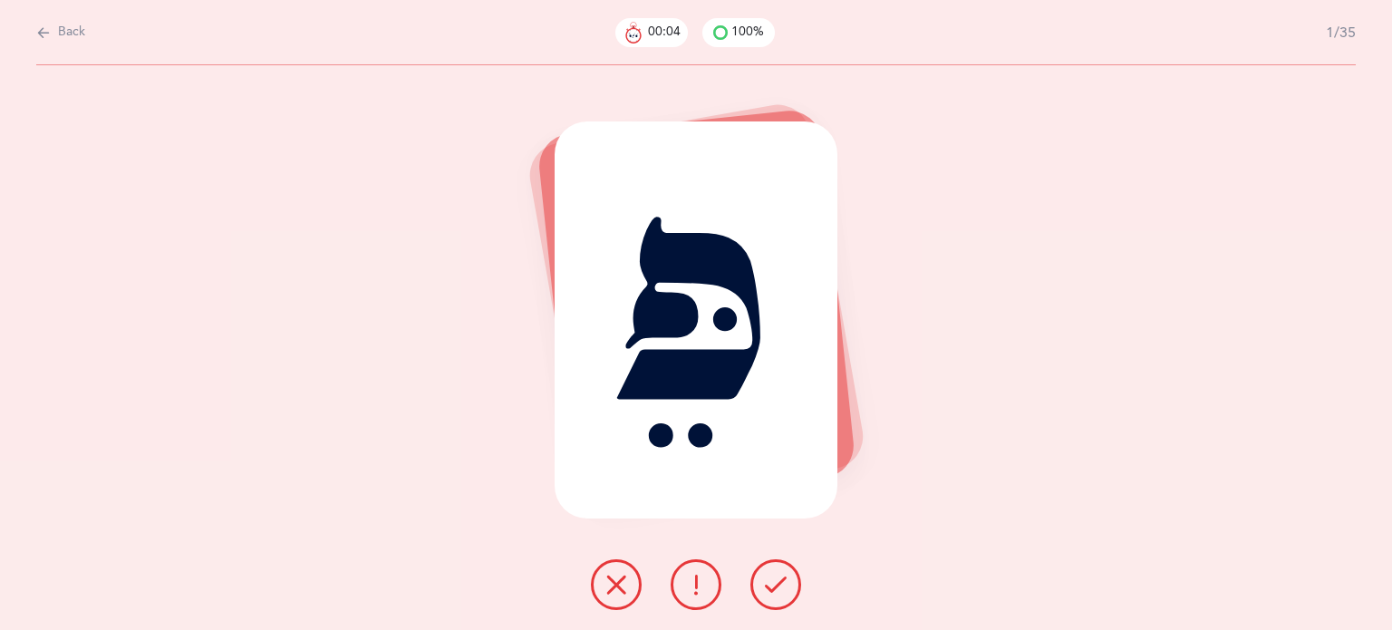
click at [782, 589] on icon at bounding box center [776, 585] width 22 height 22
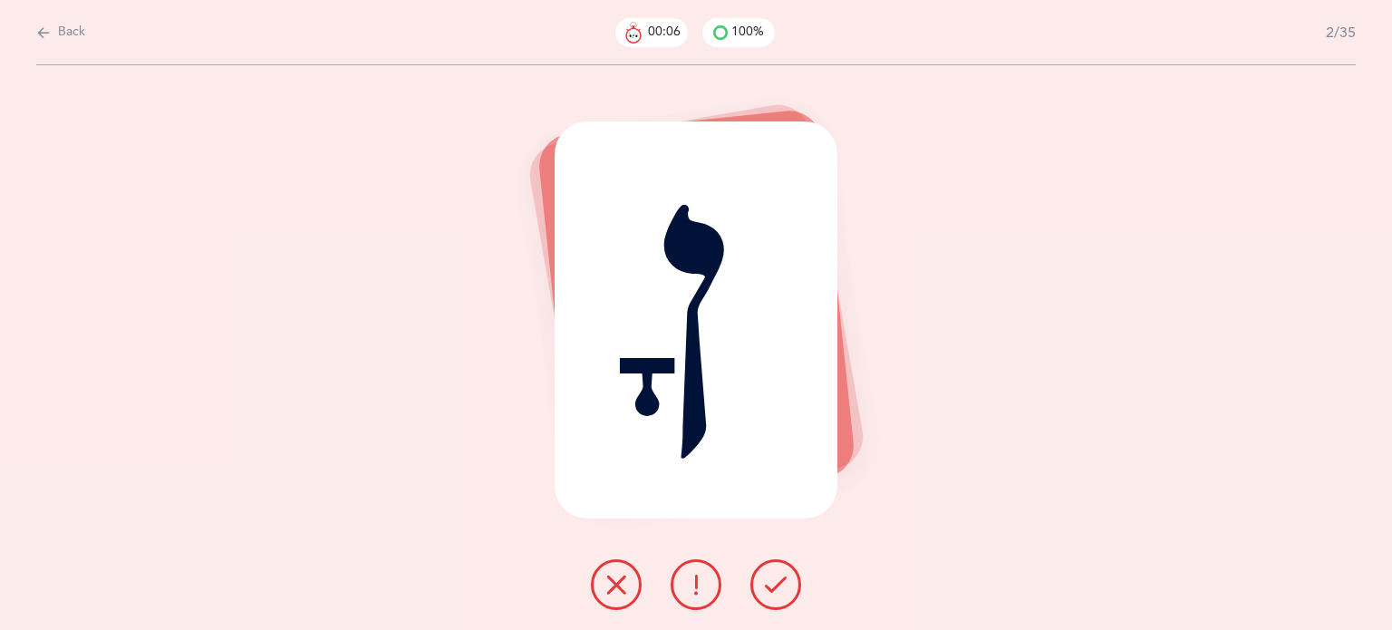
click at [782, 589] on icon at bounding box center [776, 585] width 22 height 22
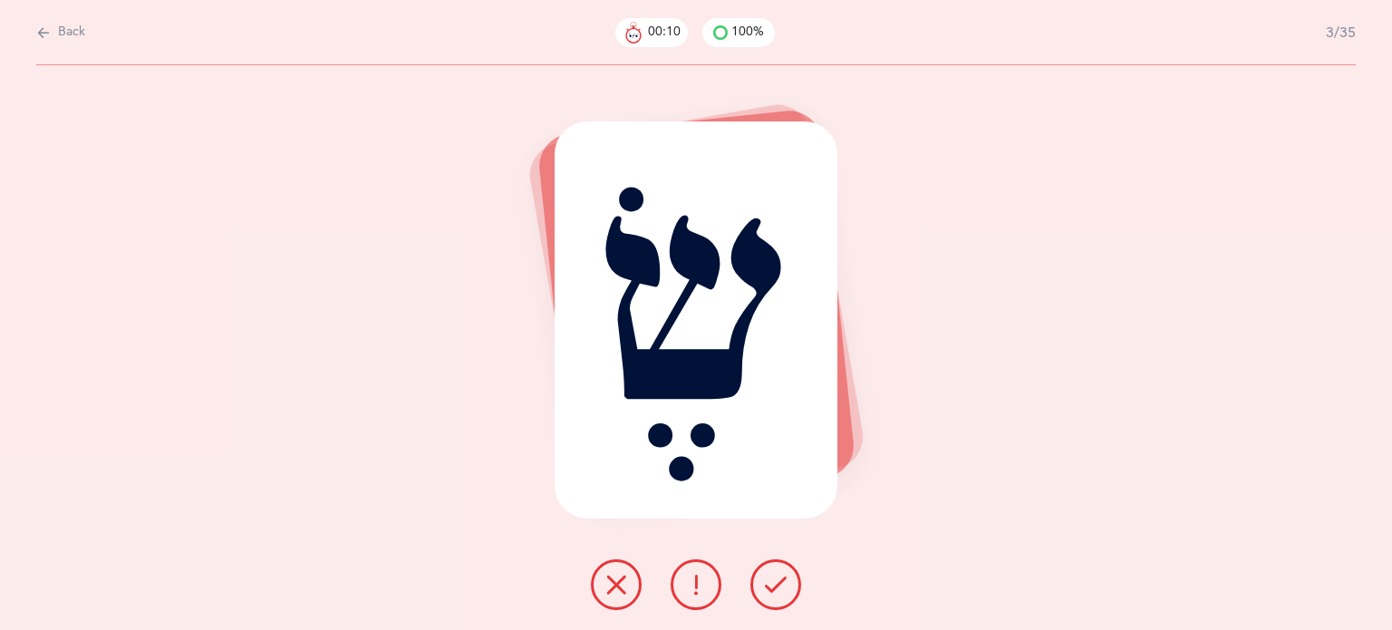
click at [614, 586] on icon at bounding box center [616, 585] width 22 height 22
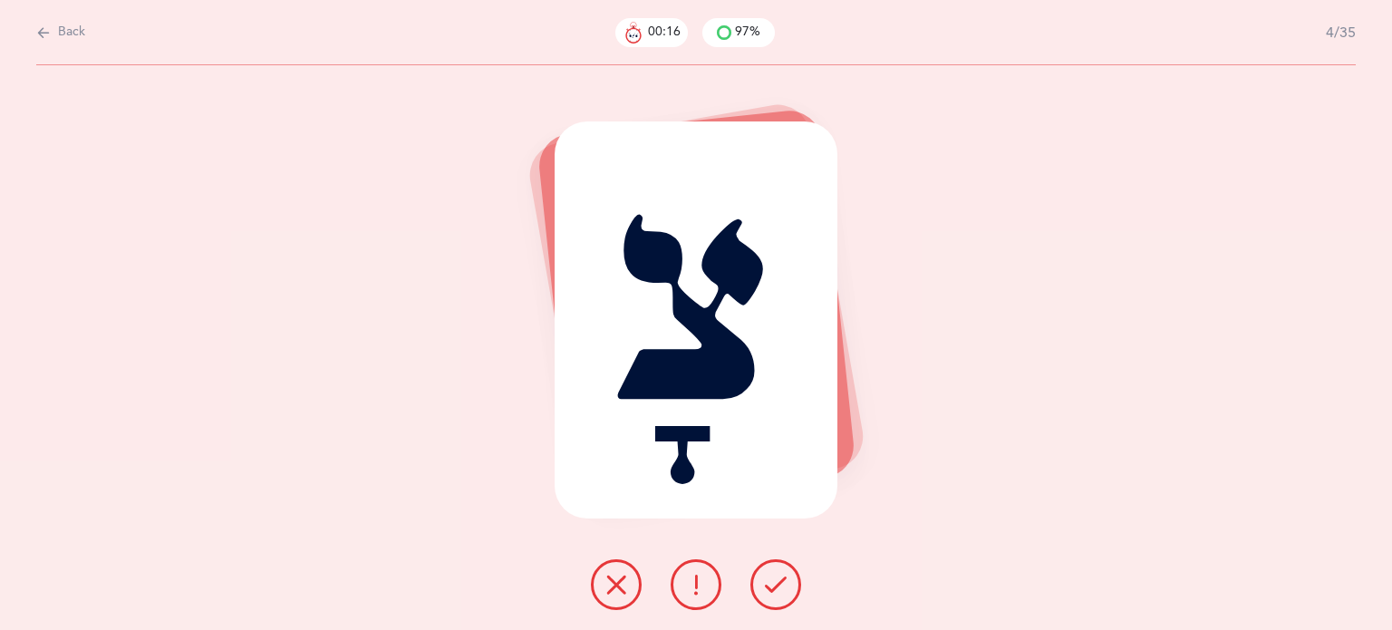
click at [610, 590] on icon at bounding box center [616, 585] width 22 height 22
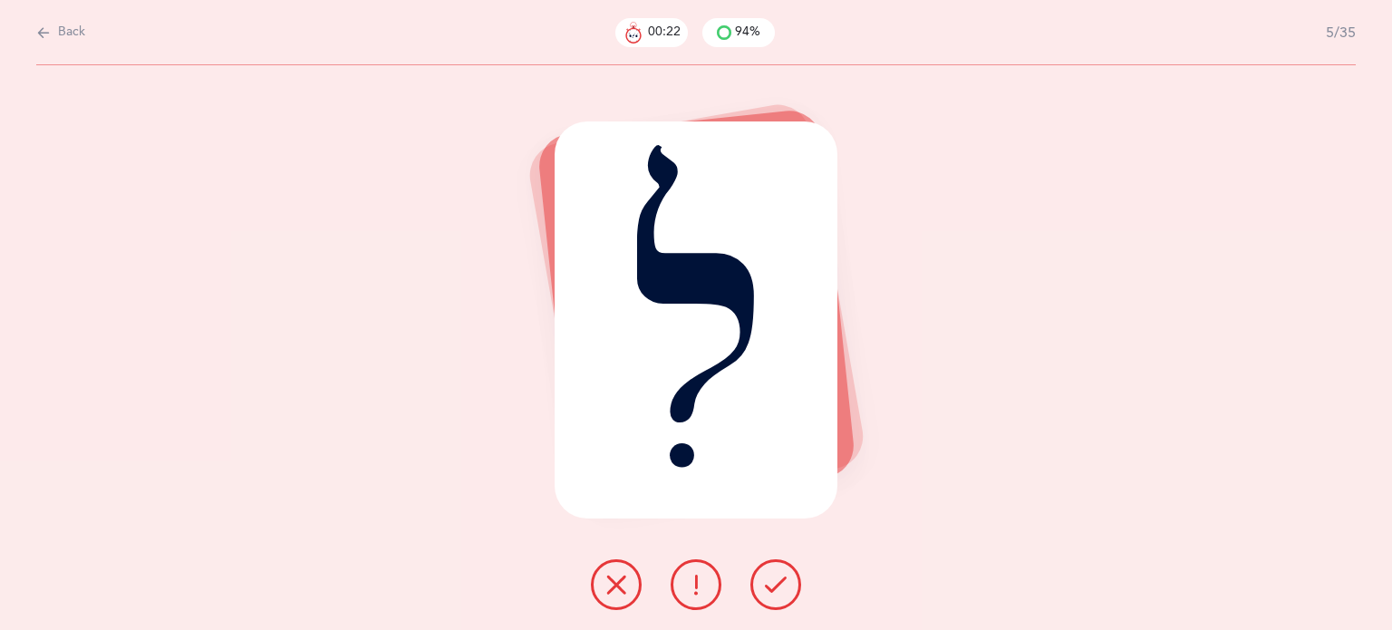
click at [760, 588] on button at bounding box center [775, 584] width 51 height 51
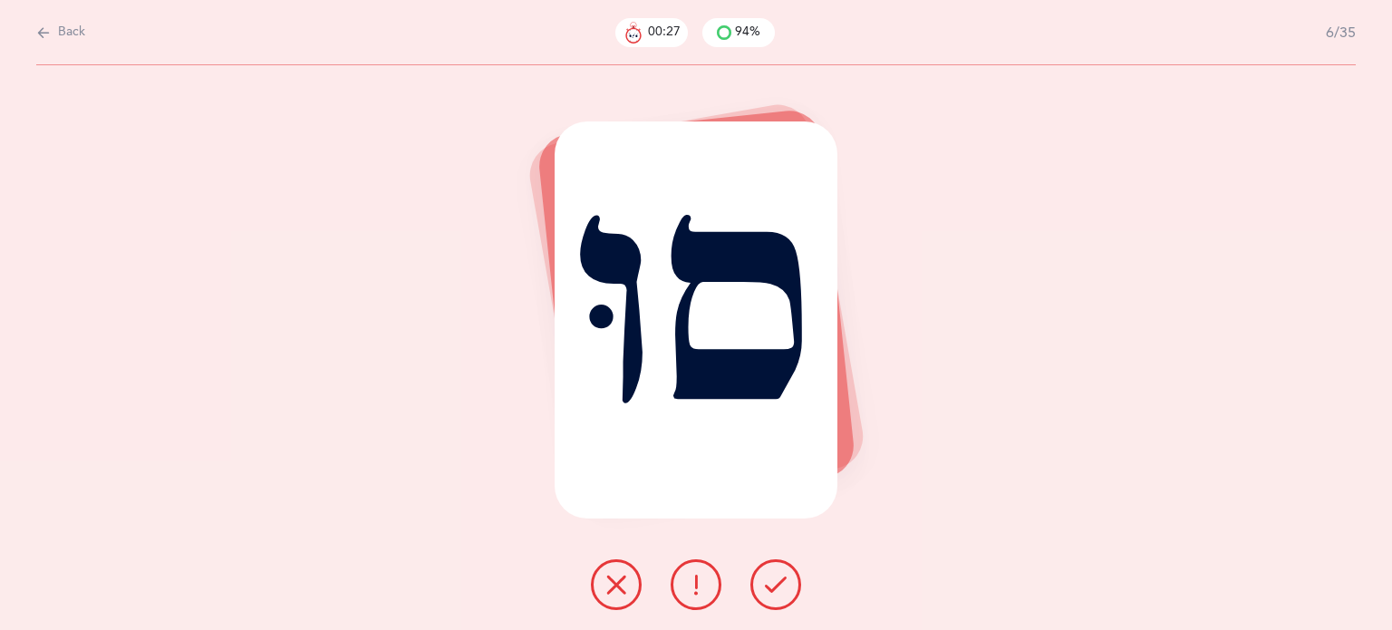
click at [606, 590] on icon at bounding box center [616, 585] width 22 height 22
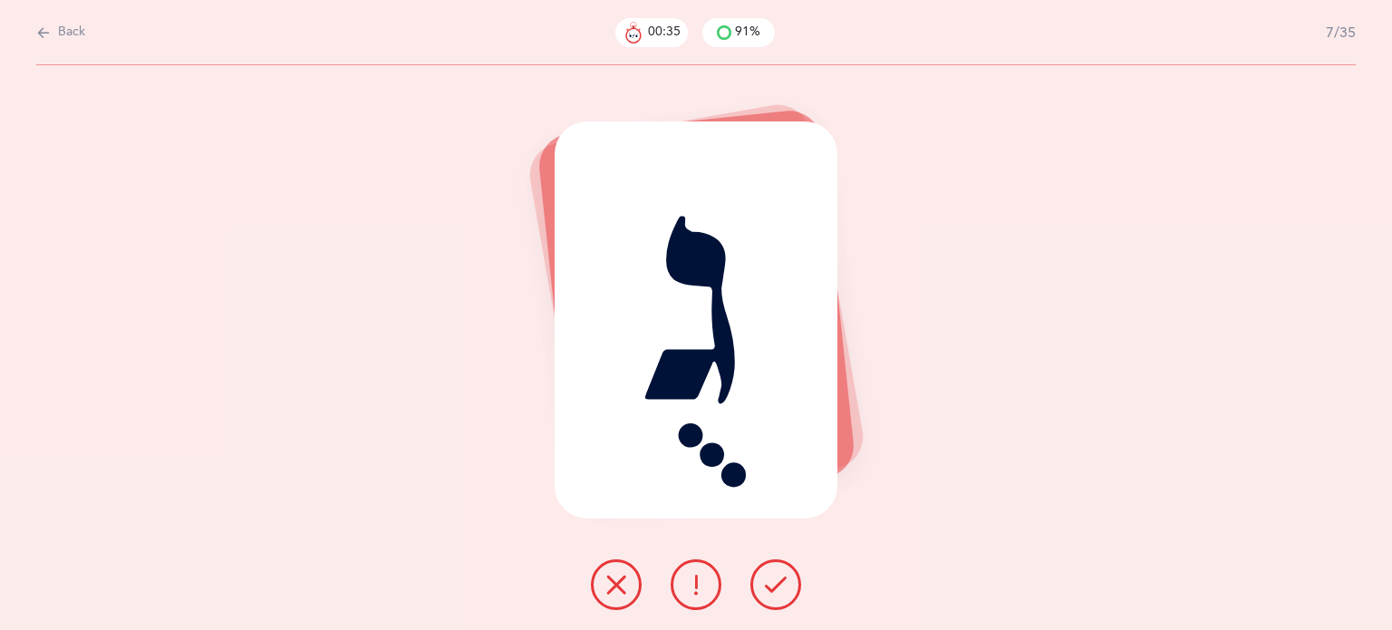
click at [603, 590] on button at bounding box center [616, 584] width 51 height 51
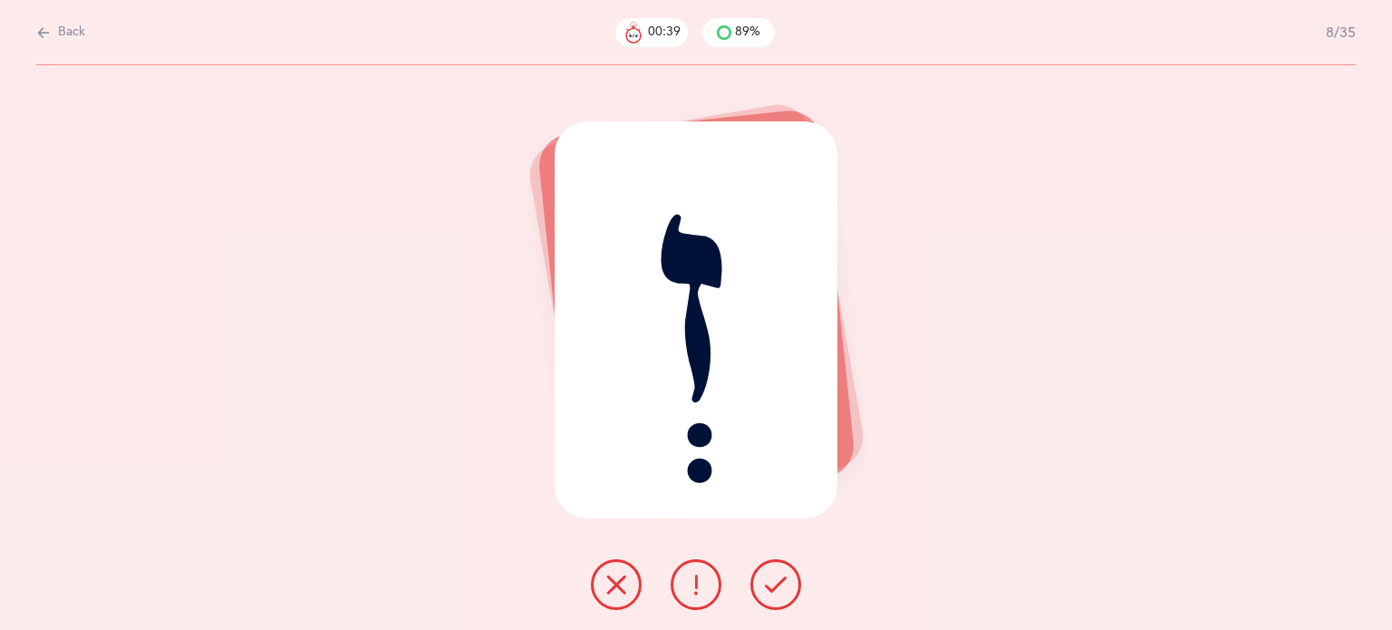
click at [774, 586] on icon at bounding box center [776, 585] width 22 height 22
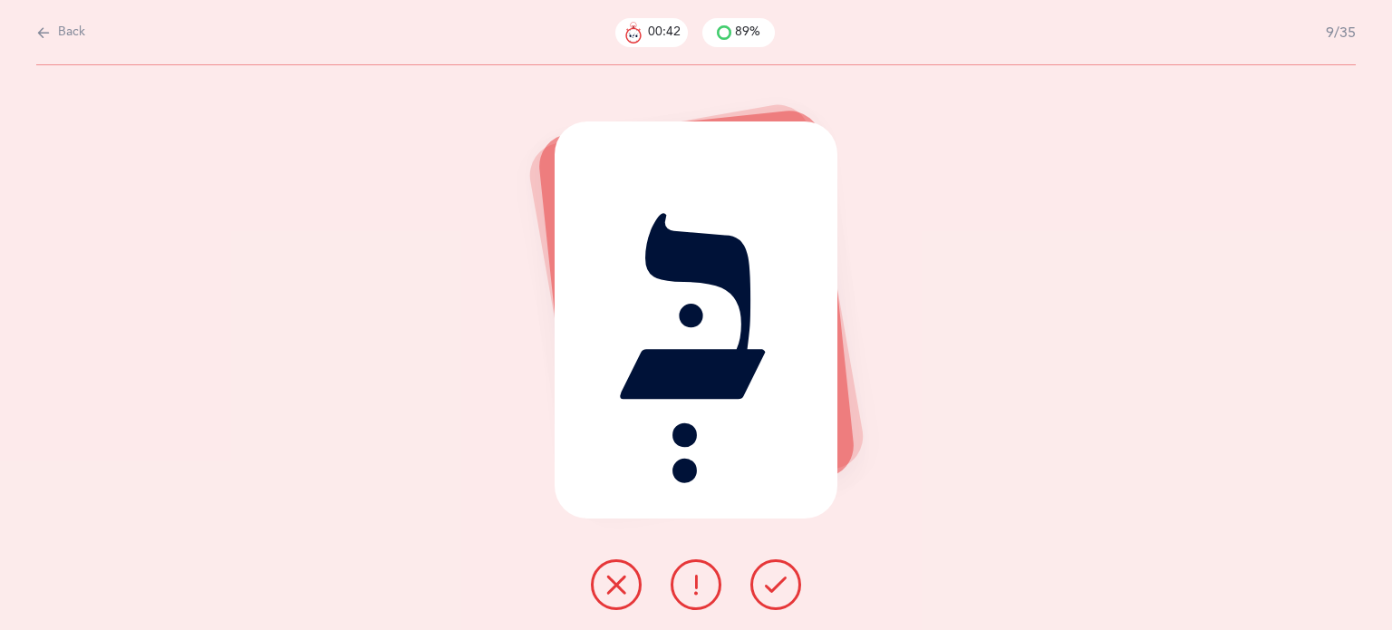
click at [770, 593] on icon at bounding box center [776, 585] width 22 height 22
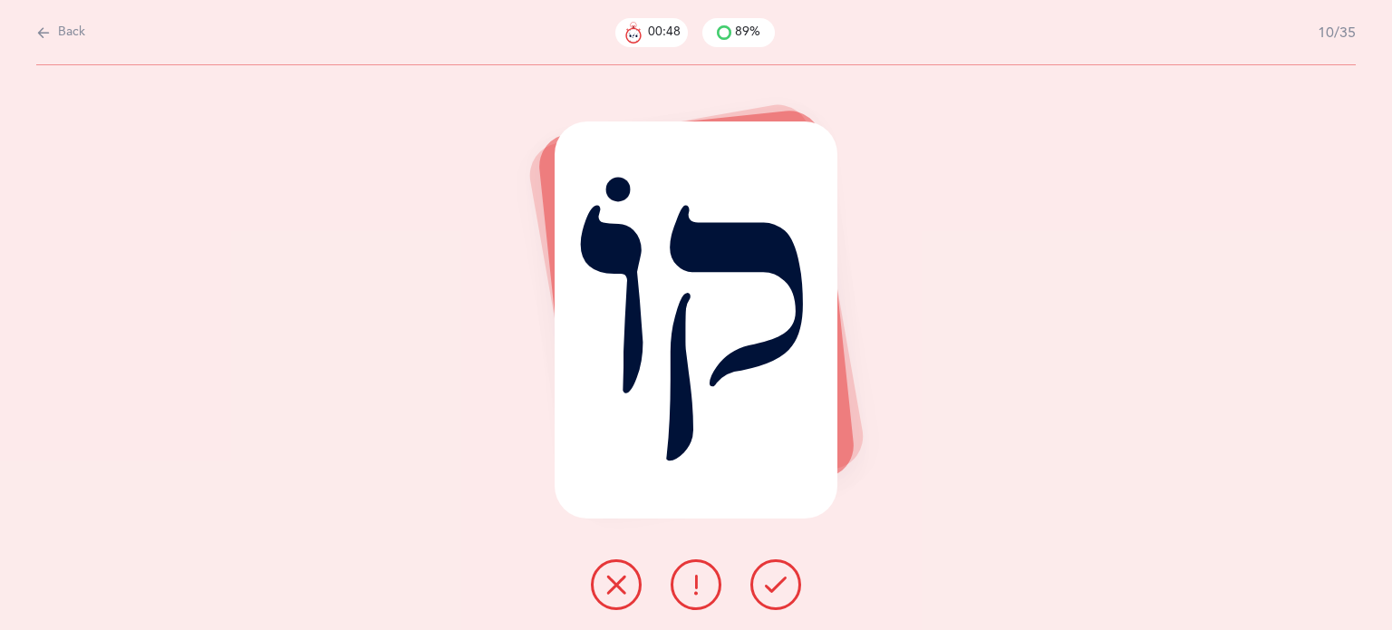
click at [609, 590] on icon at bounding box center [616, 585] width 22 height 22
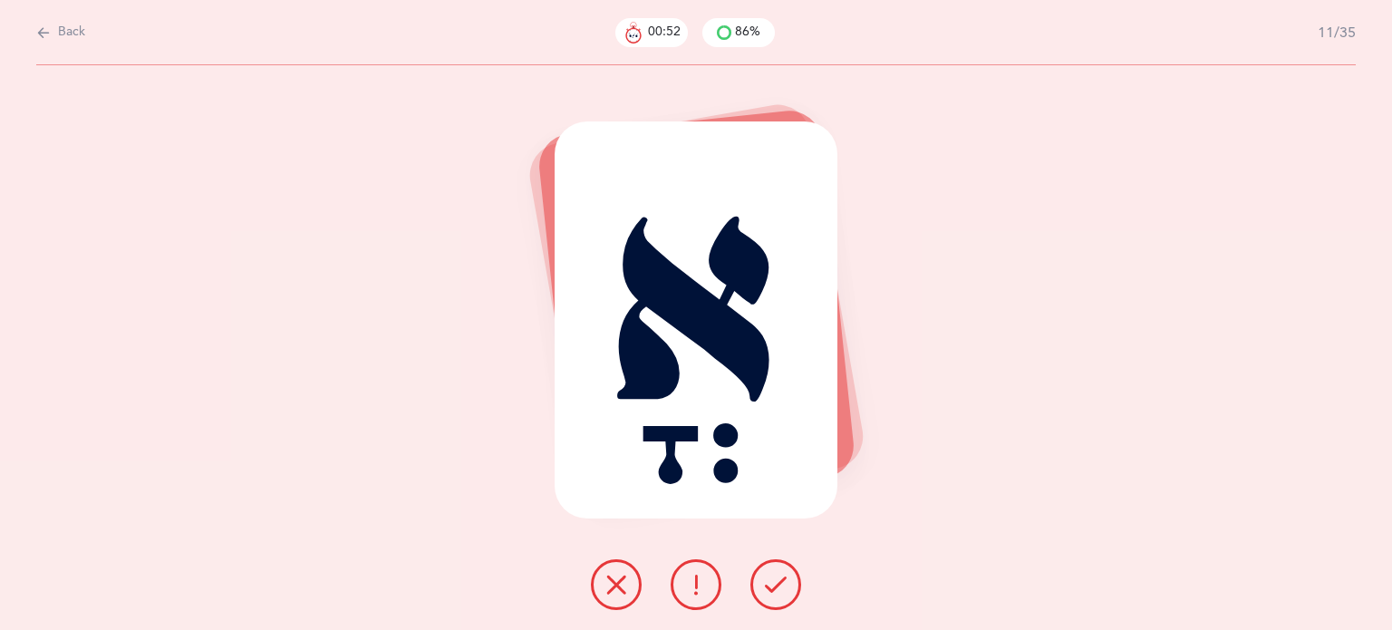
click at [613, 593] on icon at bounding box center [616, 585] width 22 height 22
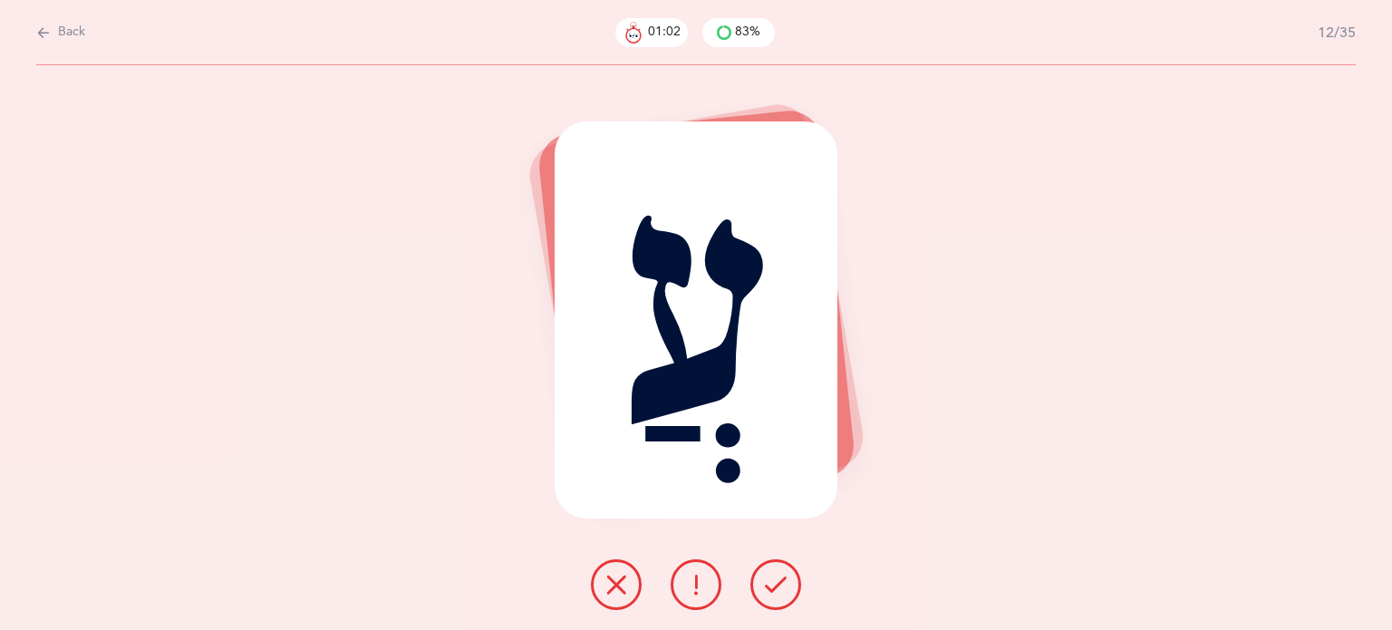
click at [616, 584] on icon at bounding box center [616, 585] width 22 height 22
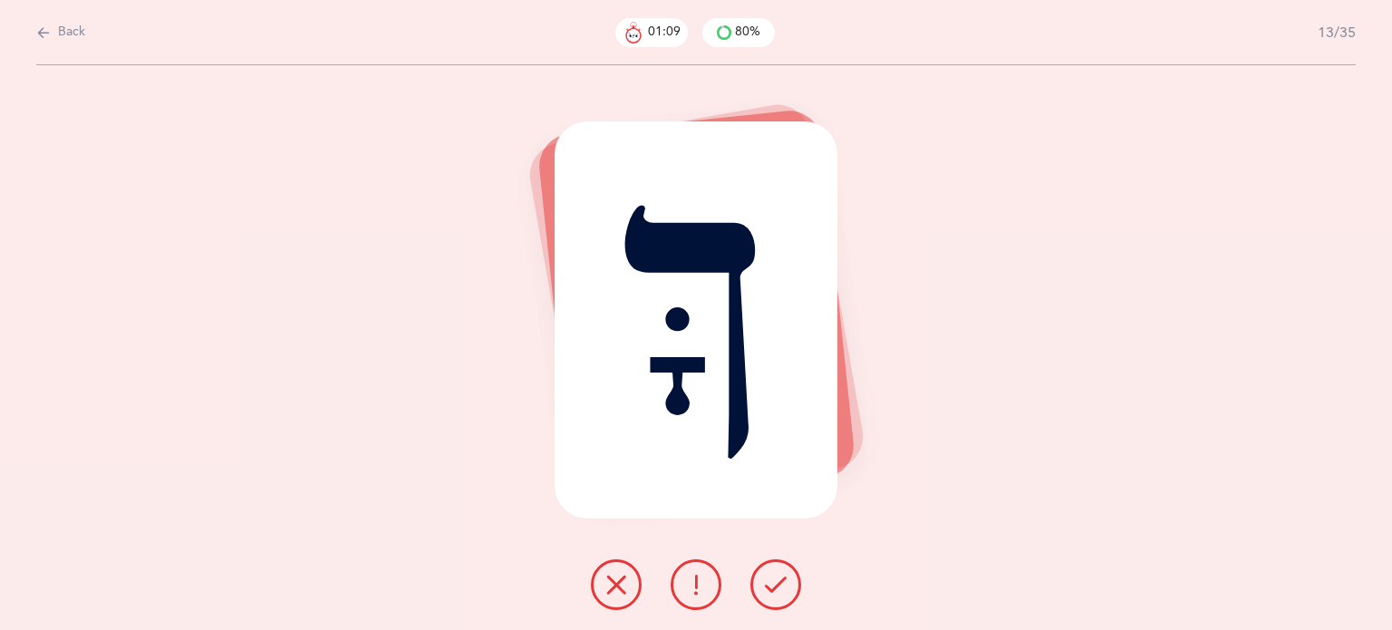
click at [603, 592] on button at bounding box center [616, 584] width 51 height 51
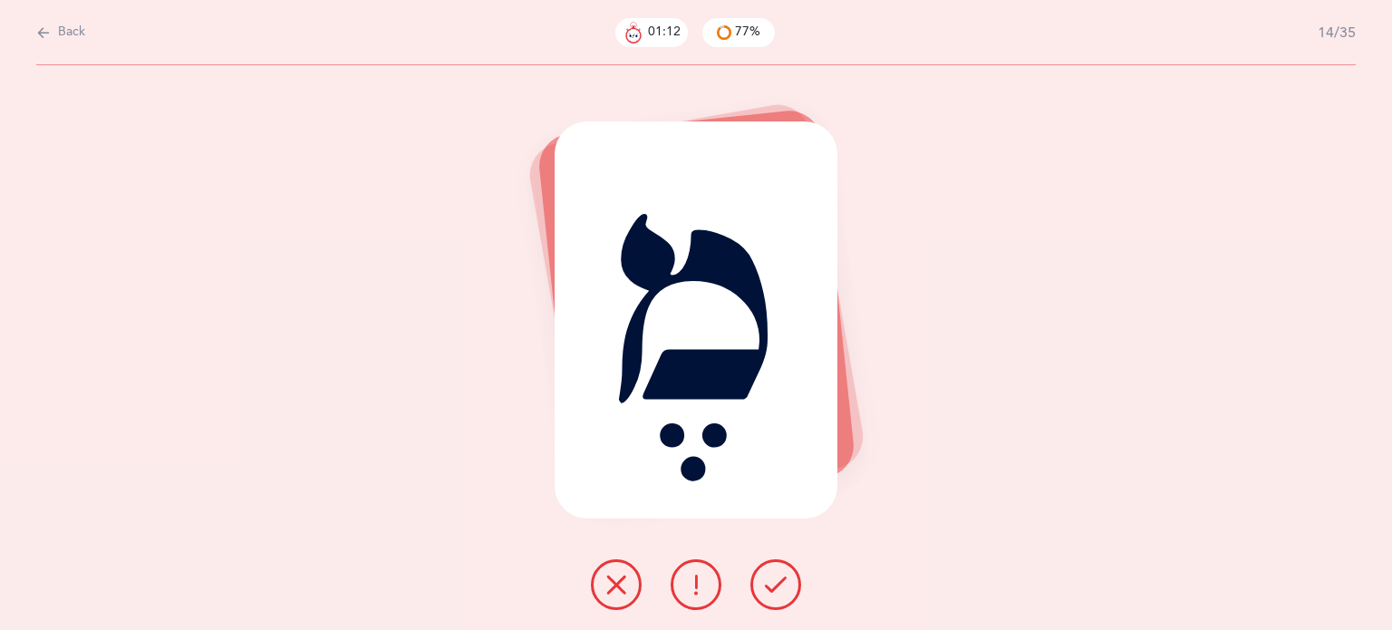
click at [778, 580] on icon at bounding box center [776, 585] width 22 height 22
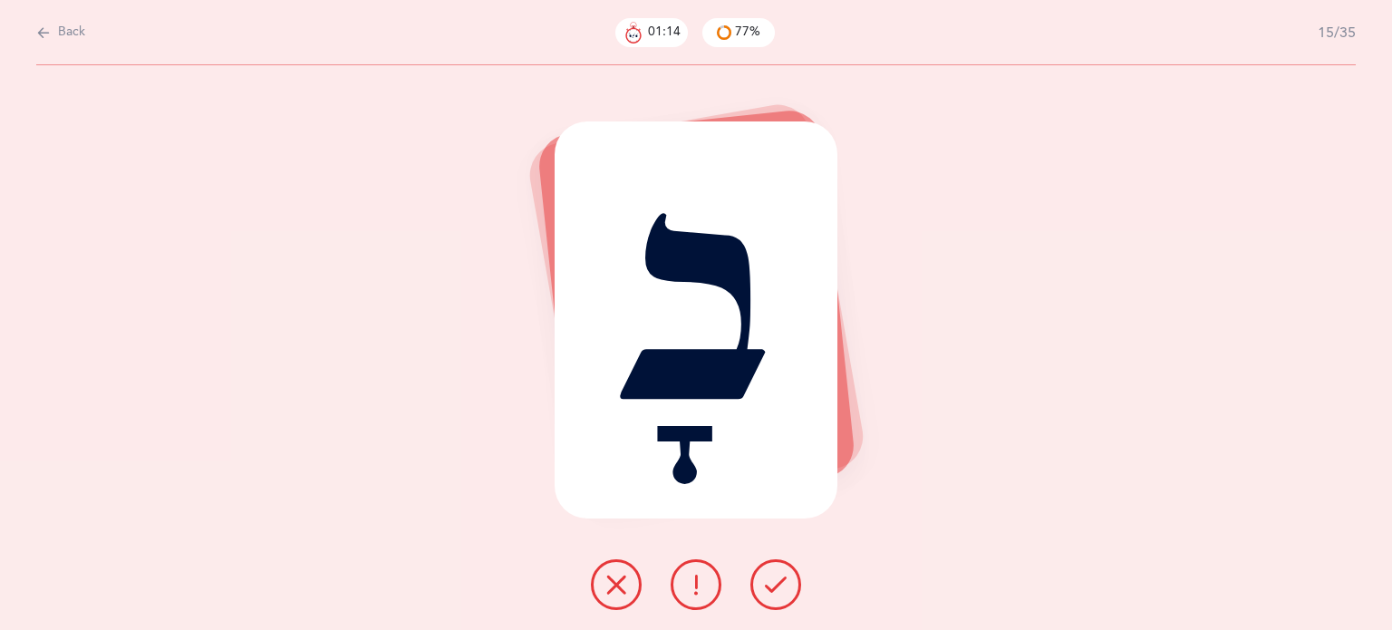
click at [778, 580] on icon at bounding box center [776, 585] width 22 height 22
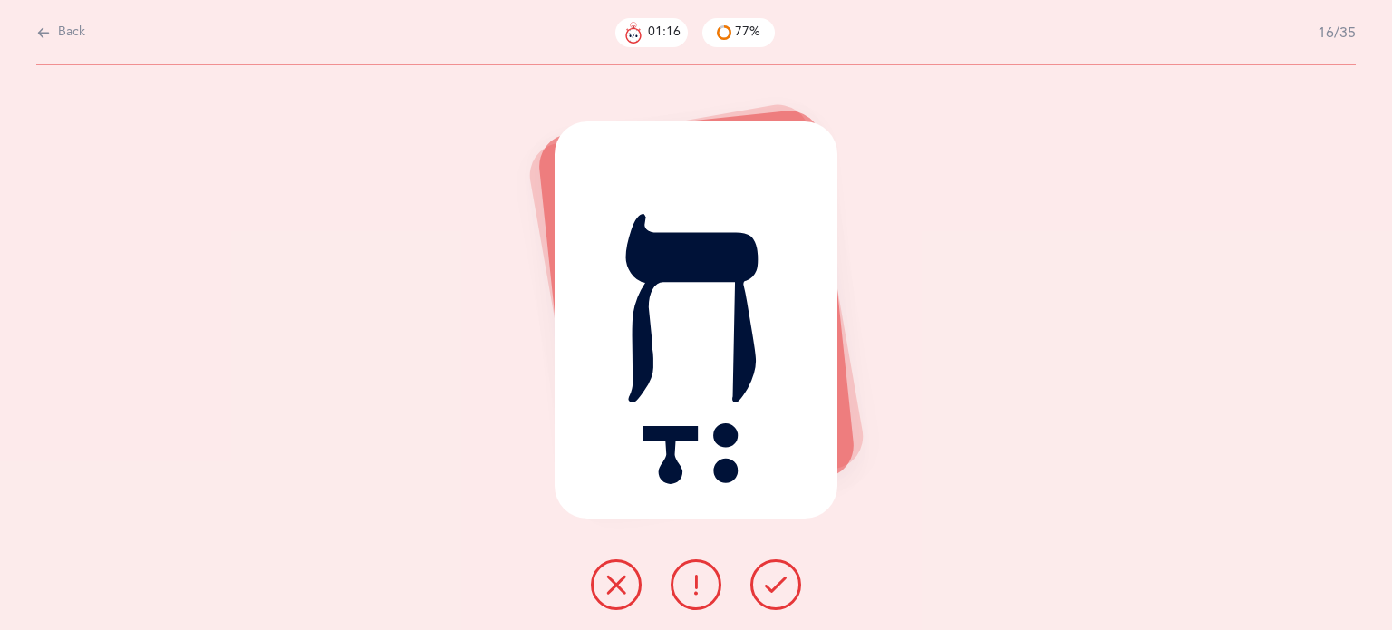
click at [609, 575] on icon at bounding box center [616, 585] width 22 height 22
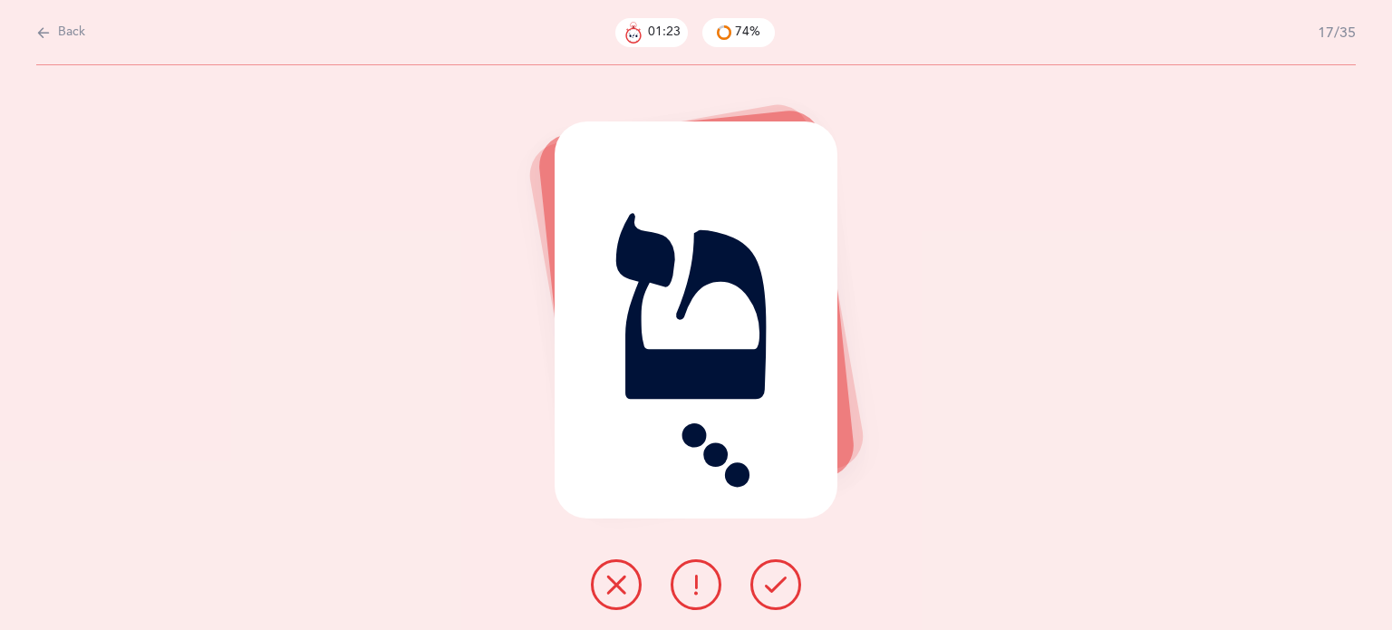
click at [607, 588] on icon at bounding box center [616, 585] width 22 height 22
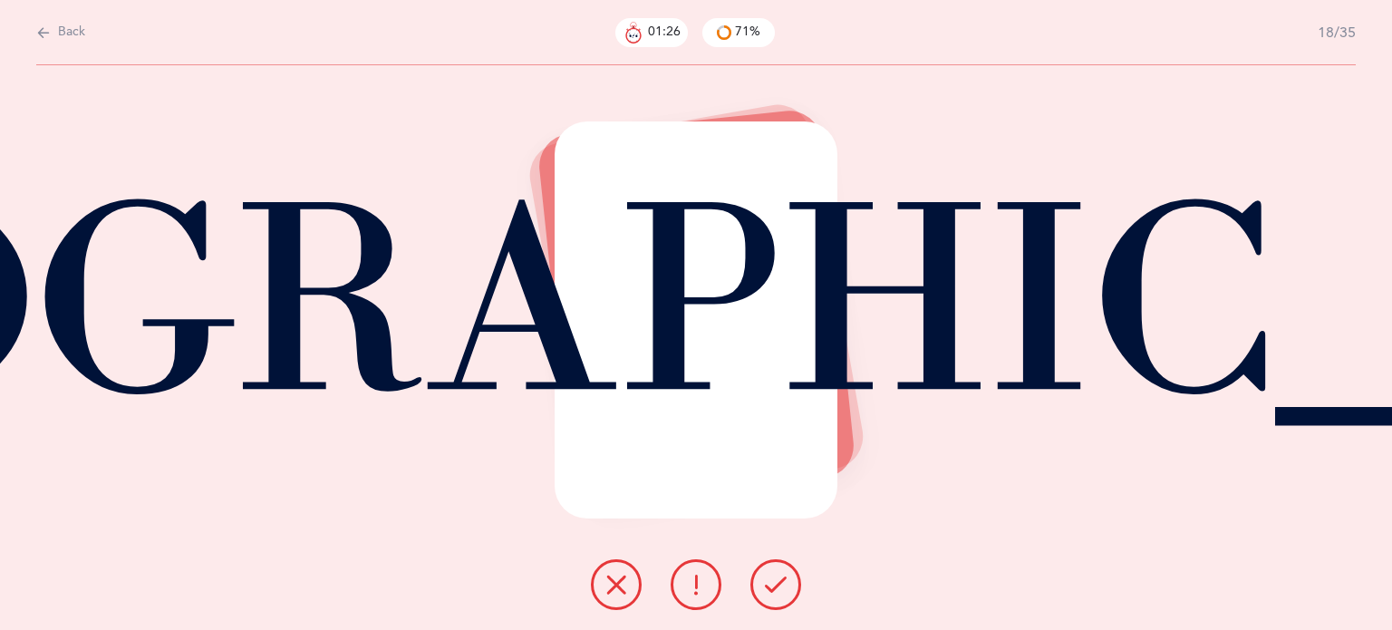
click at [769, 588] on icon at bounding box center [776, 585] width 22 height 22
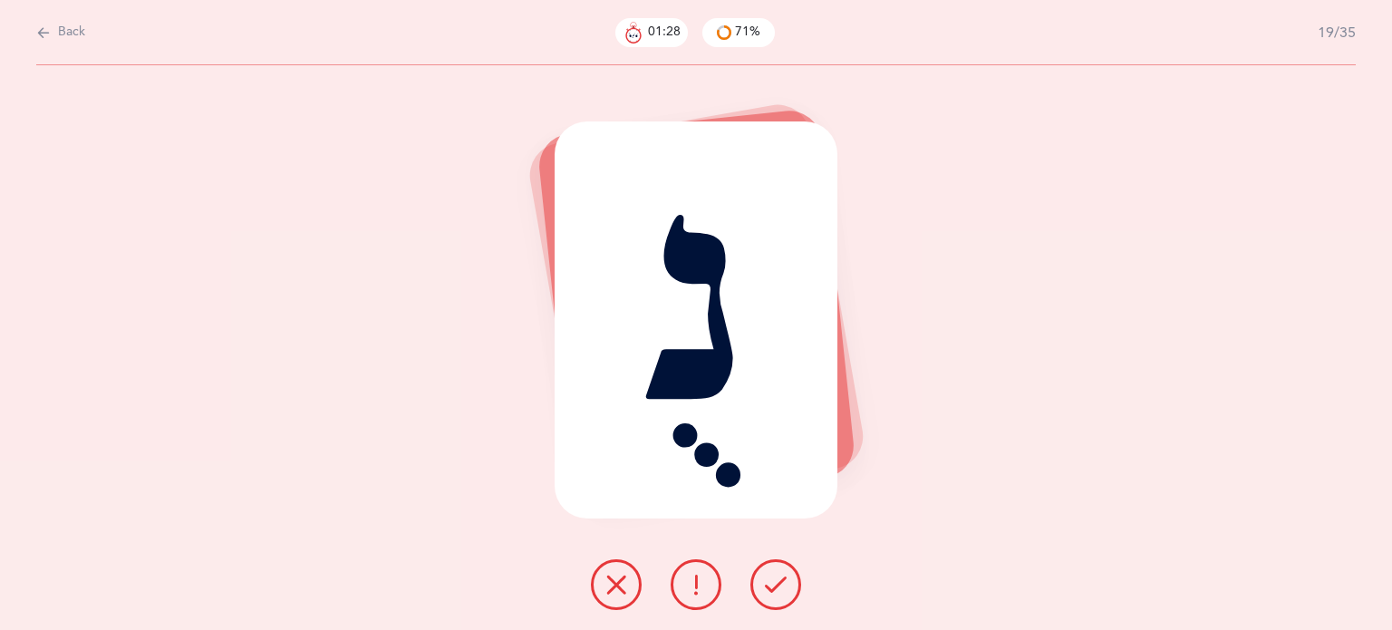
click at [769, 588] on icon at bounding box center [776, 585] width 22 height 22
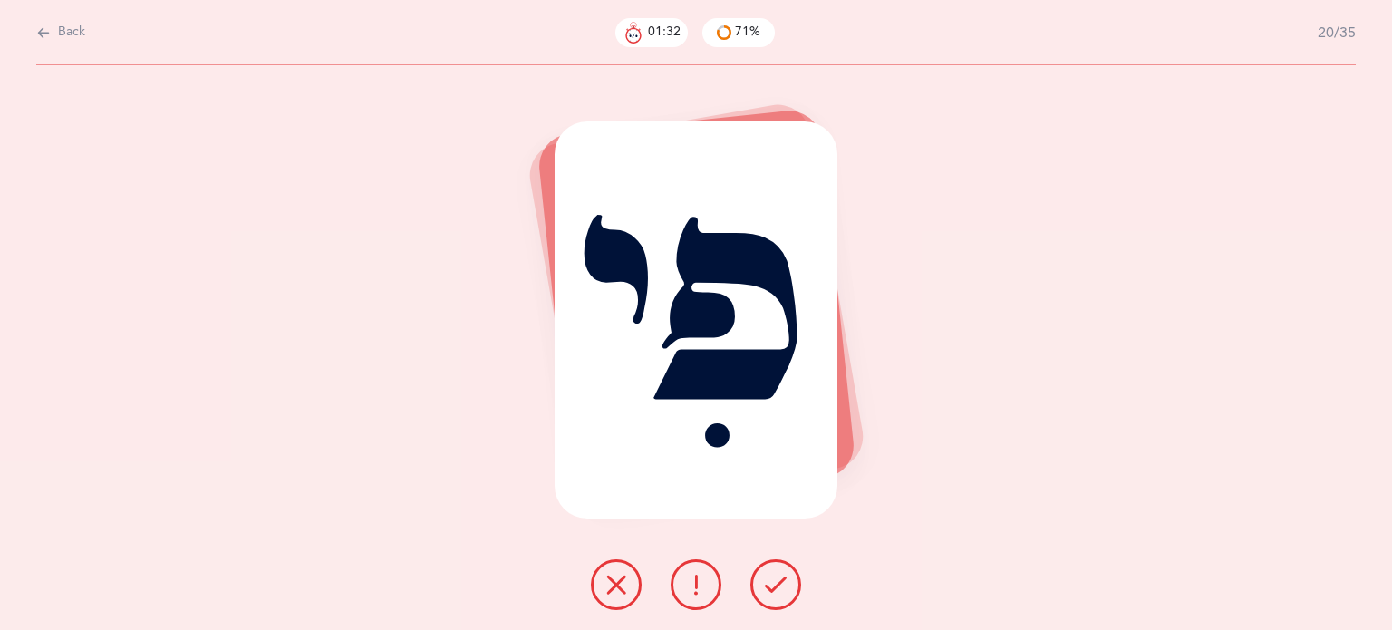
click at [620, 586] on icon at bounding box center [616, 585] width 22 height 22
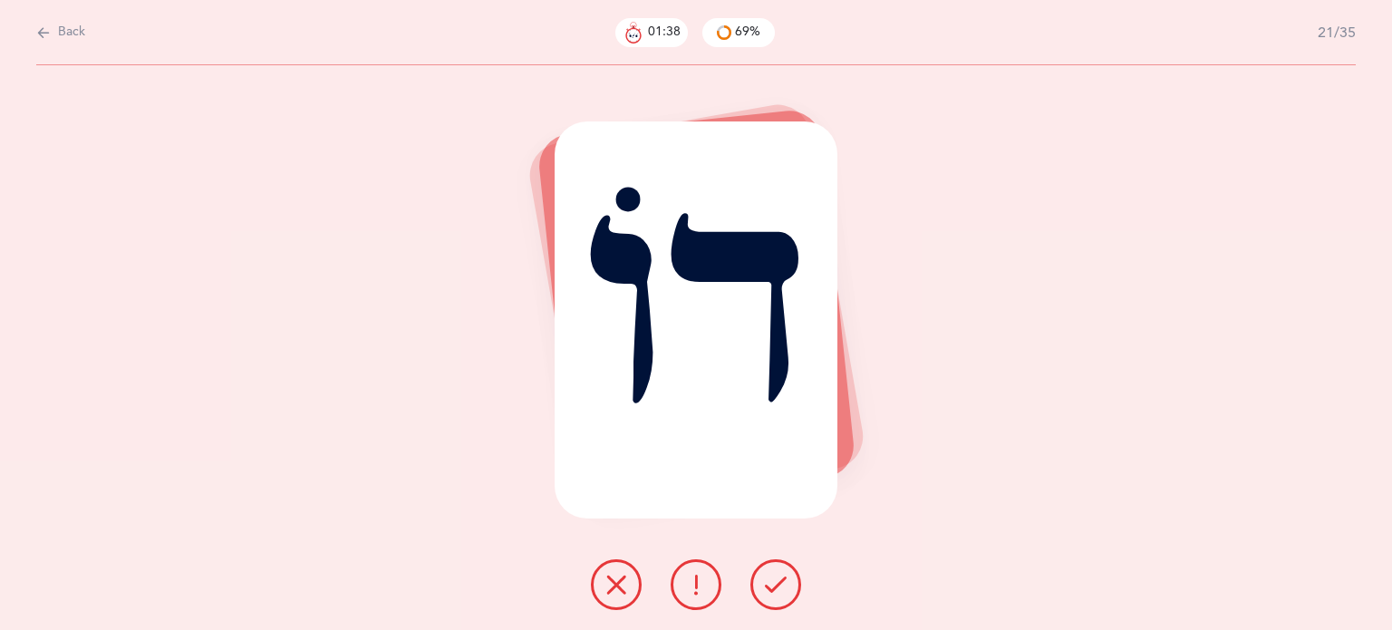
click at [764, 590] on button at bounding box center [775, 584] width 51 height 51
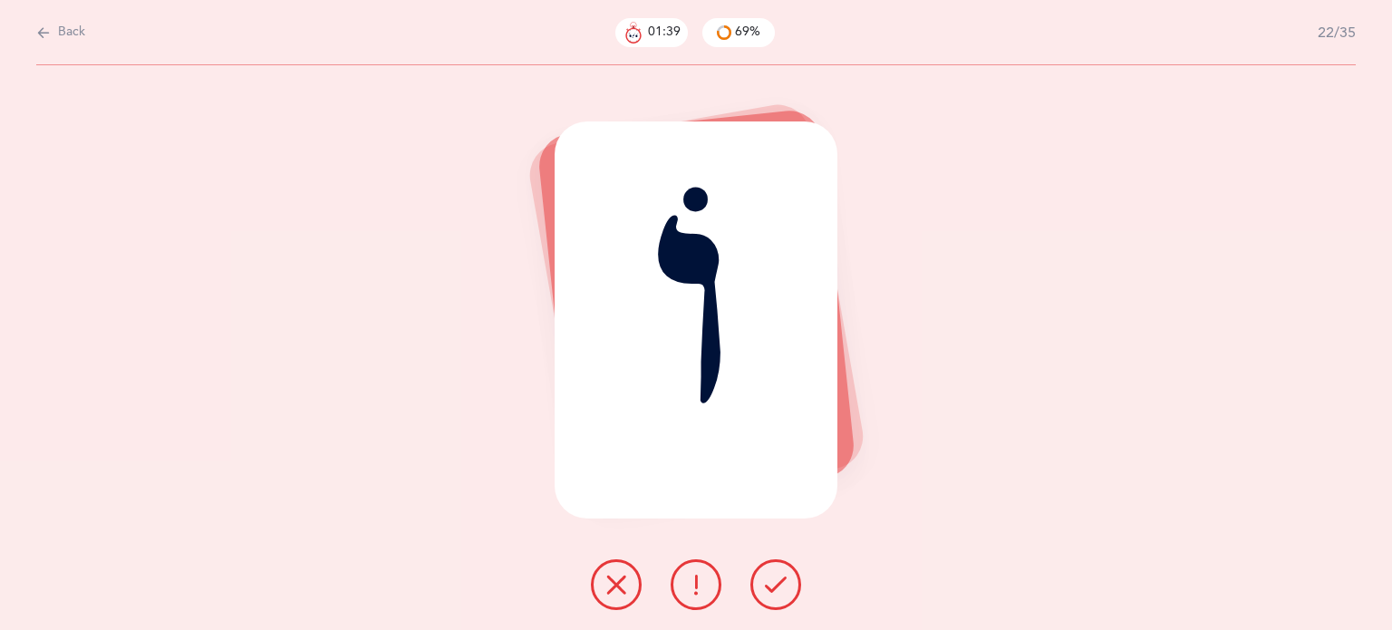
click at [764, 590] on button at bounding box center [775, 584] width 51 height 51
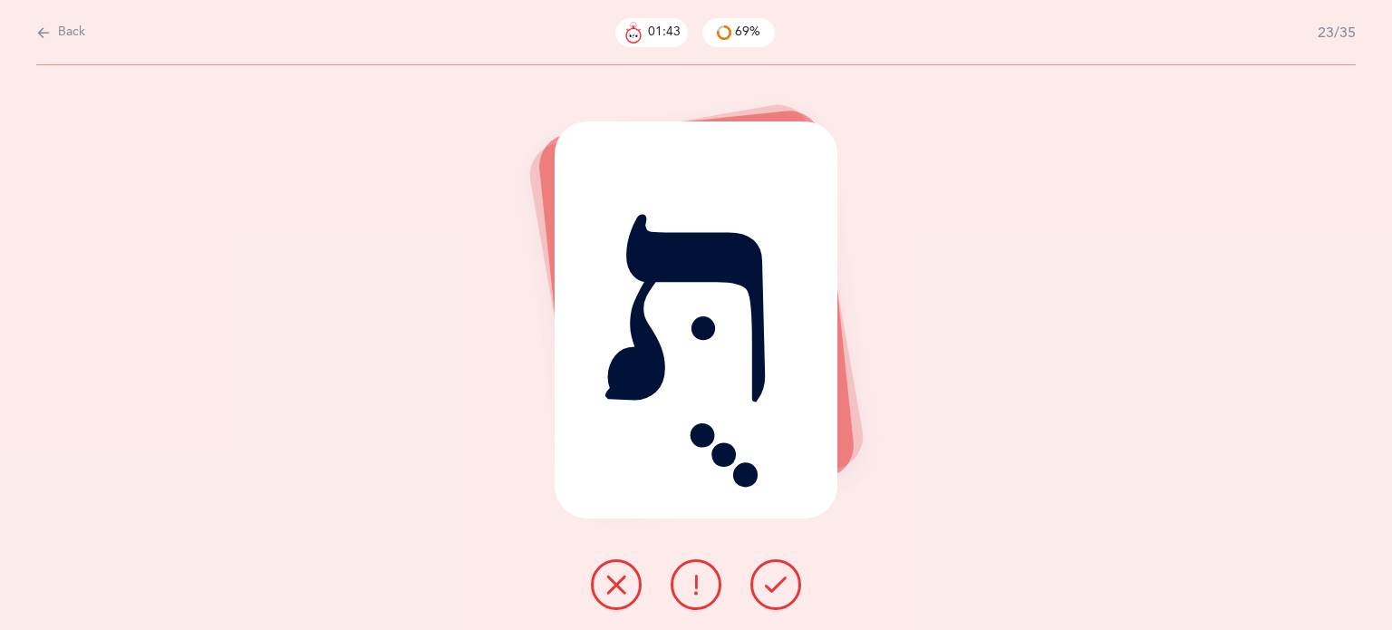
click at [605, 587] on icon at bounding box center [616, 585] width 22 height 22
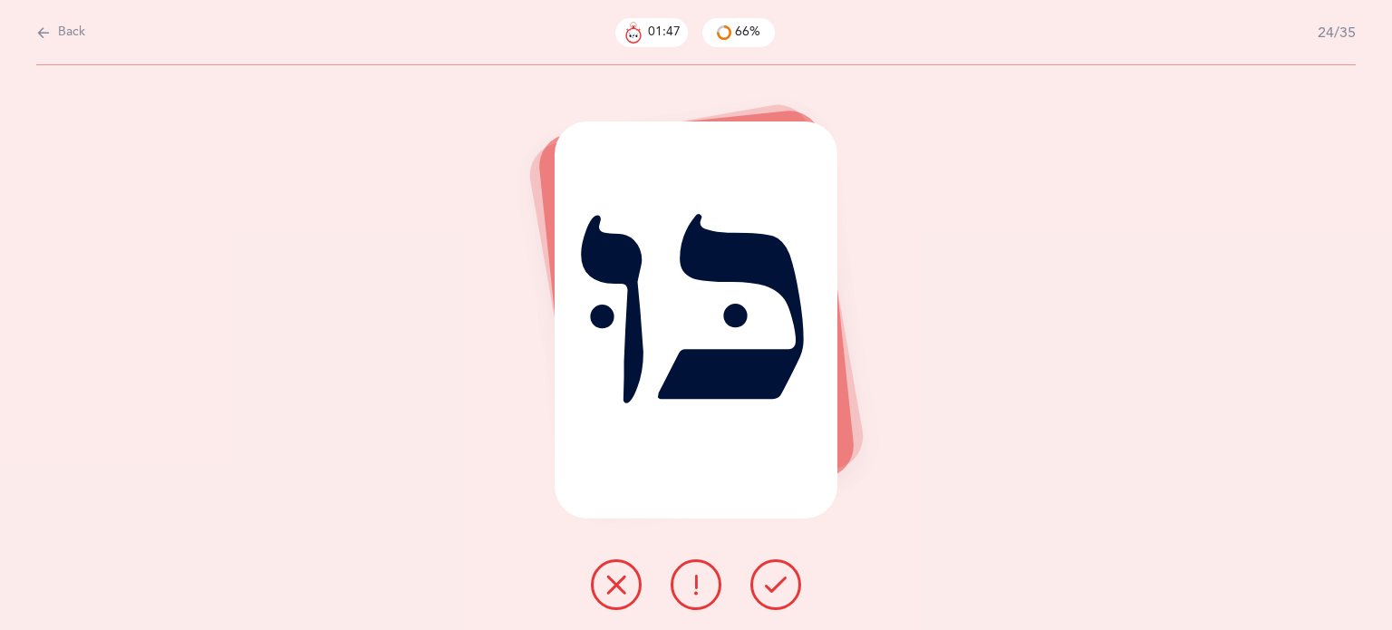
click at [769, 584] on icon at bounding box center [776, 585] width 22 height 22
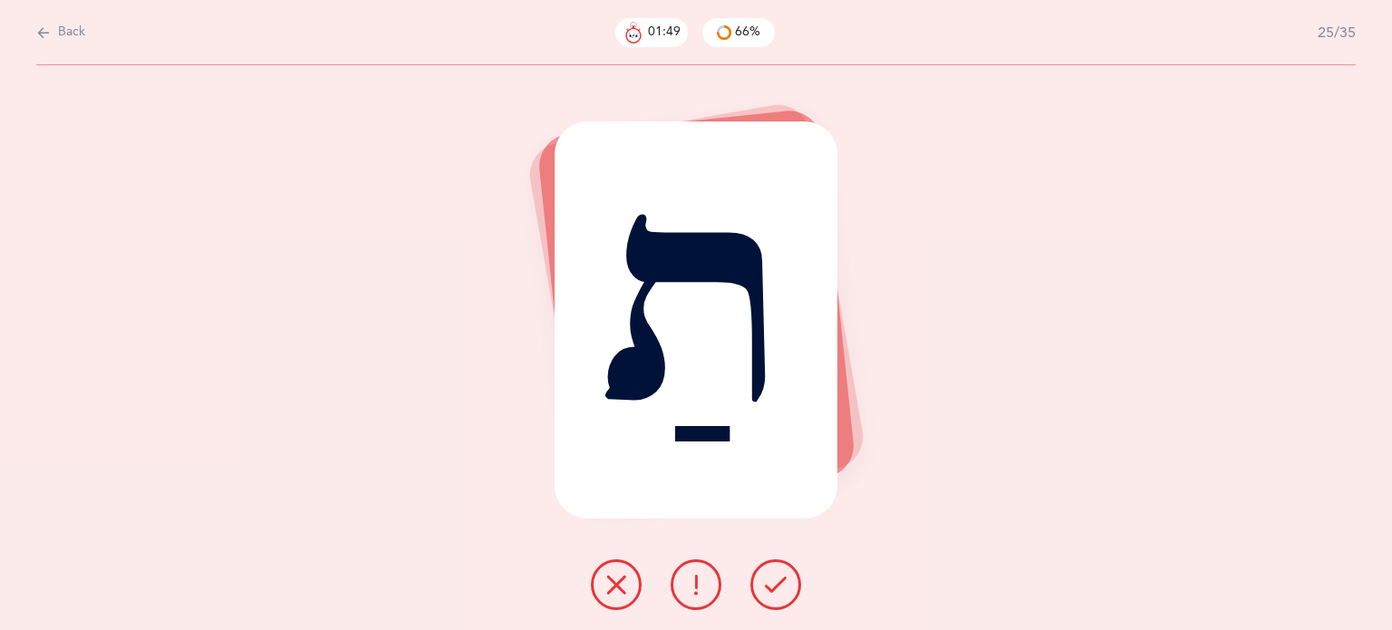
click at [769, 584] on icon at bounding box center [776, 585] width 22 height 22
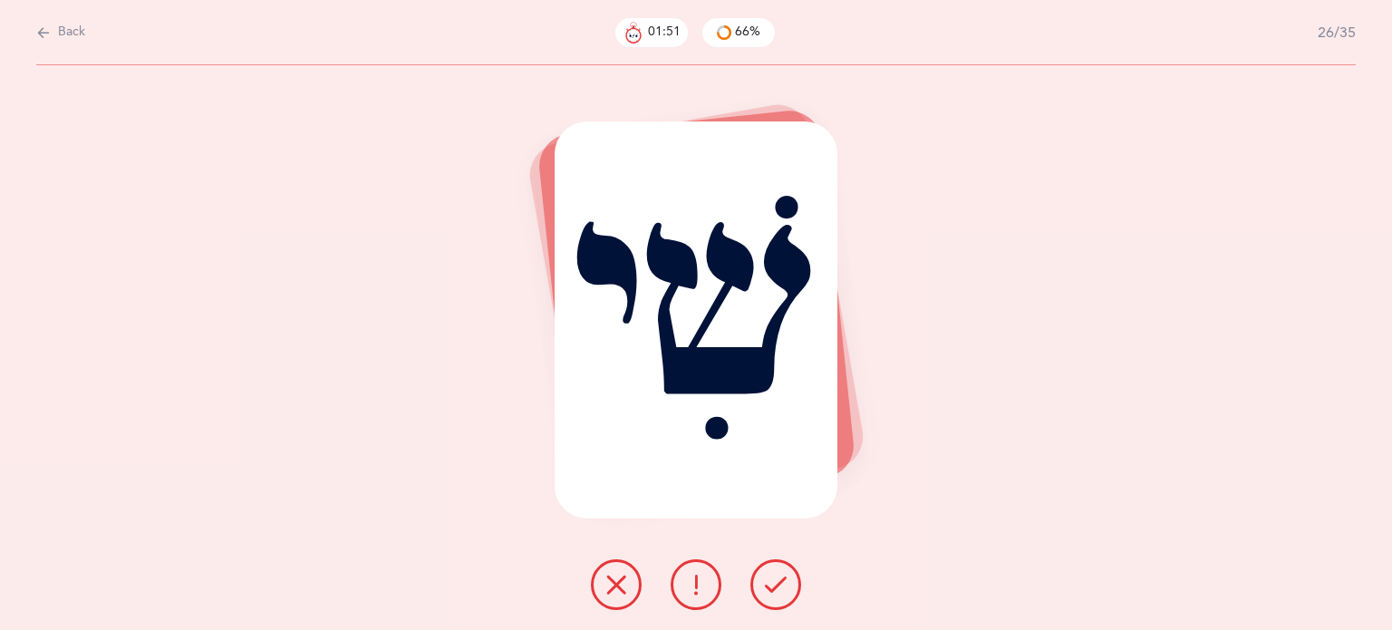
click at [769, 586] on icon at bounding box center [776, 585] width 22 height 22
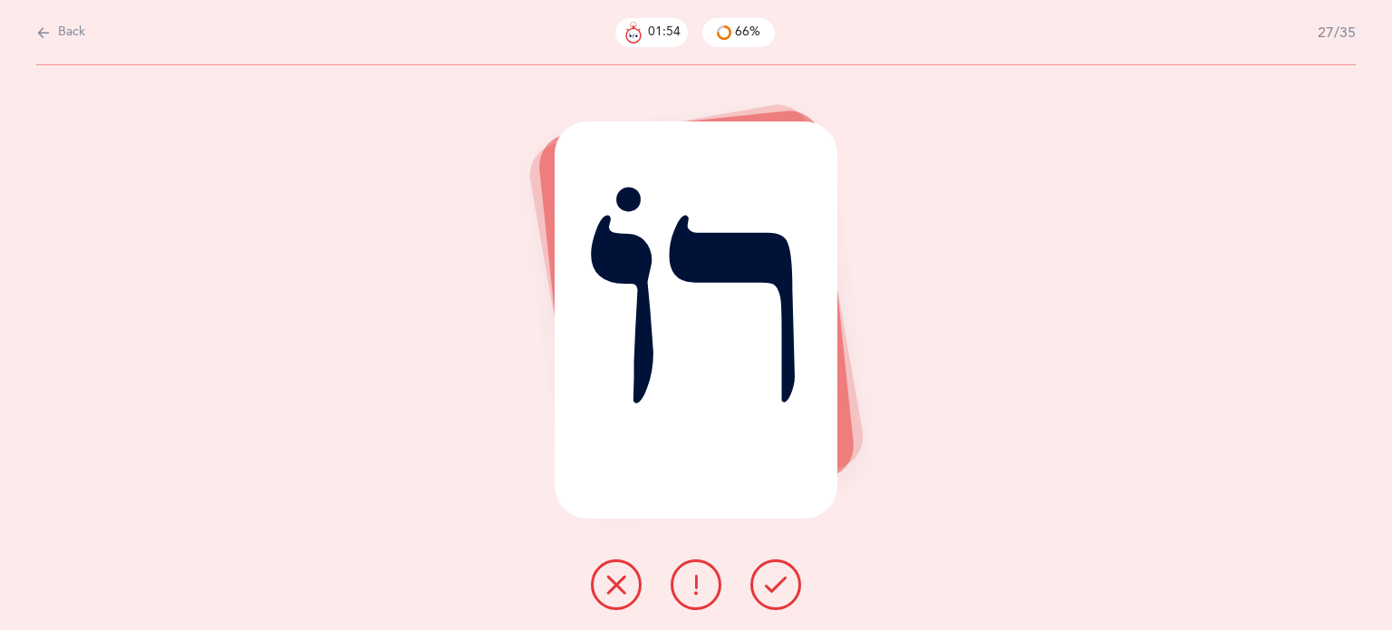
click at [769, 586] on icon at bounding box center [776, 585] width 22 height 22
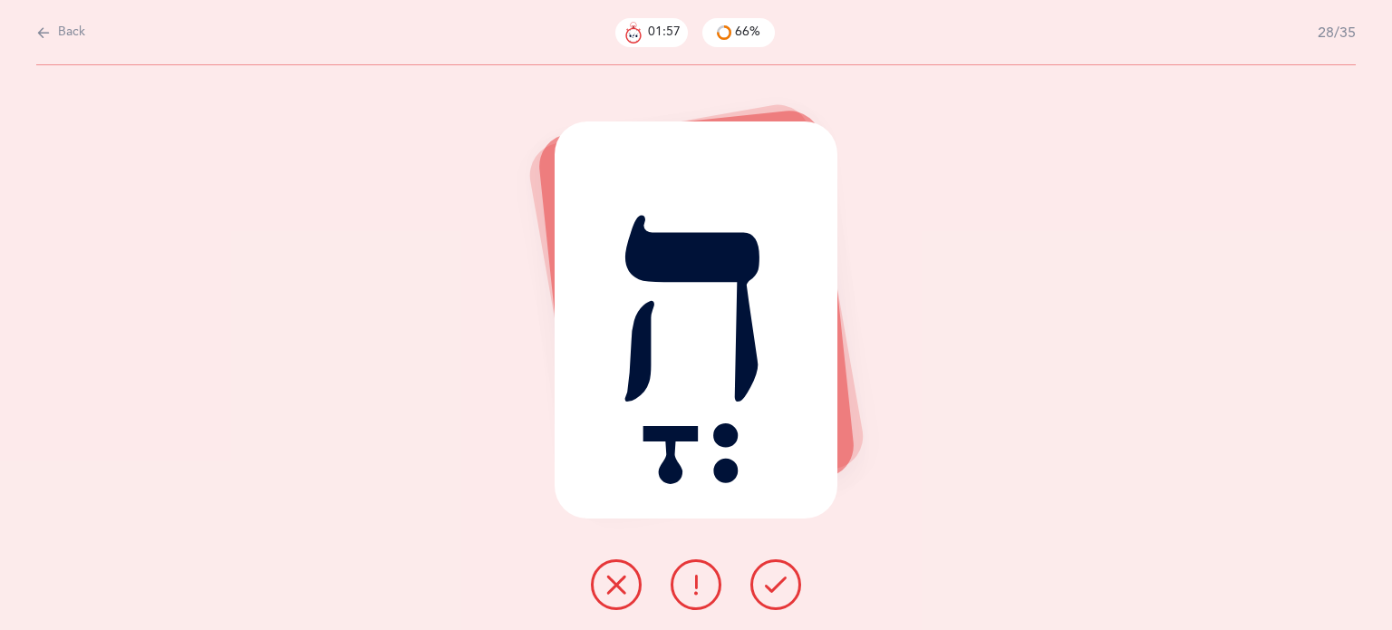
click at [766, 586] on icon at bounding box center [776, 585] width 22 height 22
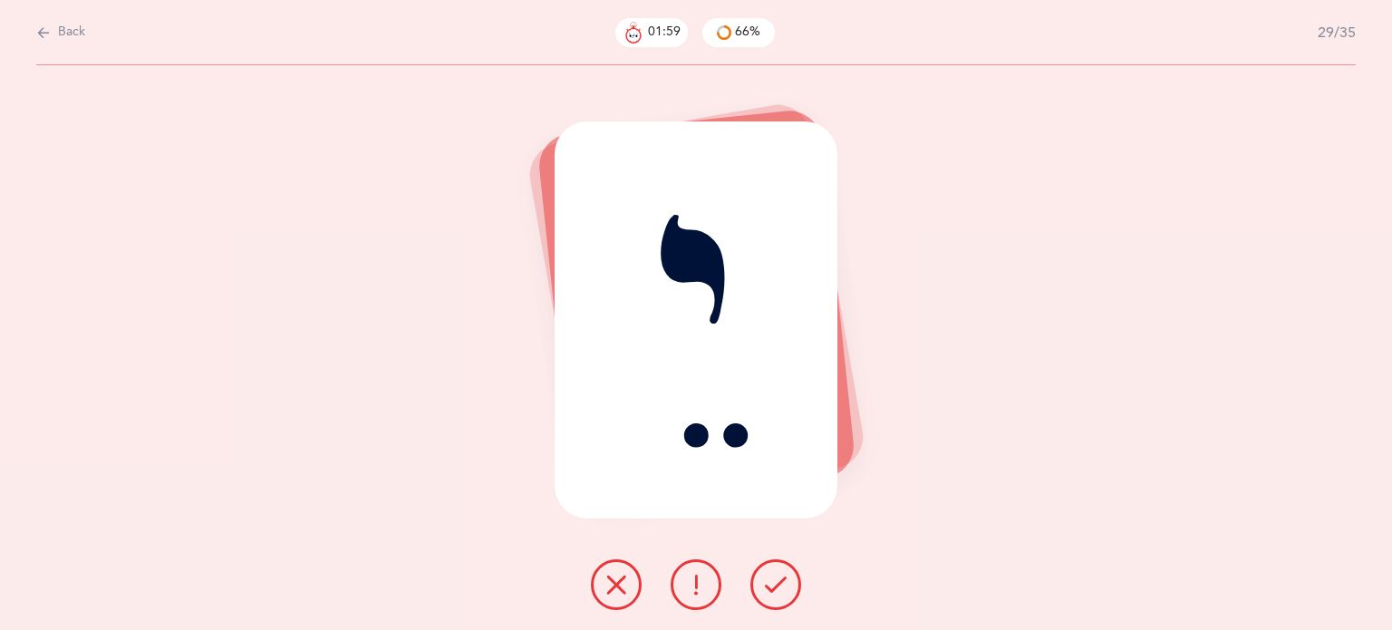
click at [774, 586] on icon at bounding box center [776, 585] width 22 height 22
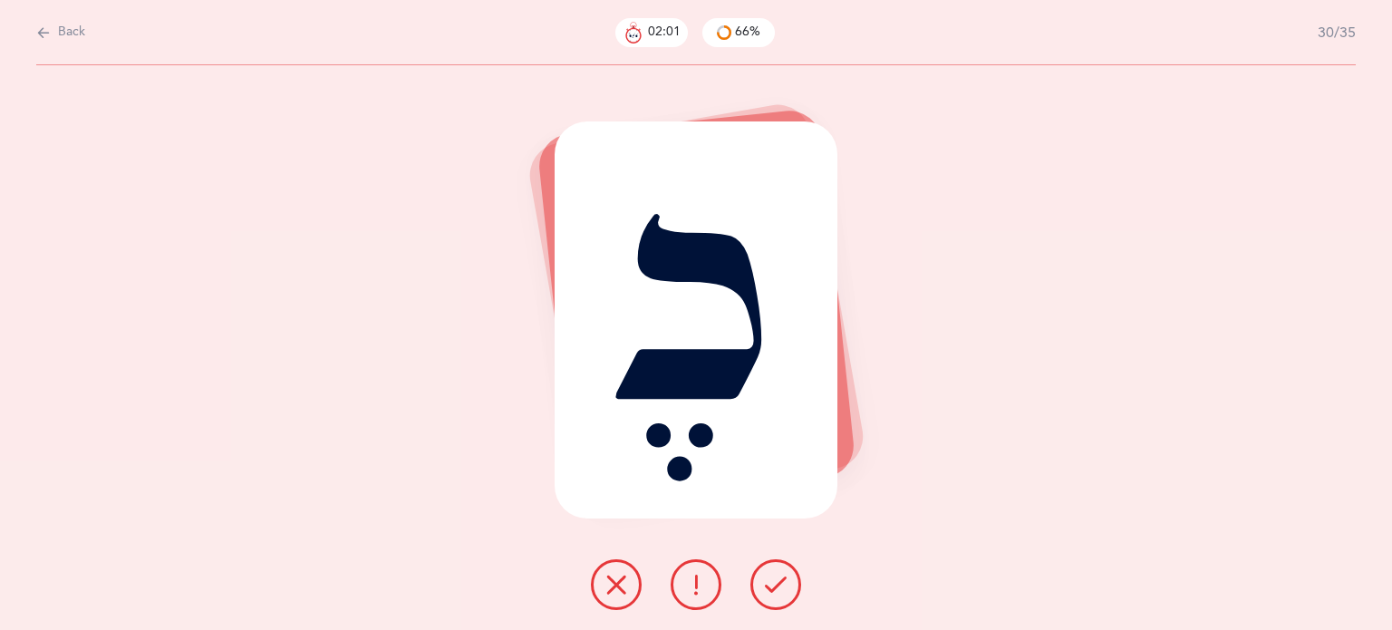
click at [769, 586] on icon at bounding box center [776, 585] width 22 height 22
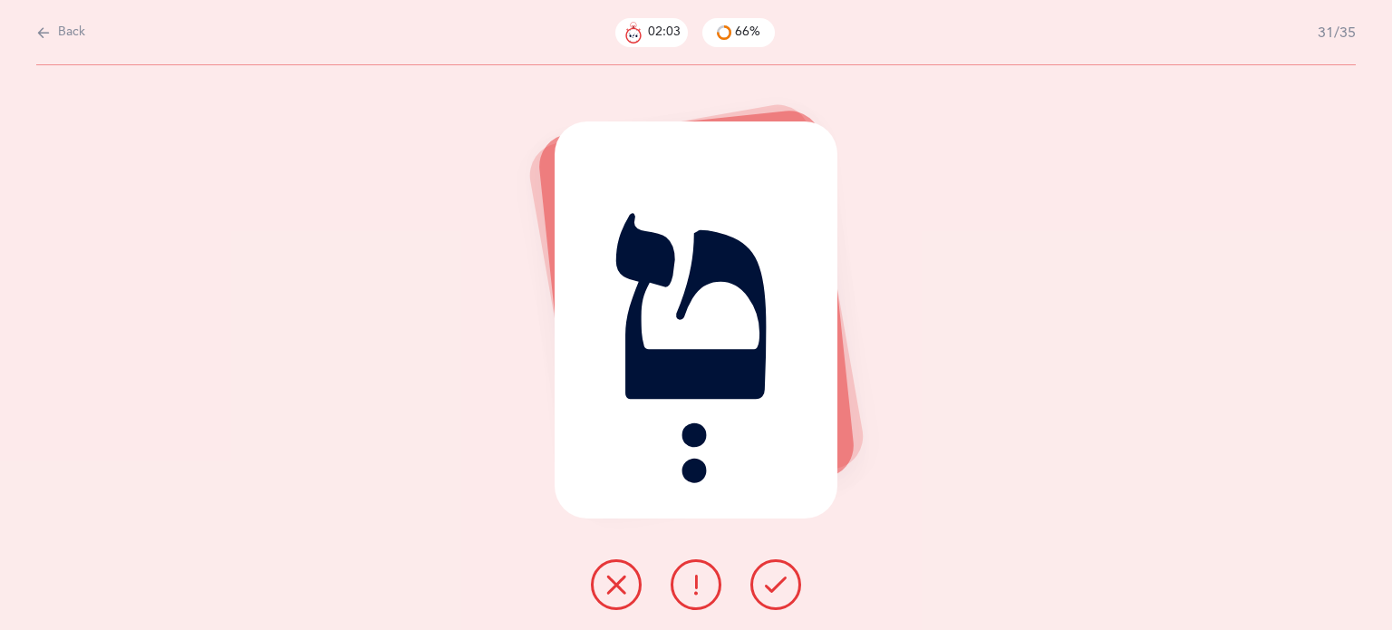
click at [776, 583] on icon at bounding box center [776, 585] width 22 height 22
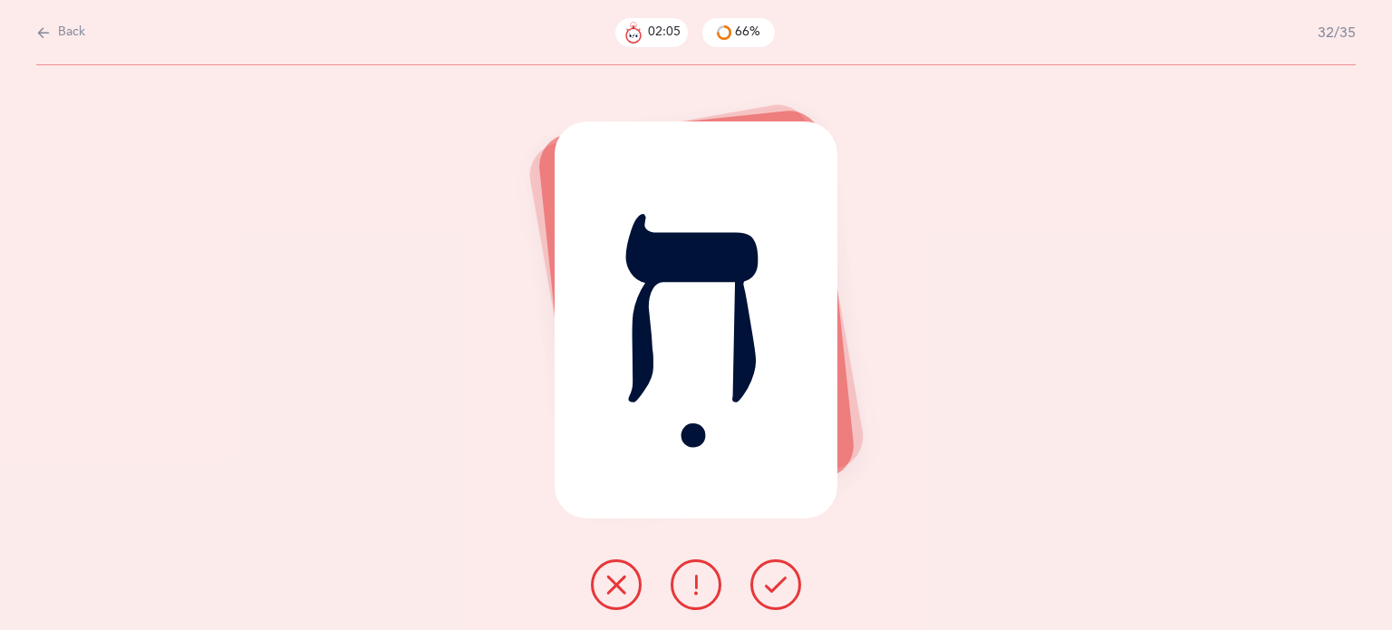
click at [776, 583] on icon at bounding box center [776, 585] width 22 height 22
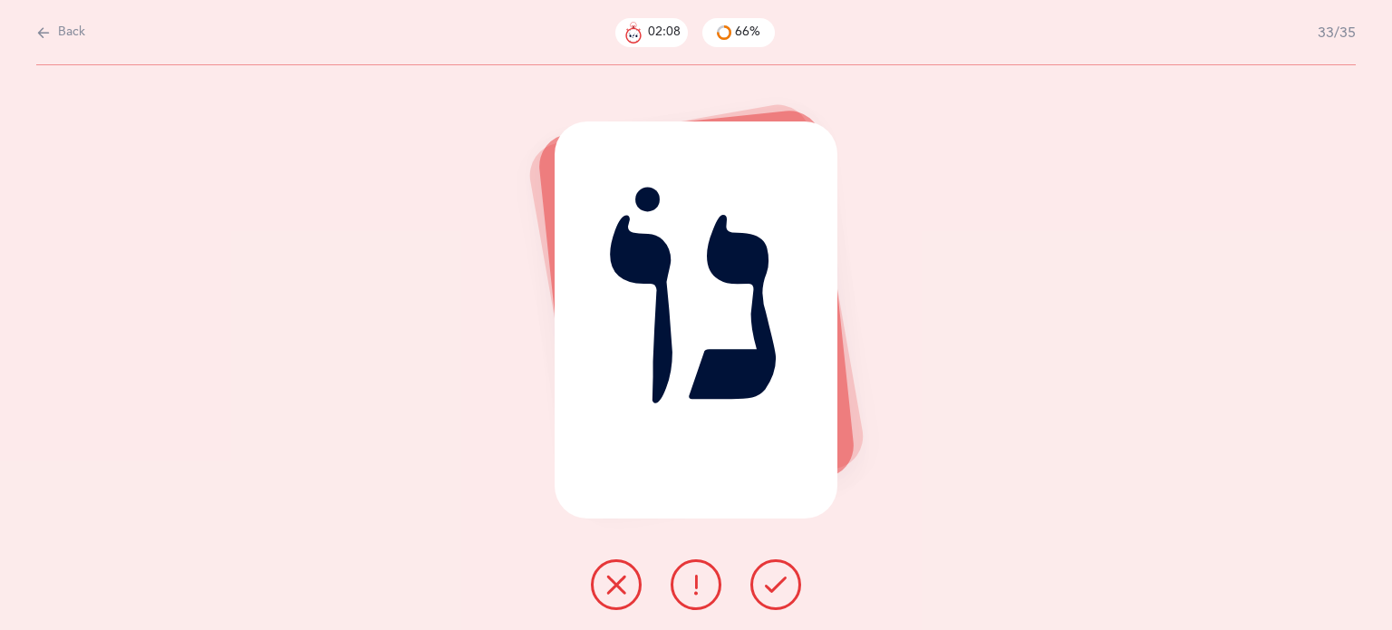
click at [776, 583] on icon at bounding box center [776, 585] width 22 height 22
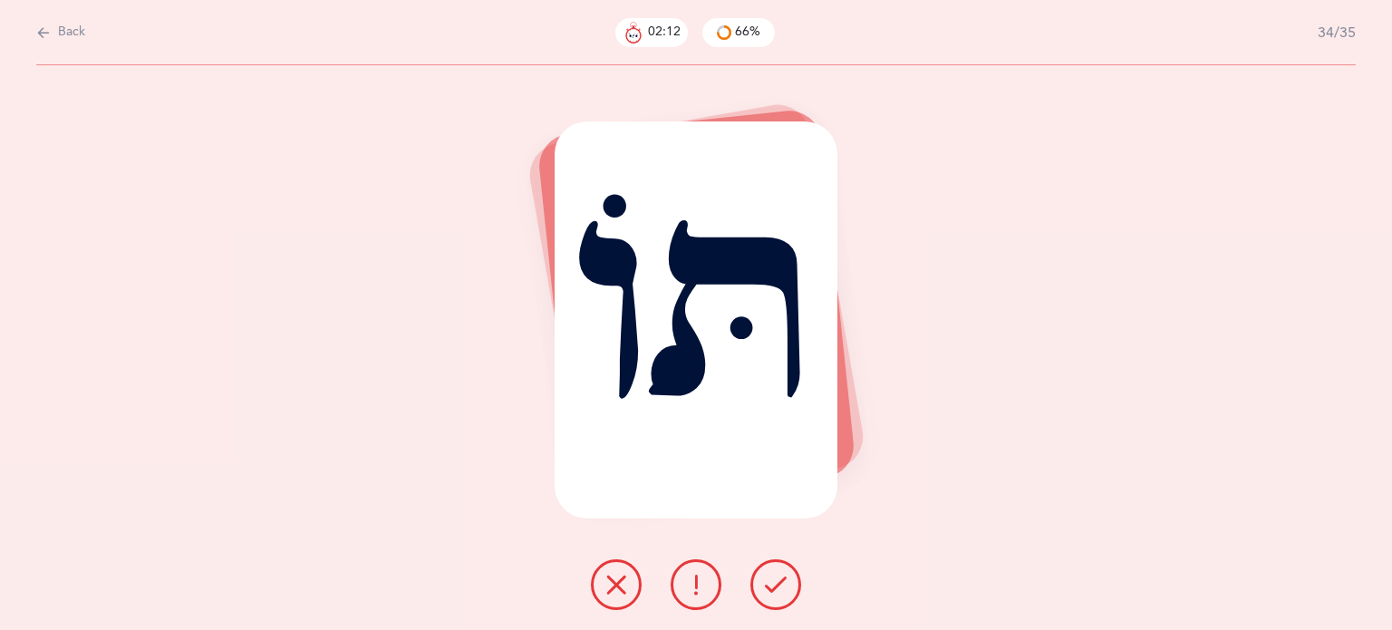
click at [776, 583] on icon at bounding box center [776, 585] width 22 height 22
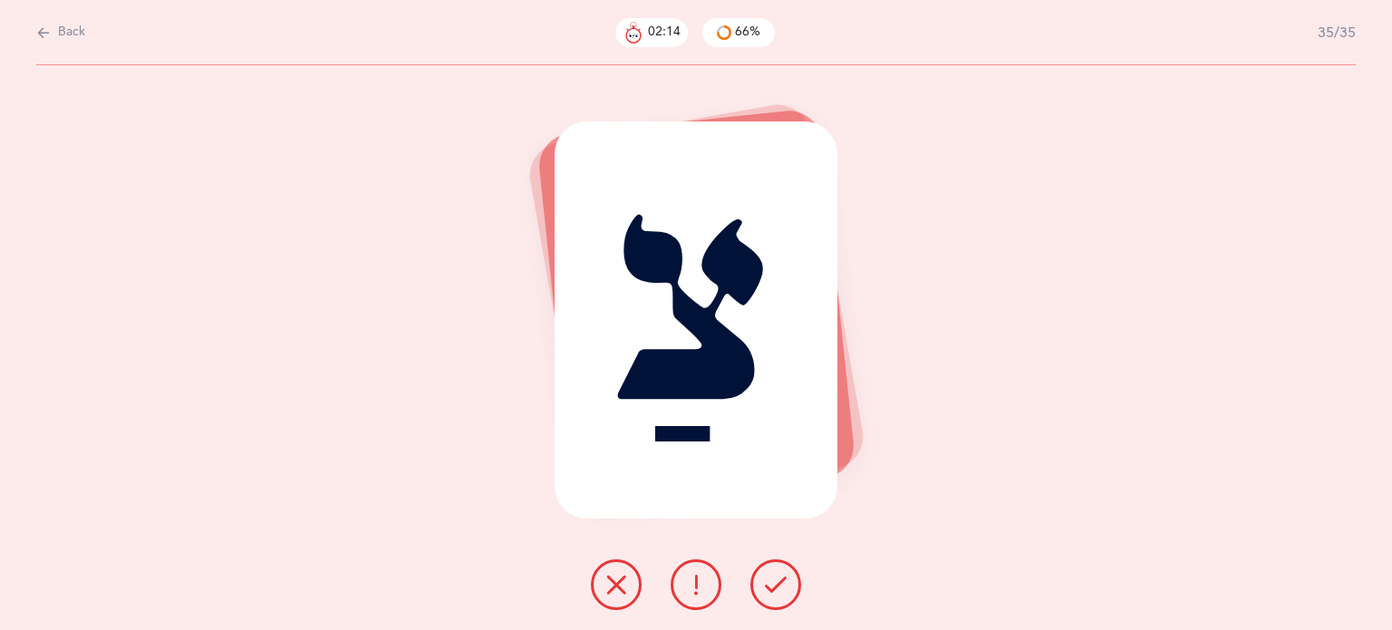
click at [776, 583] on icon at bounding box center [776, 585] width 22 height 22
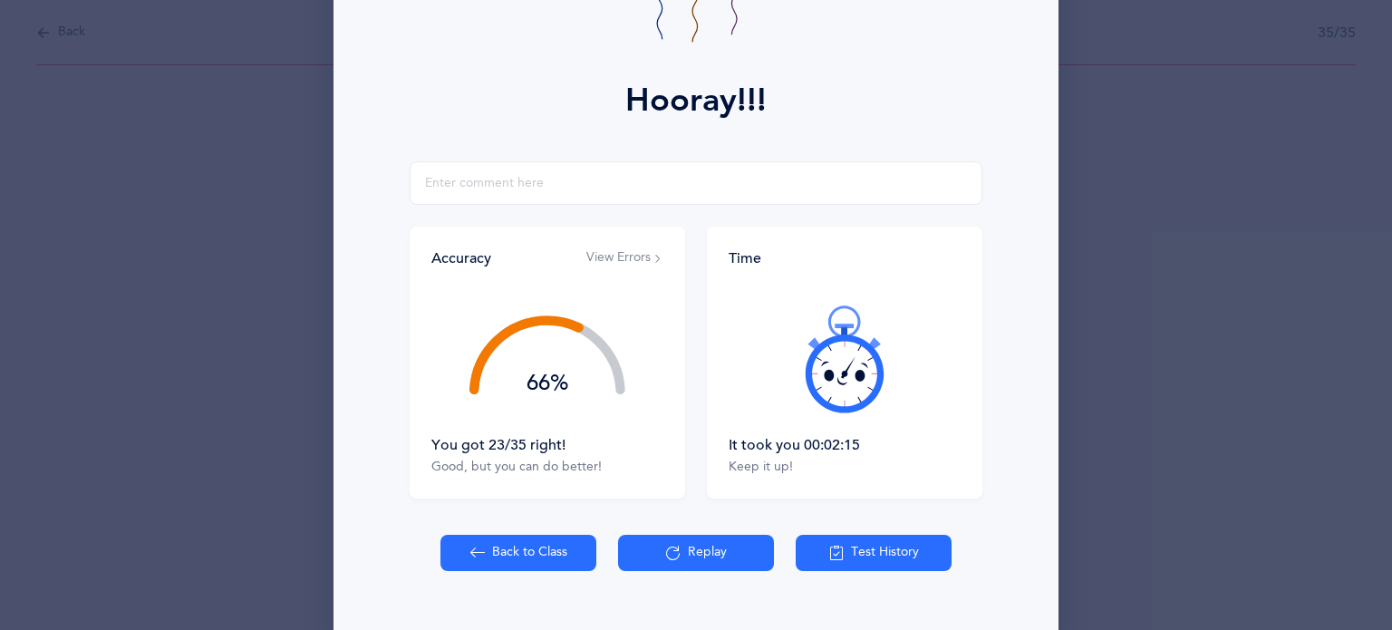
scroll to position [232, 0]
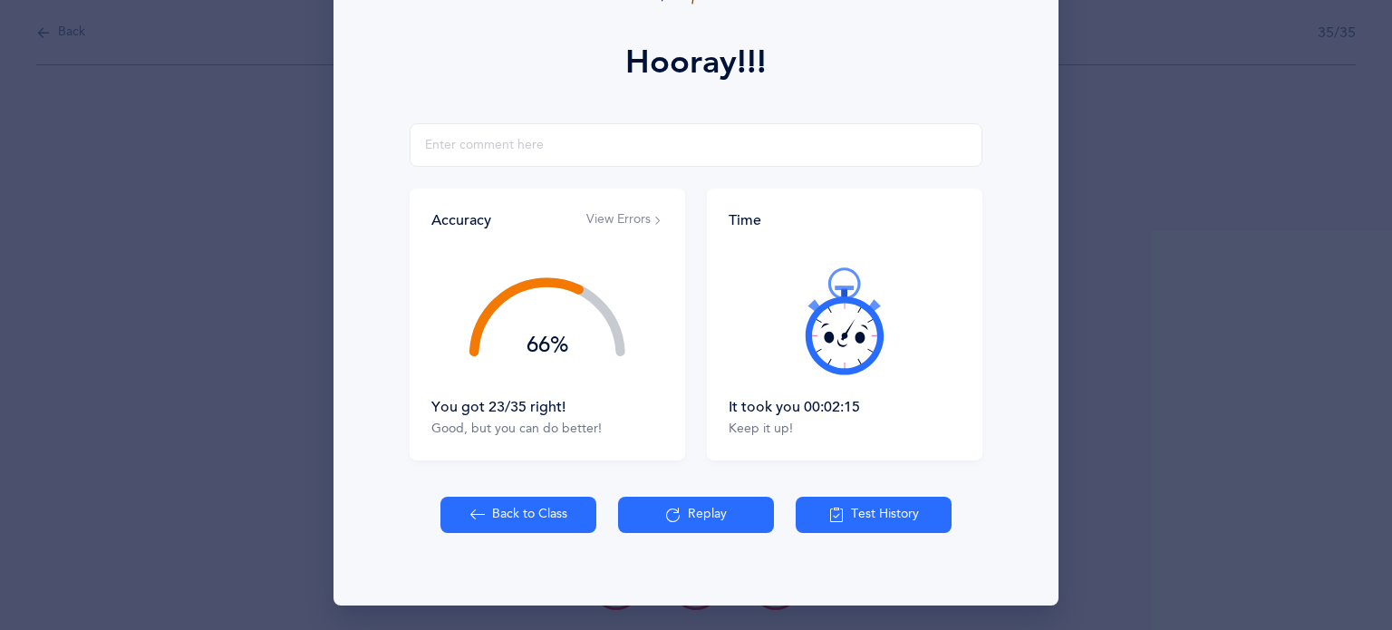
click at [534, 517] on button "Back to Class" at bounding box center [518, 515] width 156 height 36
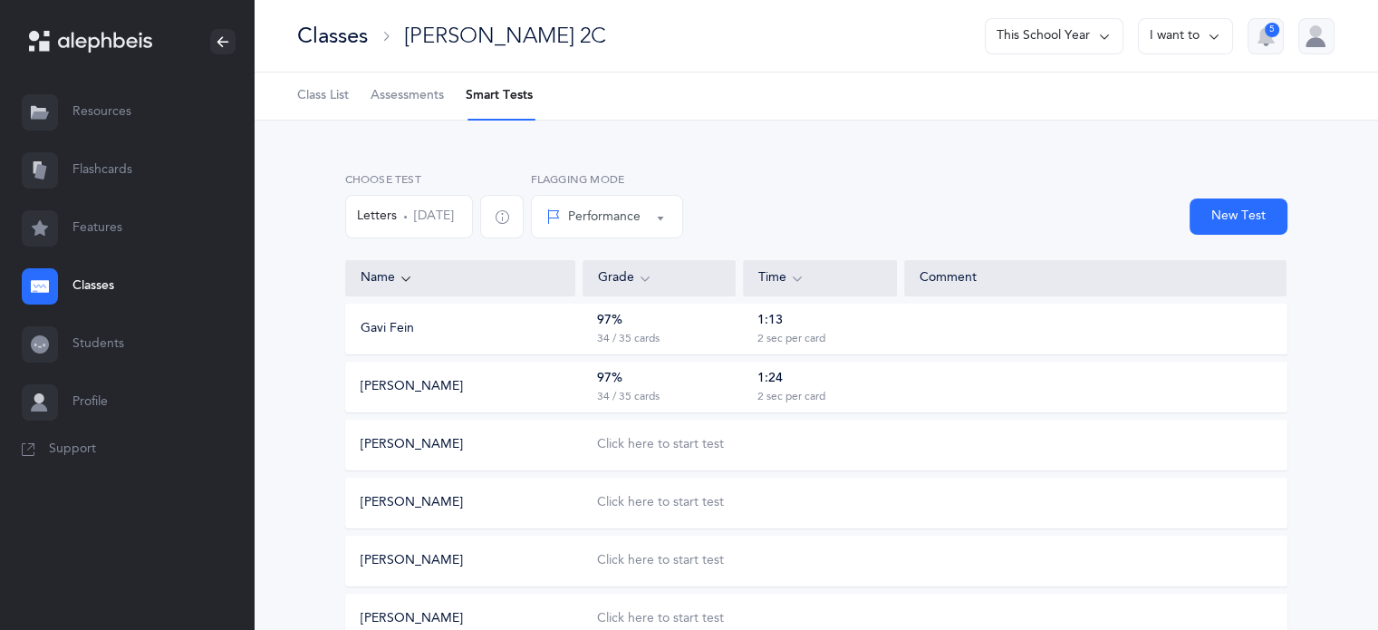
click at [399, 333] on button "Gavi Fein" at bounding box center [387, 329] width 53 height 18
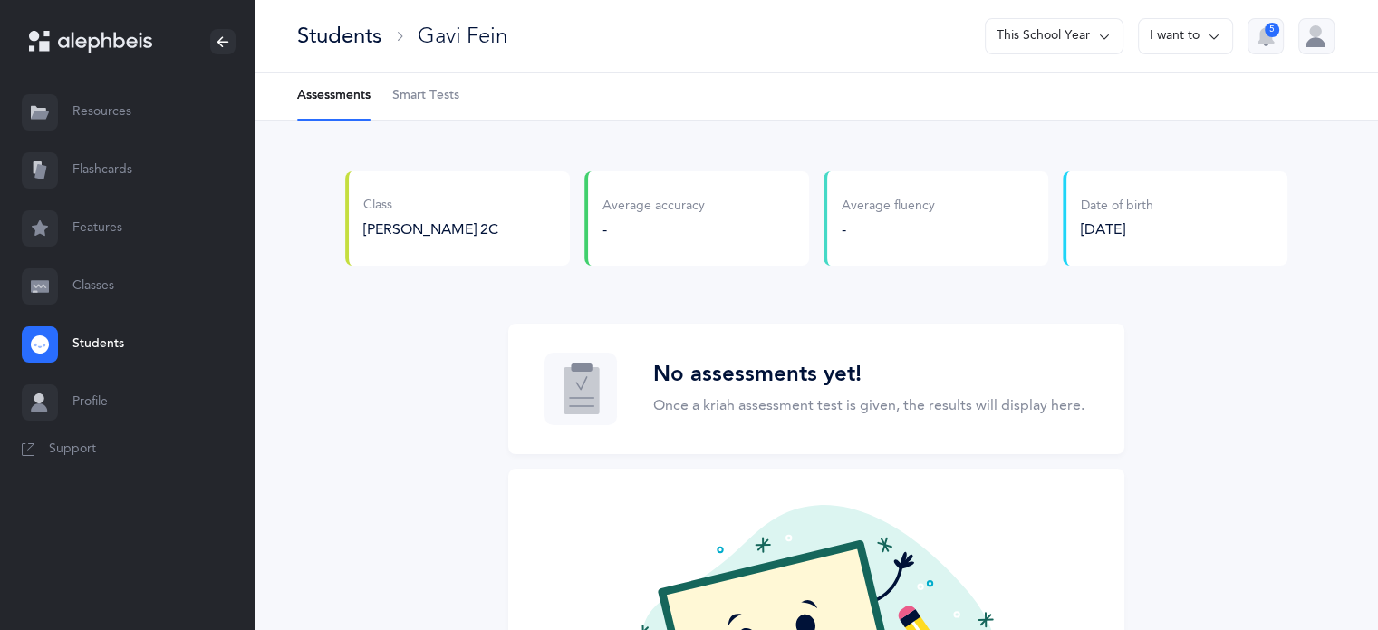
click at [411, 97] on span "Smart Tests" at bounding box center [425, 96] width 67 height 18
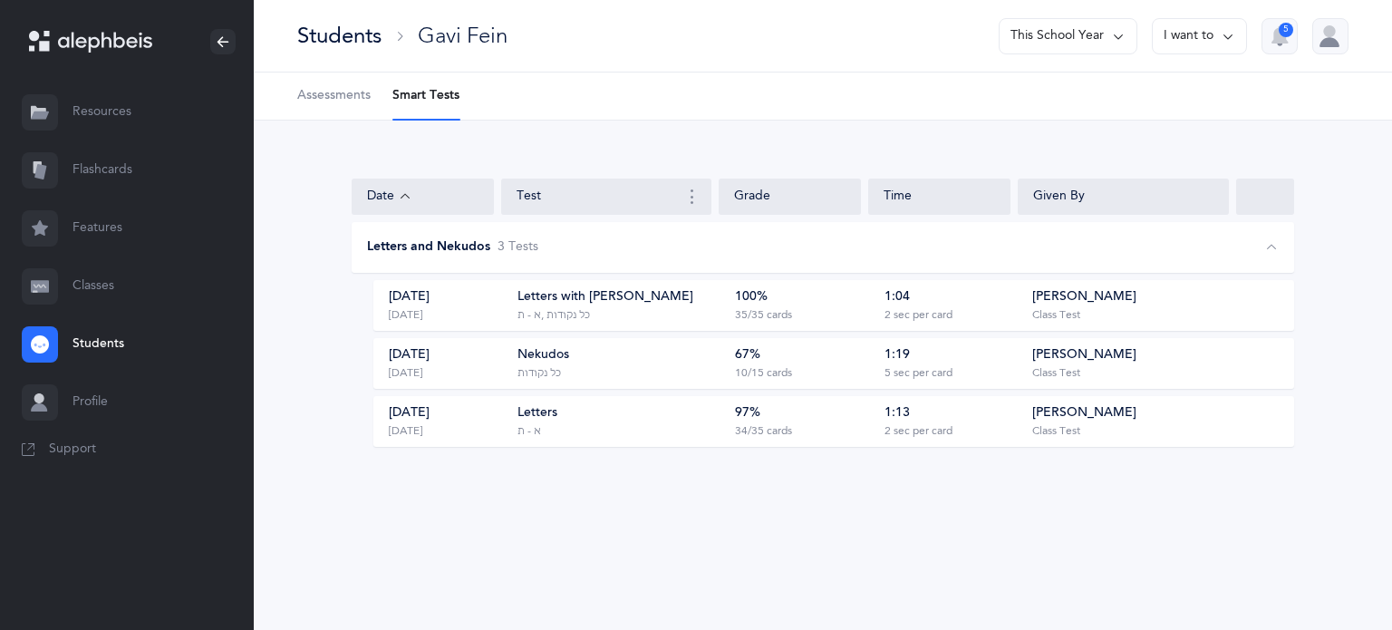
click at [355, 36] on div "Students" at bounding box center [339, 36] width 84 height 30
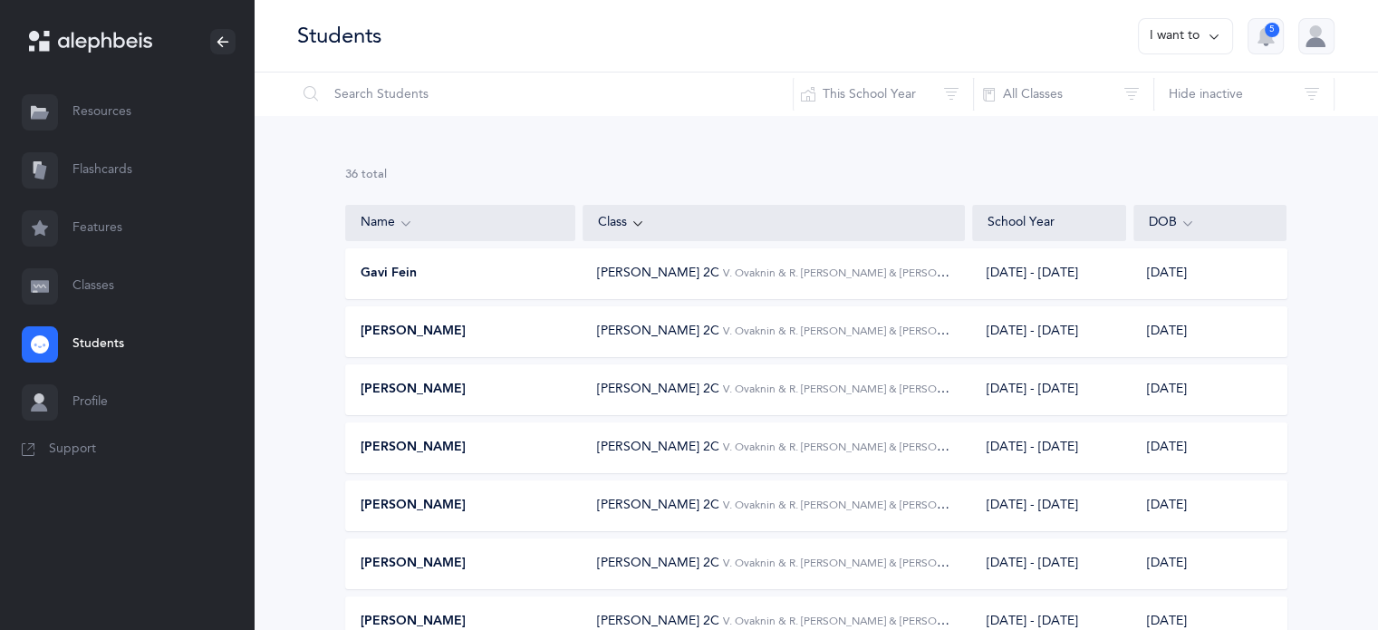
click at [415, 333] on span "[PERSON_NAME]" at bounding box center [413, 332] width 105 height 18
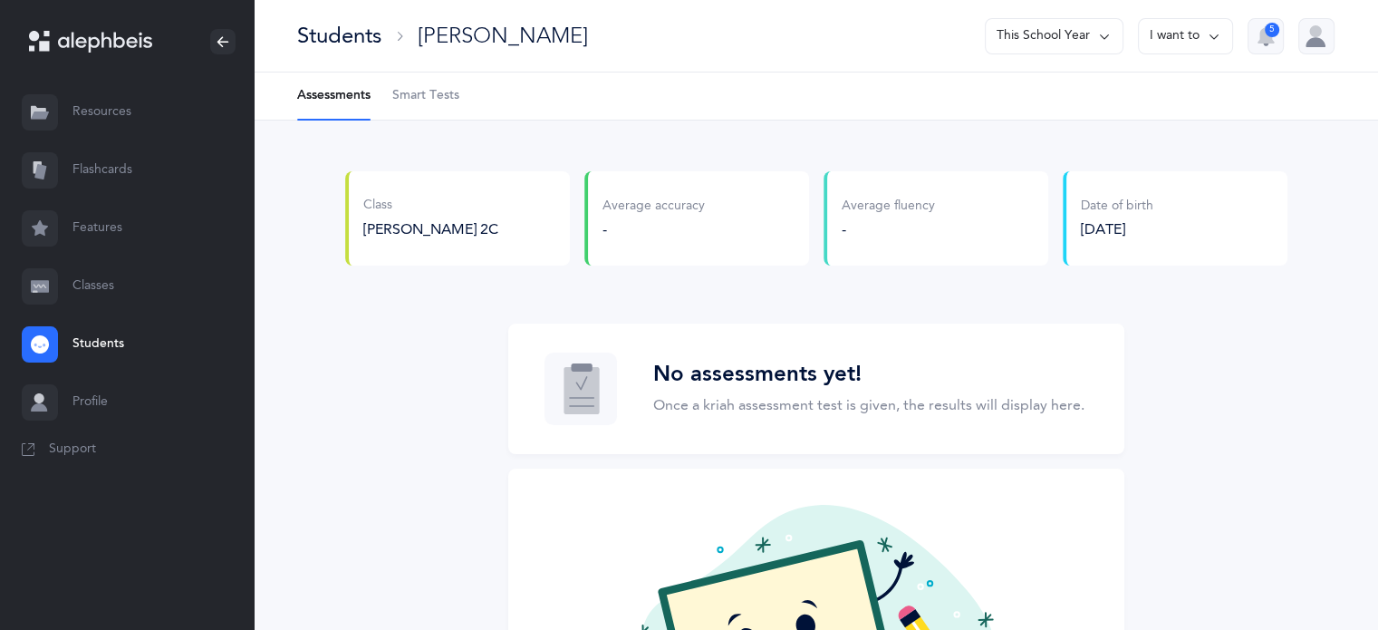
click at [428, 86] on Tests-tab "Smart Tests" at bounding box center [425, 95] width 67 height 47
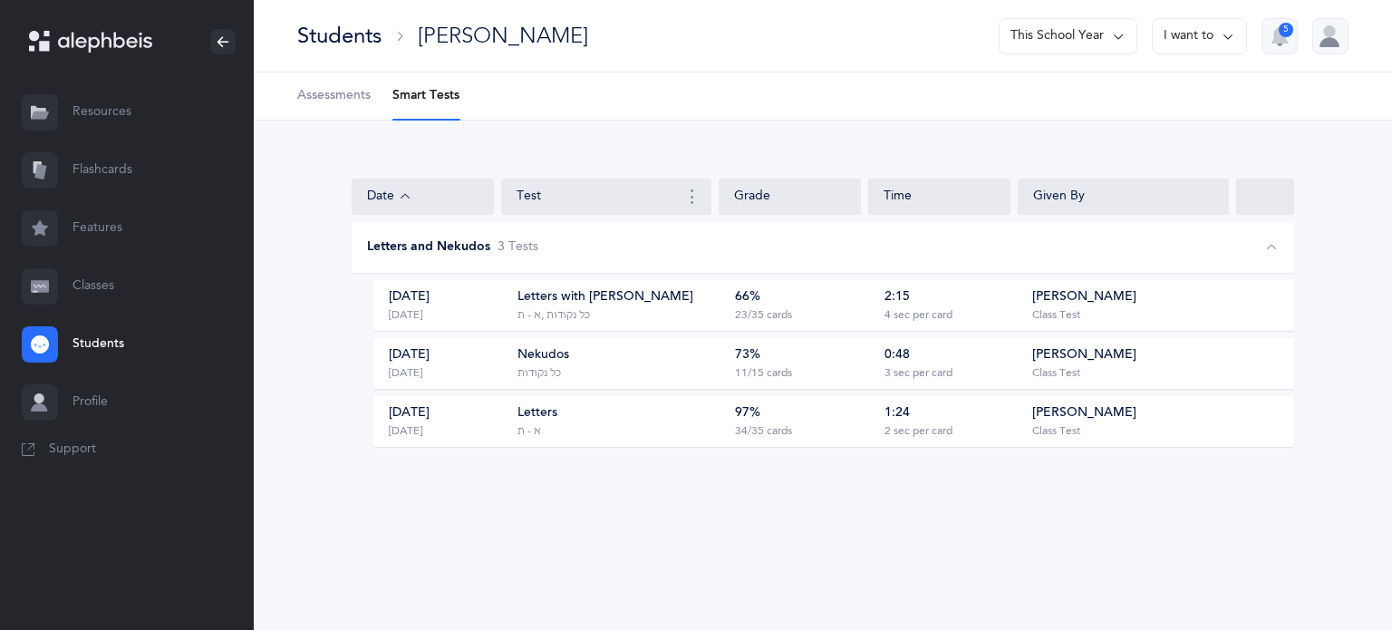
click at [555, 428] on div "Letters א - ת" at bounding box center [620, 421] width 206 height 34
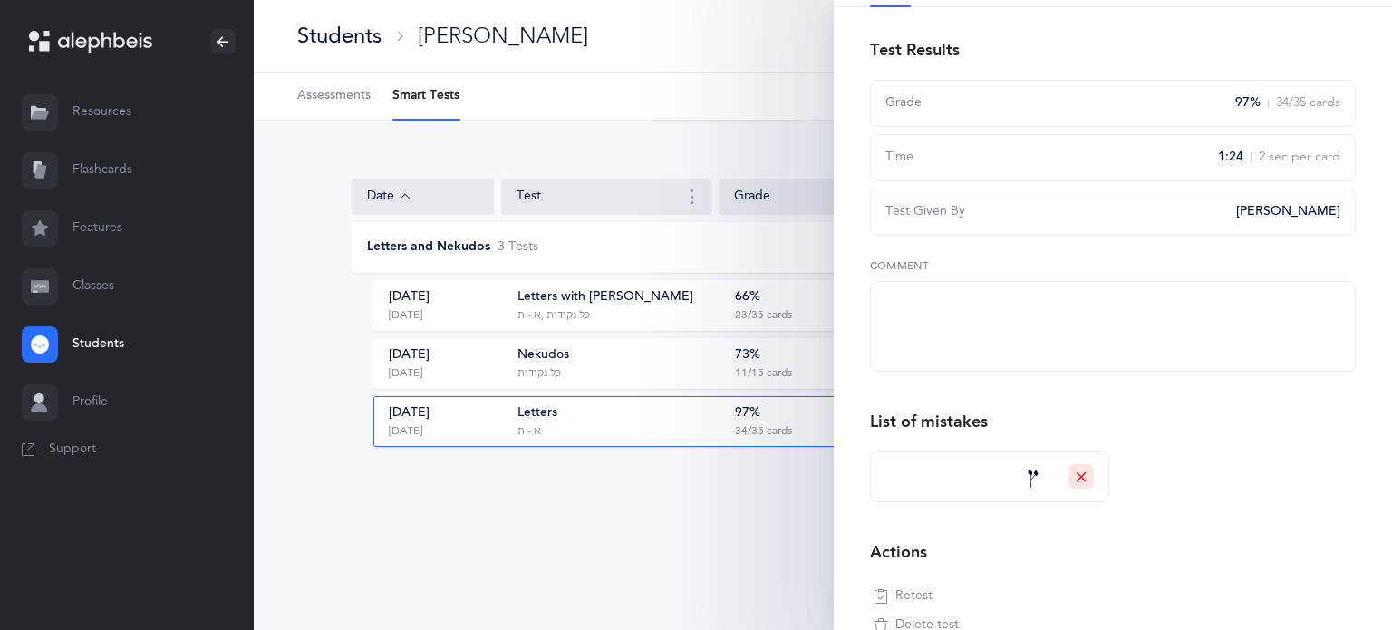
scroll to position [92, 0]
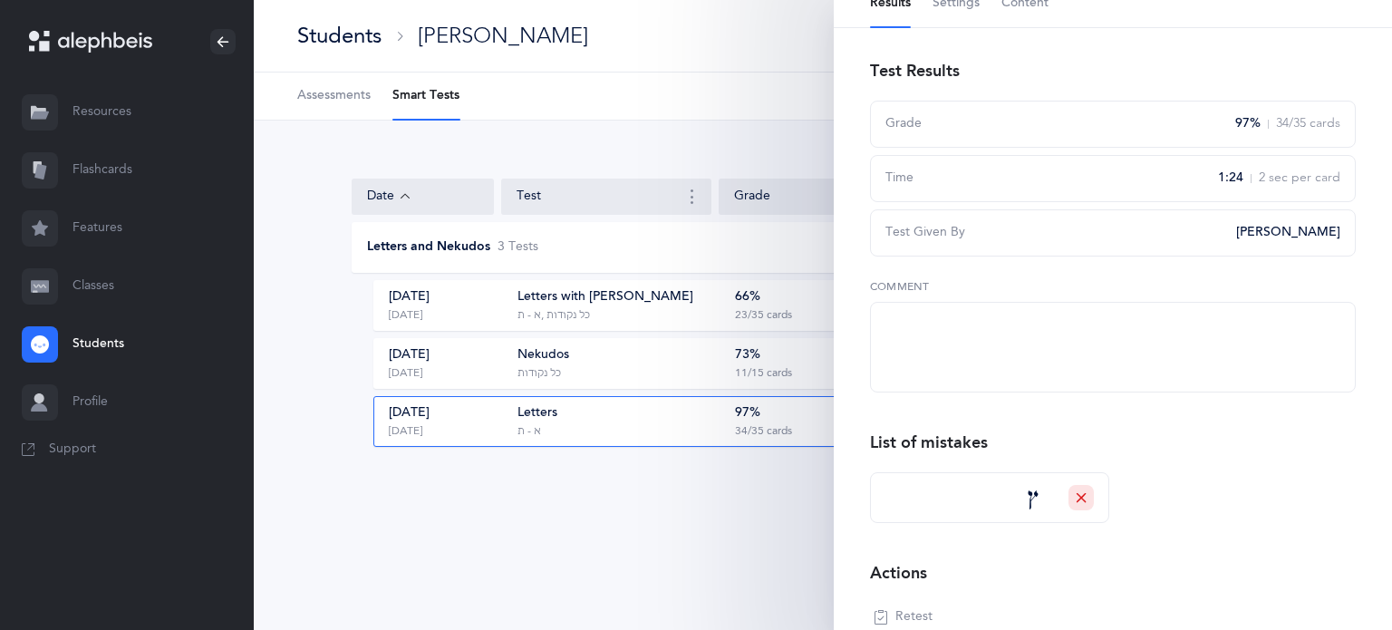
click at [564, 299] on div "Letters with [PERSON_NAME]" at bounding box center [605, 297] width 176 height 18
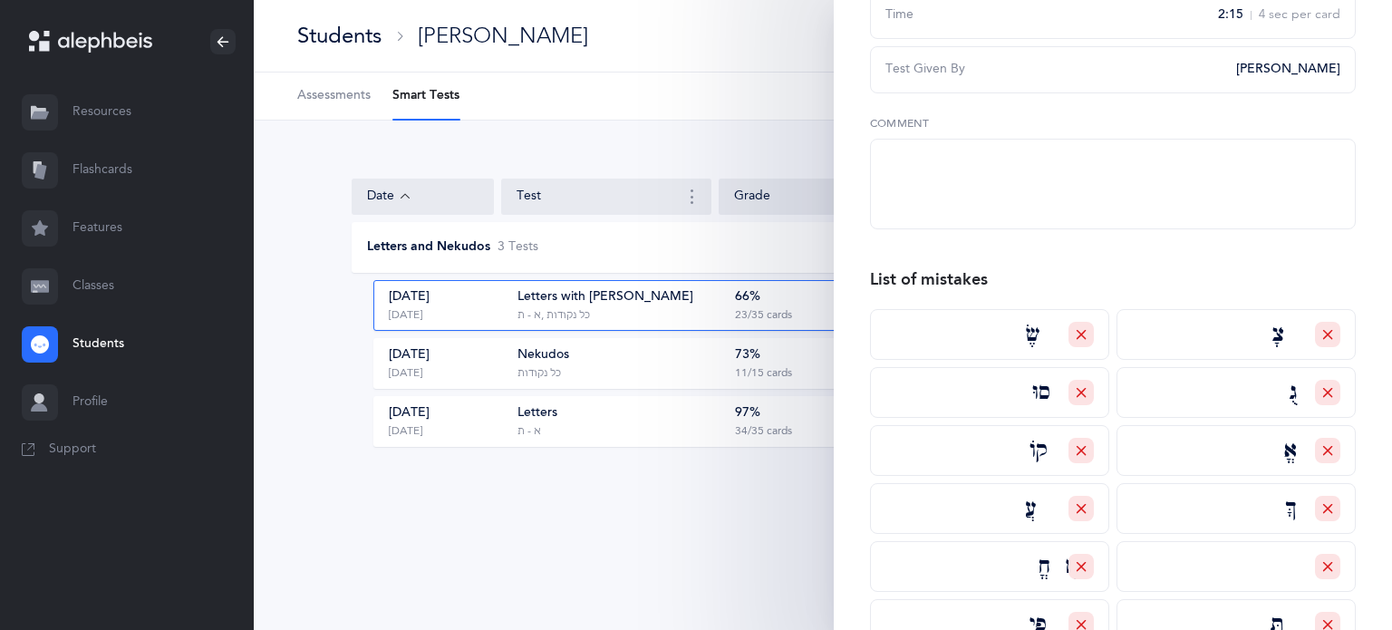
scroll to position [185, 0]
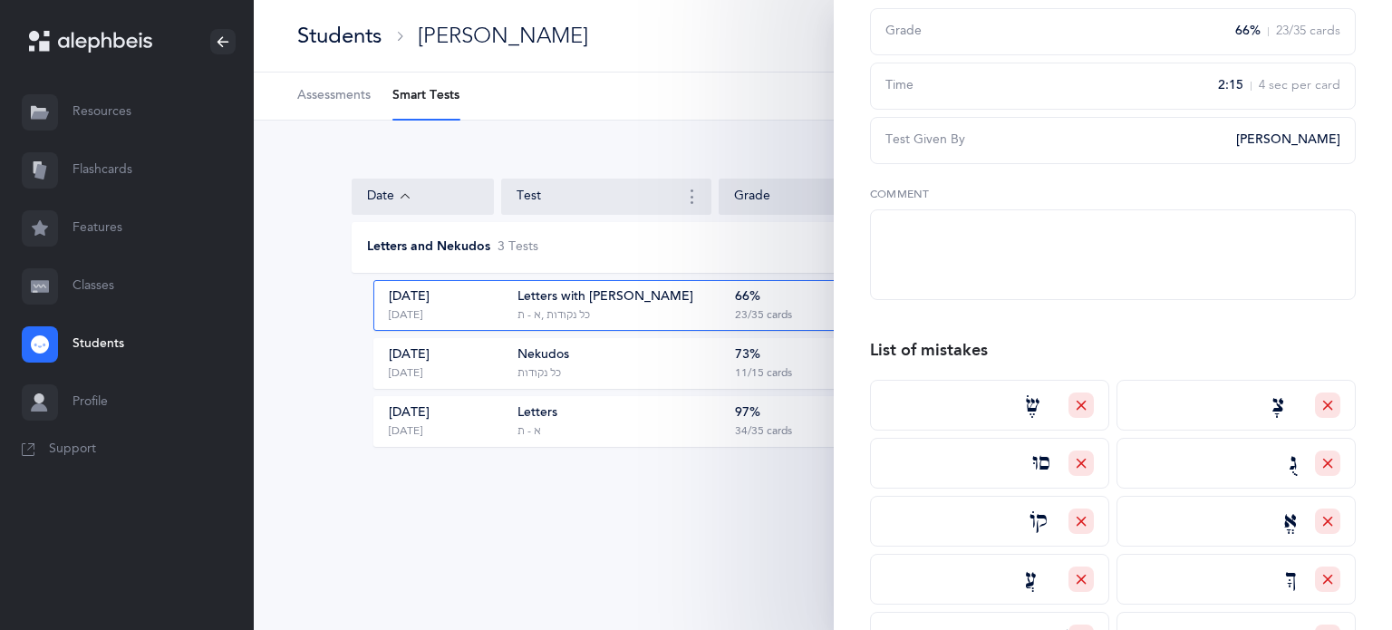
click at [748, 514] on div "Date Test Grade Time Given By Letters and Nekudos 3 Test s [DATE] [DATE] Letter…" at bounding box center [823, 324] width 1138 height 406
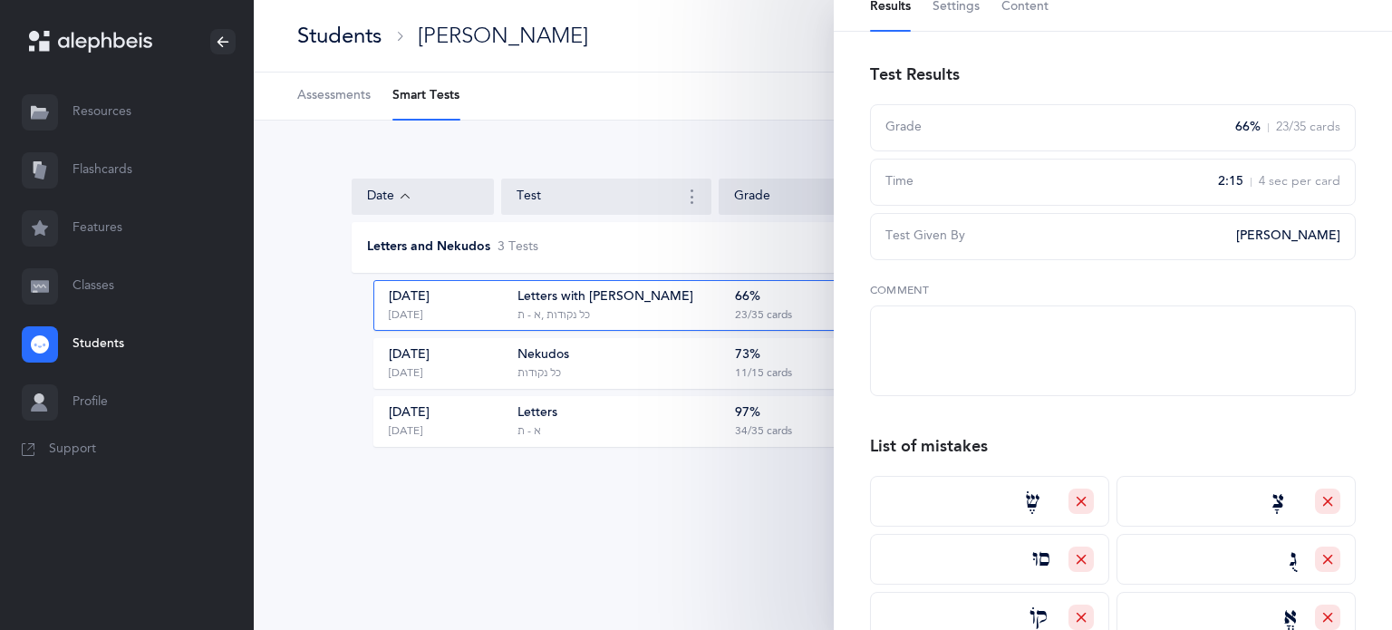
scroll to position [0, 0]
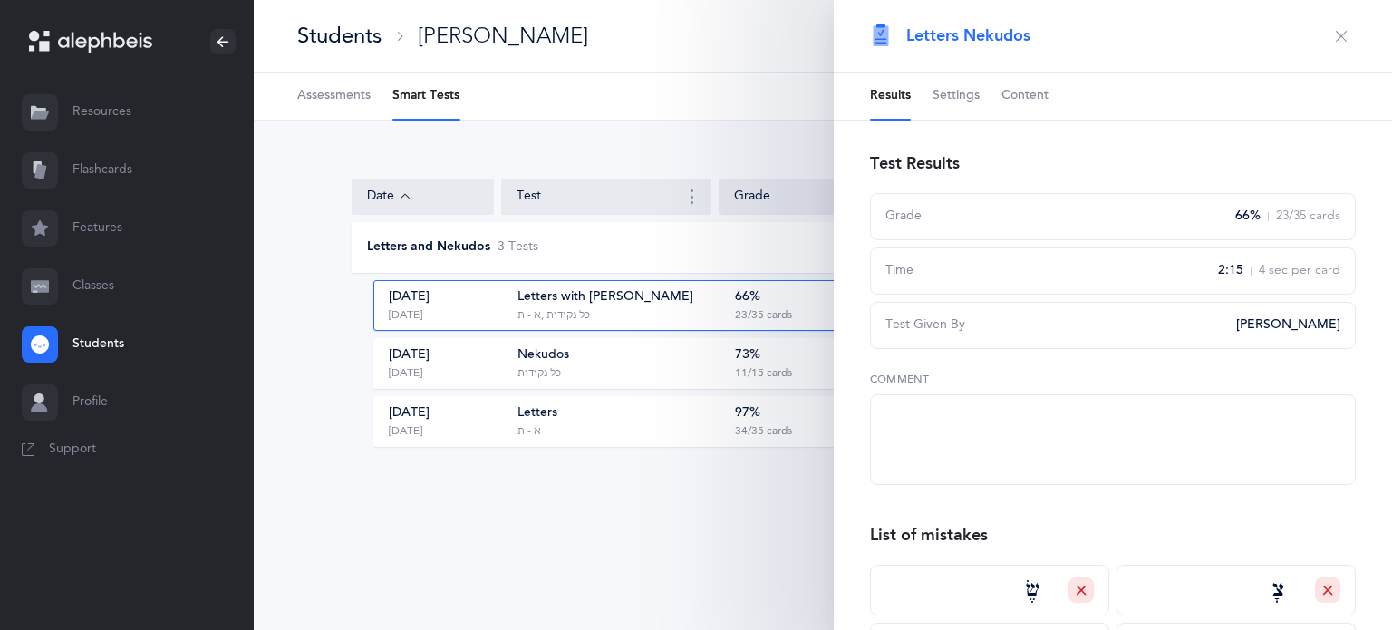
click at [1334, 39] on icon "button" at bounding box center [1341, 36] width 14 height 14
